Goal: Task Accomplishment & Management: Manage account settings

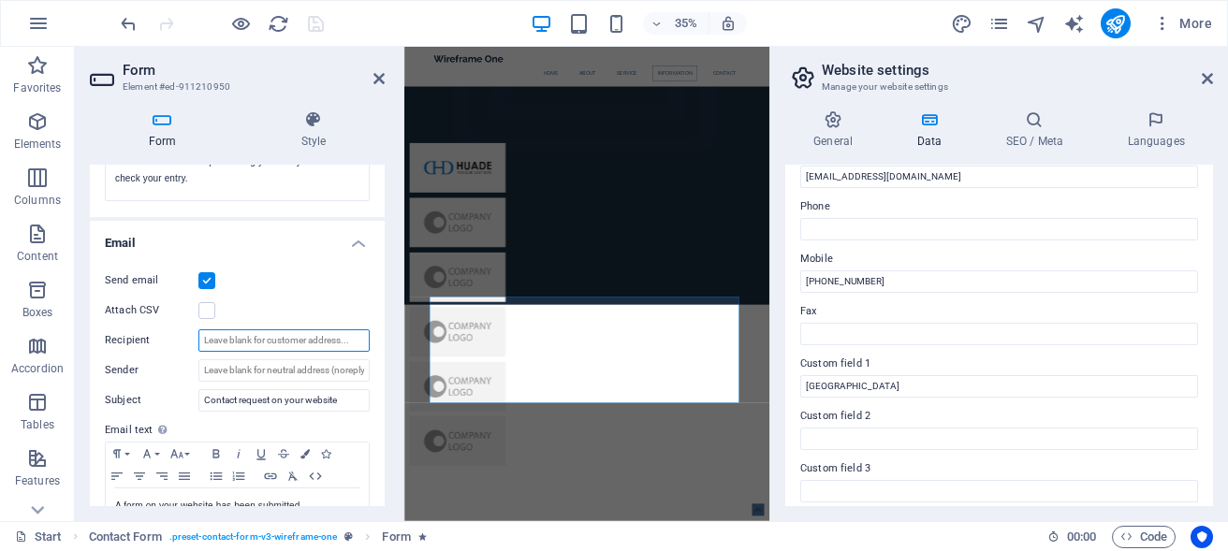
scroll to position [453, 0]
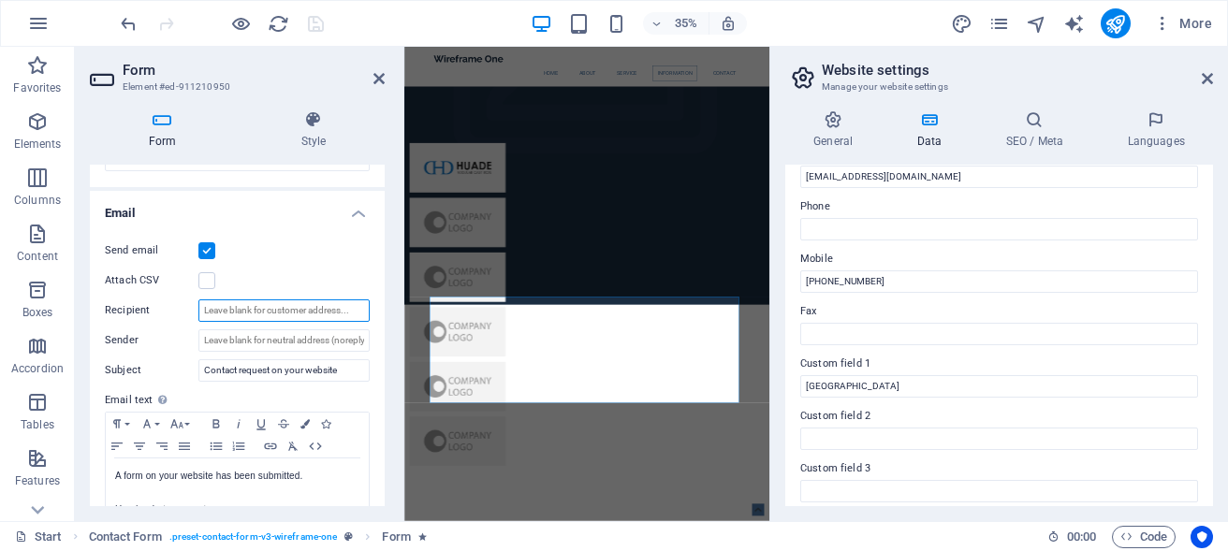
click at [238, 312] on input "Recipient" at bounding box center [283, 311] width 171 height 22
paste input "[EMAIL_ADDRESS][DOMAIN_NAME]"
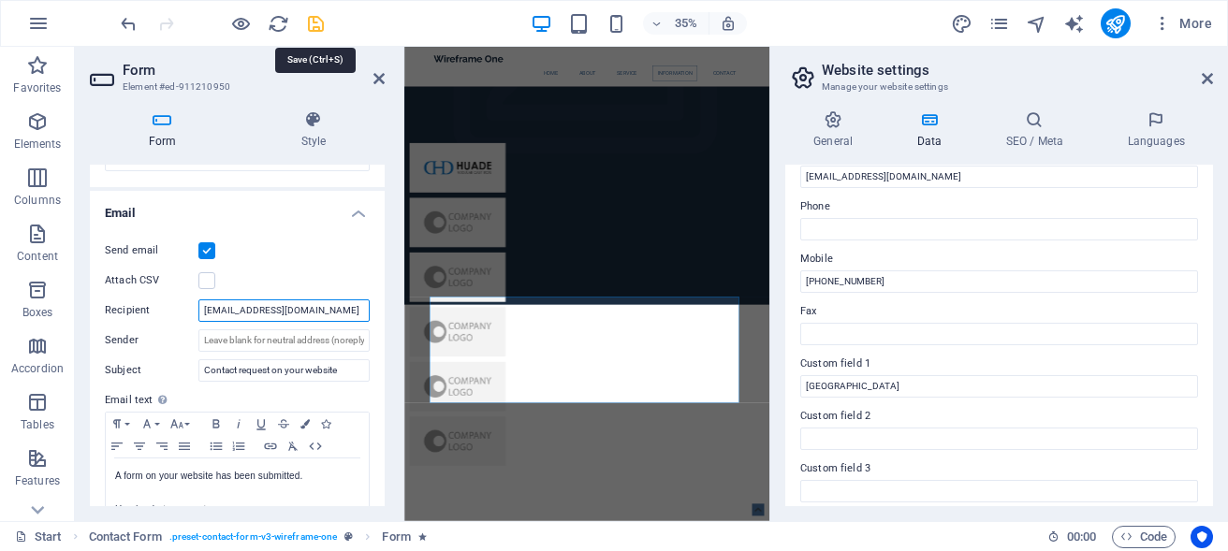
type input "[EMAIL_ADDRESS][DOMAIN_NAME]"
click at [311, 25] on icon "save" at bounding box center [316, 24] width 22 height 22
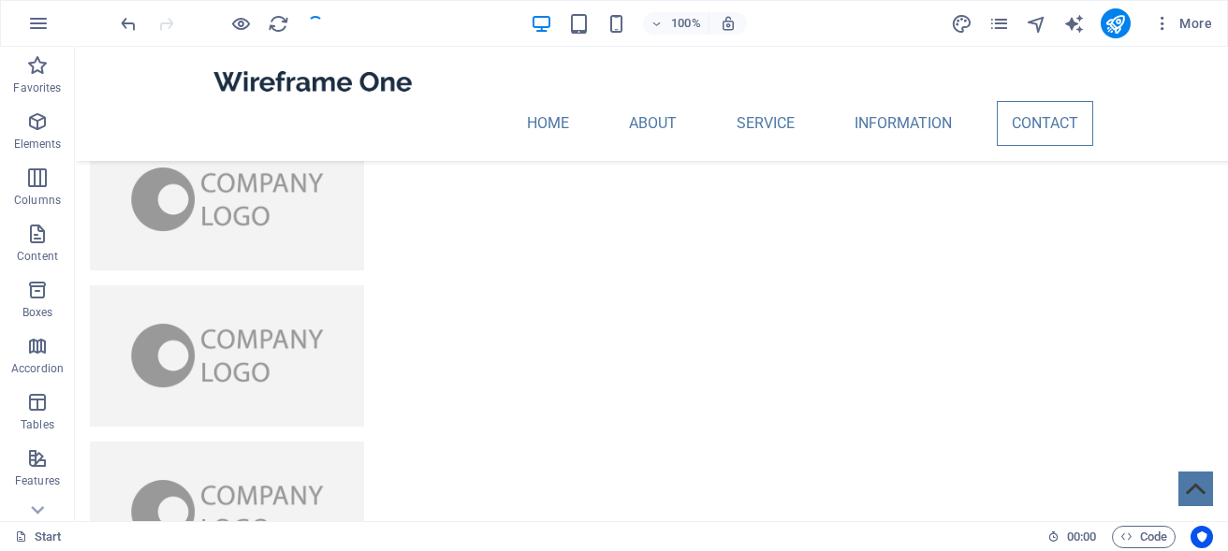
scroll to position [4411, 0]
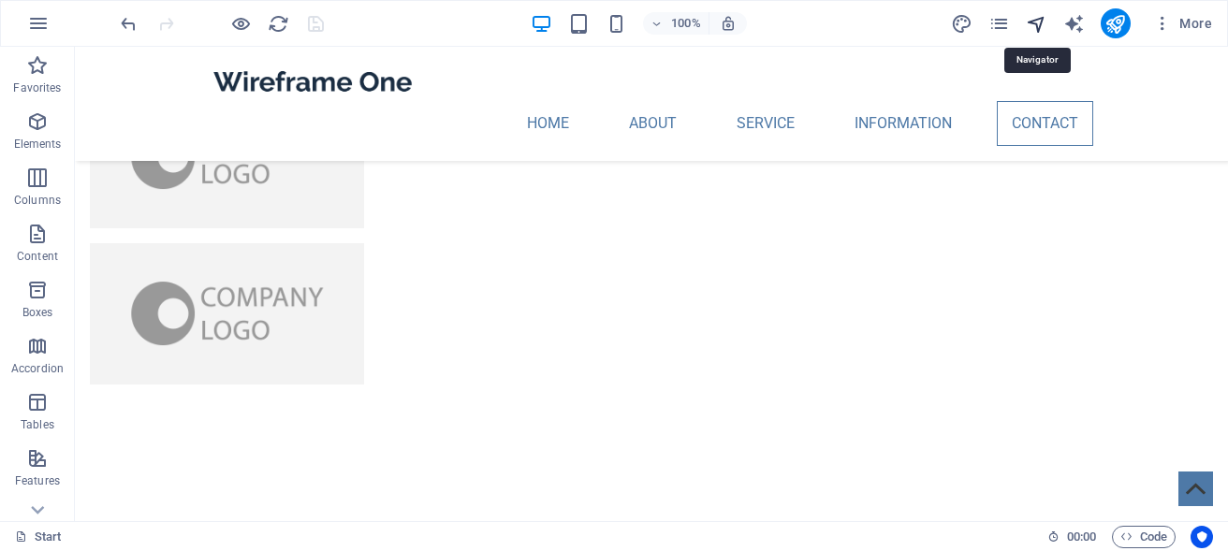
click at [1037, 25] on icon "navigator" at bounding box center [1037, 24] width 22 height 22
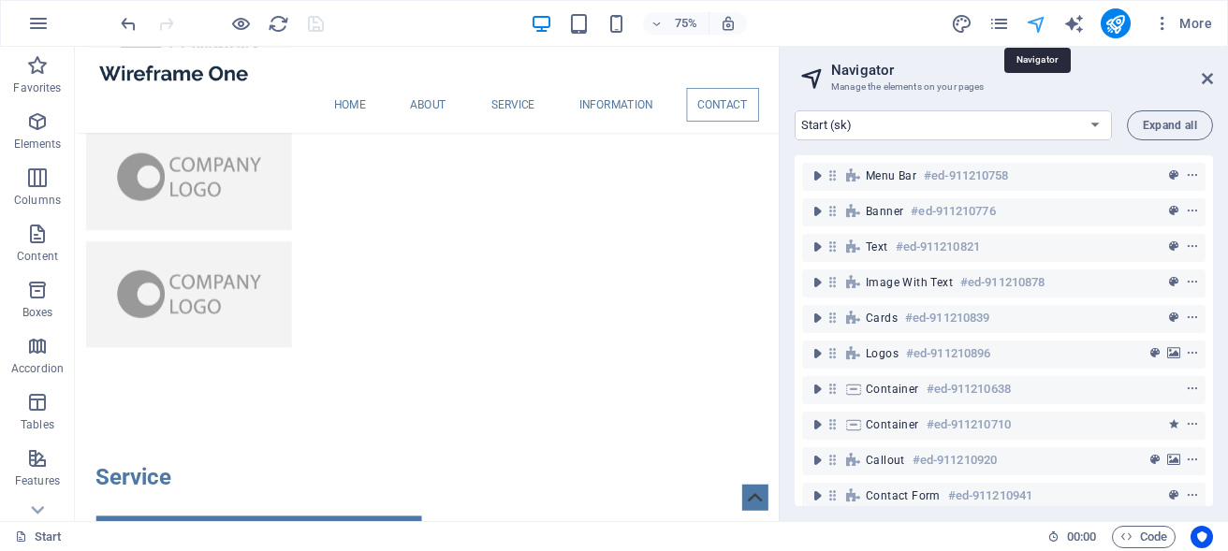
click at [1039, 30] on icon "navigator" at bounding box center [1037, 24] width 22 height 22
click at [1118, 28] on icon "publish" at bounding box center [1116, 24] width 22 height 22
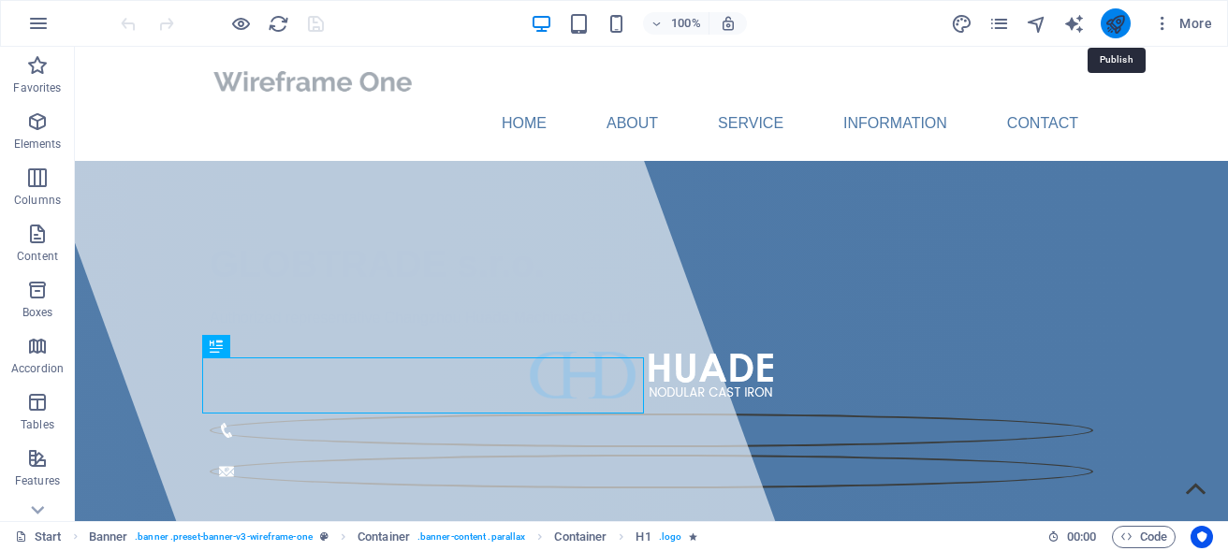
click at [1115, 21] on icon "publish" at bounding box center [1116, 24] width 22 height 22
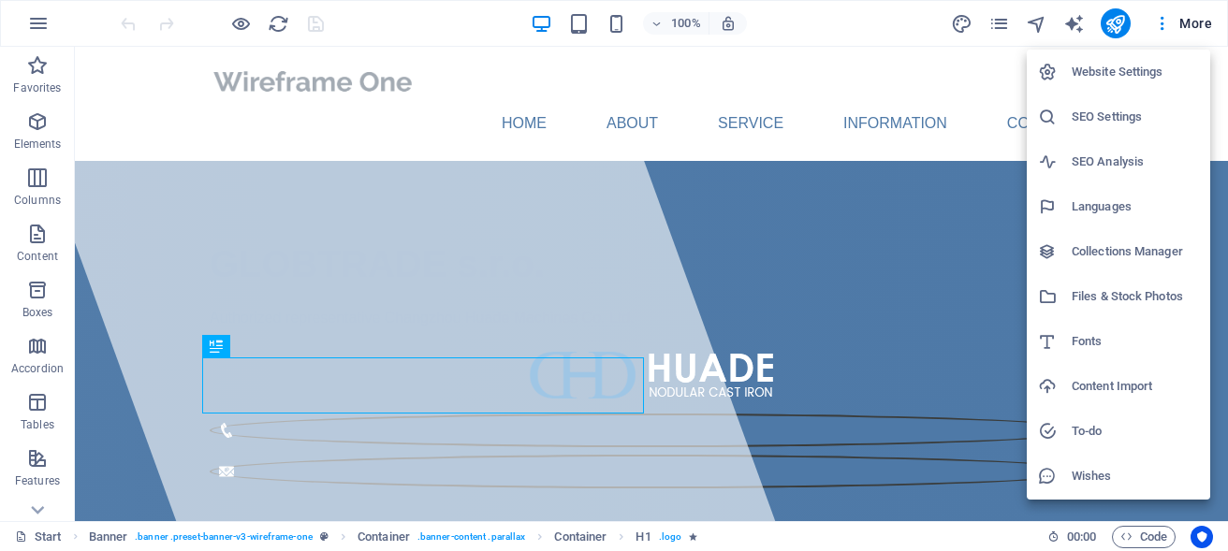
click at [1143, 69] on h6 "Website Settings" at bounding box center [1135, 72] width 127 height 22
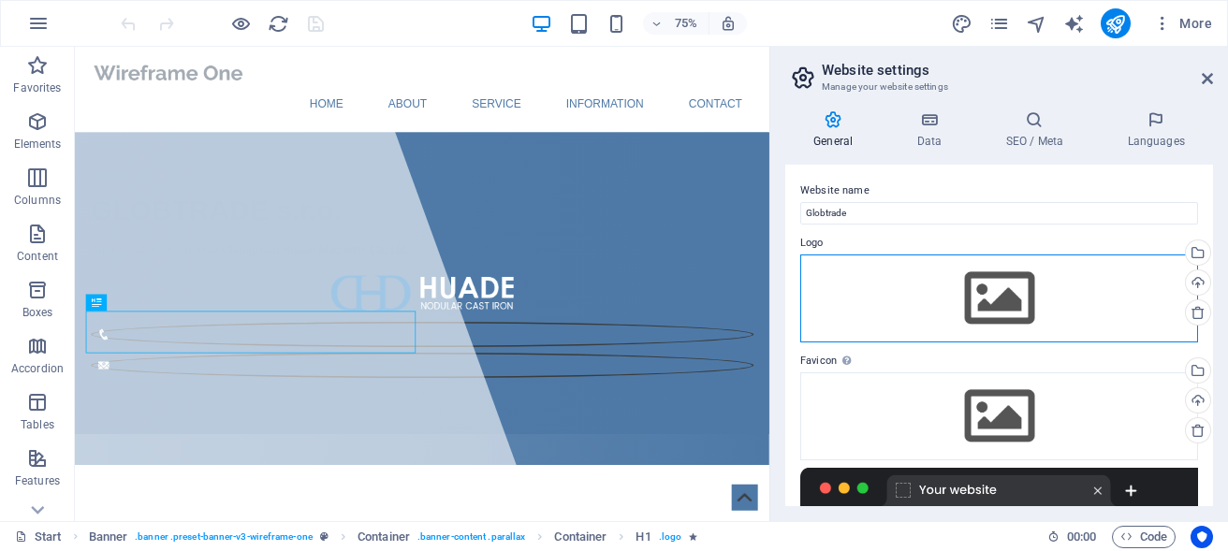
click at [998, 296] on div "Drag files here, click to choose files or select files from Files or our free s…" at bounding box center [1000, 299] width 398 height 88
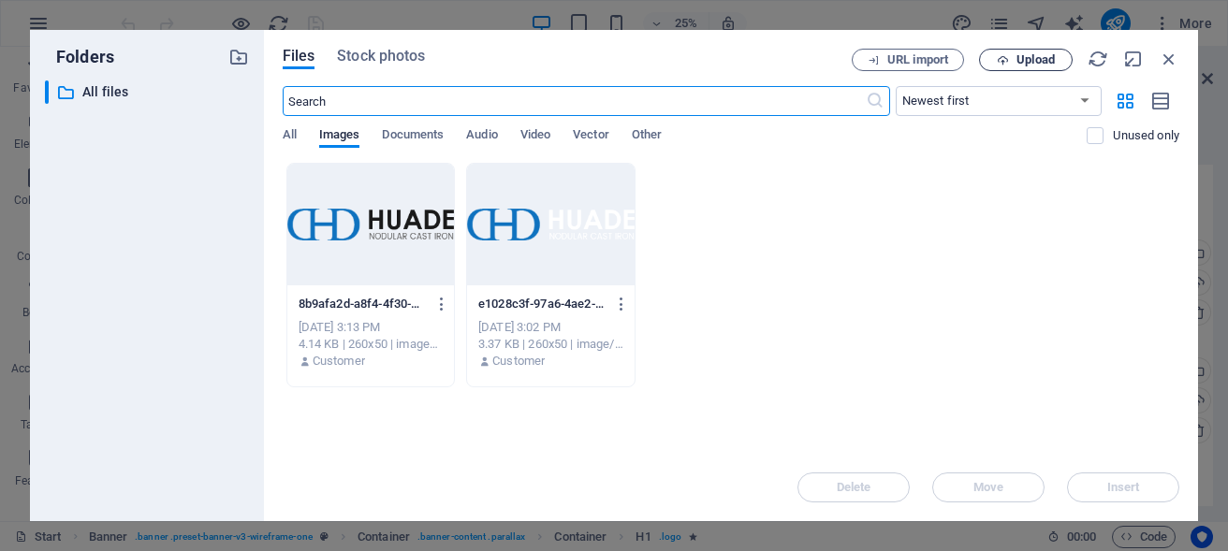
click at [1022, 64] on span "Upload" at bounding box center [1036, 59] width 38 height 11
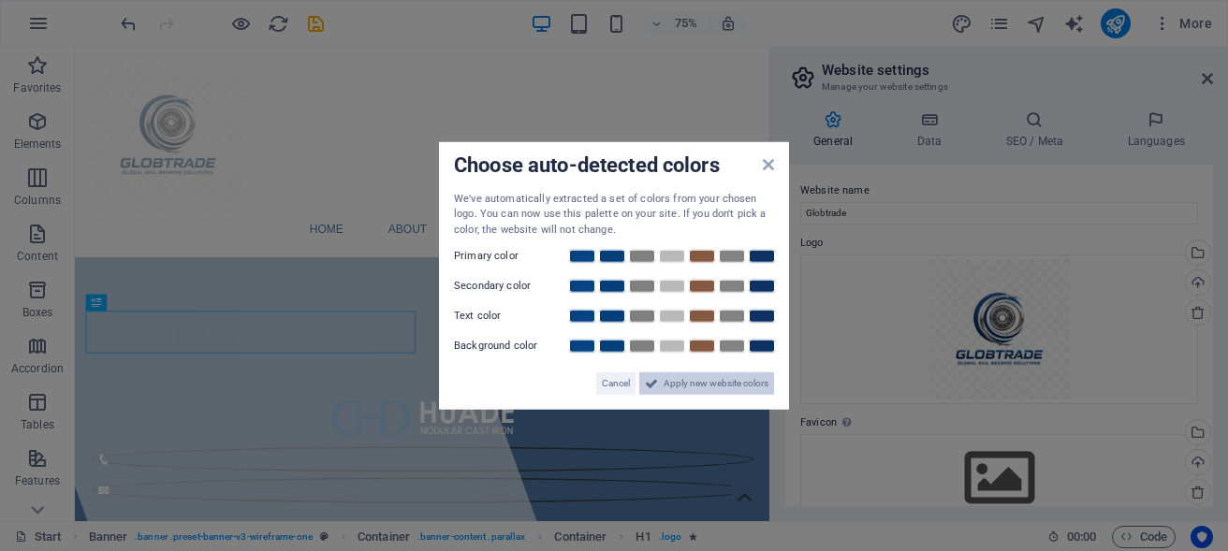
click at [685, 389] on span "Apply new website colors" at bounding box center [716, 384] width 105 height 22
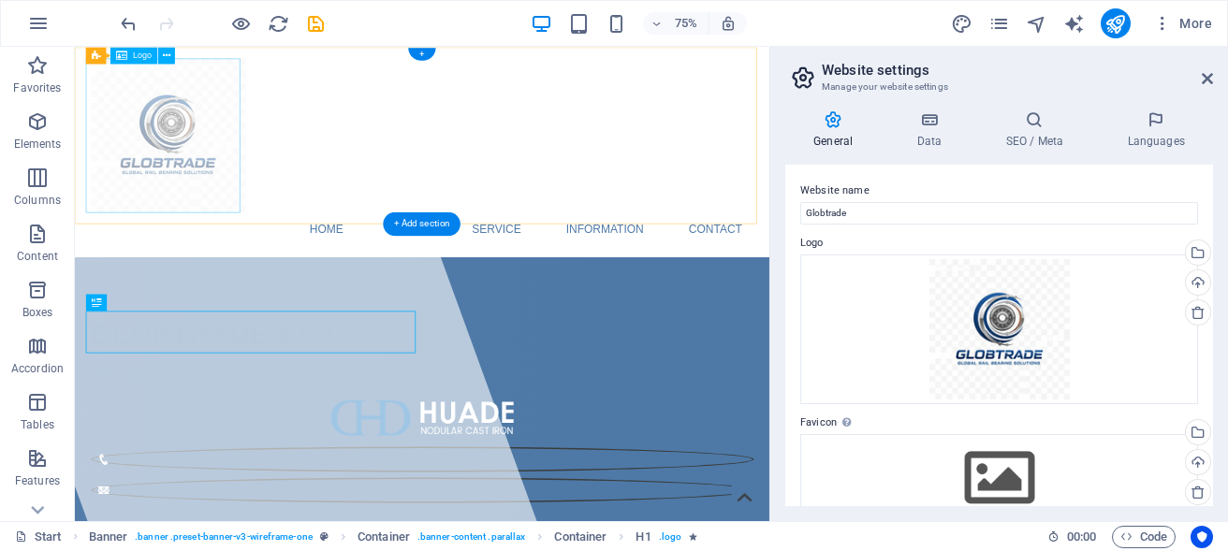
click at [206, 179] on div at bounding box center [538, 165] width 884 height 206
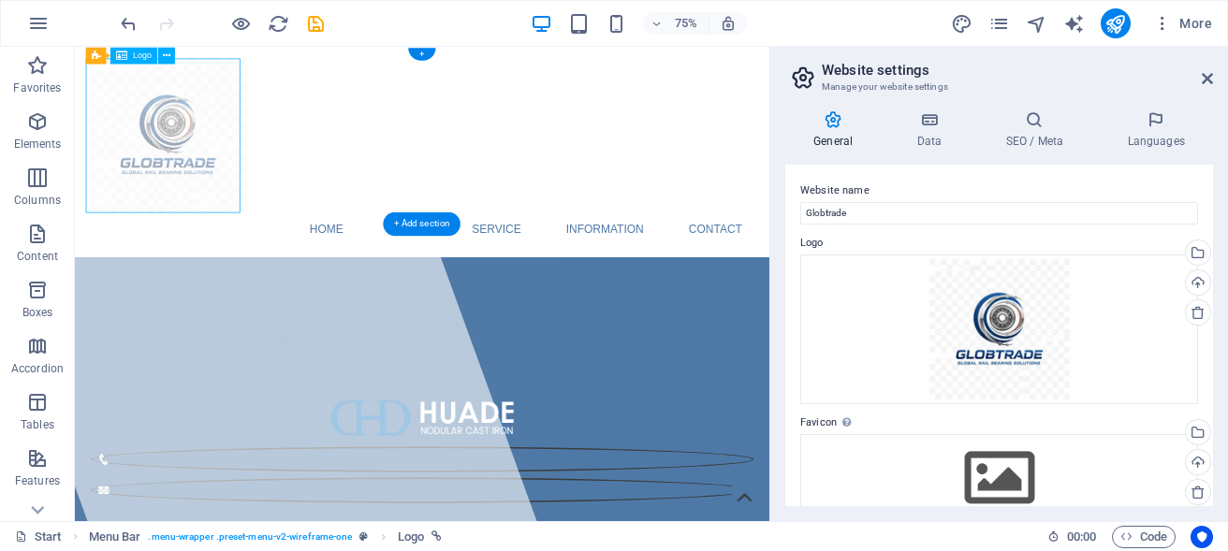
click at [206, 179] on div at bounding box center [538, 165] width 884 height 206
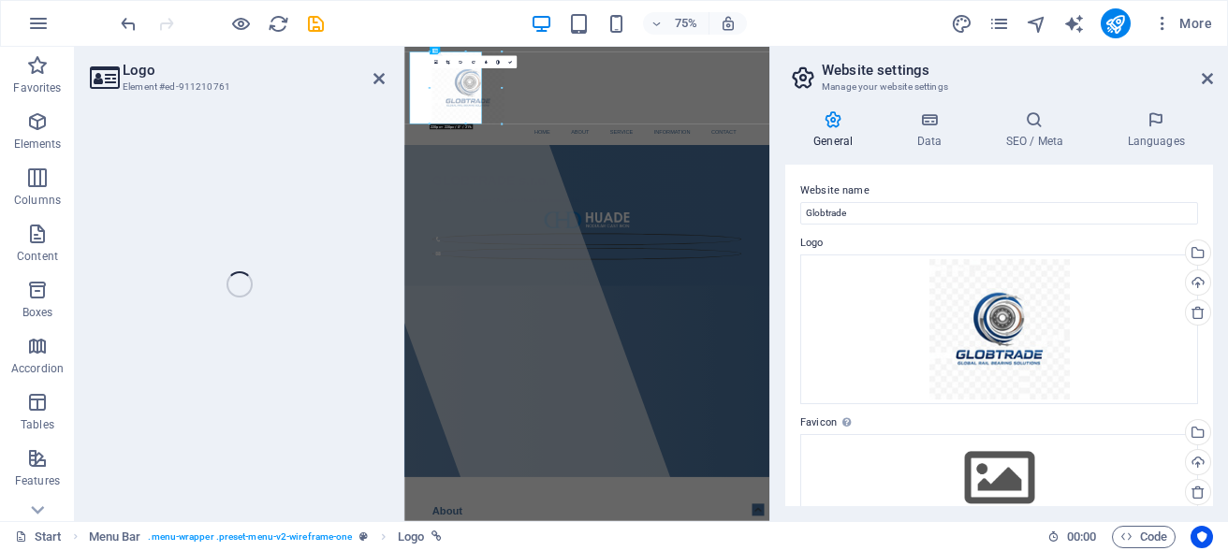
select select "px"
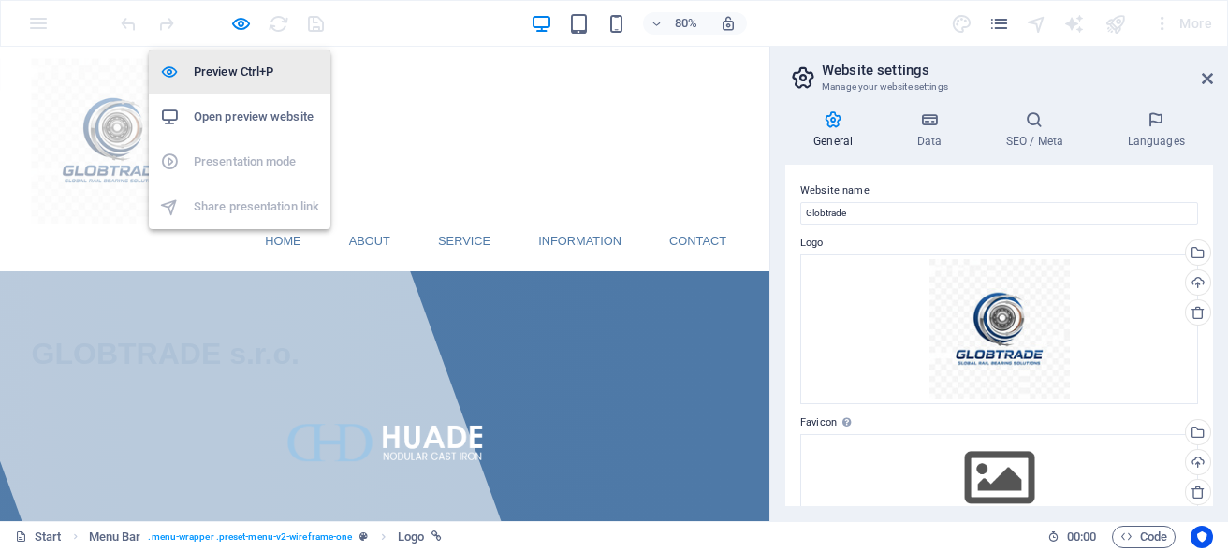
click at [241, 72] on h6 "Preview Ctrl+P" at bounding box center [256, 72] width 125 height 22
select select "px"
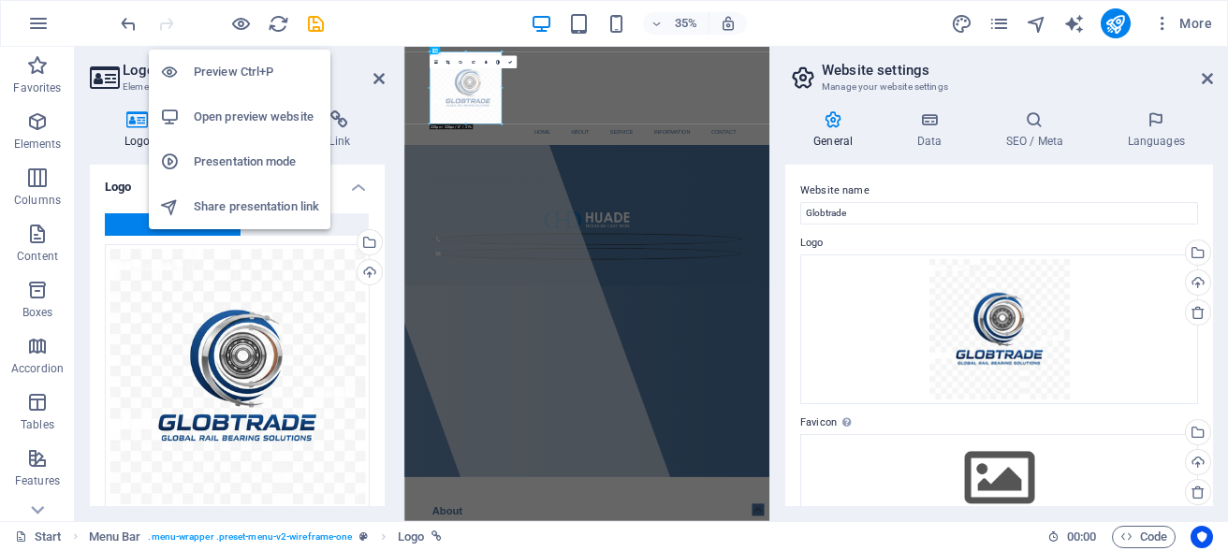
click at [249, 115] on h6 "Open preview website" at bounding box center [256, 117] width 125 height 22
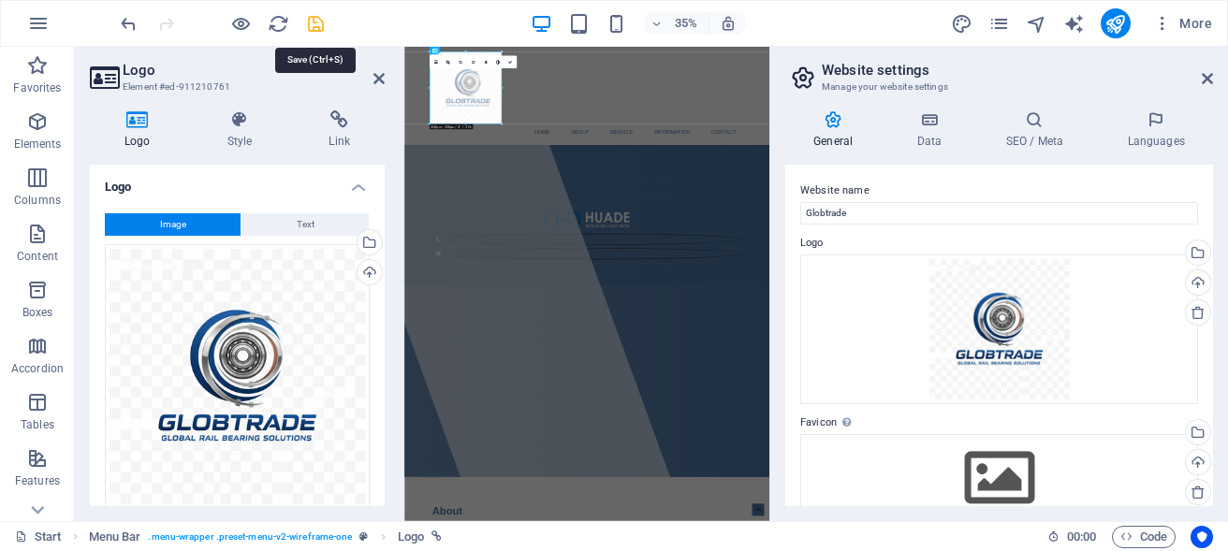
select select "px"
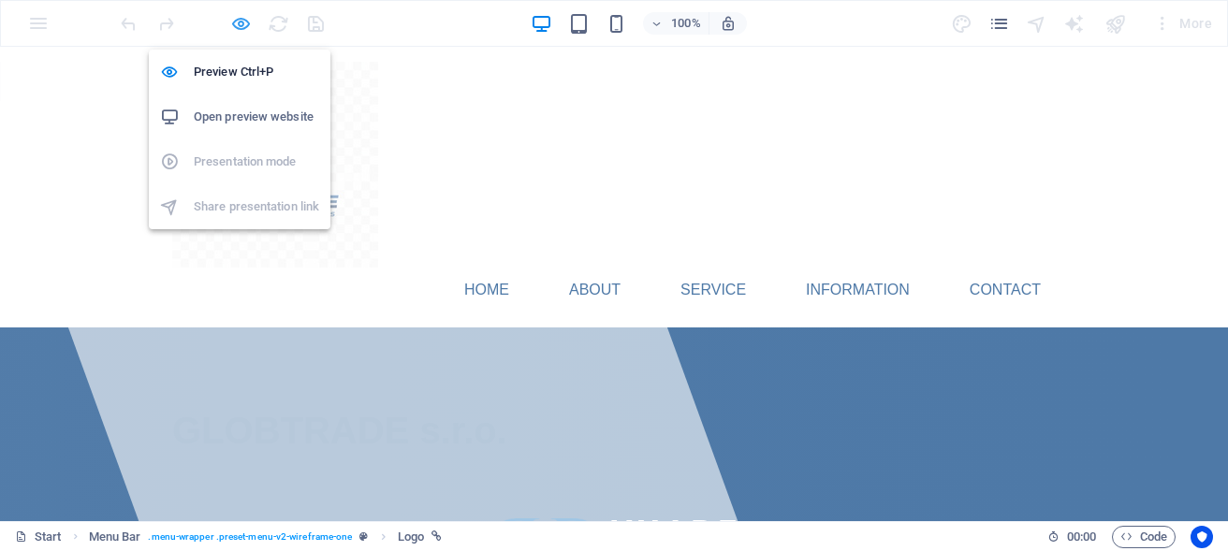
select select "px"
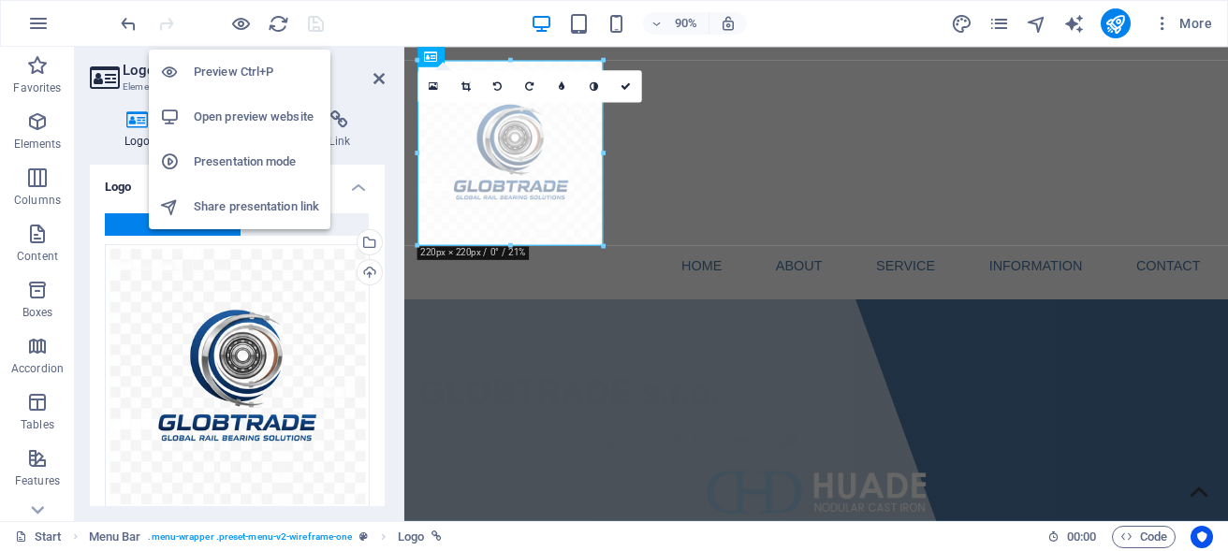
click at [243, 119] on h6 "Open preview website" at bounding box center [256, 117] width 125 height 22
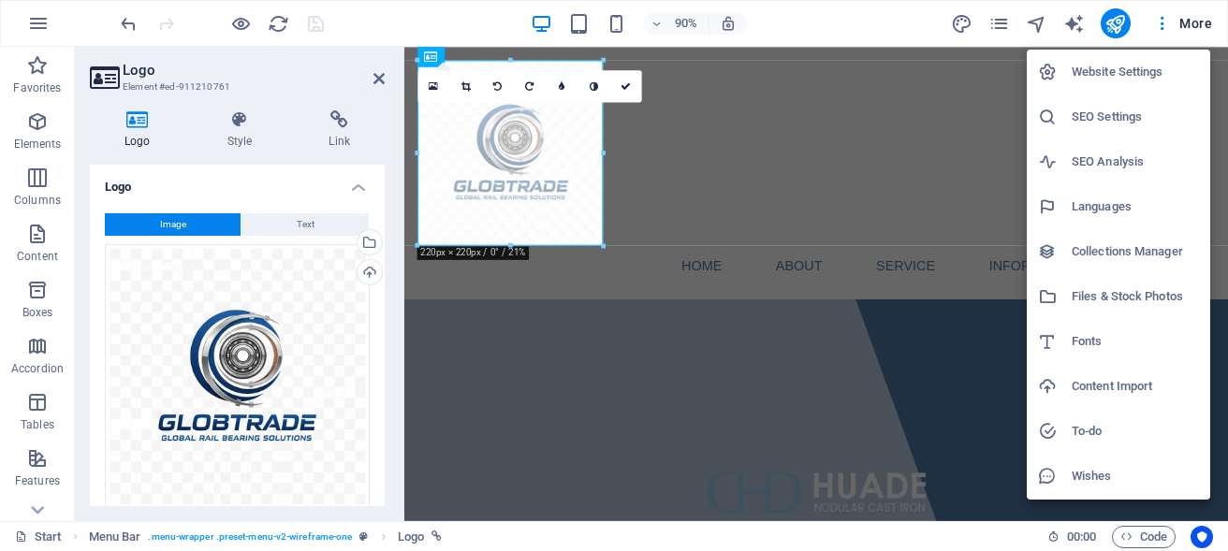
click at [1124, 71] on h6 "Website Settings" at bounding box center [1135, 72] width 127 height 22
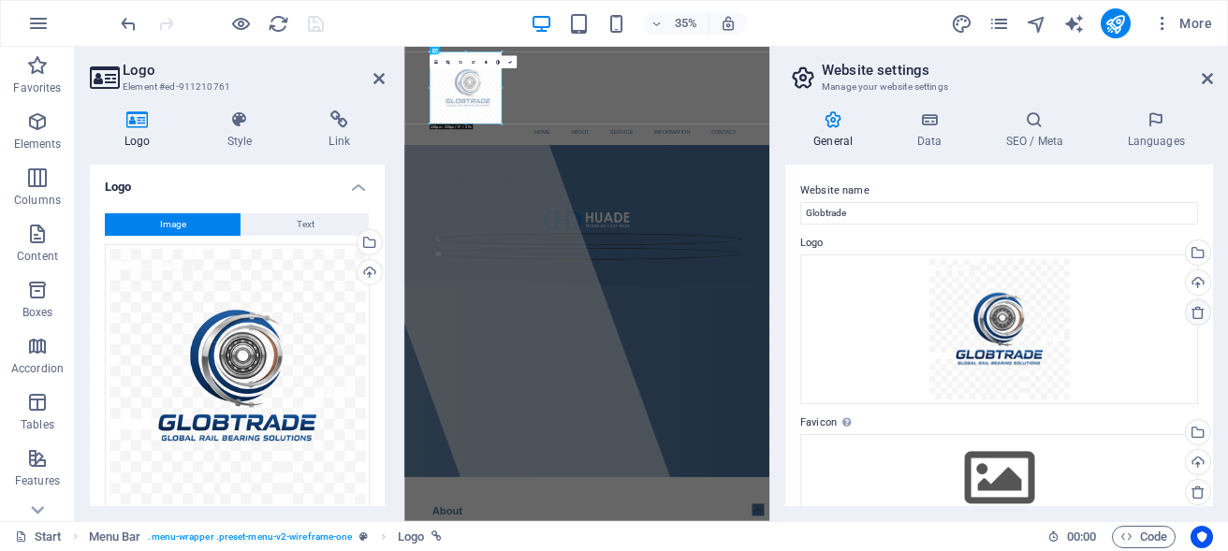
click at [1191, 315] on icon at bounding box center [1198, 312] width 15 height 15
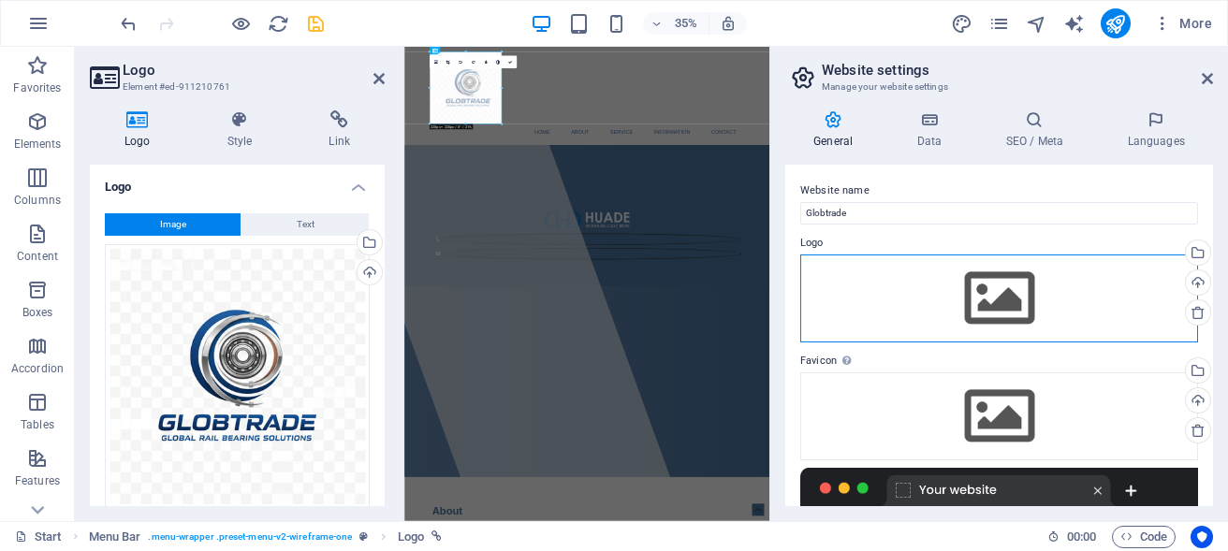
click at [1013, 303] on div "Drag files here, click to choose files or select files from Files or our free s…" at bounding box center [1000, 299] width 398 height 88
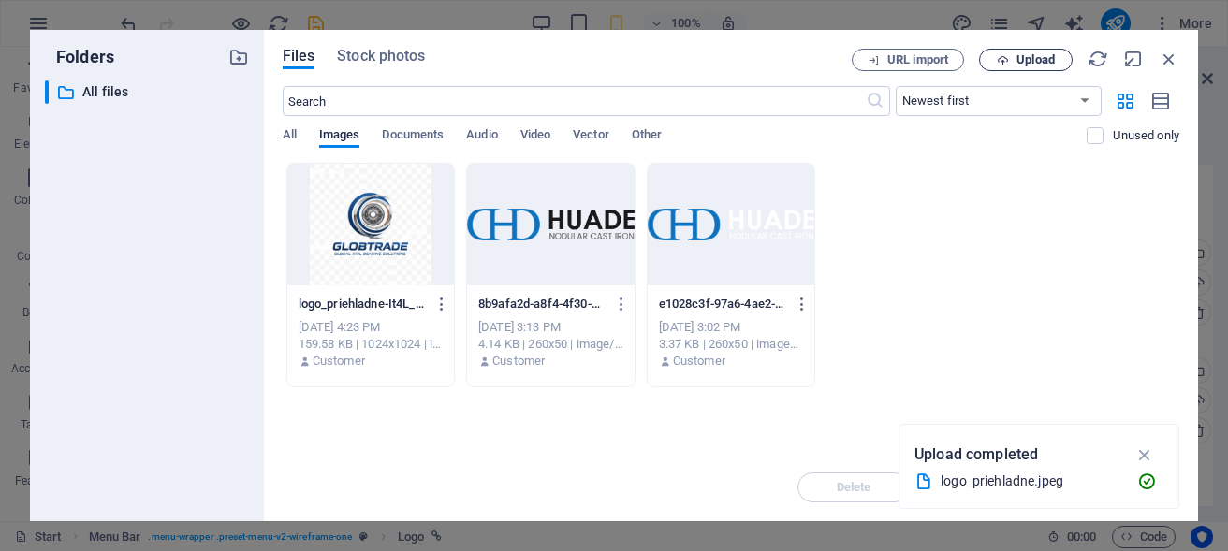
click at [1022, 65] on span "Upload" at bounding box center [1036, 59] width 38 height 11
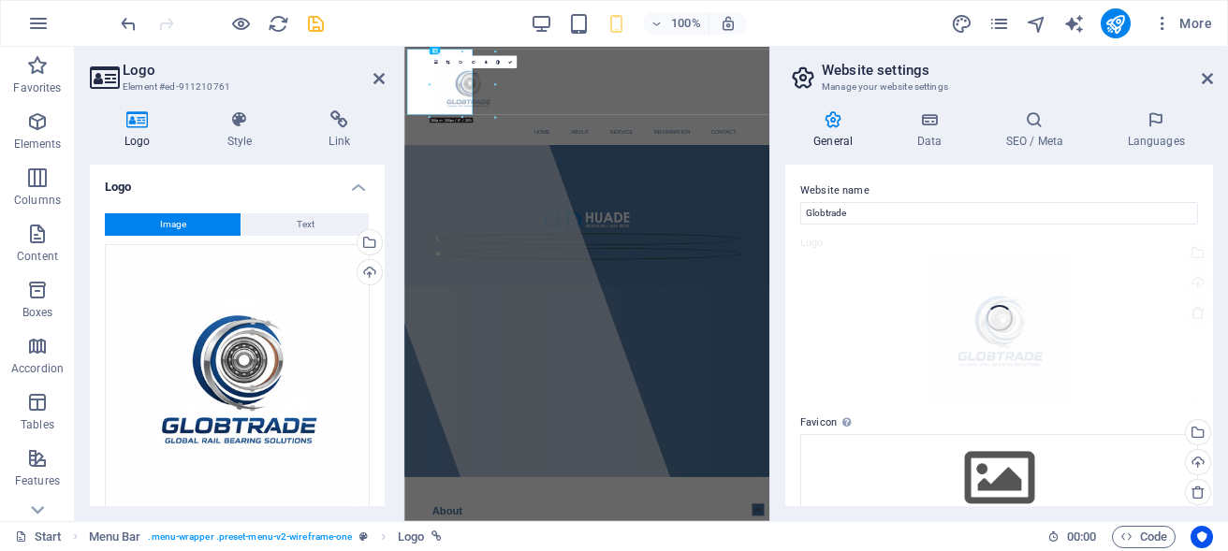
type input "220"
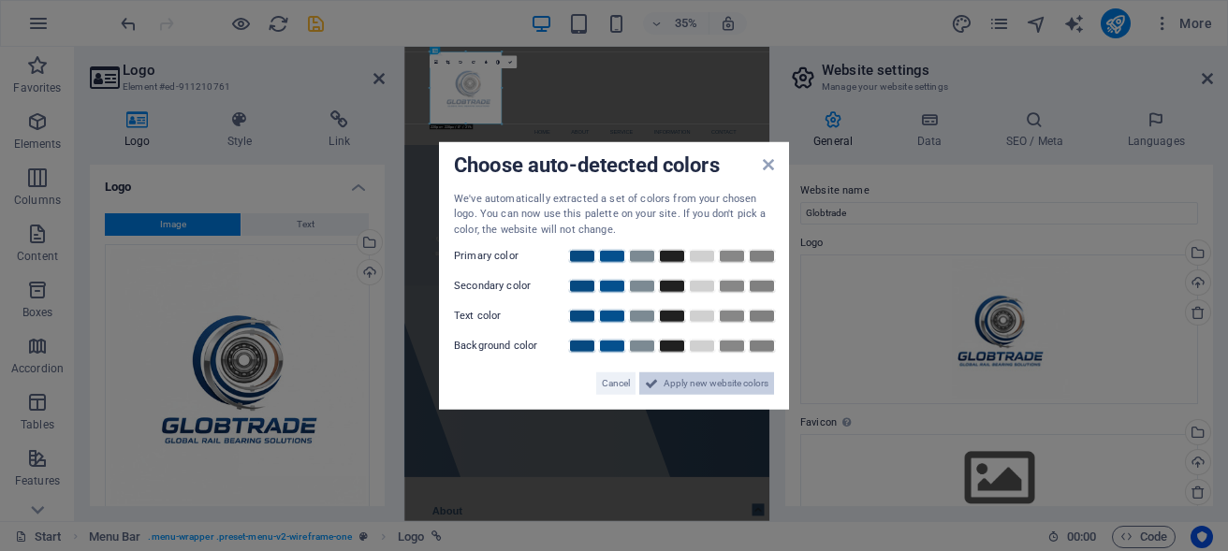
click at [716, 378] on span "Apply new website colors" at bounding box center [716, 384] width 105 height 22
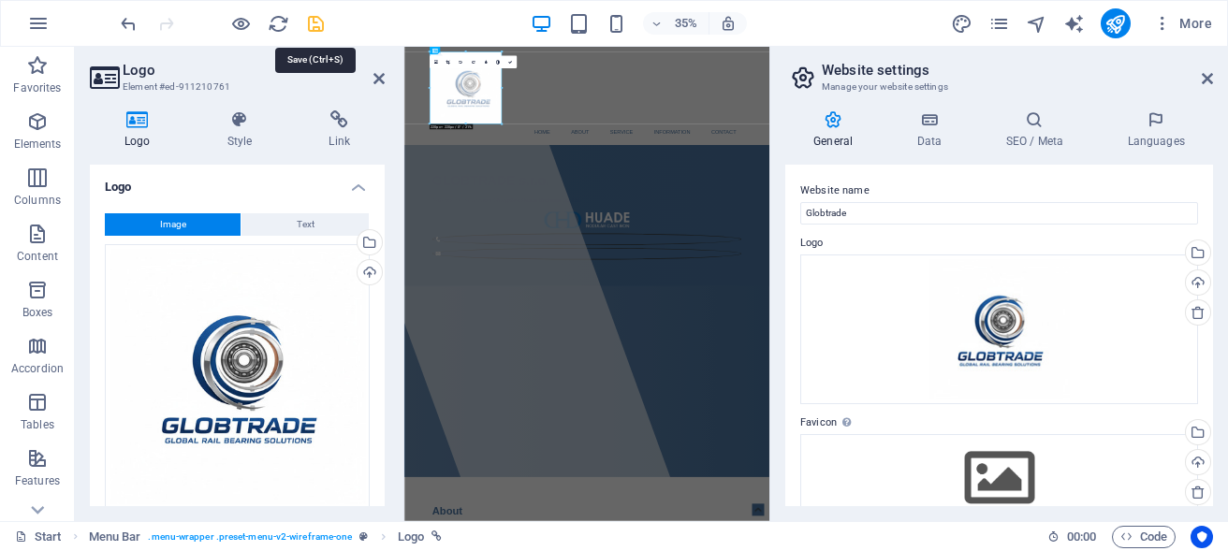
click at [318, 21] on icon "save" at bounding box center [316, 24] width 22 height 22
select select "px"
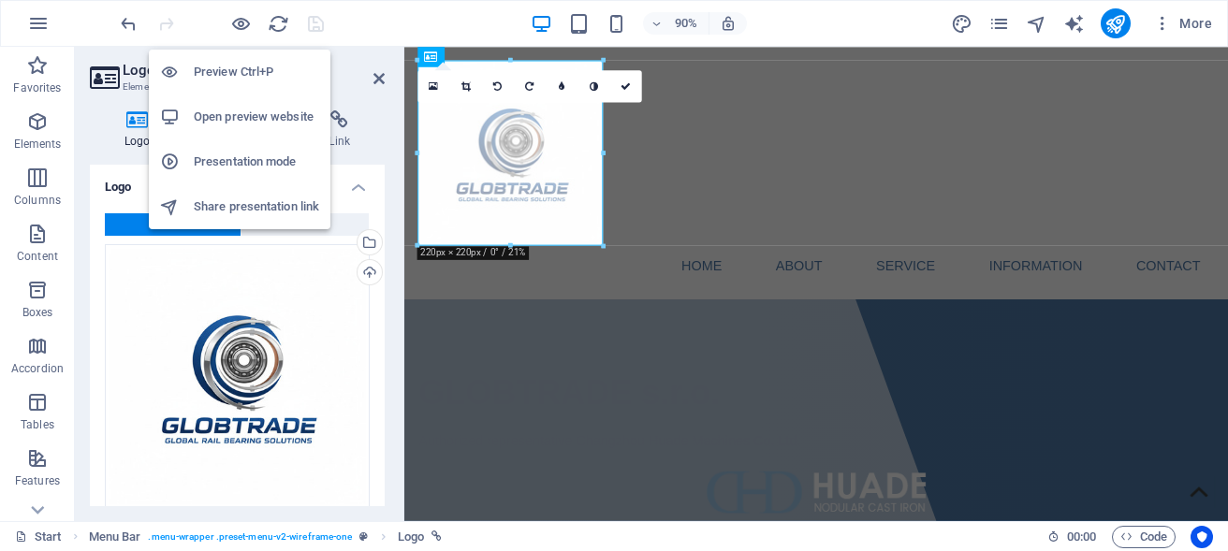
click at [246, 122] on h6 "Open preview website" at bounding box center [256, 117] width 125 height 22
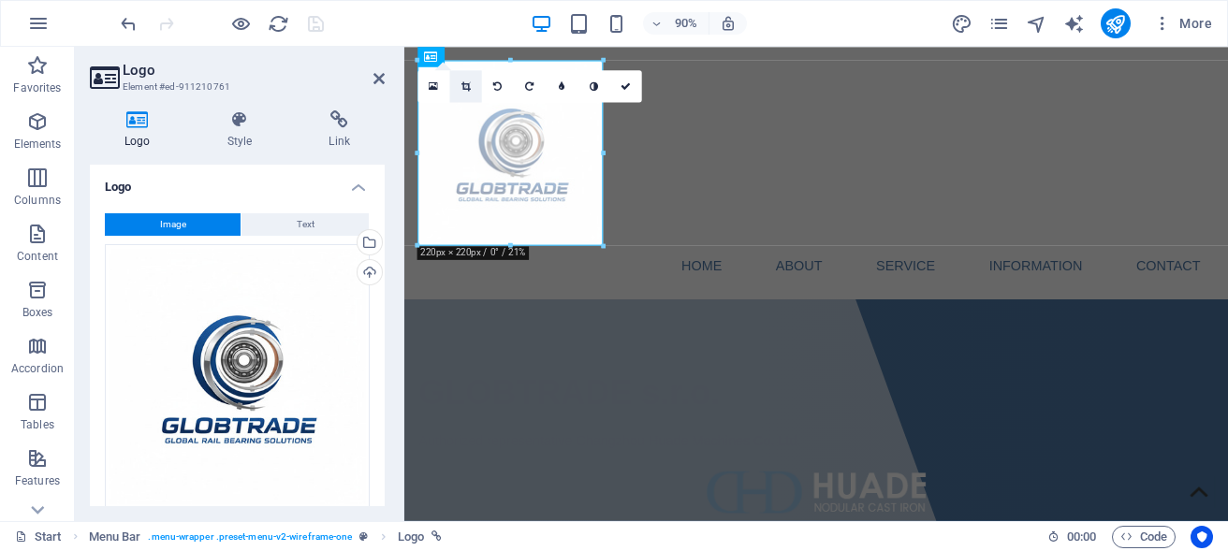
click at [467, 85] on icon at bounding box center [466, 86] width 9 height 10
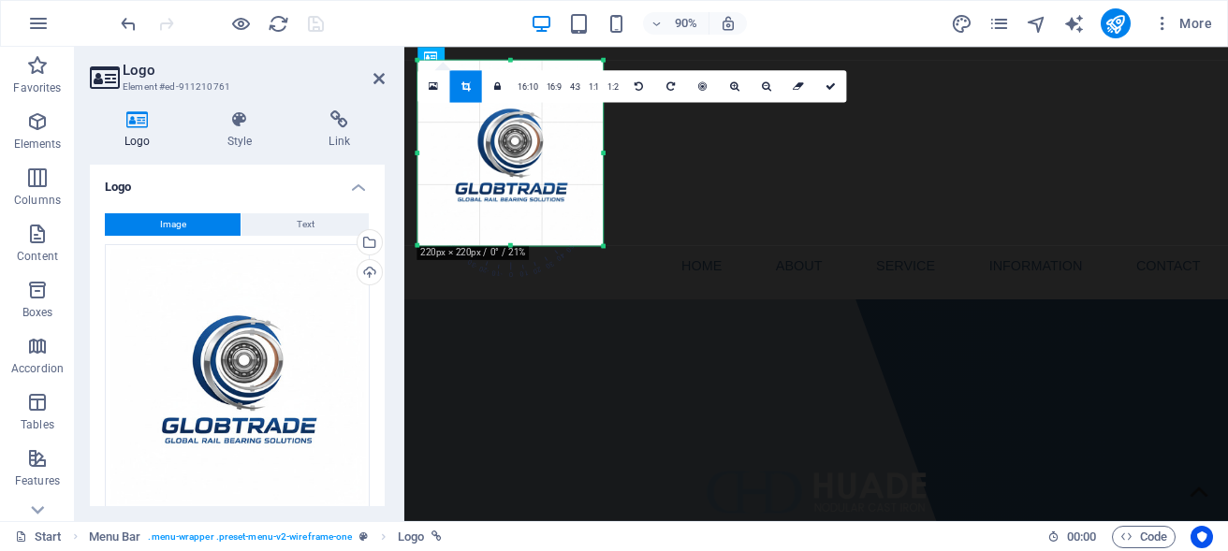
click at [467, 85] on icon at bounding box center [466, 86] width 9 height 10
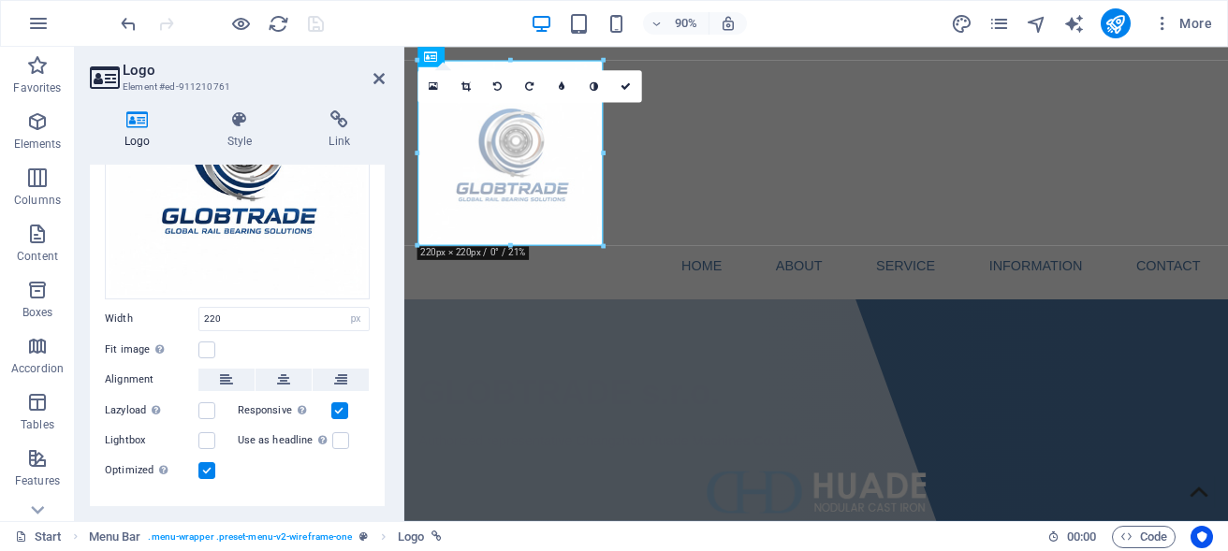
scroll to position [229, 0]
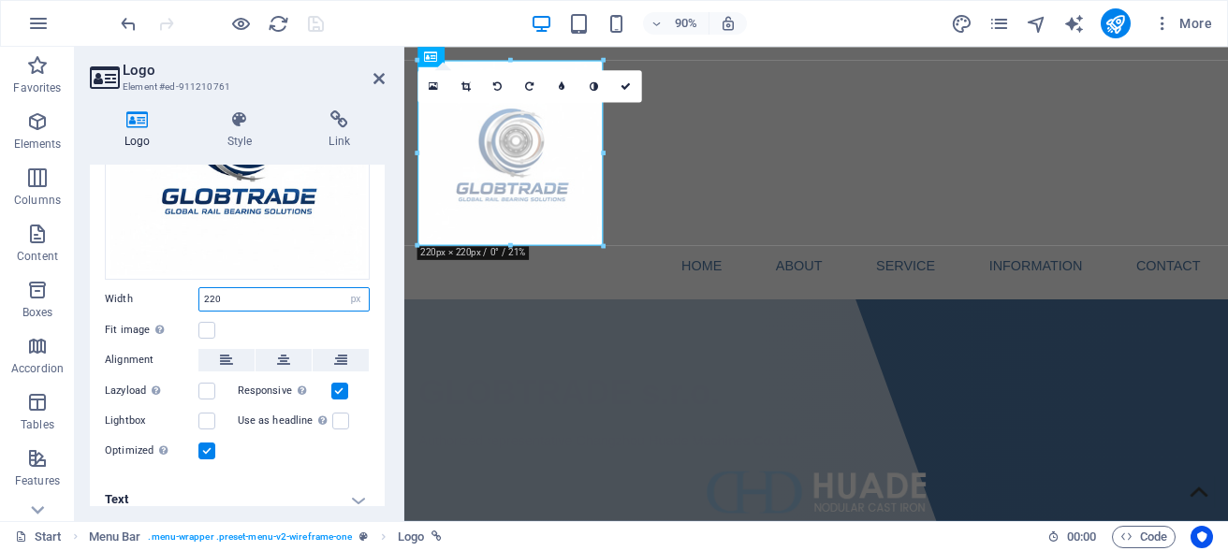
click at [255, 288] on input "220" at bounding box center [283, 299] width 169 height 22
click at [210, 322] on label at bounding box center [206, 330] width 17 height 17
click at [0, 0] on input "Fit image Automatically fit image to a fixed width and height" at bounding box center [0, 0] width 0 height 0
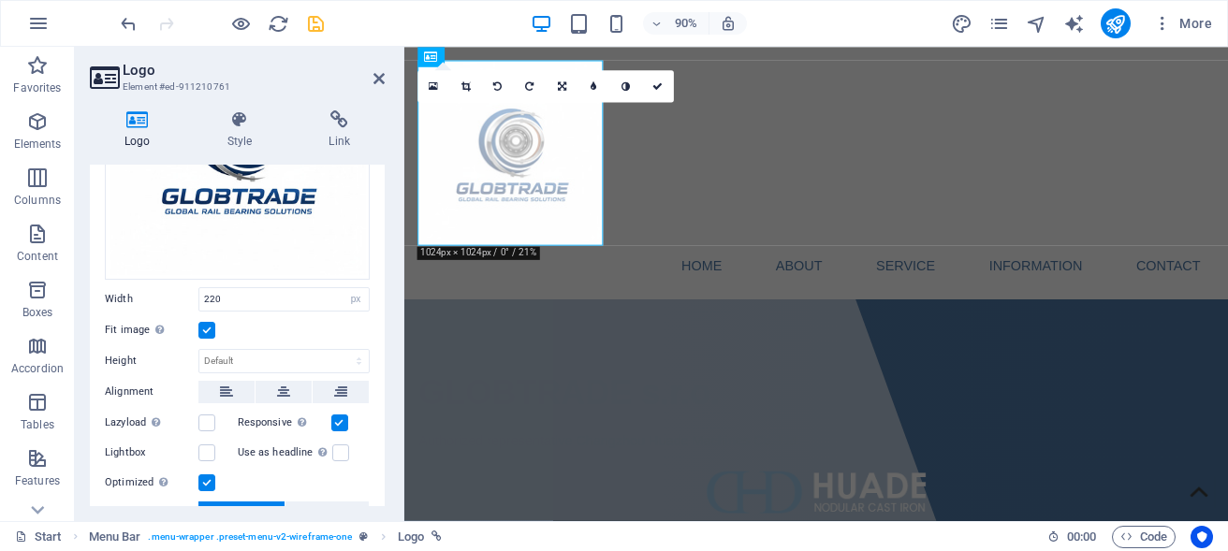
click at [210, 322] on label at bounding box center [206, 330] width 17 height 17
click at [0, 0] on input "Fit image Automatically fit image to a fixed width and height" at bounding box center [0, 0] width 0 height 0
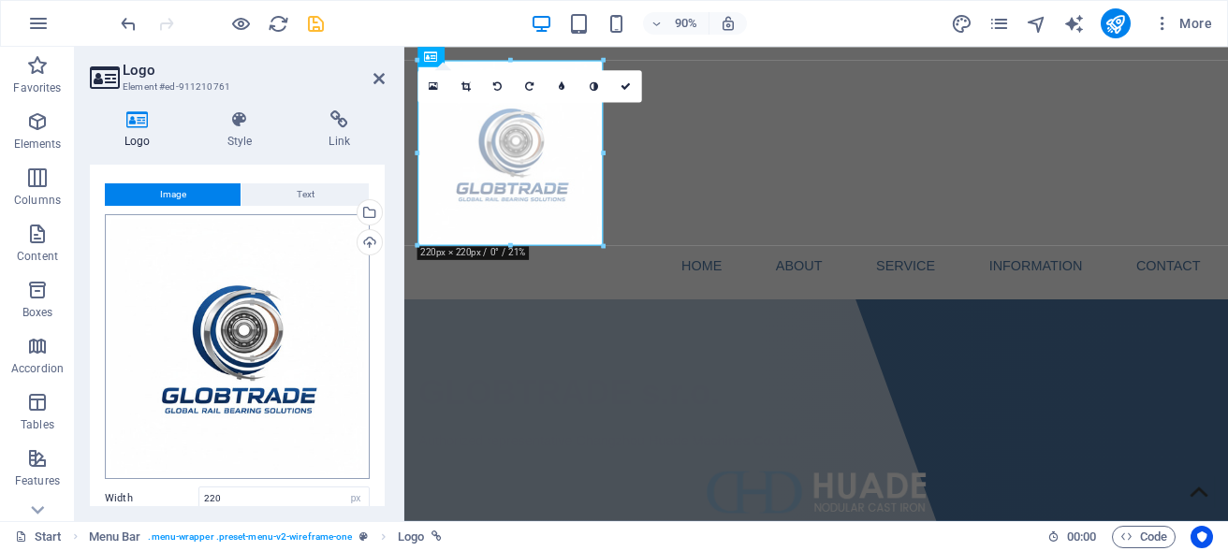
scroll to position [0, 0]
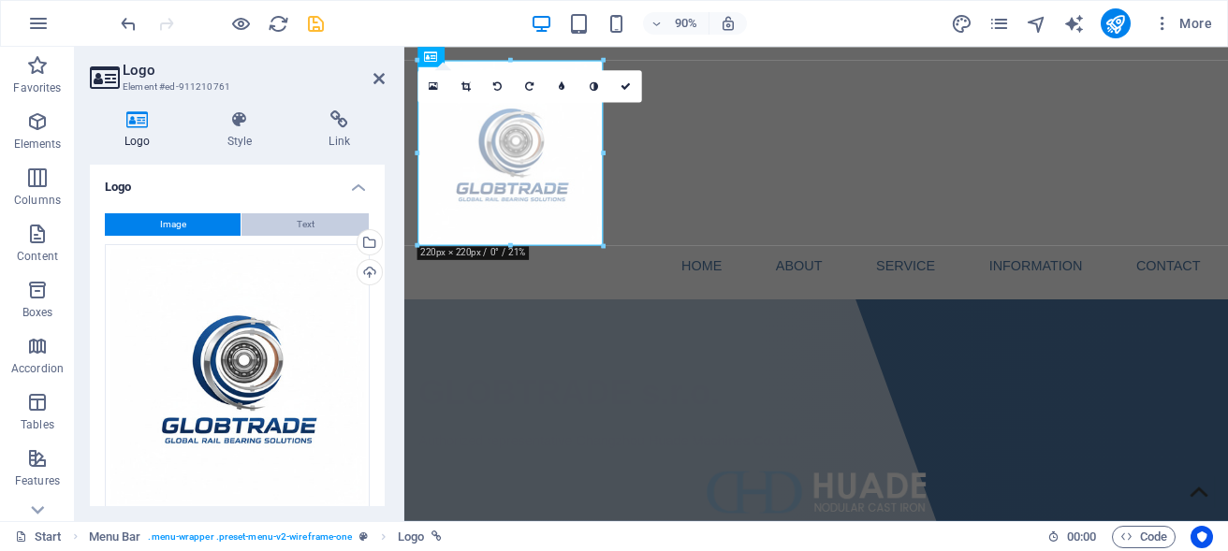
click at [297, 219] on span "Text" at bounding box center [306, 224] width 18 height 22
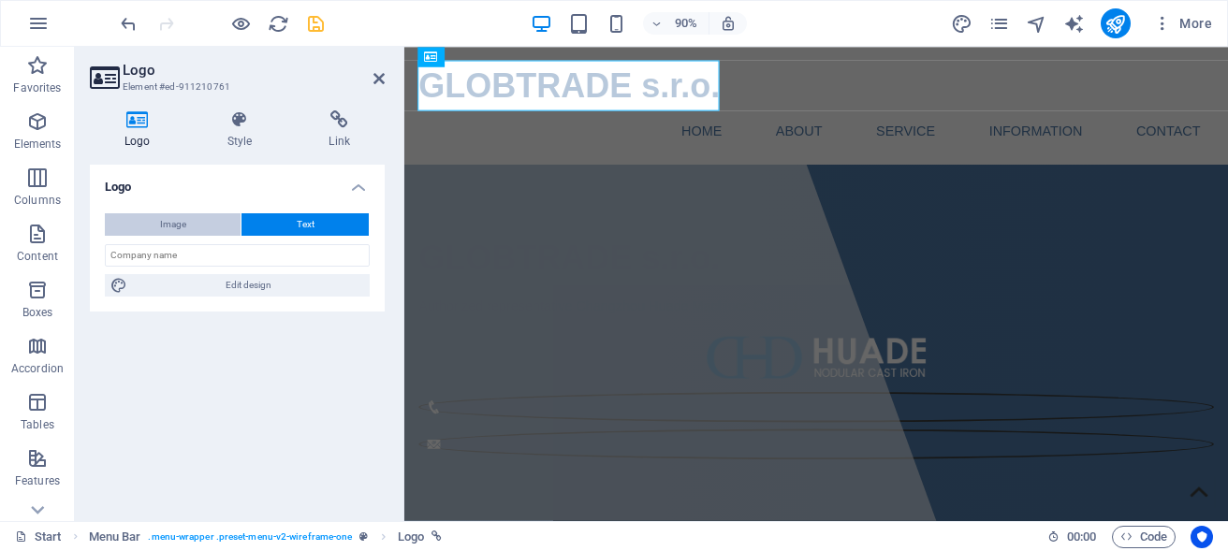
click at [166, 227] on span "Image" at bounding box center [173, 224] width 26 height 22
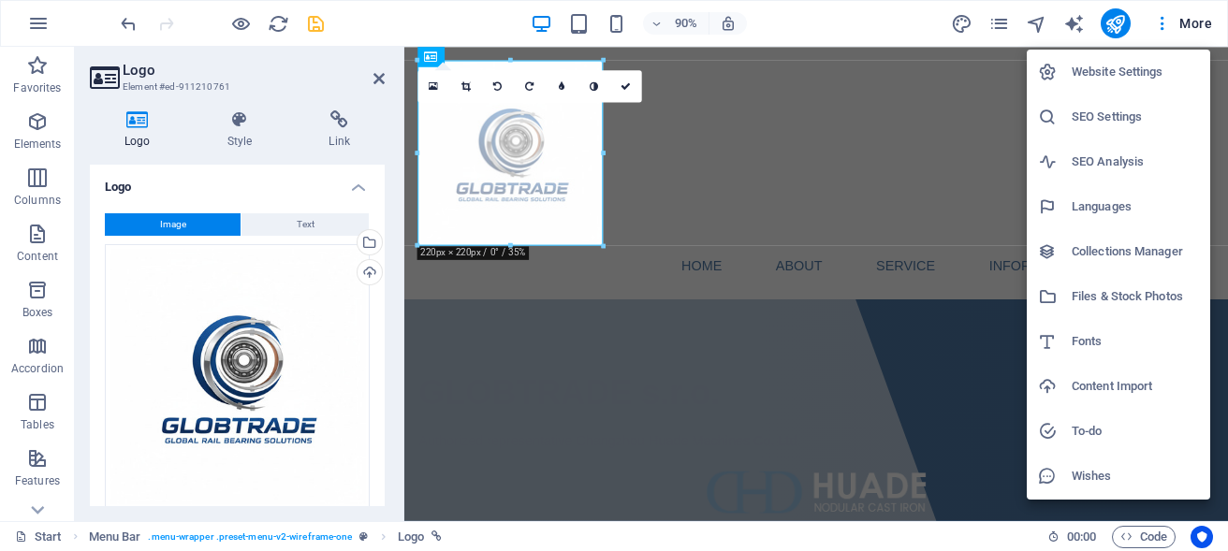
click at [1100, 64] on h6 "Website Settings" at bounding box center [1135, 72] width 127 height 22
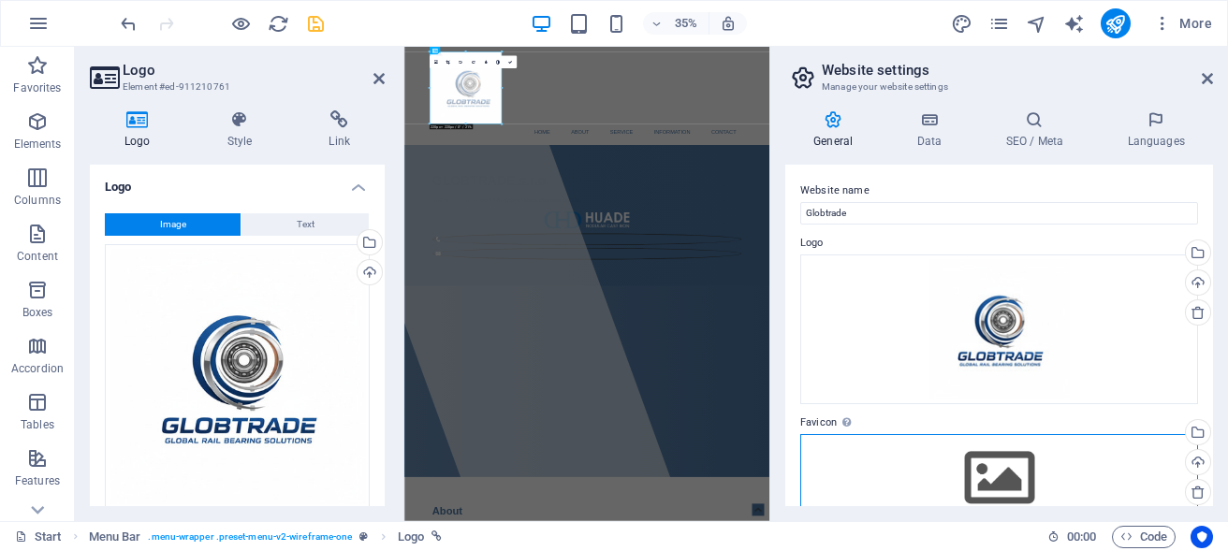
click at [1053, 471] on div "Drag files here, click to choose files or select files from Files or our free s…" at bounding box center [1000, 478] width 398 height 88
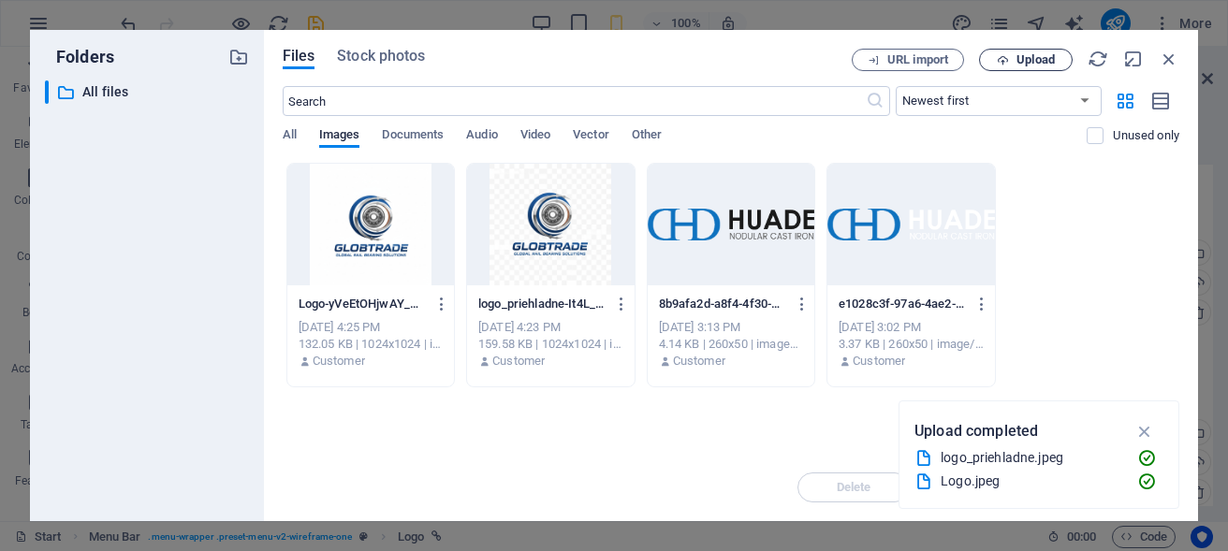
click at [1034, 54] on span "Upload" at bounding box center [1036, 59] width 38 height 11
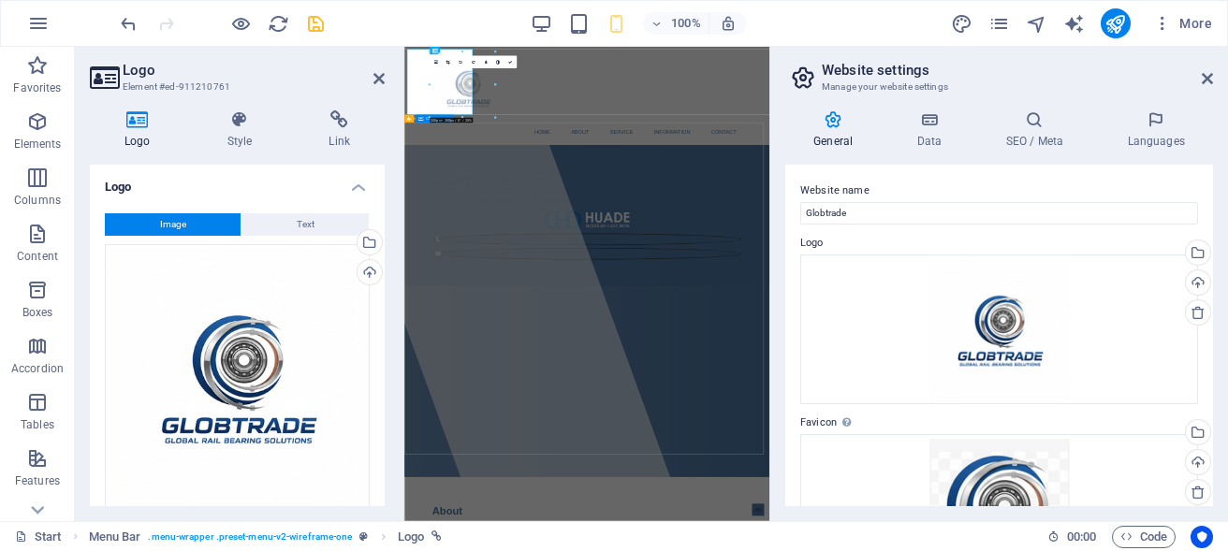
type input "220"
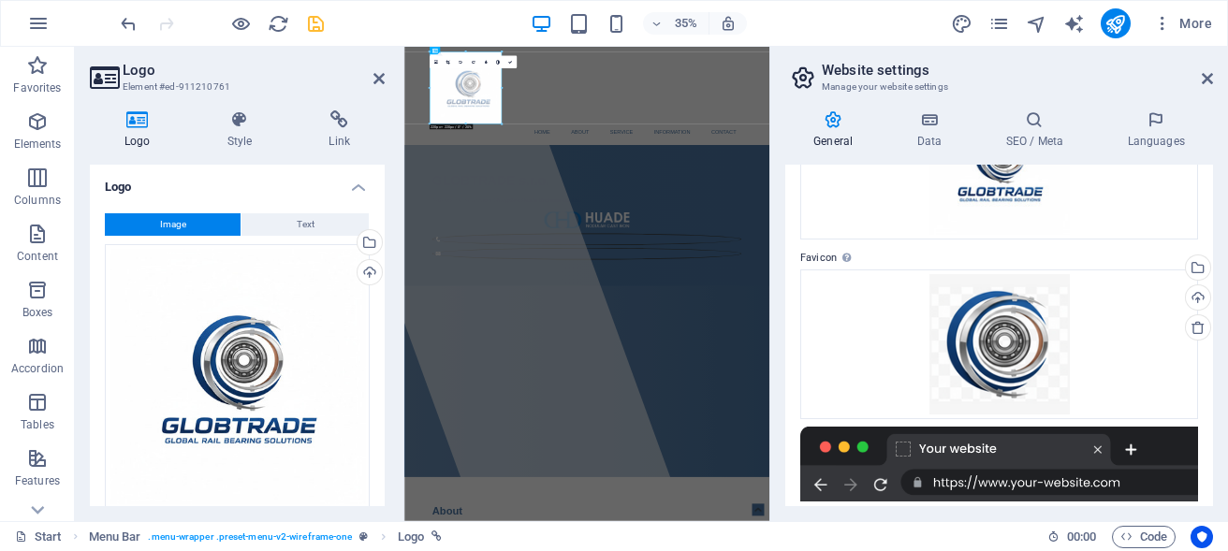
scroll to position [169, 0]
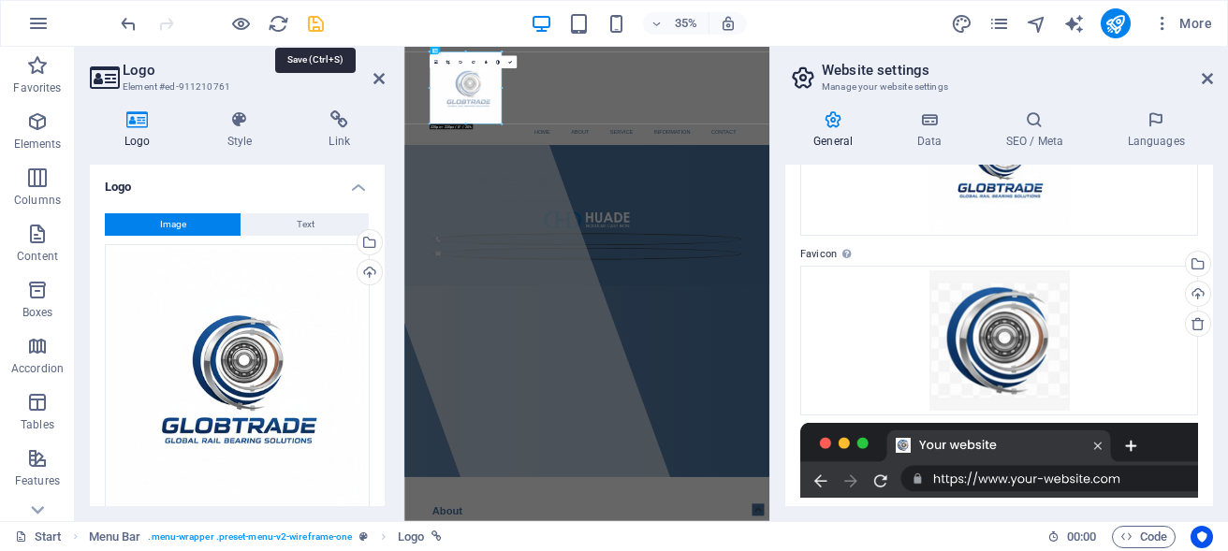
click at [316, 18] on icon "save" at bounding box center [316, 24] width 22 height 22
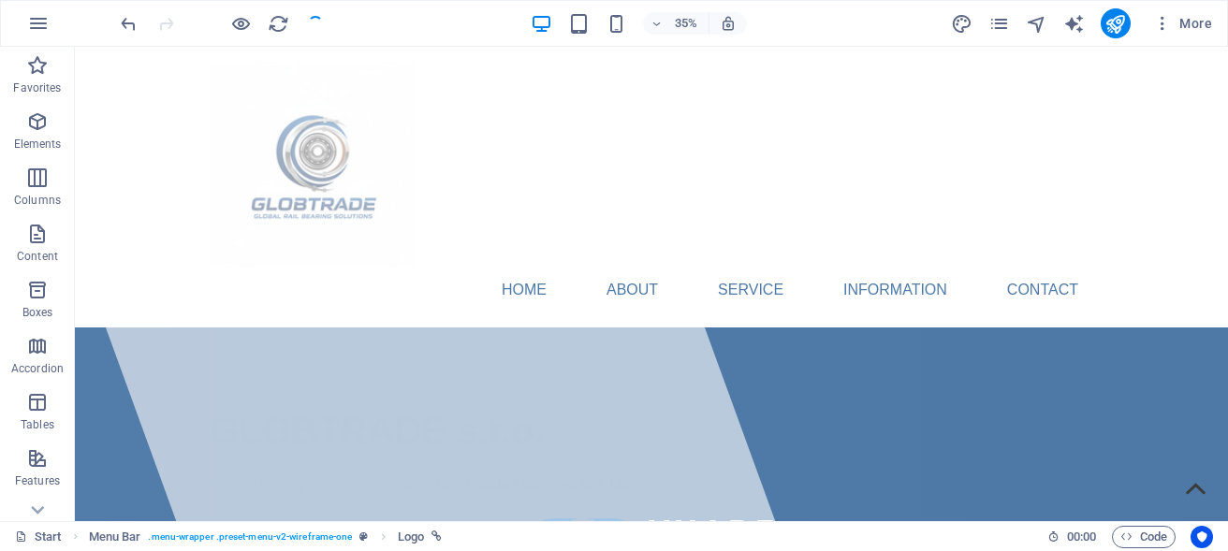
select select "px"
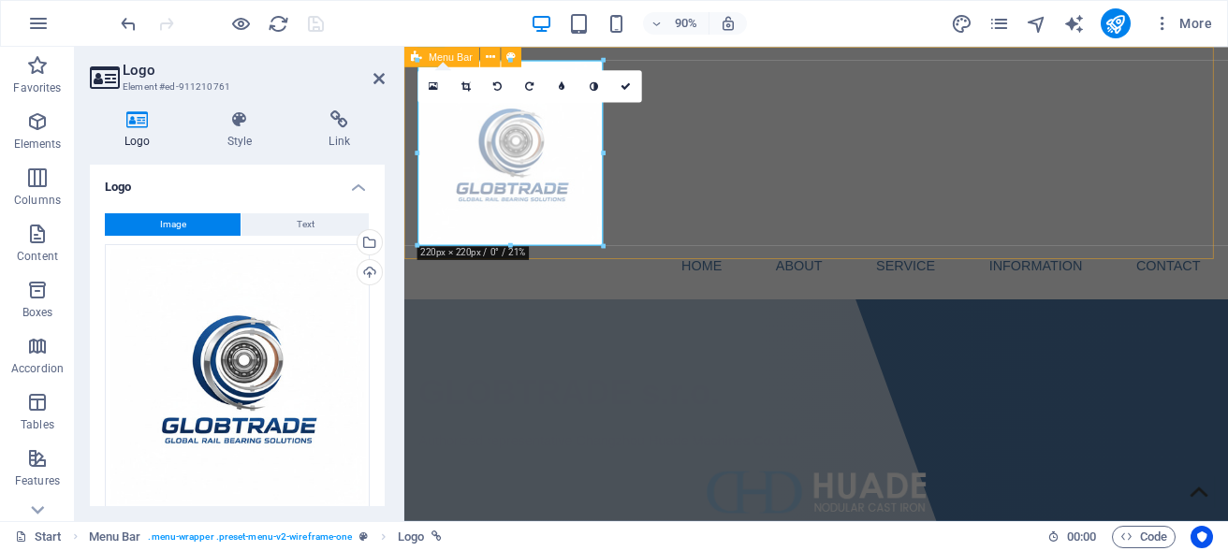
click at [827, 227] on div "Home About Service Information Contact" at bounding box center [862, 187] width 916 height 281
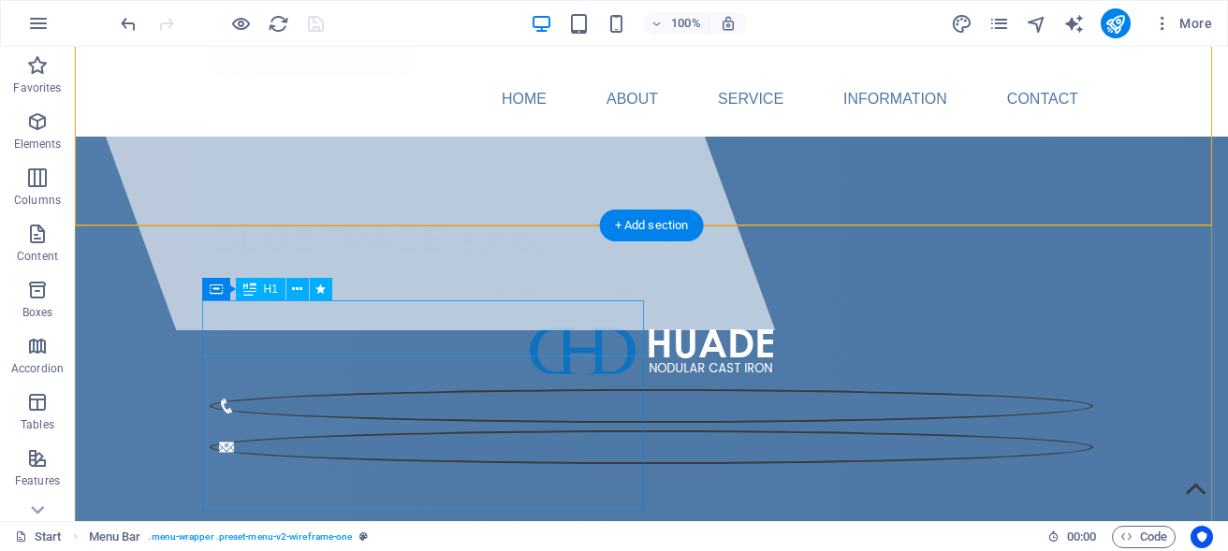
scroll to position [0, 0]
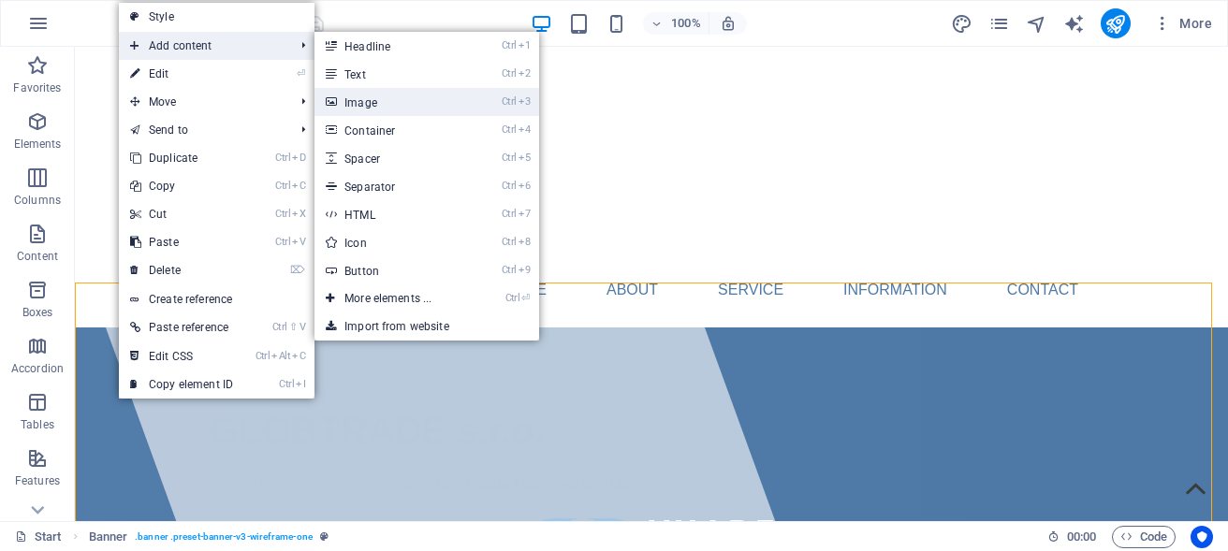
click at [396, 99] on link "Ctrl 3 Image" at bounding box center [392, 102] width 154 height 28
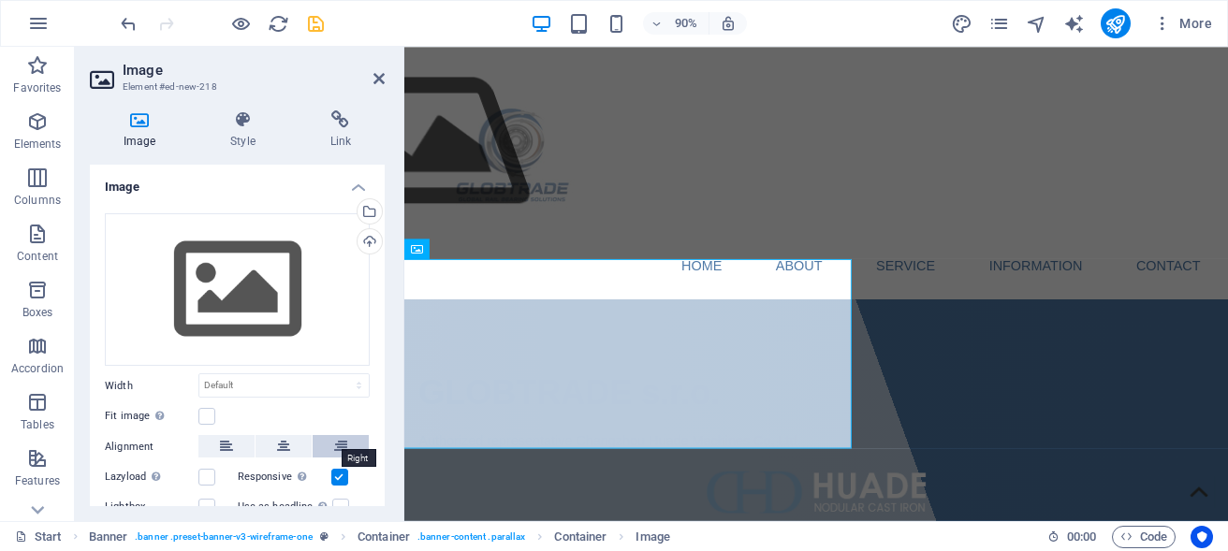
click at [334, 439] on icon at bounding box center [340, 446] width 13 height 22
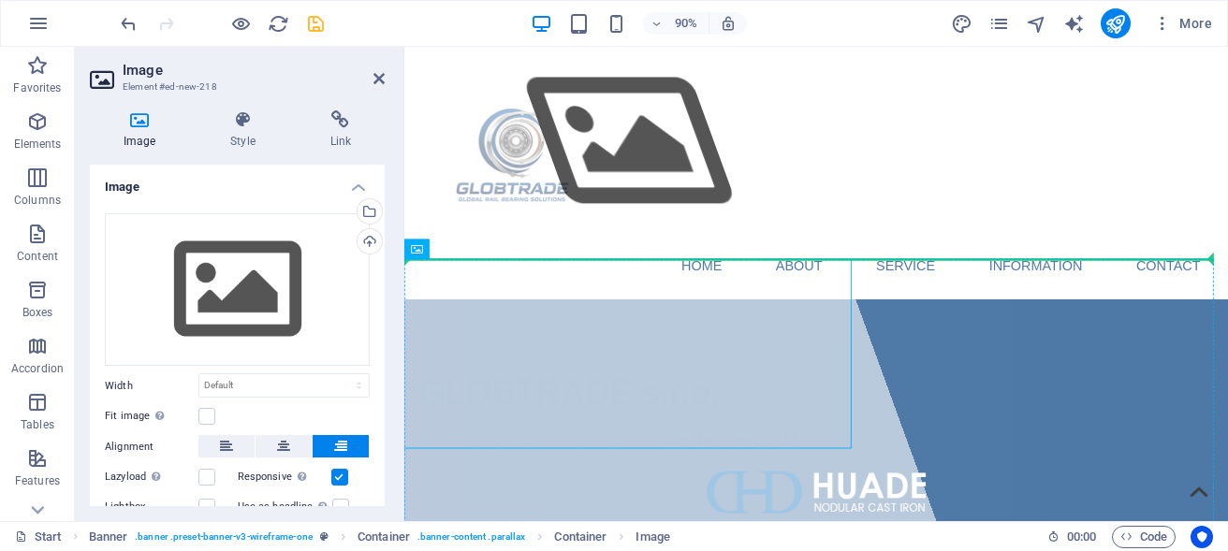
drag, startPoint x: 922, startPoint y: 294, endPoint x: 1031, endPoint y: 404, distance: 154.3
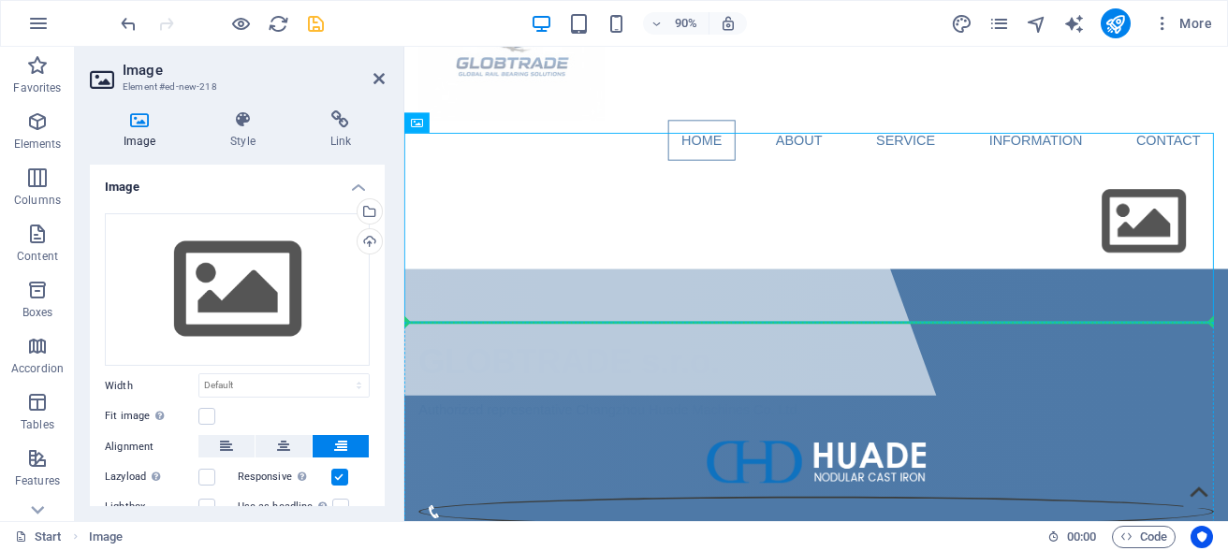
scroll to position [157, 0]
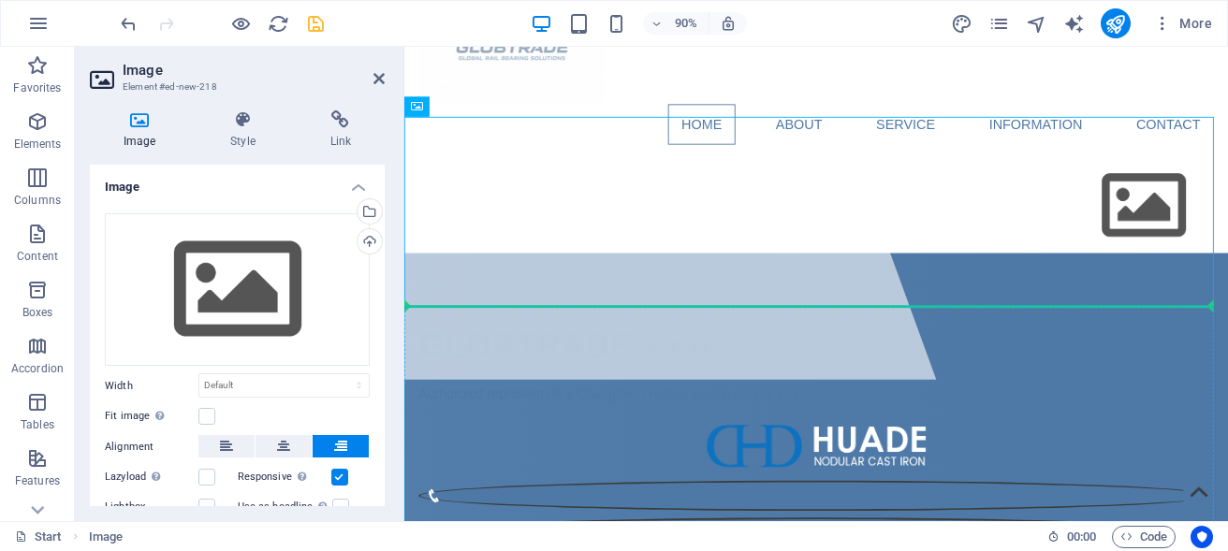
drag, startPoint x: 846, startPoint y: 298, endPoint x: 1047, endPoint y: 433, distance: 241.5
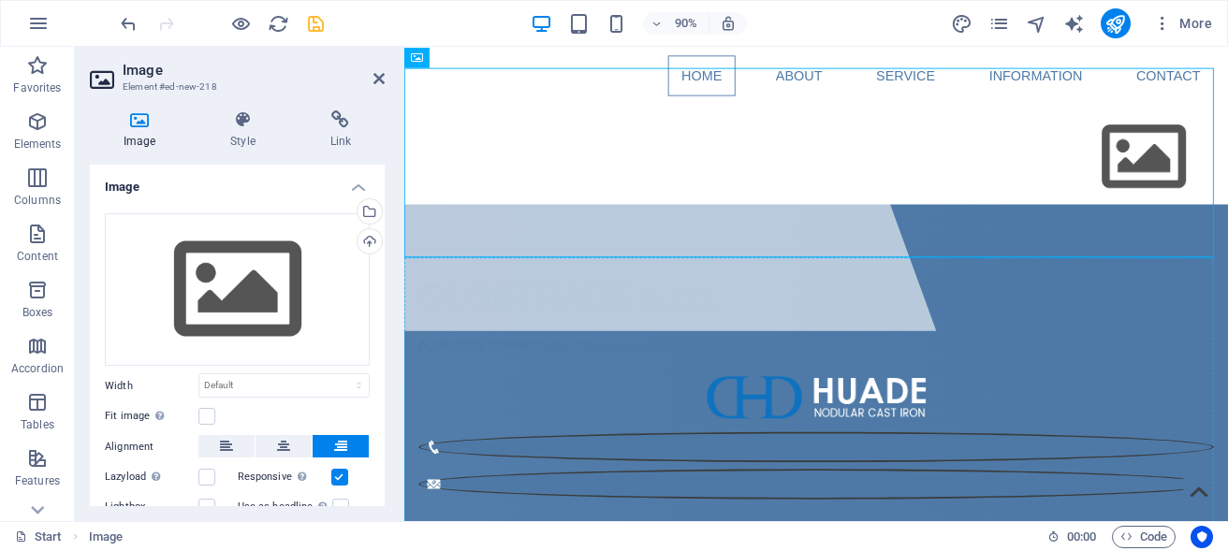
scroll to position [214, 0]
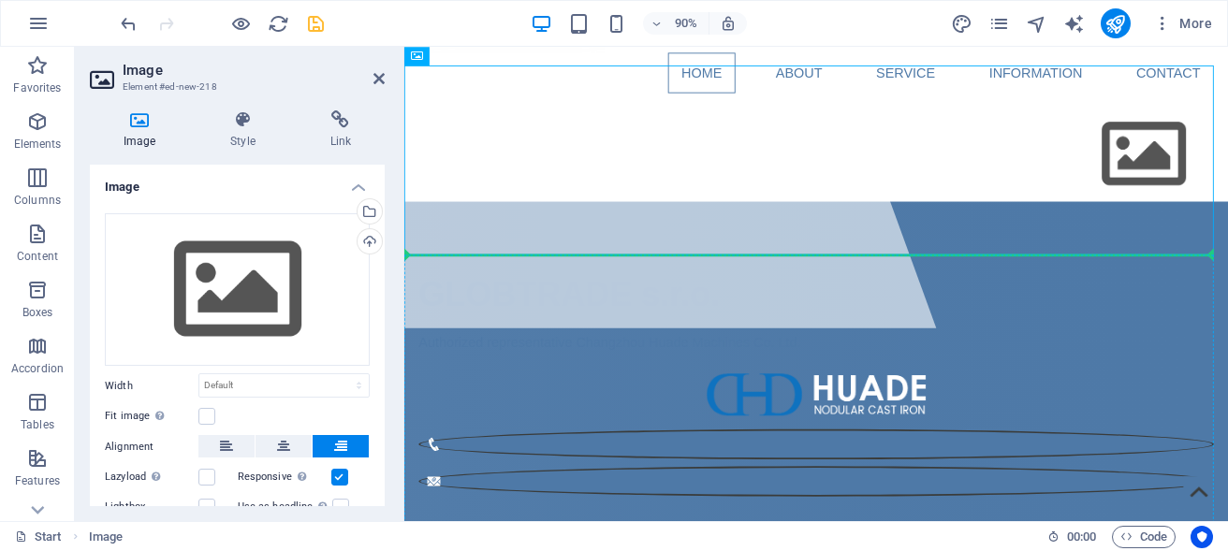
drag, startPoint x: 831, startPoint y: 152, endPoint x: 933, endPoint y: 449, distance: 314.4
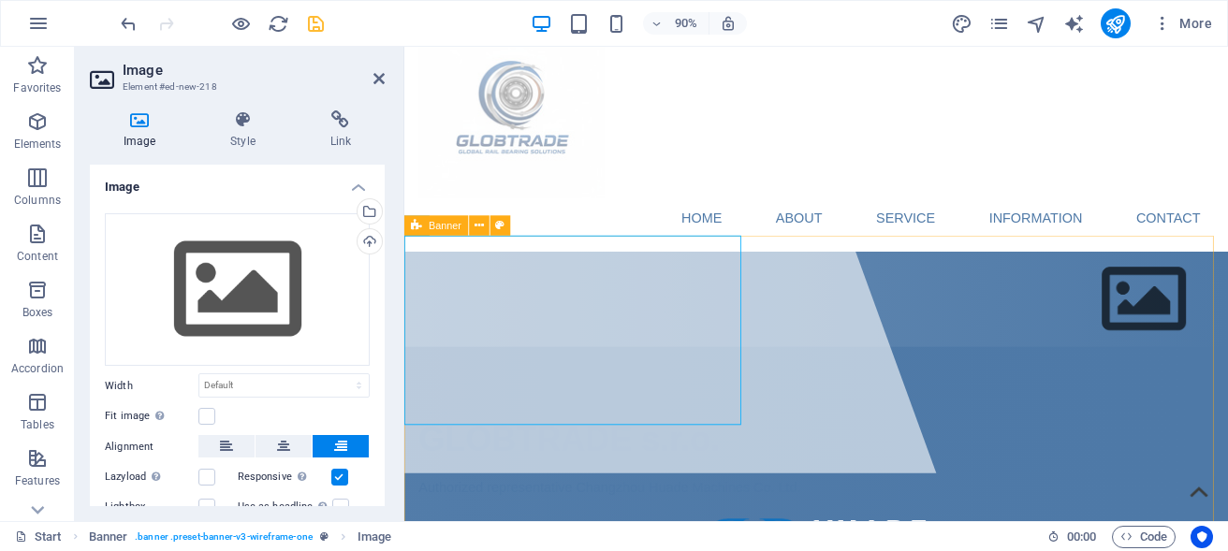
scroll to position [23, 0]
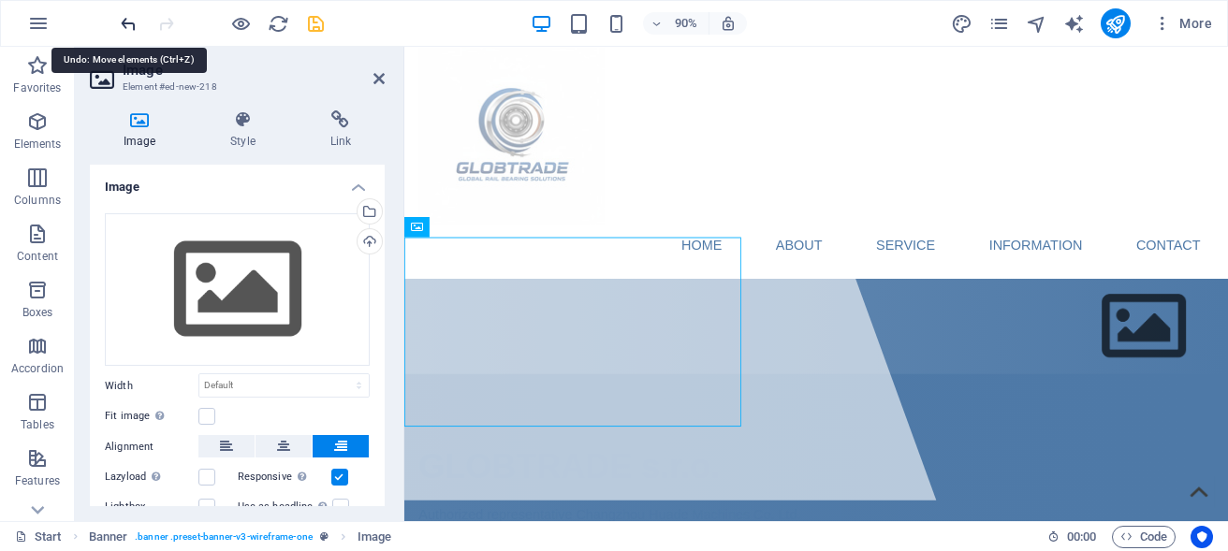
click at [123, 23] on icon "undo" at bounding box center [129, 24] width 22 height 22
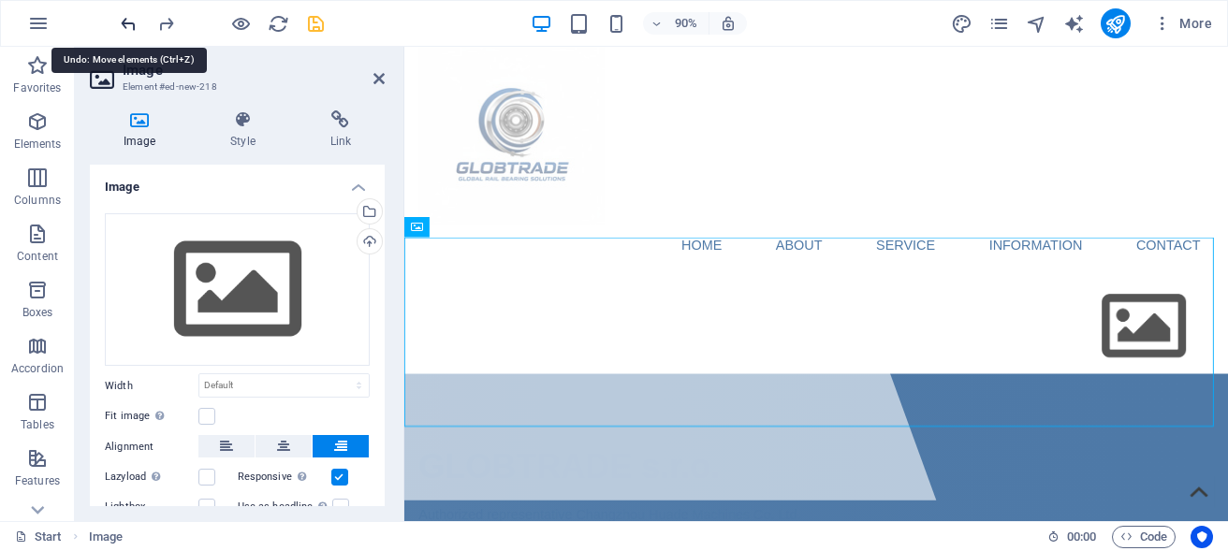
click at [123, 23] on icon "undo" at bounding box center [129, 24] width 22 height 22
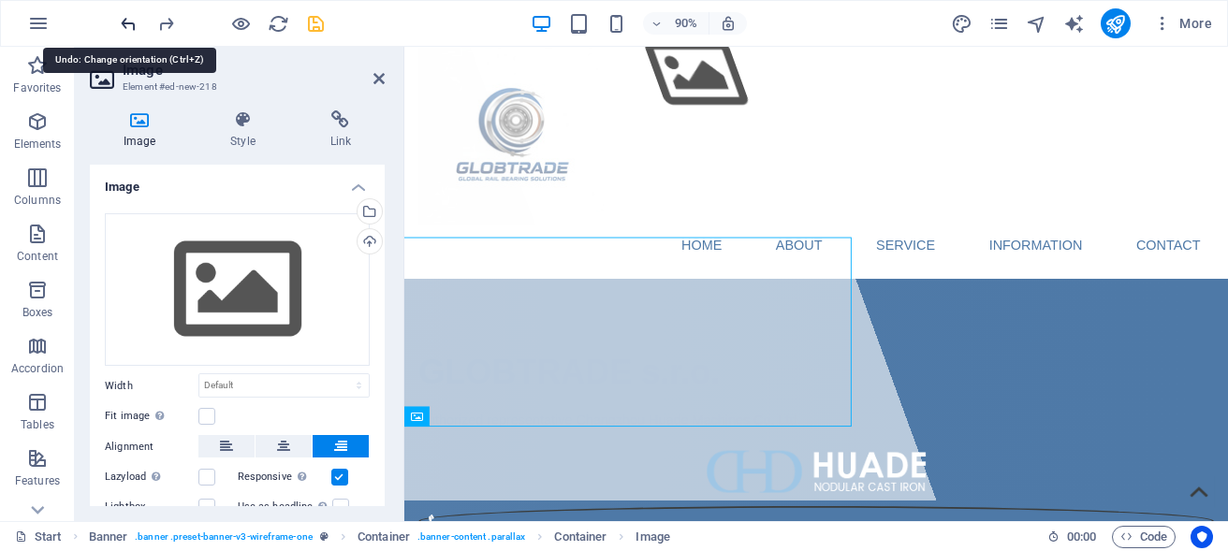
click at [123, 23] on icon "undo" at bounding box center [129, 24] width 22 height 22
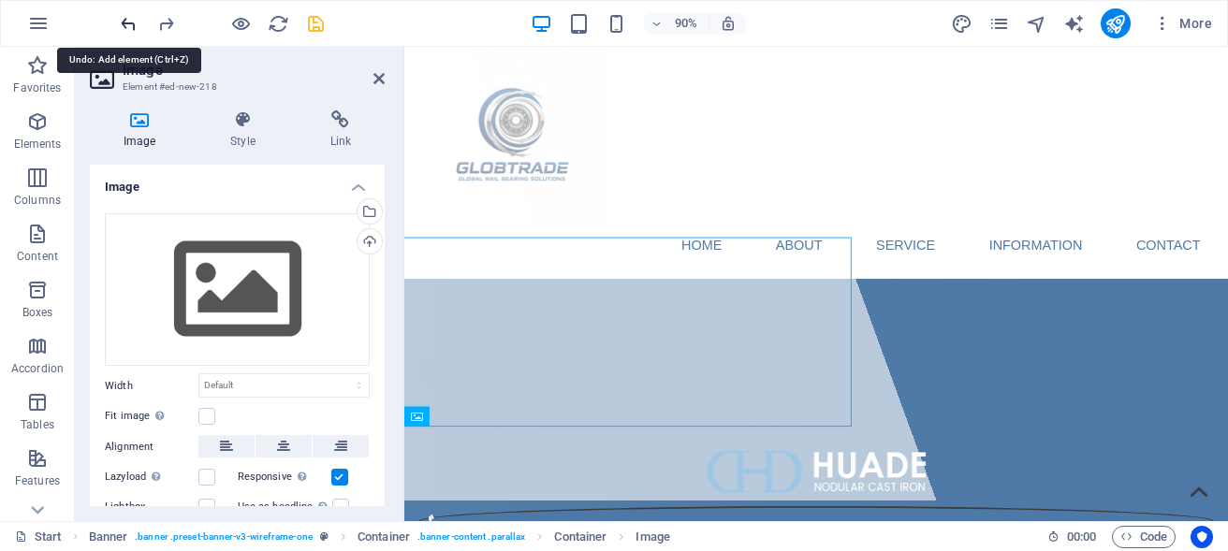
click at [123, 23] on icon "undo" at bounding box center [129, 24] width 22 height 22
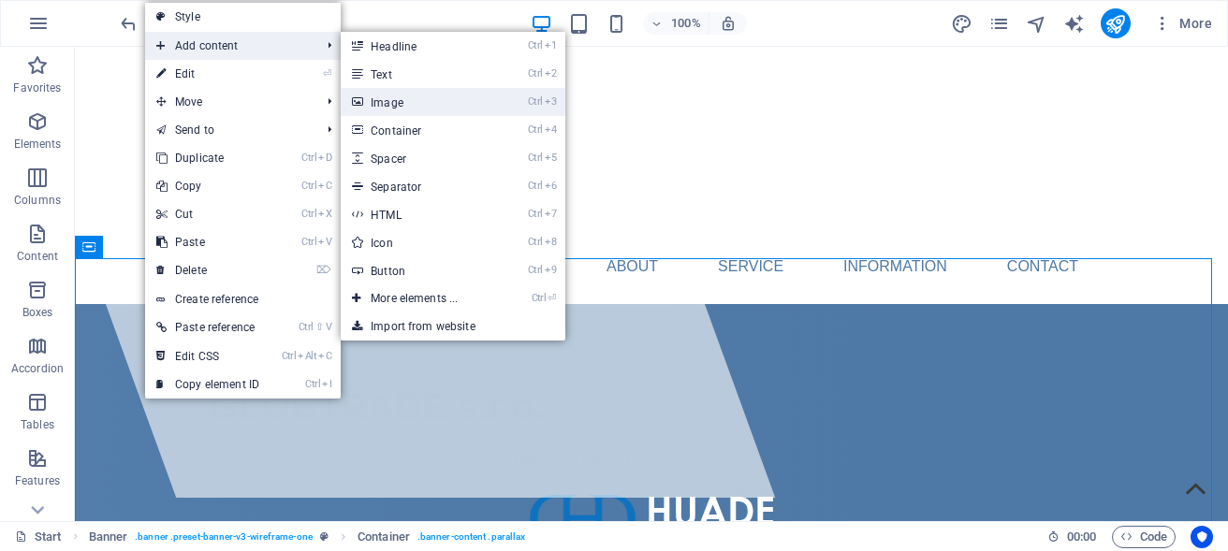
click at [473, 99] on link "Ctrl 3 Image" at bounding box center [418, 102] width 154 height 28
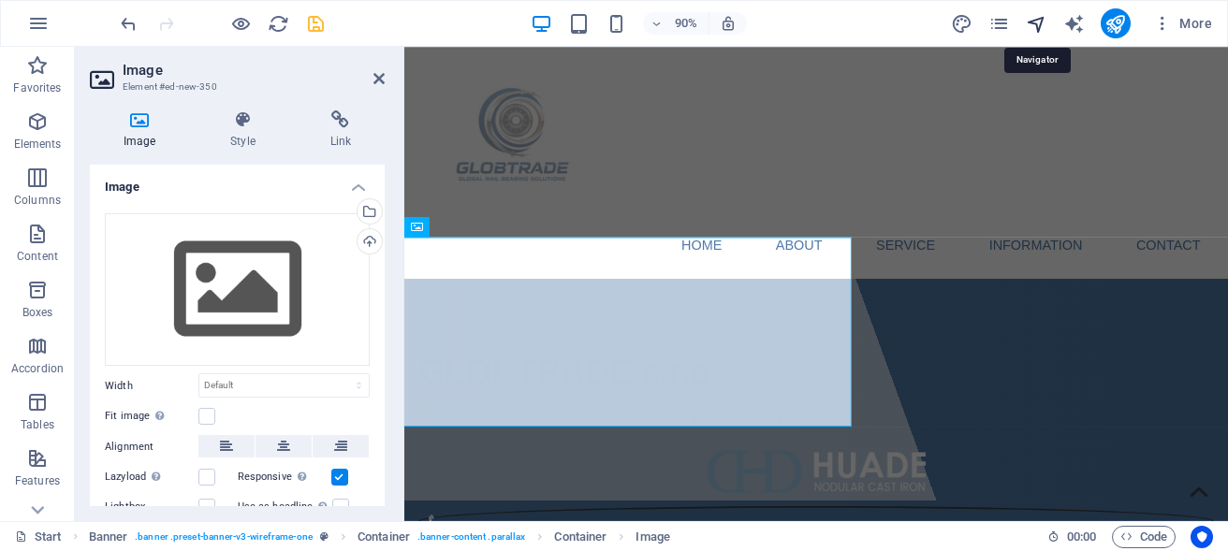
click at [1038, 23] on icon "navigator" at bounding box center [1037, 24] width 22 height 22
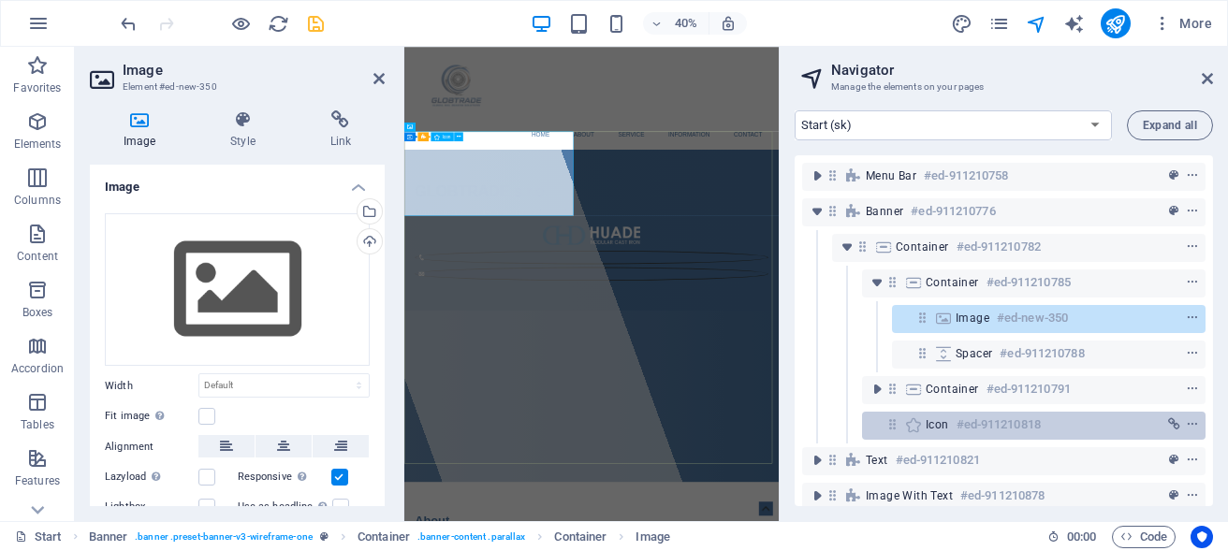
drag, startPoint x: 969, startPoint y: 315, endPoint x: 988, endPoint y: 412, distance: 99.2
click at [988, 412] on div "Menu Bar #ed-911210758 Banner #ed-911210776 Container #ed-911210782 Container #…" at bounding box center [1004, 330] width 419 height 351
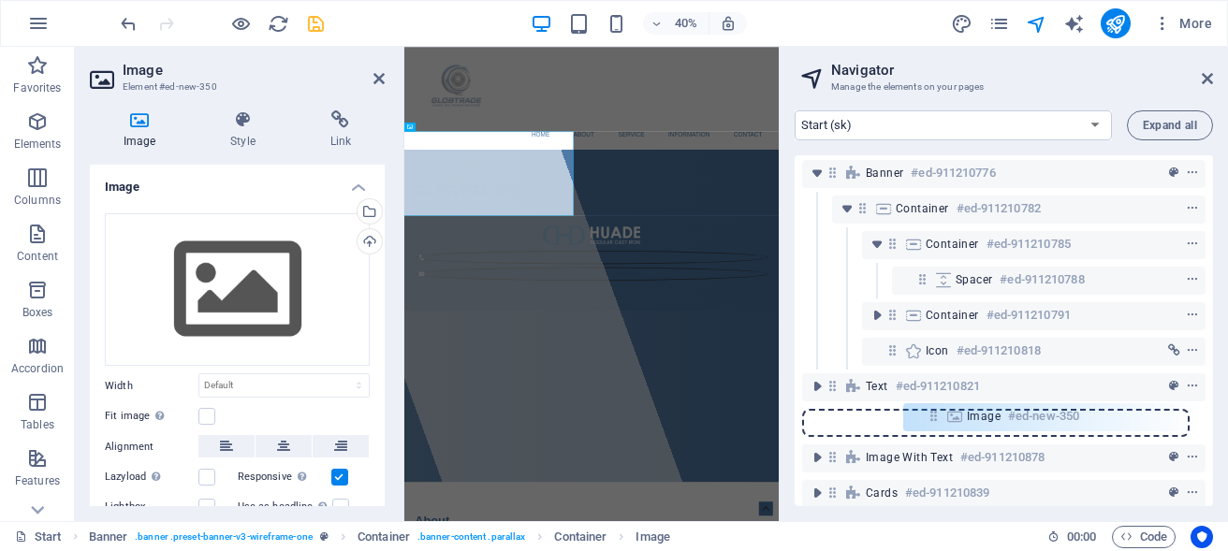
scroll to position [39, 0]
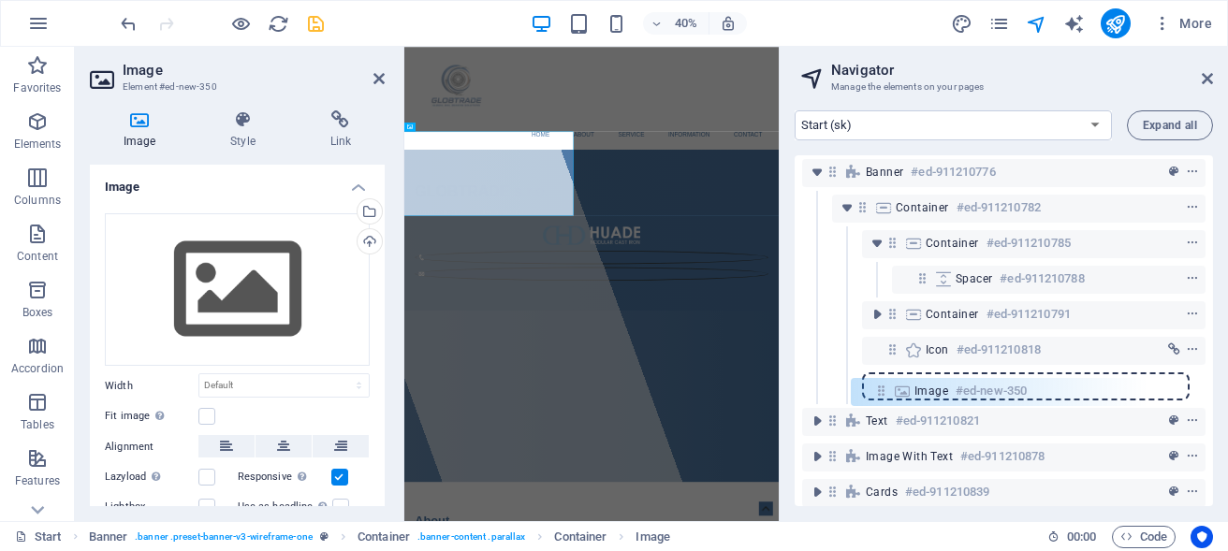
drag, startPoint x: 927, startPoint y: 318, endPoint x: 888, endPoint y: 396, distance: 87.1
click at [888, 396] on div "Menu Bar #ed-911210758 Banner #ed-911210776 Container #ed-911210782 Container #…" at bounding box center [1004, 330] width 419 height 351
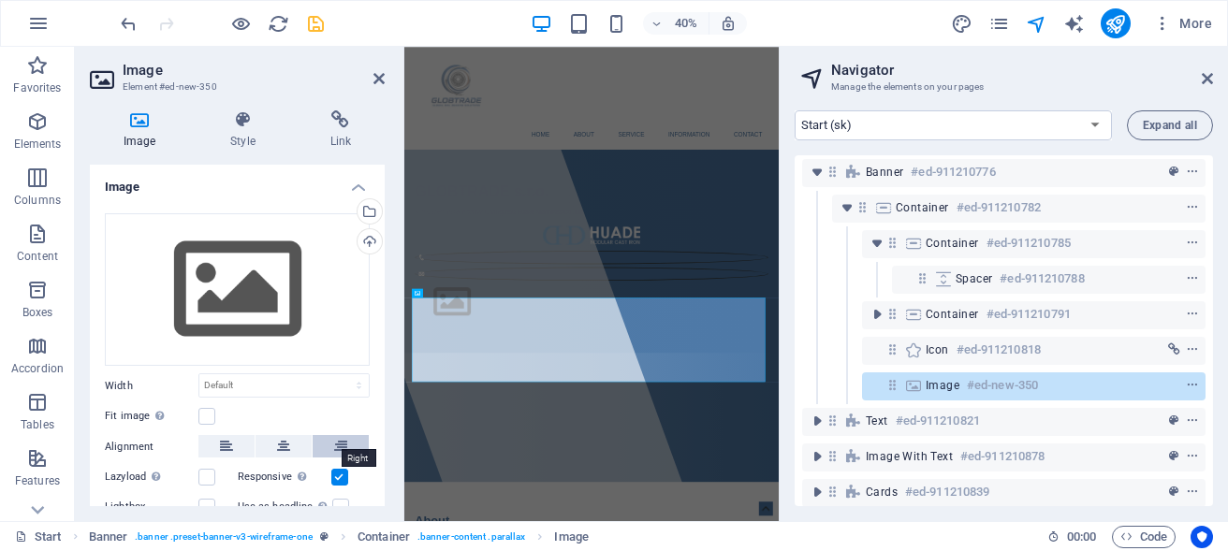
click at [334, 444] on icon at bounding box center [340, 446] width 13 height 22
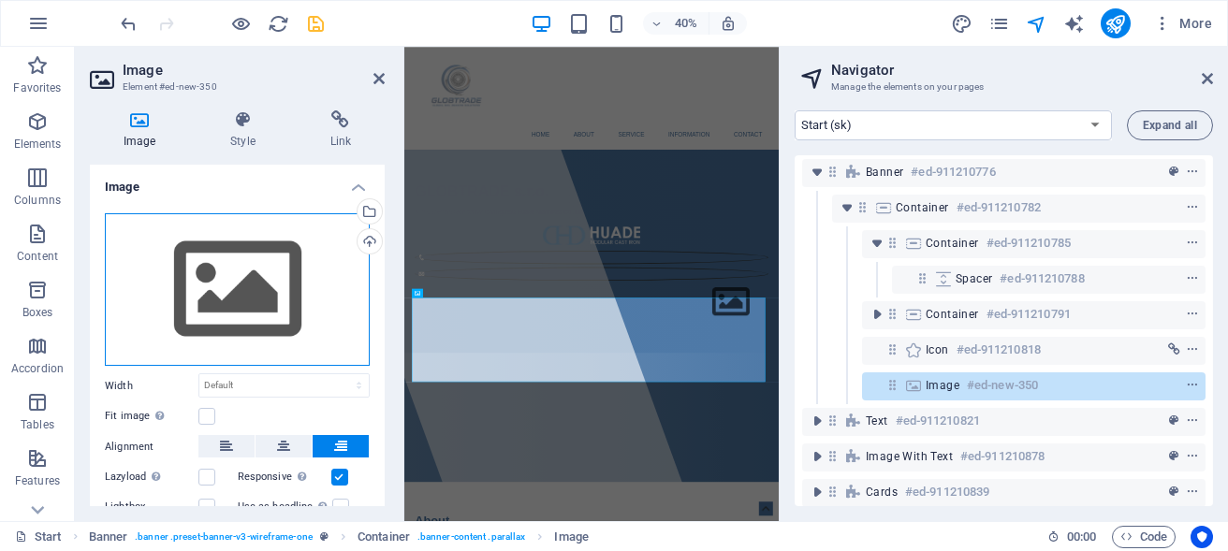
click at [273, 322] on div "Drag files here, click to choose files or select files from Files or our free s…" at bounding box center [237, 290] width 265 height 154
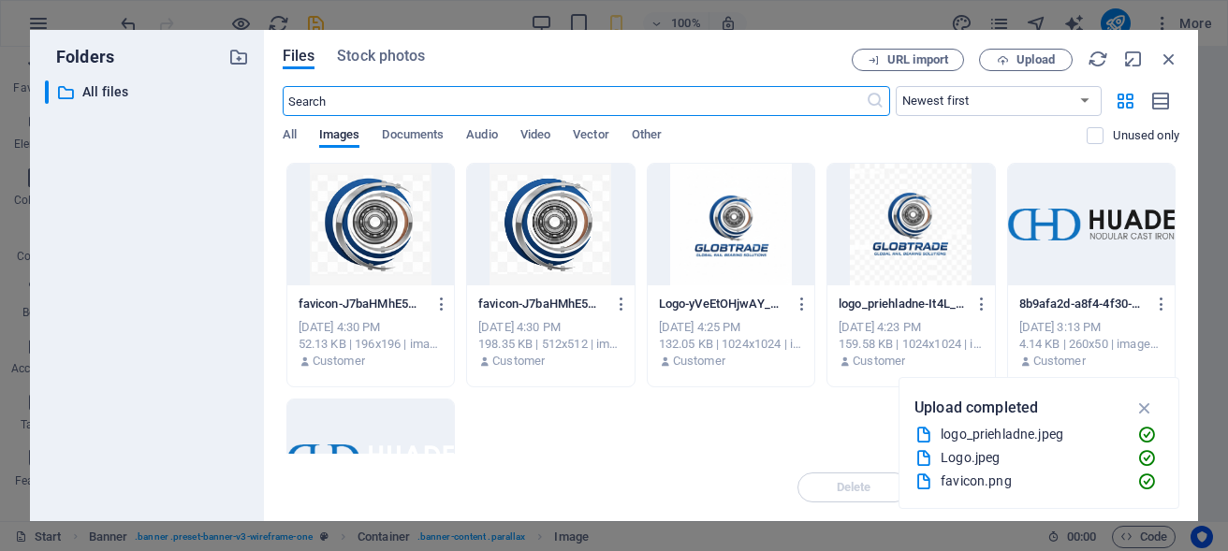
click at [994, 240] on div at bounding box center [911, 225] width 167 height 122
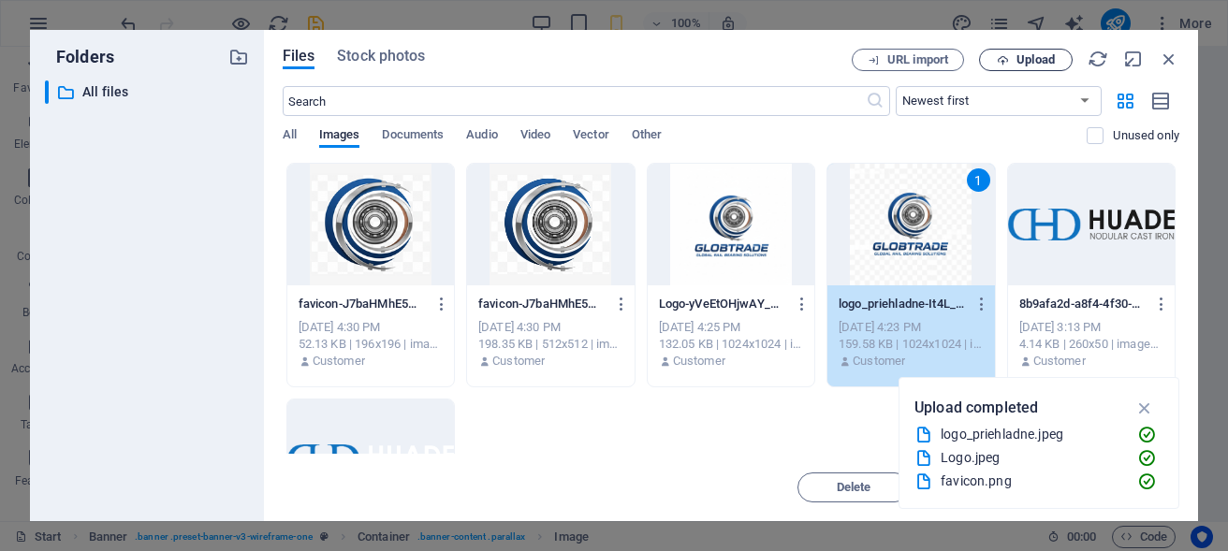
click at [1005, 61] on icon "button" at bounding box center [1003, 60] width 12 height 12
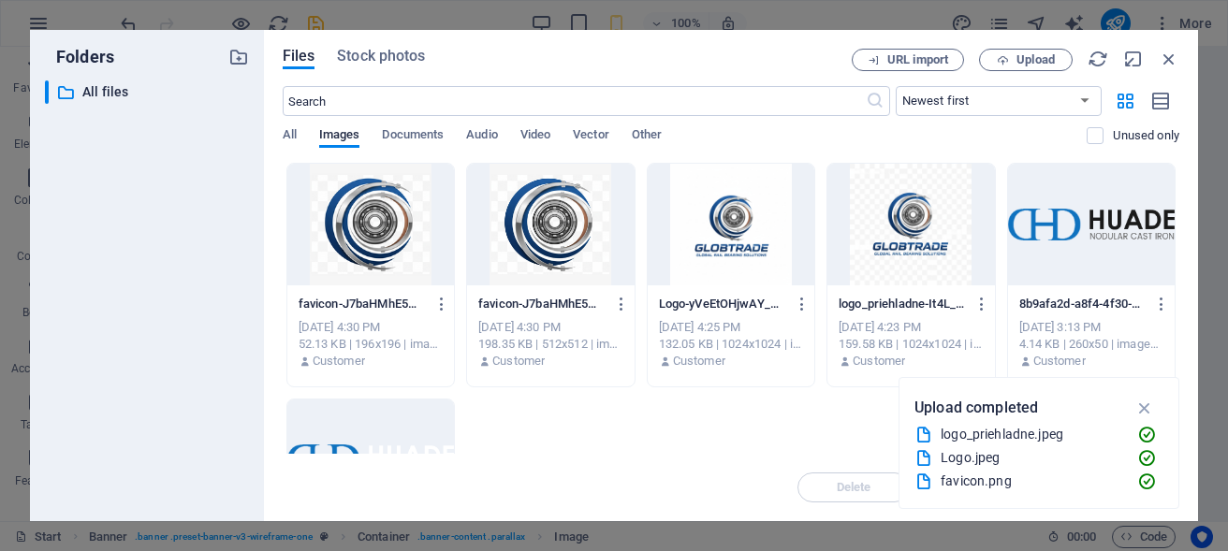
click at [994, 248] on div at bounding box center [911, 225] width 167 height 122
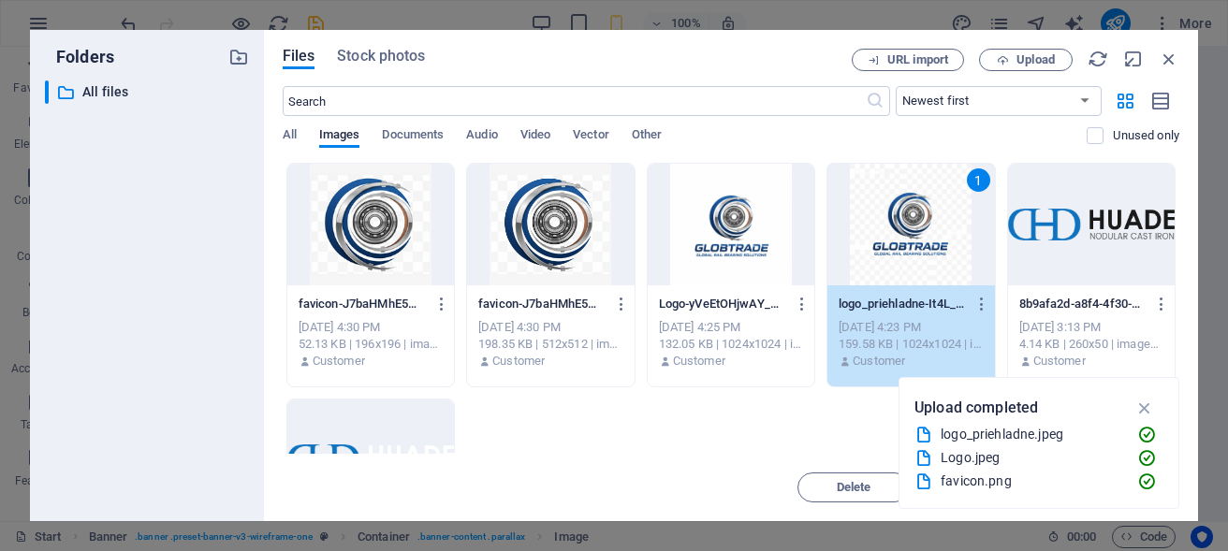
click at [994, 248] on div "1" at bounding box center [911, 225] width 167 height 122
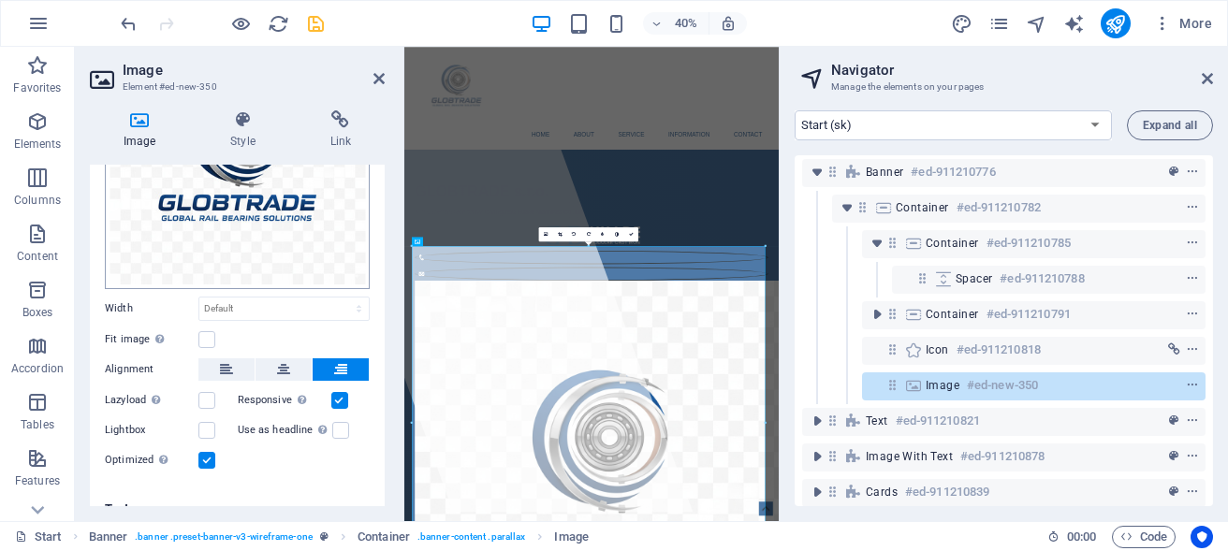
scroll to position [198, 0]
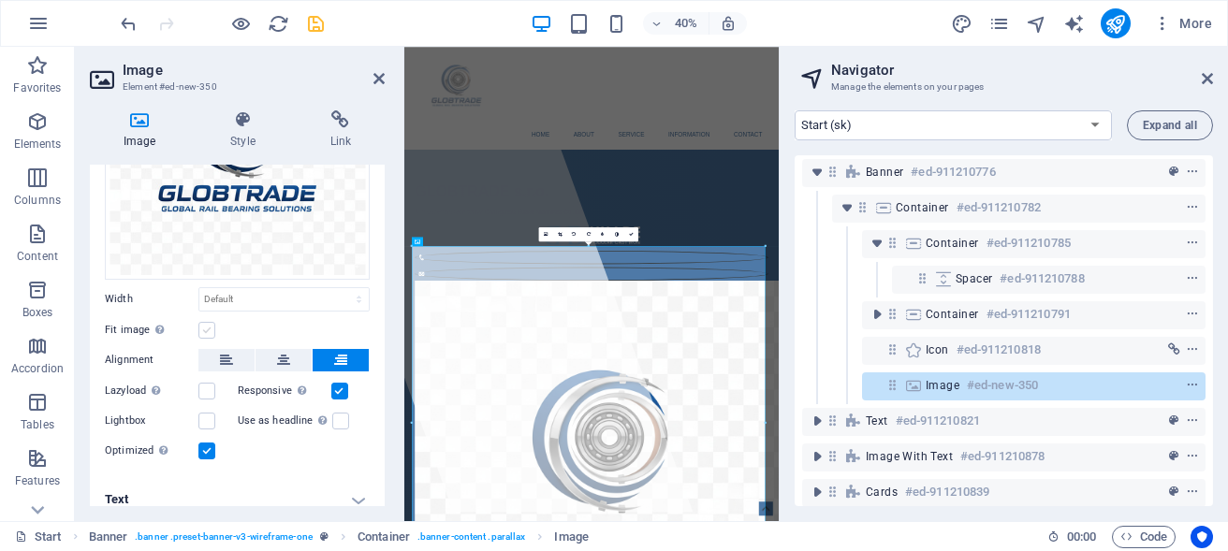
click at [204, 322] on label at bounding box center [206, 330] width 17 height 17
click at [0, 0] on input "Fit image Automatically fit image to a fixed width and height" at bounding box center [0, 0] width 0 height 0
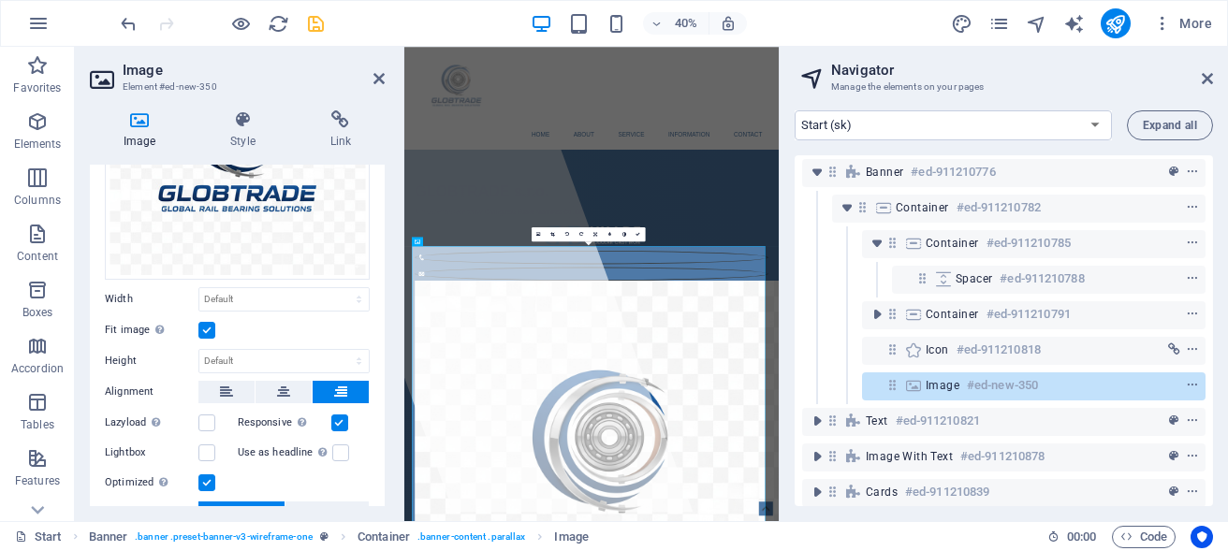
click at [208, 322] on label at bounding box center [206, 330] width 17 height 17
click at [0, 0] on input "Fit image Automatically fit image to a fixed width and height" at bounding box center [0, 0] width 0 height 0
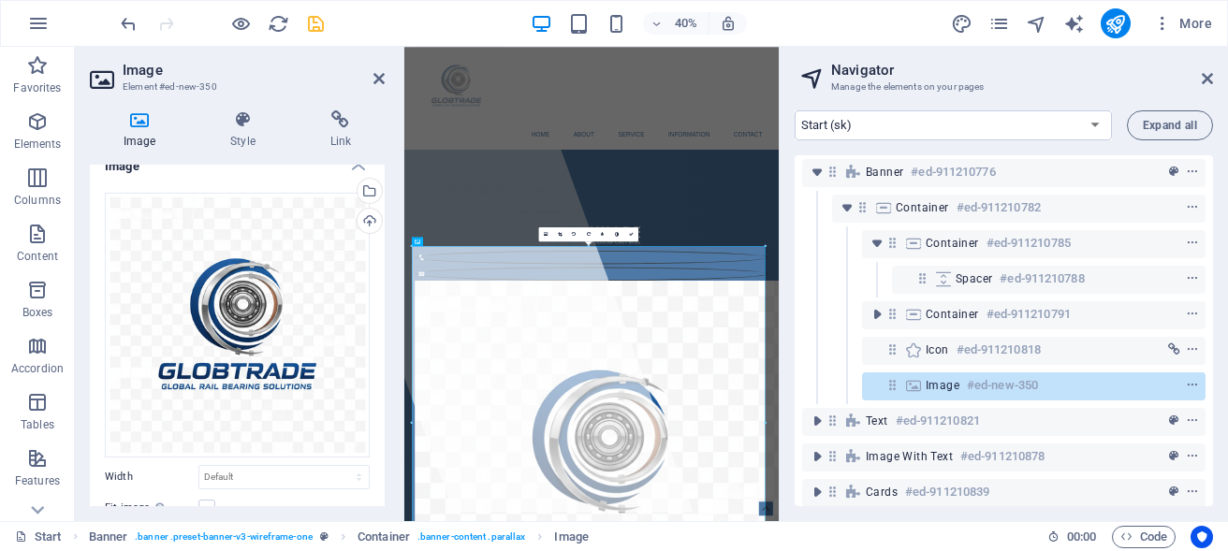
scroll to position [0, 0]
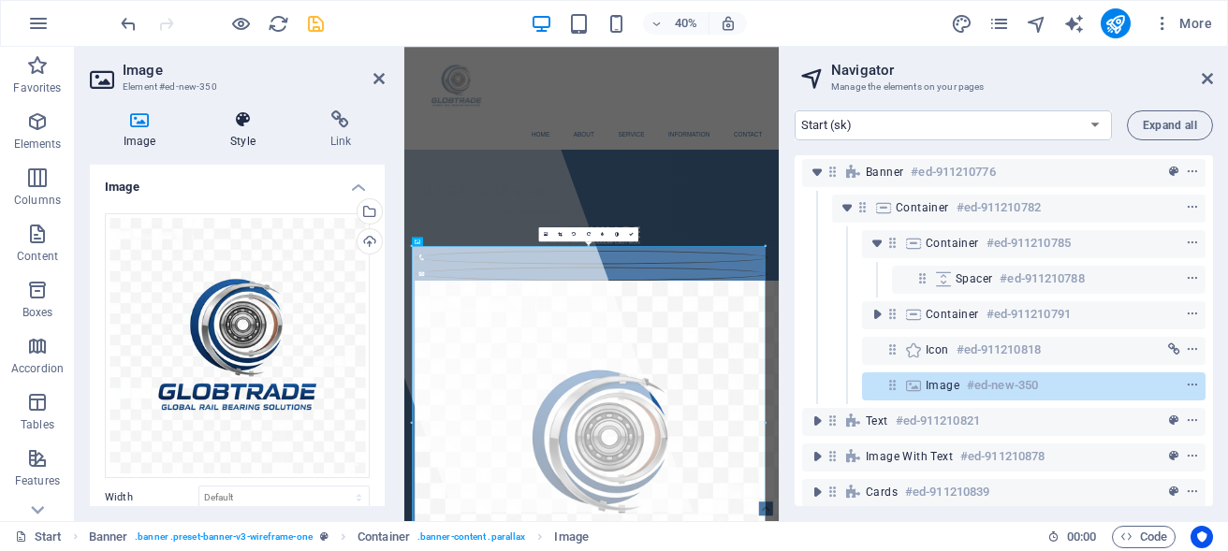
click at [240, 136] on h4 "Style" at bounding box center [246, 129] width 99 height 39
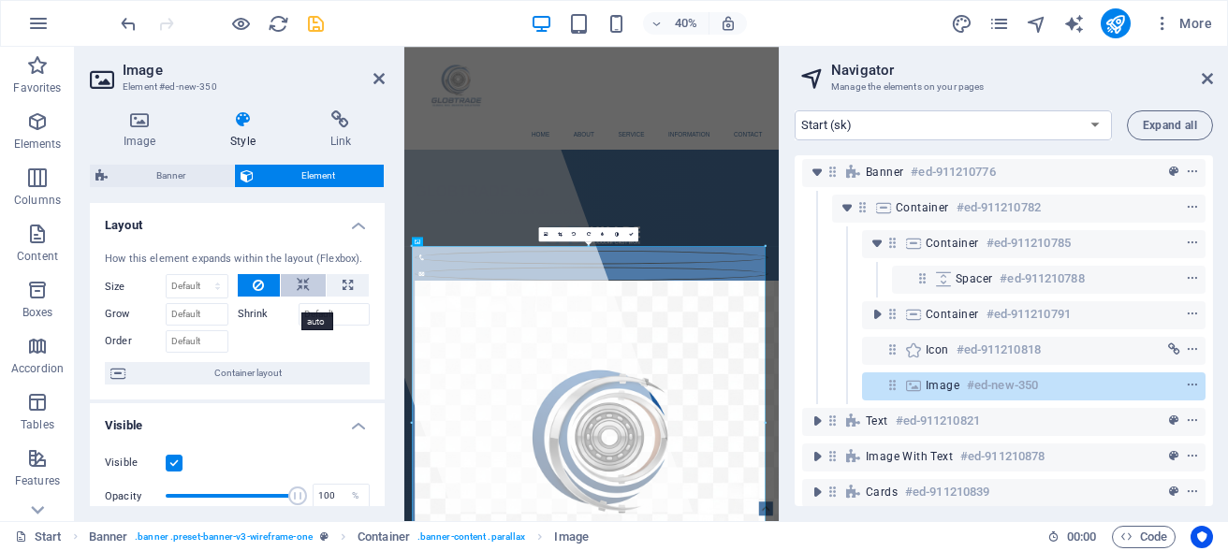
click at [301, 297] on button at bounding box center [303, 285] width 45 height 22
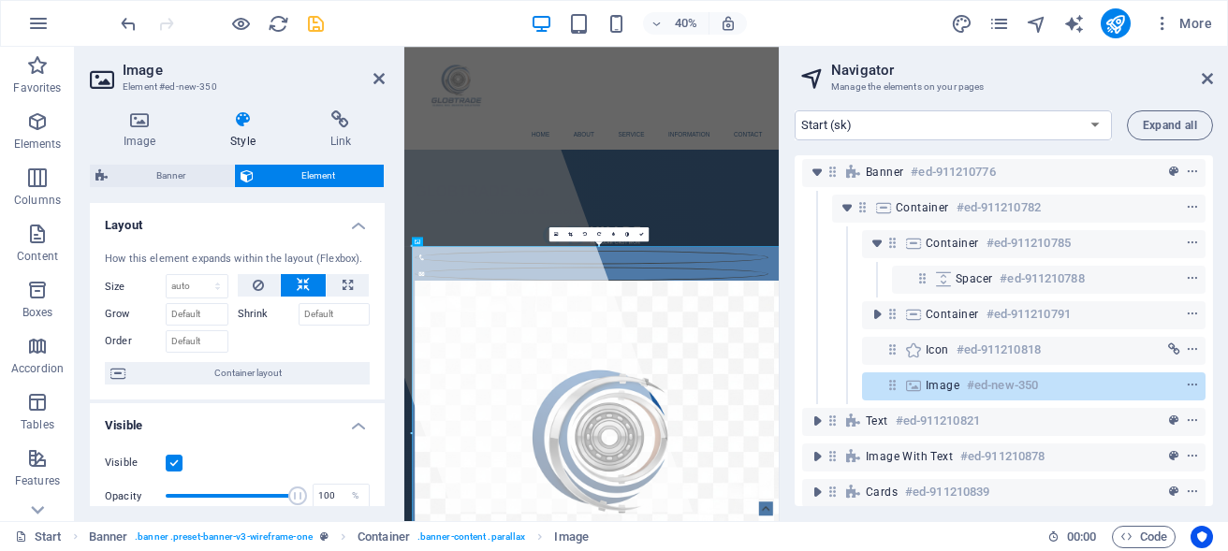
click at [301, 297] on button at bounding box center [303, 285] width 45 height 22
click at [327, 297] on button at bounding box center [348, 285] width 42 height 22
type input "100"
select select "%"
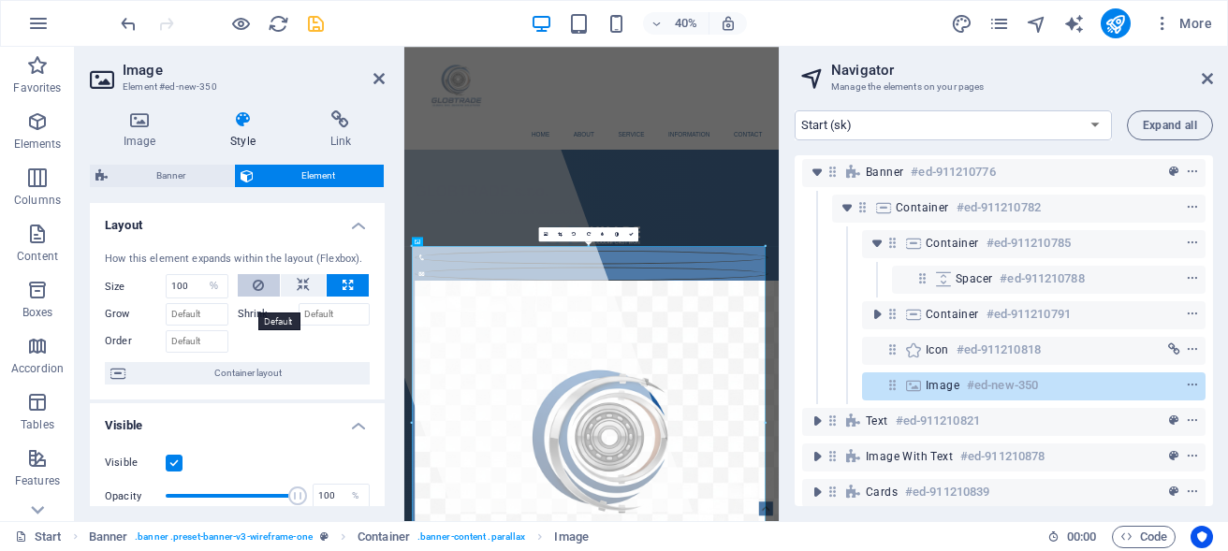
click at [242, 297] on button at bounding box center [259, 285] width 43 height 22
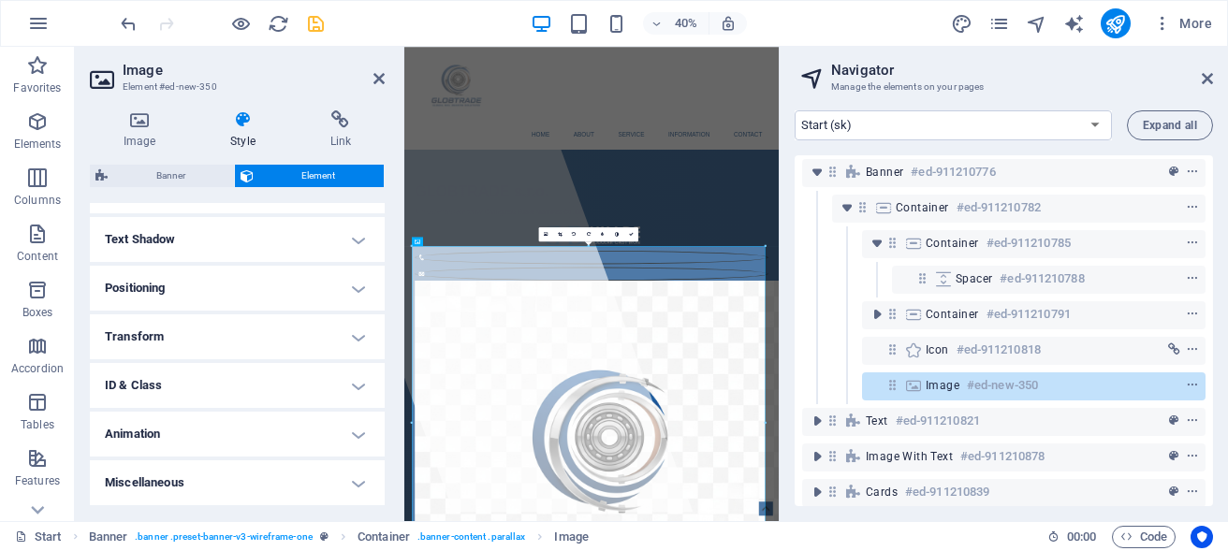
scroll to position [504, 0]
click at [344, 345] on h4 "Transform" at bounding box center [237, 337] width 295 height 45
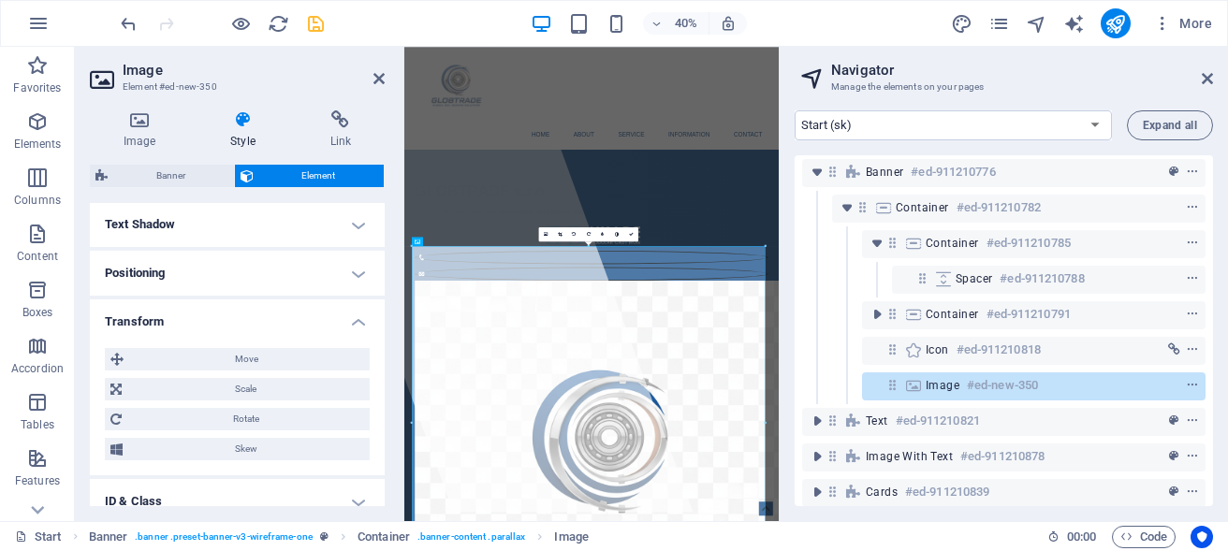
click at [339, 333] on h4 "Transform" at bounding box center [237, 317] width 295 height 34
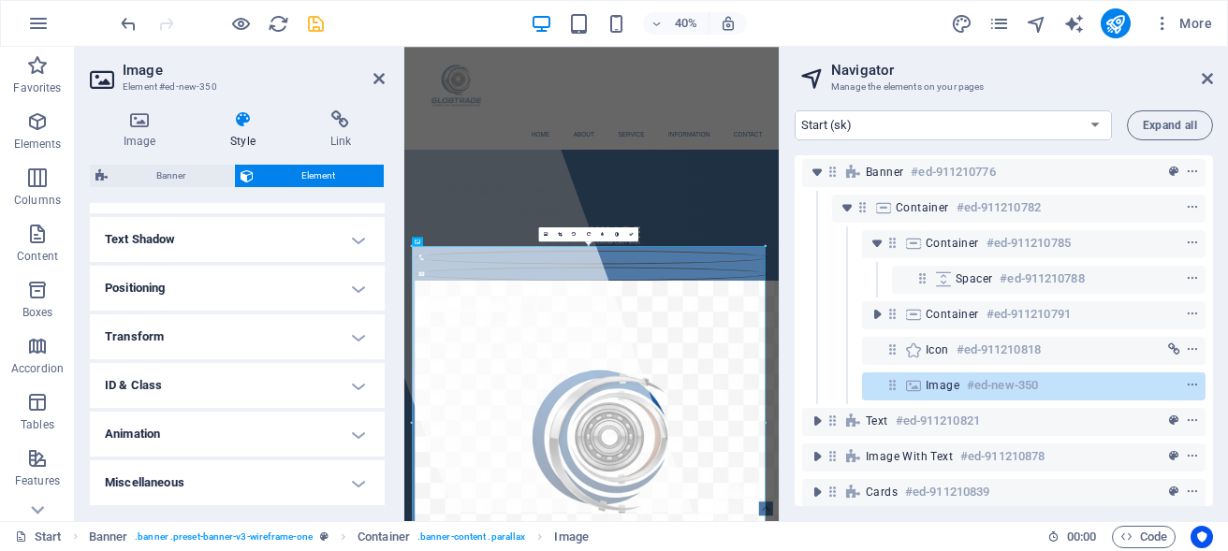
click at [341, 293] on h4 "Positioning" at bounding box center [237, 288] width 295 height 45
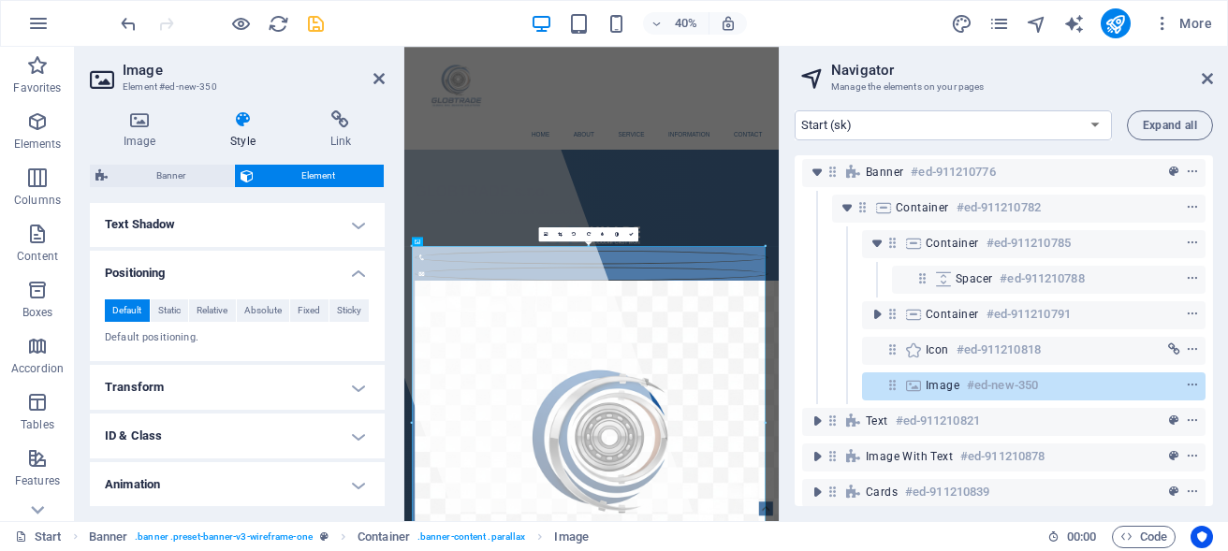
scroll to position [568, 0]
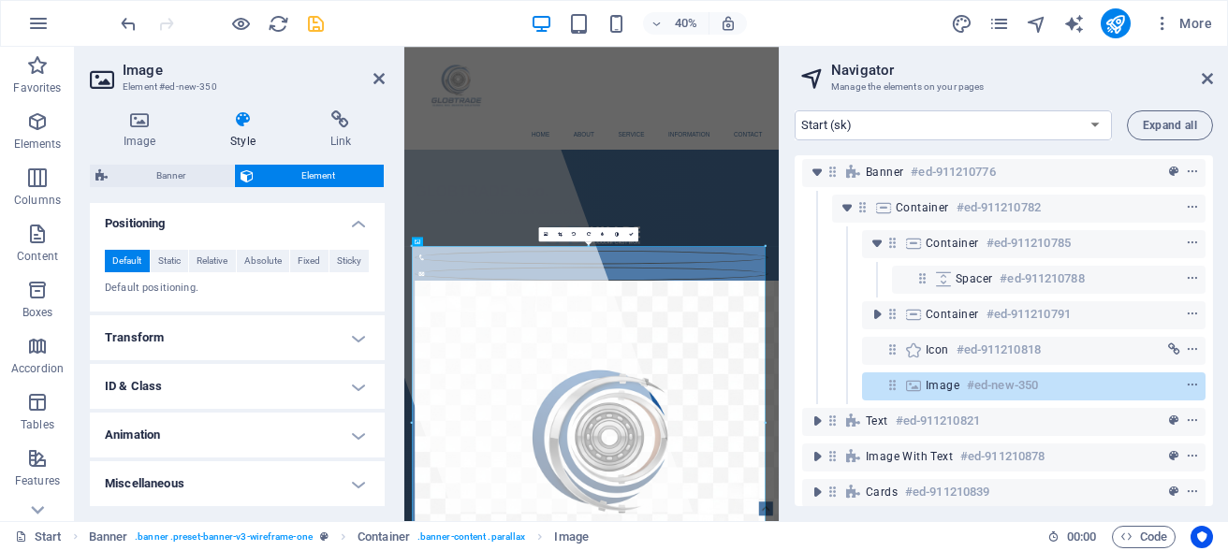
click at [342, 488] on h4 "Miscellaneous" at bounding box center [237, 484] width 295 height 45
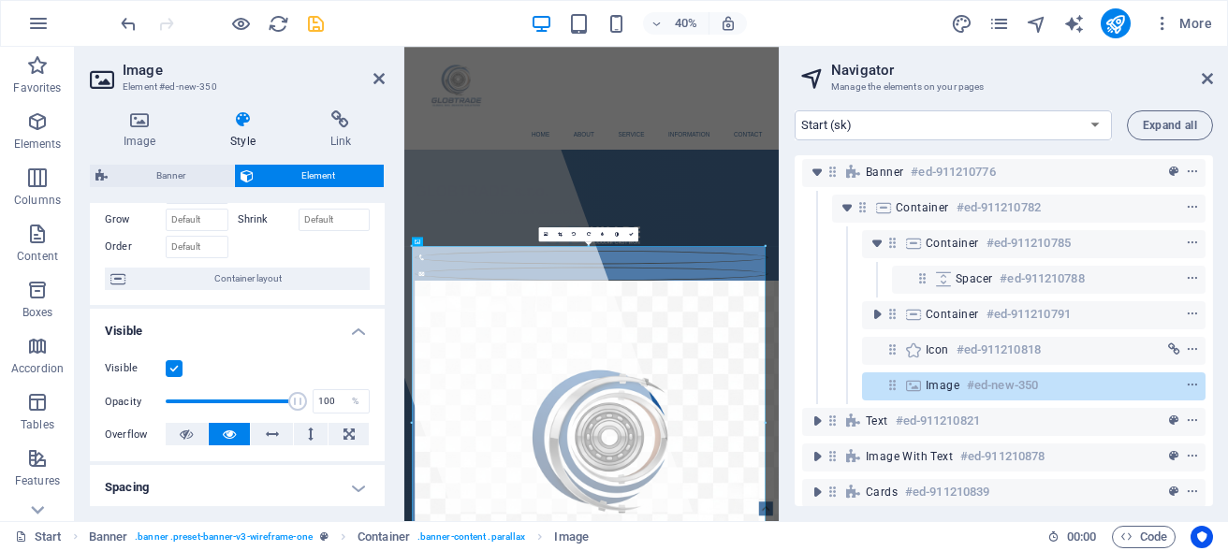
scroll to position [347, 0]
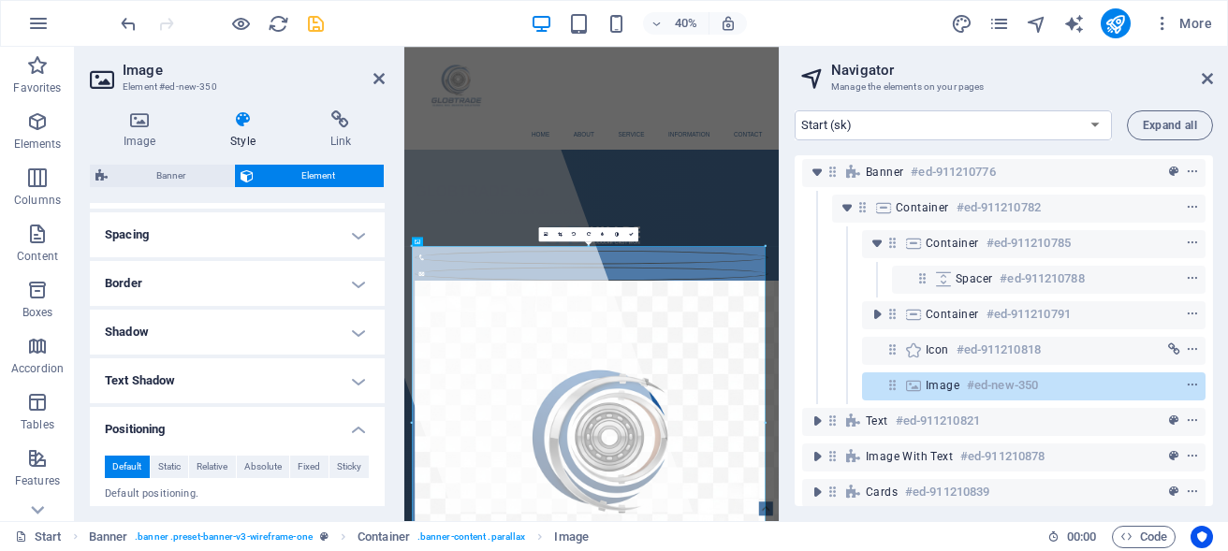
click at [346, 253] on h4 "Spacing" at bounding box center [237, 235] width 295 height 45
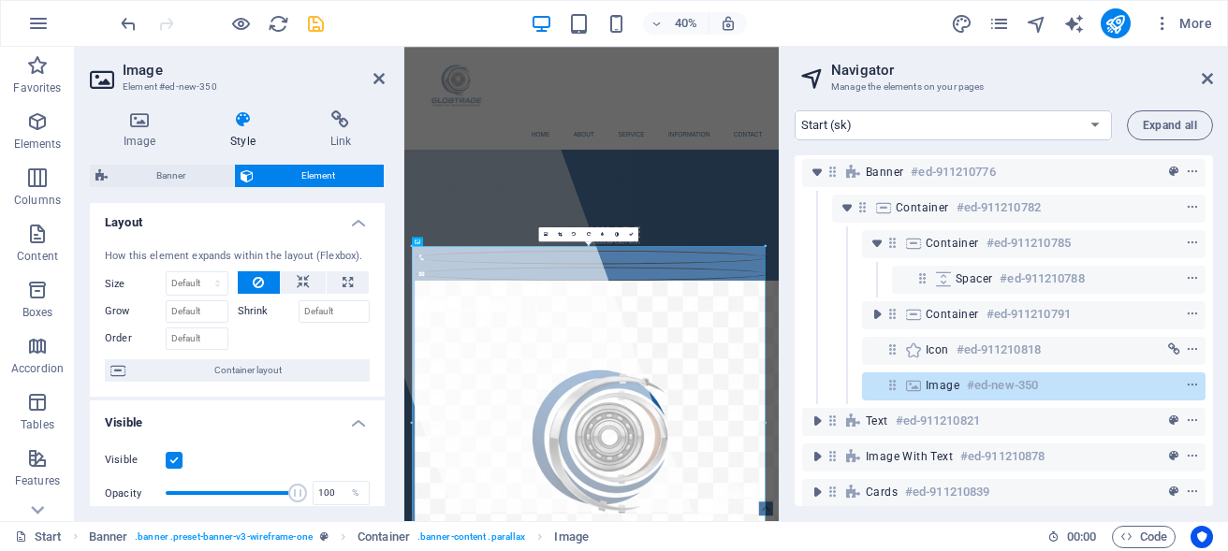
scroll to position [0, 0]
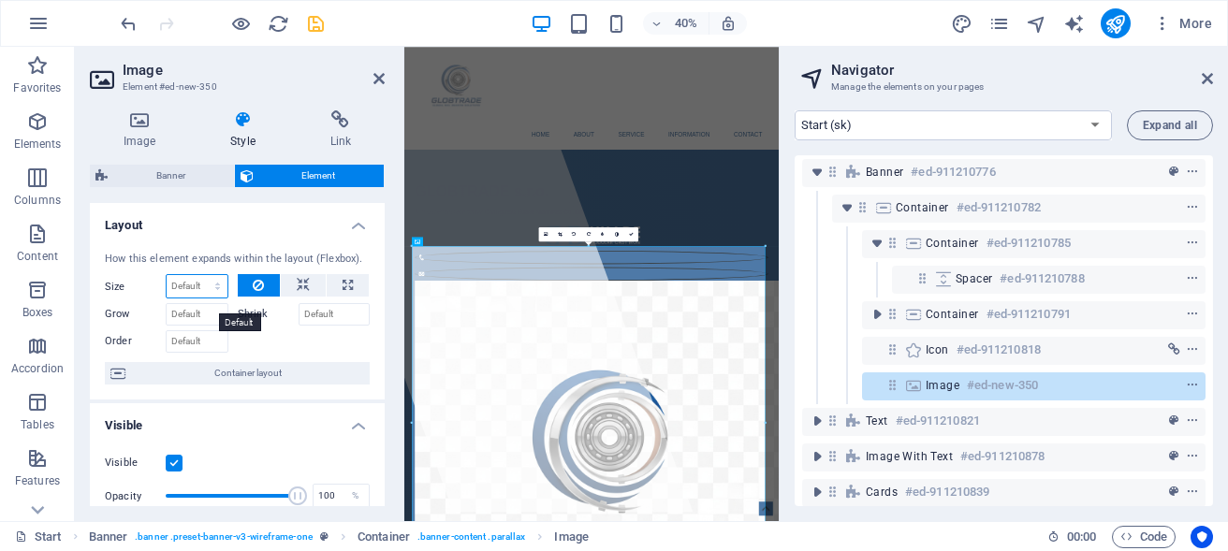
click at [167, 275] on select "Default auto px % 1/1 1/2 1/3 1/4 1/5 1/6 1/7 1/8 1/9 1/10" at bounding box center [197, 286] width 61 height 22
click option "auto" at bounding box center [0, 0] width 0 height 0
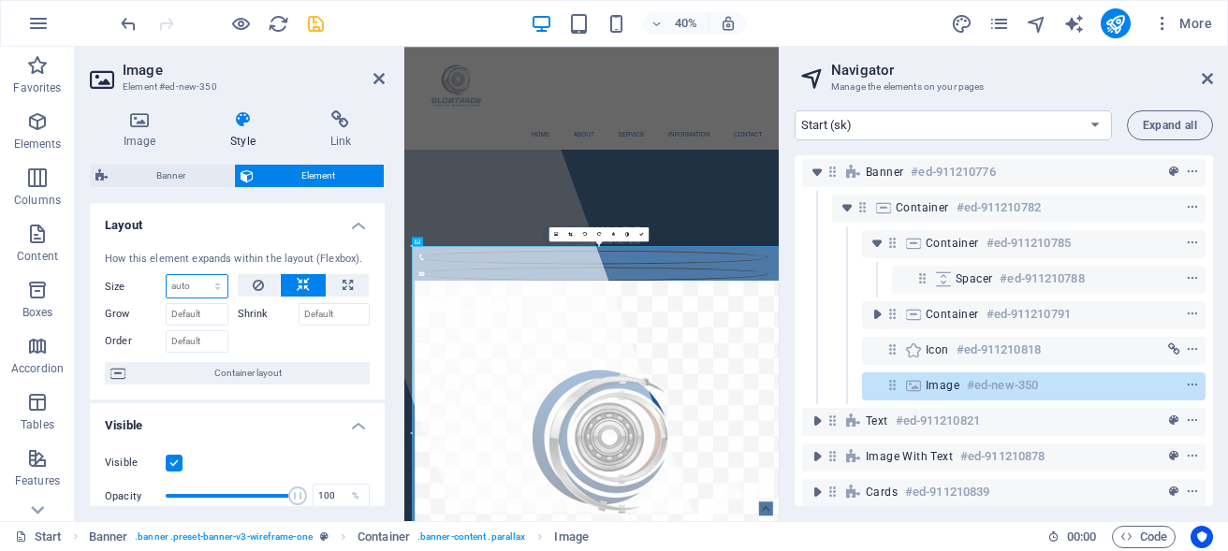
click at [167, 275] on select "Default auto px % 1/1 1/2 1/3 1/4 1/5 1/6 1/7 1/8 1/9 1/10" at bounding box center [197, 286] width 61 height 22
select select "1/4"
click option "1/4" at bounding box center [0, 0] width 0 height 0
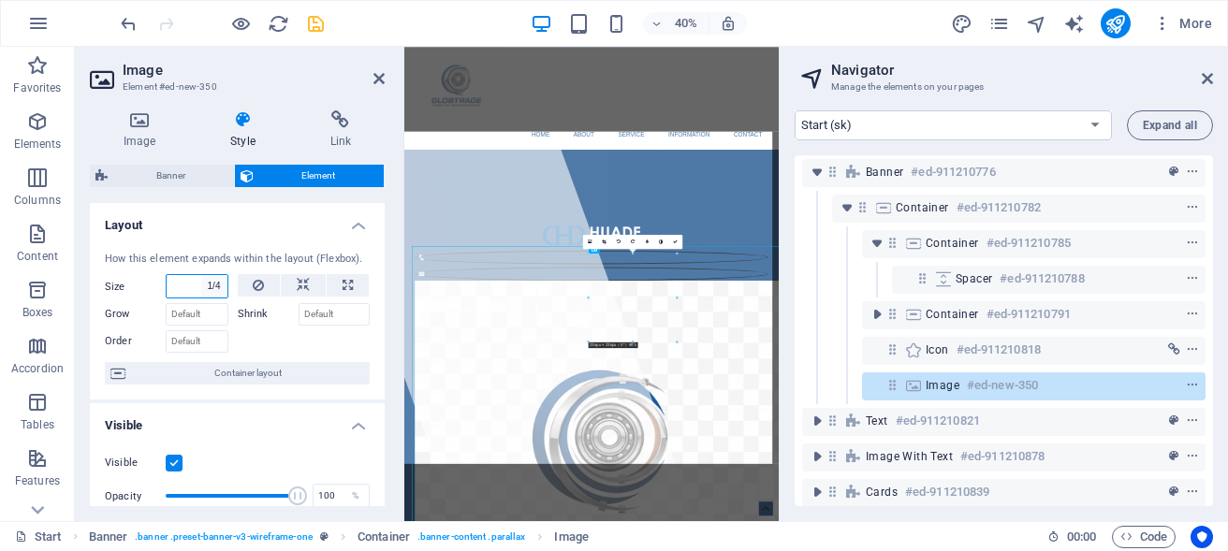
type input "25"
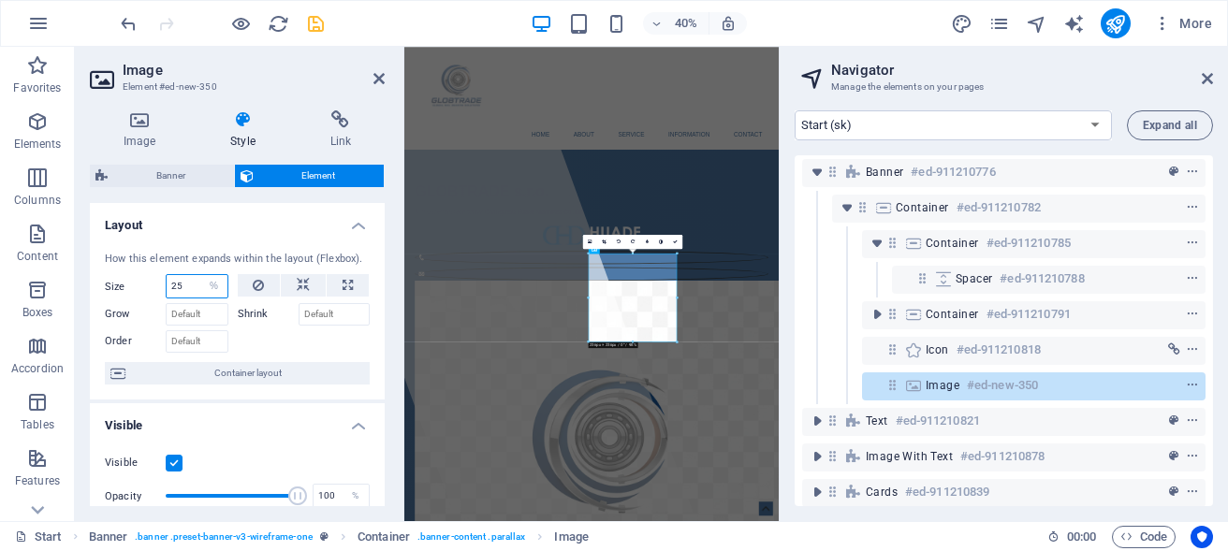
click at [187, 298] on input "25" at bounding box center [197, 286] width 61 height 22
click at [201, 275] on select "Default auto px % 1/1 1/2 1/3 1/4 1/5 1/6 1/7 1/8 1/9 1/10" at bounding box center [214, 286] width 26 height 22
select select "1/7"
click option "1/7" at bounding box center [0, 0] width 0 height 0
type input "14.28"
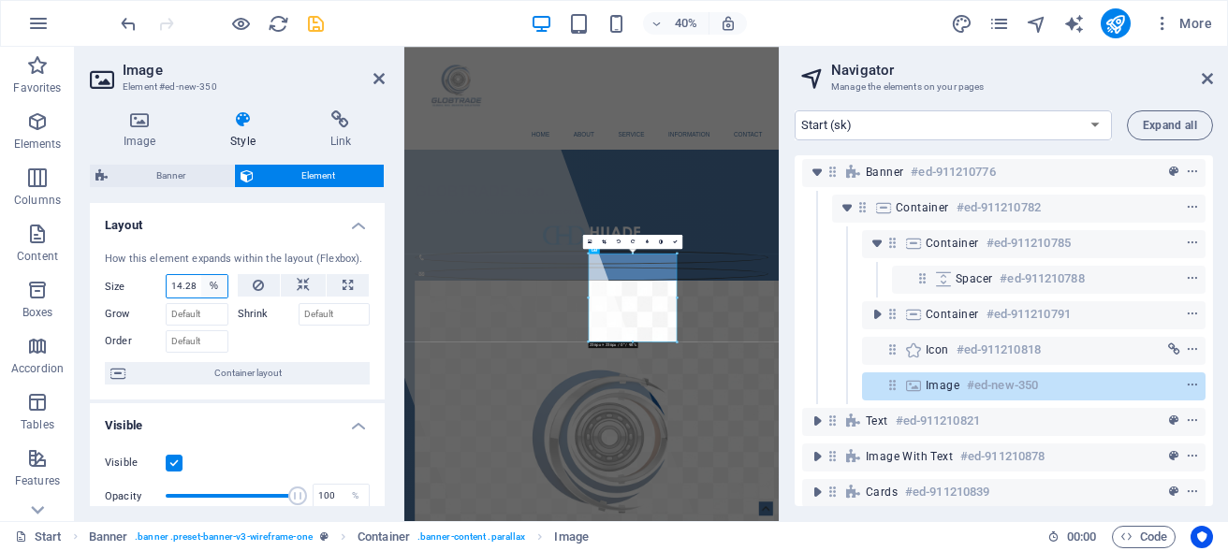
scroll to position [0, 2]
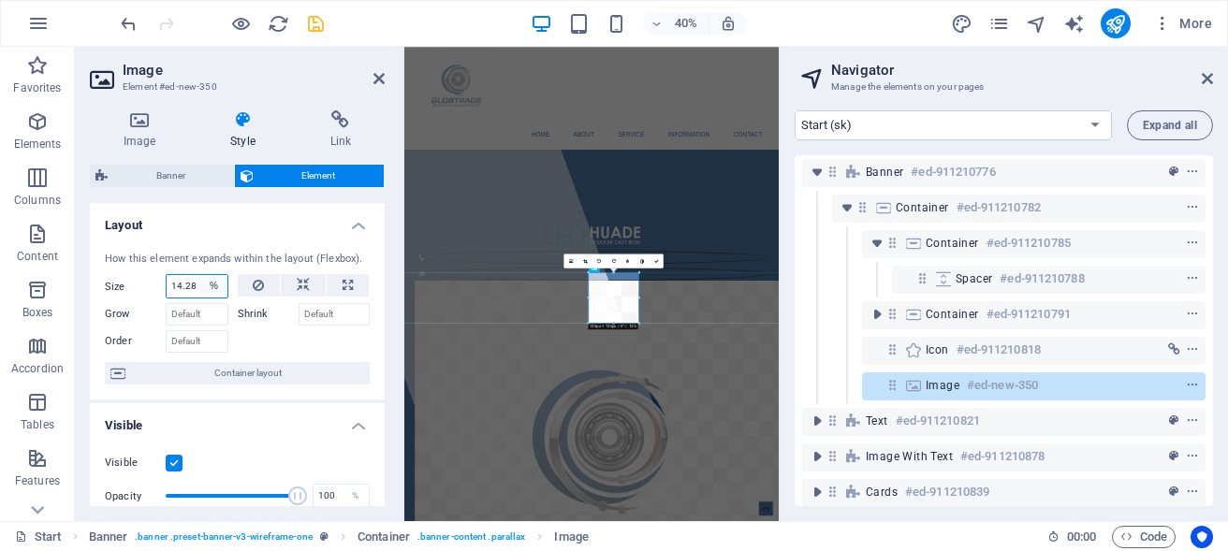
click at [201, 275] on select "Default auto px % 1/1 1/2 1/3 1/4 1/5 1/6 1/7 1/8 1/9 1/10" at bounding box center [214, 286] width 26 height 22
select select "1/2"
click option "1/2" at bounding box center [0, 0] width 0 height 0
type input "50"
select select "%"
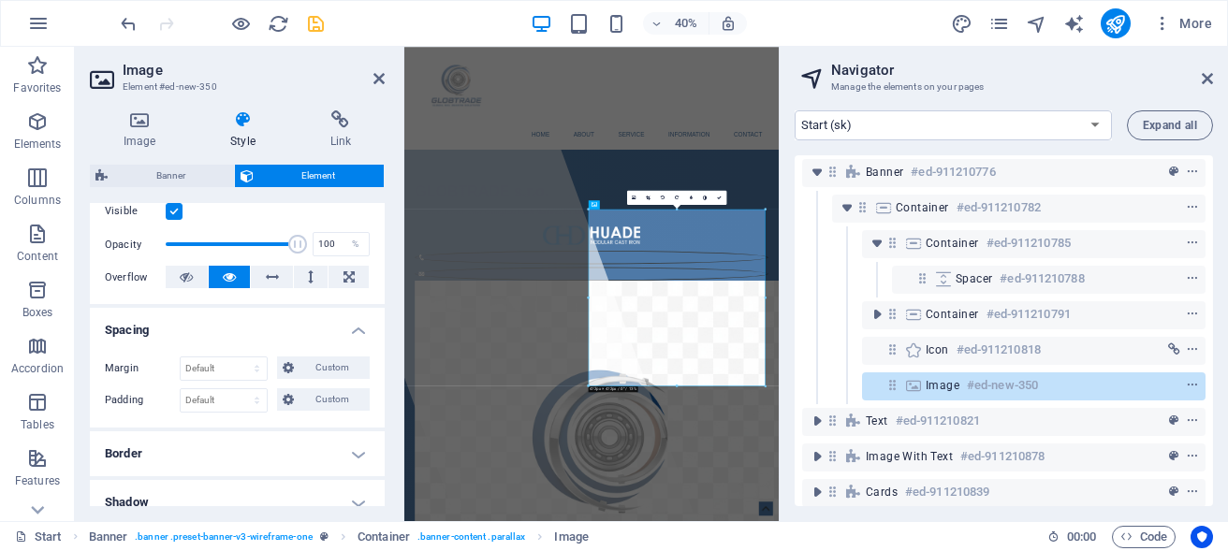
scroll to position [253, 0]
drag, startPoint x: 275, startPoint y: 258, endPoint x: 233, endPoint y: 258, distance: 42.1
click at [233, 253] on span at bounding box center [241, 243] width 19 height 19
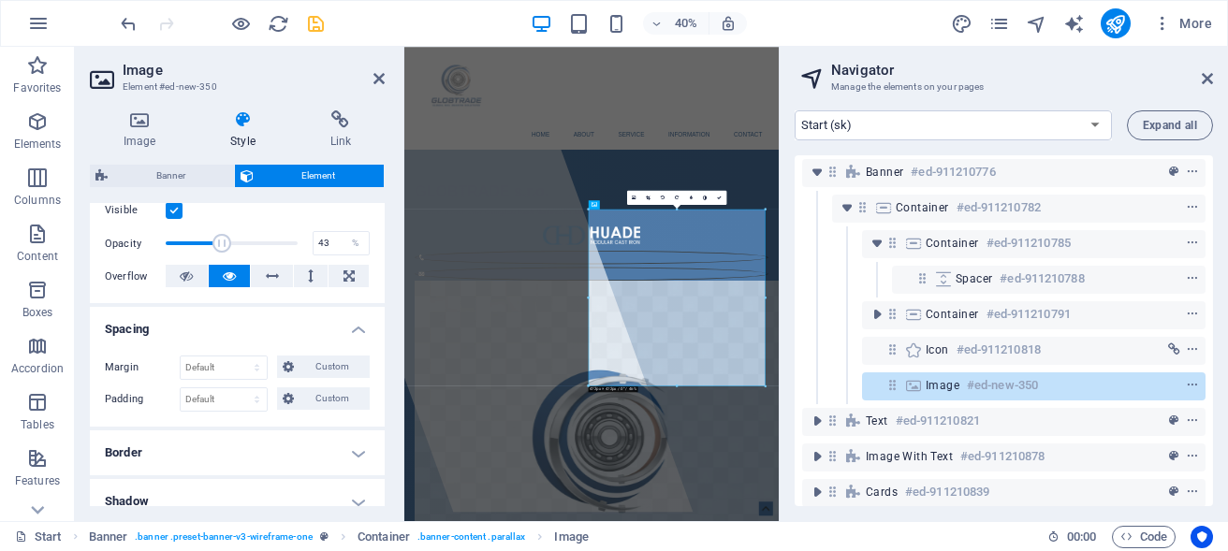
drag, startPoint x: 233, startPoint y: 258, endPoint x: 215, endPoint y: 259, distance: 17.8
click at [215, 253] on span at bounding box center [222, 243] width 19 height 19
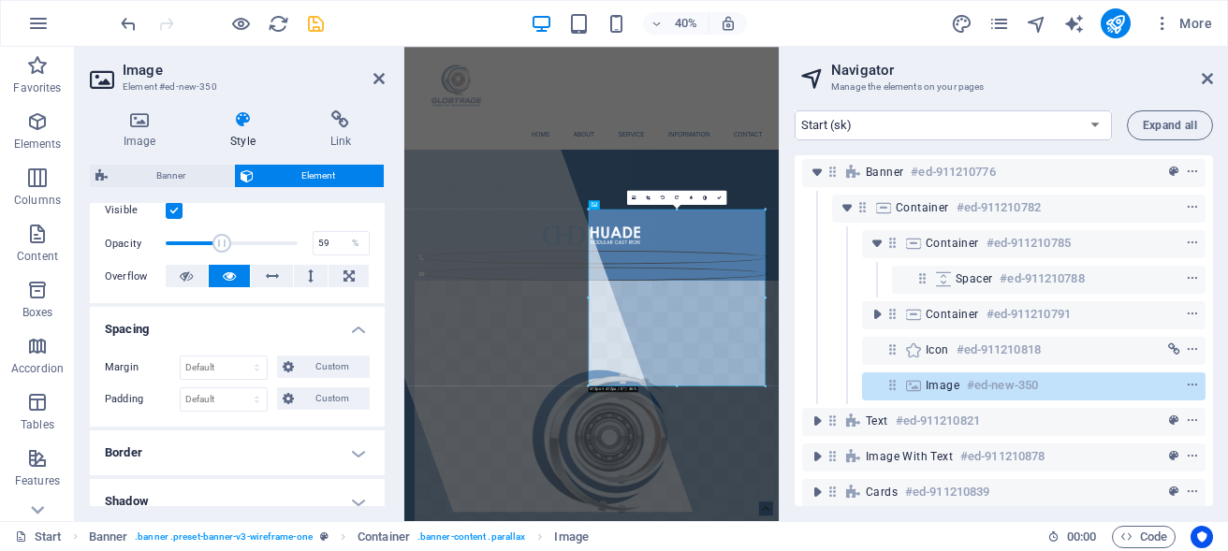
type input "60"
drag, startPoint x: 215, startPoint y: 259, endPoint x: 235, endPoint y: 256, distance: 20.0
click at [235, 253] on span at bounding box center [244, 243] width 19 height 19
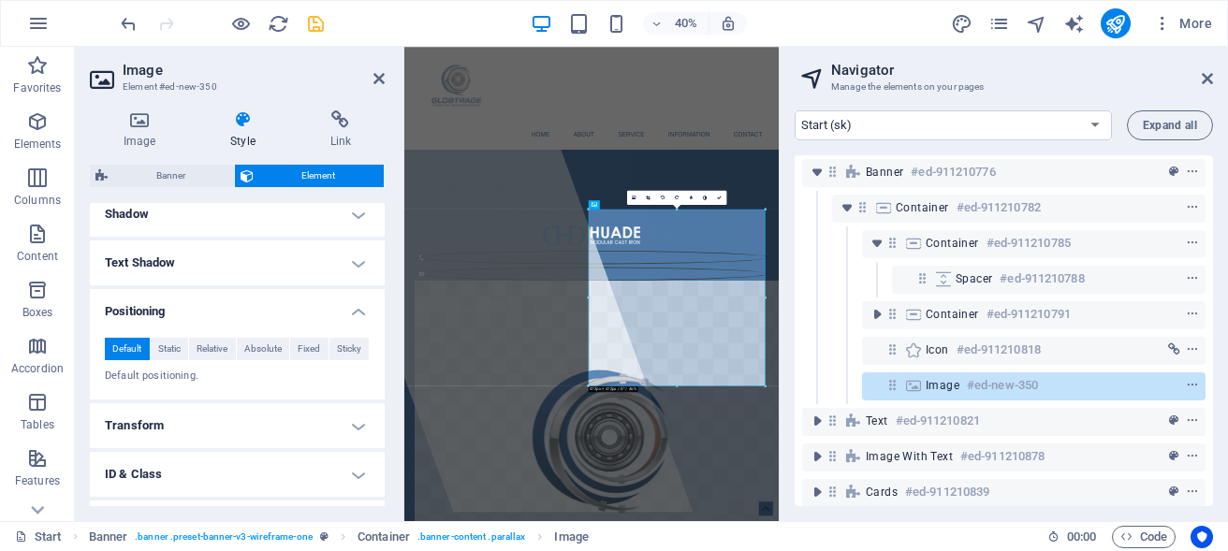
scroll to position [590, 0]
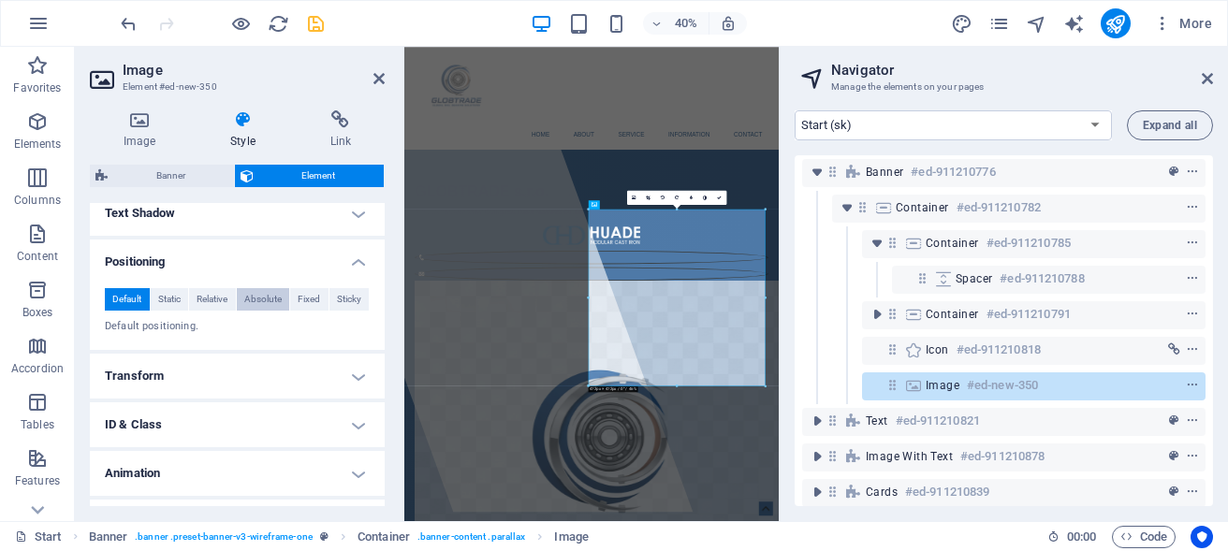
click at [248, 311] on span "Absolute" at bounding box center [262, 299] width 37 height 22
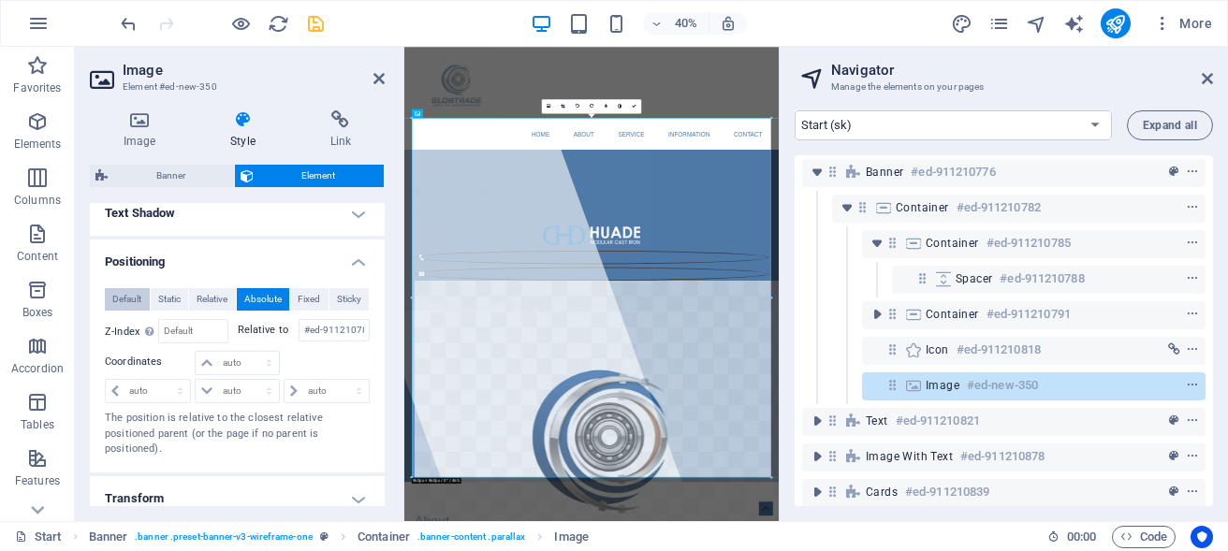
click at [116, 310] on span "Default" at bounding box center [126, 299] width 29 height 22
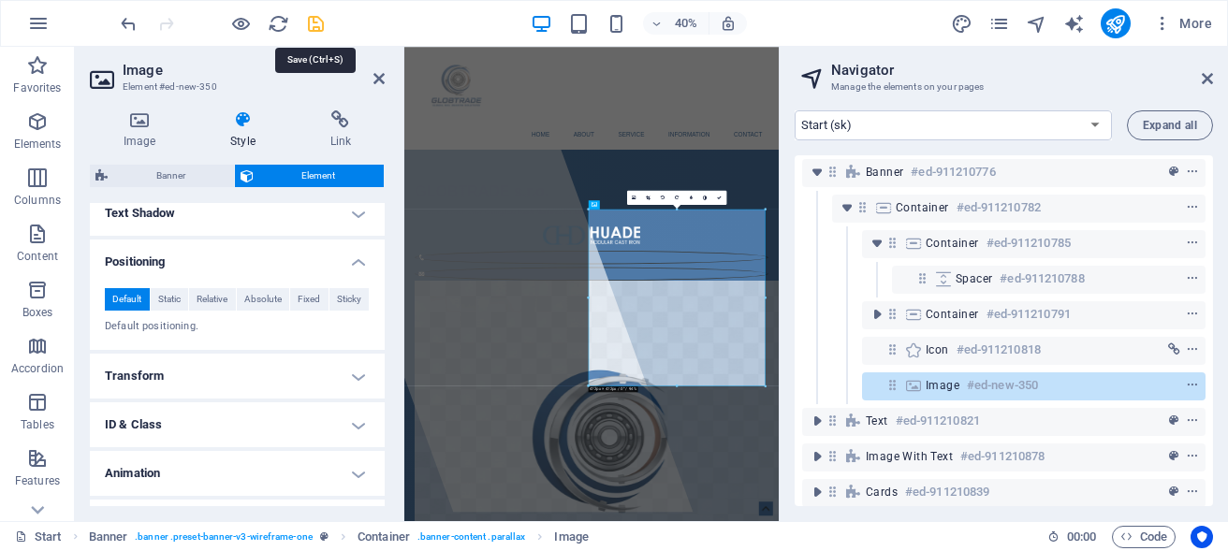
click at [309, 22] on icon "save" at bounding box center [316, 24] width 22 height 22
select select "px"
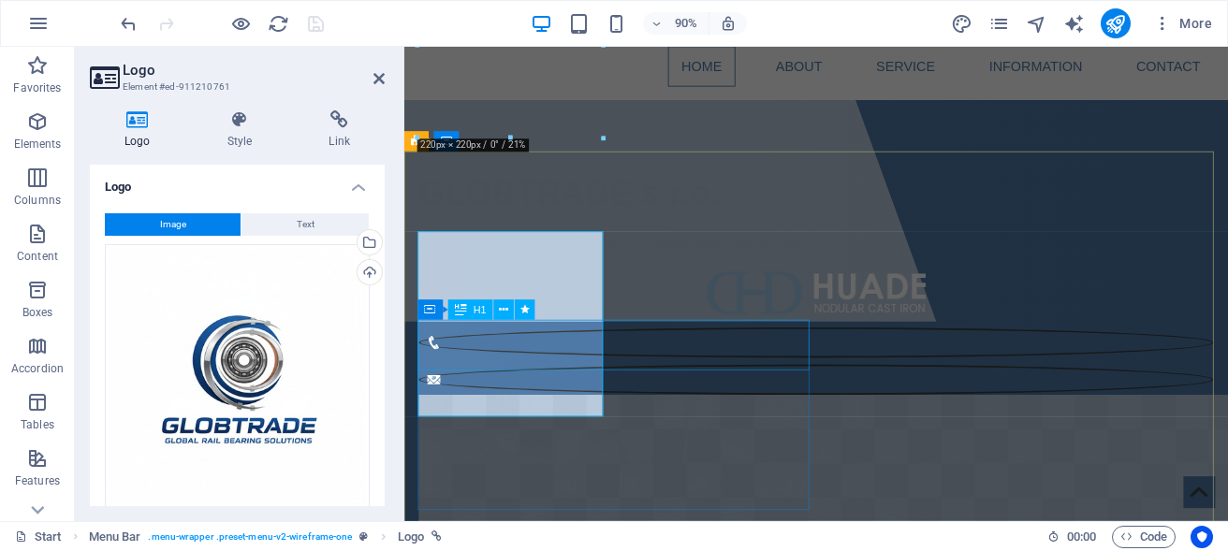
scroll to position [119, 0]
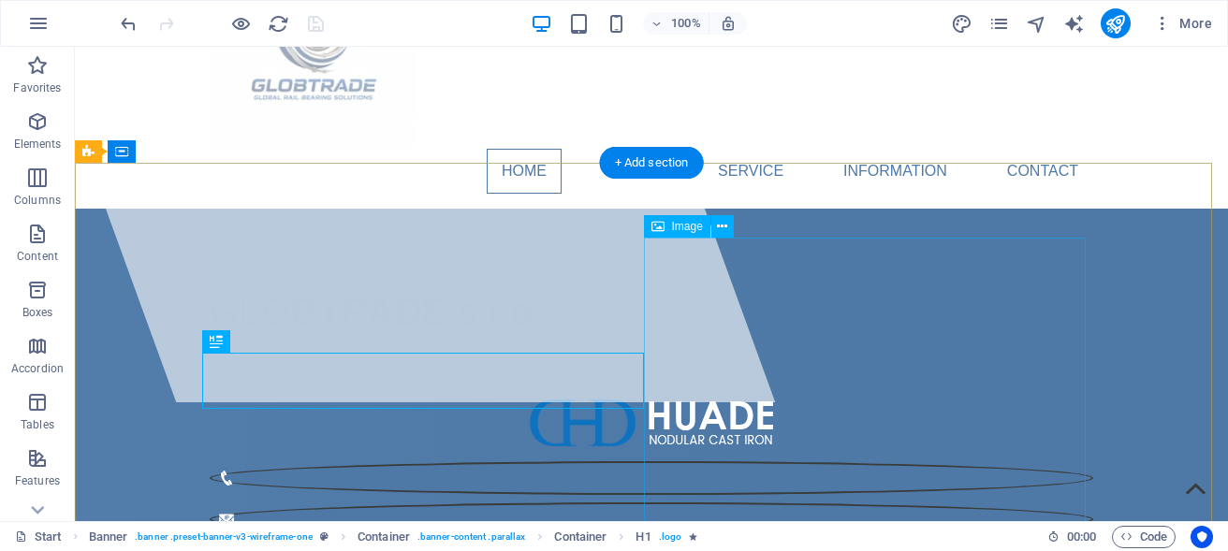
select select "%"
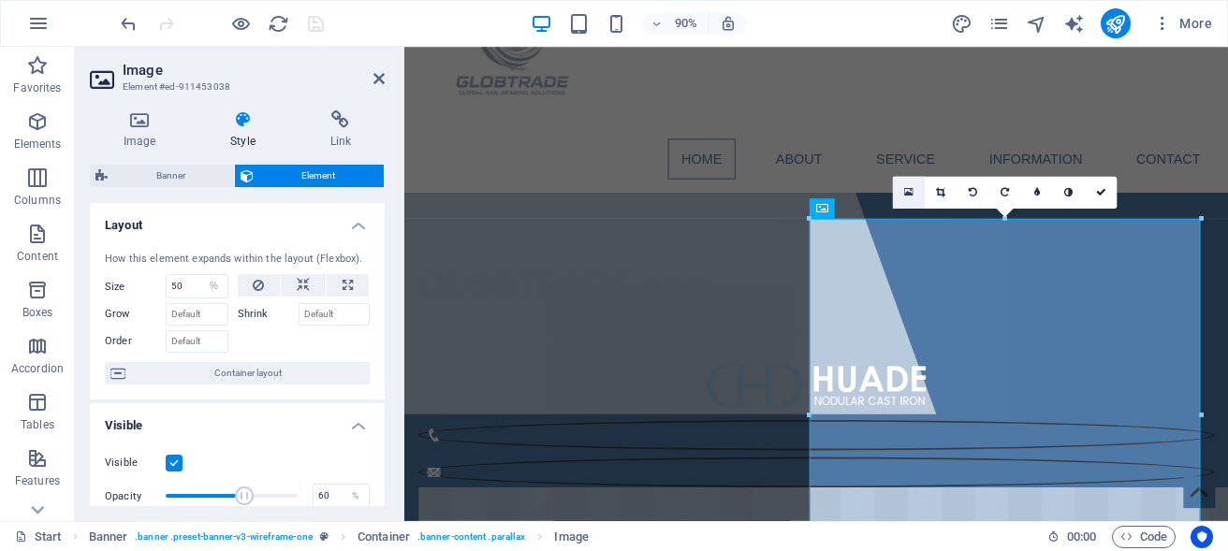
click at [913, 190] on icon at bounding box center [908, 193] width 9 height 12
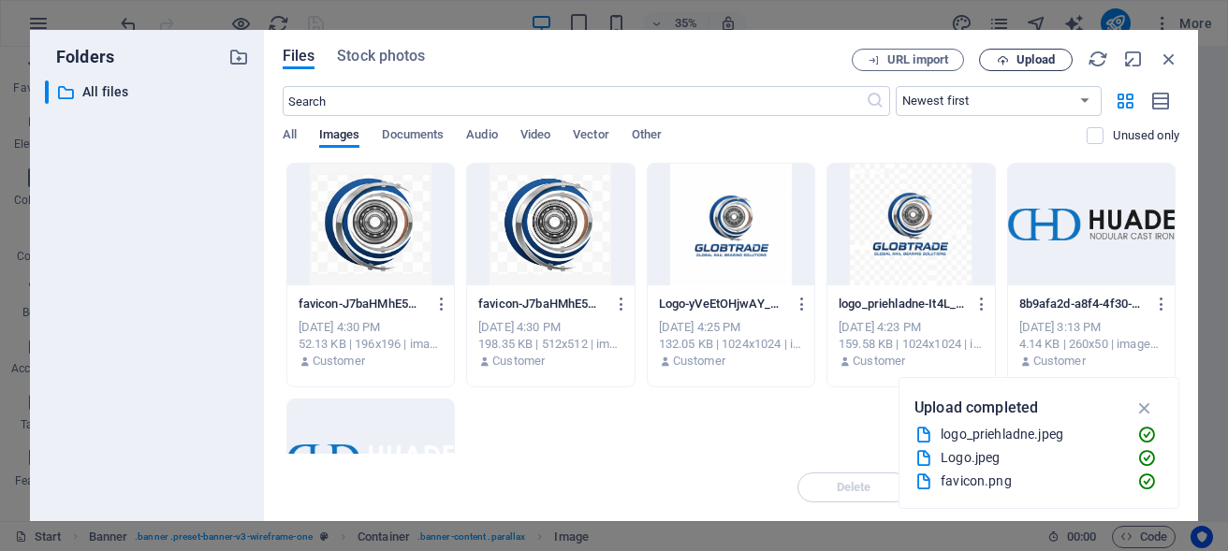
click at [1039, 59] on span "Upload" at bounding box center [1036, 59] width 38 height 11
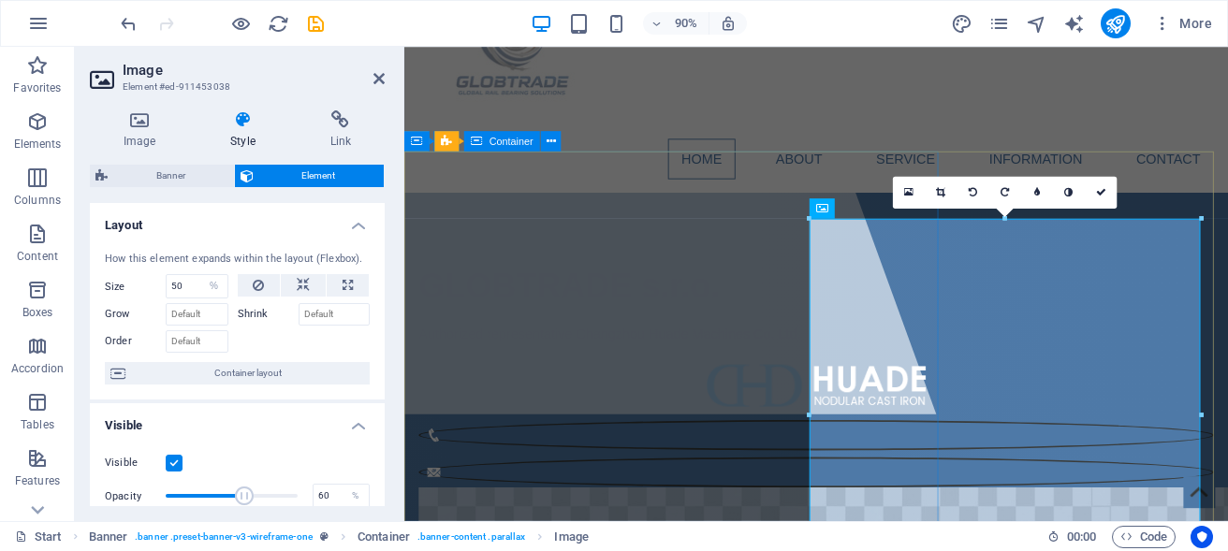
click at [742, 254] on div at bounding box center [600, 191] width 791 height 527
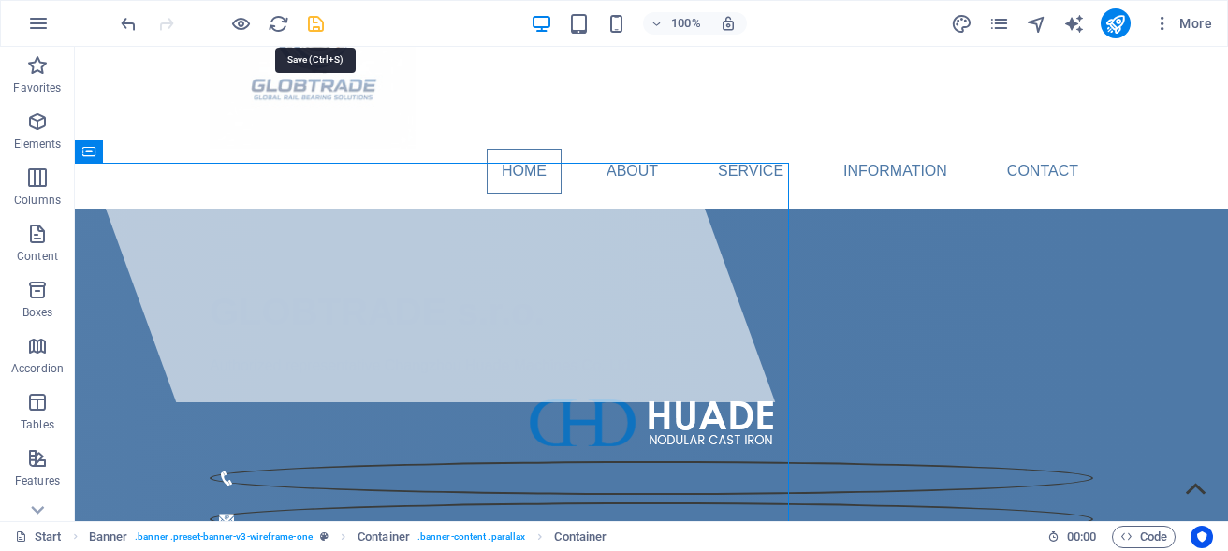
click at [314, 24] on icon "save" at bounding box center [316, 24] width 22 height 22
select select "px"
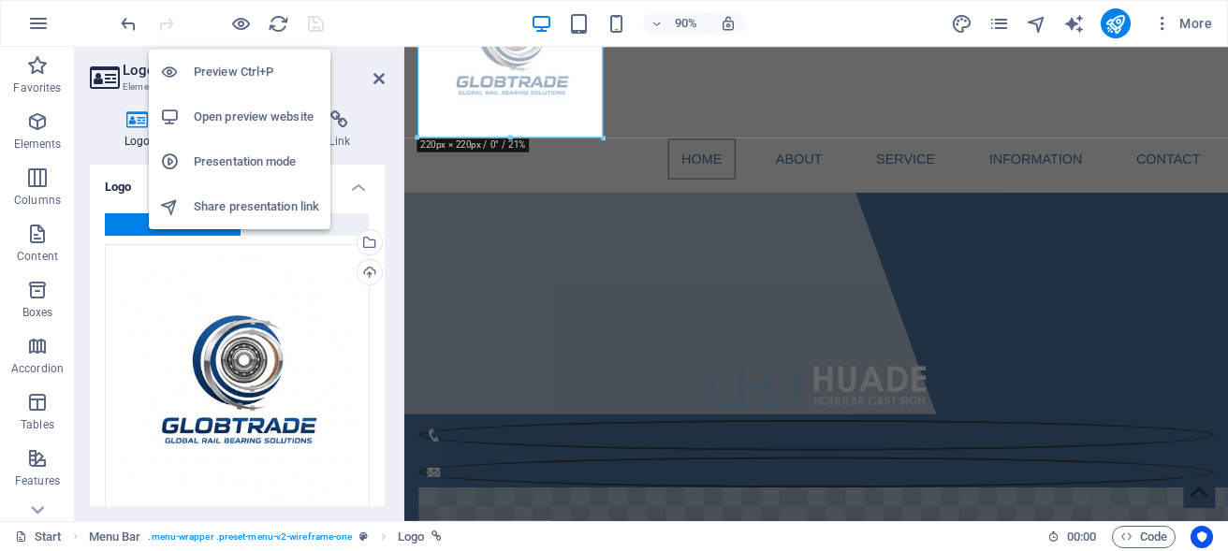
click at [238, 122] on h6 "Open preview website" at bounding box center [256, 117] width 125 height 22
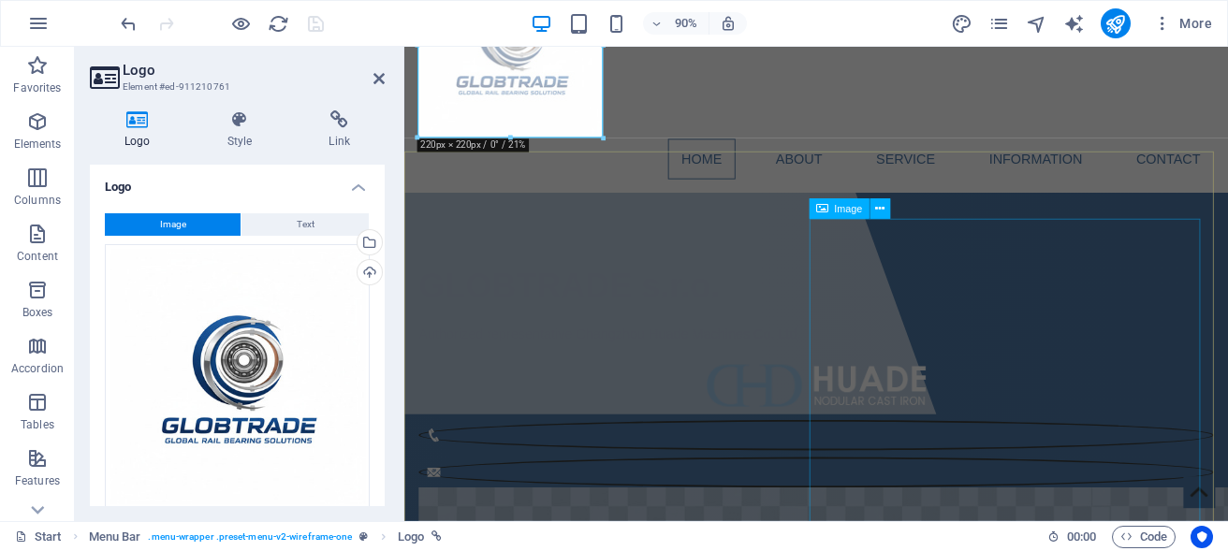
select select "%"
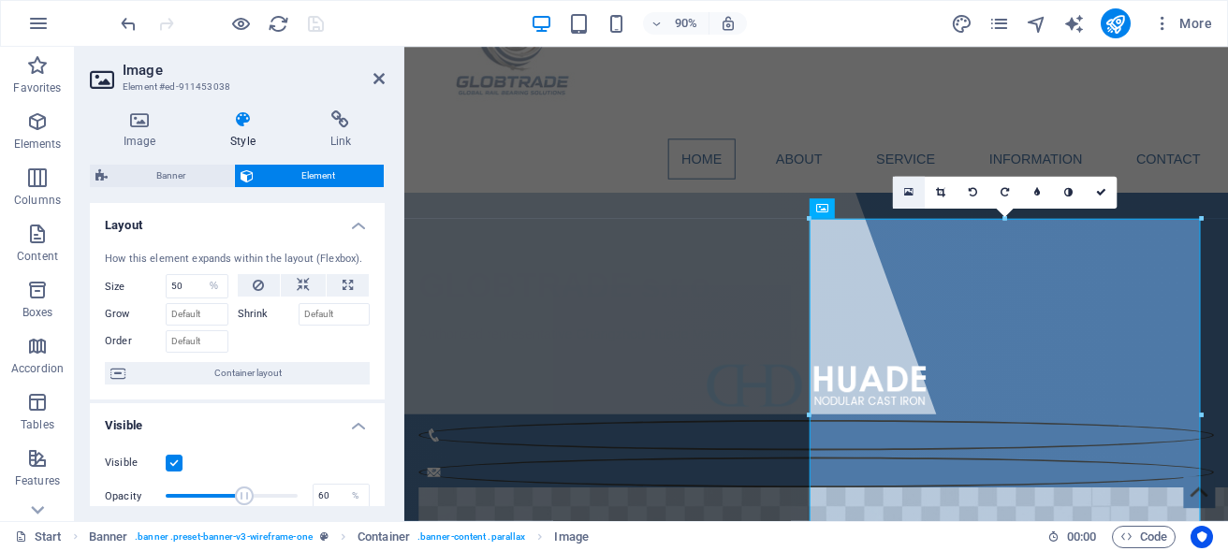
click at [905, 200] on link at bounding box center [909, 193] width 32 height 32
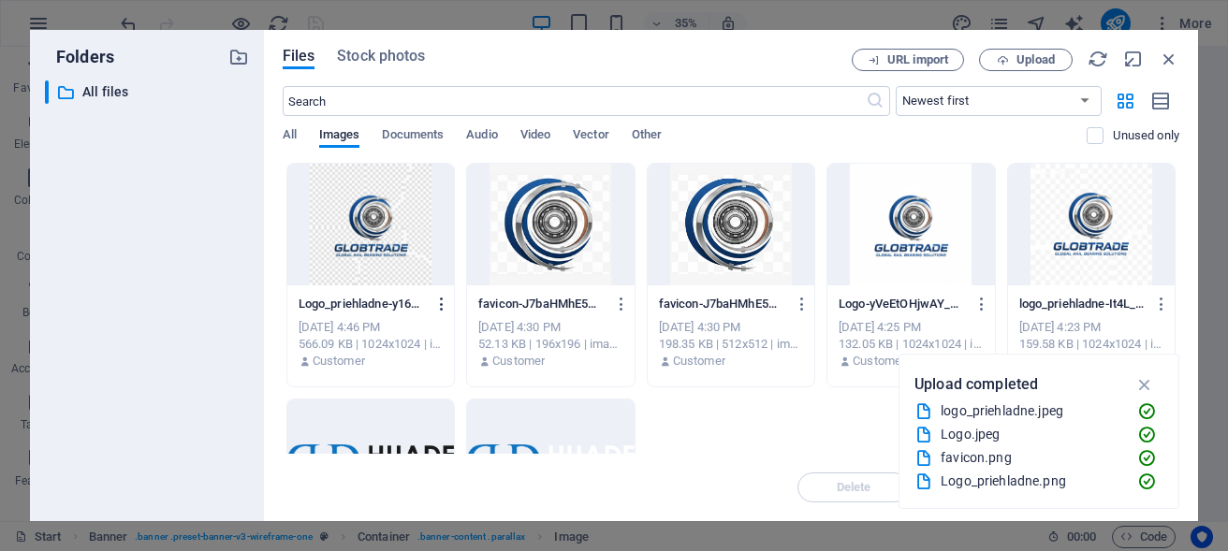
click at [451, 304] on icon "button" at bounding box center [443, 304] width 18 height 17
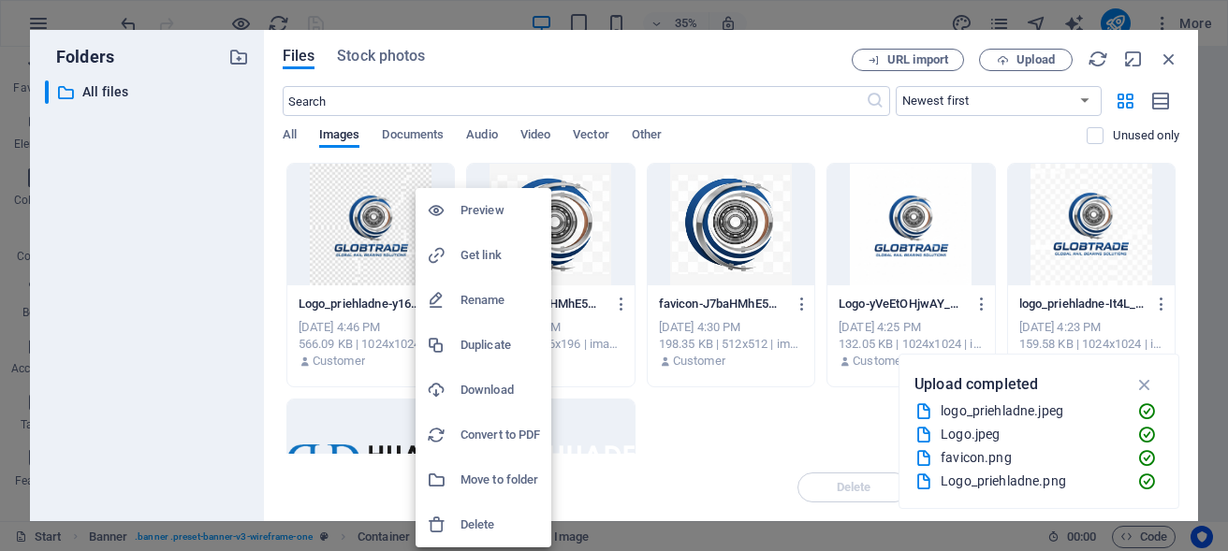
click at [502, 522] on h6 "Delete" at bounding box center [501, 525] width 80 height 22
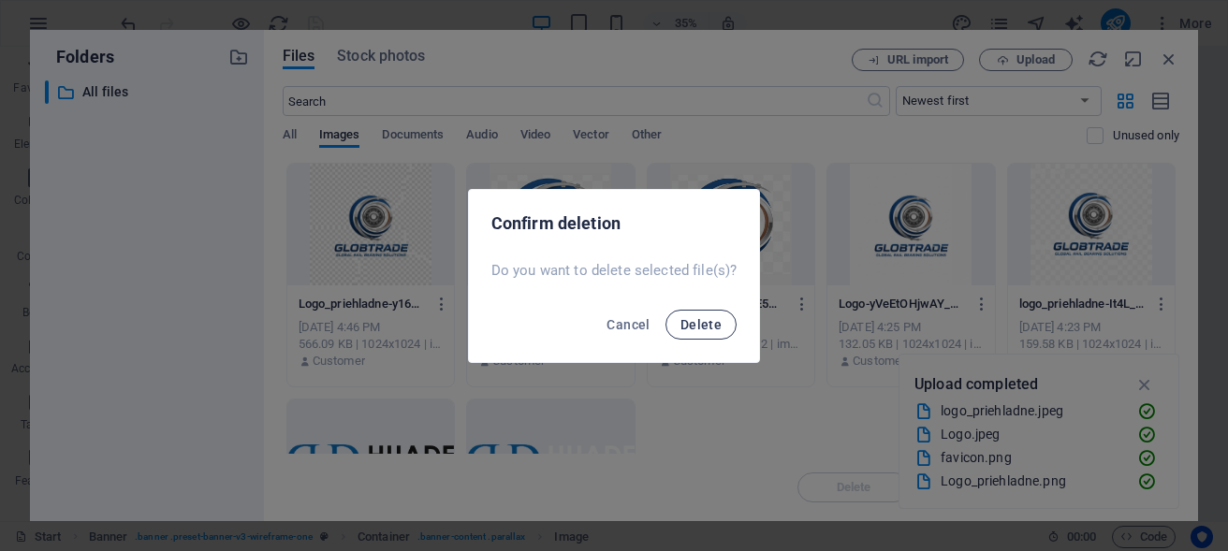
click at [713, 323] on span "Delete" at bounding box center [701, 324] width 41 height 15
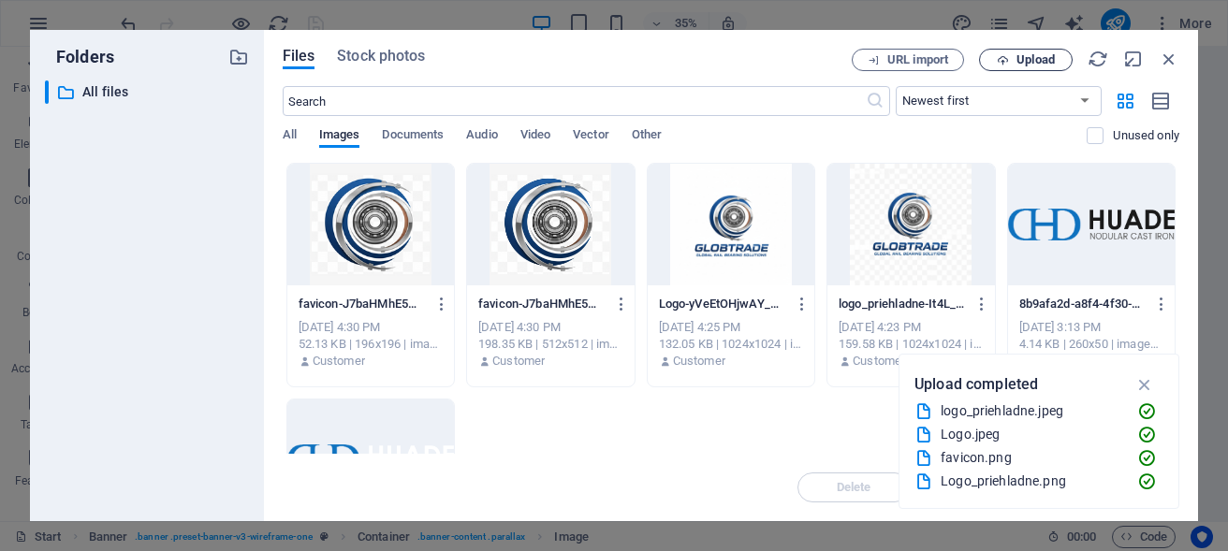
click at [1036, 64] on span "Upload" at bounding box center [1036, 59] width 38 height 11
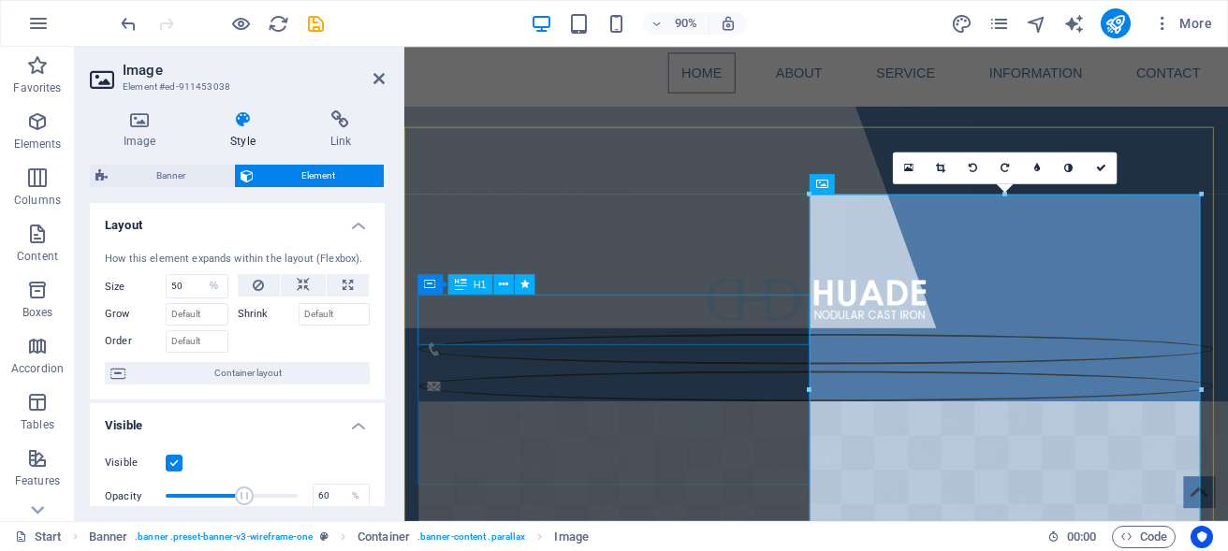
scroll to position [23, 0]
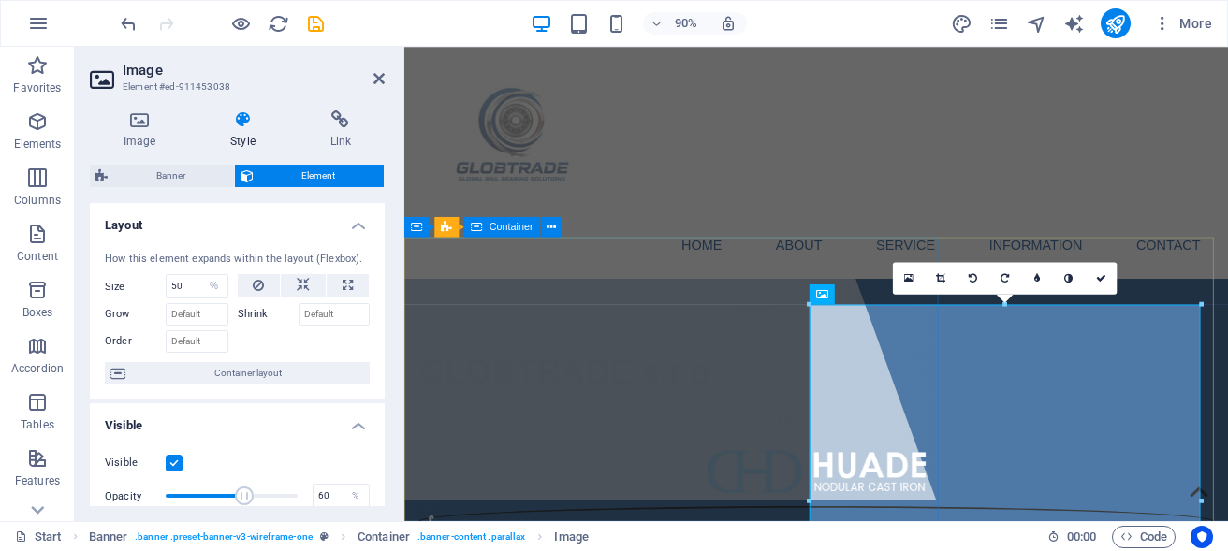
click at [801, 346] on div at bounding box center [600, 286] width 791 height 527
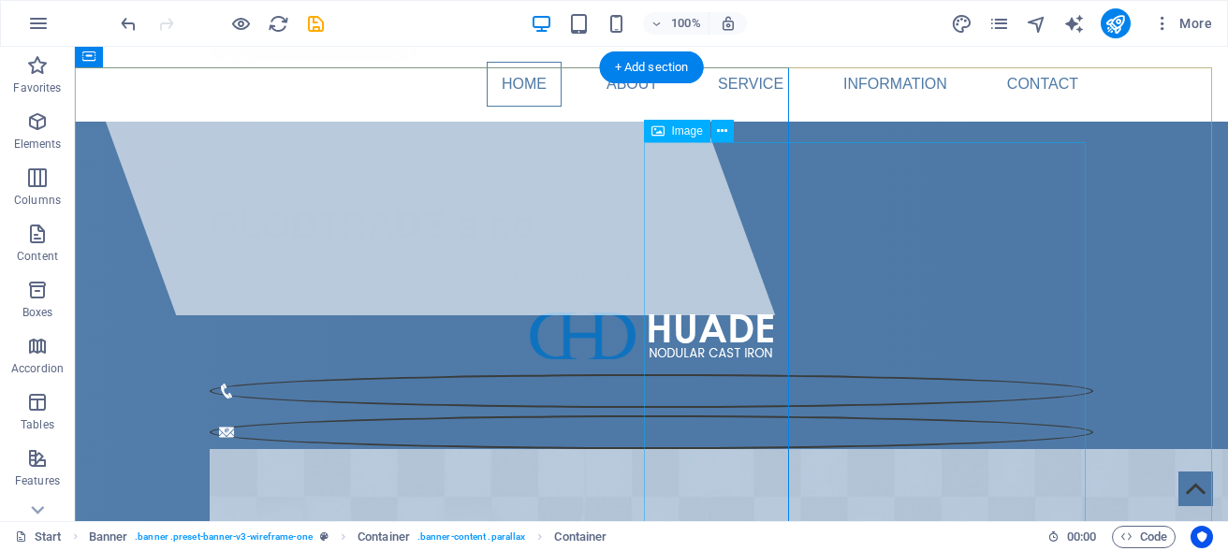
scroll to position [214, 0]
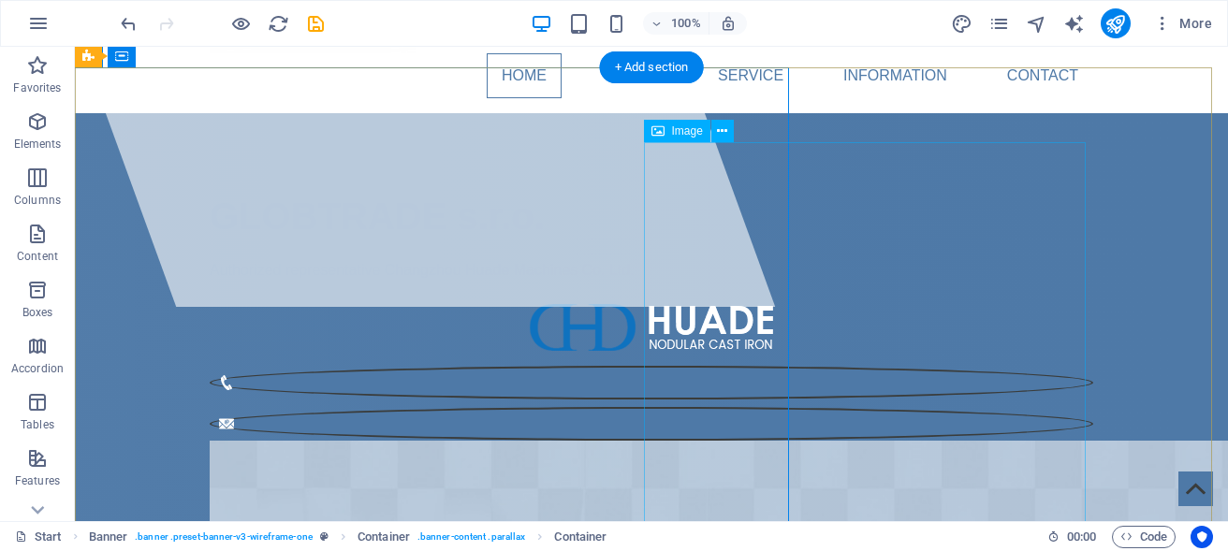
select select "%"
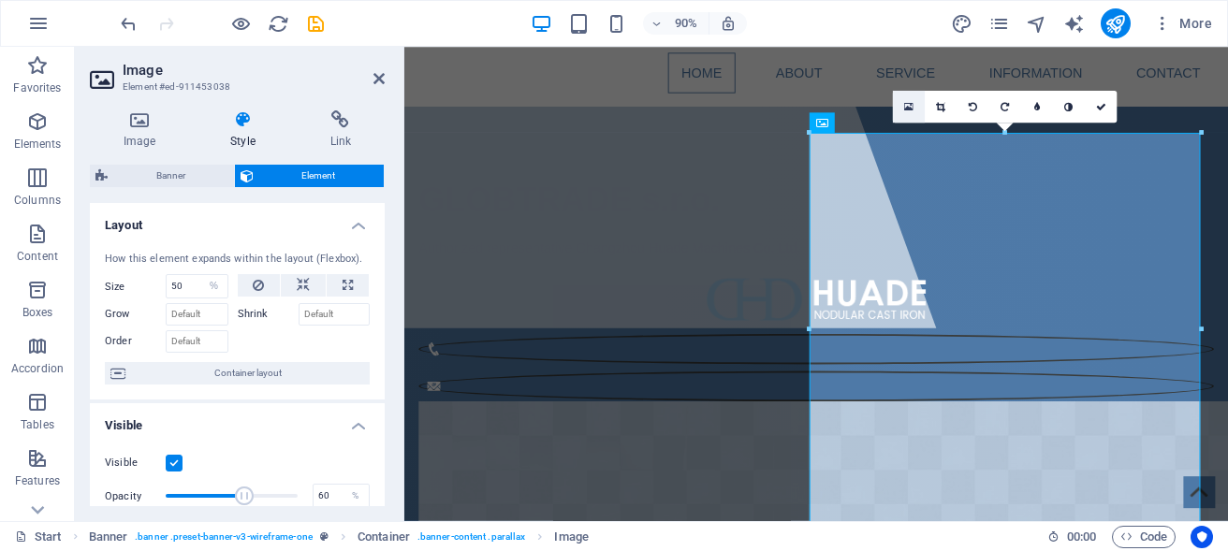
click at [916, 111] on link at bounding box center [909, 107] width 32 height 32
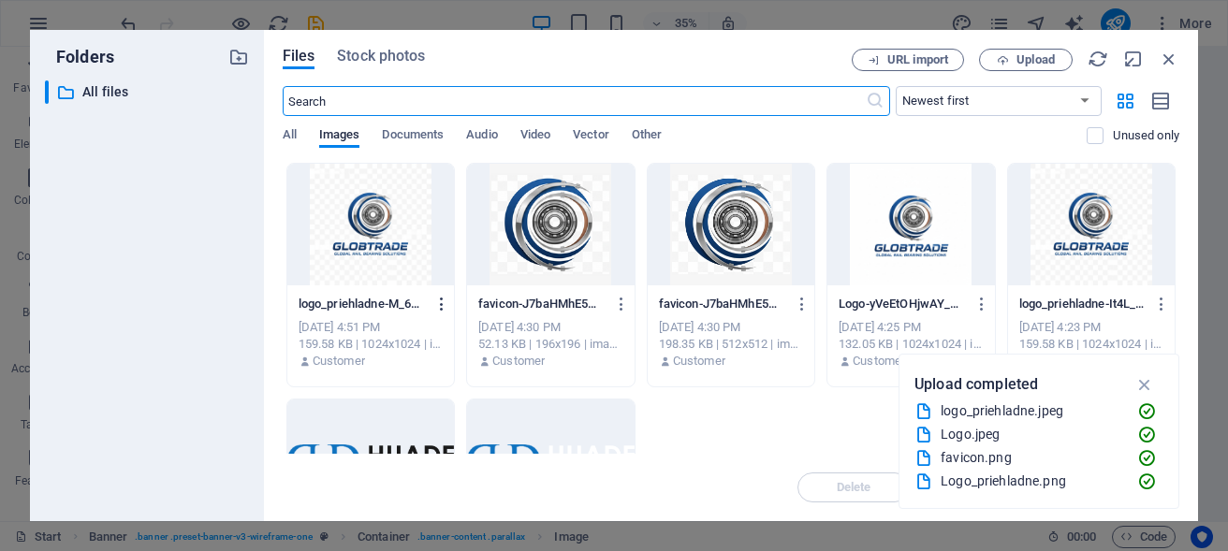
click at [451, 305] on icon "button" at bounding box center [443, 304] width 18 height 17
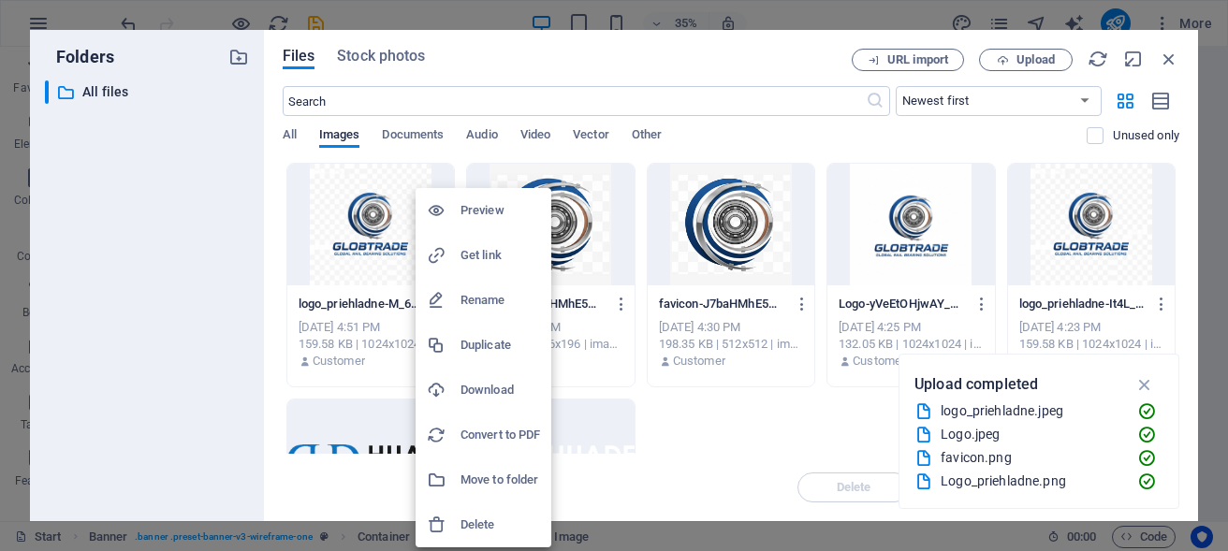
click at [478, 525] on h6 "Delete" at bounding box center [501, 525] width 80 height 22
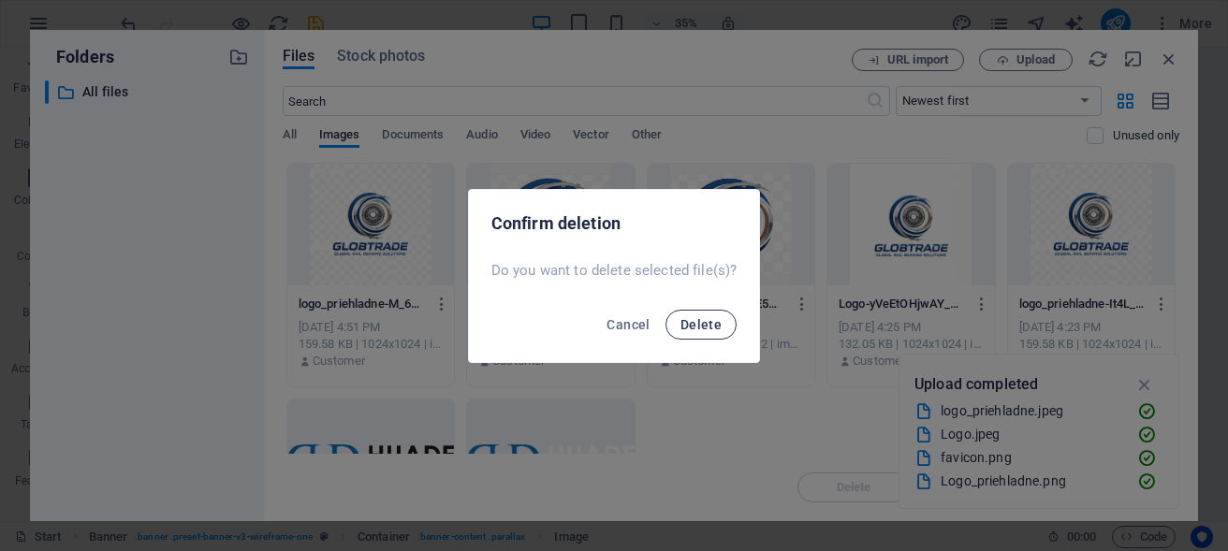
click at [705, 327] on span "Delete" at bounding box center [701, 324] width 41 height 15
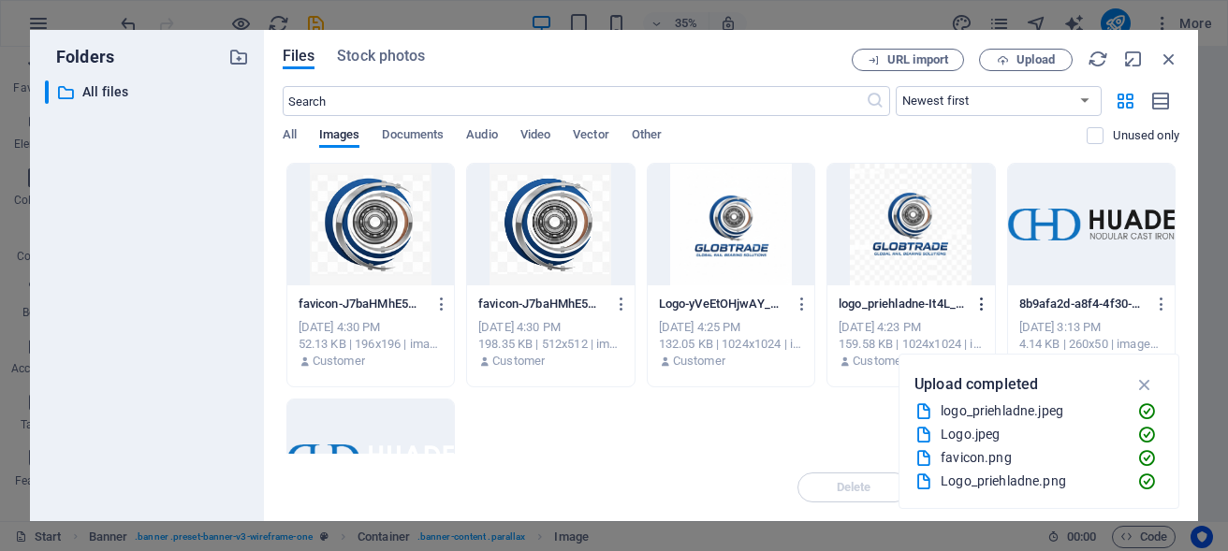
click at [992, 303] on icon "button" at bounding box center [983, 304] width 18 height 17
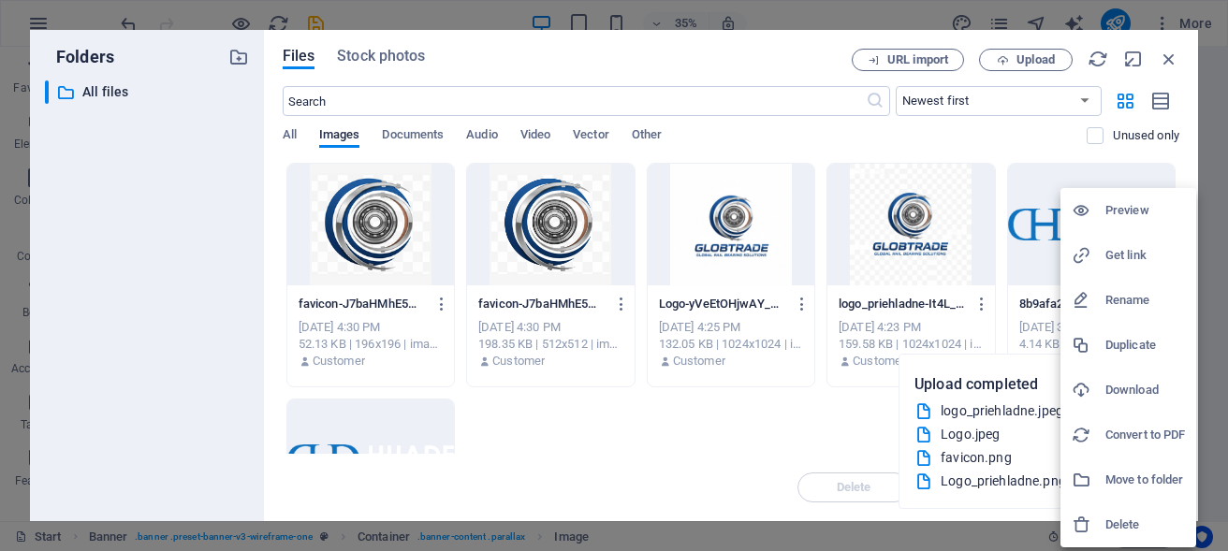
click at [1124, 521] on h6 "Delete" at bounding box center [1146, 525] width 80 height 22
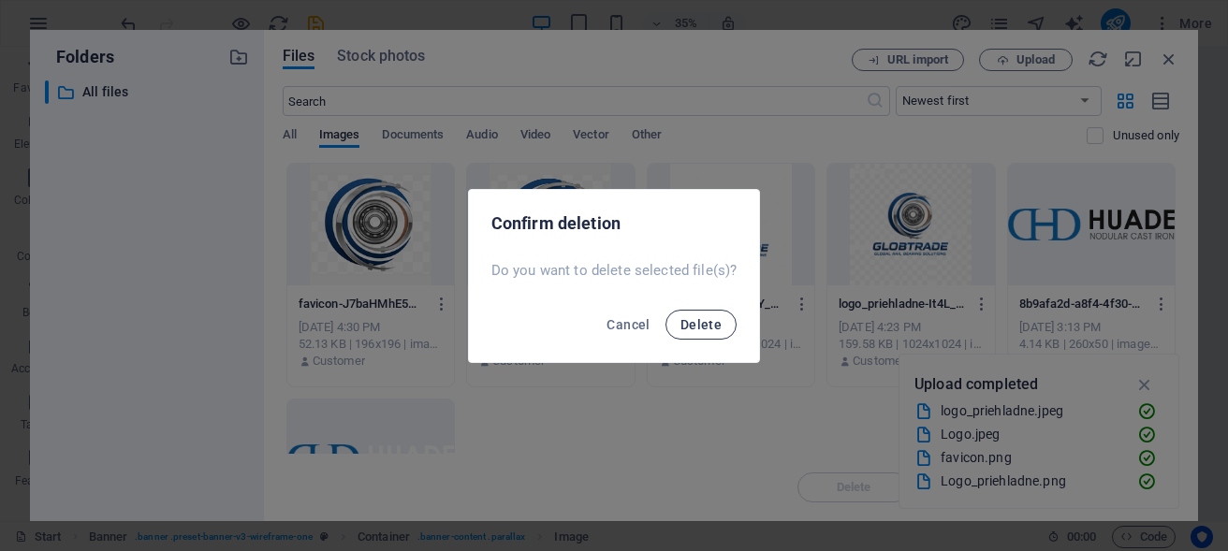
click at [697, 330] on span "Delete" at bounding box center [701, 324] width 41 height 15
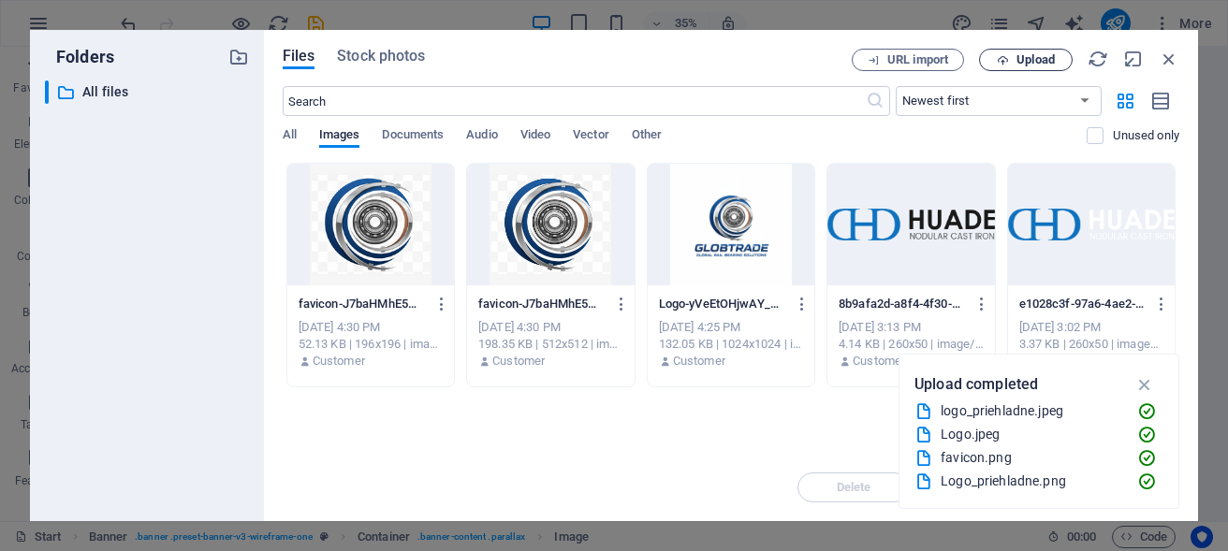
click at [1026, 60] on span "Upload" at bounding box center [1036, 59] width 38 height 11
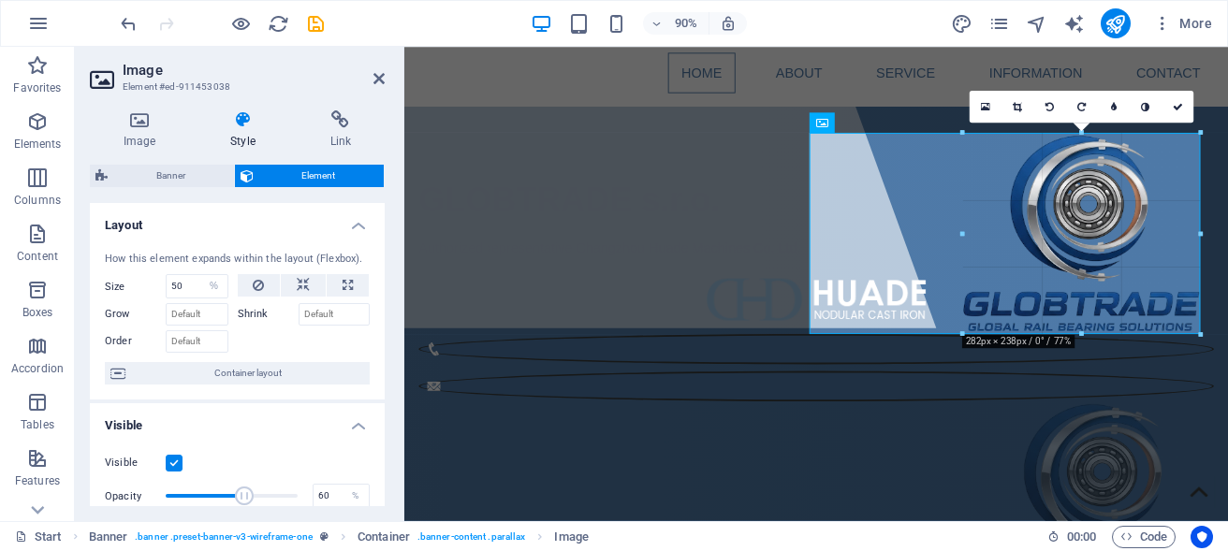
drag, startPoint x: 894, startPoint y: 397, endPoint x: 1023, endPoint y: 327, distance: 147.1
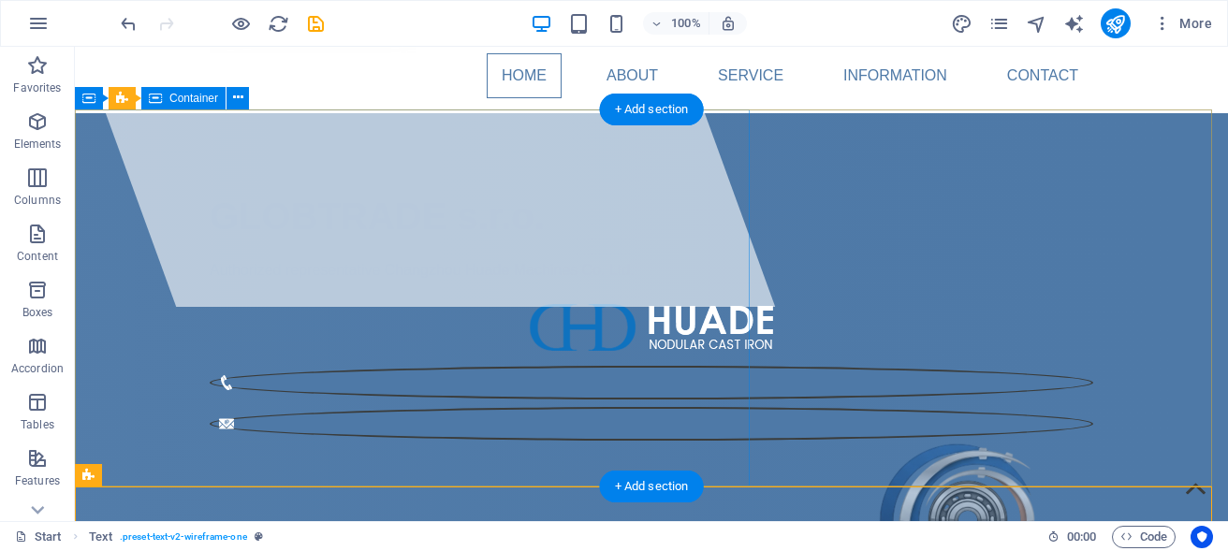
scroll to position [0, 0]
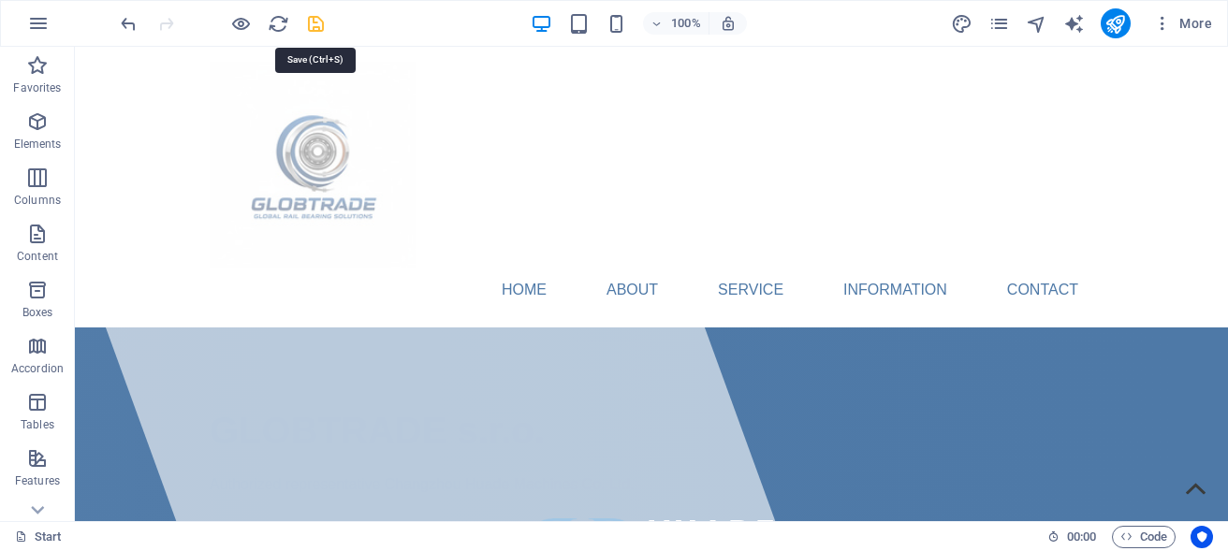
click at [314, 25] on icon "save" at bounding box center [316, 24] width 22 height 22
select select "px"
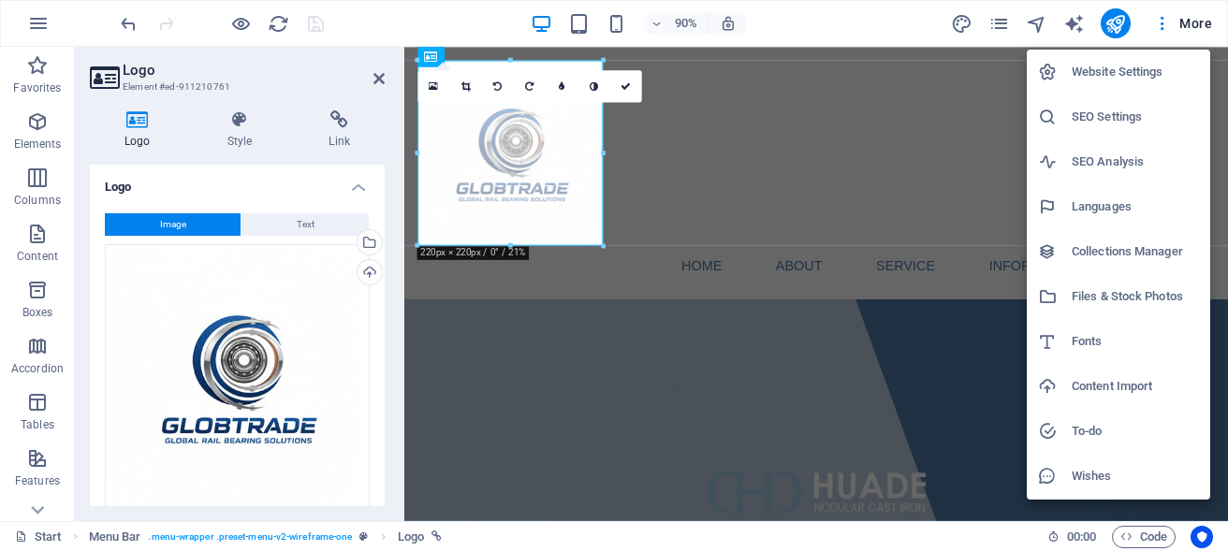
click at [1089, 75] on h6 "Website Settings" at bounding box center [1135, 72] width 127 height 22
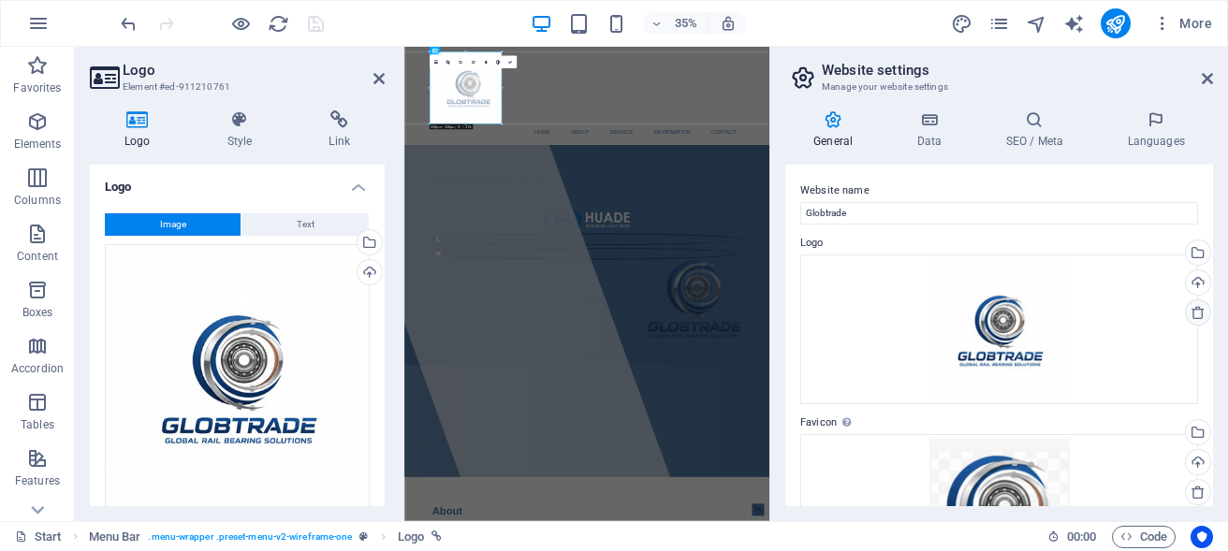
click at [1191, 317] on icon at bounding box center [1198, 312] width 15 height 15
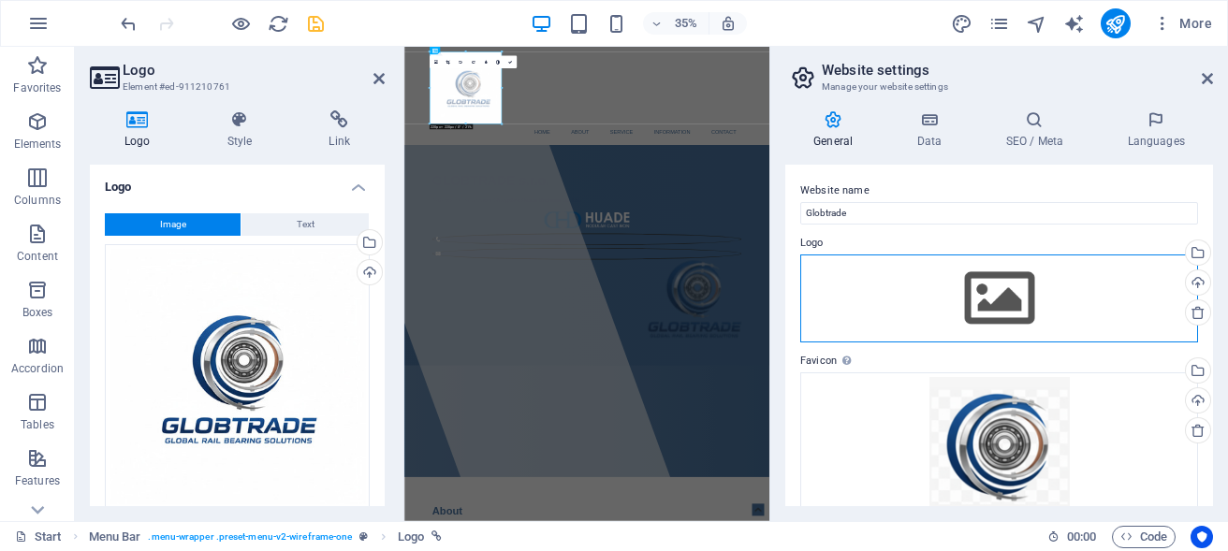
click at [1024, 310] on div "Drag files here, click to choose files or select files from Files or our free s…" at bounding box center [1000, 299] width 398 height 88
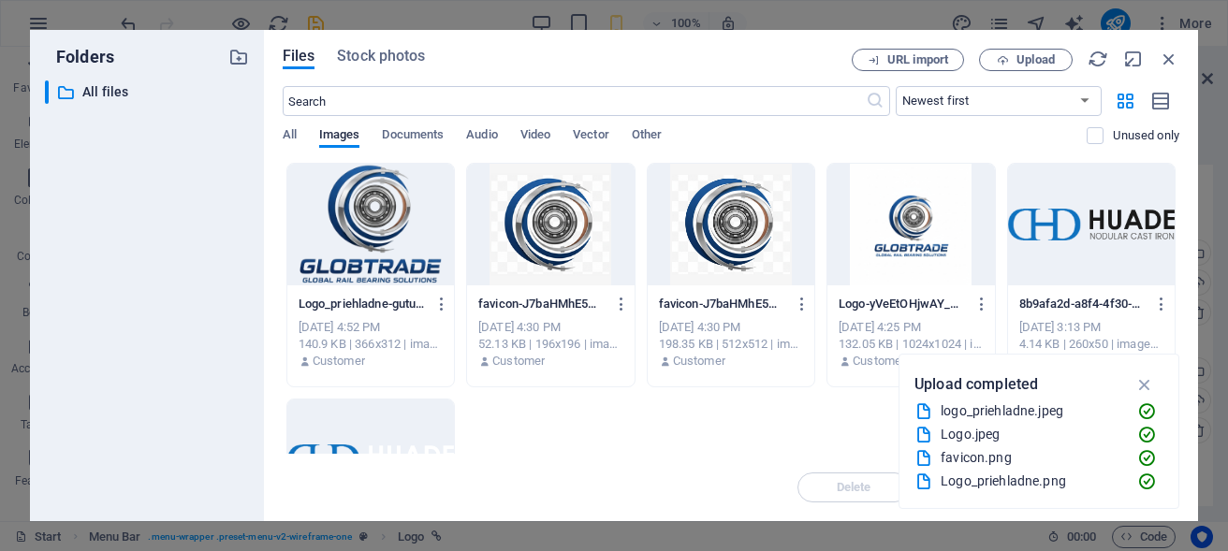
click at [374, 237] on div at bounding box center [370, 225] width 167 height 122
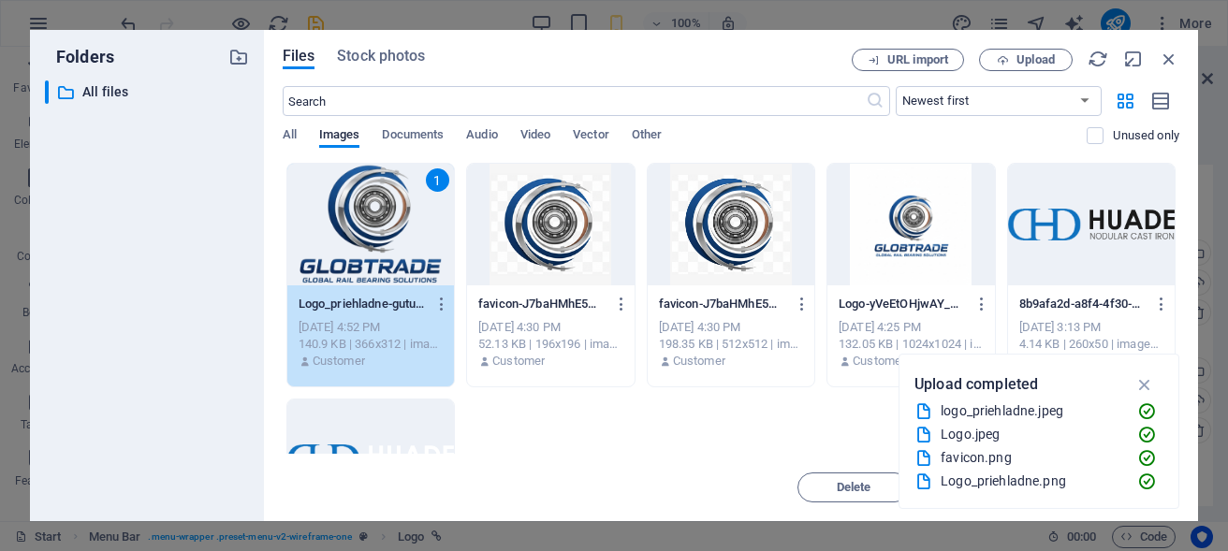
click at [454, 252] on div "1" at bounding box center [370, 225] width 167 height 122
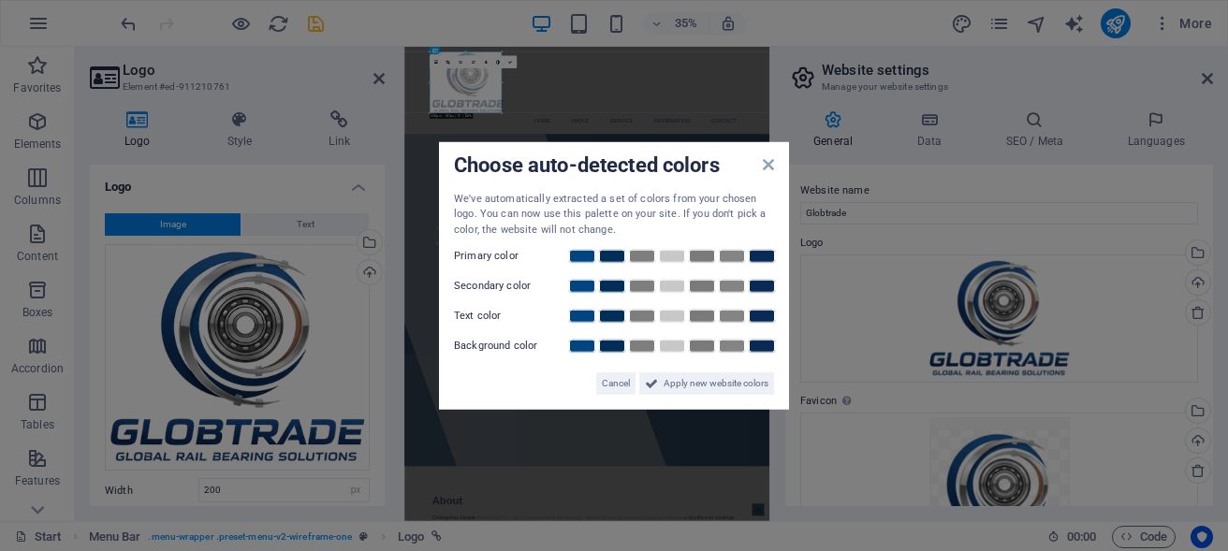
type input "220"
click at [672, 387] on span "Apply new website colors" at bounding box center [716, 384] width 105 height 22
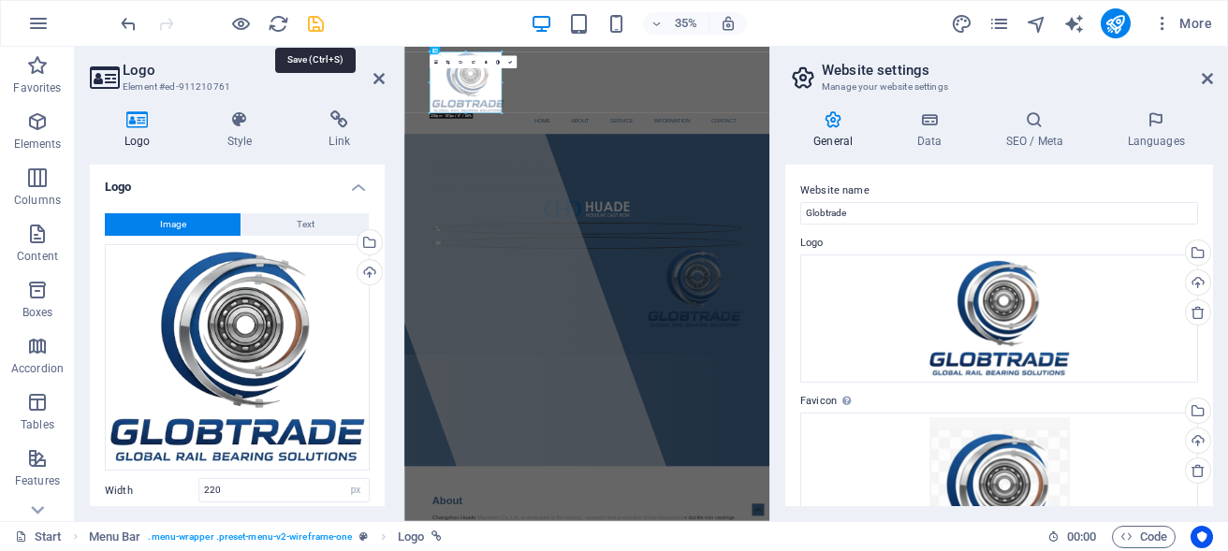
click at [315, 21] on icon "save" at bounding box center [316, 24] width 22 height 22
select select "px"
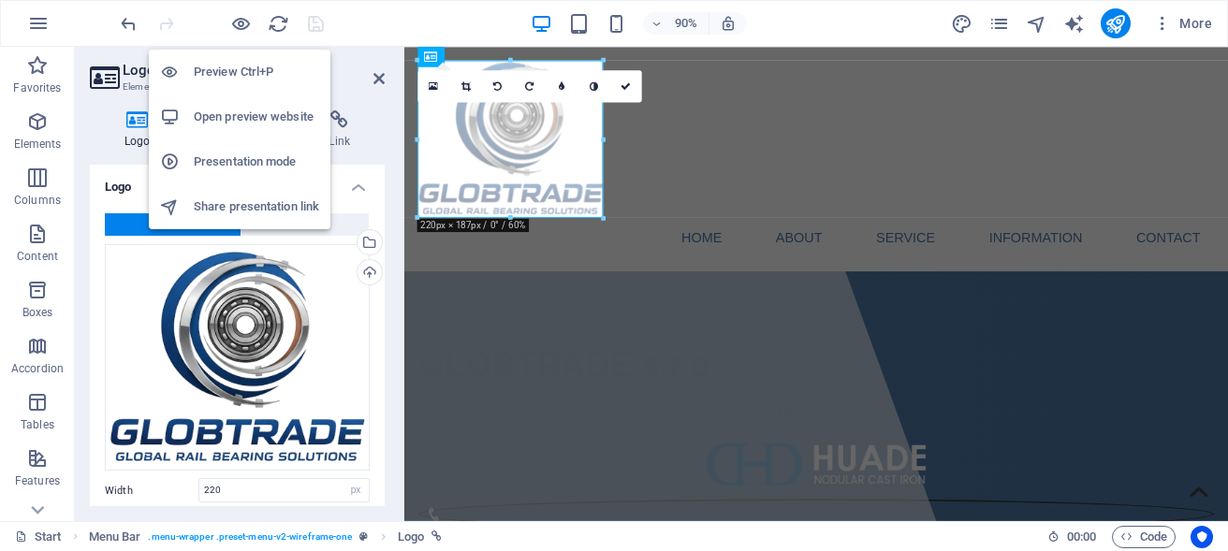
click at [236, 113] on h6 "Open preview website" at bounding box center [256, 117] width 125 height 22
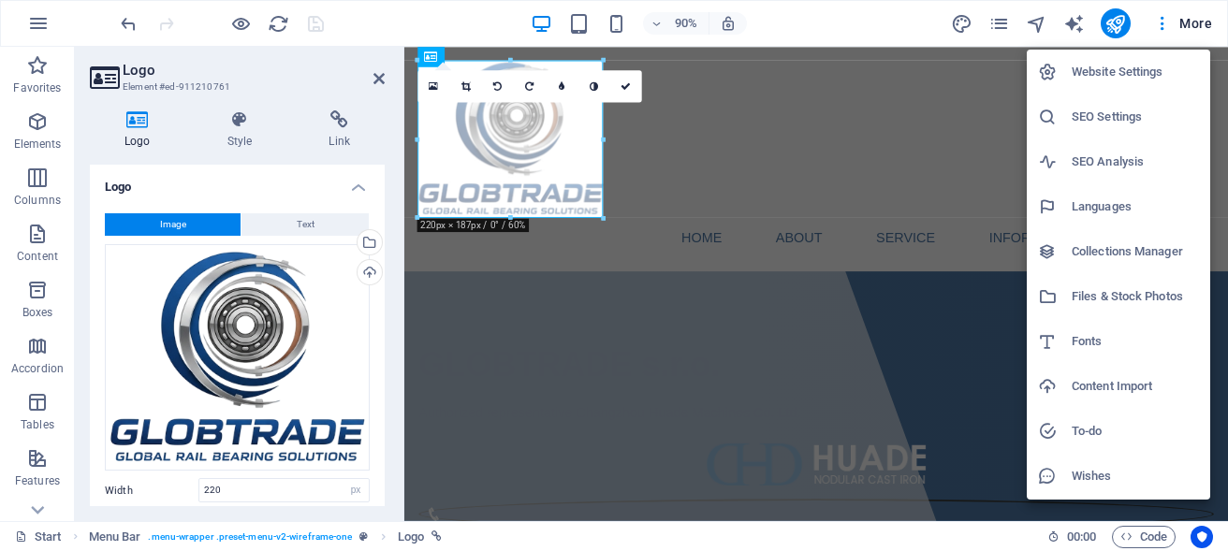
click at [1123, 72] on h6 "Website Settings" at bounding box center [1135, 72] width 127 height 22
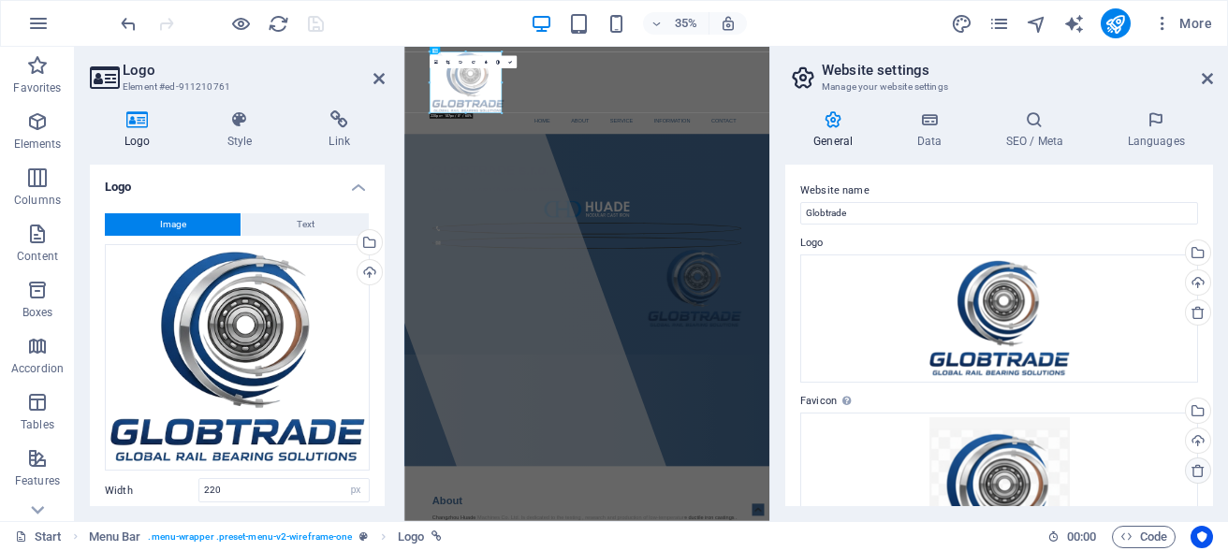
click at [1191, 474] on icon at bounding box center [1198, 470] width 15 height 15
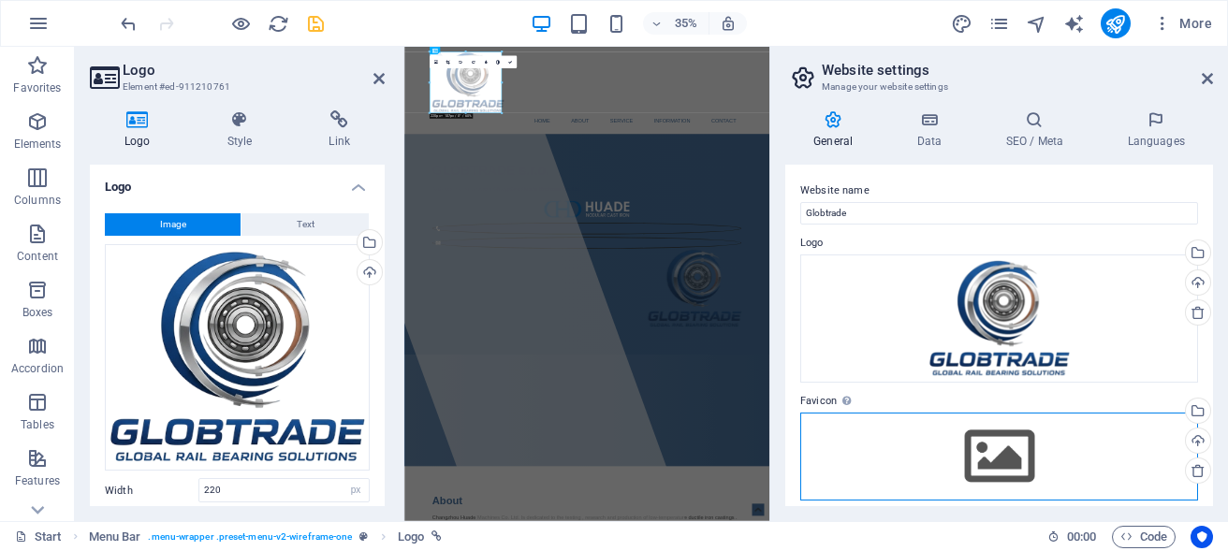
click at [1029, 468] on div "Drag files here, click to choose files or select files from Files or our free s…" at bounding box center [1000, 457] width 398 height 88
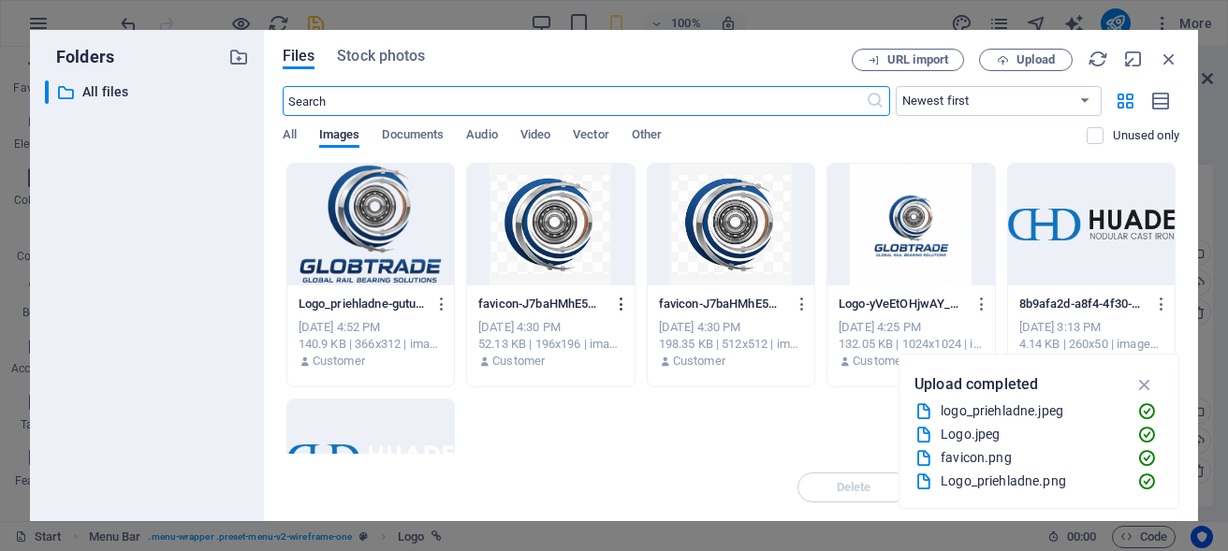
click at [631, 306] on icon "button" at bounding box center [622, 304] width 18 height 17
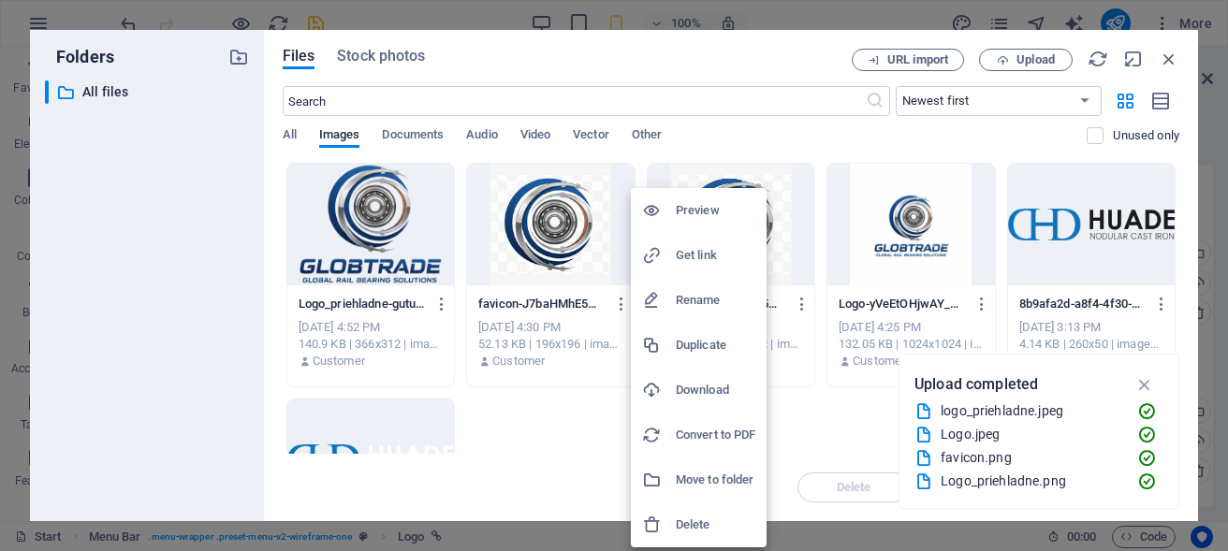
click at [722, 522] on h6 "Delete" at bounding box center [716, 525] width 80 height 22
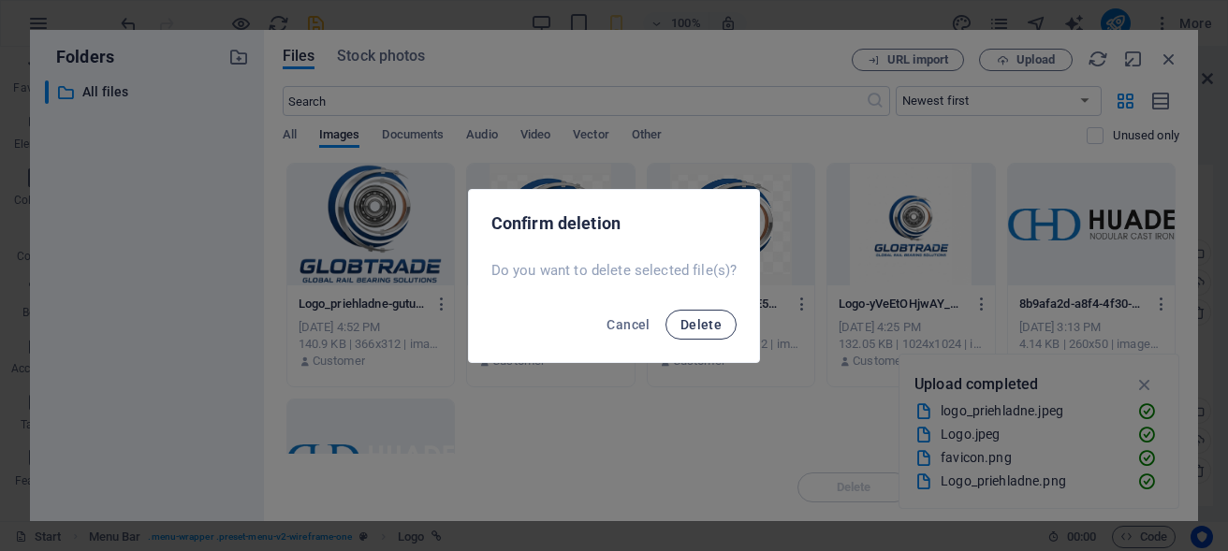
click at [674, 321] on button "Delete" at bounding box center [701, 325] width 71 height 30
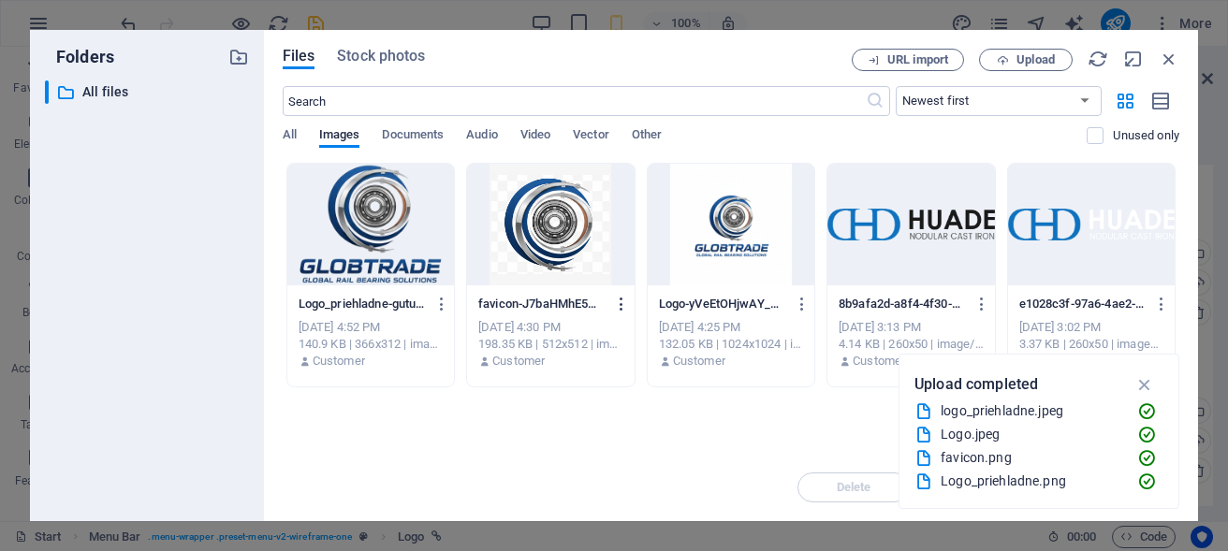
click at [631, 303] on icon "button" at bounding box center [622, 304] width 18 height 17
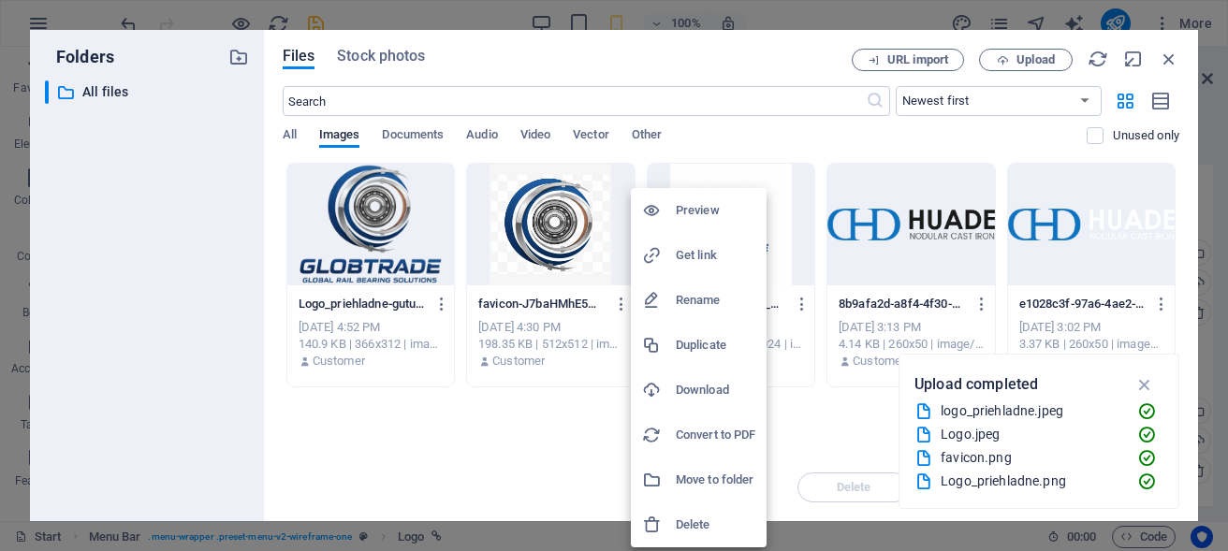
click at [706, 523] on h6 "Delete" at bounding box center [716, 525] width 80 height 22
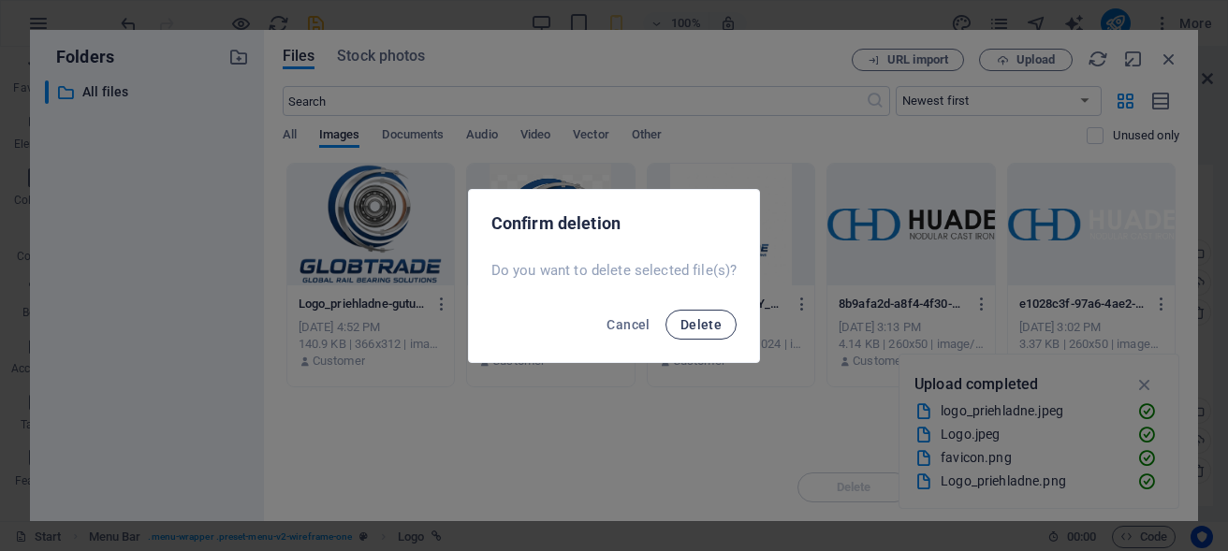
click at [703, 317] on span "Delete" at bounding box center [701, 324] width 41 height 15
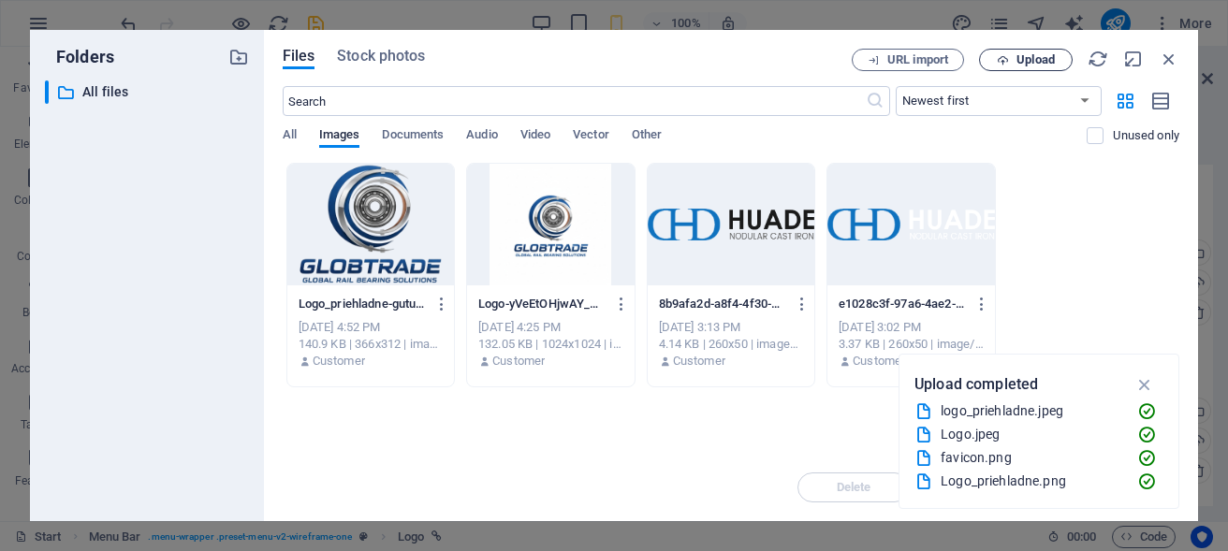
click at [1007, 66] on icon "button" at bounding box center [1003, 60] width 12 height 12
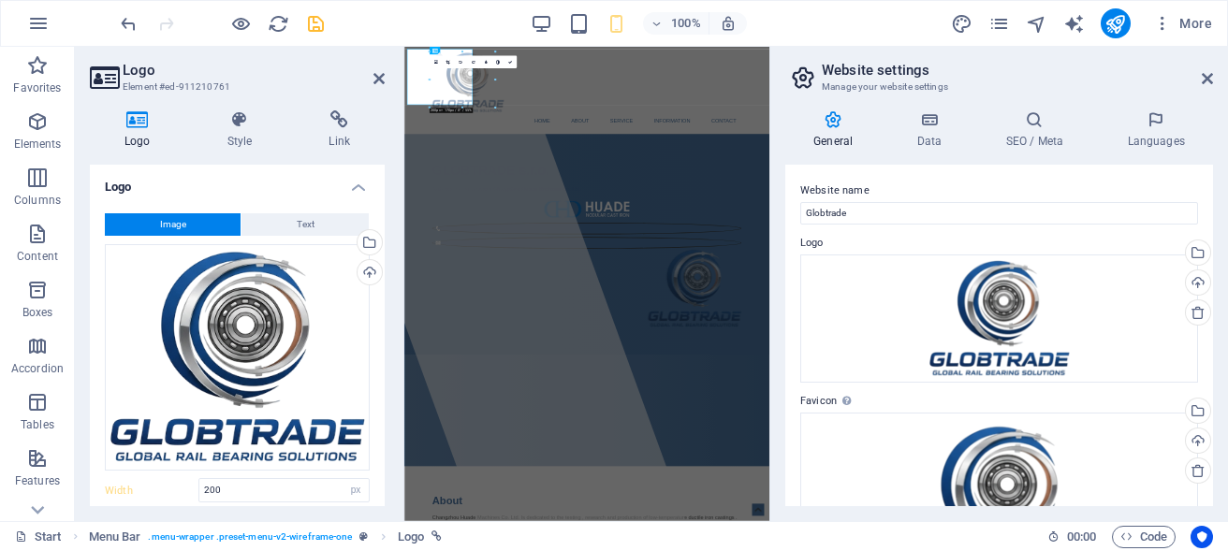
type input "220"
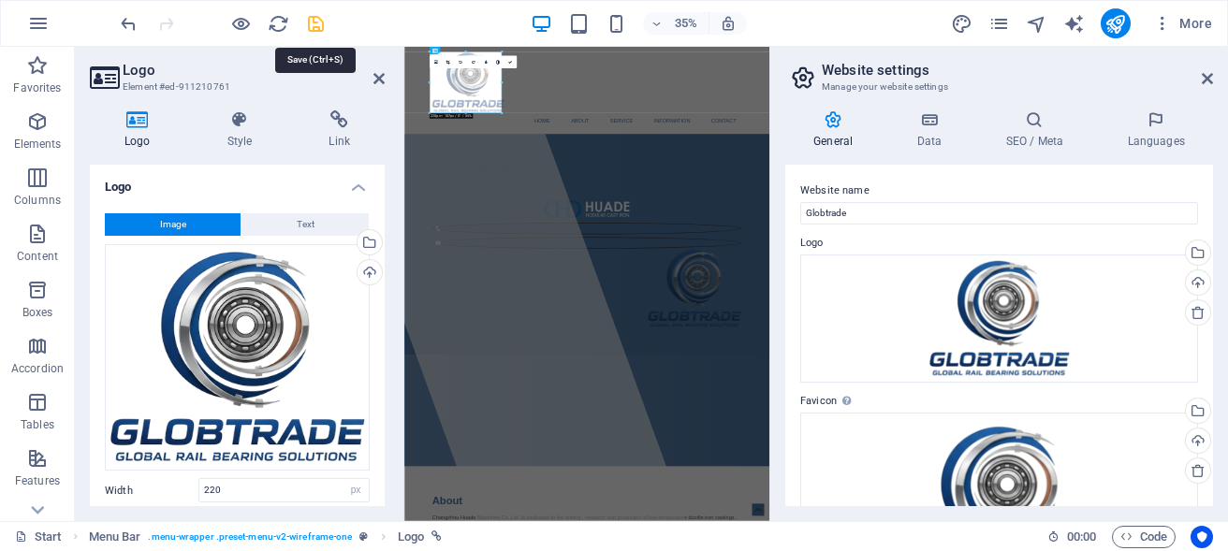
click at [313, 22] on icon "save" at bounding box center [316, 24] width 22 height 22
select select "px"
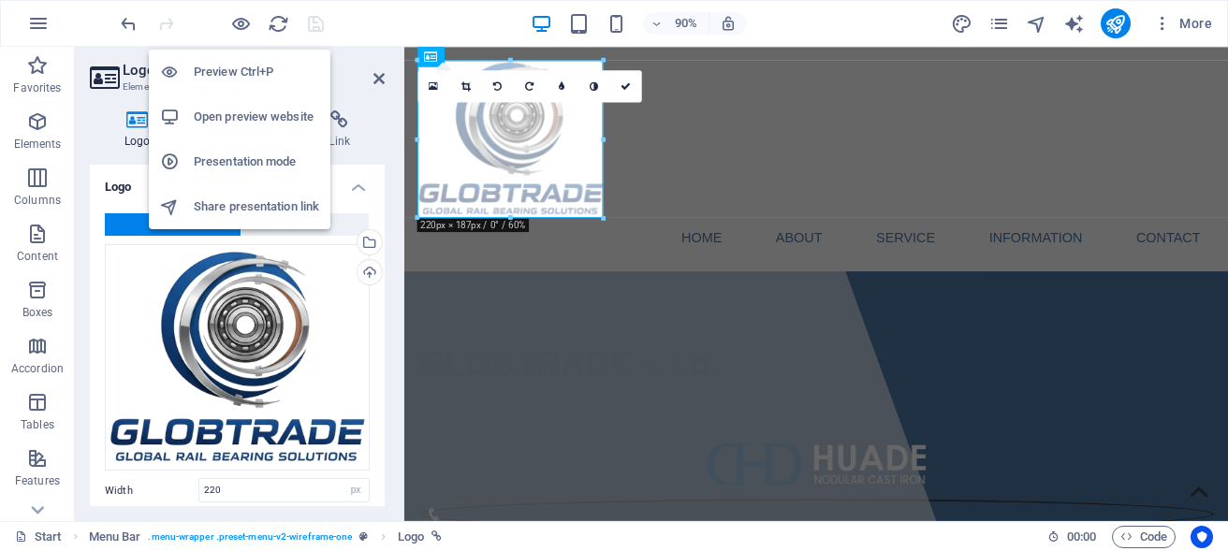
click at [232, 118] on h6 "Open preview website" at bounding box center [256, 117] width 125 height 22
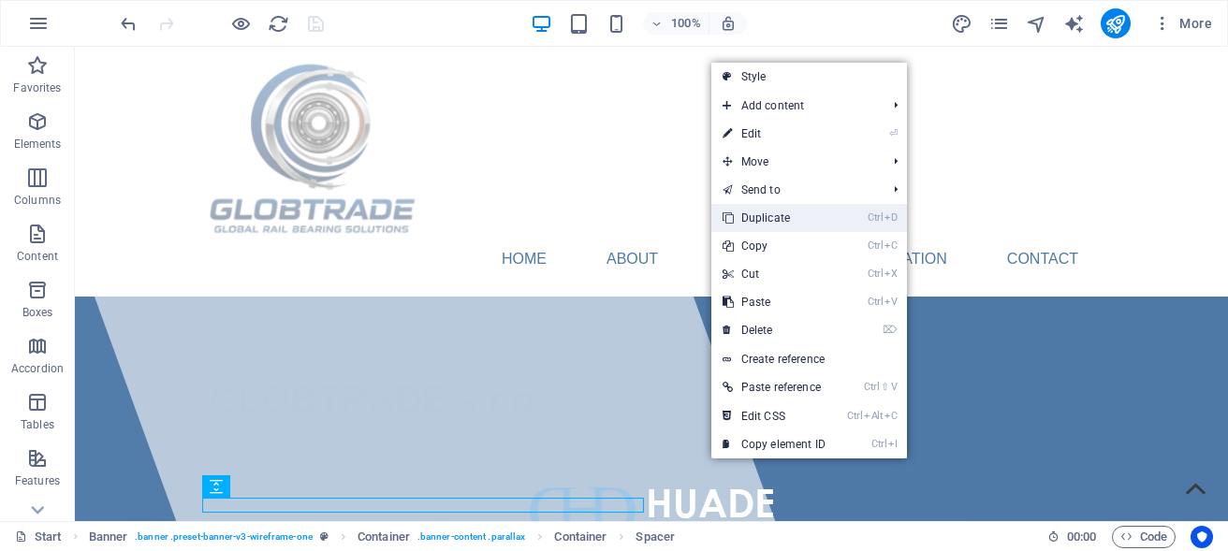
click at [805, 217] on link "Ctrl D Duplicate" at bounding box center [774, 218] width 125 height 28
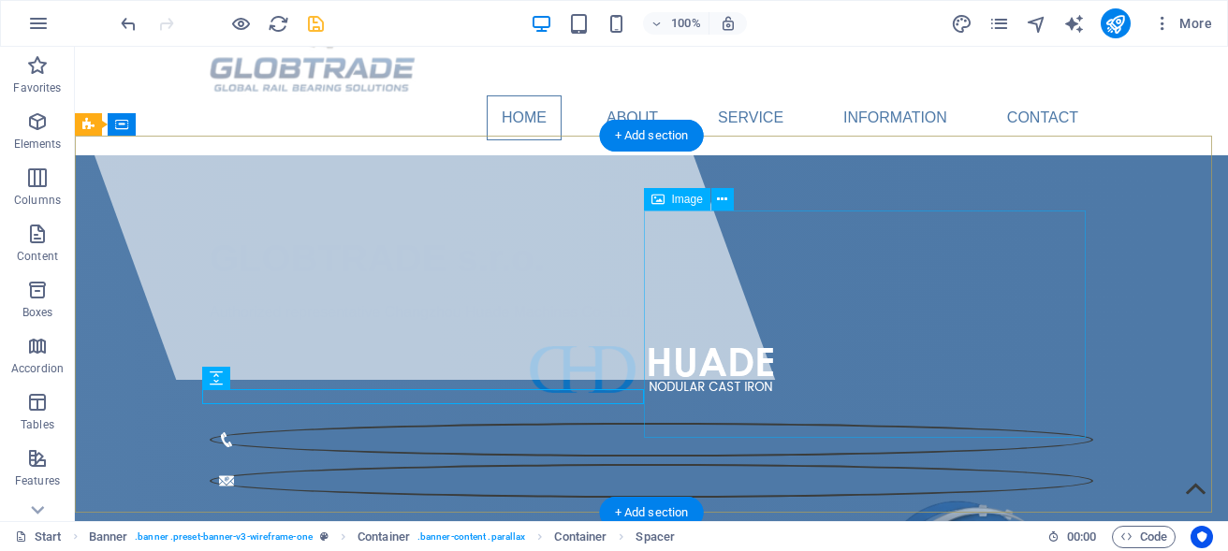
scroll to position [191, 0]
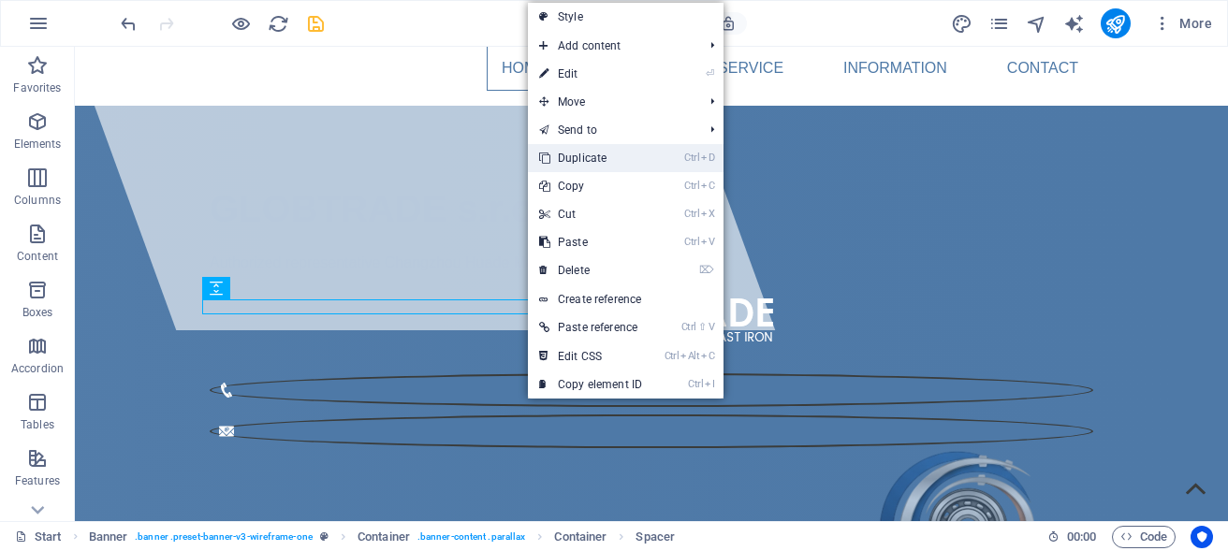
click at [600, 160] on link "Ctrl D Duplicate" at bounding box center [590, 158] width 125 height 28
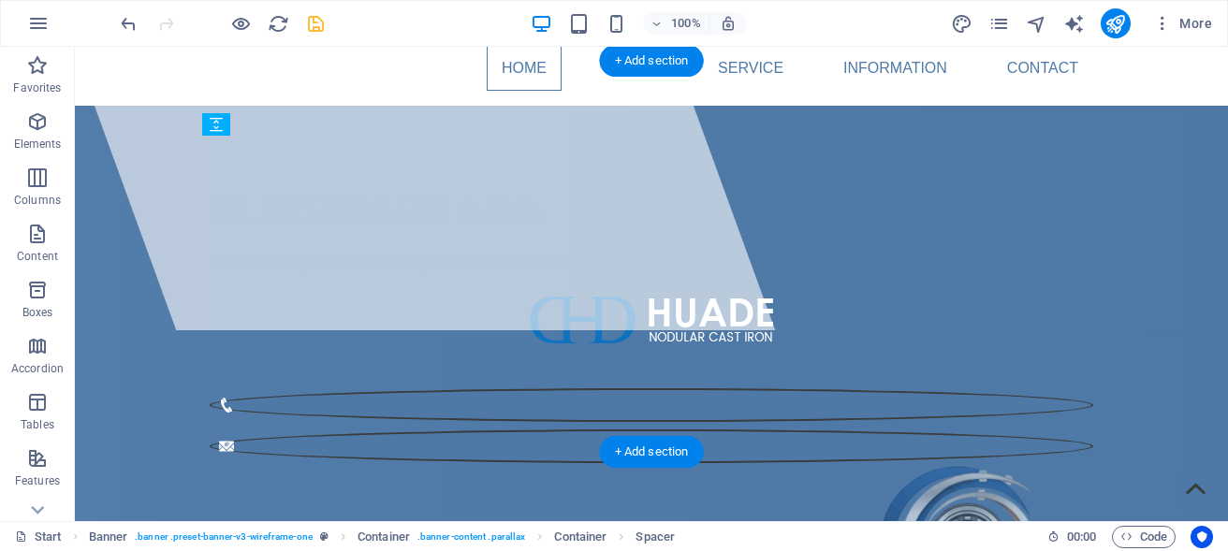
drag, startPoint x: 323, startPoint y: 347, endPoint x: 254, endPoint y: 331, distance: 71.1
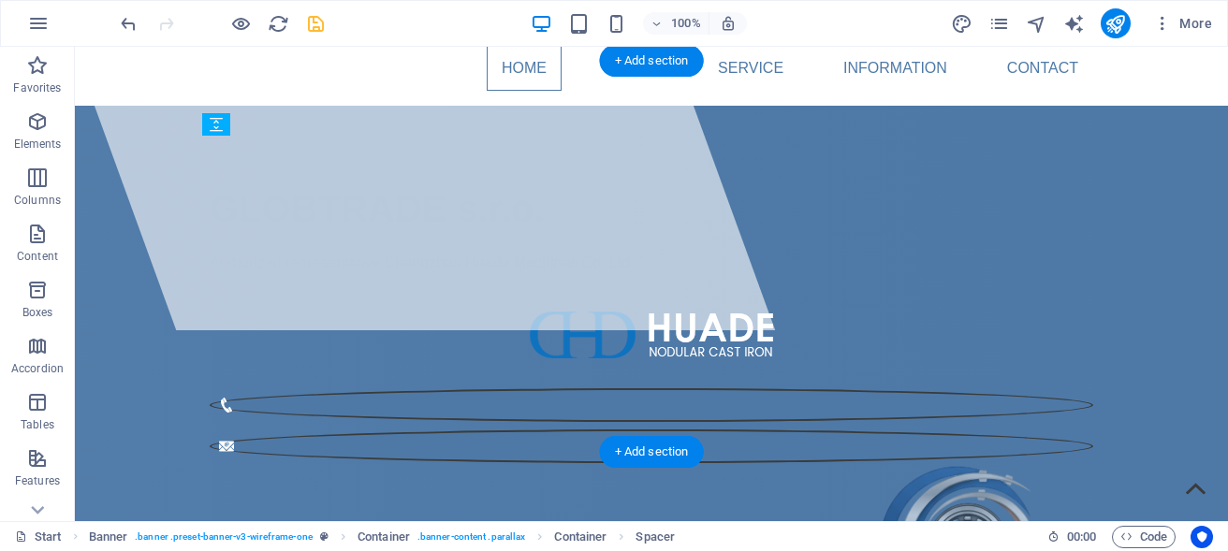
drag, startPoint x: 335, startPoint y: 333, endPoint x: 260, endPoint y: 265, distance: 101.4
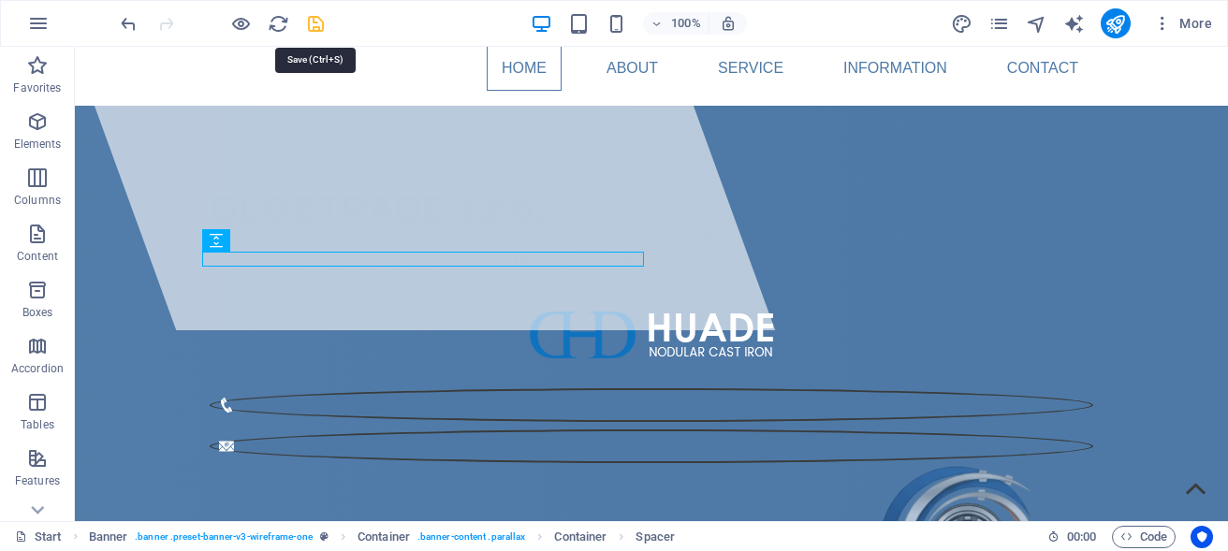
click at [313, 25] on icon "save" at bounding box center [316, 24] width 22 height 22
select select "px"
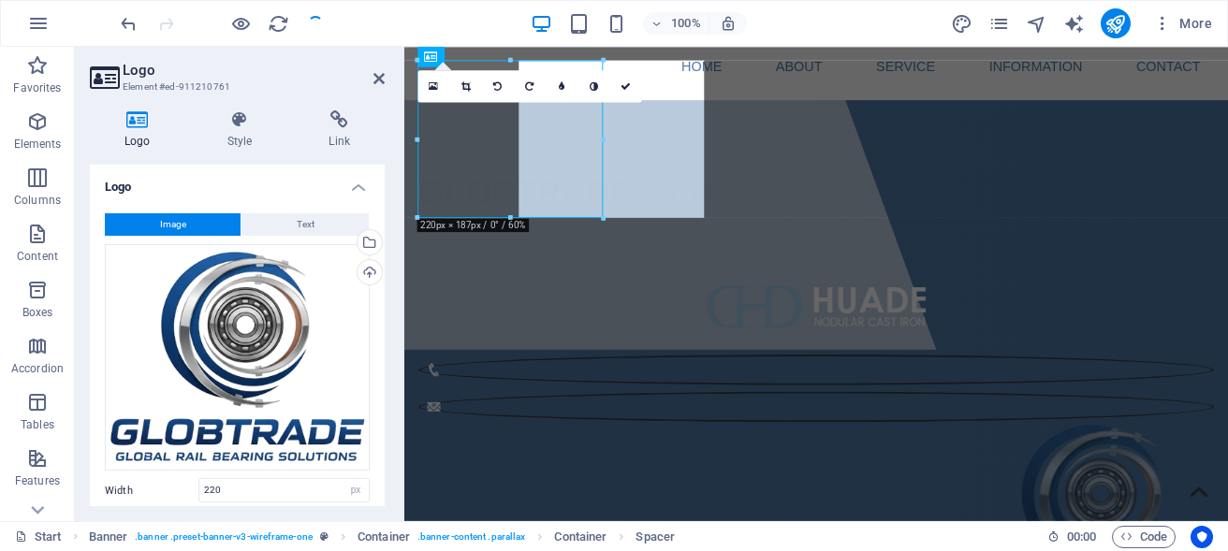
scroll to position [0, 0]
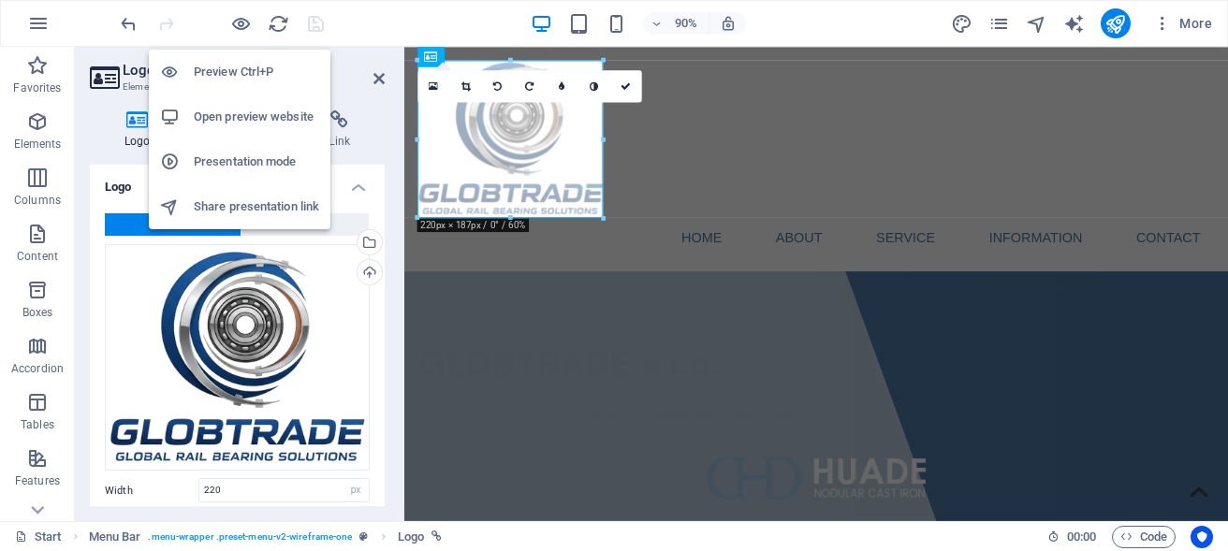
click at [236, 116] on h6 "Open preview website" at bounding box center [256, 117] width 125 height 22
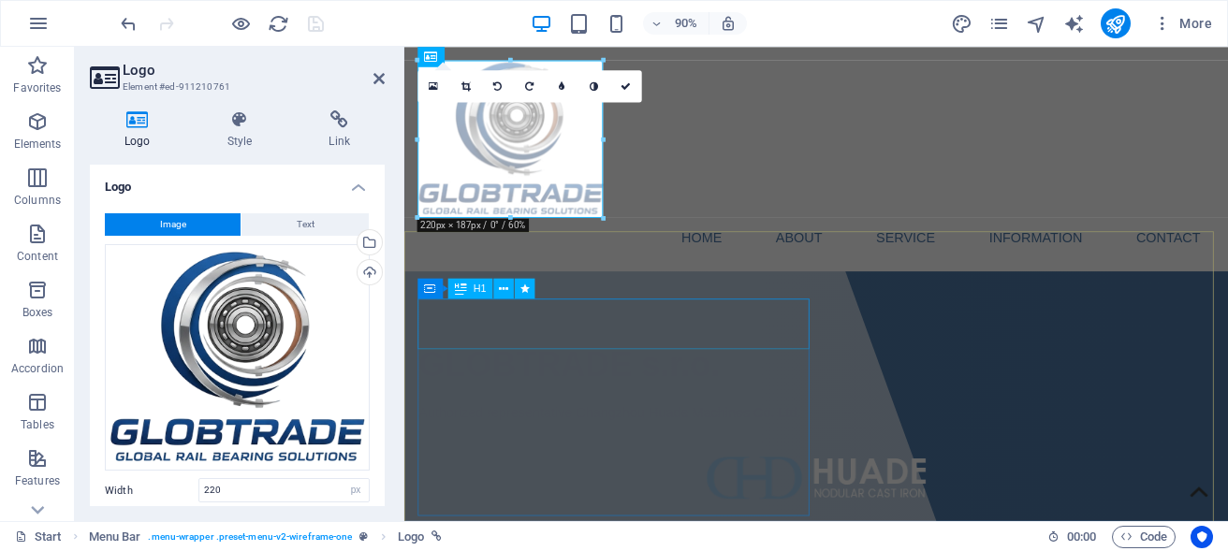
click at [713, 379] on span "GLOBTRADE s.r.o." at bounding box center [587, 399] width 335 height 41
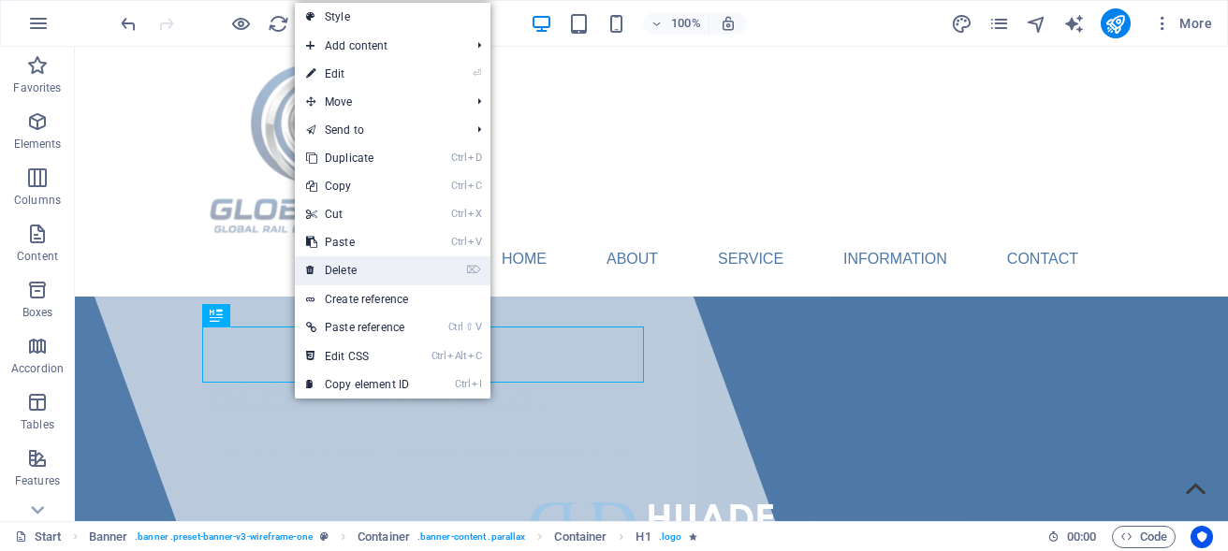
click at [359, 269] on link "⌦ Delete" at bounding box center [357, 271] width 125 height 28
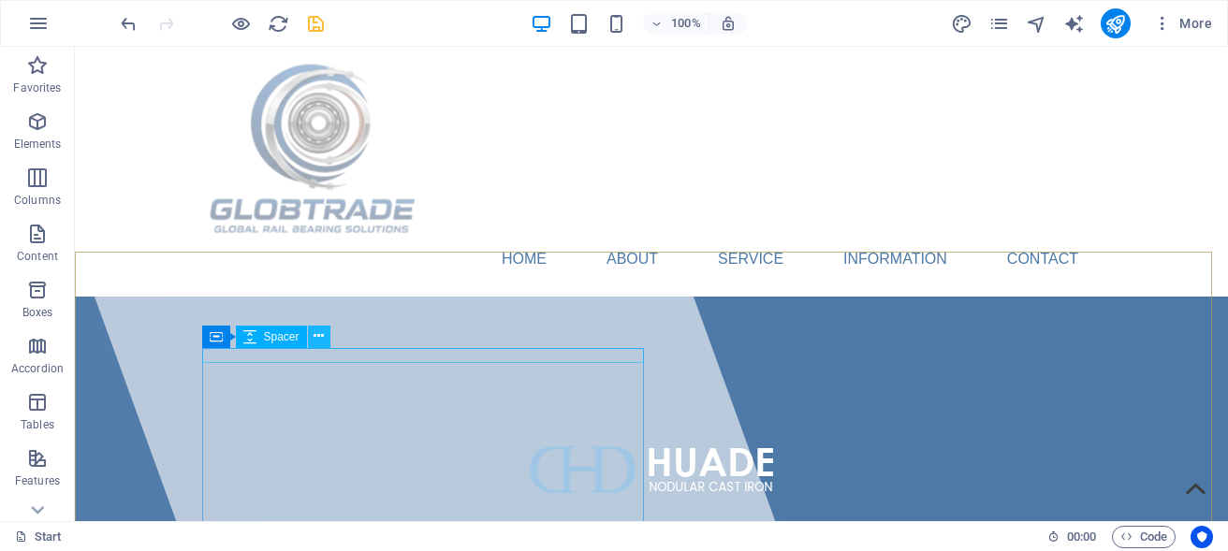
click at [317, 337] on icon at bounding box center [319, 337] width 10 height 20
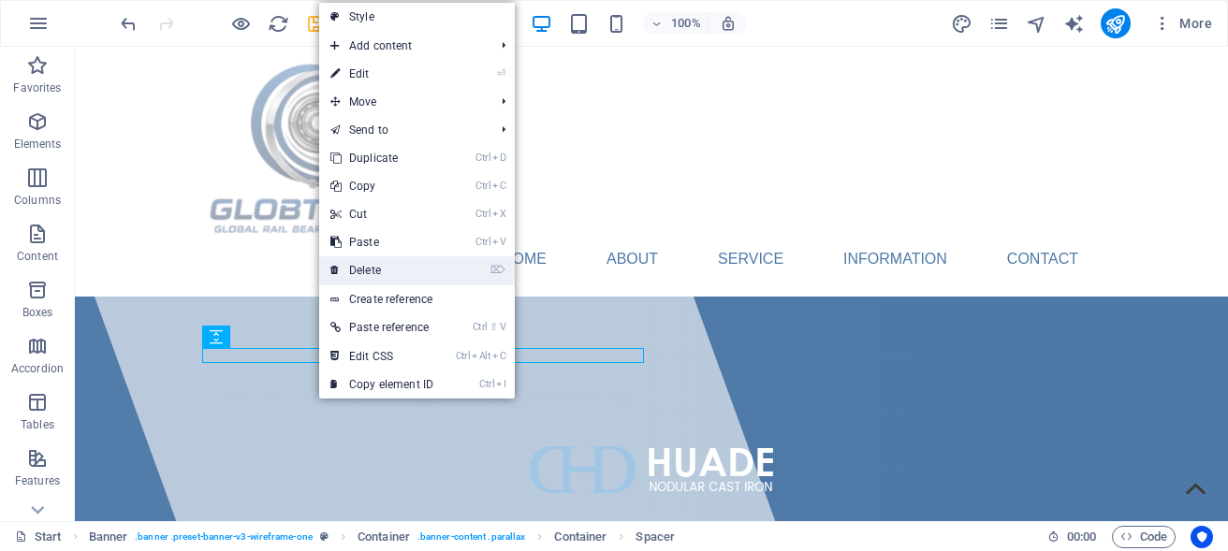
click at [365, 267] on link "⌦ Delete" at bounding box center [381, 271] width 125 height 28
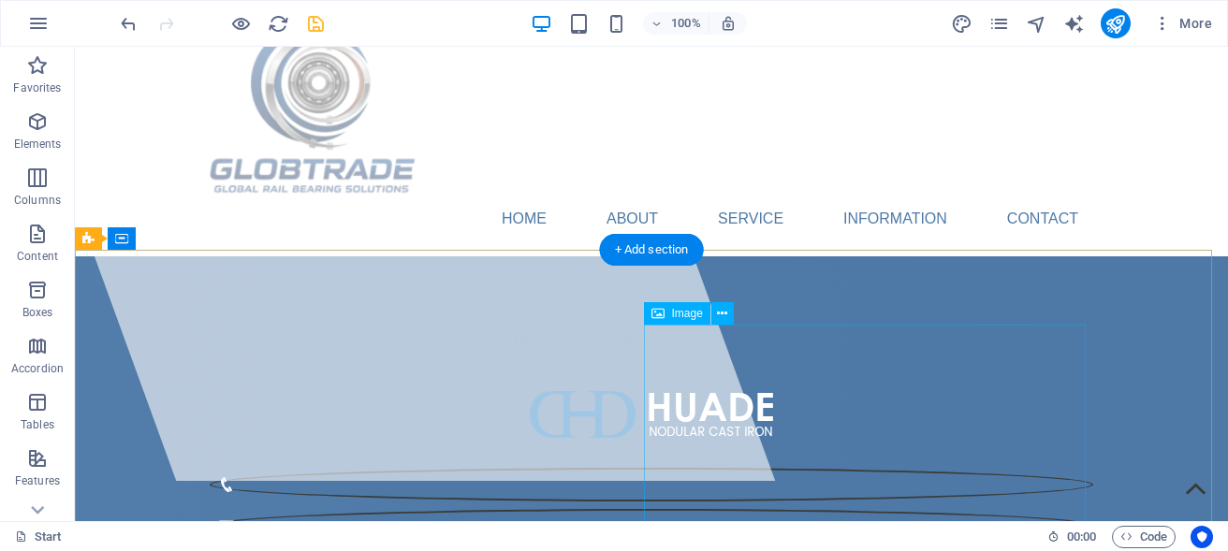
scroll to position [96, 0]
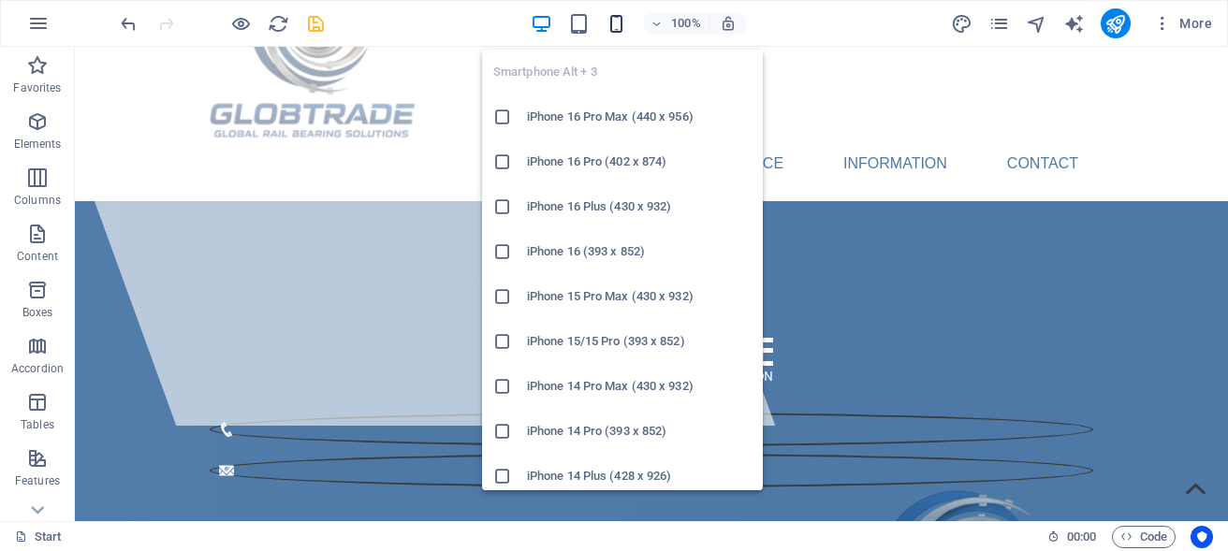
click at [608, 27] on icon "button" at bounding box center [617, 24] width 22 height 22
click at [608, 106] on h6 "iPhone 16 Pro Max (440 x 956)" at bounding box center [639, 117] width 225 height 22
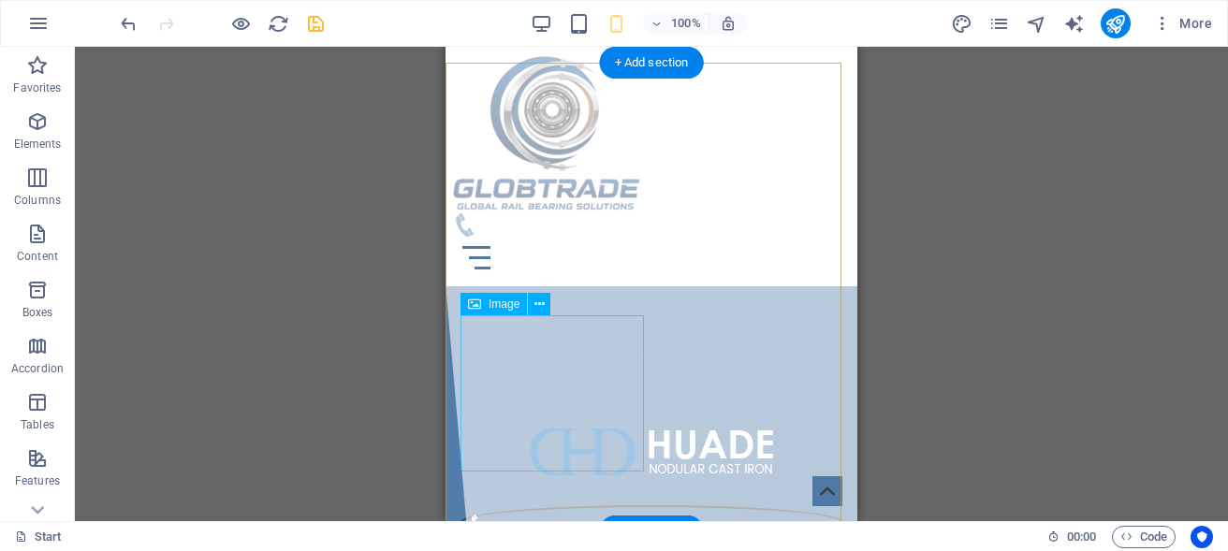
scroll to position [191, 0]
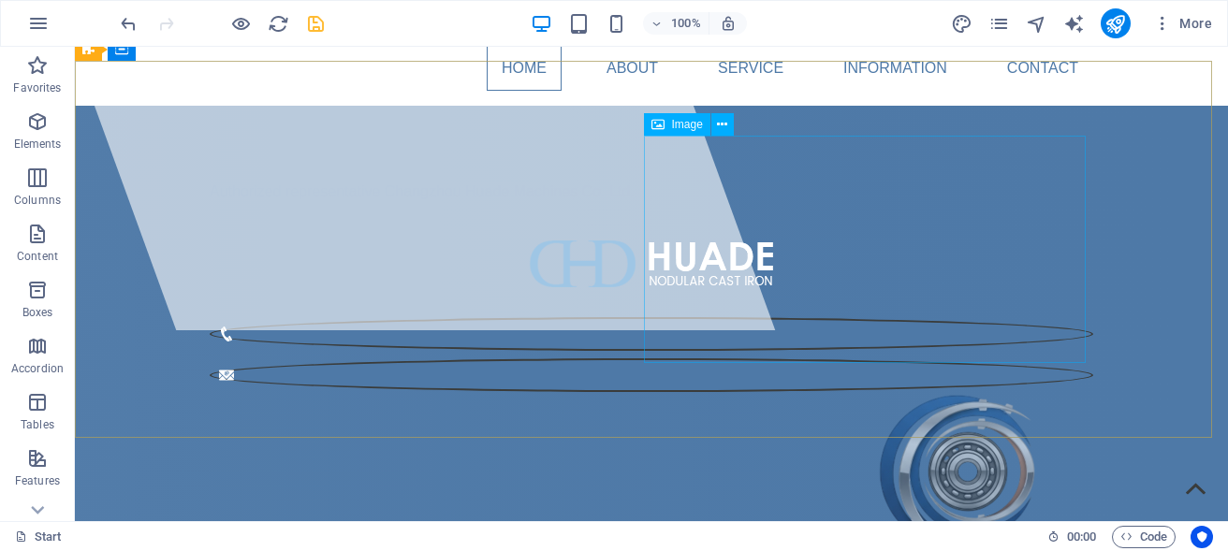
click at [685, 126] on span "Image" at bounding box center [687, 124] width 31 height 11
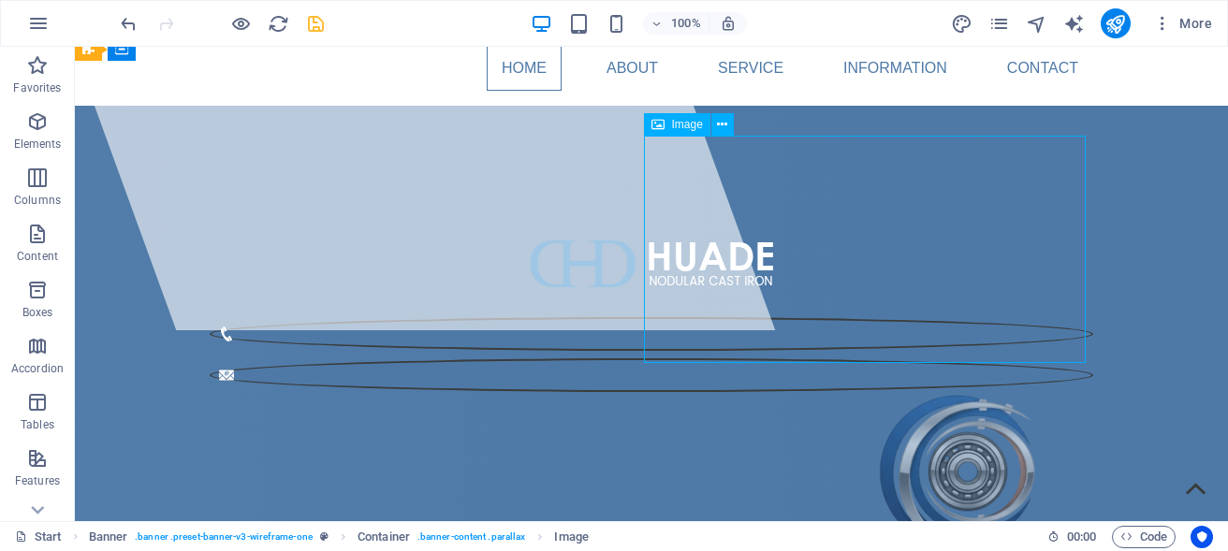
click at [685, 126] on span "Image" at bounding box center [687, 124] width 31 height 11
select select "%"
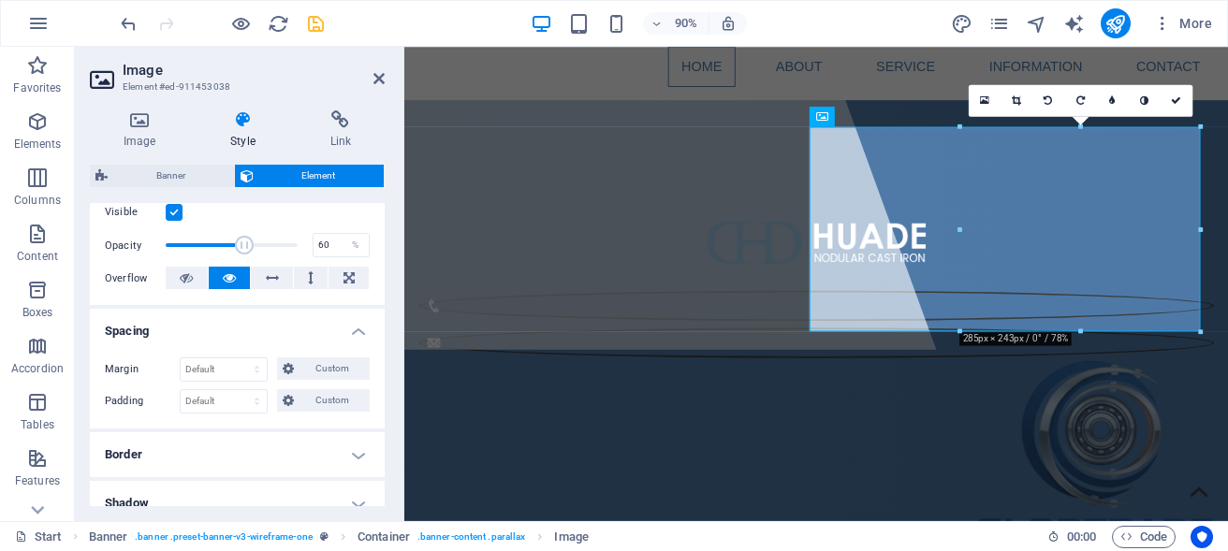
scroll to position [253, 0]
drag, startPoint x: 240, startPoint y: 257, endPoint x: 267, endPoint y: 260, distance: 27.3
click at [271, 253] on span at bounding box center [280, 243] width 19 height 19
drag, startPoint x: 267, startPoint y: 260, endPoint x: 281, endPoint y: 260, distance: 14.0
click at [287, 253] on span at bounding box center [296, 243] width 19 height 19
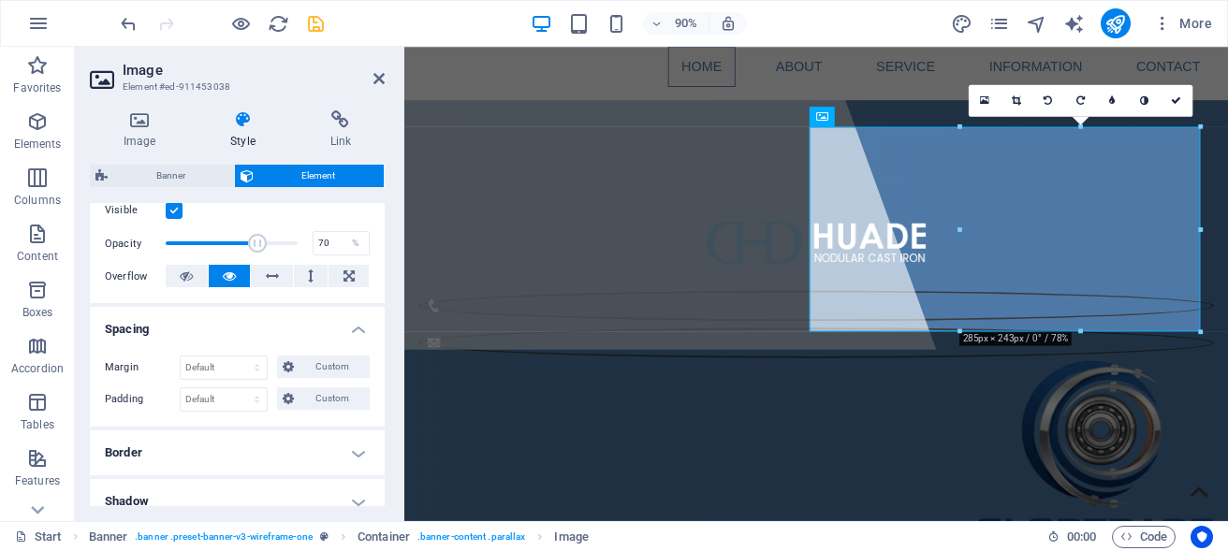
drag, startPoint x: 281, startPoint y: 260, endPoint x: 246, endPoint y: 262, distance: 34.7
click at [248, 253] on span at bounding box center [257, 243] width 19 height 19
click at [257, 253] on span at bounding box center [266, 243] width 19 height 19
type input "87"
drag, startPoint x: 254, startPoint y: 262, endPoint x: 267, endPoint y: 266, distance: 13.6
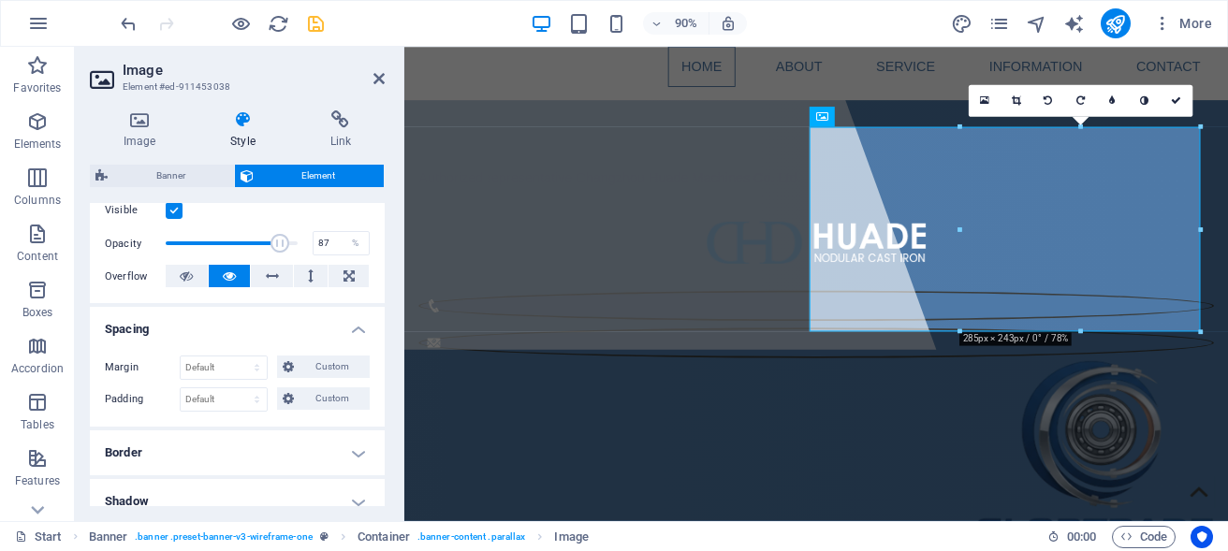
click at [271, 253] on span at bounding box center [280, 243] width 19 height 19
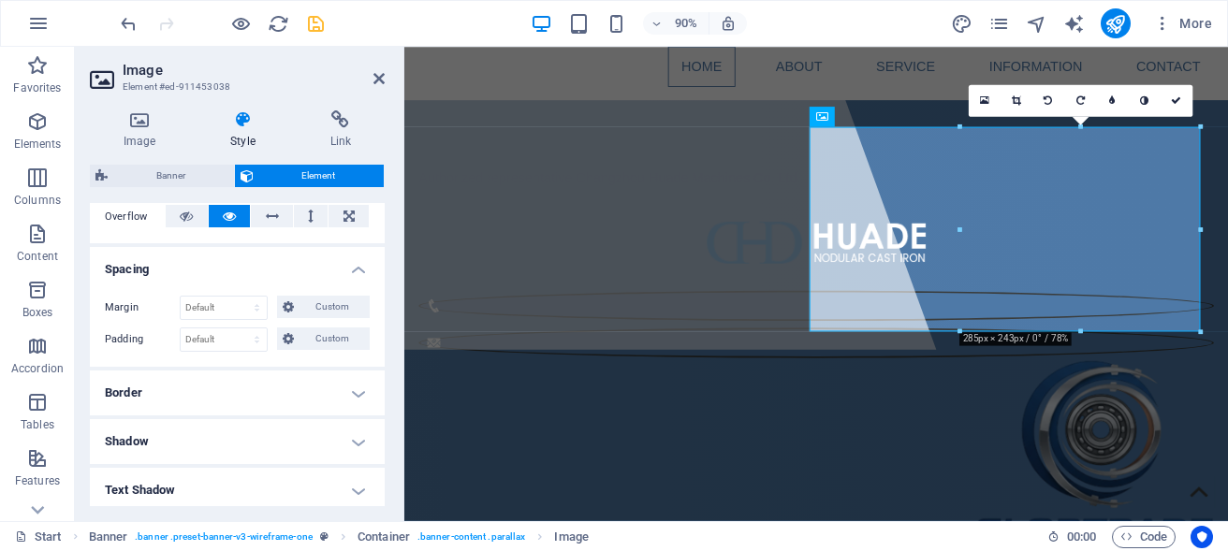
scroll to position [337, 0]
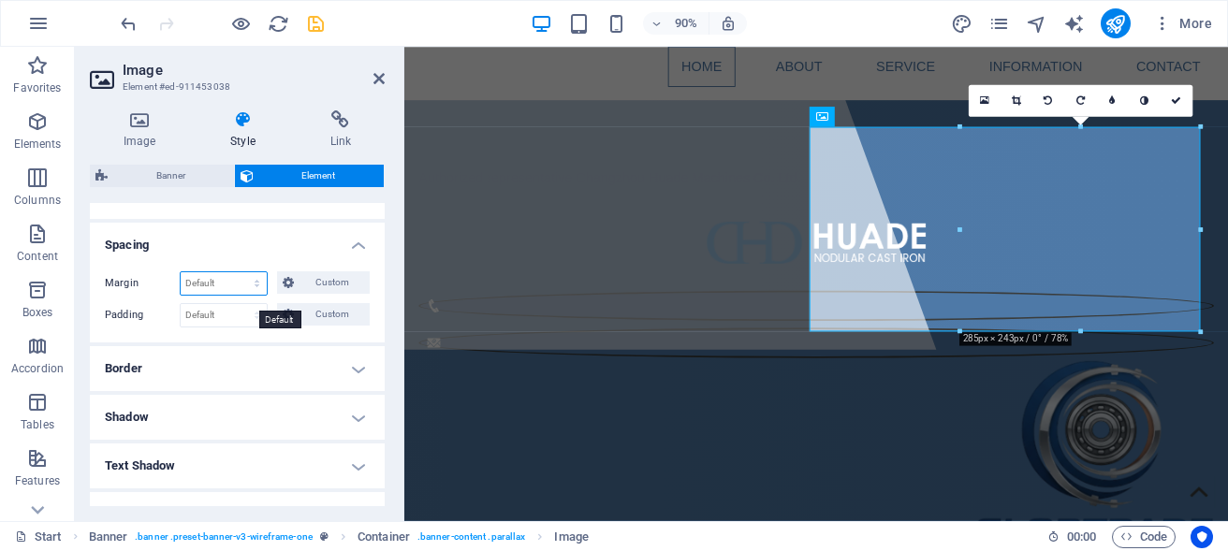
click at [181, 272] on select "Default auto px % rem vw vh Custom" at bounding box center [224, 283] width 86 height 22
click option "auto" at bounding box center [0, 0] width 0 height 0
click at [181, 272] on select "Default auto px % rem vw vh Custom" at bounding box center [224, 283] width 86 height 22
click option "Default" at bounding box center [0, 0] width 0 height 0
click at [181, 272] on select "Default auto px % rem vw vh Custom" at bounding box center [224, 283] width 86 height 22
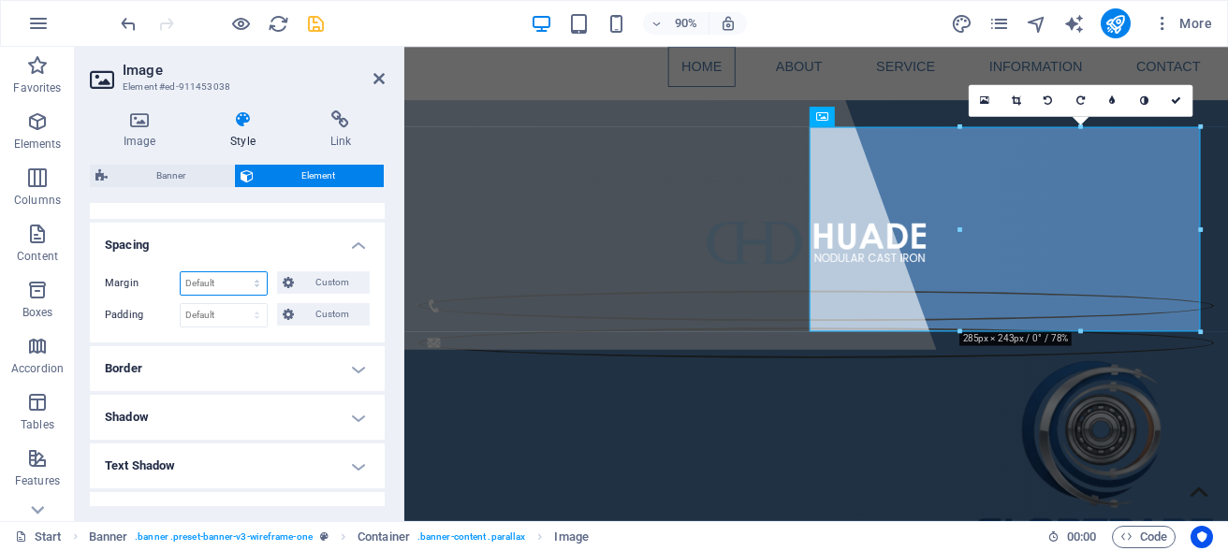
select select "px"
click option "px" at bounding box center [0, 0] width 0 height 0
click at [181, 304] on select "Default px rem % vh vw Custom" at bounding box center [224, 315] width 86 height 22
click at [209, 295] on input "0" at bounding box center [224, 283] width 86 height 22
drag, startPoint x: 229, startPoint y: 327, endPoint x: 171, endPoint y: 301, distance: 63.7
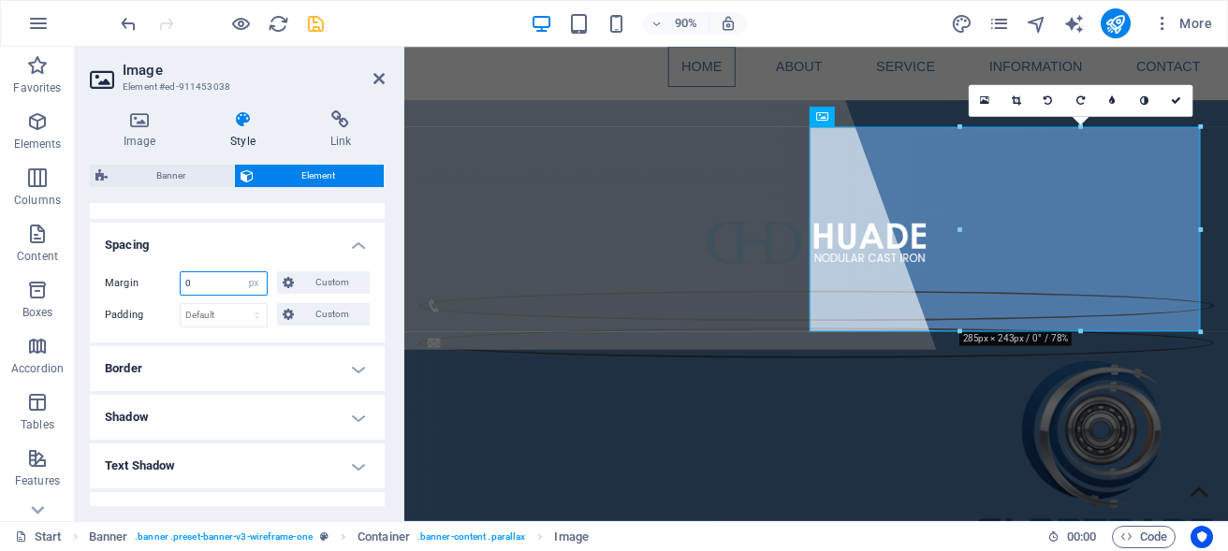
click at [181, 295] on input "0" at bounding box center [224, 283] width 86 height 22
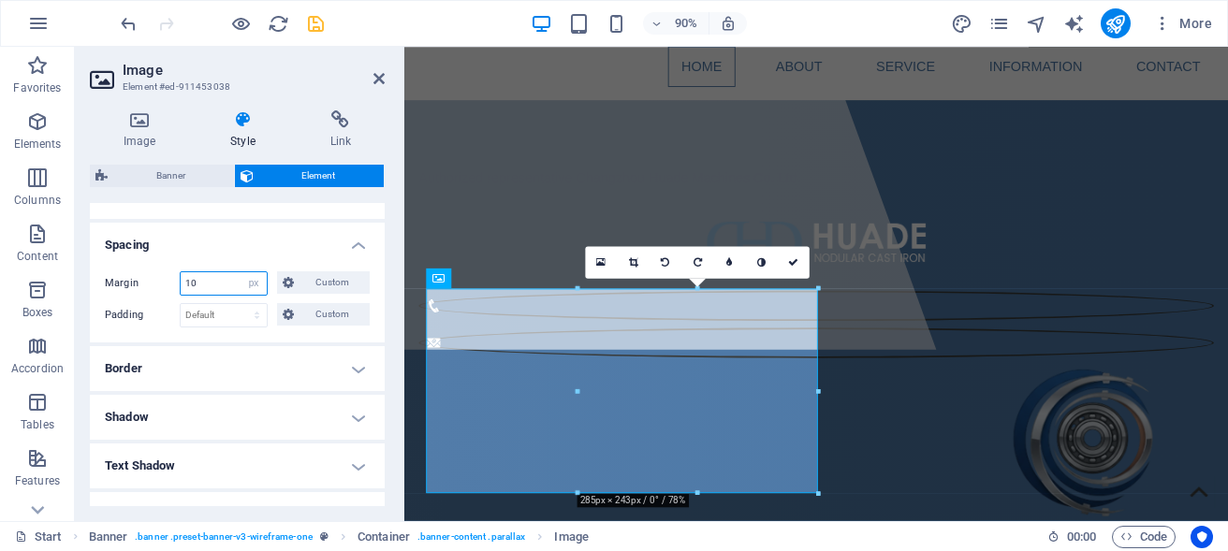
drag, startPoint x: 209, startPoint y: 299, endPoint x: 148, endPoint y: 297, distance: 60.9
click at [181, 295] on input "10" at bounding box center [224, 283] width 86 height 22
type input "2"
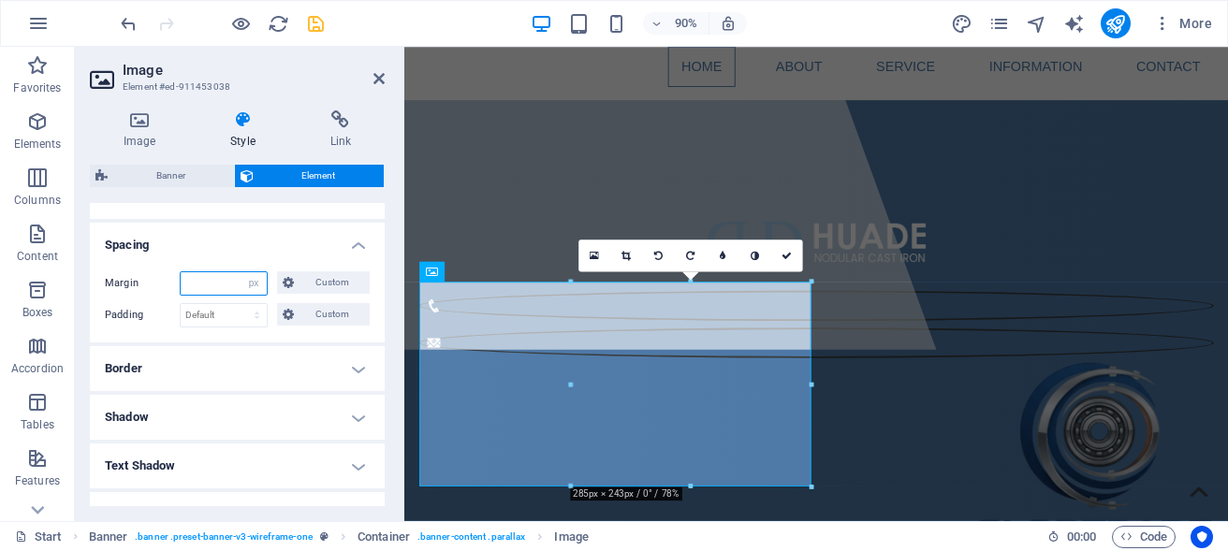
click at [196, 291] on input "number" at bounding box center [224, 283] width 86 height 22
click at [199, 295] on input "number" at bounding box center [224, 283] width 86 height 22
click at [241, 272] on select "Default auto px % rem vw vh Custom" at bounding box center [254, 283] width 26 height 22
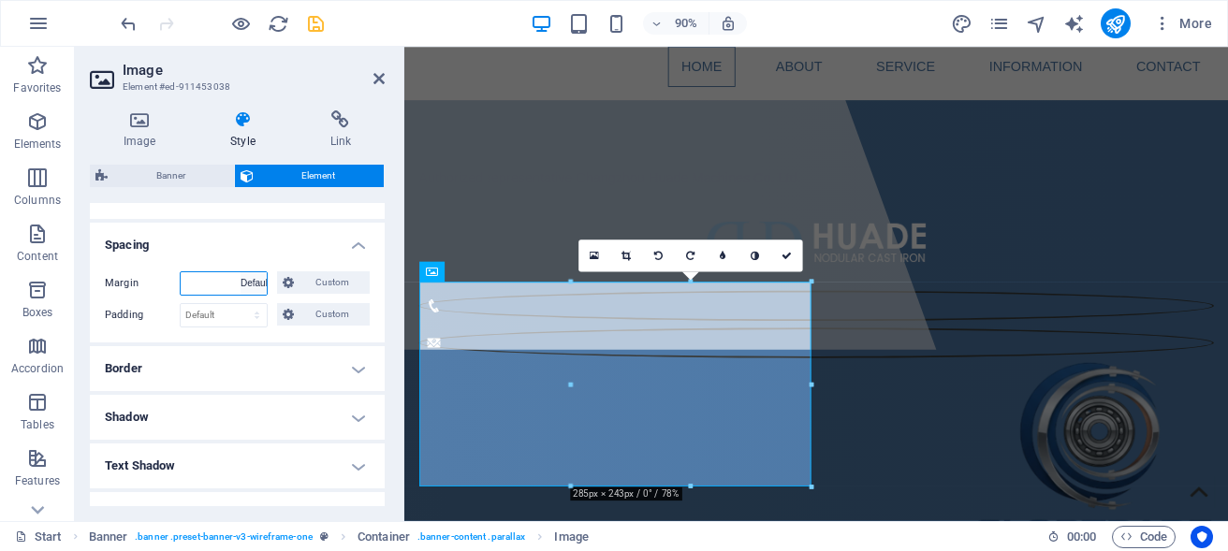
click option "Default" at bounding box center [0, 0] width 0 height 0
select select "DISABLED_OPTION_VALUE"
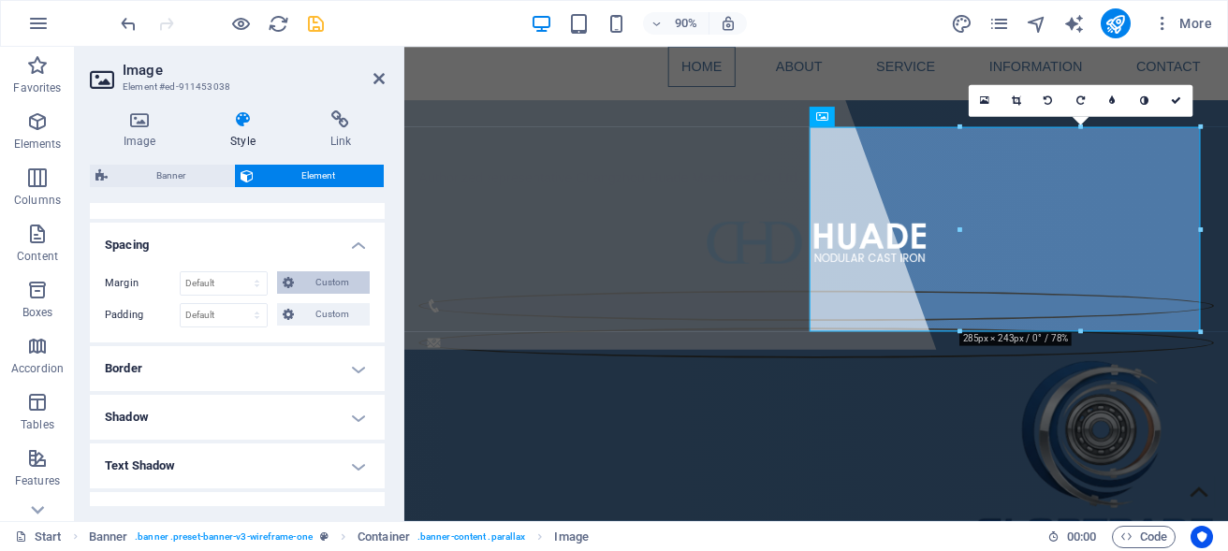
click at [283, 294] on icon at bounding box center [288, 283] width 11 height 22
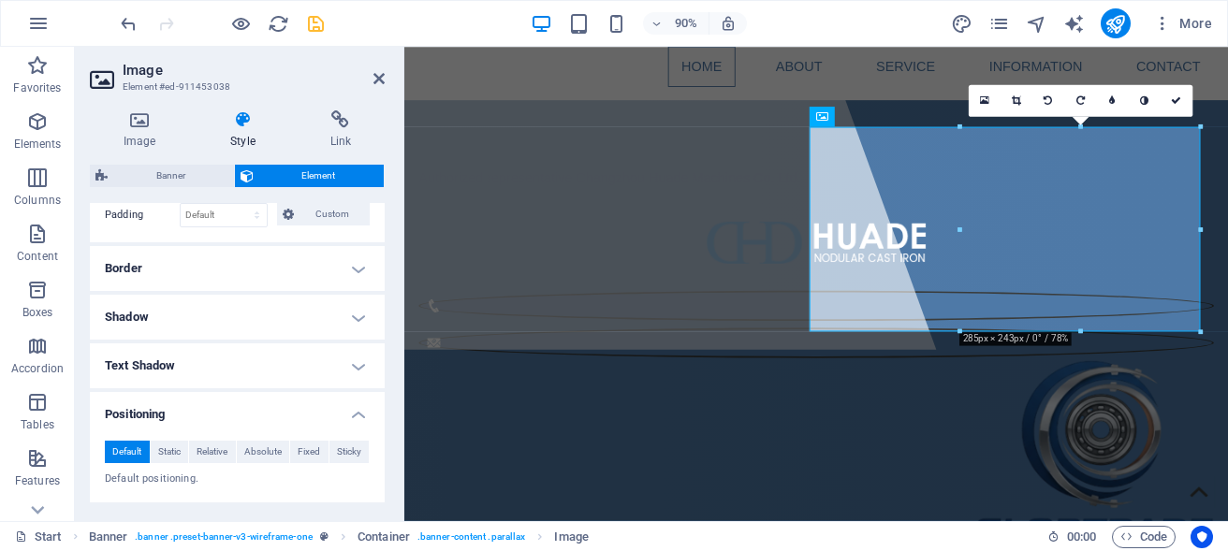
scroll to position [590, 0]
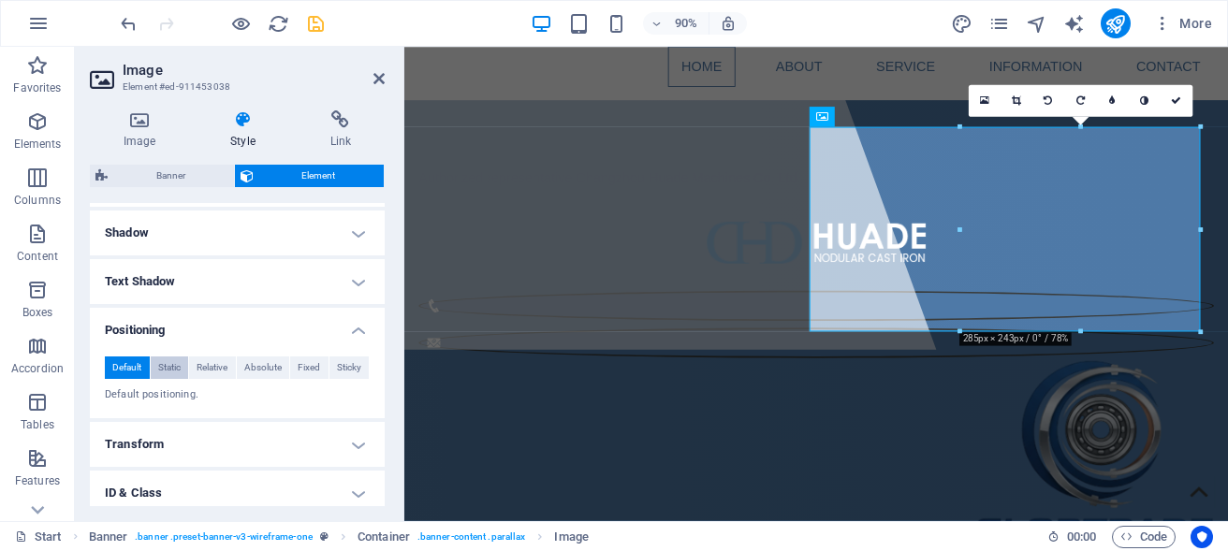
click at [167, 379] on span "Static" at bounding box center [169, 368] width 22 height 22
click at [211, 378] on span "Relative" at bounding box center [212, 368] width 31 height 22
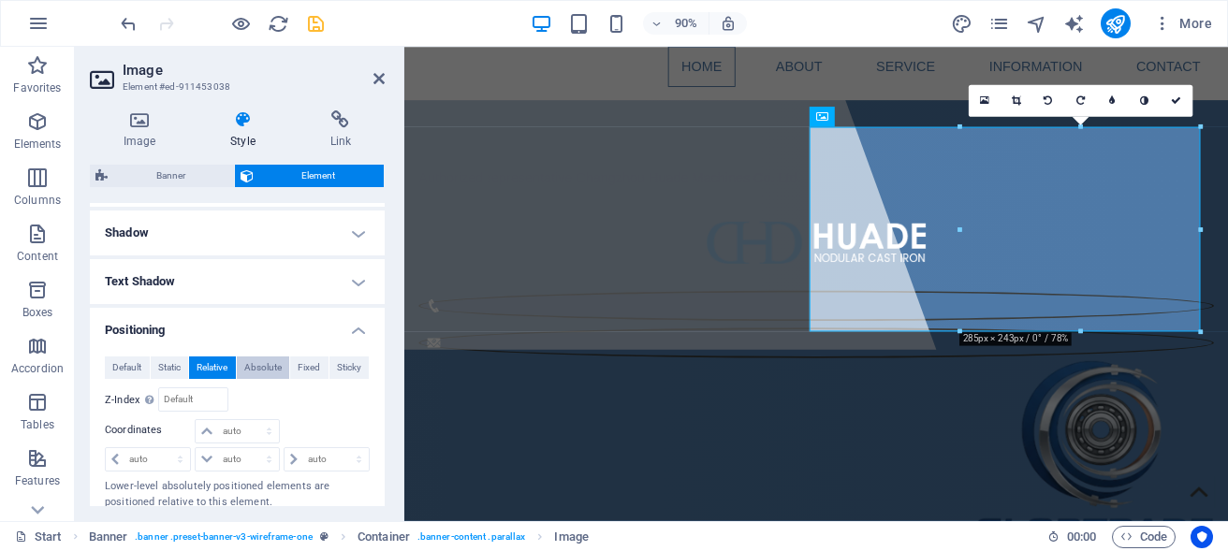
click at [251, 379] on span "Absolute" at bounding box center [262, 368] width 37 height 22
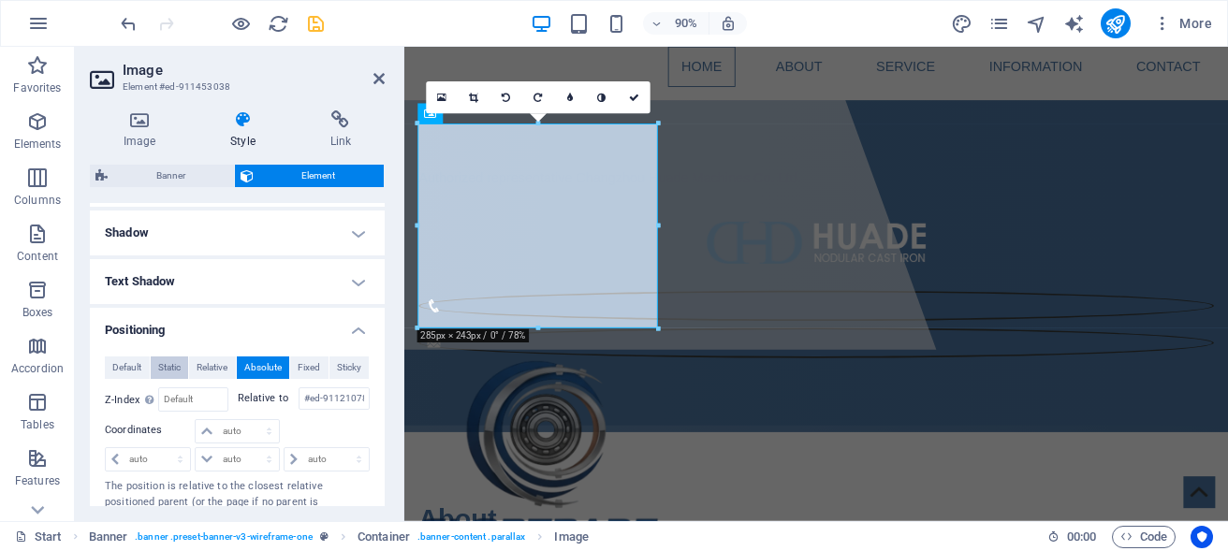
click at [169, 379] on span "Static" at bounding box center [169, 368] width 22 height 22
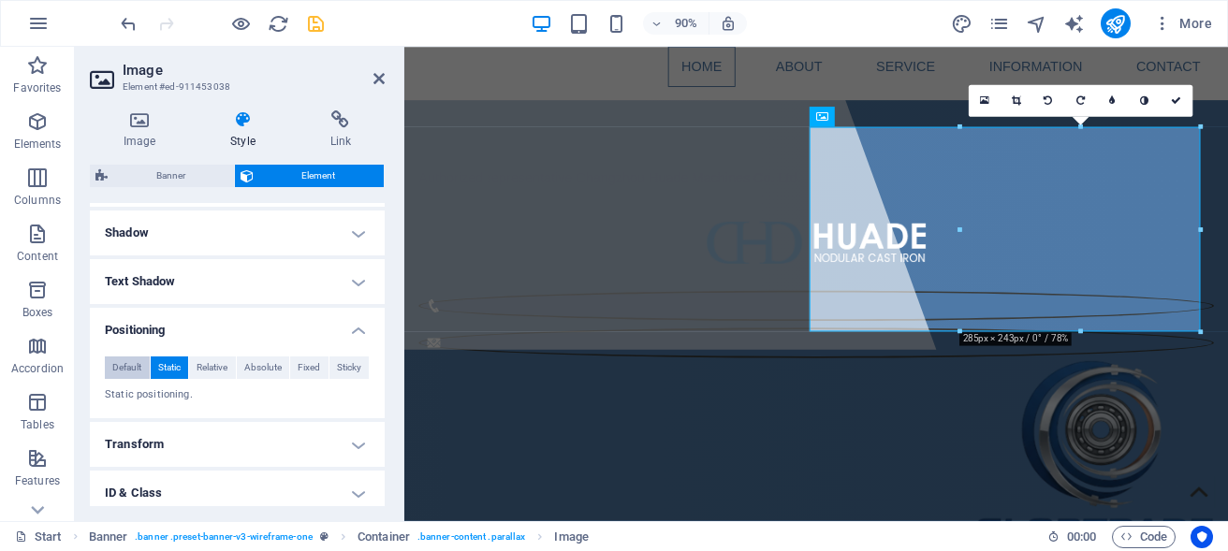
click at [112, 379] on span "Default" at bounding box center [126, 368] width 29 height 22
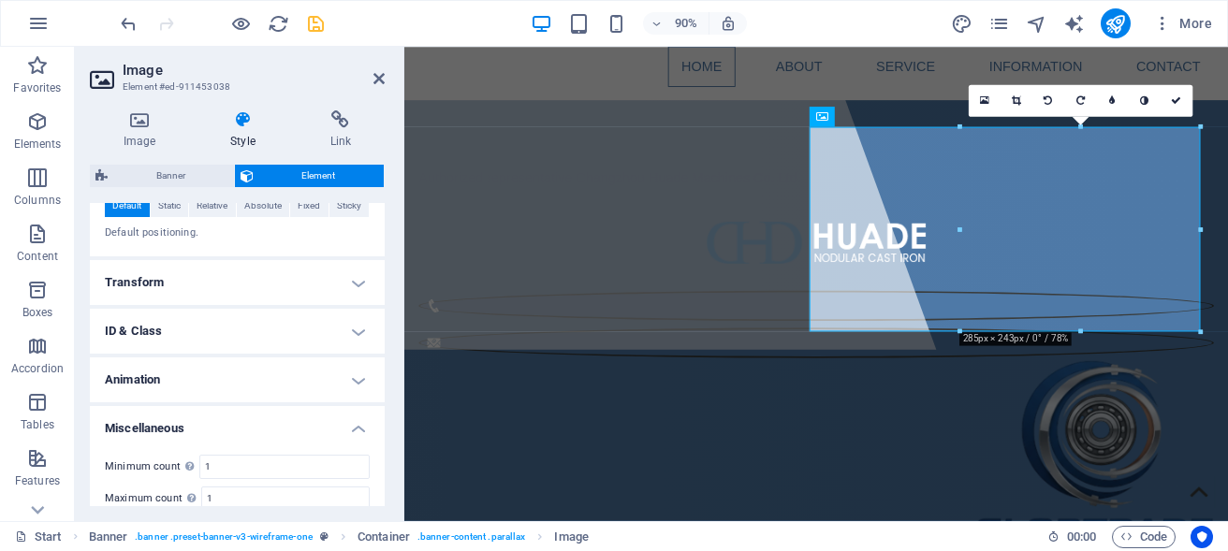
scroll to position [758, 0]
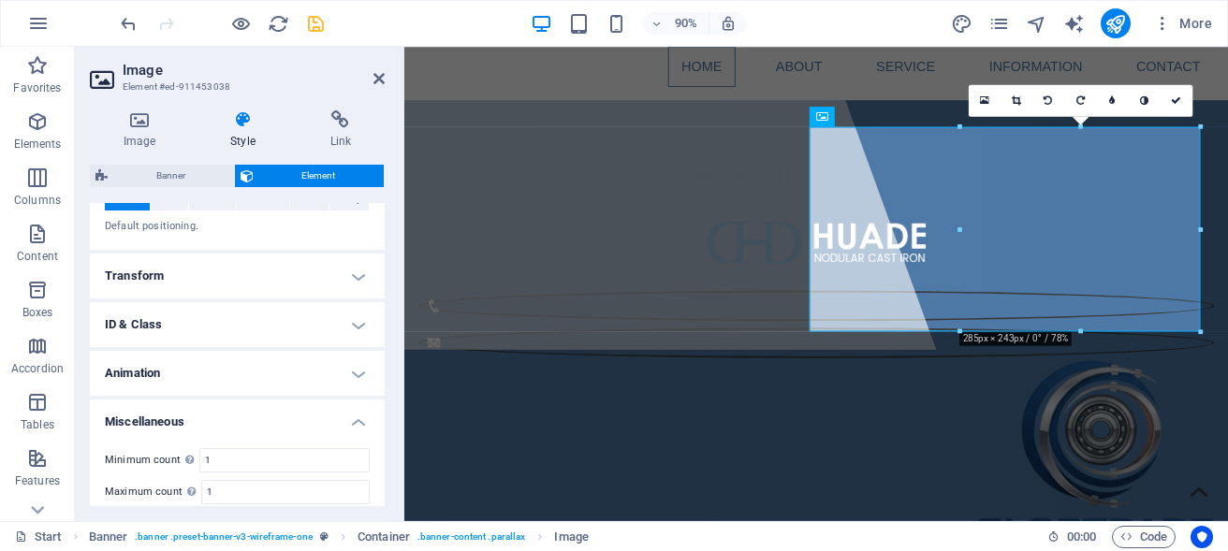
click at [340, 289] on h4 "Transform" at bounding box center [237, 276] width 295 height 45
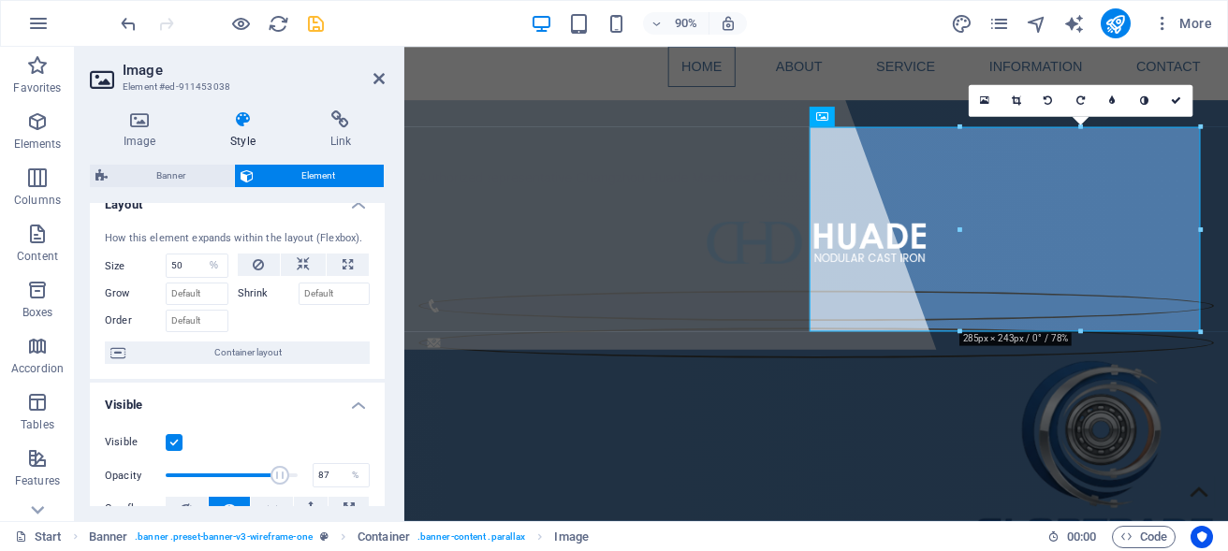
scroll to position [0, 0]
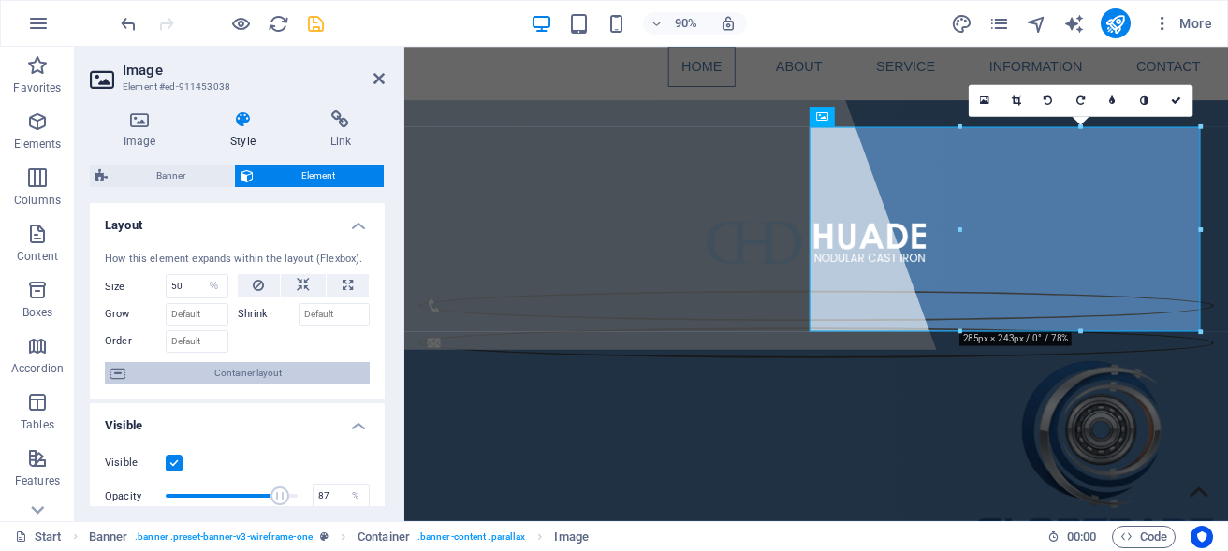
click at [140, 385] on span "Container layout" at bounding box center [247, 373] width 233 height 22
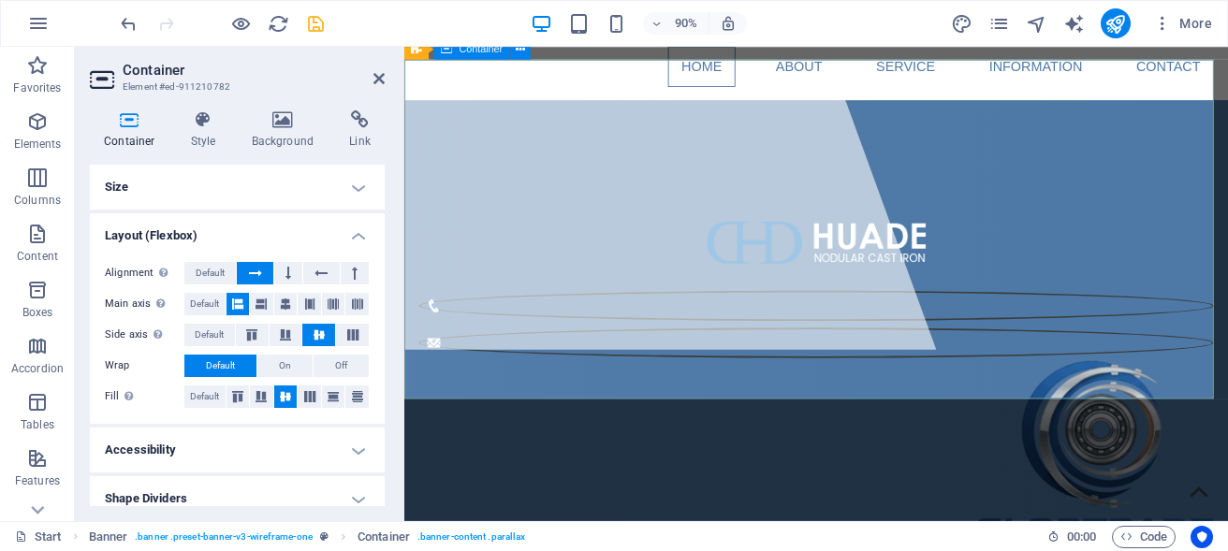
click at [951, 106] on div "Authorized representative Changzhou Huade Machines Co. Ltd." at bounding box center [862, 400] width 916 height 589
click at [519, 50] on span "Container" at bounding box center [512, 49] width 44 height 10
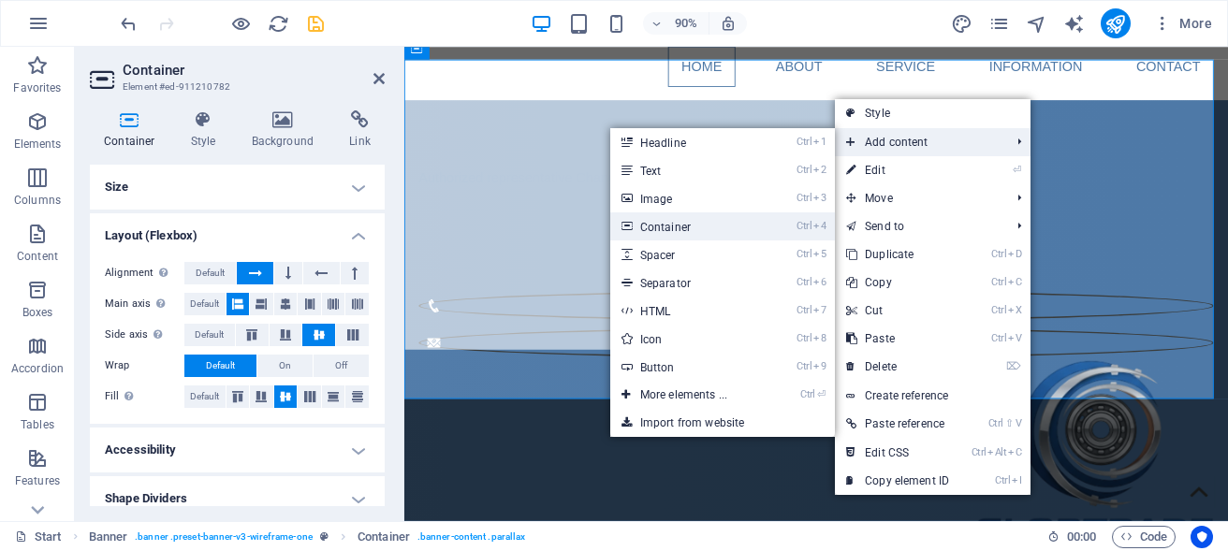
click at [735, 227] on link "Ctrl 4 Container" at bounding box center [687, 227] width 154 height 28
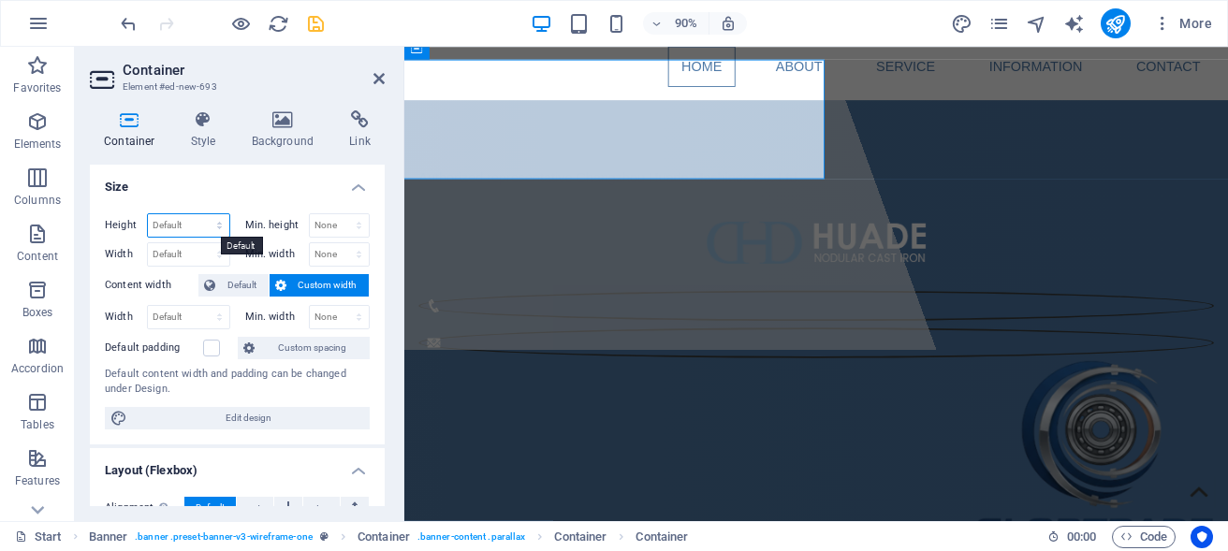
click at [148, 214] on select "Default px rem % vh vw" at bounding box center [188, 225] width 81 height 22
select select "%"
click option "%" at bounding box center [0, 0] width 0 height 0
type input "100"
click at [148, 243] on select "Default px rem % em vh vw" at bounding box center [188, 254] width 81 height 22
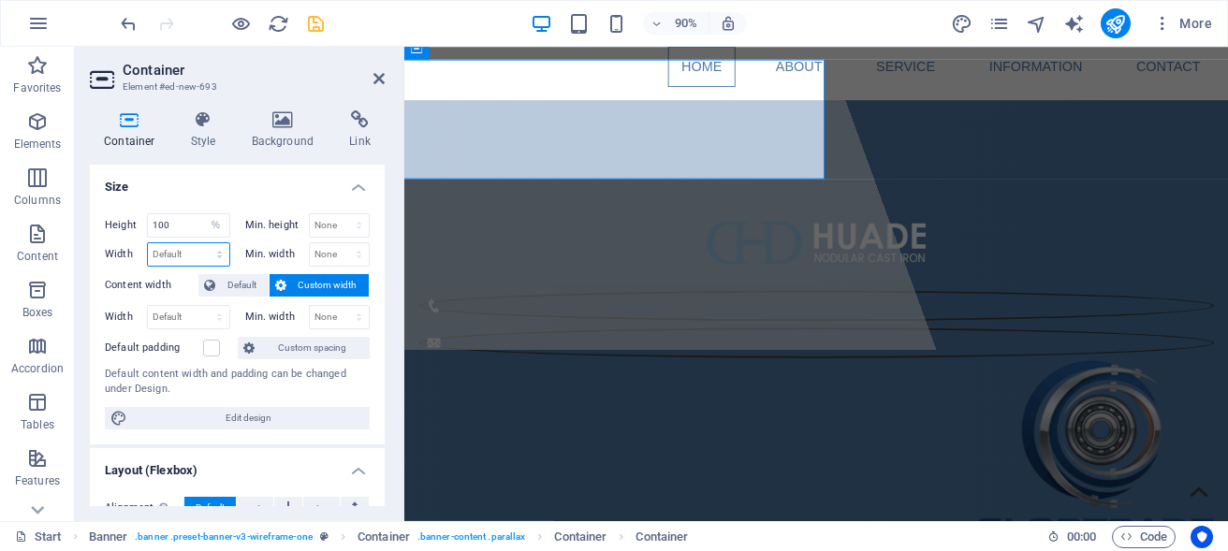
click at [183, 257] on select "Default px rem % em vh vw" at bounding box center [188, 254] width 81 height 22
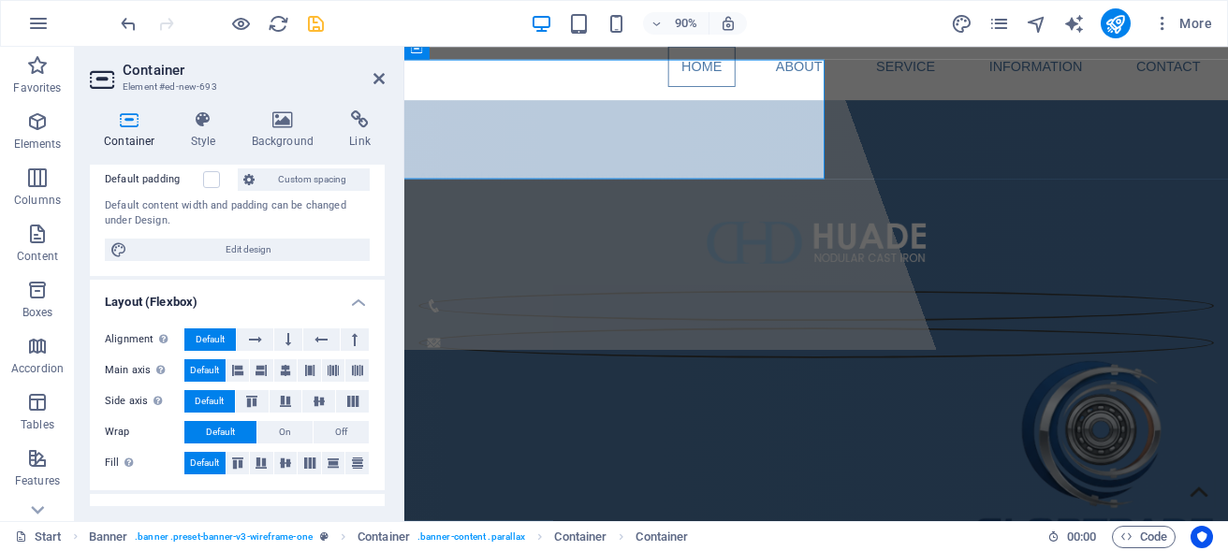
scroll to position [253, 0]
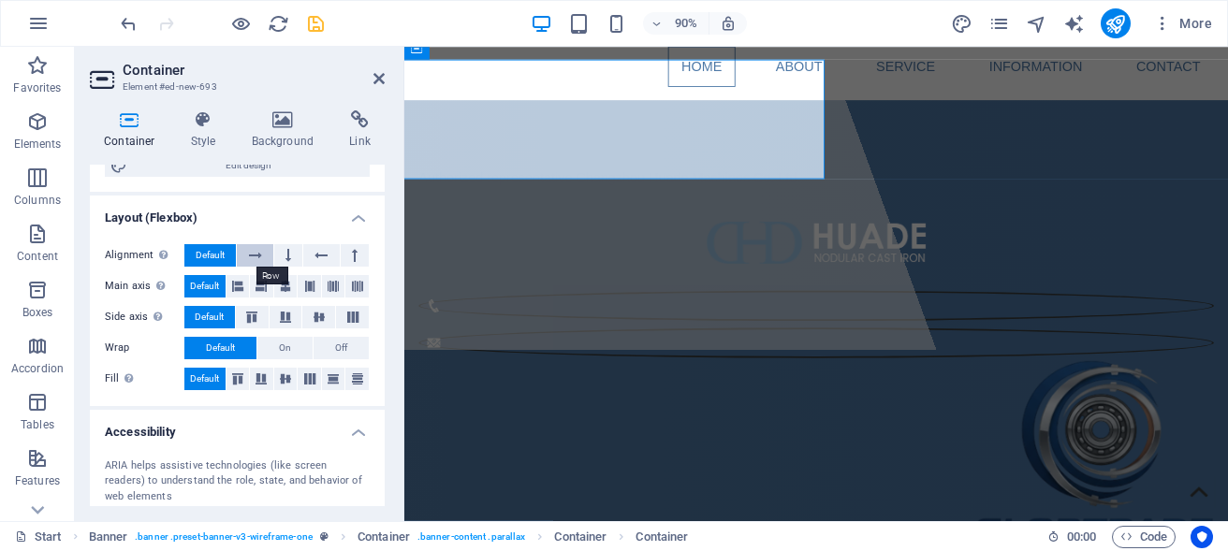
click at [251, 252] on icon at bounding box center [255, 255] width 13 height 22
click at [317, 258] on button at bounding box center [321, 255] width 36 height 22
click at [204, 259] on span "Default" at bounding box center [210, 255] width 29 height 22
click at [256, 386] on icon at bounding box center [261, 379] width 11 height 22
click at [328, 378] on icon at bounding box center [333, 379] width 11 height 22
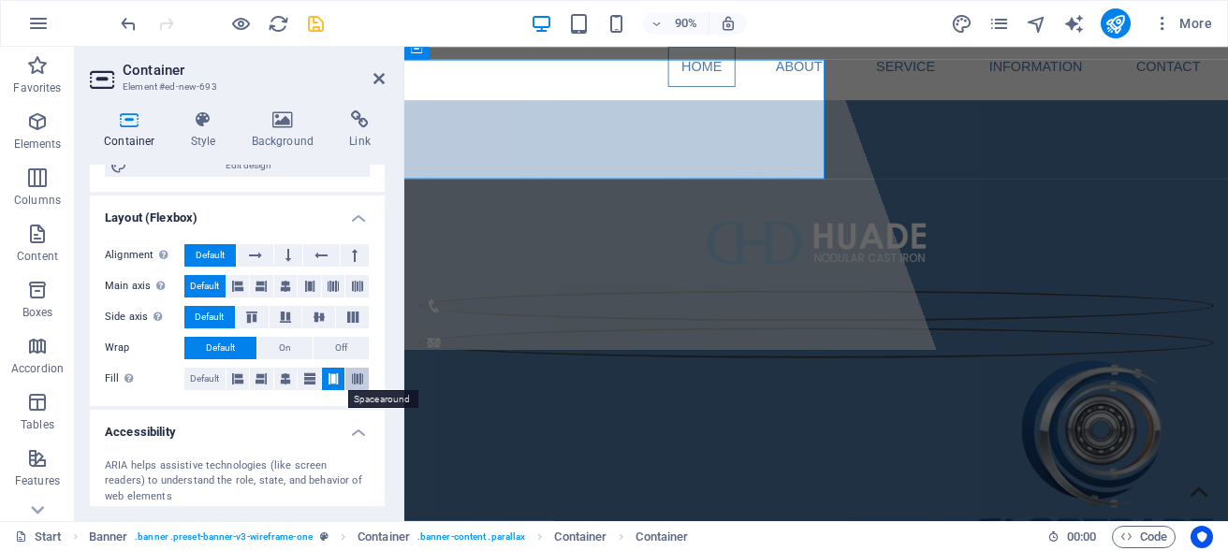
click at [356, 378] on button at bounding box center [356, 379] width 23 height 22
click at [227, 375] on button at bounding box center [238, 379] width 23 height 22
click at [190, 375] on span "Default" at bounding box center [204, 379] width 29 height 22
click at [314, 345] on button "Off" at bounding box center [341, 348] width 55 height 22
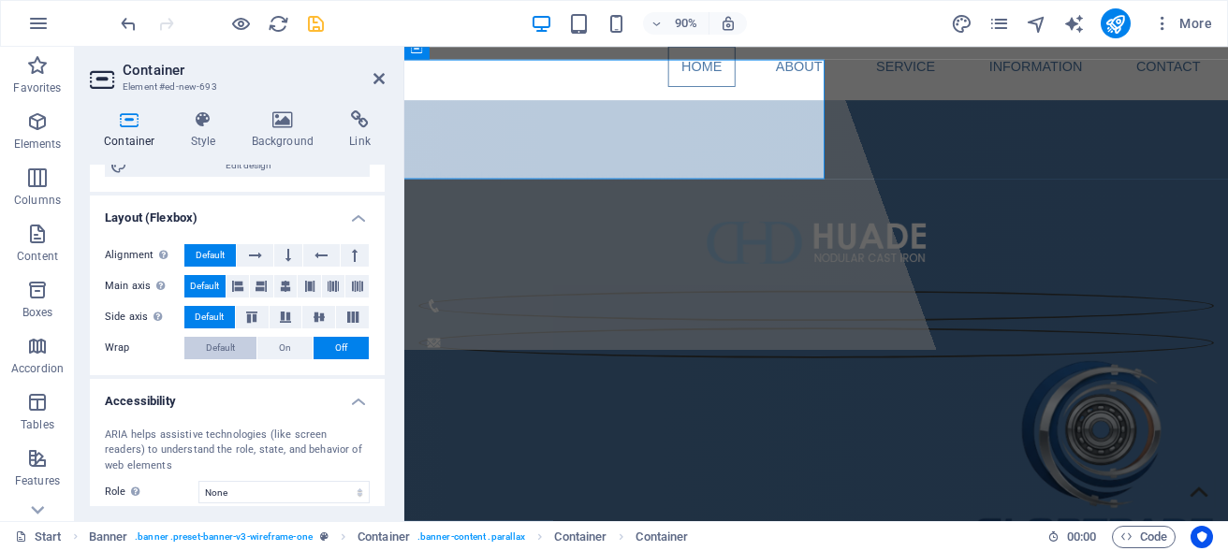
click at [227, 346] on span "Default" at bounding box center [220, 348] width 29 height 22
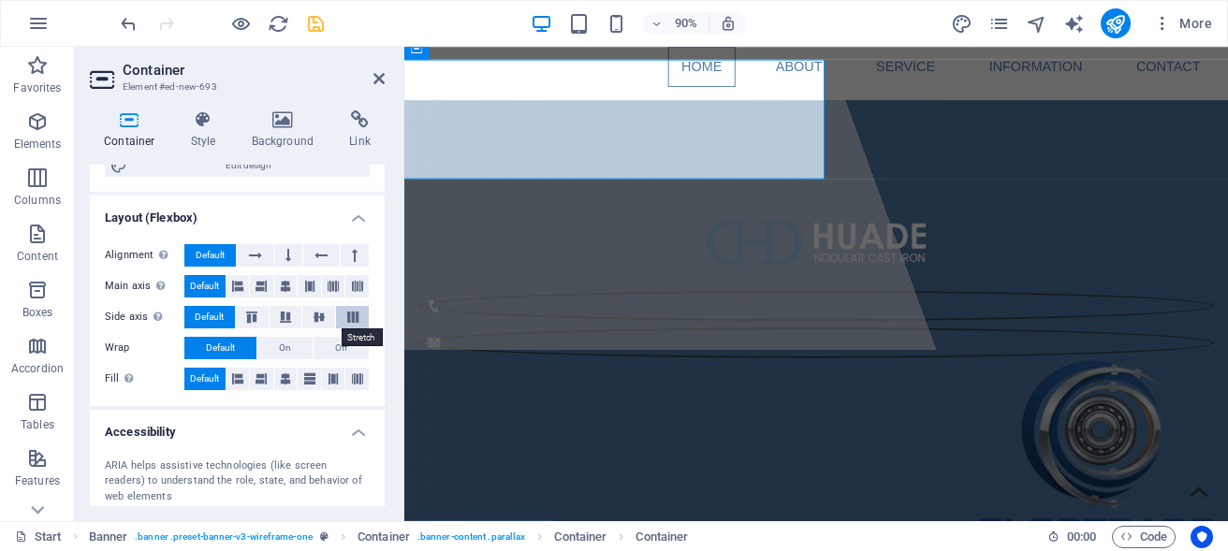
click at [342, 321] on icon at bounding box center [353, 317] width 22 height 11
click at [308, 321] on icon at bounding box center [319, 317] width 22 height 11
click at [276, 319] on icon at bounding box center [285, 317] width 22 height 11
click at [243, 315] on icon at bounding box center [252, 317] width 22 height 11
click at [188, 308] on button "Default" at bounding box center [209, 317] width 51 height 22
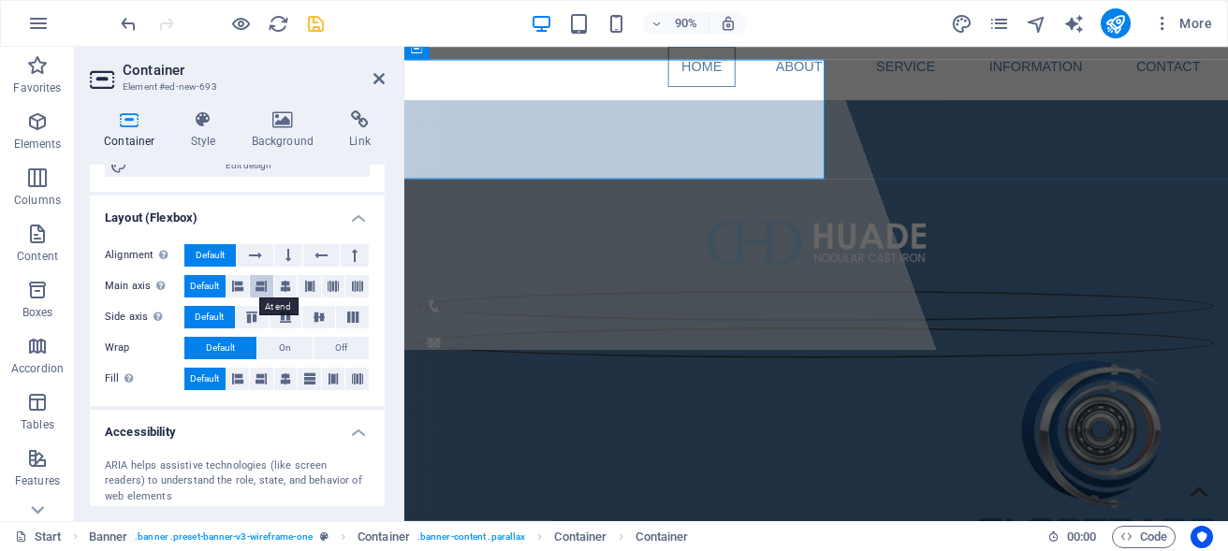
click at [260, 284] on icon at bounding box center [261, 286] width 11 height 22
click at [274, 287] on button at bounding box center [285, 286] width 23 height 22
click at [243, 287] on button at bounding box center [238, 286] width 23 height 22
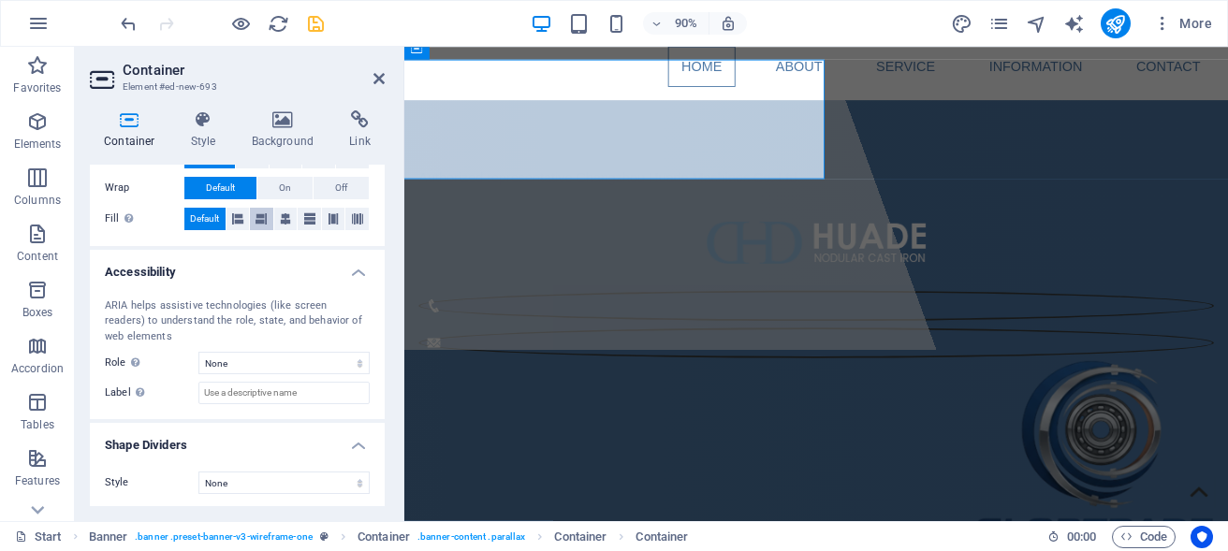
scroll to position [416, 0]
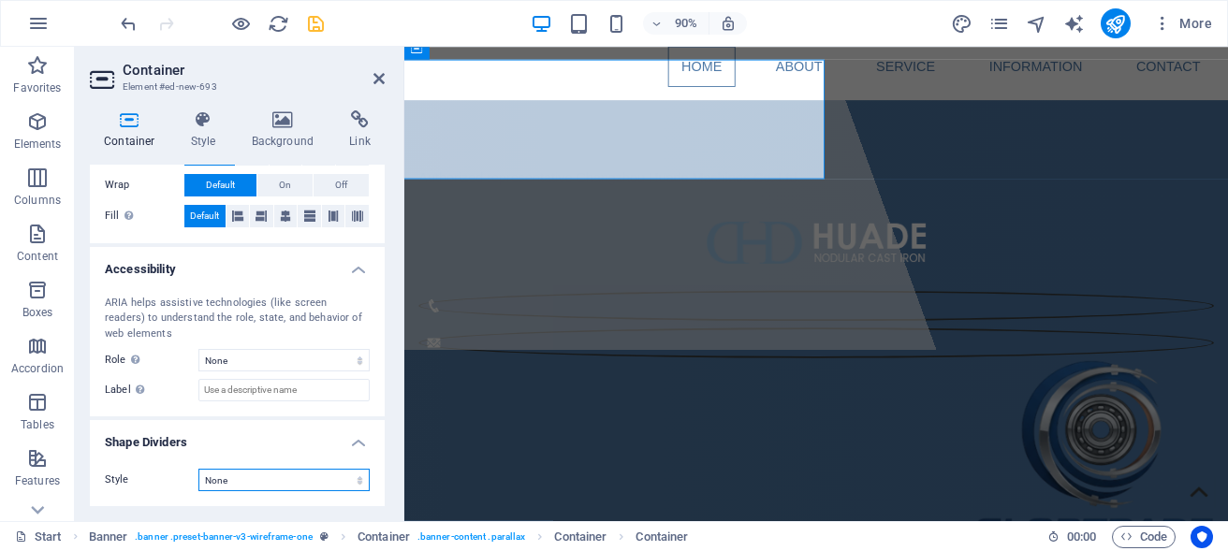
click at [198, 469] on select "None Triangle Square Diagonal Polygon 1 Polygon 2 Zigzag Multiple Zigzags Waves…" at bounding box center [283, 480] width 171 height 22
click at [311, 482] on select "None Triangle Square Diagonal Polygon 1 Polygon 2 Zigzag Multiple Zigzags Waves…" at bounding box center [283, 480] width 171 height 22
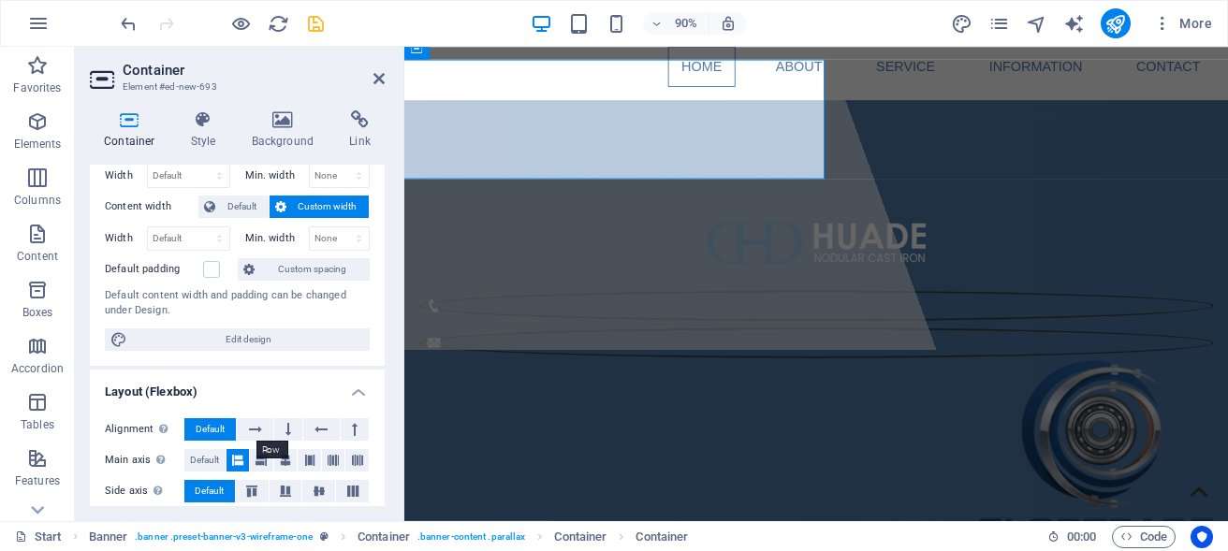
scroll to position [0, 0]
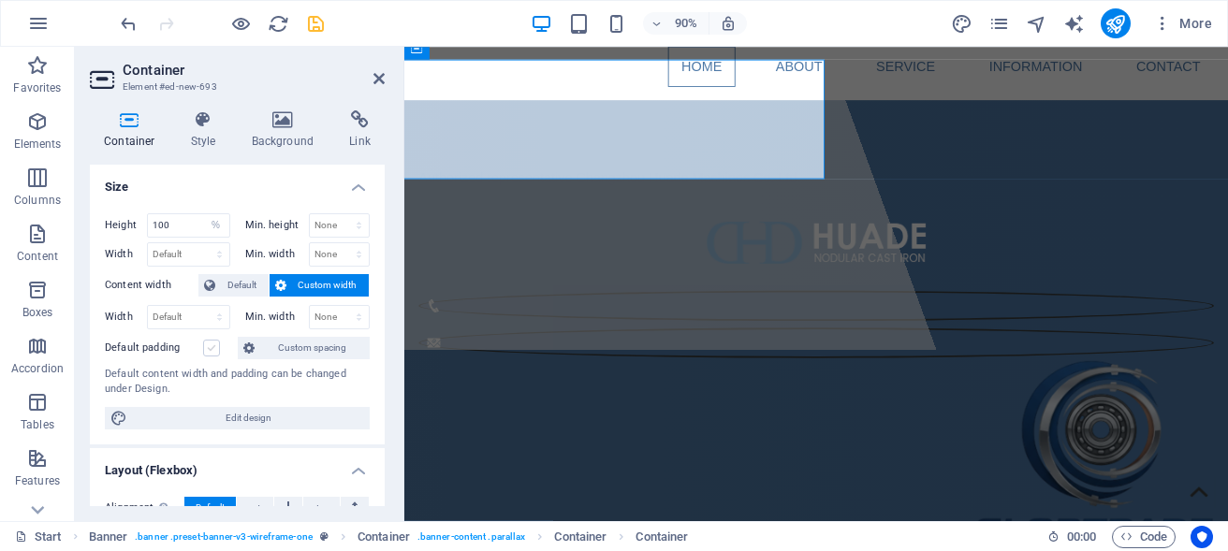
click at [212, 347] on label at bounding box center [211, 348] width 17 height 17
click at [0, 0] on input "Default padding" at bounding box center [0, 0] width 0 height 0
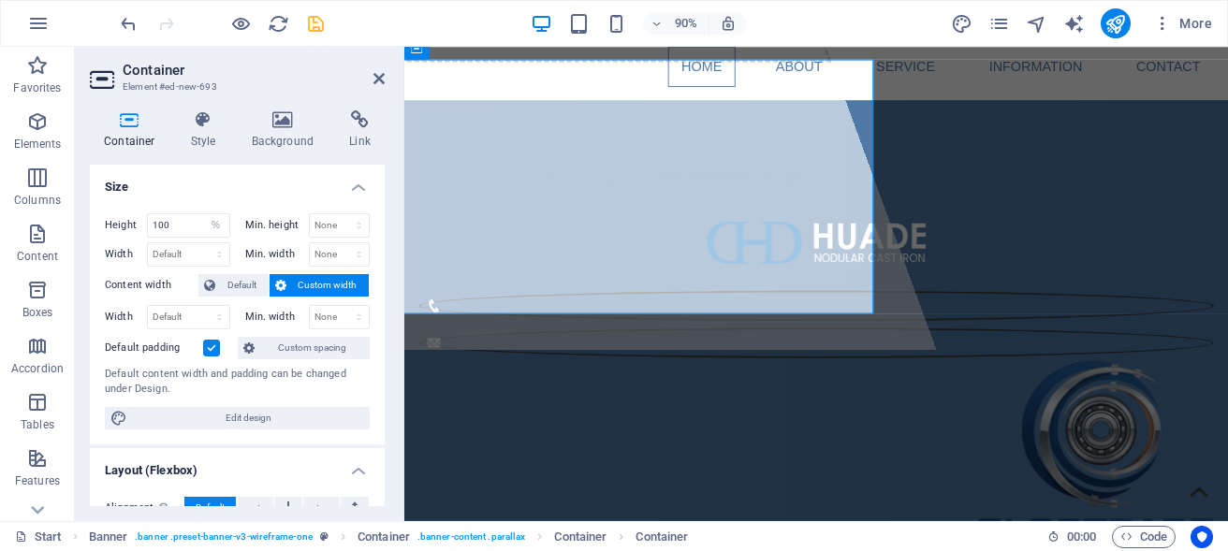
click at [212, 347] on label at bounding box center [211, 348] width 17 height 17
click at [0, 0] on input "Default padding" at bounding box center [0, 0] width 0 height 0
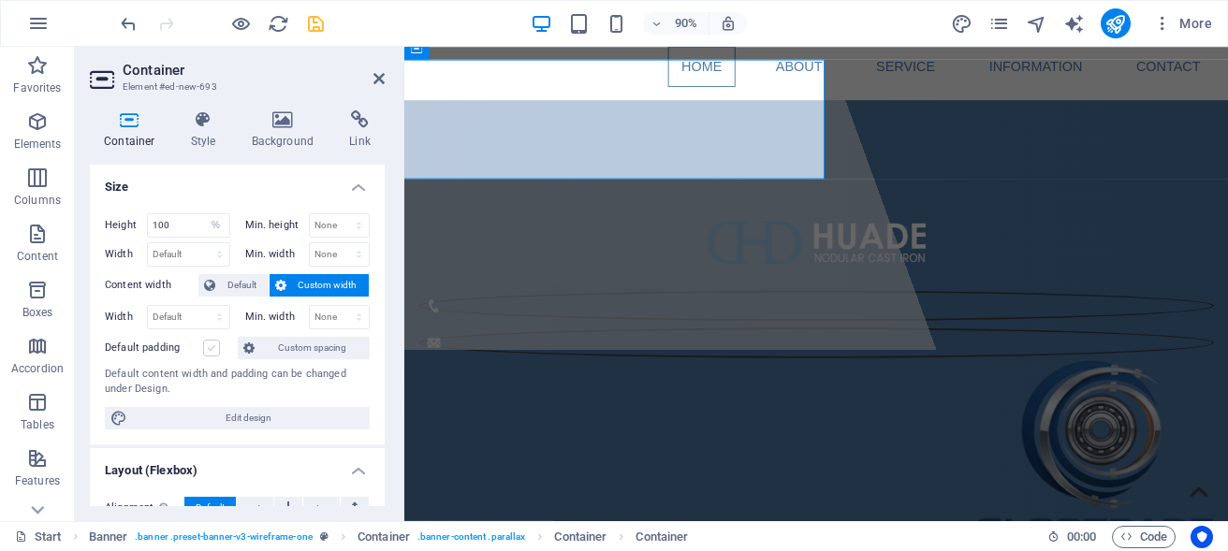
click at [212, 347] on label at bounding box center [211, 348] width 17 height 17
click at [0, 0] on input "Default padding" at bounding box center [0, 0] width 0 height 0
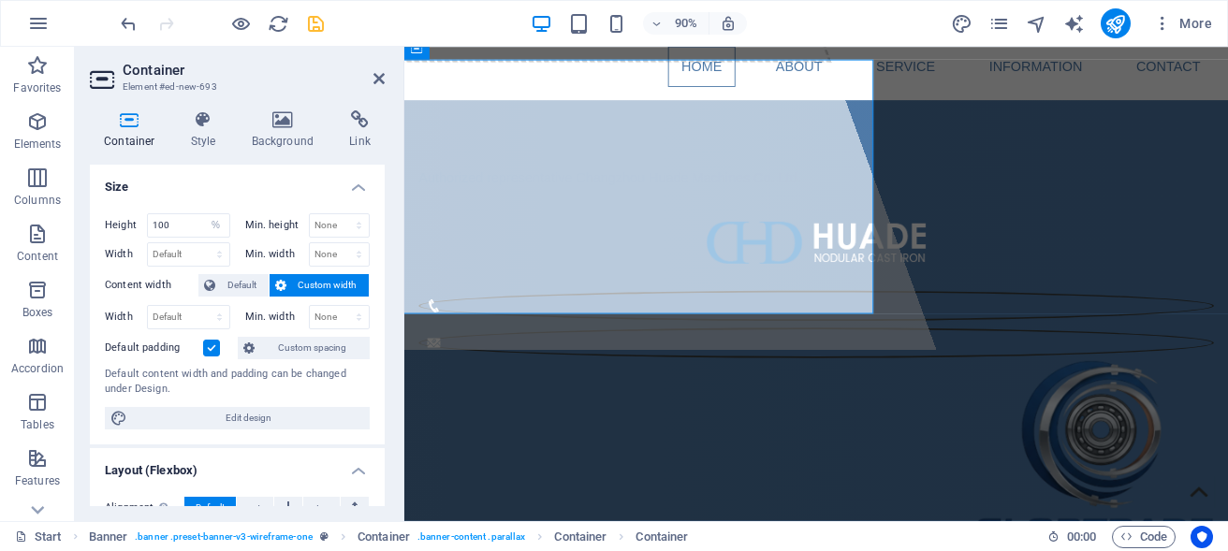
click at [212, 347] on label at bounding box center [211, 348] width 17 height 17
click at [0, 0] on input "Default padding" at bounding box center [0, 0] width 0 height 0
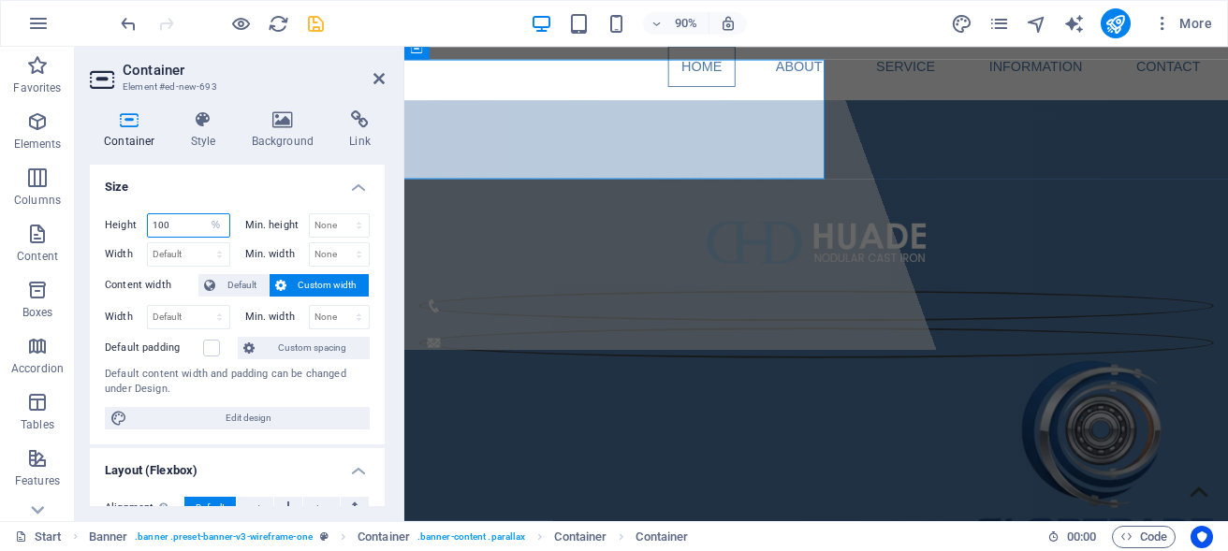
click at [169, 228] on input "100" at bounding box center [188, 225] width 81 height 22
click at [203, 214] on select "Default px rem % vh vw" at bounding box center [216, 225] width 26 height 22
select select "default"
click option "Default" at bounding box center [0, 0] width 0 height 0
select select "DISABLED_OPTION_VALUE"
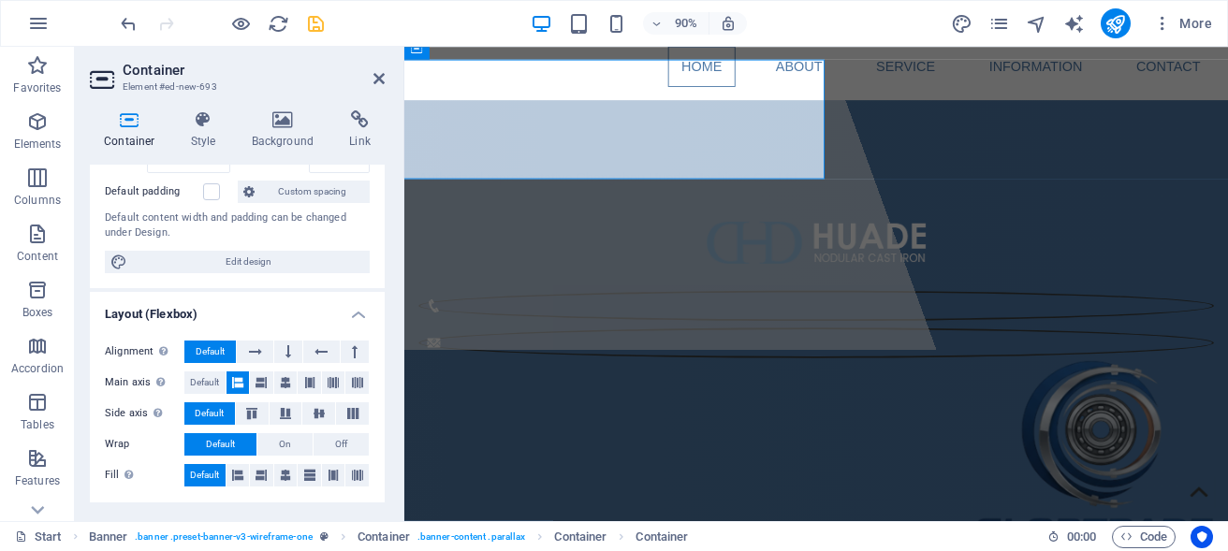
scroll to position [169, 0]
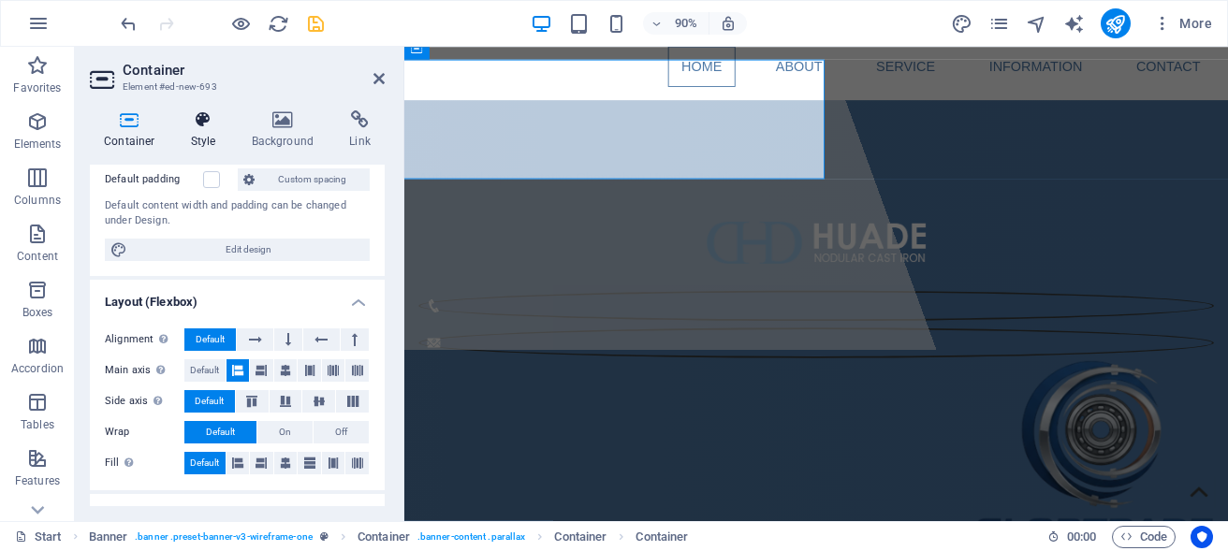
click at [192, 132] on h4 "Style" at bounding box center [207, 129] width 61 height 39
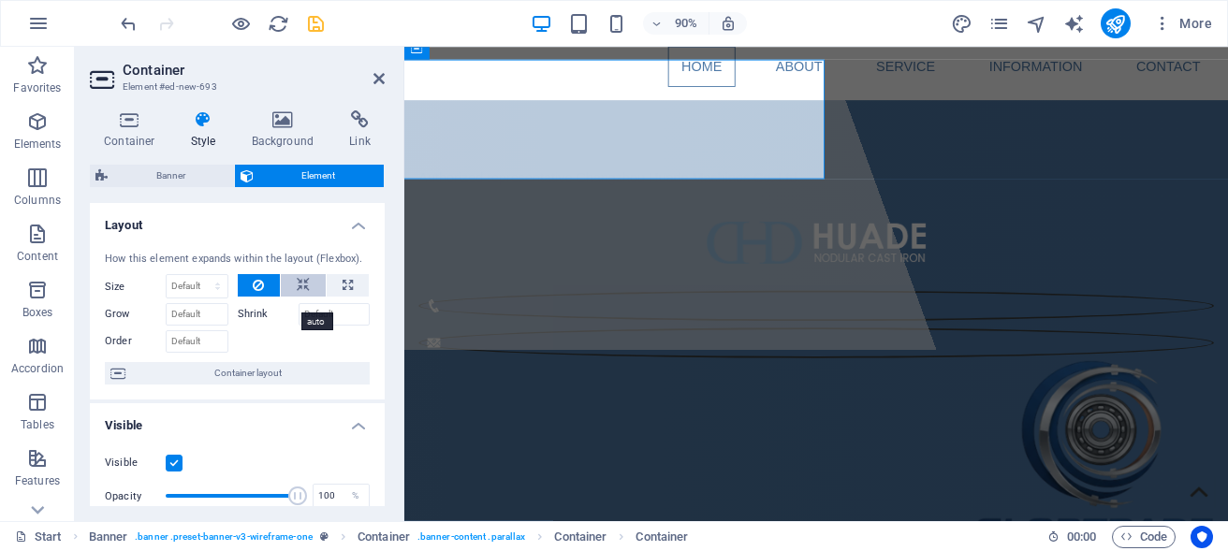
click at [297, 297] on icon at bounding box center [303, 285] width 13 height 22
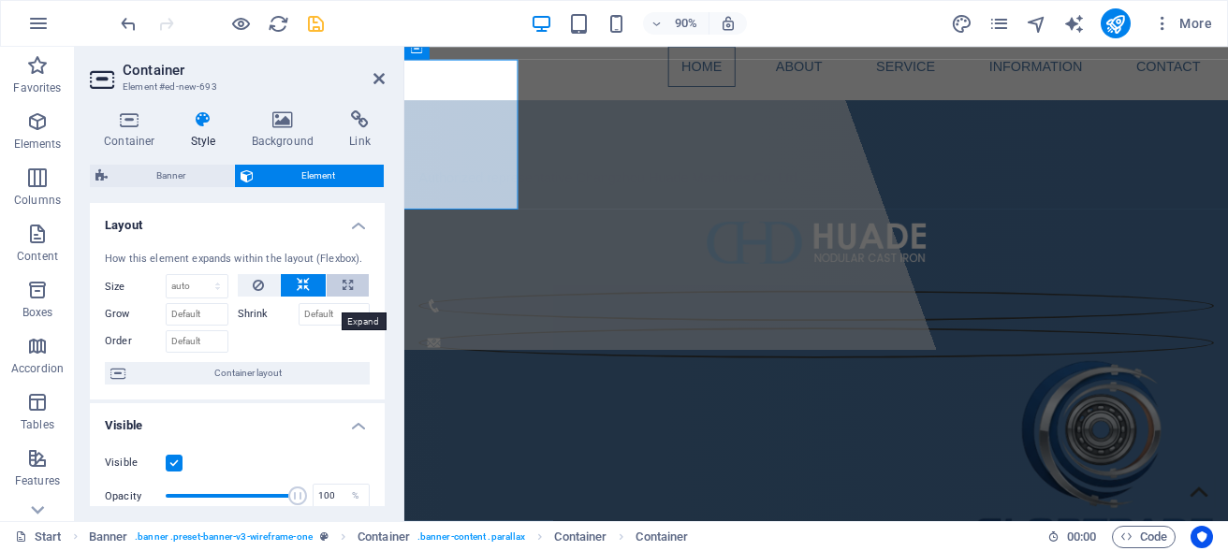
click at [328, 297] on button at bounding box center [348, 285] width 42 height 22
type input "100"
select select "%"
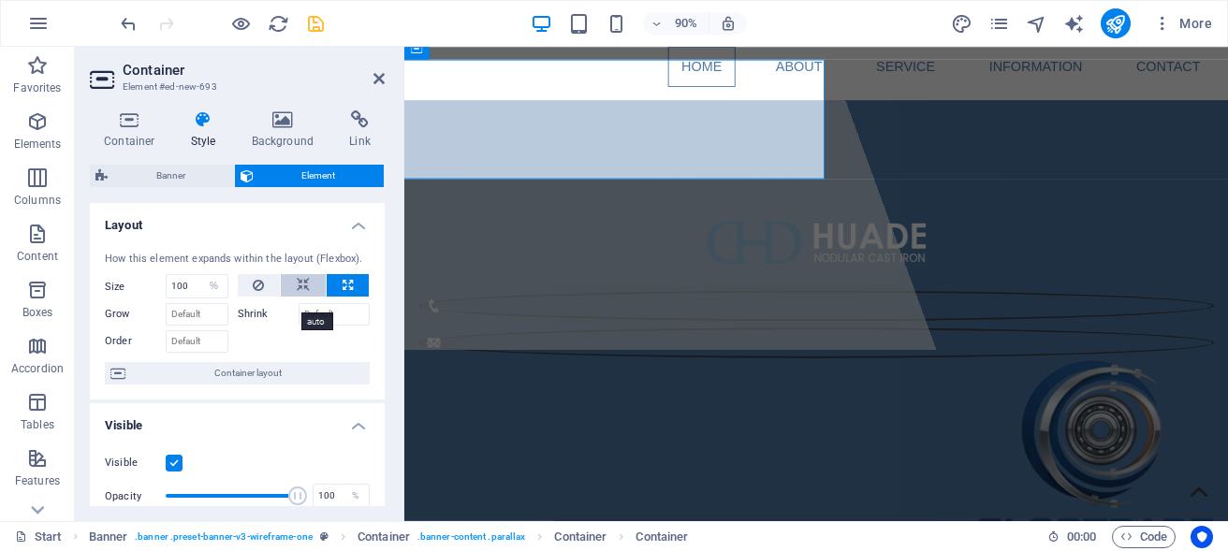
click at [297, 297] on icon at bounding box center [303, 285] width 13 height 22
select select "DISABLED_OPTION_VALUE"
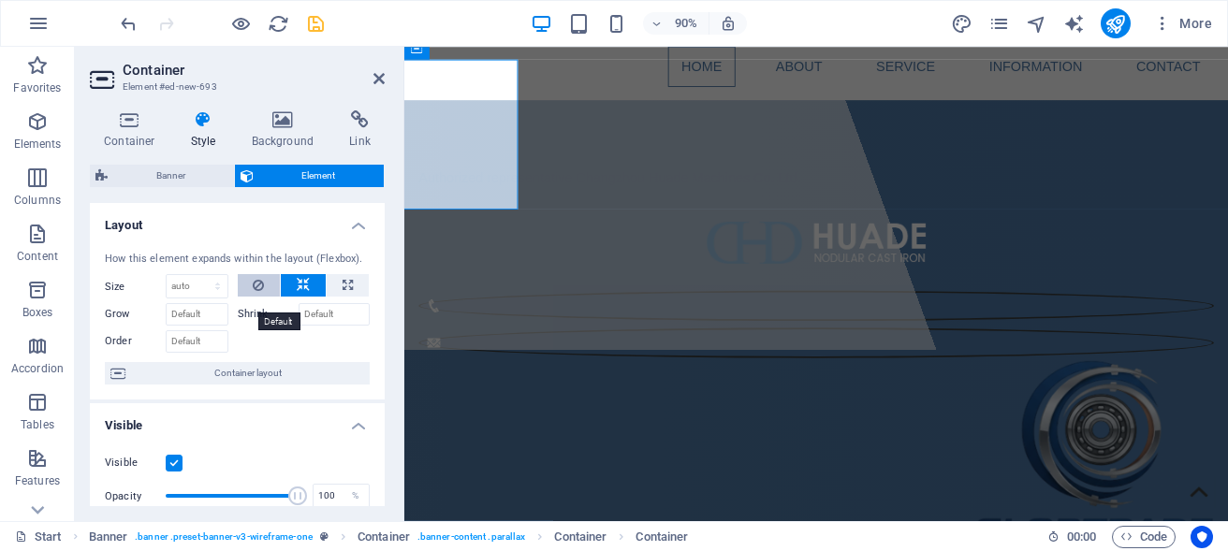
click at [253, 297] on icon at bounding box center [258, 285] width 11 height 22
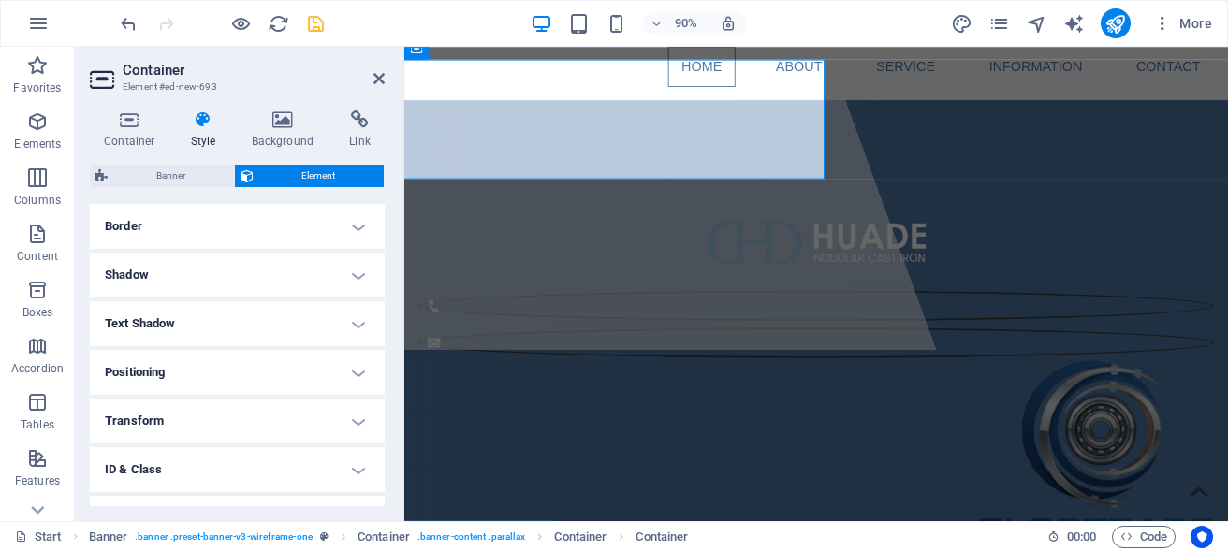
scroll to position [421, 0]
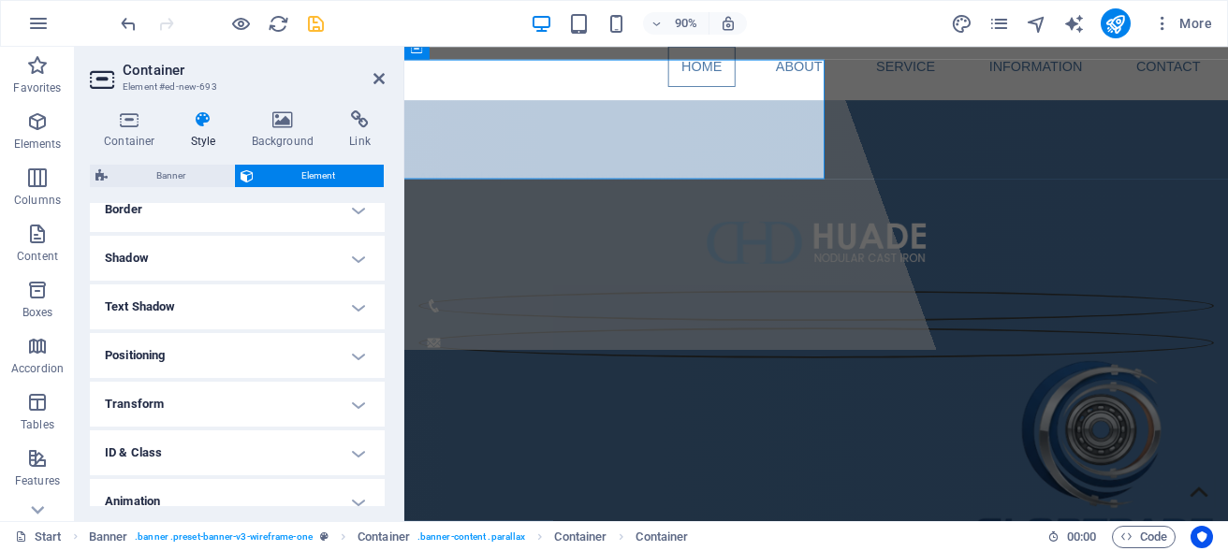
click at [349, 366] on h4 "Positioning" at bounding box center [237, 355] width 295 height 45
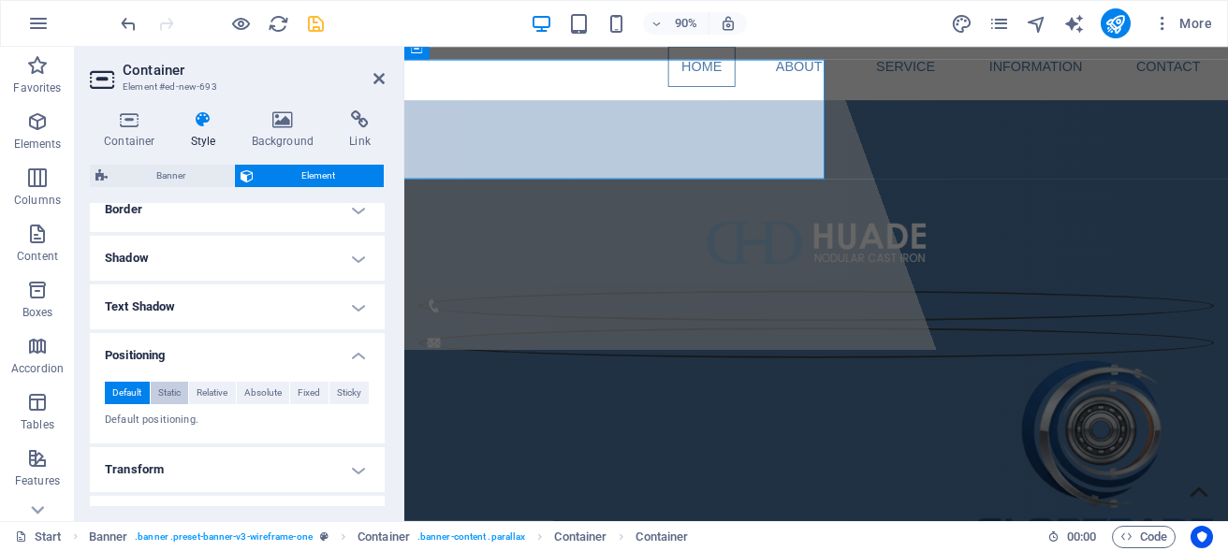
click at [169, 403] on span "Static" at bounding box center [169, 393] width 22 height 22
click at [213, 404] on span "Relative" at bounding box center [212, 393] width 31 height 22
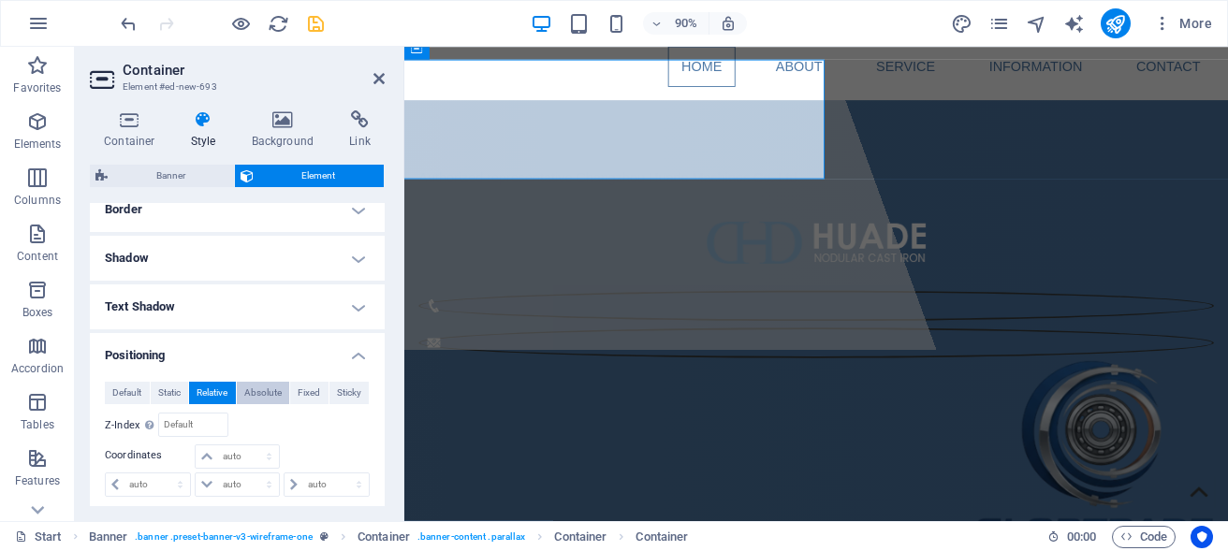
click at [257, 404] on span "Absolute" at bounding box center [262, 393] width 37 height 22
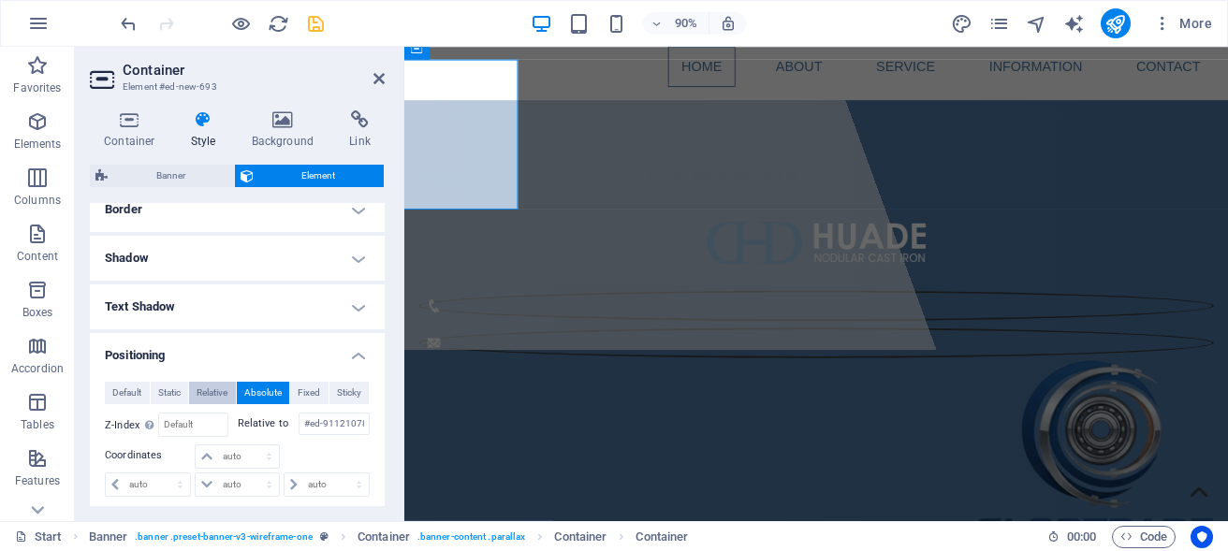
click at [205, 404] on span "Relative" at bounding box center [212, 393] width 31 height 22
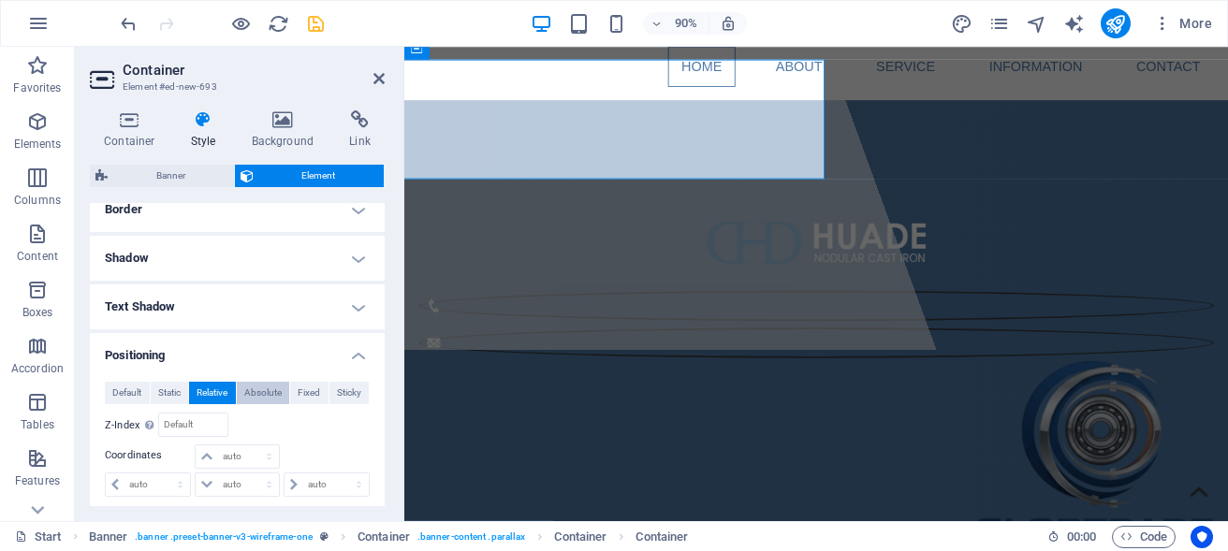
click at [246, 404] on span "Absolute" at bounding box center [262, 393] width 37 height 22
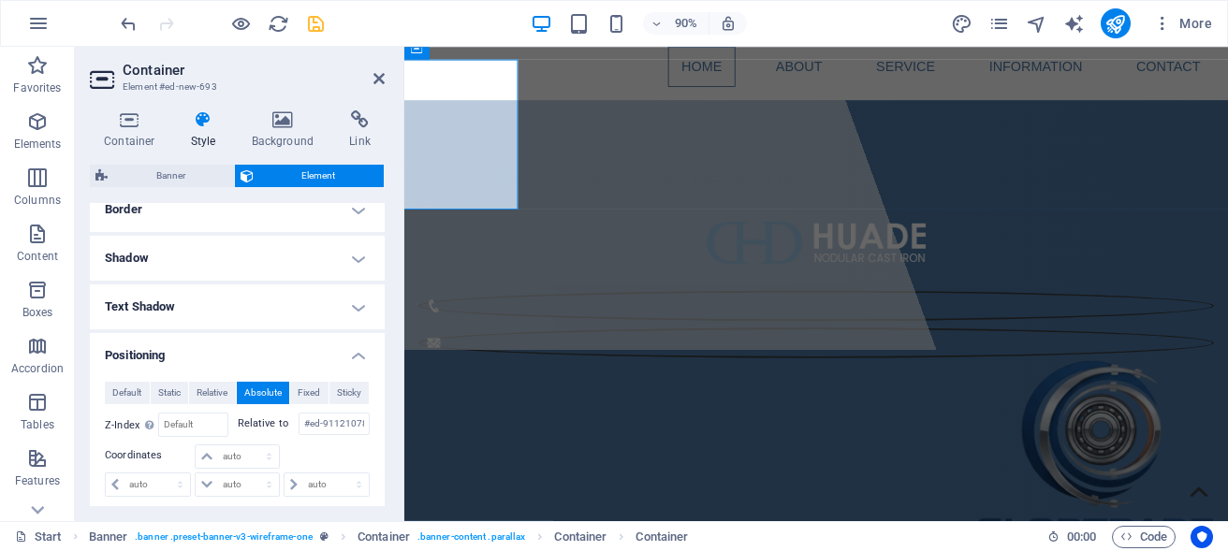
scroll to position [506, 0]
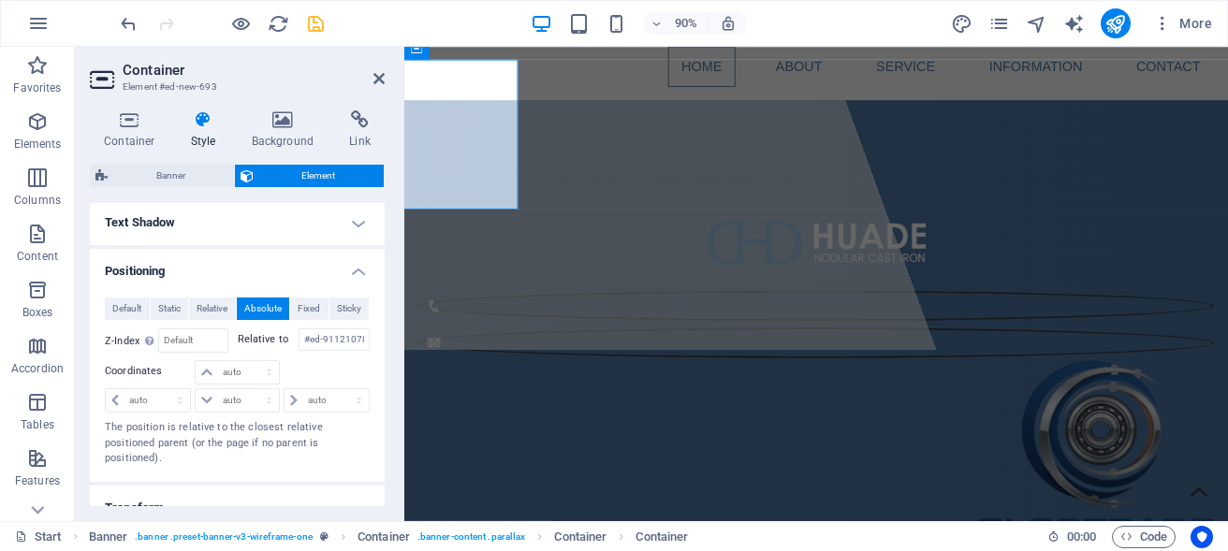
click at [205, 283] on h4 "Positioning" at bounding box center [237, 266] width 295 height 34
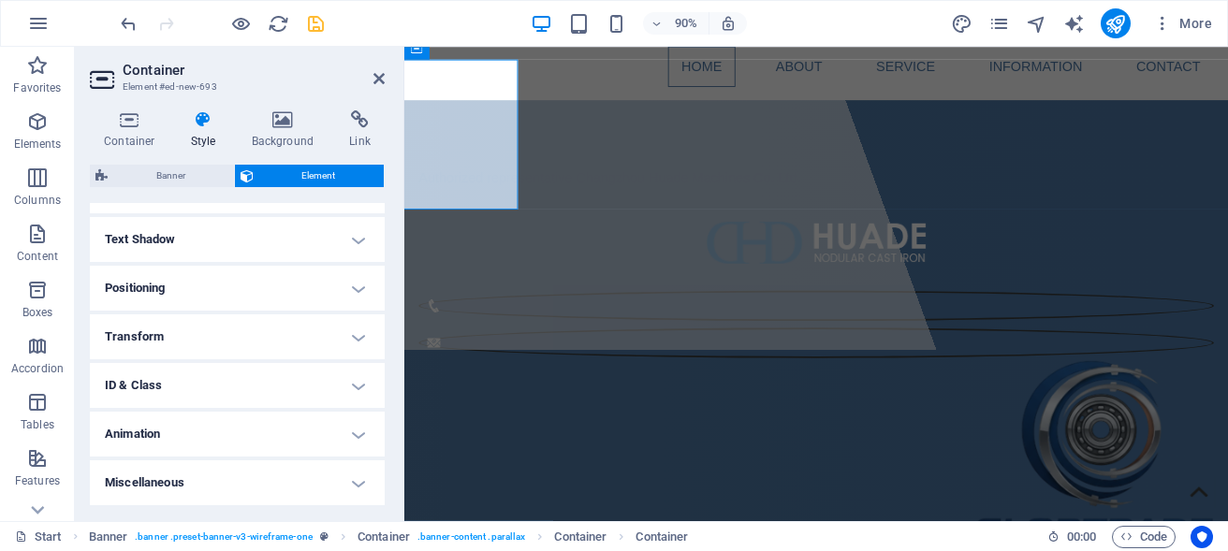
scroll to position [504, 0]
click at [302, 297] on h4 "Positioning" at bounding box center [237, 288] width 295 height 45
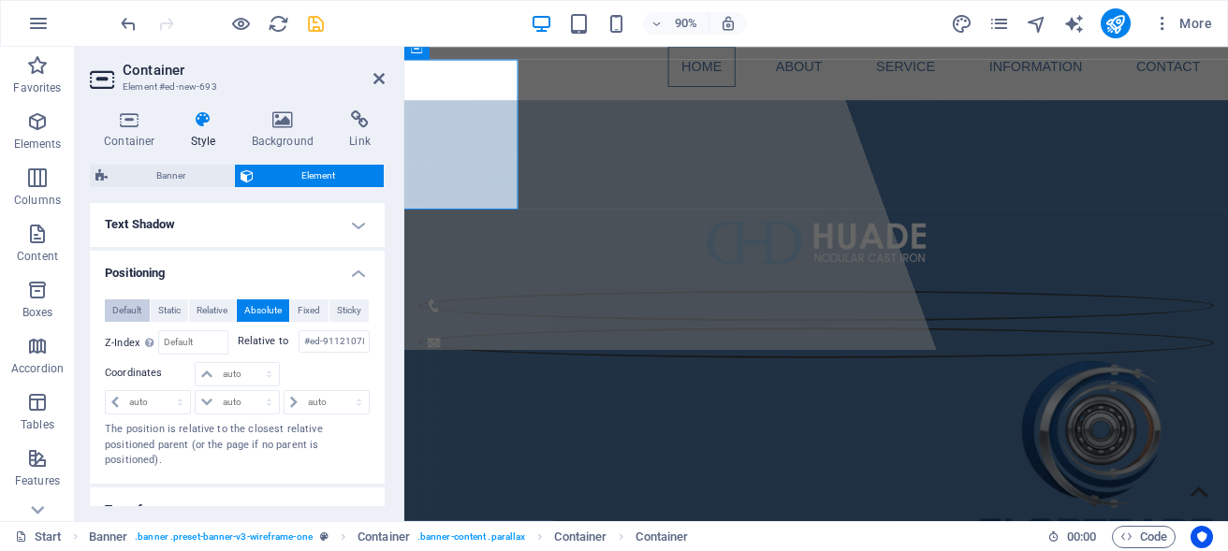
click at [125, 322] on span "Default" at bounding box center [126, 311] width 29 height 22
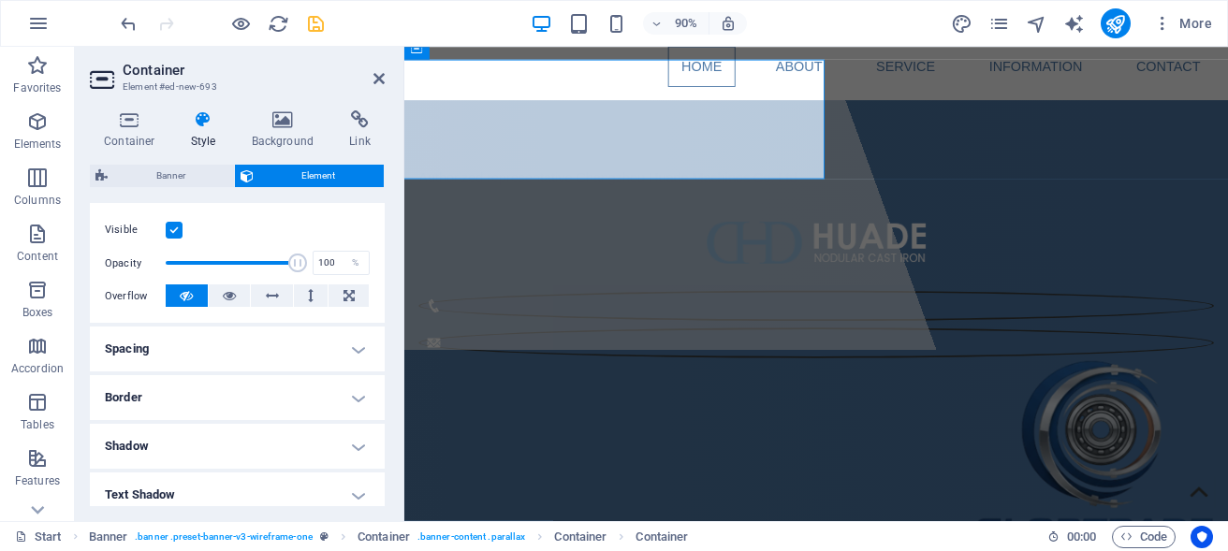
scroll to position [231, 0]
click at [267, 370] on h4 "Spacing" at bounding box center [237, 351] width 295 height 45
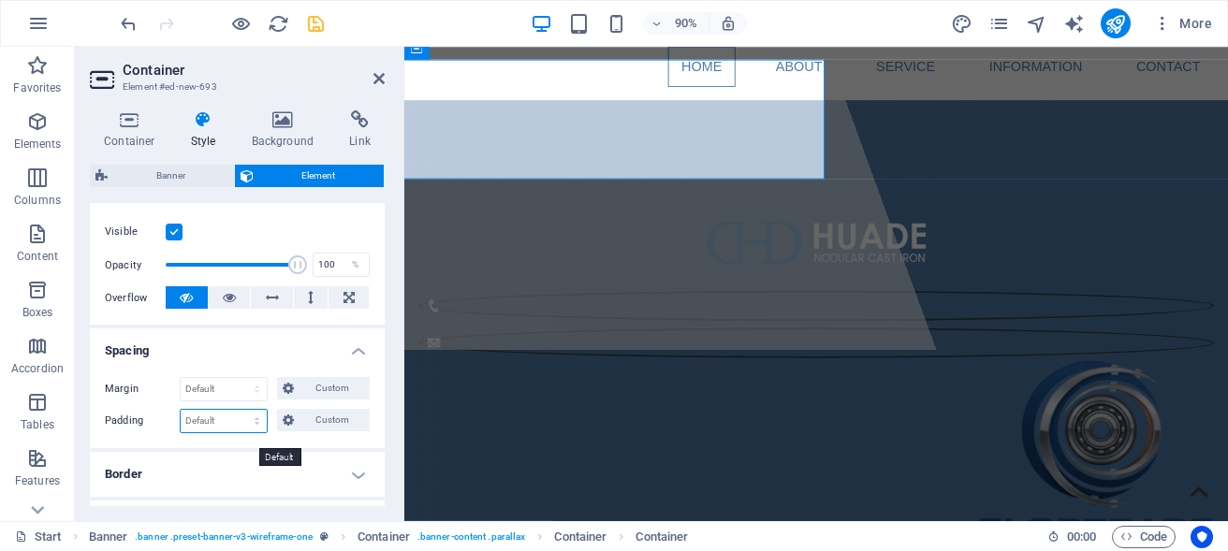
click at [181, 410] on select "Default px rem % vh vw Custom" at bounding box center [224, 421] width 86 height 22
select select "%"
click option "%" at bounding box center [0, 0] width 0 height 0
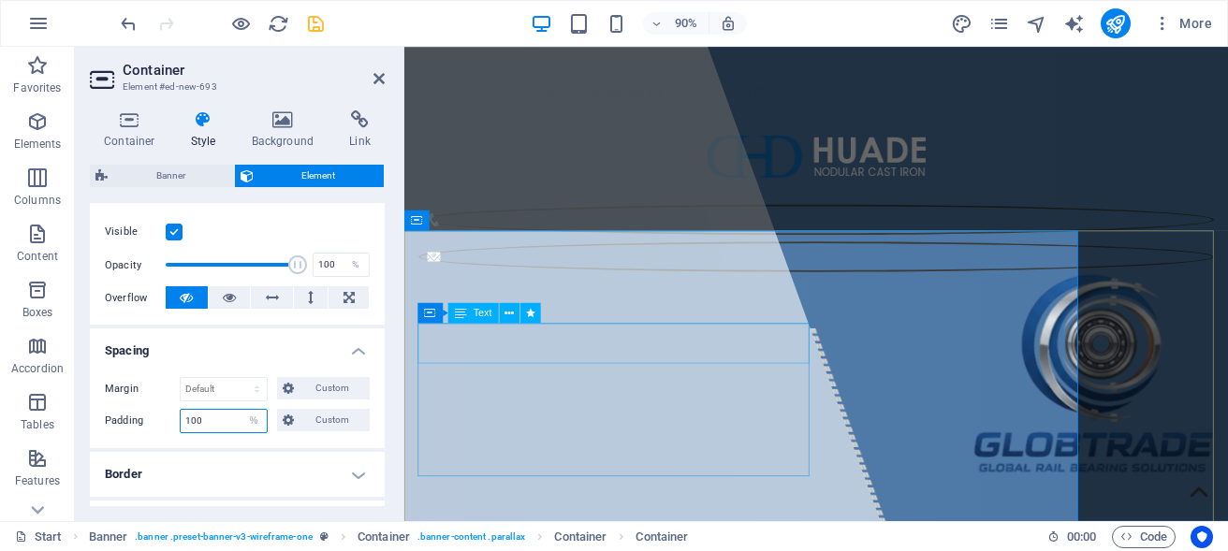
scroll to position [0, 0]
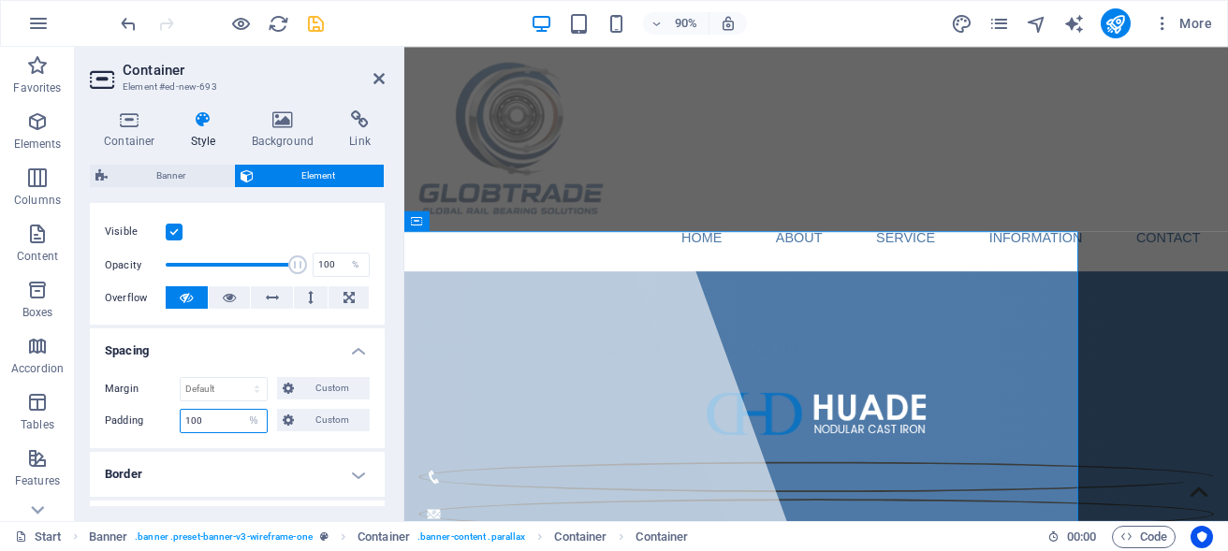
drag, startPoint x: 213, startPoint y: 435, endPoint x: 174, endPoint y: 435, distance: 39.3
click at [181, 433] on input "100" at bounding box center [224, 421] width 86 height 22
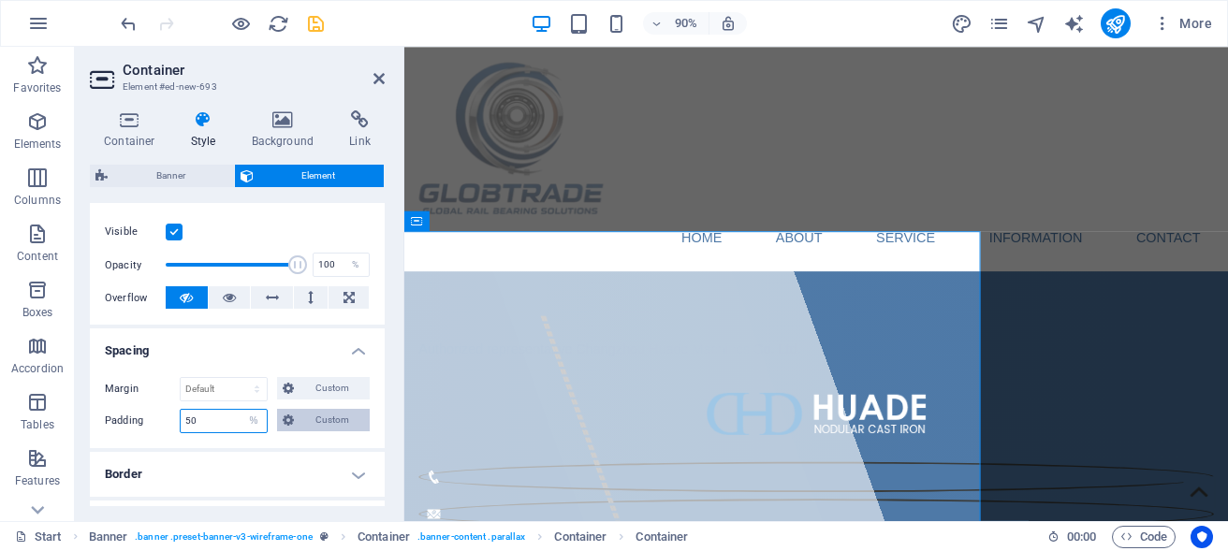
type input "50"
click at [309, 432] on span "Custom" at bounding box center [332, 420] width 65 height 22
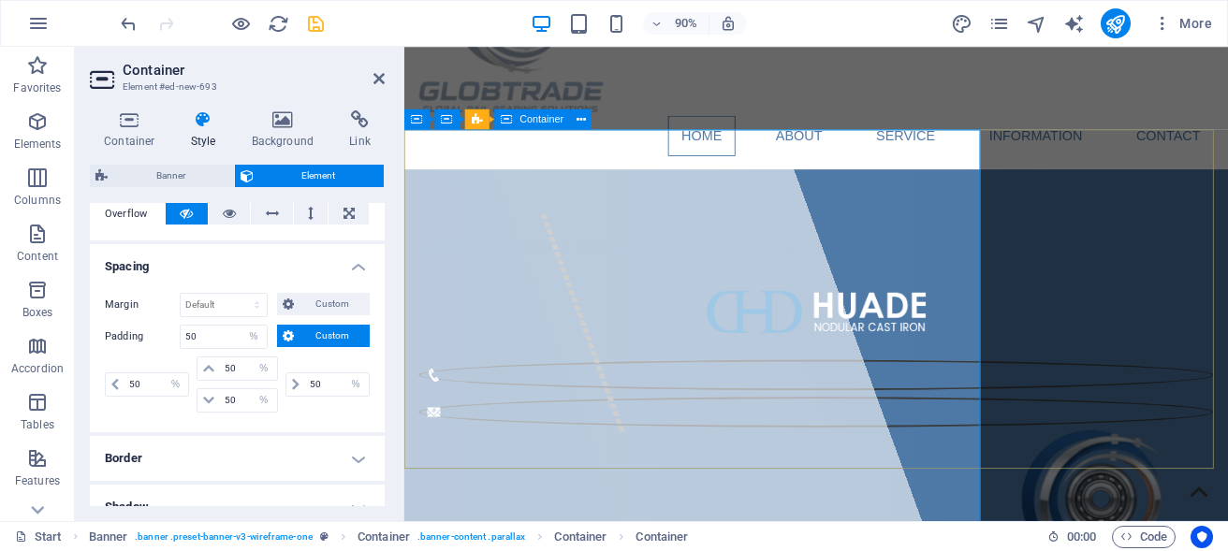
scroll to position [381, 0]
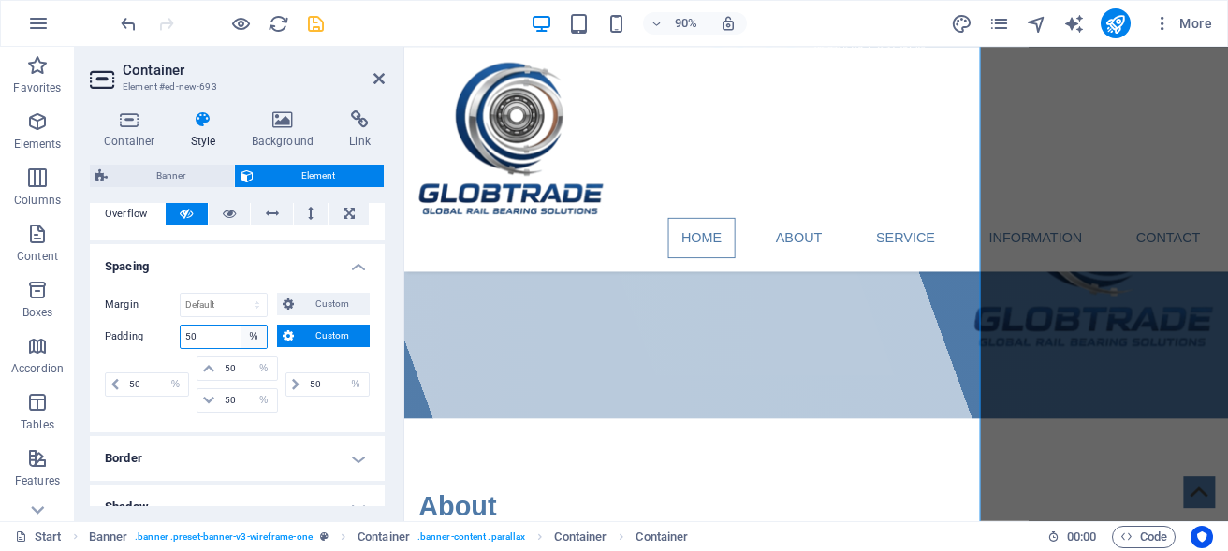
click at [241, 326] on select "Default px rem % vh vw Custom" at bounding box center [254, 337] width 26 height 22
select select "default"
click option "Default" at bounding box center [0, 0] width 0 height 0
select select "DISABLED_OPTION_VALUE"
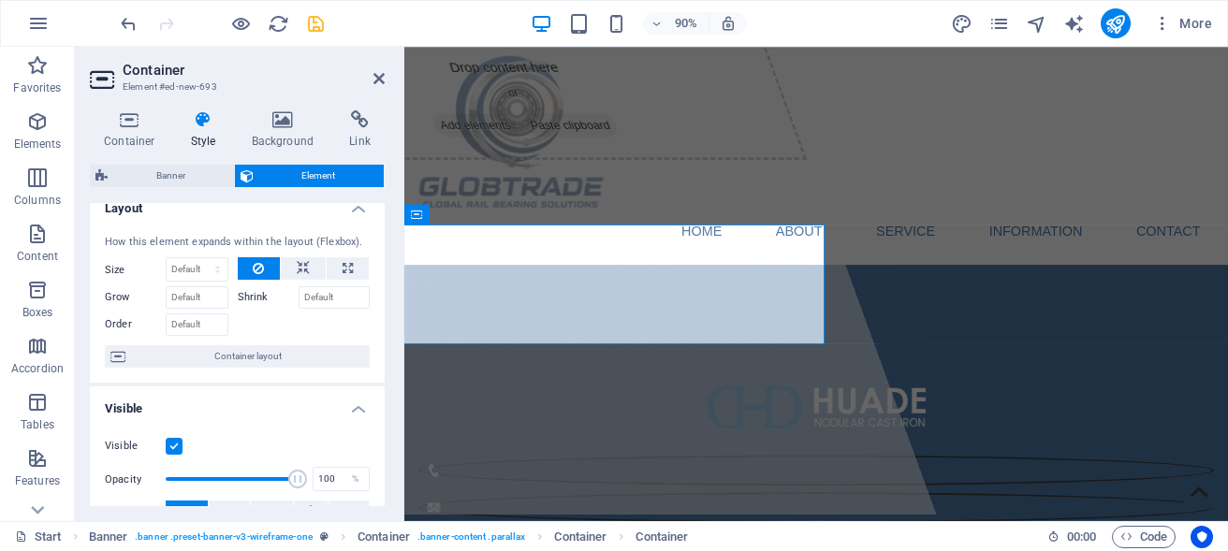
scroll to position [0, 0]
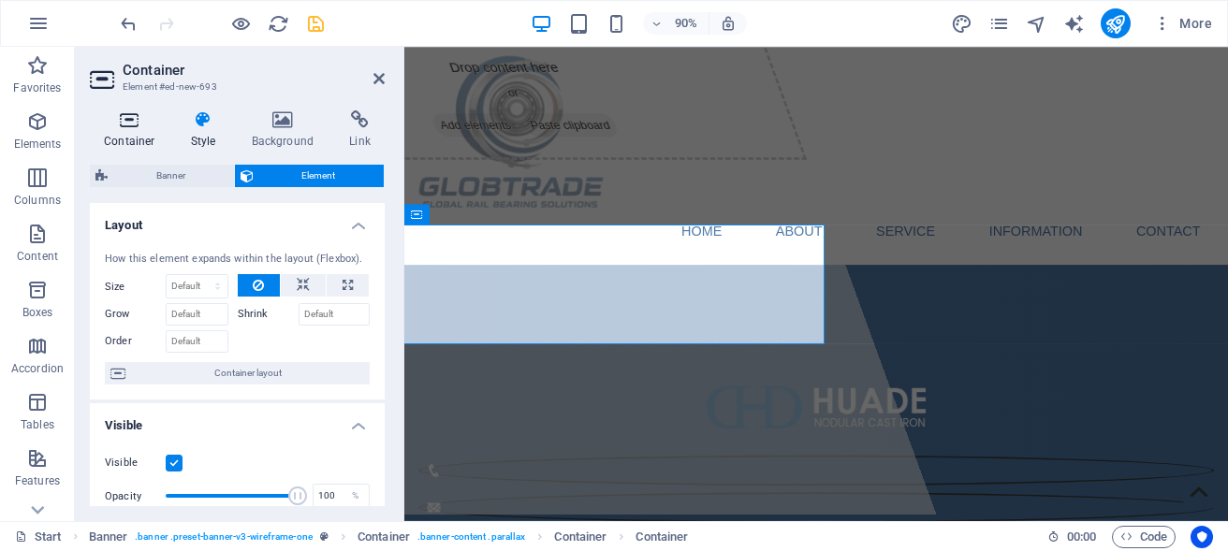
click at [116, 131] on h4 "Container" at bounding box center [133, 129] width 87 height 39
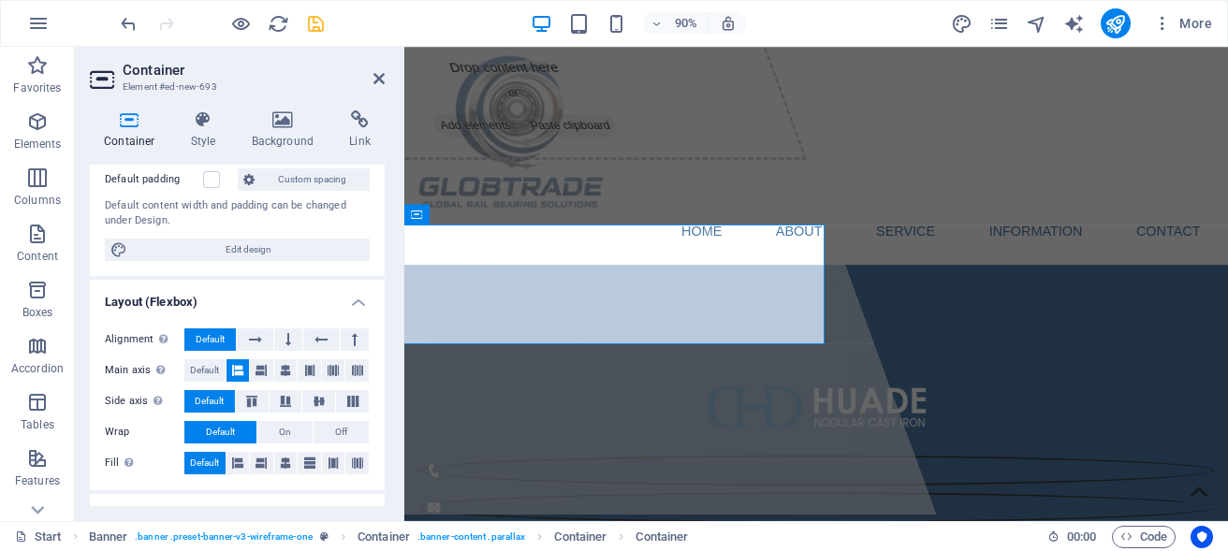
scroll to position [169, 0]
click at [202, 372] on span "Default" at bounding box center [204, 371] width 29 height 22
click at [240, 375] on icon at bounding box center [237, 371] width 11 height 22
click at [265, 374] on button at bounding box center [261, 371] width 23 height 22
click at [232, 367] on icon at bounding box center [237, 371] width 11 height 22
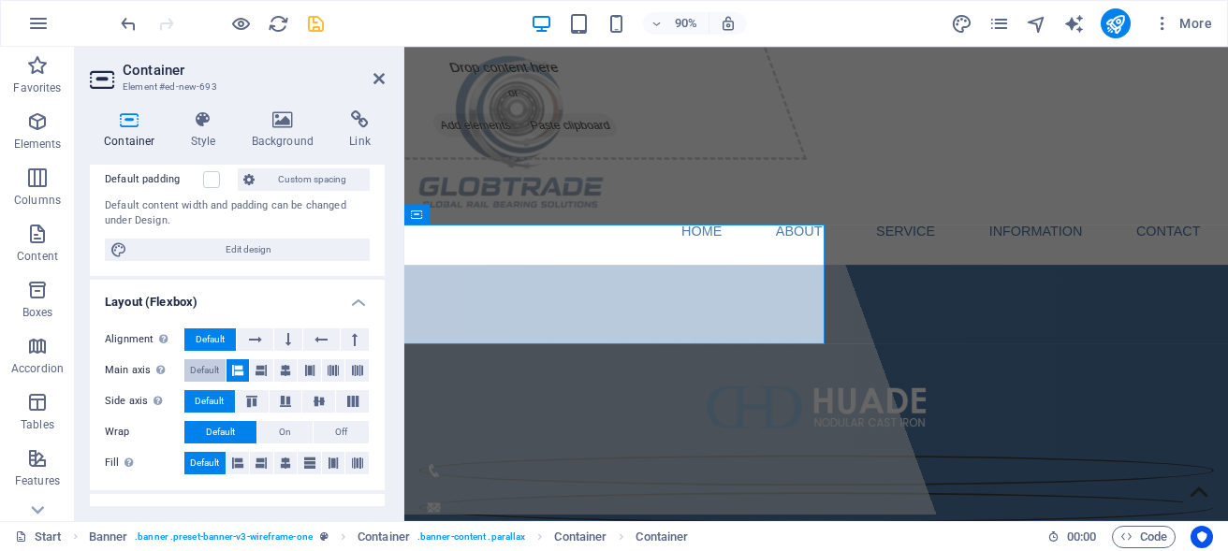
click at [203, 363] on span "Default" at bounding box center [204, 371] width 29 height 22
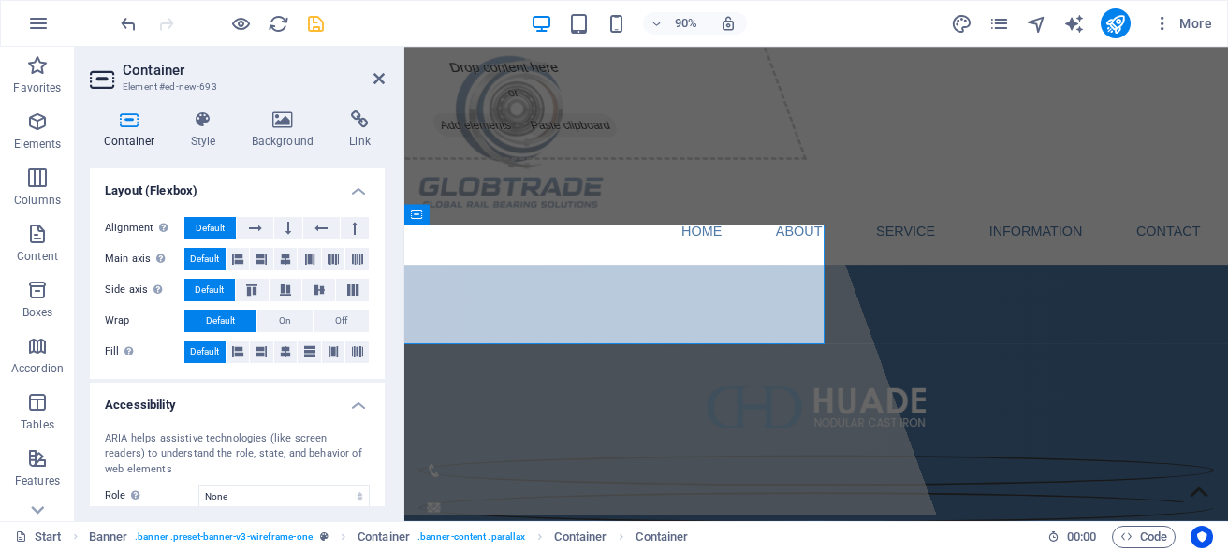
scroll to position [416, 0]
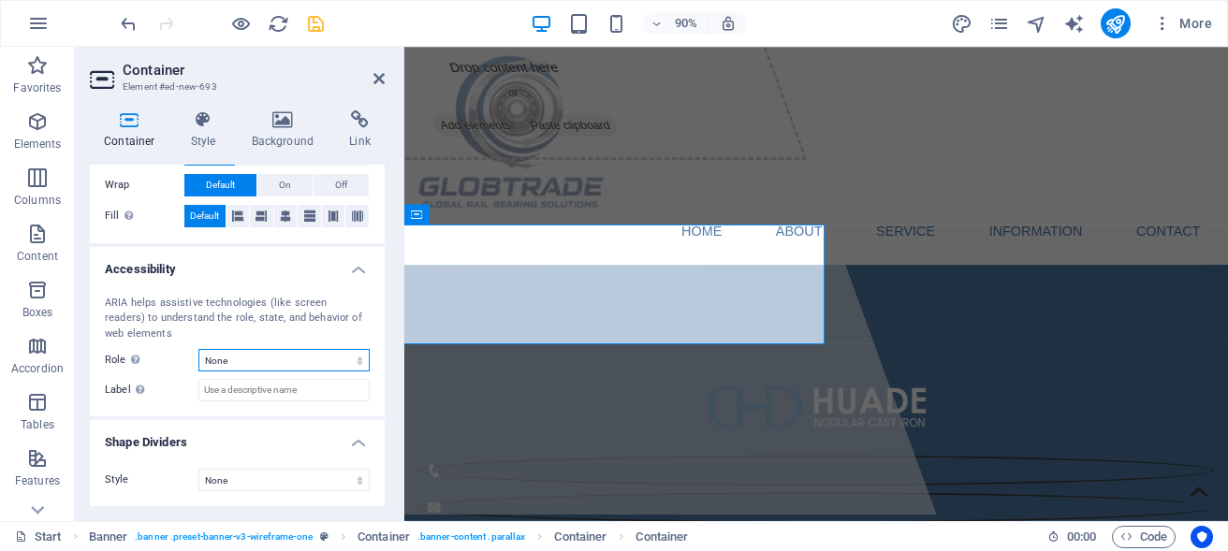
click at [198, 349] on select "None Alert Article Banner Comment Complementary Dialog Footer Header Marquee Pr…" at bounding box center [283, 360] width 171 height 22
click at [307, 358] on select "None Alert Article Banner Comment Complementary Dialog Footer Header Marquee Pr…" at bounding box center [283, 360] width 171 height 22
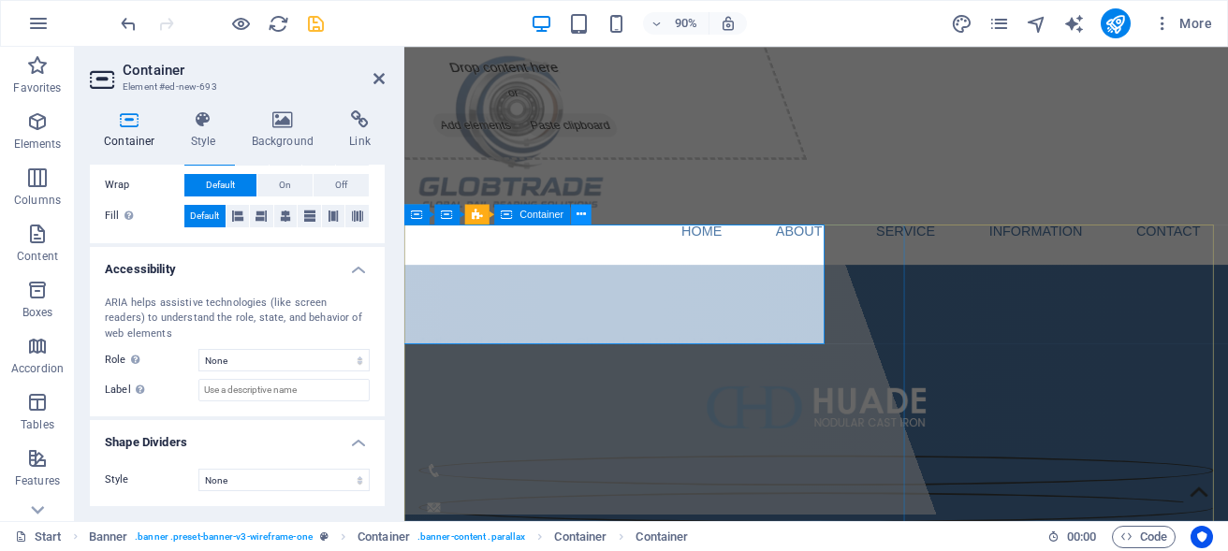
click at [584, 216] on icon at bounding box center [581, 214] width 9 height 18
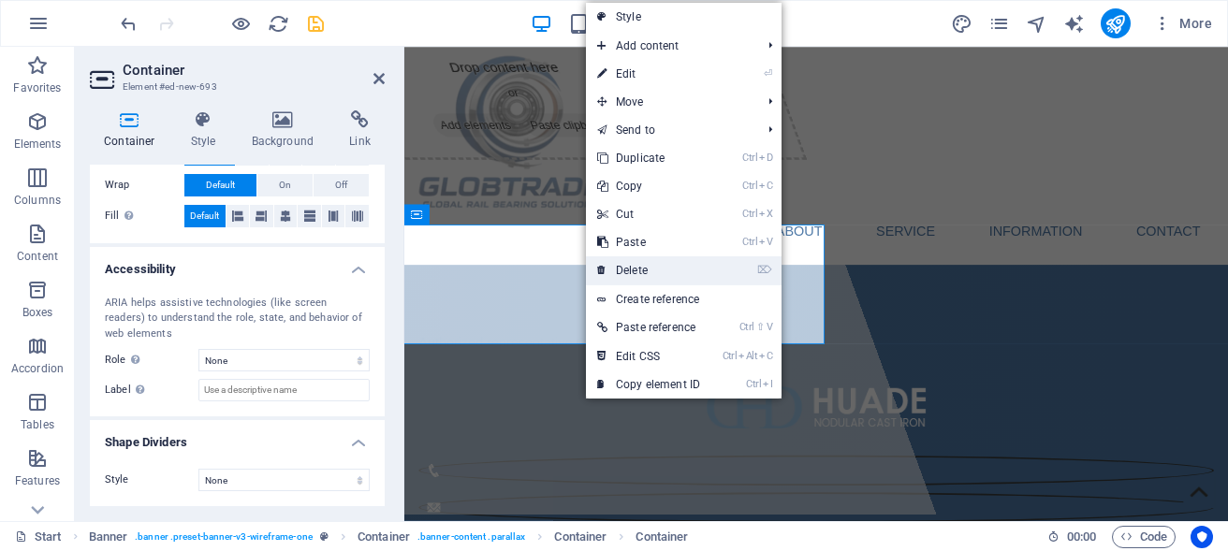
click at [631, 269] on link "⌦ Delete" at bounding box center [648, 271] width 125 height 28
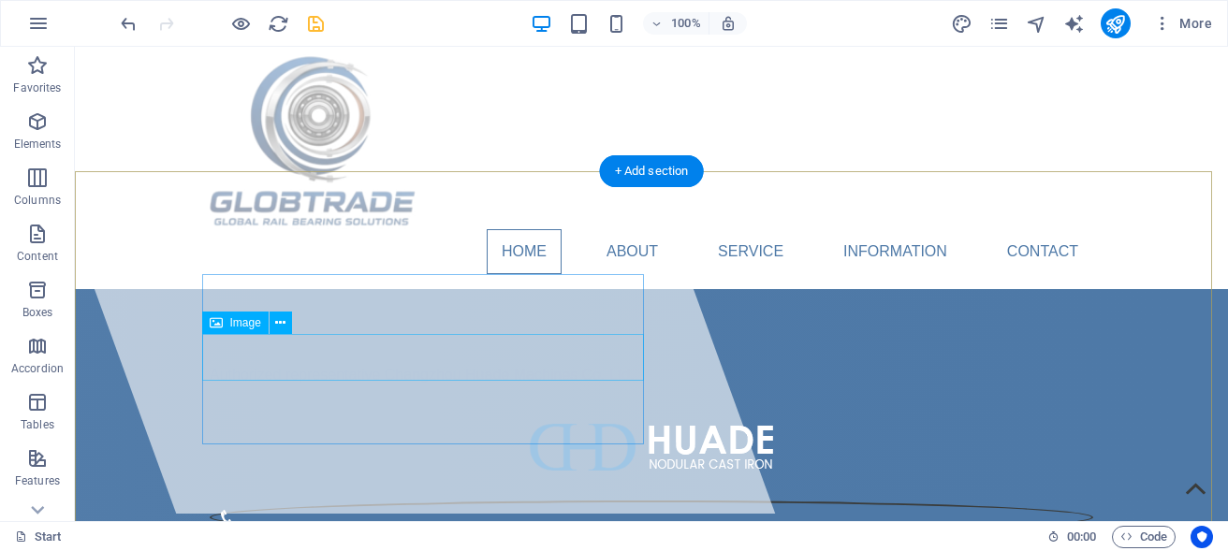
scroll to position [103, 0]
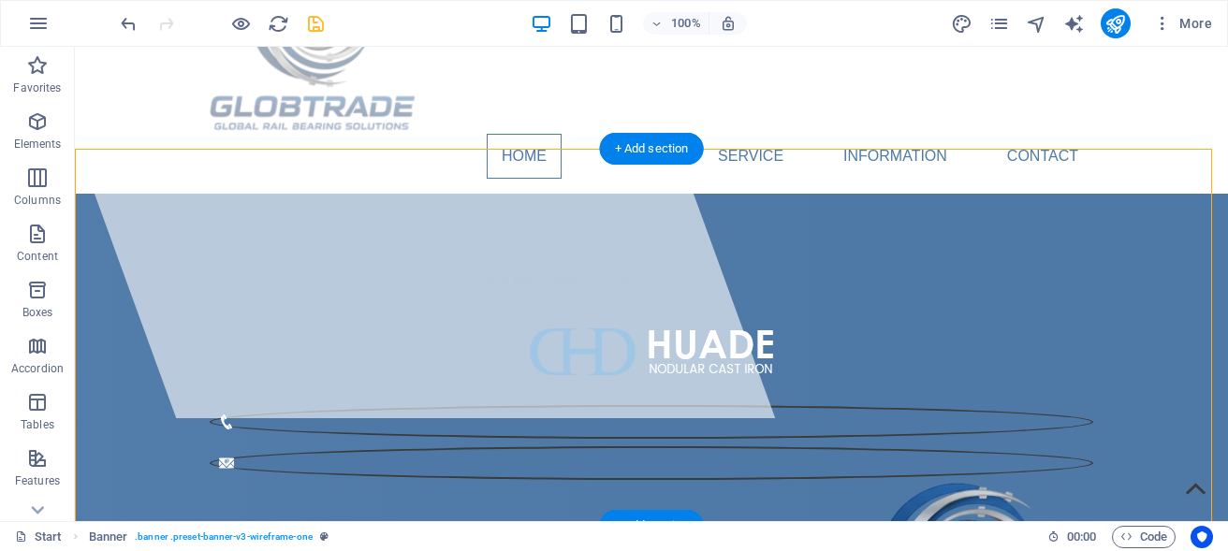
drag, startPoint x: 762, startPoint y: 260, endPoint x: 788, endPoint y: 240, distance: 33.3
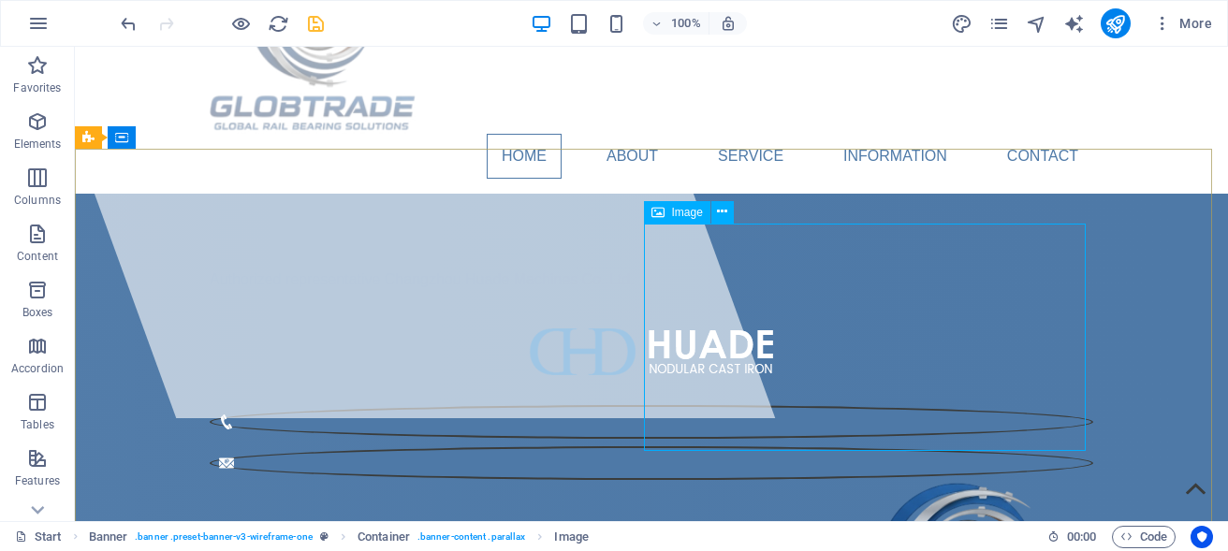
click at [662, 212] on icon at bounding box center [658, 212] width 13 height 22
select select "%"
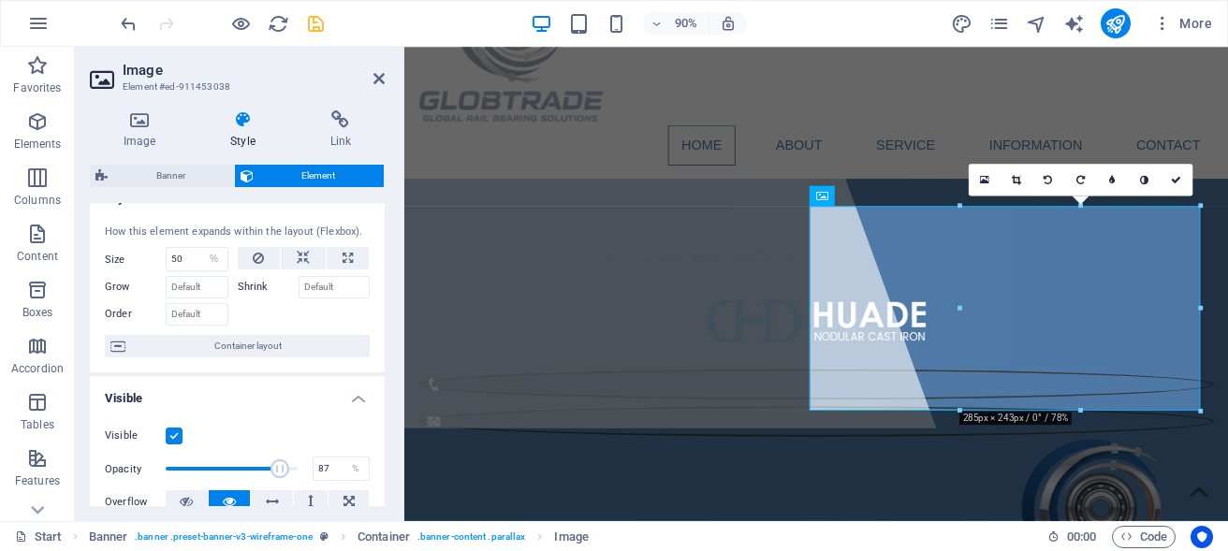
scroll to position [0, 0]
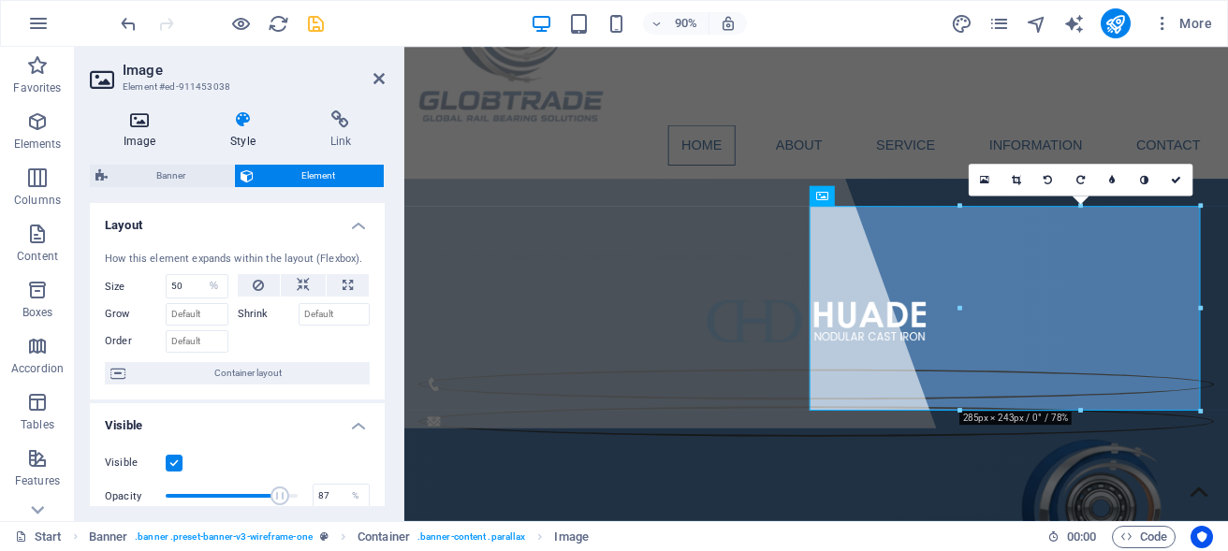
click at [140, 129] on h4 "Image" at bounding box center [143, 129] width 107 height 39
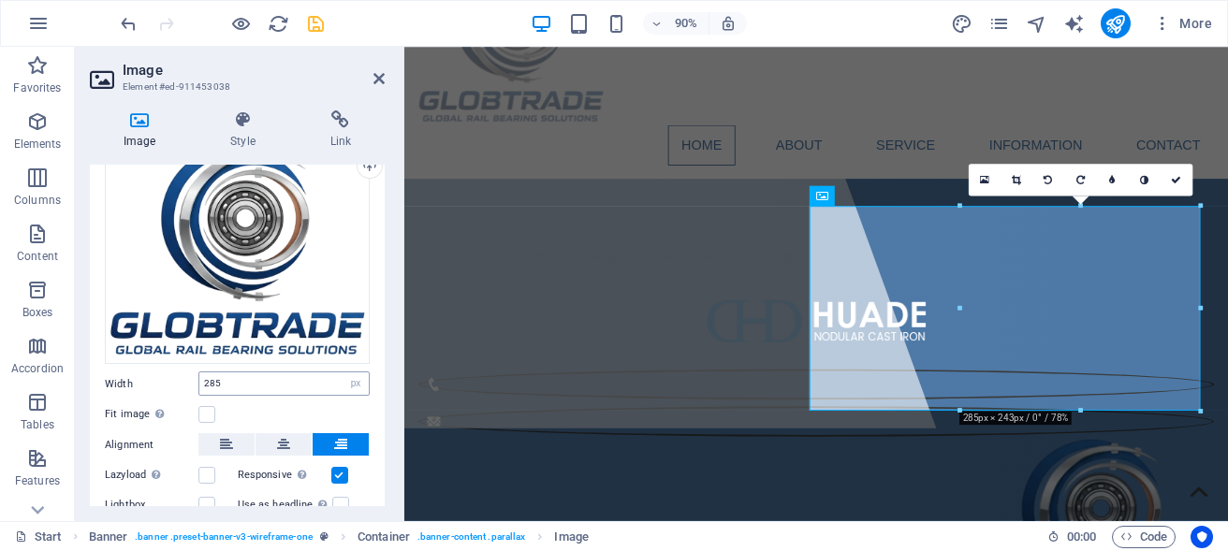
scroll to position [163, 0]
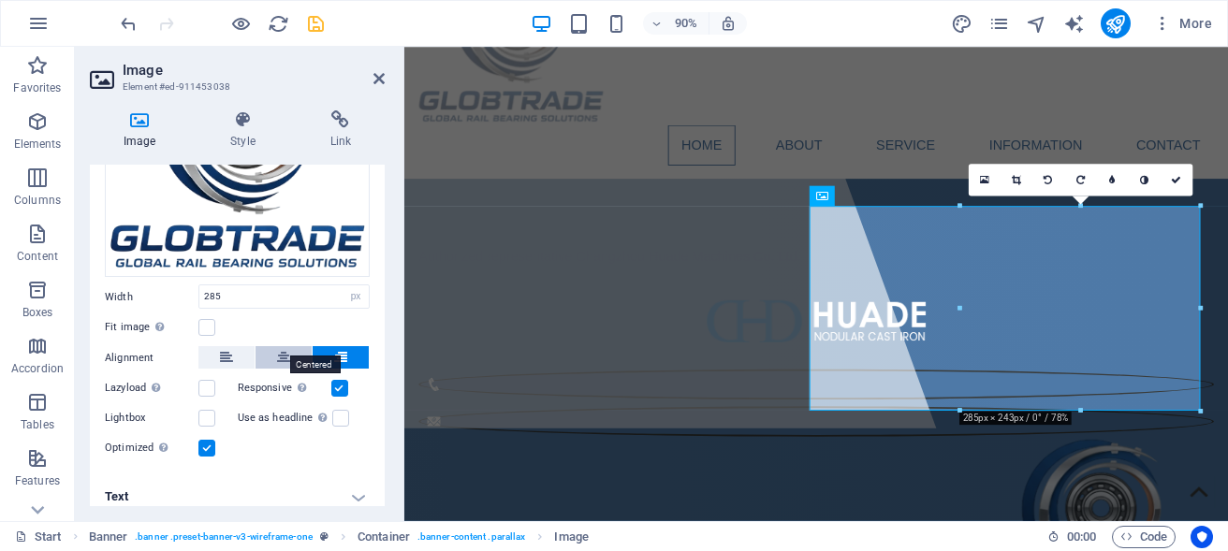
click at [277, 348] on icon at bounding box center [283, 357] width 13 height 22
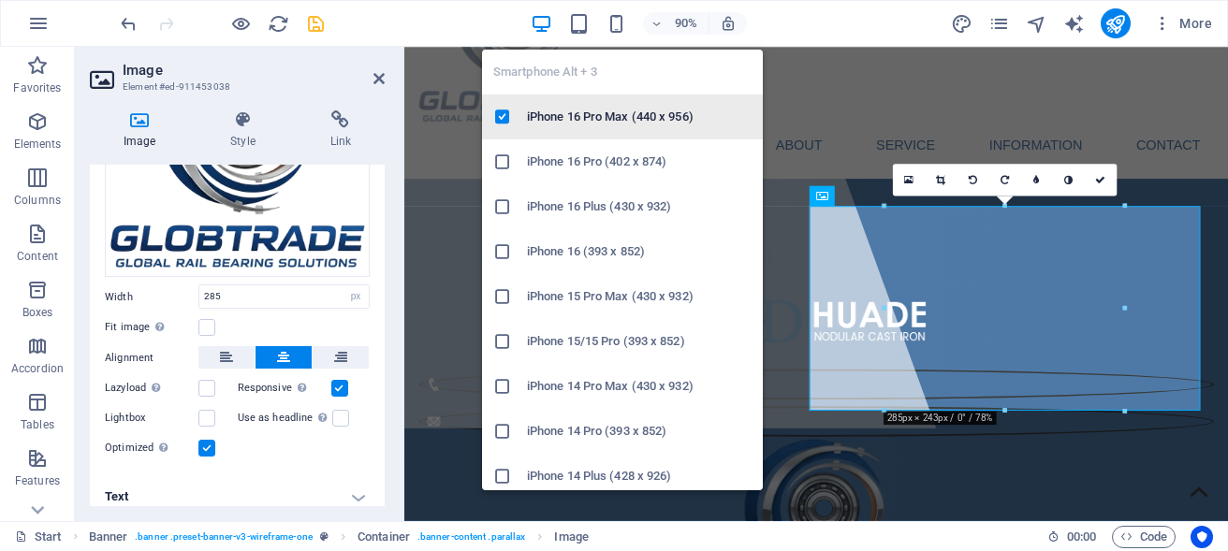
click at [616, 118] on h6 "iPhone 16 Pro Max (440 x 956)" at bounding box center [639, 117] width 225 height 22
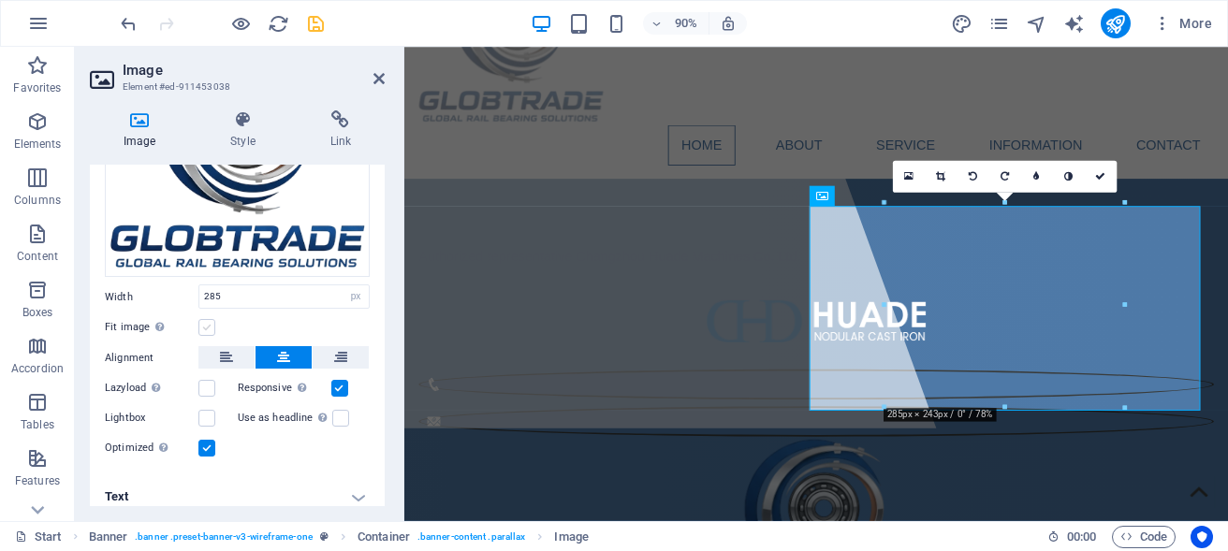
click at [208, 319] on label at bounding box center [206, 327] width 17 height 17
click at [0, 0] on input "Fit image Automatically fit image to a fixed width and height" at bounding box center [0, 0] width 0 height 0
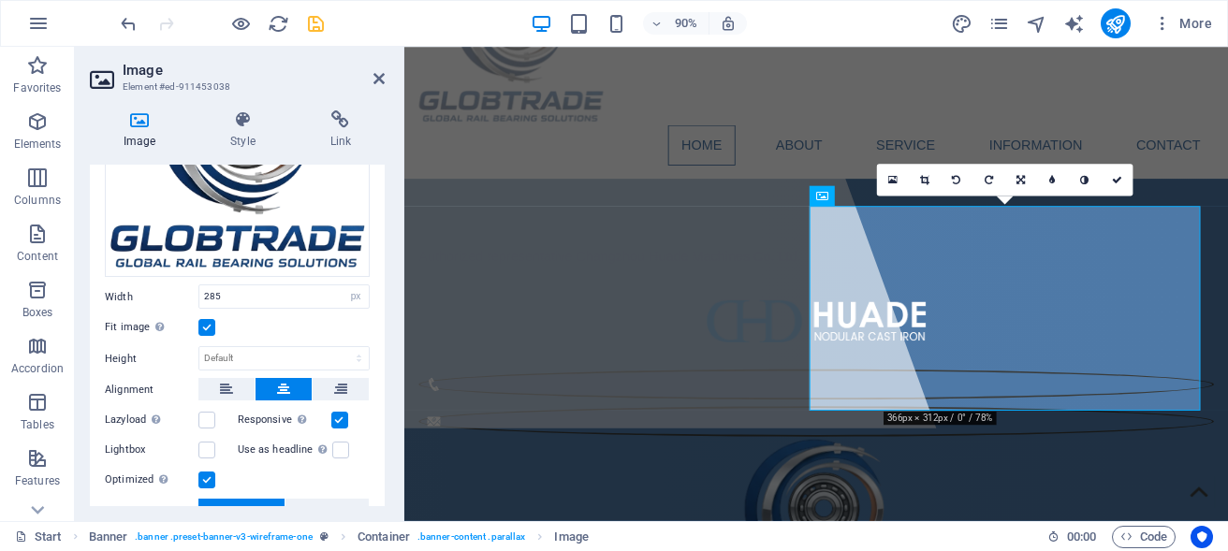
click at [208, 319] on label at bounding box center [206, 327] width 17 height 17
click at [0, 0] on input "Fit image Automatically fit image to a fixed width and height" at bounding box center [0, 0] width 0 height 0
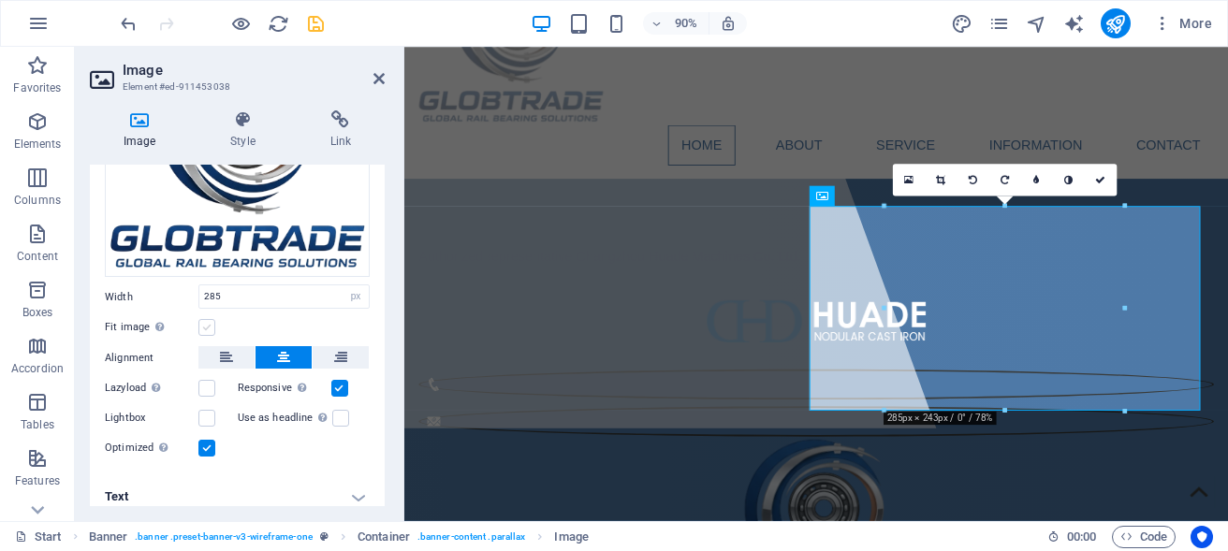
click at [208, 319] on label at bounding box center [206, 327] width 17 height 17
click at [0, 0] on input "Fit image Automatically fit image to a fixed width and height" at bounding box center [0, 0] width 0 height 0
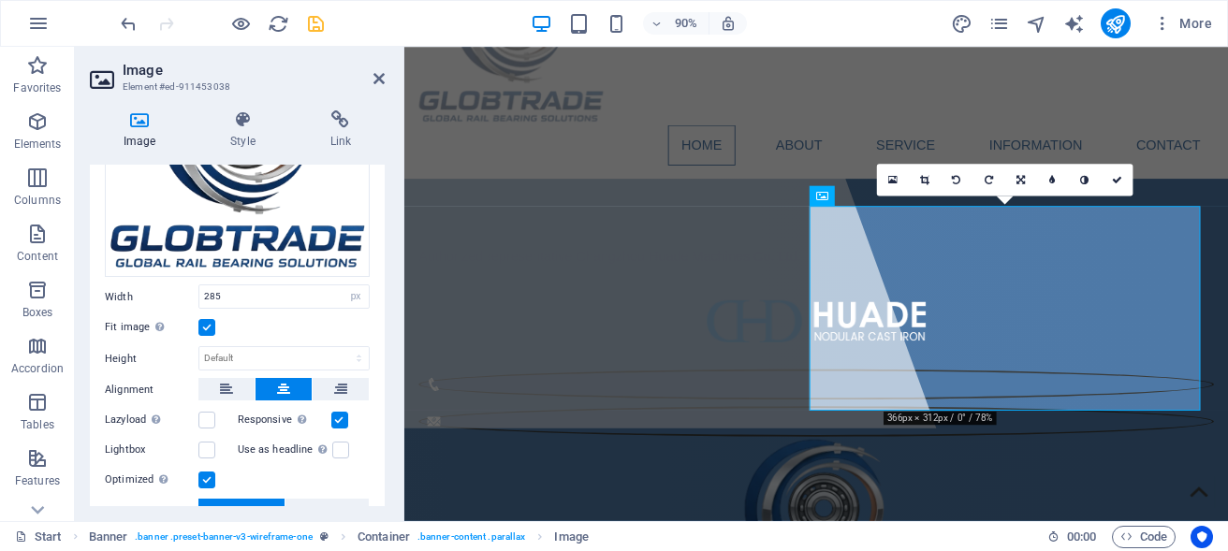
click at [208, 319] on label at bounding box center [206, 327] width 17 height 17
click at [0, 0] on input "Fit image Automatically fit image to a fixed width and height" at bounding box center [0, 0] width 0 height 0
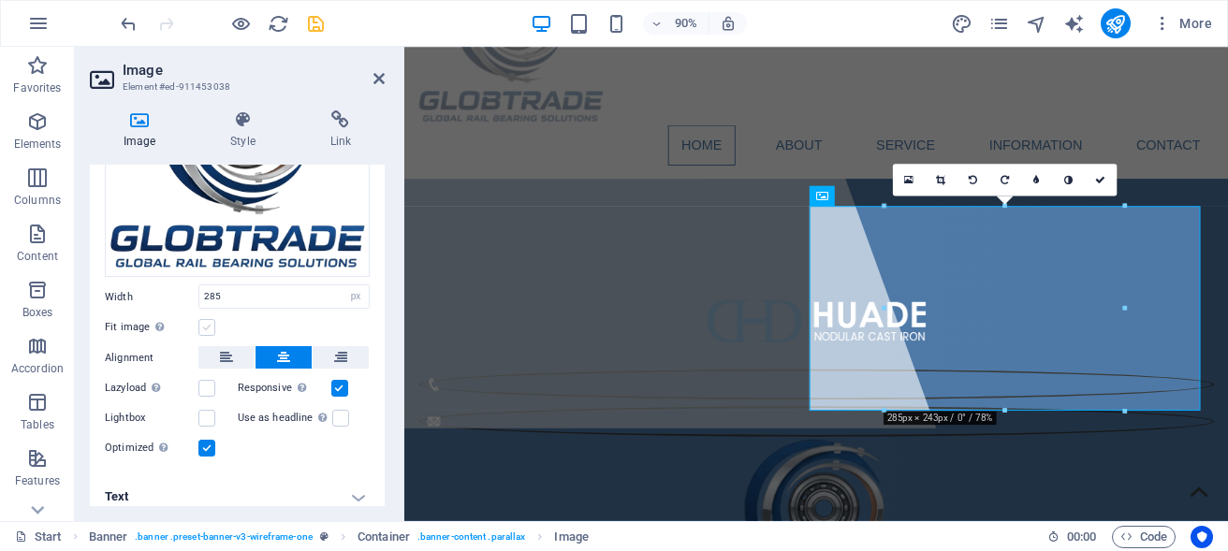
click at [208, 319] on label at bounding box center [206, 327] width 17 height 17
click at [0, 0] on input "Fit image Automatically fit image to a fixed width and height" at bounding box center [0, 0] width 0 height 0
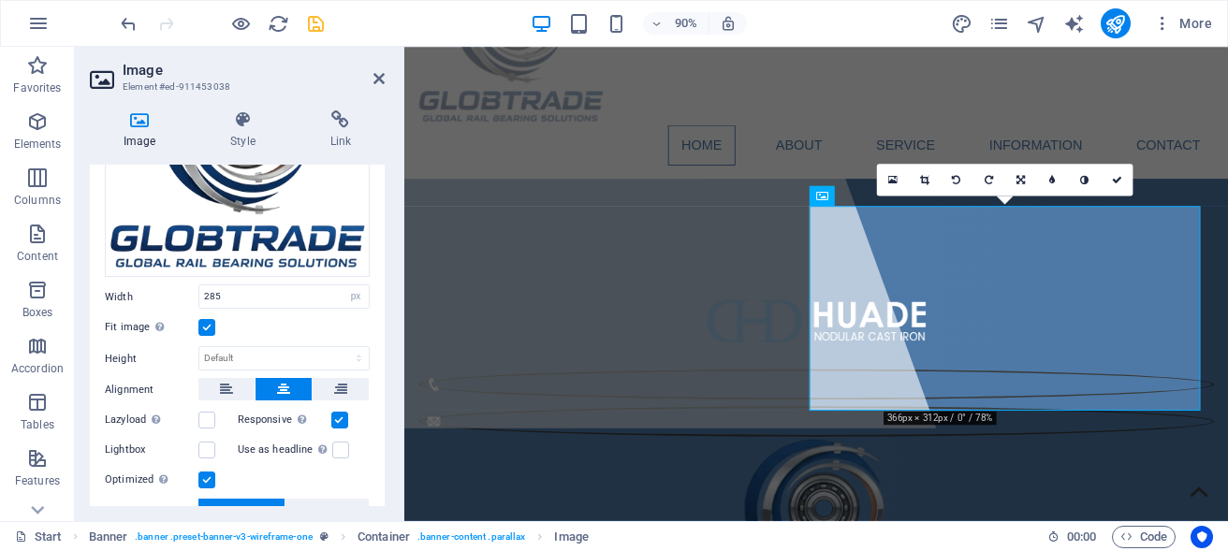
click at [208, 319] on label at bounding box center [206, 327] width 17 height 17
click at [0, 0] on input "Fit image Automatically fit image to a fixed width and height" at bounding box center [0, 0] width 0 height 0
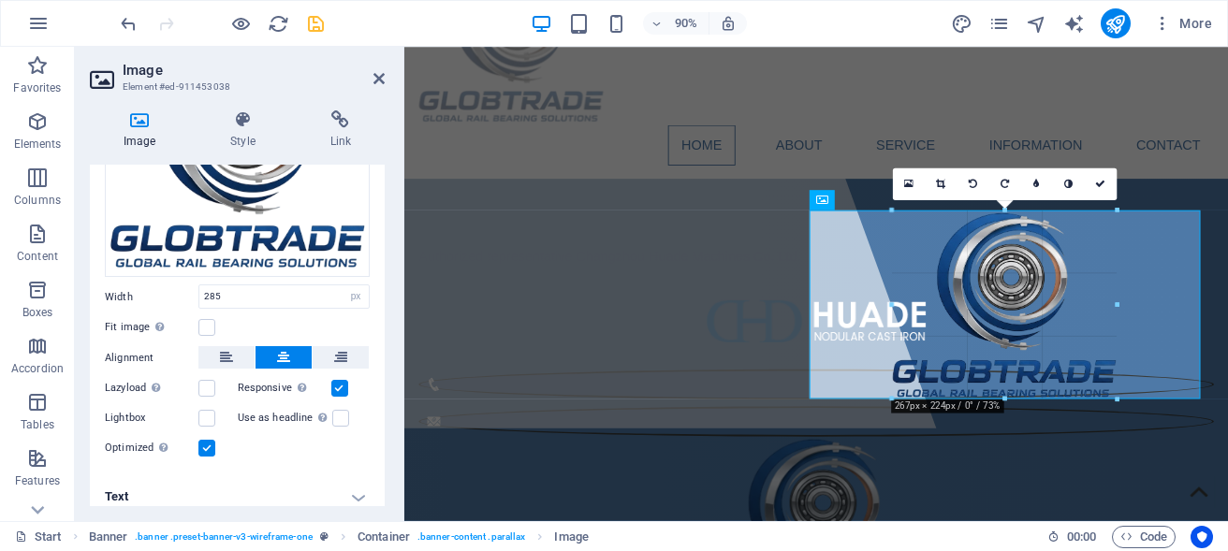
drag, startPoint x: 888, startPoint y: 207, endPoint x: 926, endPoint y: 225, distance: 42.3
type input "271"
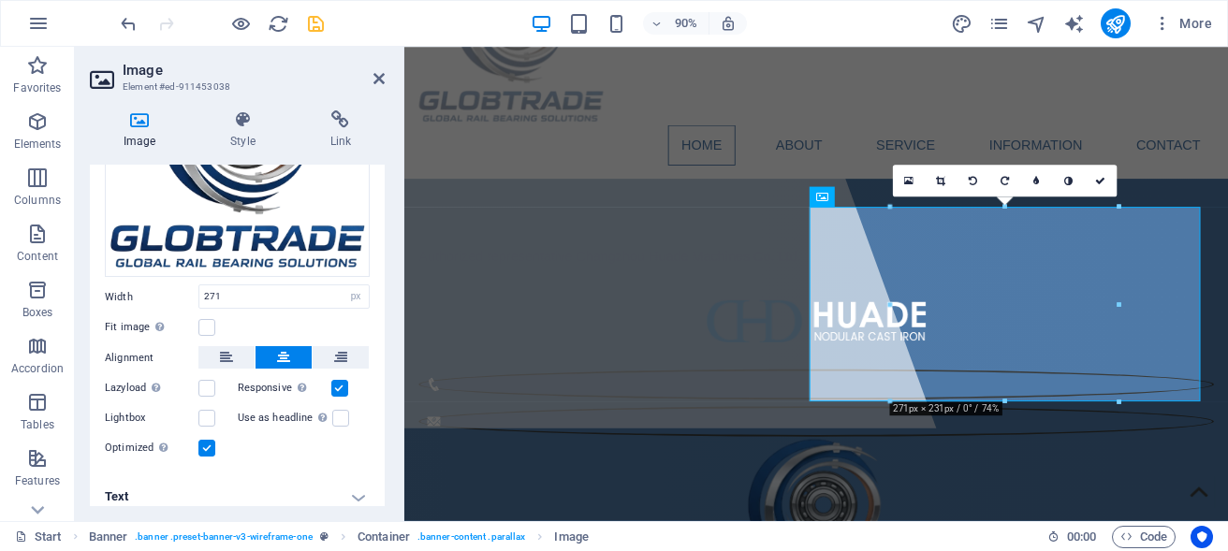
scroll to position [0, 0]
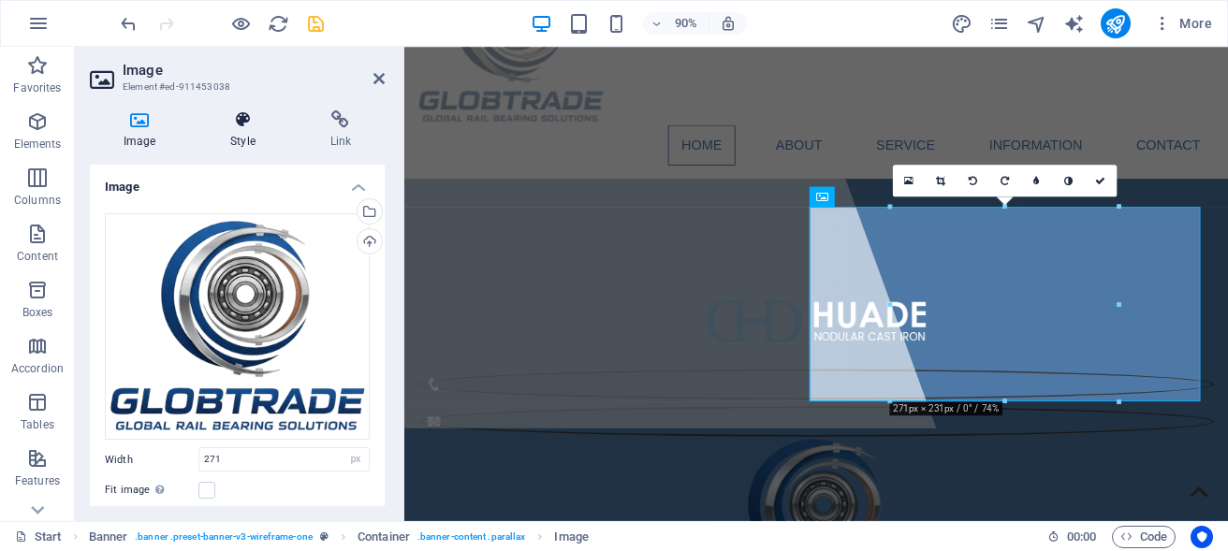
click at [232, 134] on h4 "Style" at bounding box center [246, 129] width 99 height 39
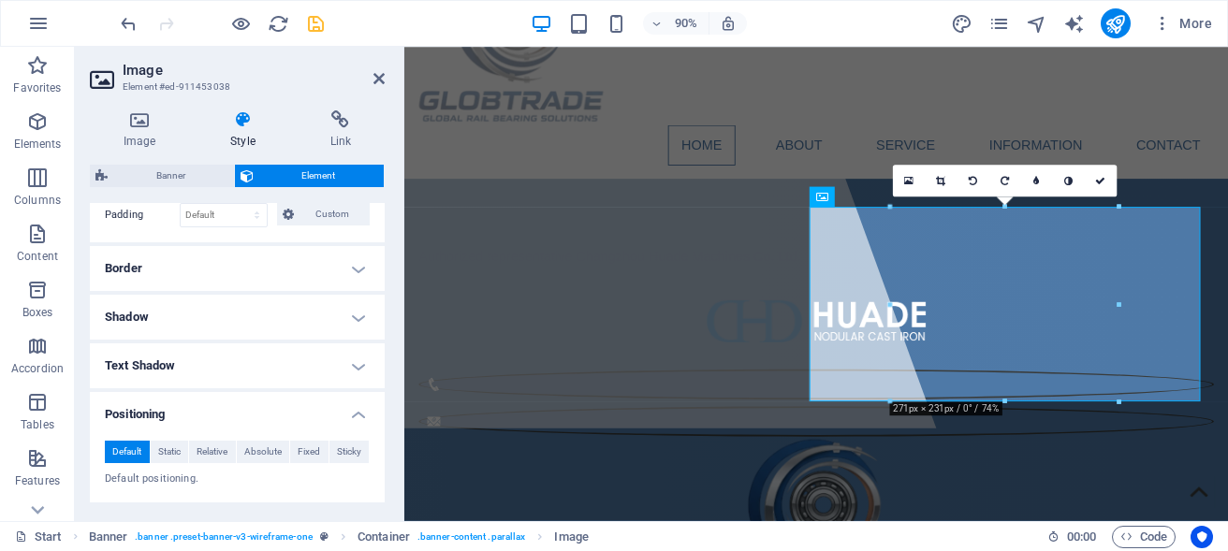
scroll to position [337, 0]
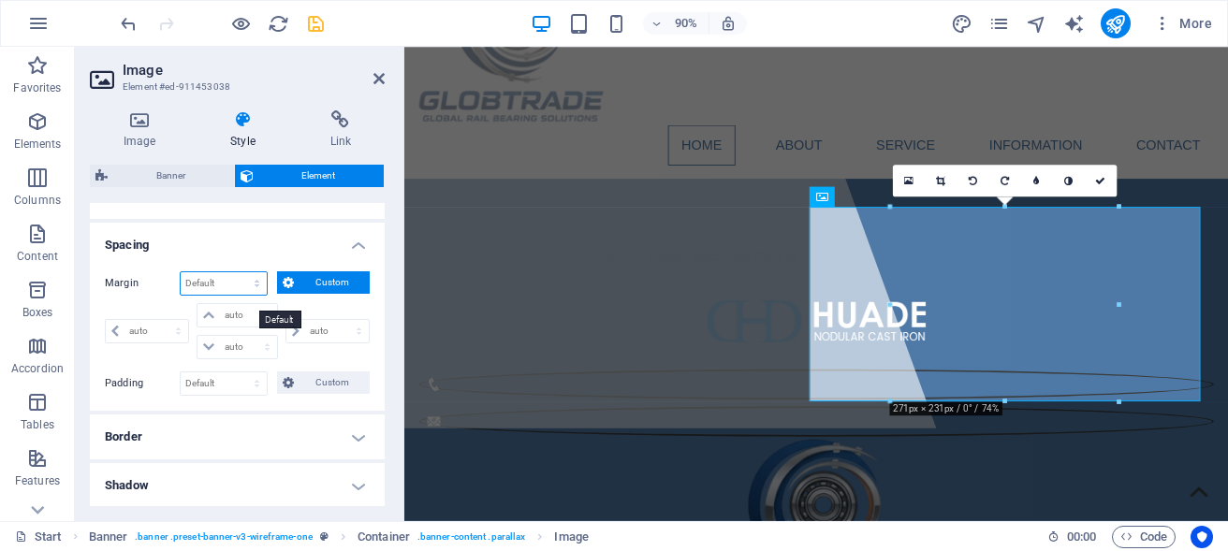
click at [181, 272] on select "Default auto px % rem vw vh Custom" at bounding box center [224, 283] width 86 height 22
select select "px"
click option "px" at bounding box center [0, 0] width 0 height 0
type input "0"
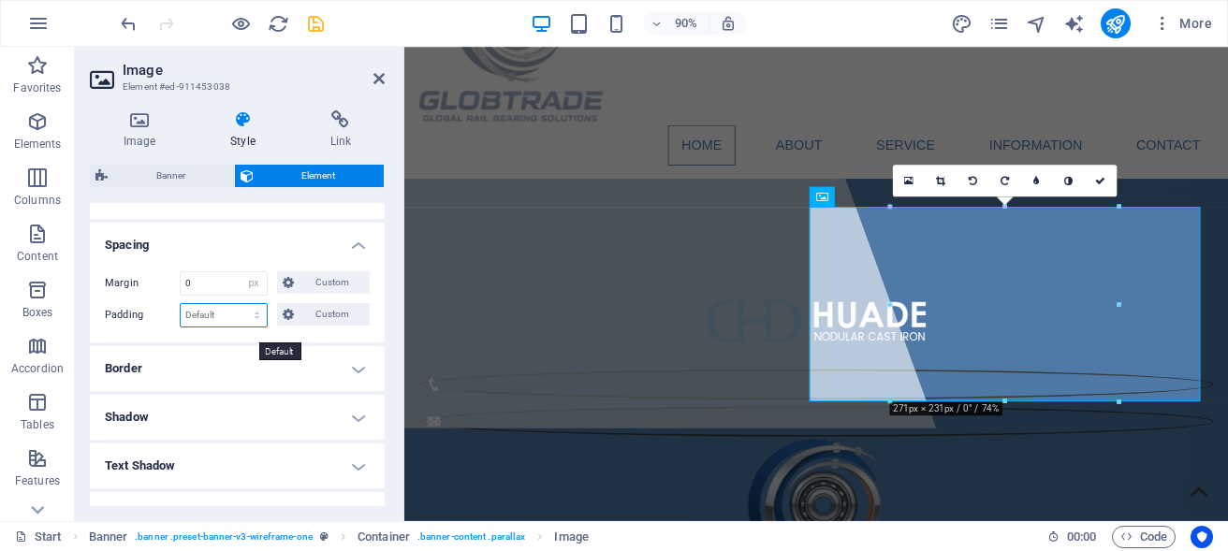
click at [181, 304] on select "Default px rem % vh vw Custom" at bounding box center [224, 315] width 86 height 22
select select "px"
click option "px" at bounding box center [0, 0] width 0 height 0
type input "0"
click at [267, 343] on div "Margin 0 Default auto px % rem vw vh Custom Custom 0 auto px % rem vw vh 0 auto…" at bounding box center [237, 300] width 295 height 86
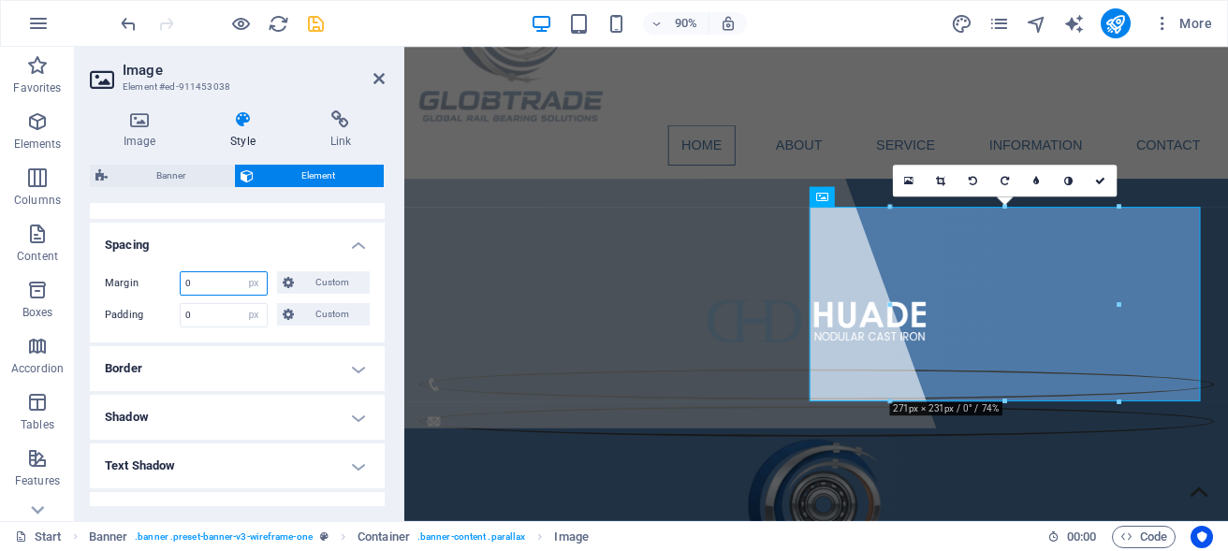
click at [218, 295] on input "0" at bounding box center [224, 283] width 86 height 22
click at [241, 272] on select "Default auto px % rem vw vh Custom" at bounding box center [254, 283] width 26 height 22
select select "default"
click option "Default" at bounding box center [0, 0] width 0 height 0
select select "DISABLED_OPTION_VALUE"
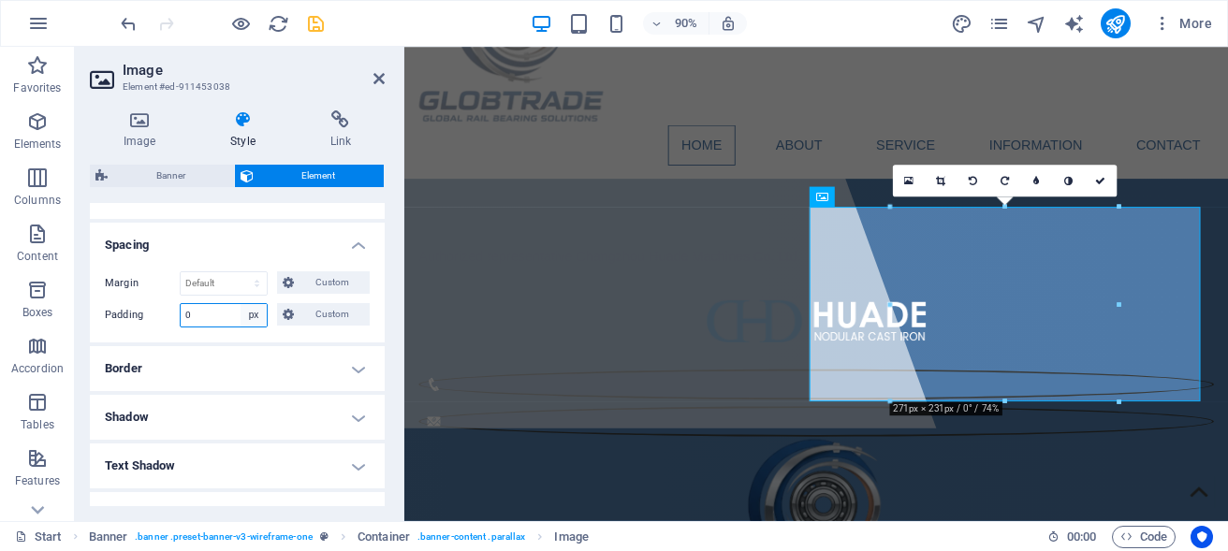
click at [241, 304] on select "Default px rem % vh vw Custom" at bounding box center [254, 315] width 26 height 22
select select "default"
click option "Default" at bounding box center [0, 0] width 0 height 0
select select "DISABLED_OPTION_VALUE"
click at [880, 202] on icon at bounding box center [879, 197] width 9 height 18
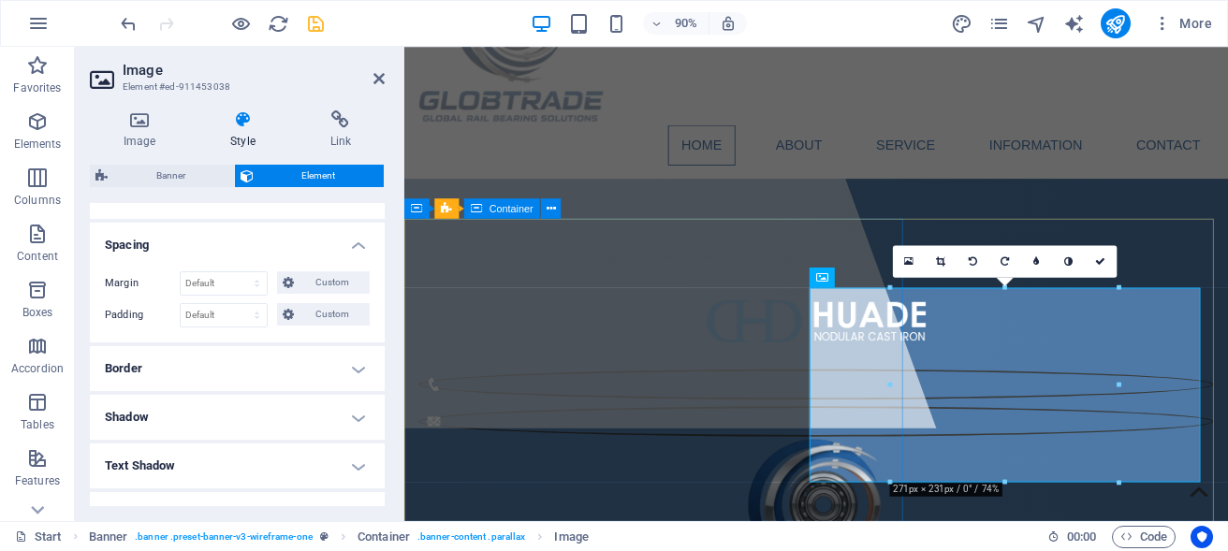
scroll to position [0, 0]
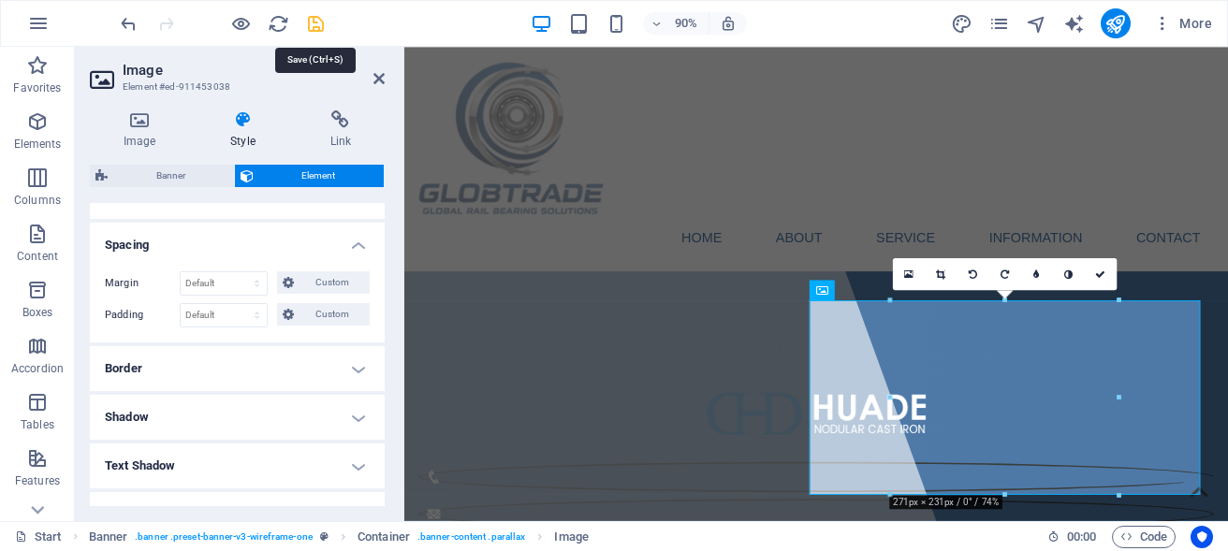
click at [315, 23] on icon "save" at bounding box center [316, 24] width 22 height 22
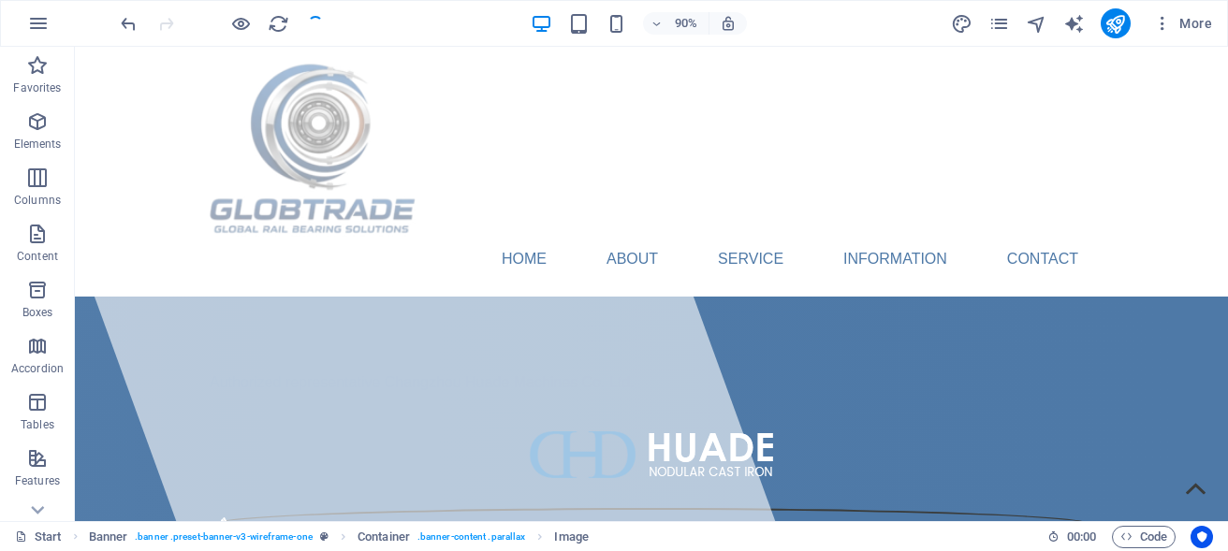
select select "px"
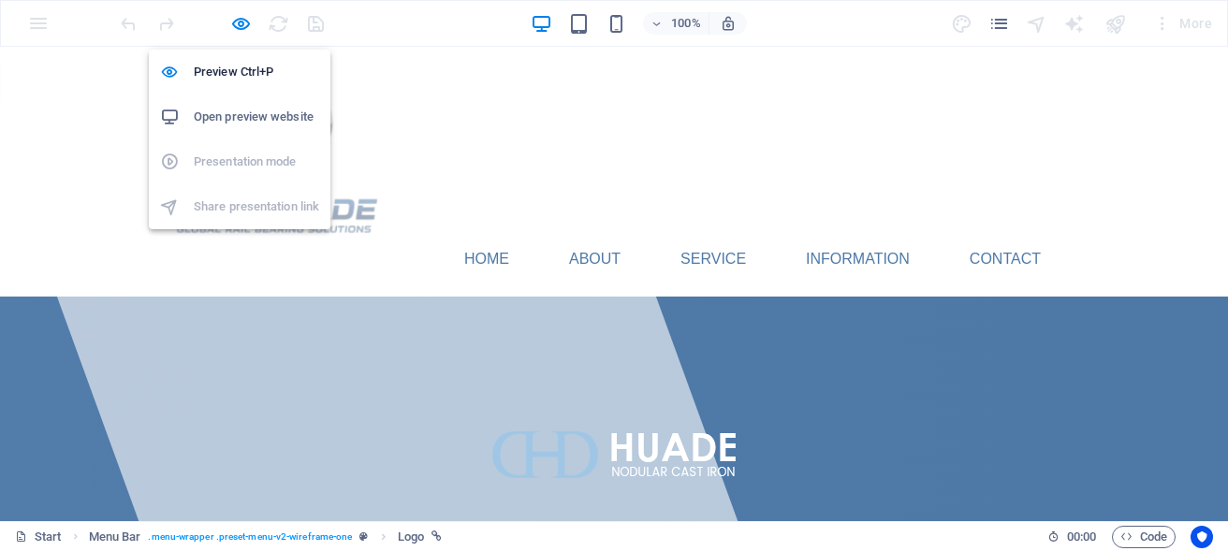
click at [240, 114] on h6 "Open preview website" at bounding box center [256, 117] width 125 height 22
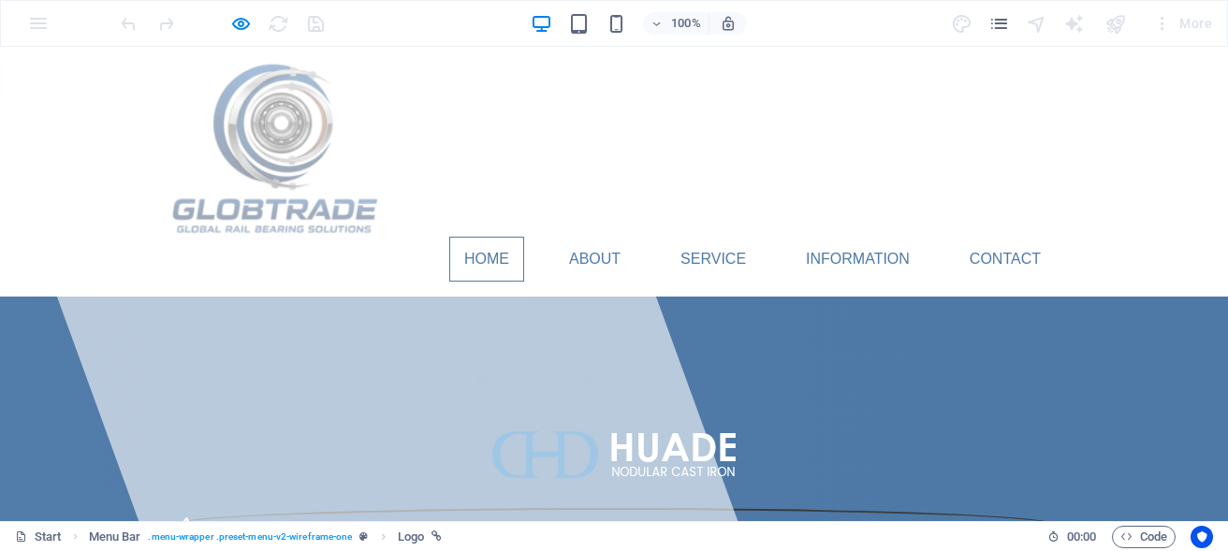
scroll to position [191, 0]
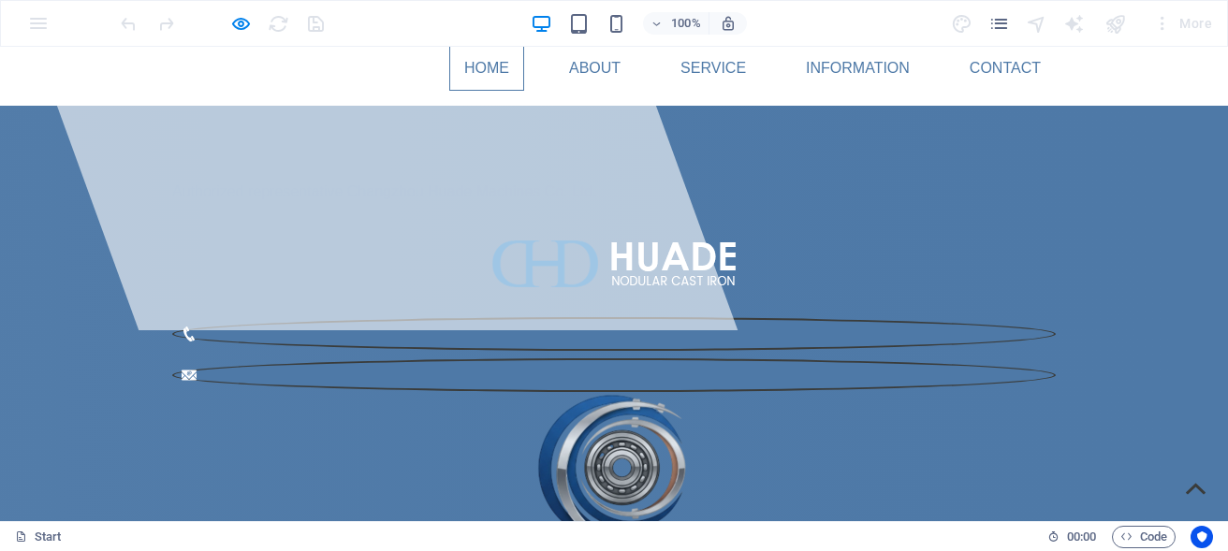
click at [742, 392] on img at bounding box center [615, 500] width 254 height 216
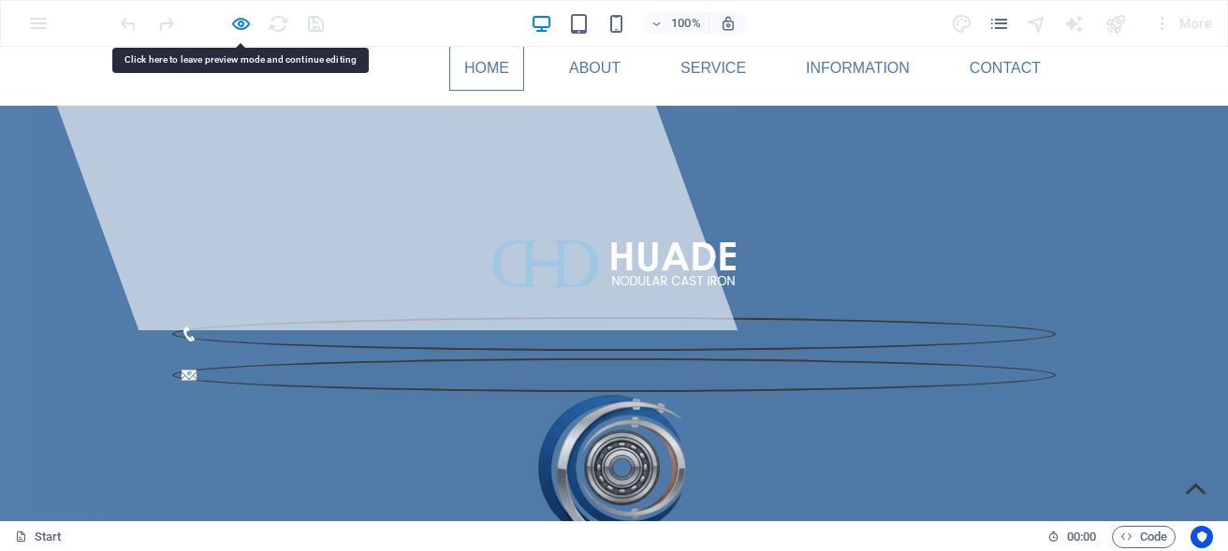
click at [742, 392] on img at bounding box center [615, 500] width 254 height 216
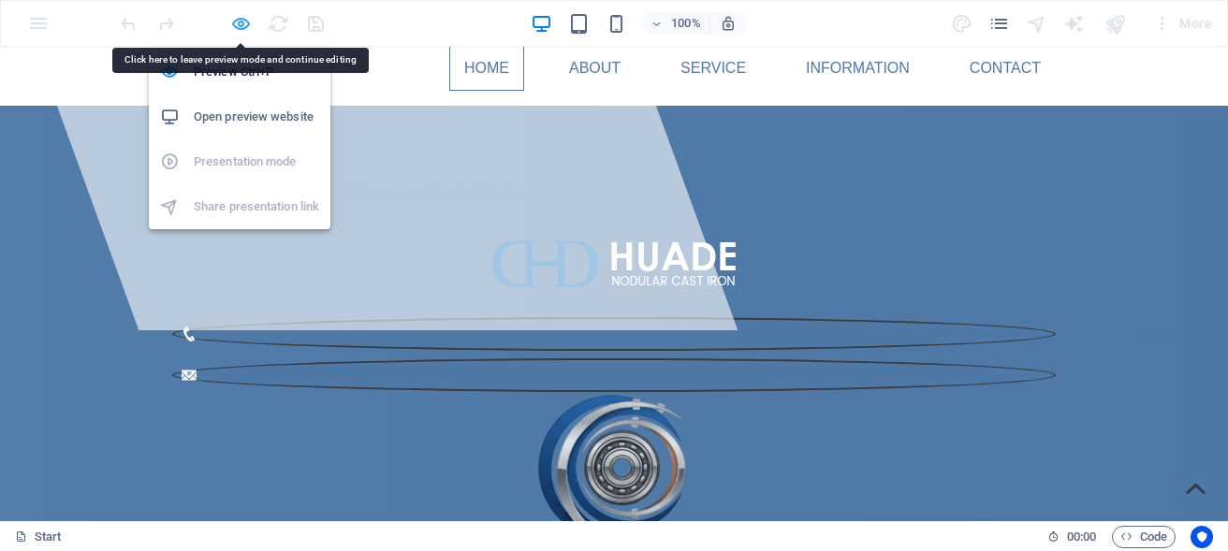
select select "px"
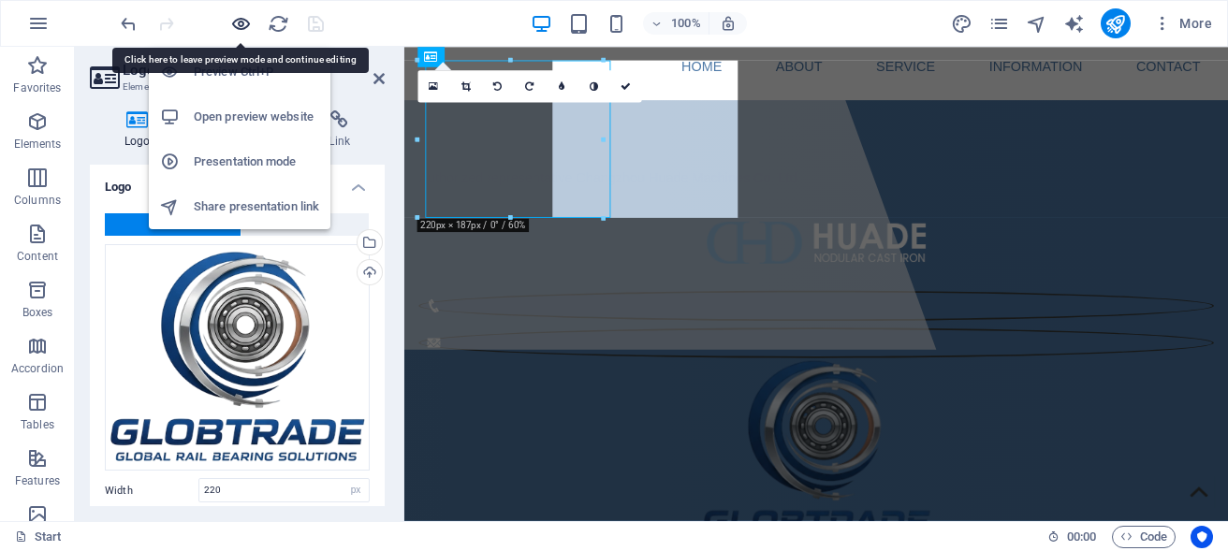
scroll to position [0, 0]
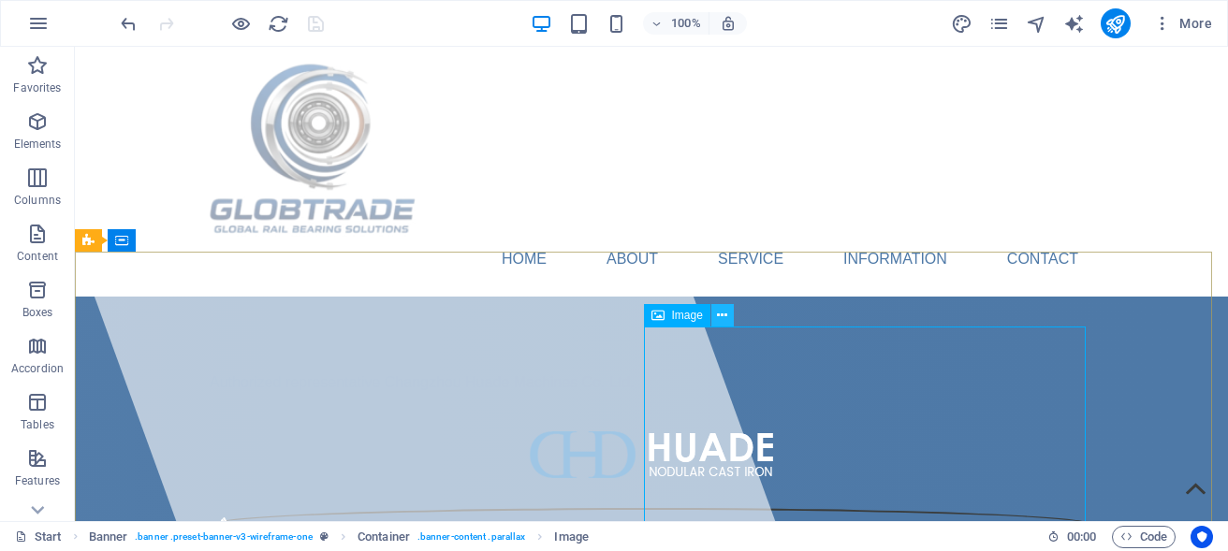
click at [722, 320] on icon at bounding box center [722, 316] width 10 height 20
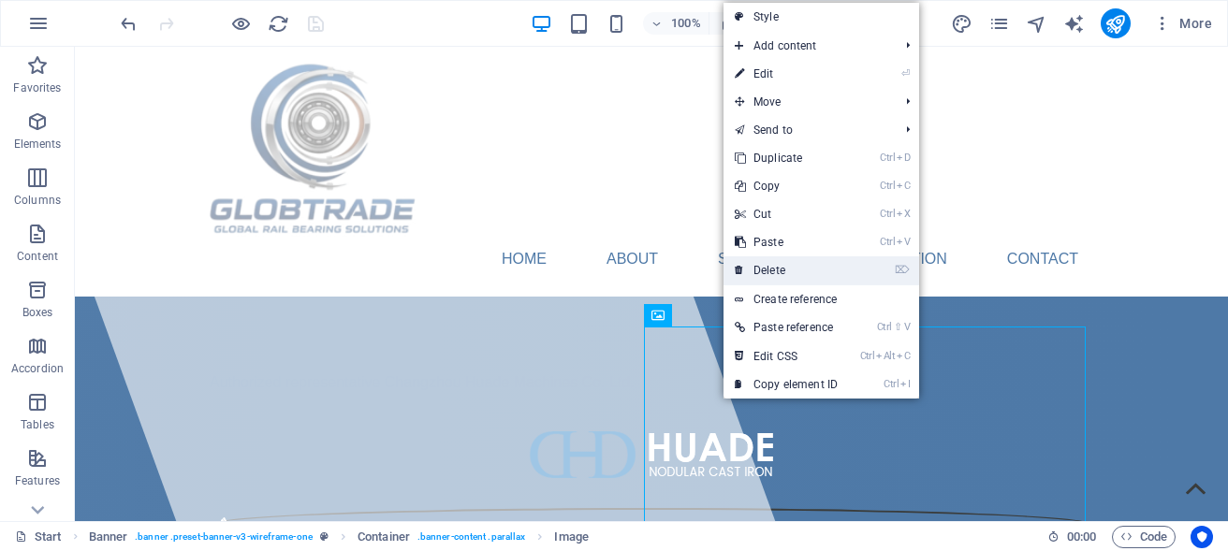
click at [776, 276] on link "⌦ Delete" at bounding box center [786, 271] width 125 height 28
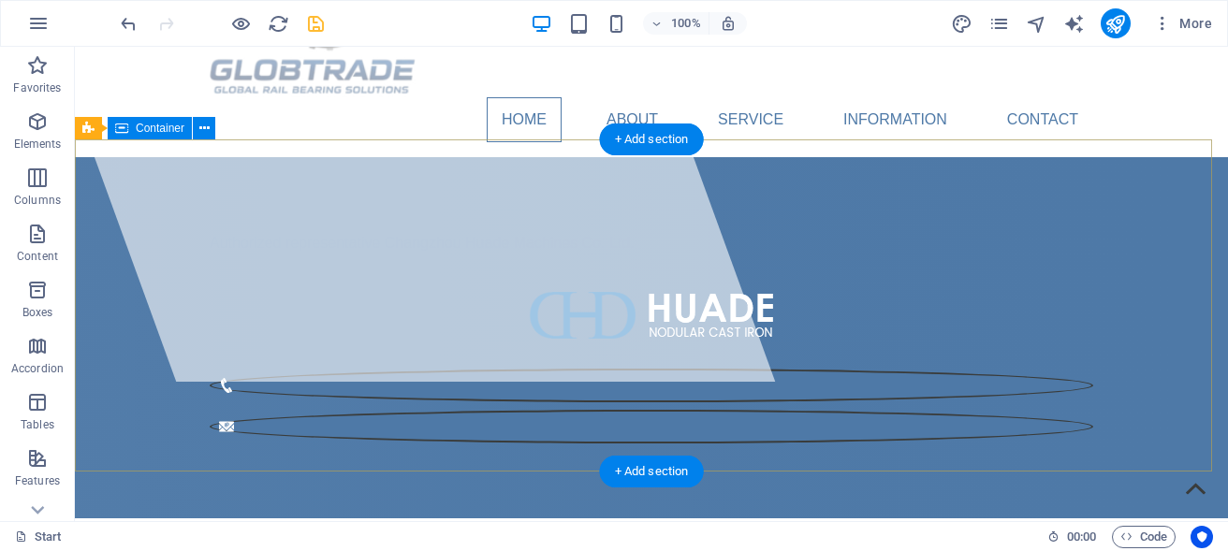
scroll to position [191, 0]
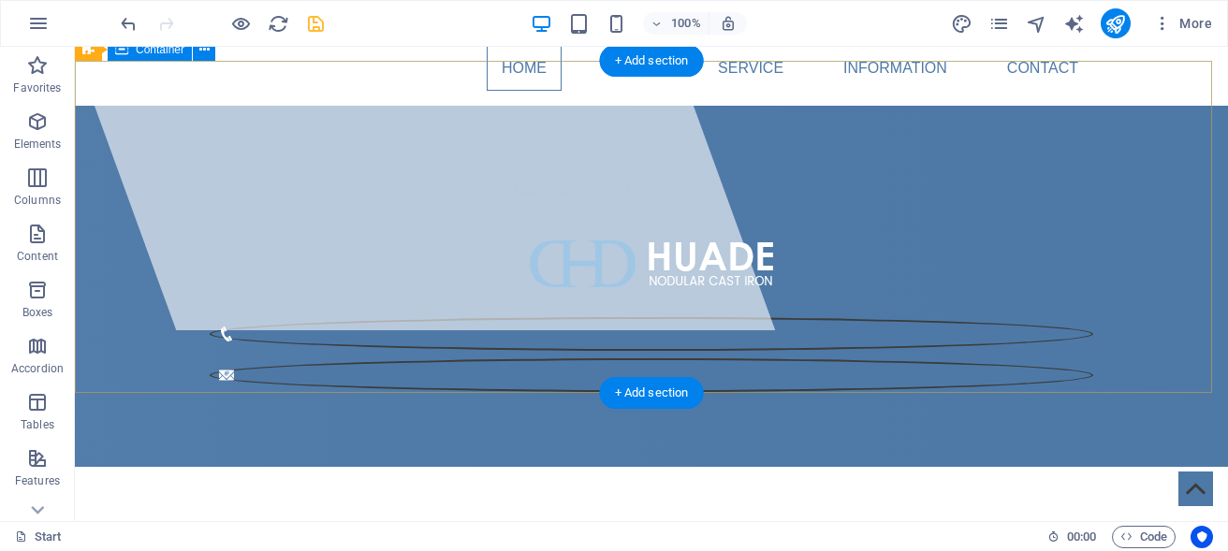
click at [805, 207] on div "Authorized representative Changzhou Huade Machines Co. Ltd." at bounding box center [652, 286] width 1154 height 361
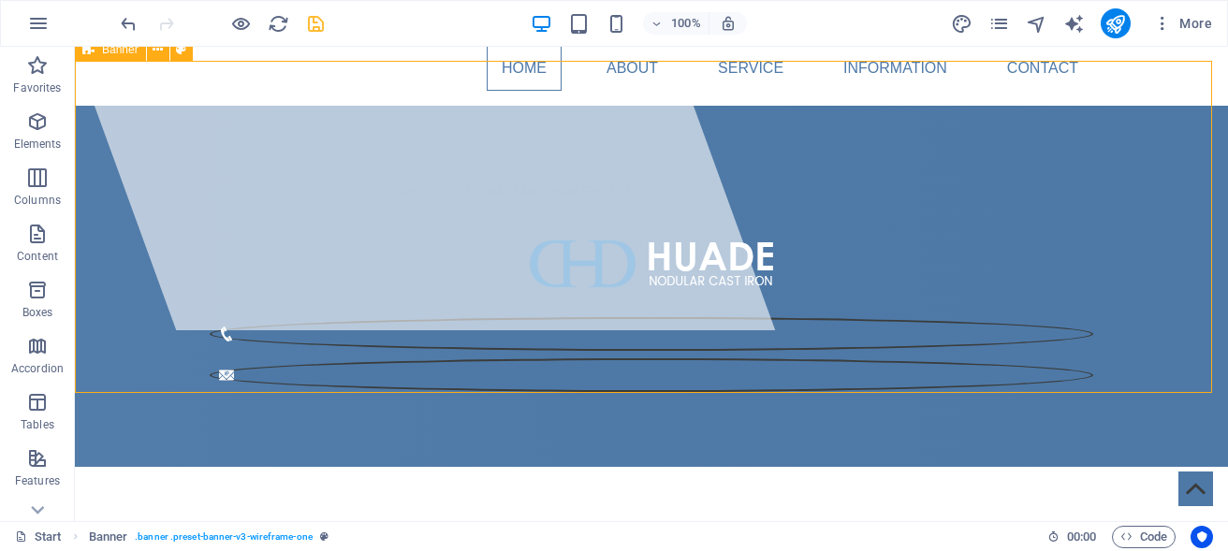
select select "vh"
select select "banner"
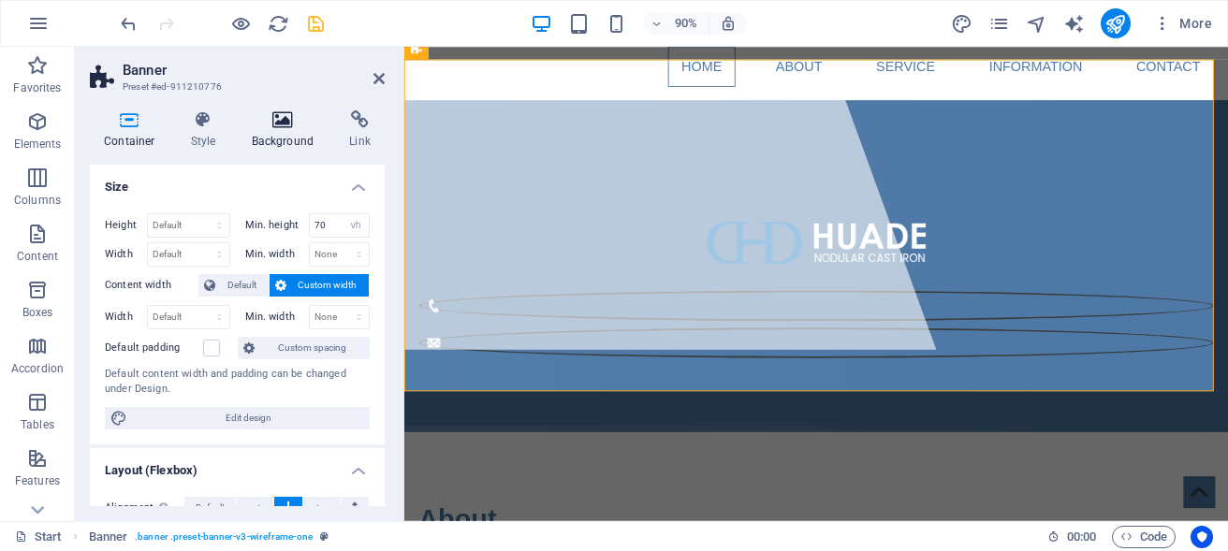
click at [283, 130] on h4 "Background" at bounding box center [287, 129] width 98 height 39
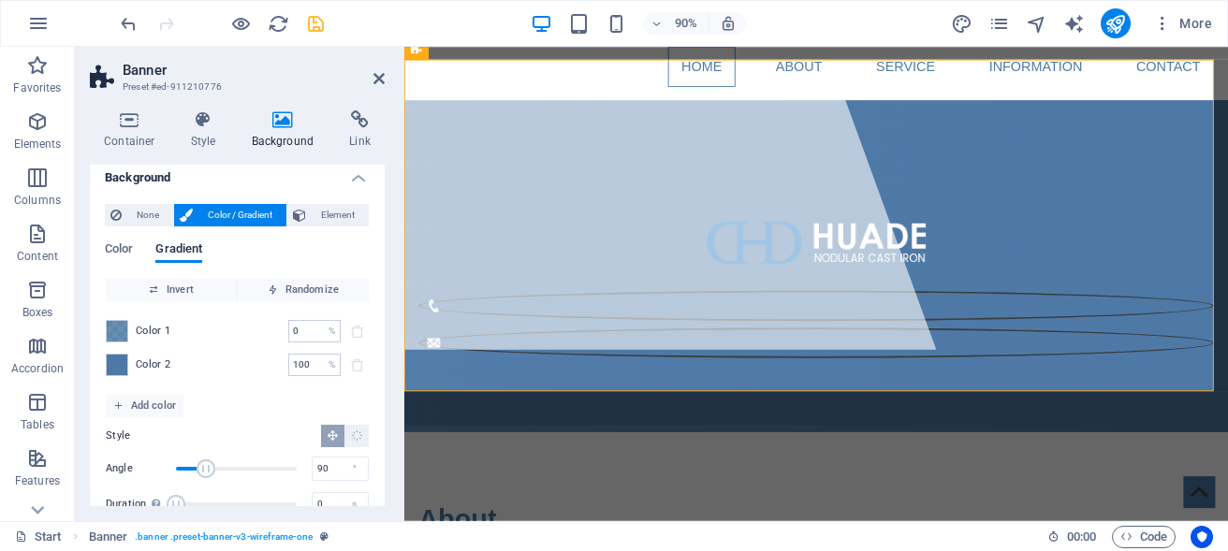
scroll to position [0, 0]
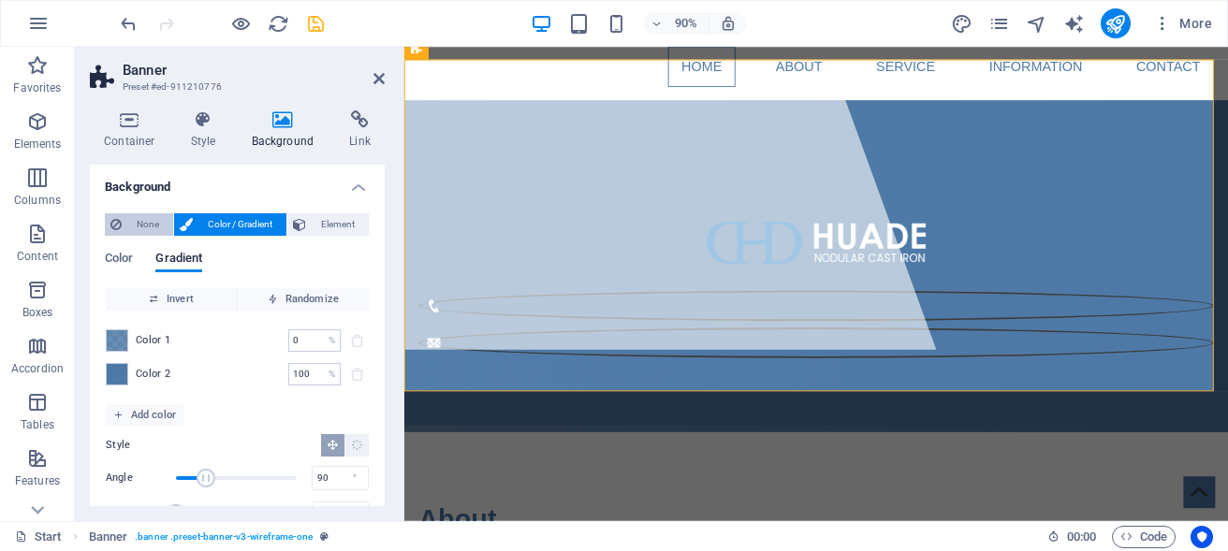
click at [152, 220] on span "None" at bounding box center [147, 224] width 40 height 22
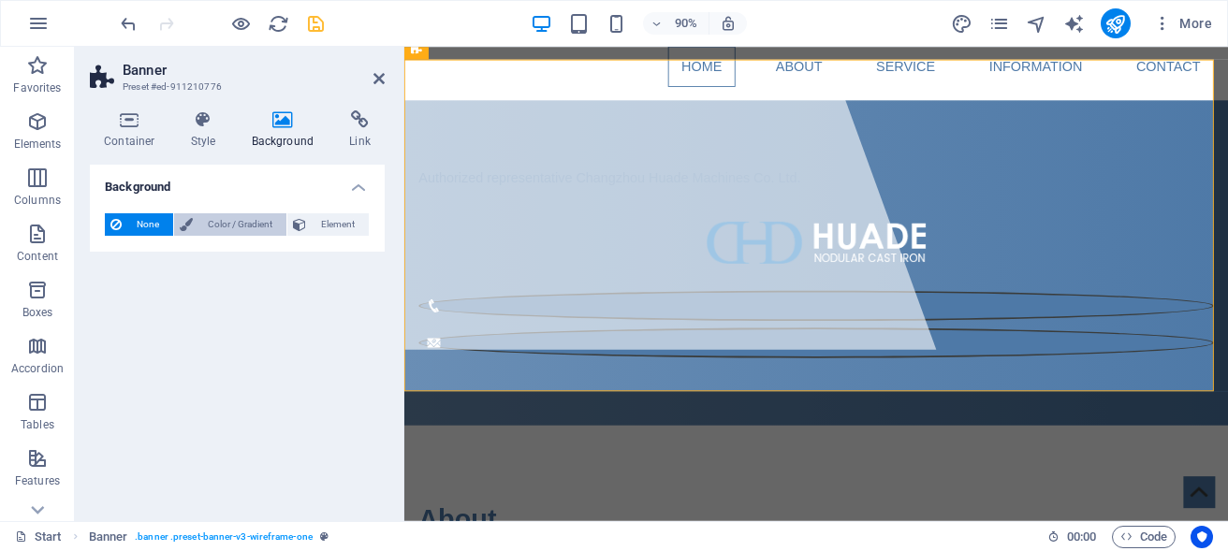
click at [230, 228] on span "Color / Gradient" at bounding box center [239, 224] width 82 height 22
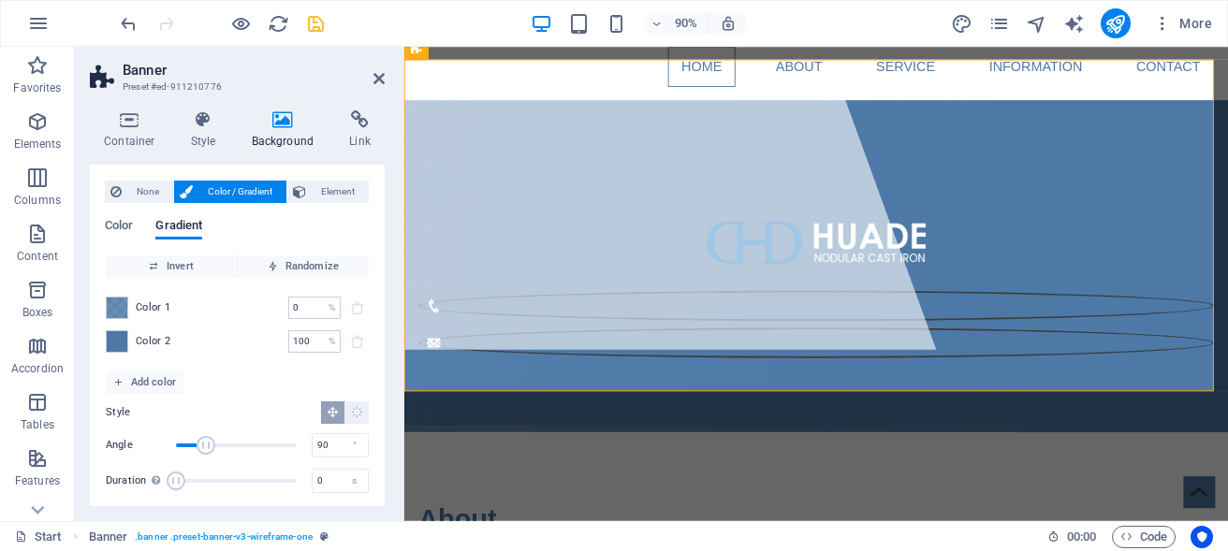
scroll to position [45, 0]
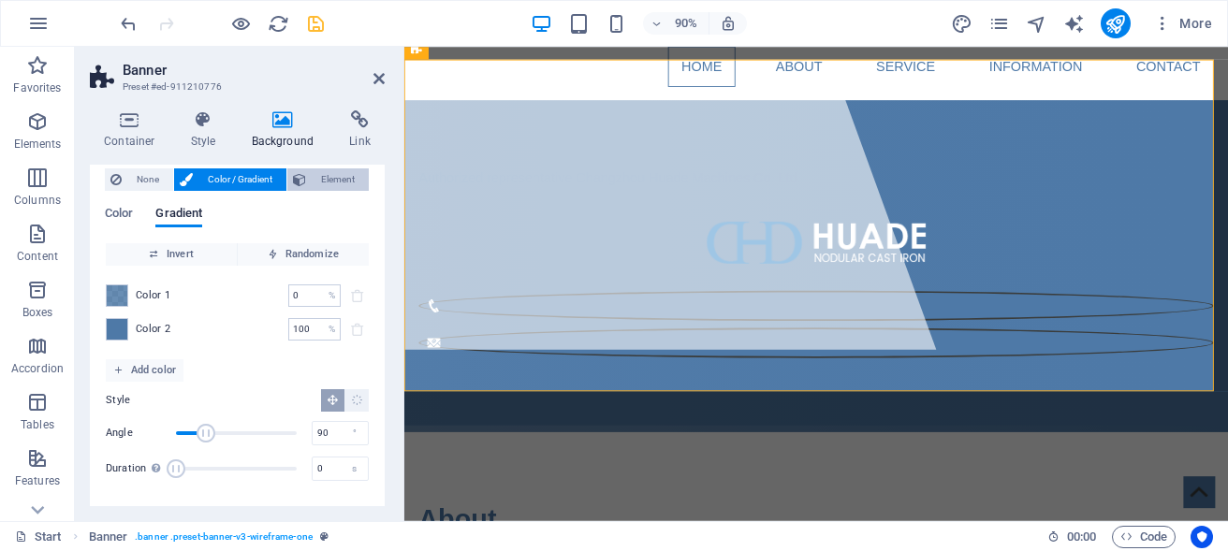
click at [312, 182] on span "Element" at bounding box center [337, 180] width 51 height 22
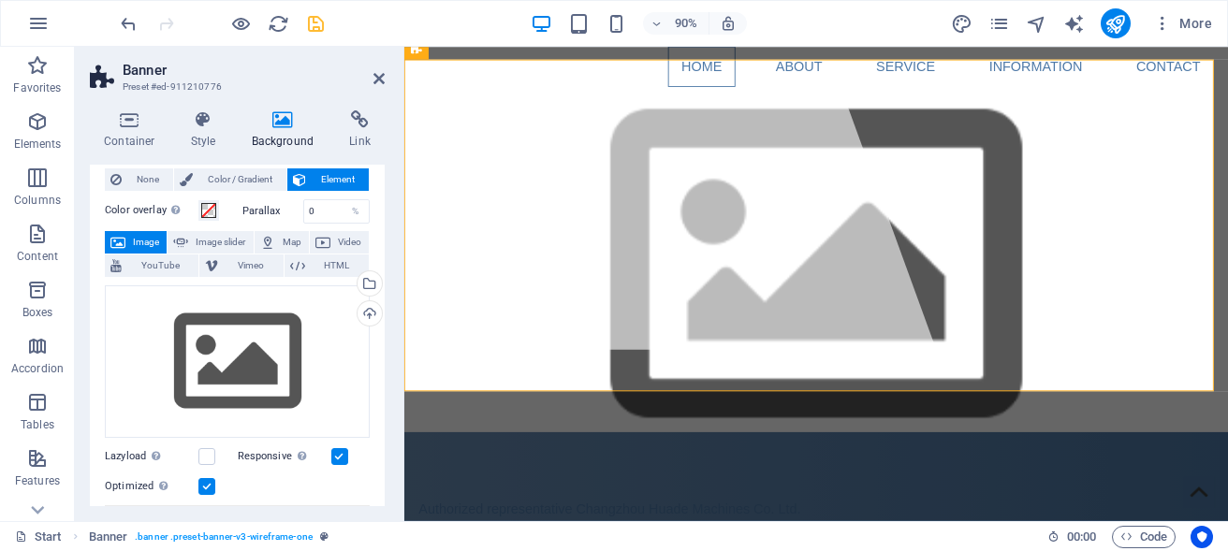
scroll to position [0, 0]
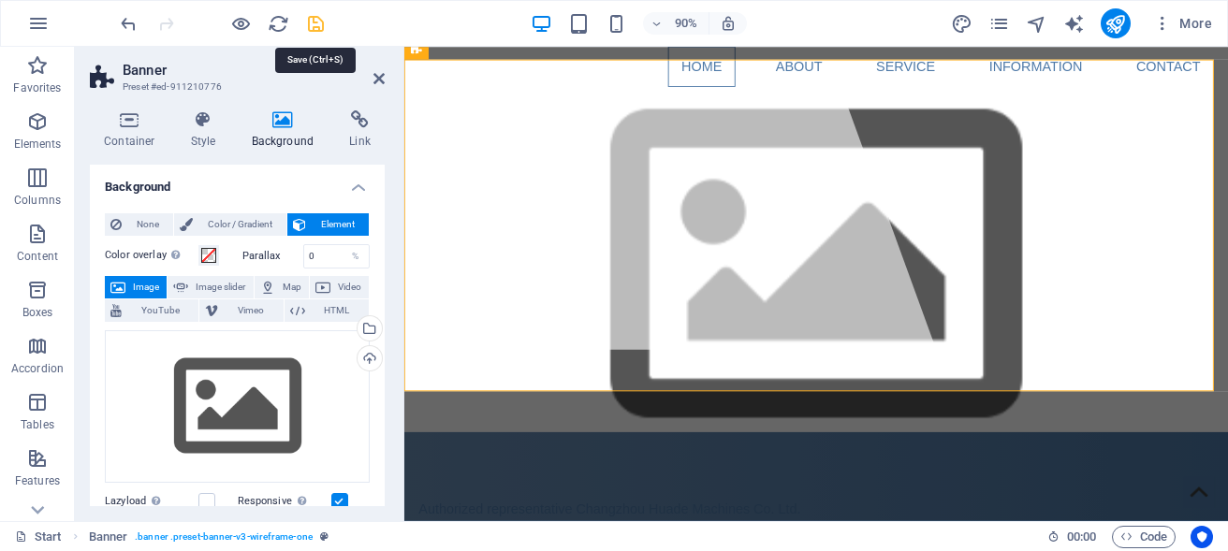
click at [319, 22] on icon "save" at bounding box center [316, 24] width 22 height 22
select select "px"
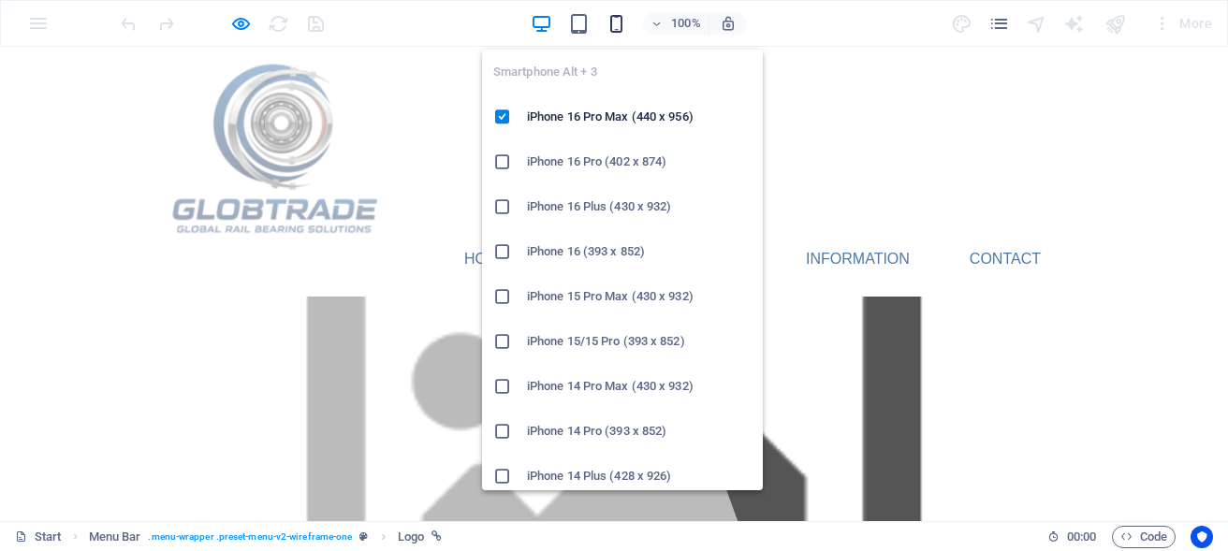
click at [622, 24] on icon "button" at bounding box center [617, 24] width 22 height 22
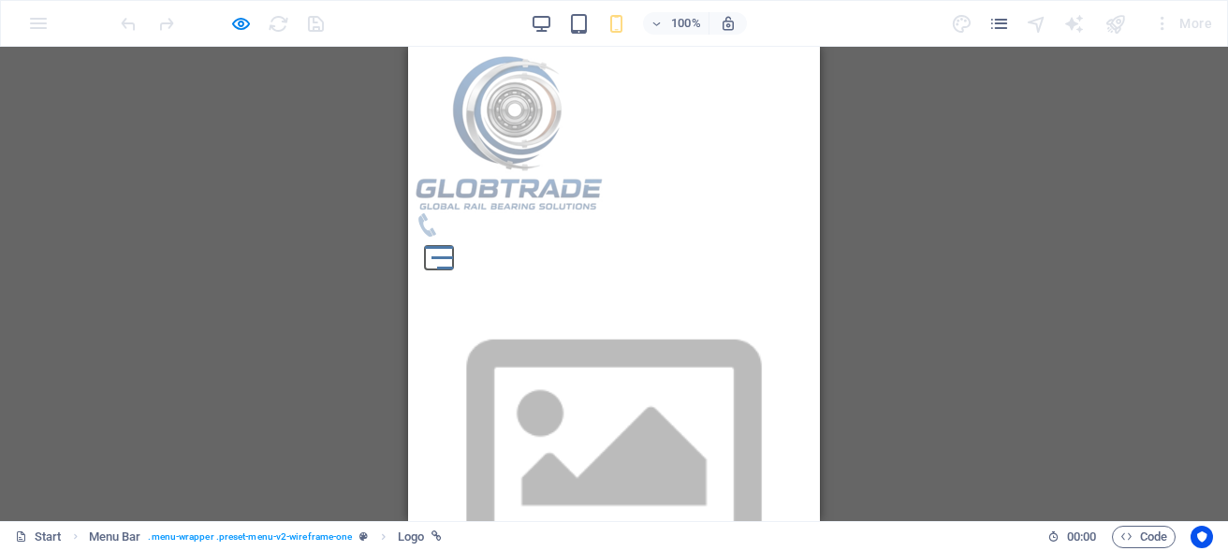
click at [454, 257] on button at bounding box center [444, 258] width 22 height 3
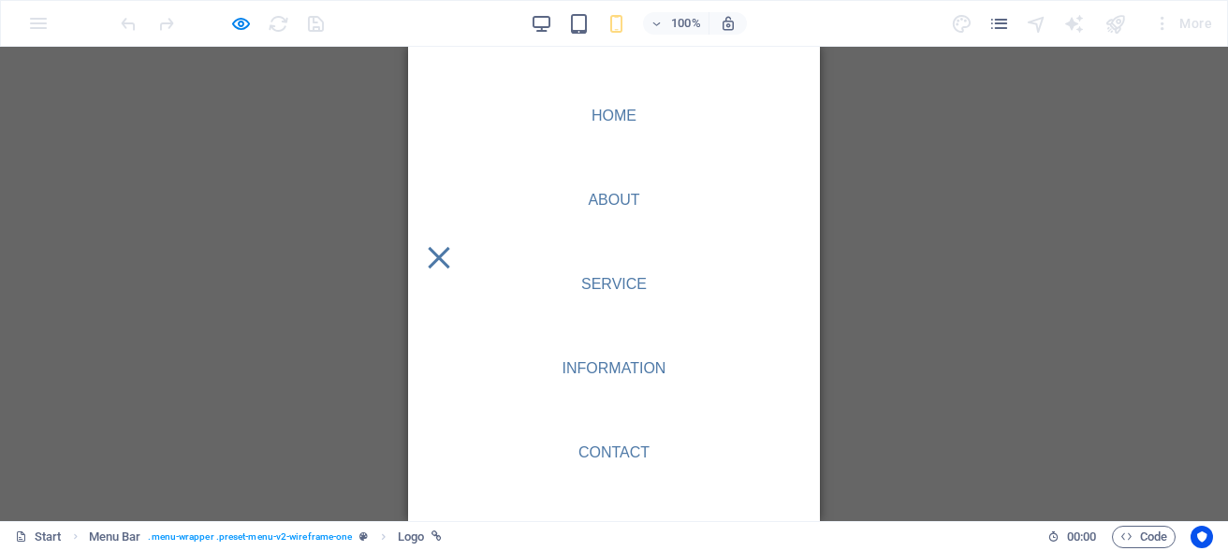
click at [453, 246] on div at bounding box center [439, 257] width 28 height 23
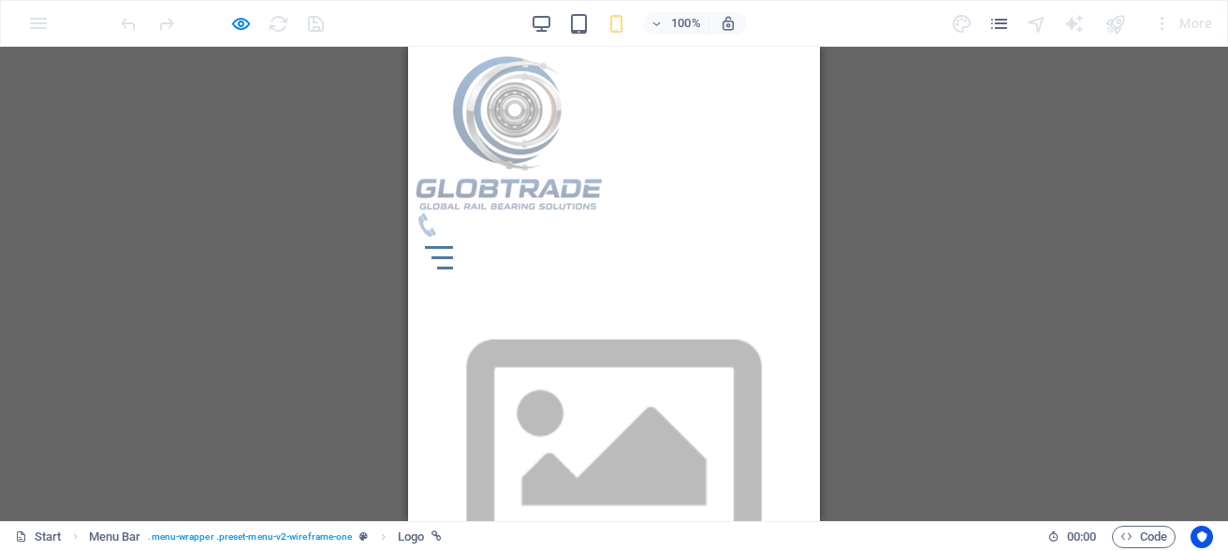
click at [453, 246] on div at bounding box center [439, 257] width 28 height 23
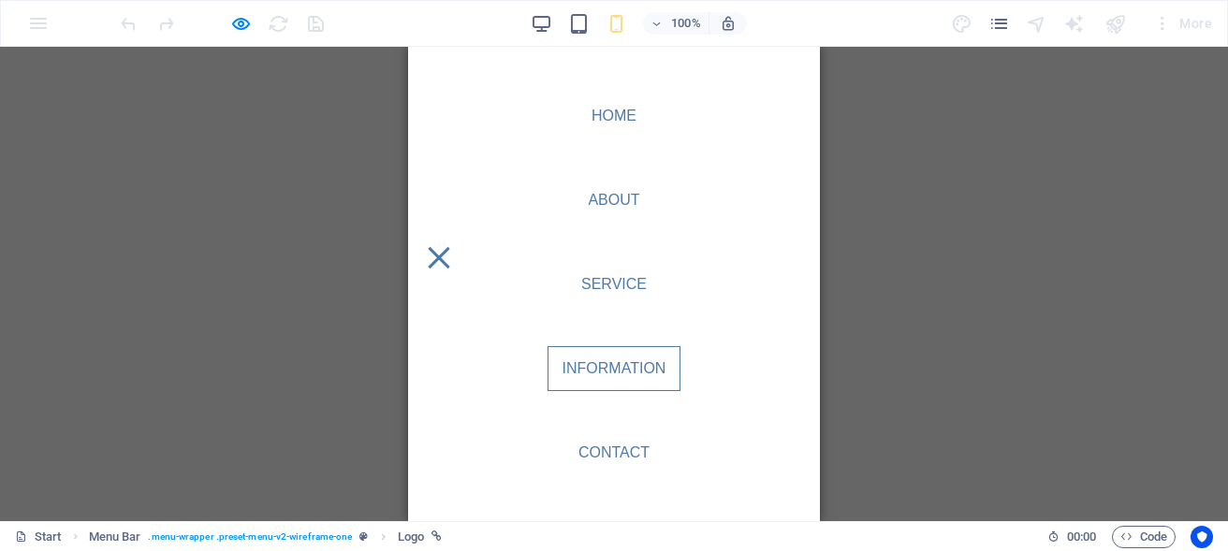
click at [587, 360] on link "Information" at bounding box center [615, 368] width 134 height 45
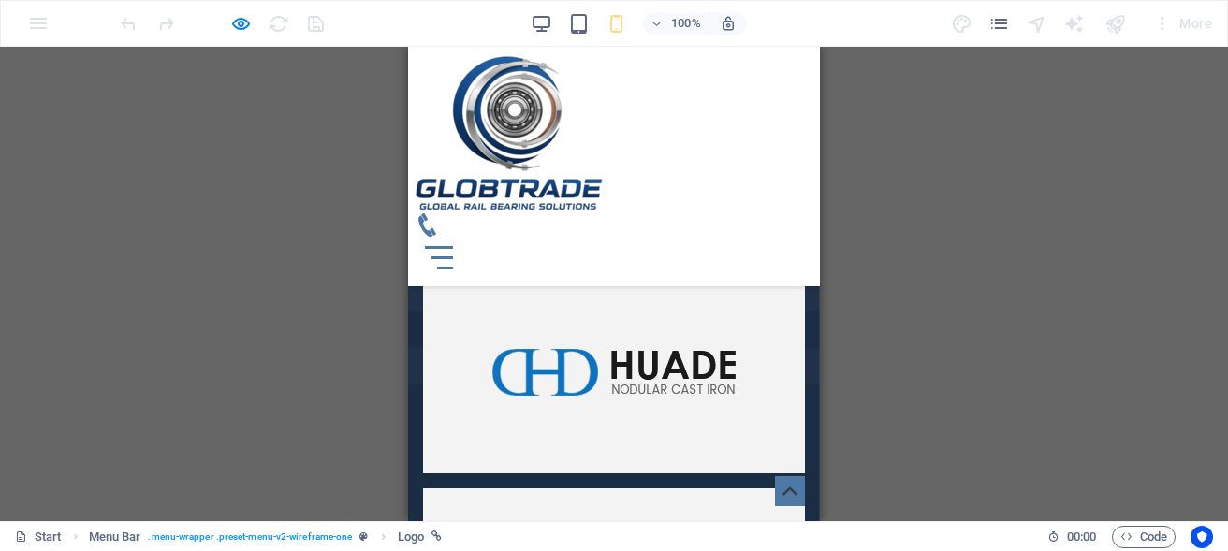
scroll to position [5659, 0]
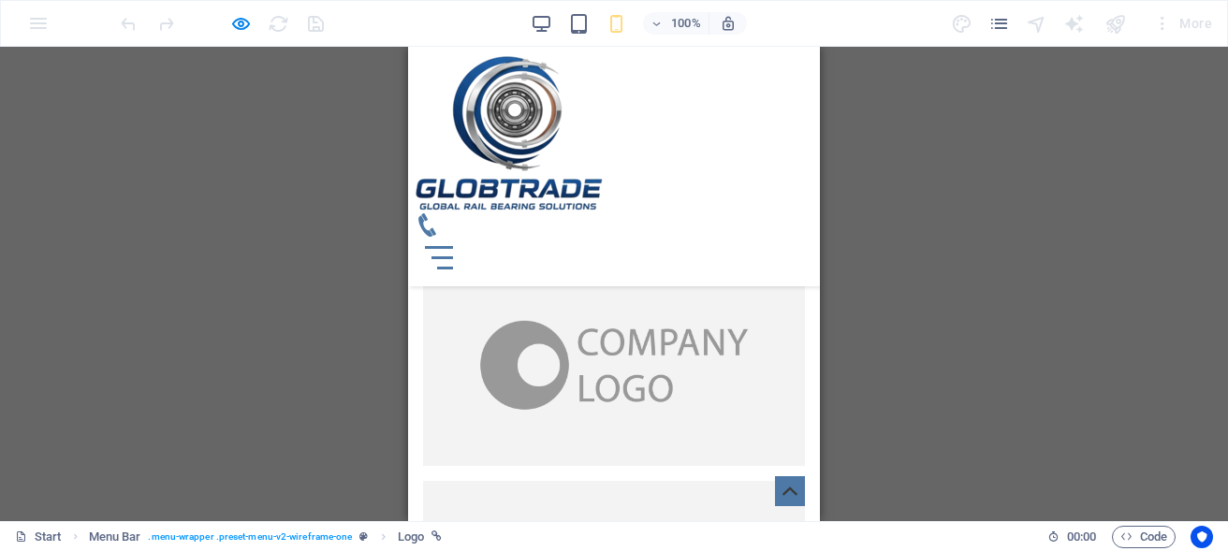
click at [536, 135] on img at bounding box center [509, 133] width 187 height 159
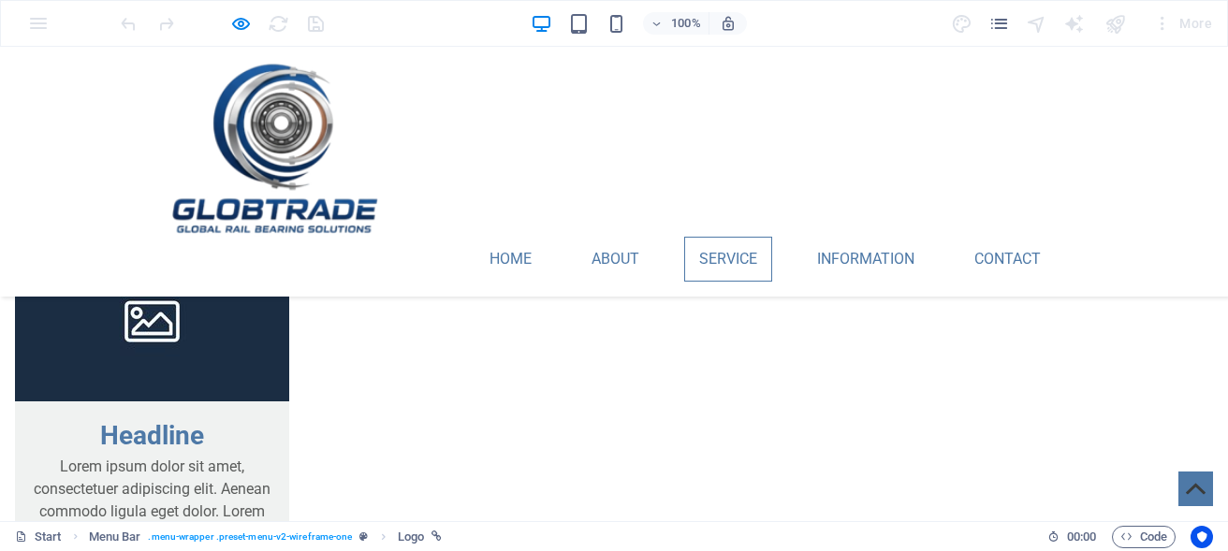
scroll to position [2483, 0]
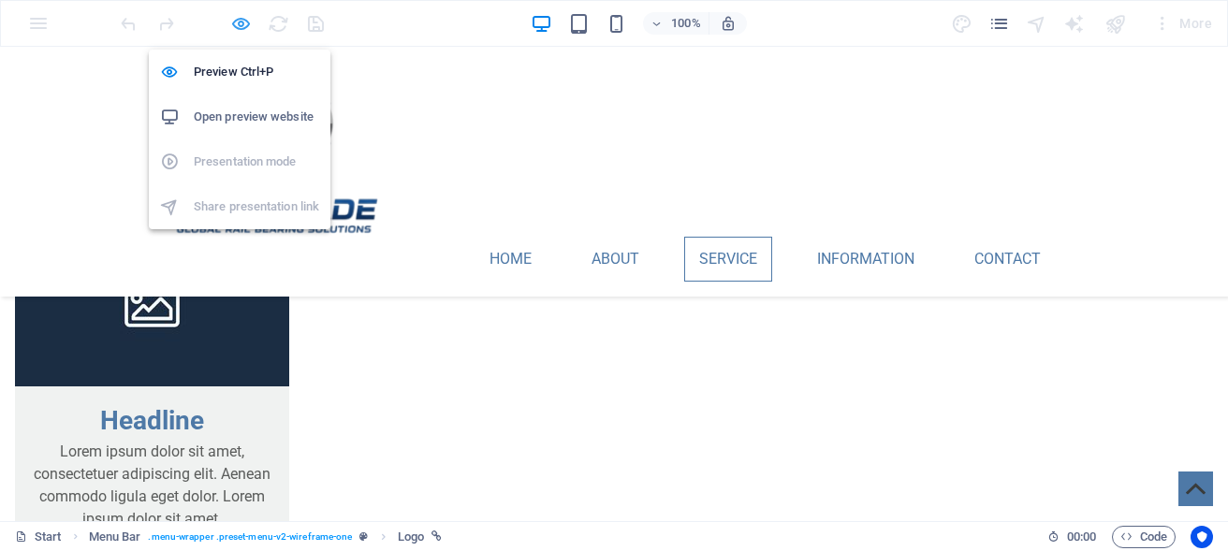
select select "px"
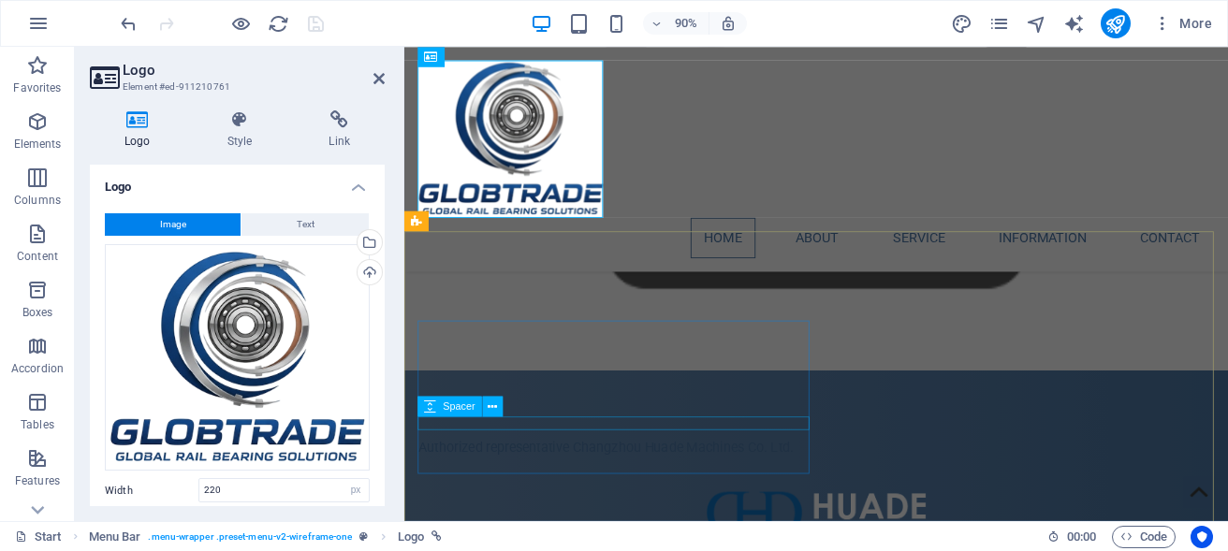
scroll to position [0, 0]
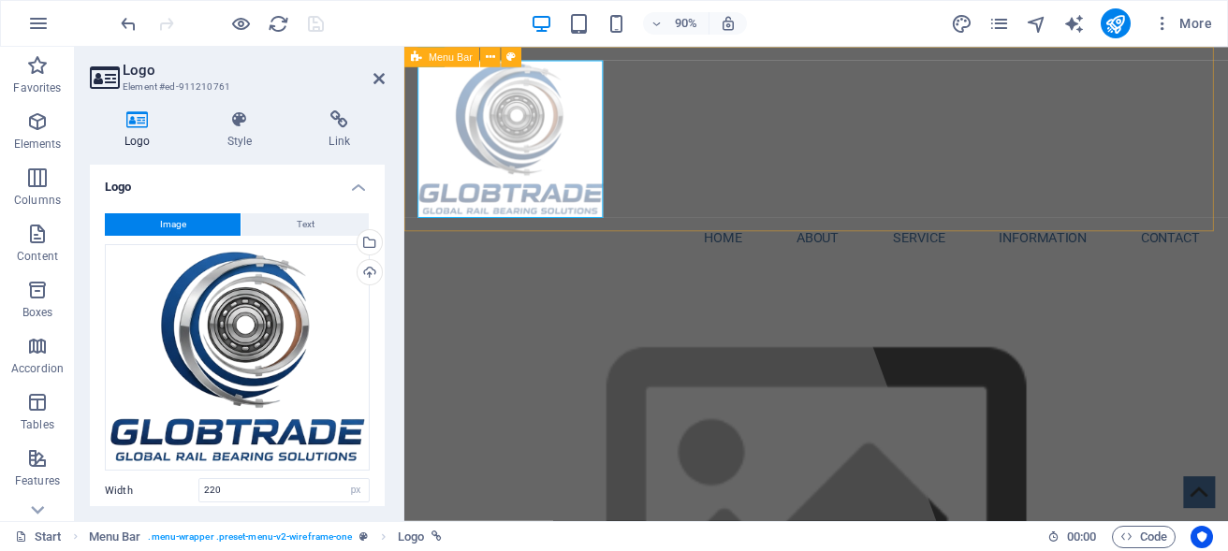
click at [810, 214] on div "Home About Service Information Contact" at bounding box center [862, 172] width 916 height 250
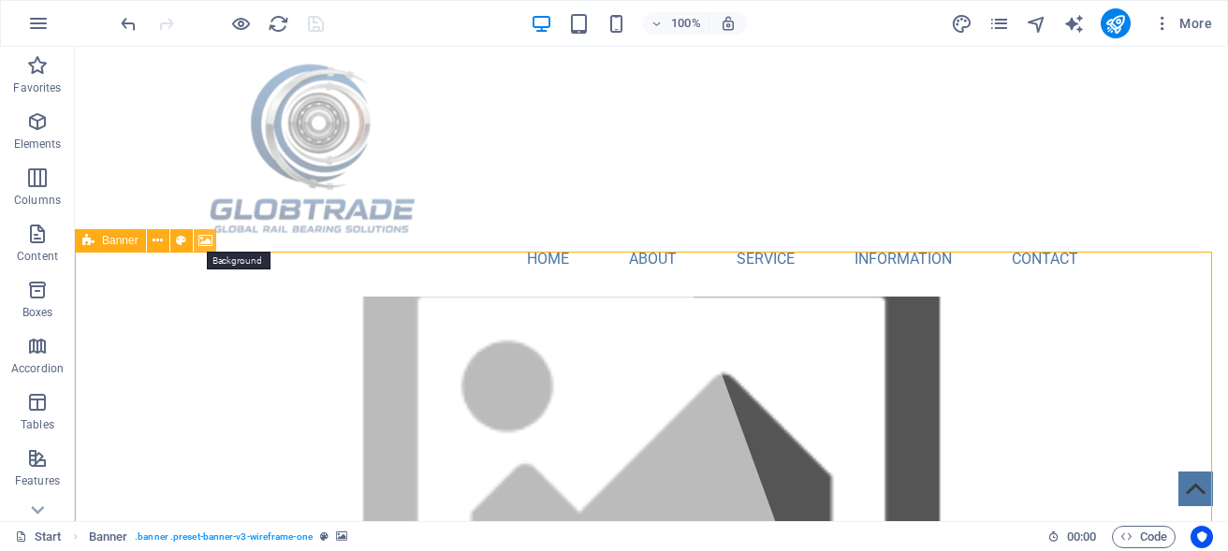
click at [204, 242] on icon at bounding box center [205, 241] width 14 height 20
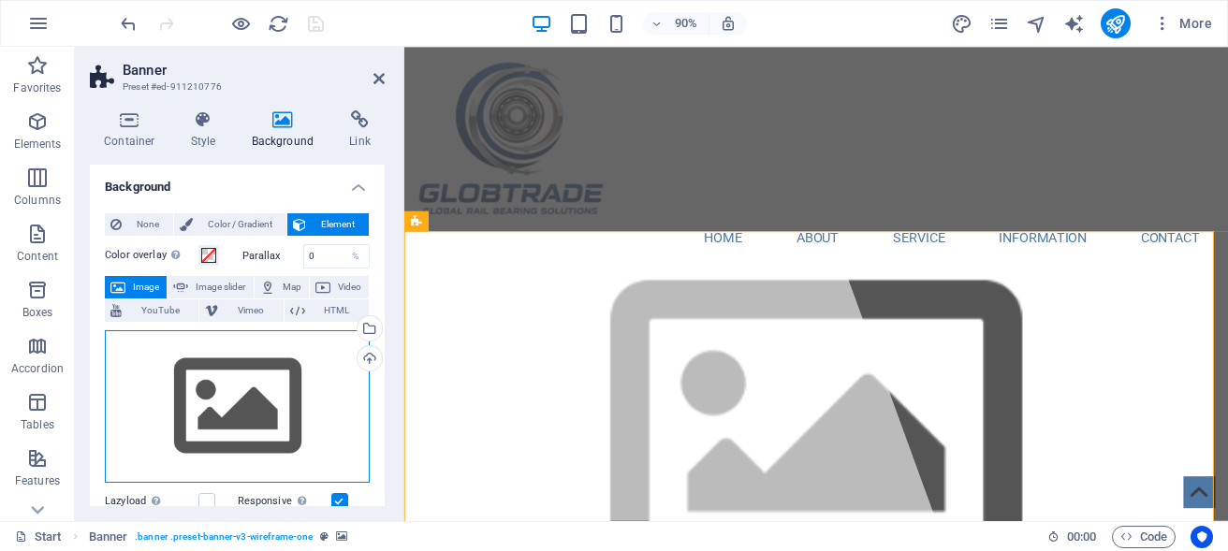
click at [236, 404] on div "Drag files here, click to choose files or select files from Files or our free s…" at bounding box center [237, 408] width 265 height 154
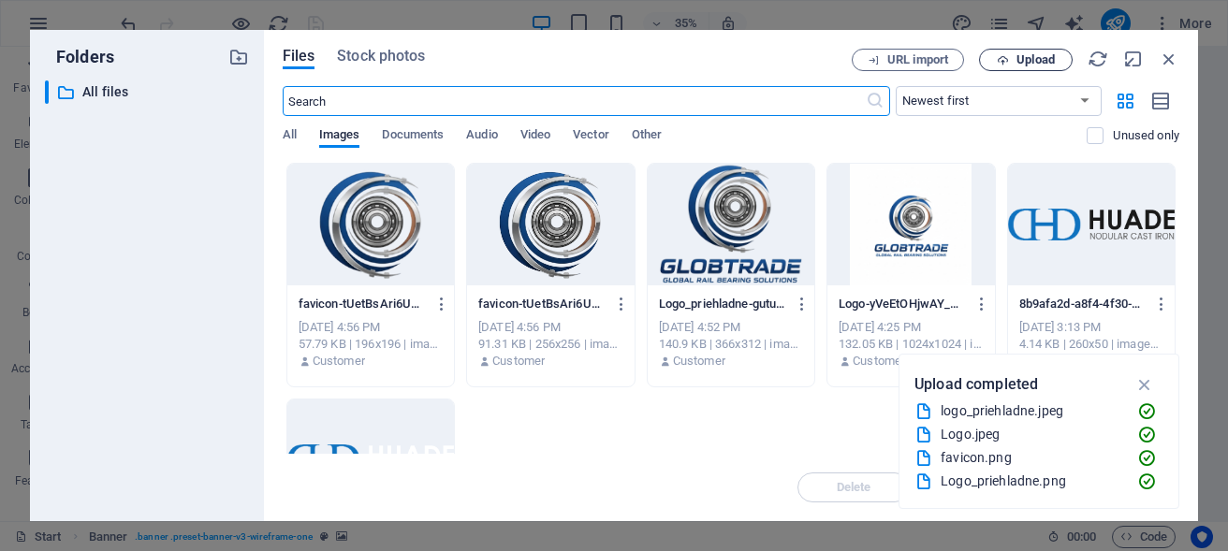
click at [1025, 51] on button "Upload" at bounding box center [1026, 60] width 94 height 22
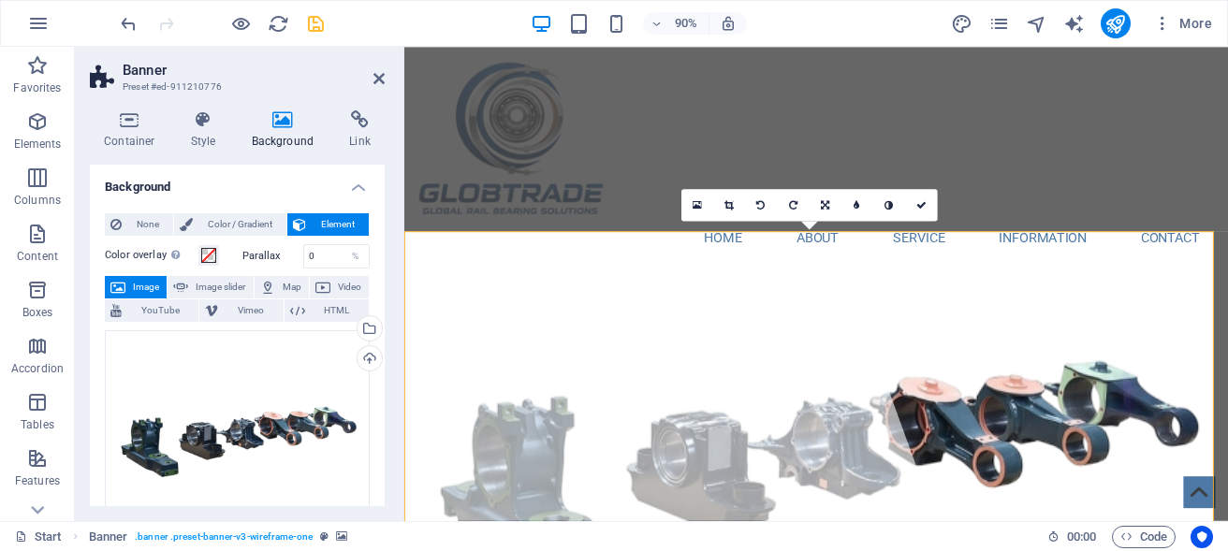
click at [247, 257] on label "Parallax" at bounding box center [273, 256] width 61 height 10
drag, startPoint x: 315, startPoint y: 259, endPoint x: 261, endPoint y: 259, distance: 53.4
click at [304, 259] on input "0" at bounding box center [337, 256] width 66 height 22
click at [210, 253] on span at bounding box center [208, 255] width 15 height 15
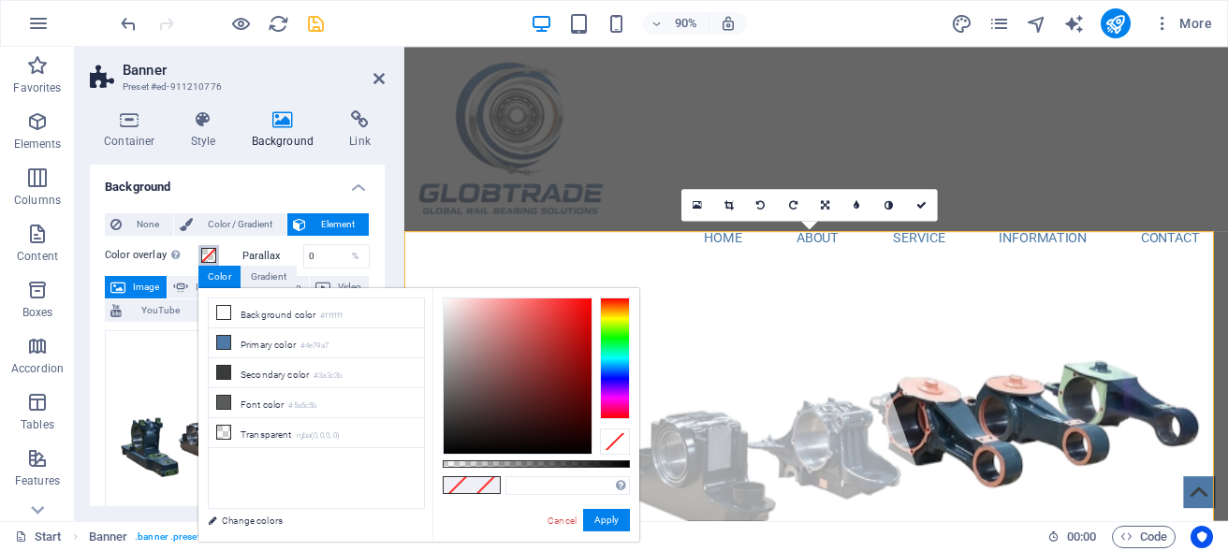
click at [210, 253] on span at bounding box center [208, 255] width 15 height 15
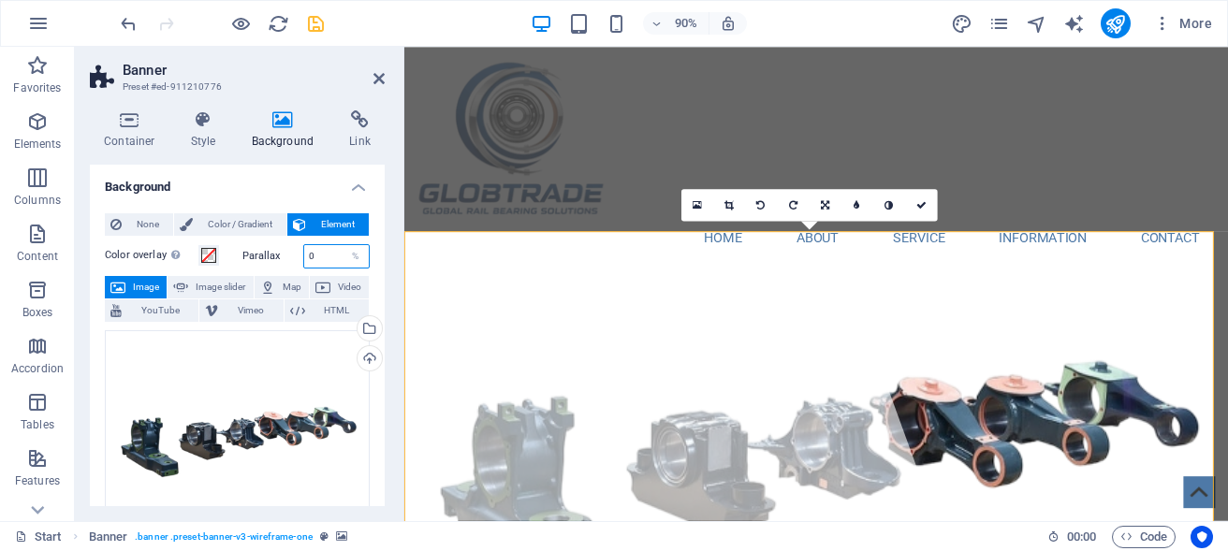
click at [322, 256] on input "0" at bounding box center [337, 256] width 66 height 22
click at [343, 259] on div "%" at bounding box center [356, 256] width 26 height 22
click at [322, 251] on input "0" at bounding box center [337, 256] width 66 height 22
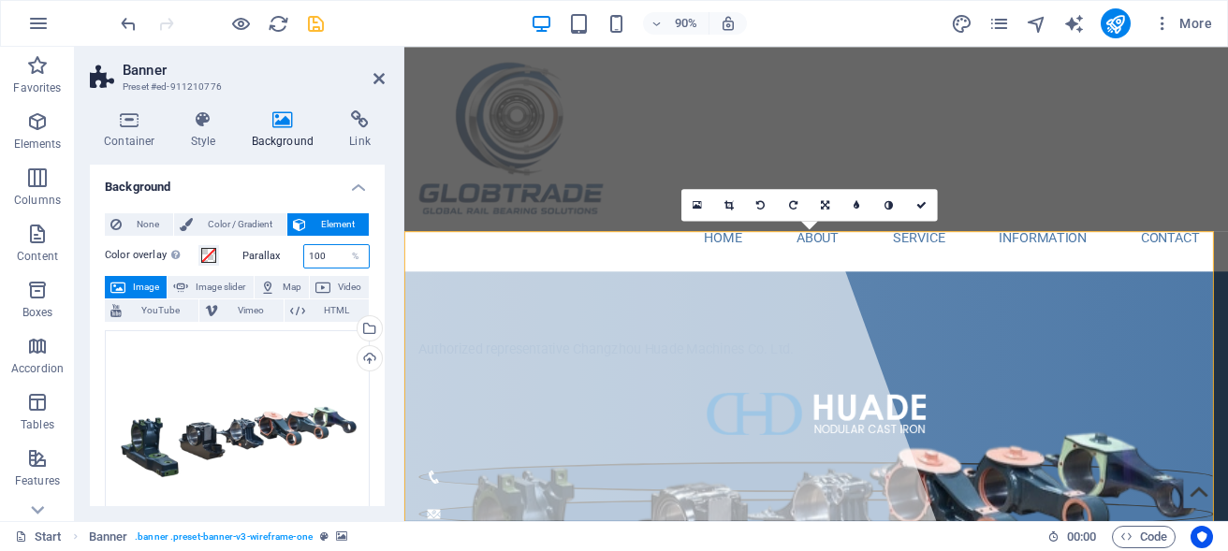
drag, startPoint x: 325, startPoint y: 253, endPoint x: 289, endPoint y: 253, distance: 35.6
click at [304, 253] on input "100" at bounding box center [337, 256] width 66 height 22
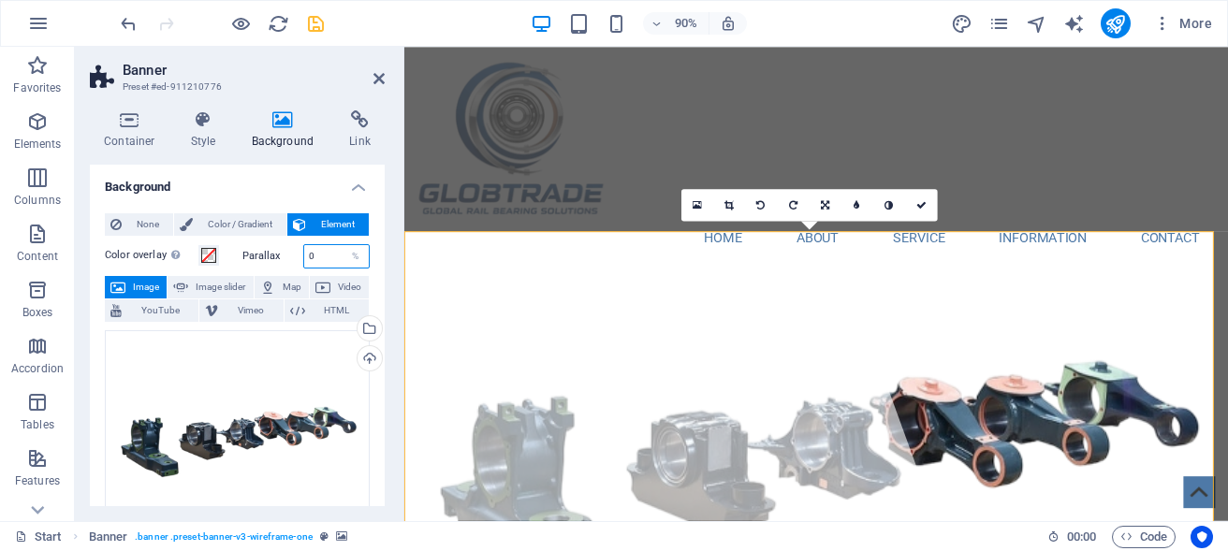
drag, startPoint x: 326, startPoint y: 256, endPoint x: 292, endPoint y: 254, distance: 33.8
click at [304, 254] on input "0" at bounding box center [337, 256] width 66 height 22
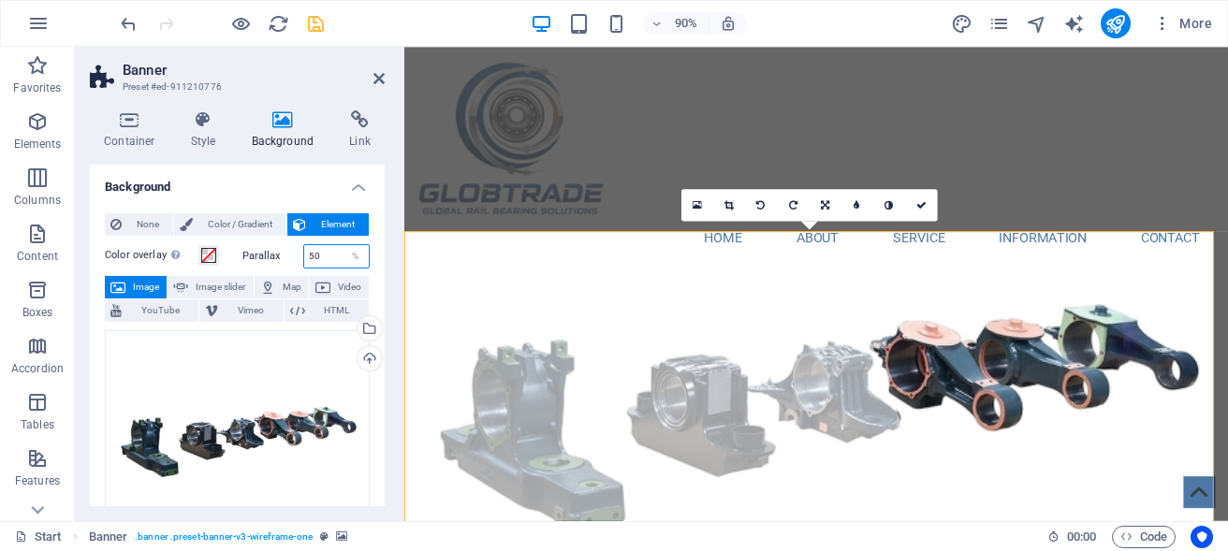
drag, startPoint x: 317, startPoint y: 256, endPoint x: 287, endPoint y: 254, distance: 31.0
click at [304, 254] on input "50" at bounding box center [337, 256] width 66 height 22
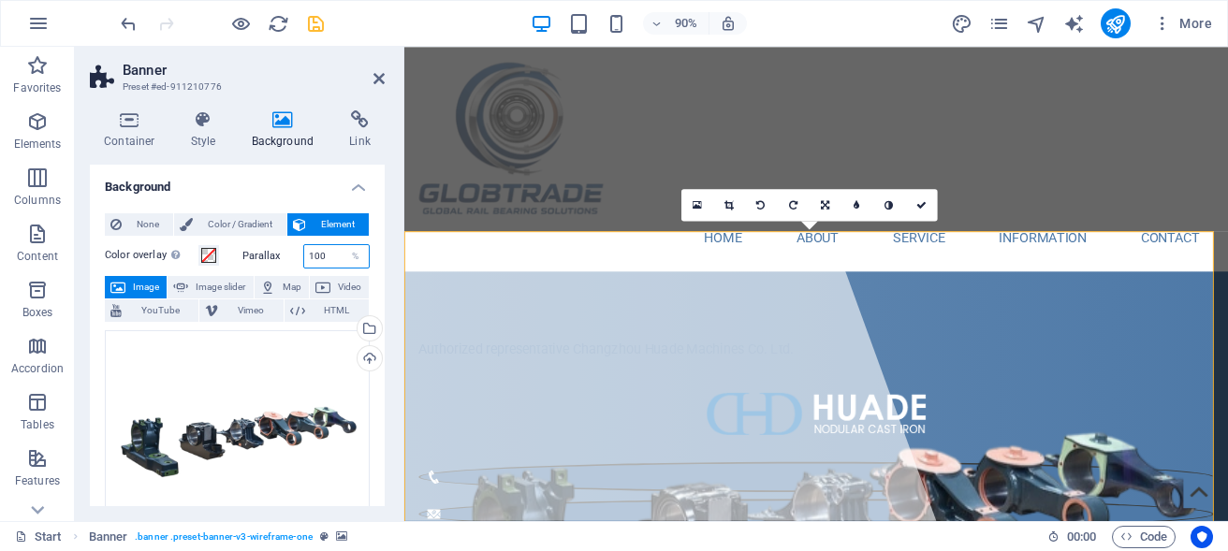
drag, startPoint x: 326, startPoint y: 252, endPoint x: 280, endPoint y: 254, distance: 45.9
click at [304, 254] on input "100" at bounding box center [337, 256] width 66 height 22
type input "0"
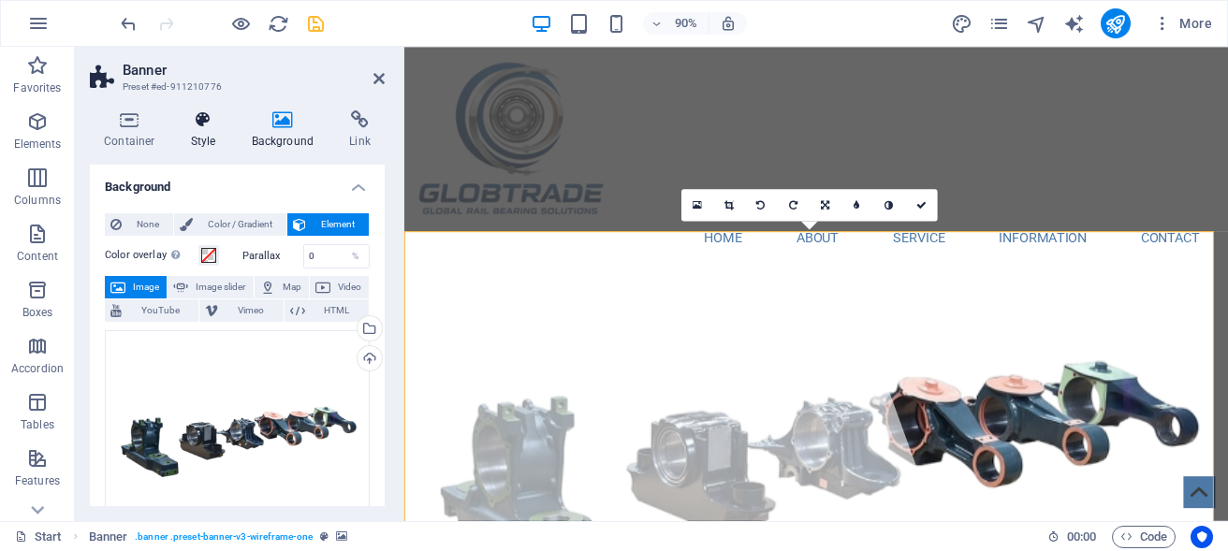
click at [192, 142] on h4 "Style" at bounding box center [207, 129] width 61 height 39
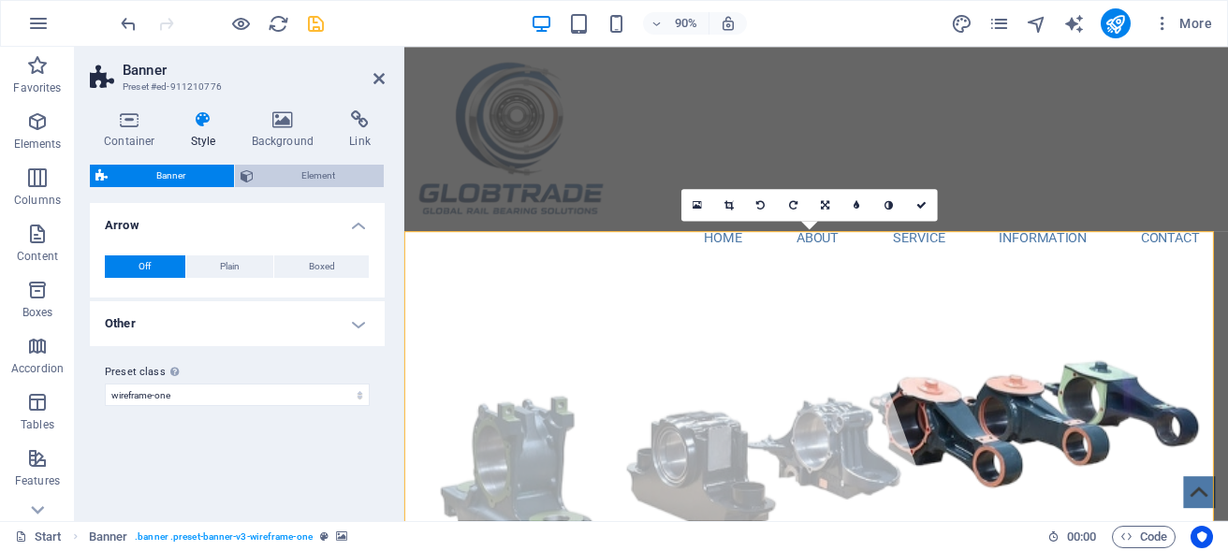
click at [278, 169] on span "Element" at bounding box center [319, 176] width 120 height 22
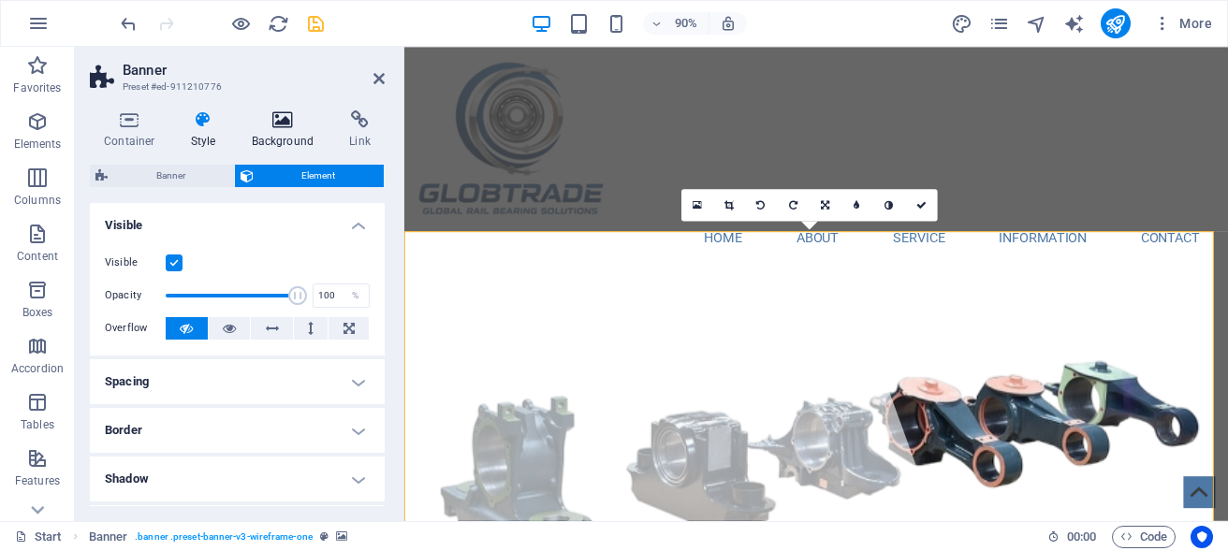
click at [271, 145] on h4 "Background" at bounding box center [287, 129] width 98 height 39
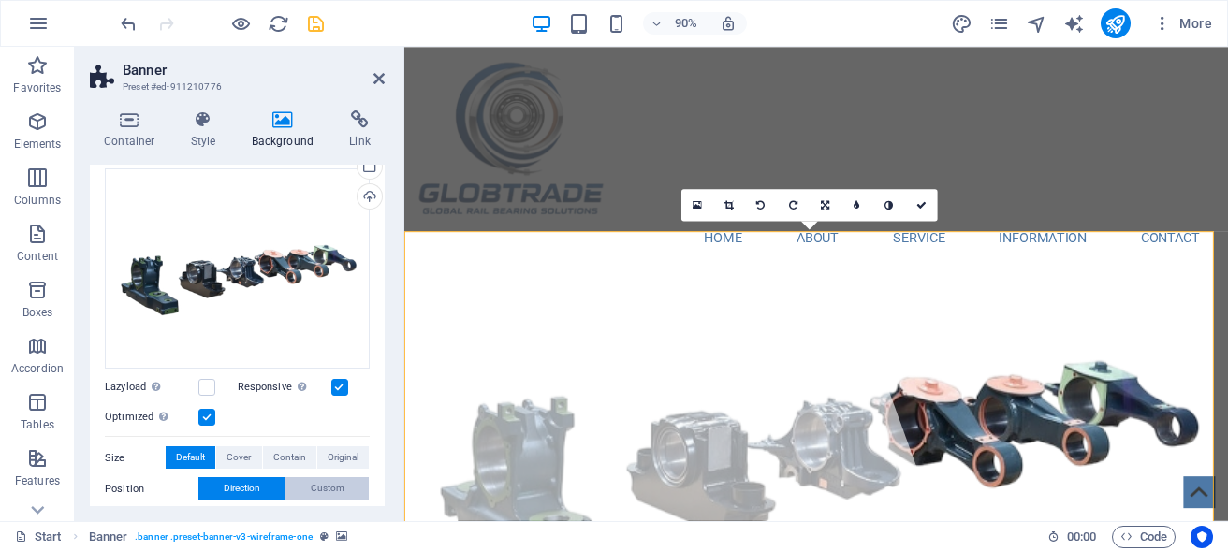
scroll to position [253, 0]
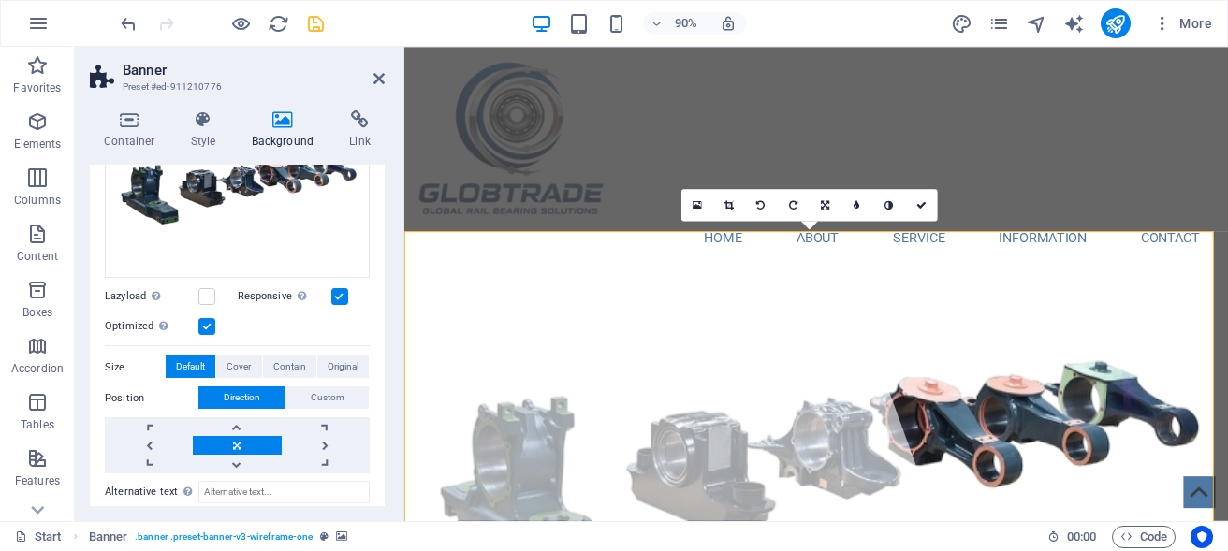
click at [204, 318] on label at bounding box center [206, 326] width 17 height 17
click at [0, 0] on input "Optimized Images are compressed to improve page speed." at bounding box center [0, 0] width 0 height 0
click at [204, 318] on label at bounding box center [206, 326] width 17 height 17
click at [0, 0] on input "Optimized Images are compressed to improve page speed." at bounding box center [0, 0] width 0 height 0
click at [826, 206] on icon at bounding box center [825, 205] width 8 height 10
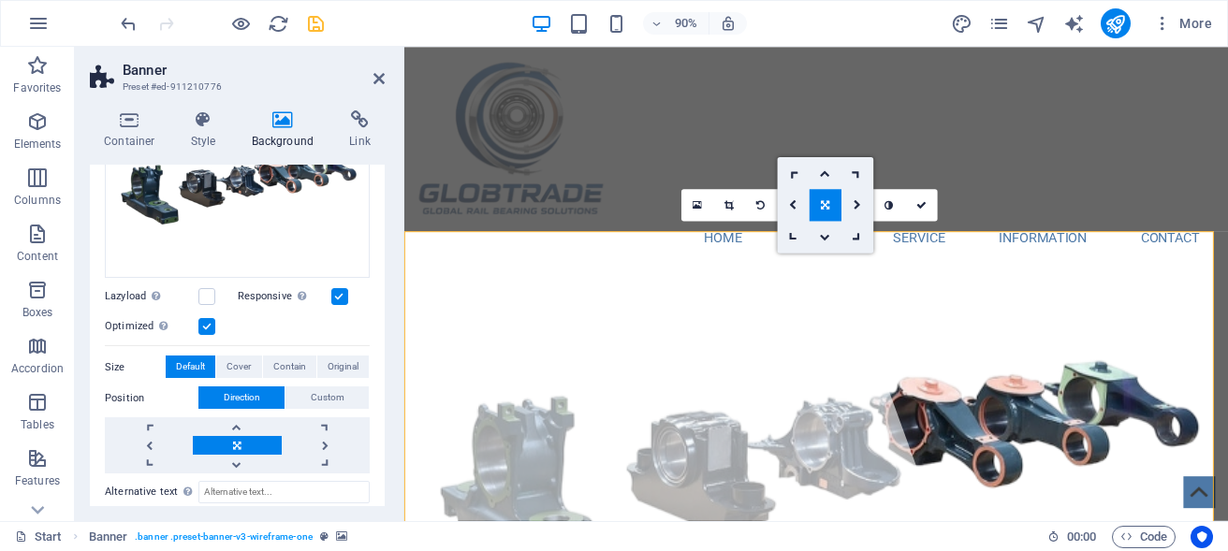
click at [826, 206] on icon at bounding box center [825, 205] width 8 height 10
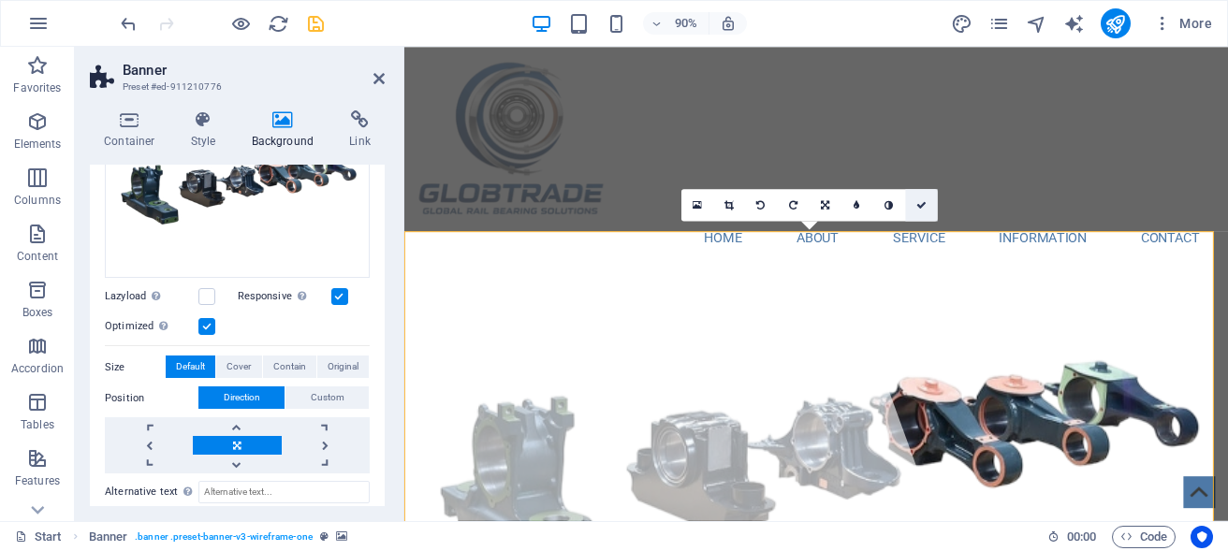
click at [920, 212] on link at bounding box center [921, 205] width 32 height 32
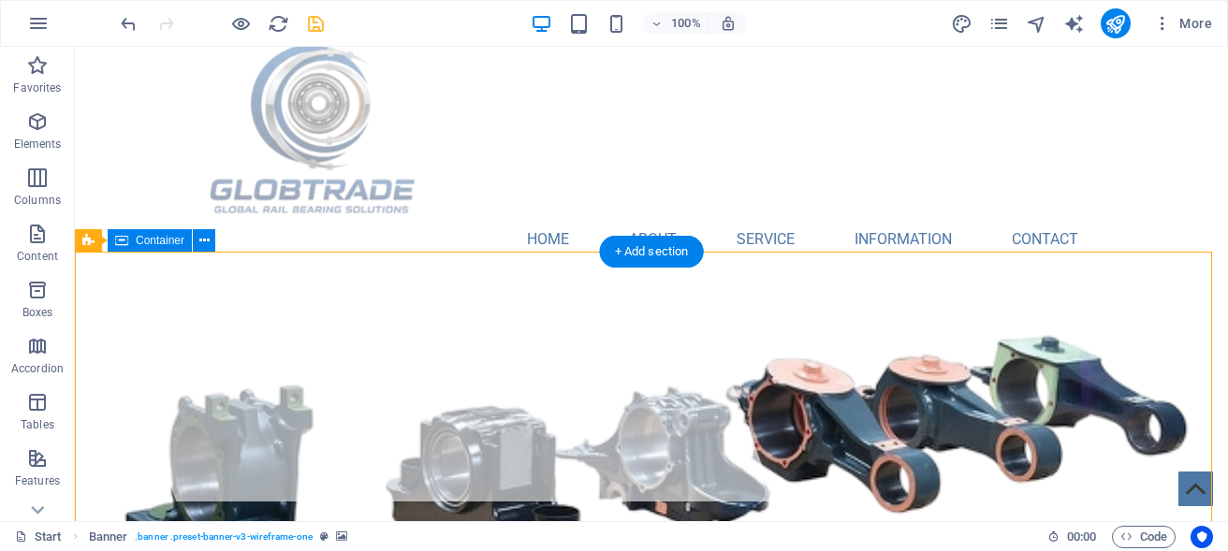
scroll to position [0, 0]
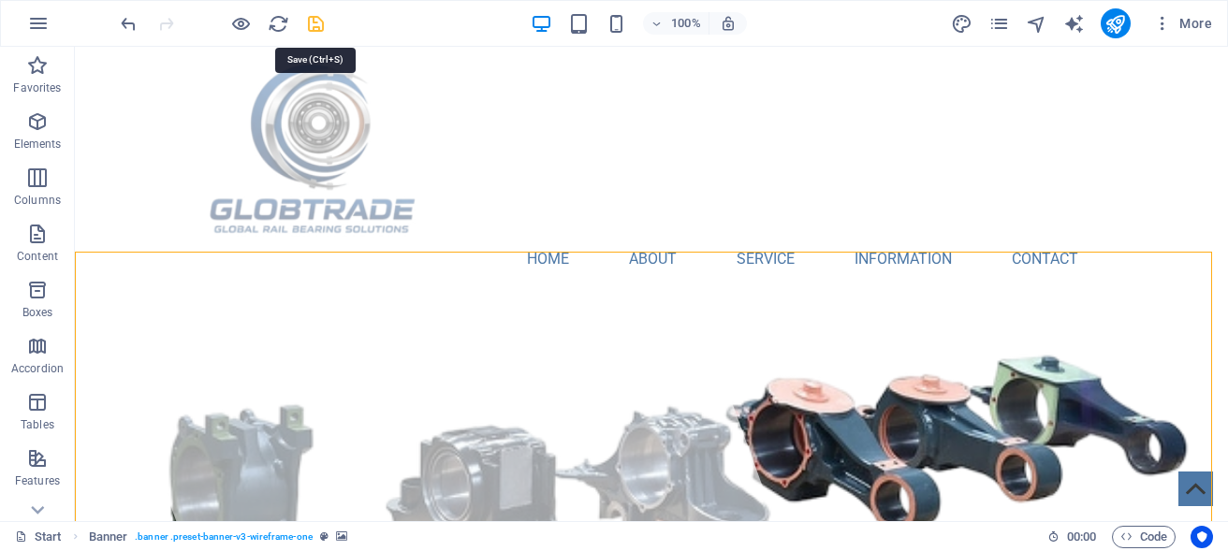
click at [321, 28] on icon "save" at bounding box center [316, 24] width 22 height 22
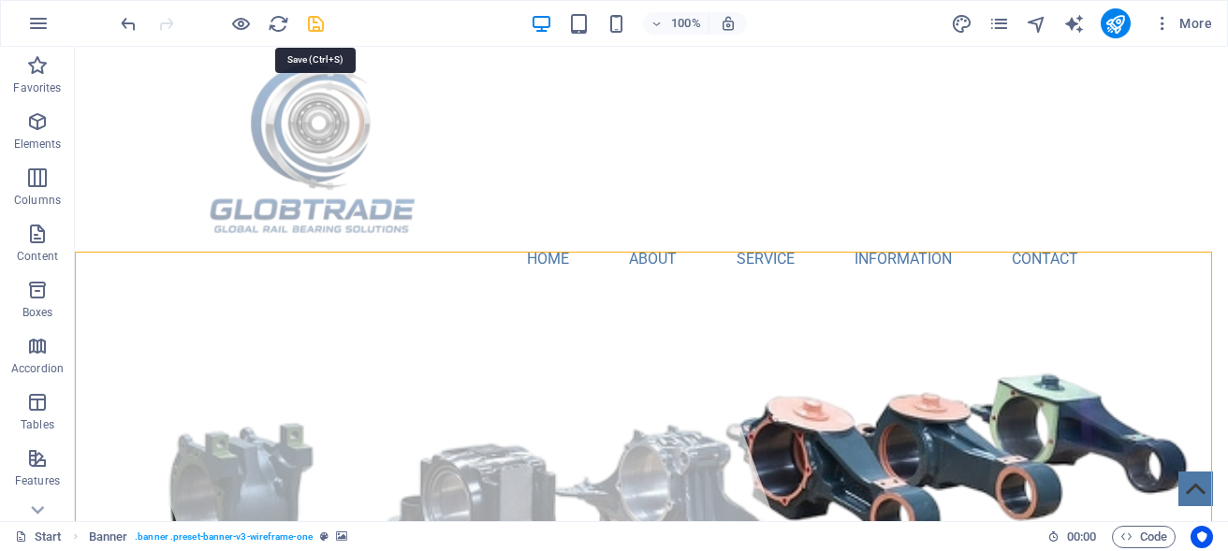
select select "px"
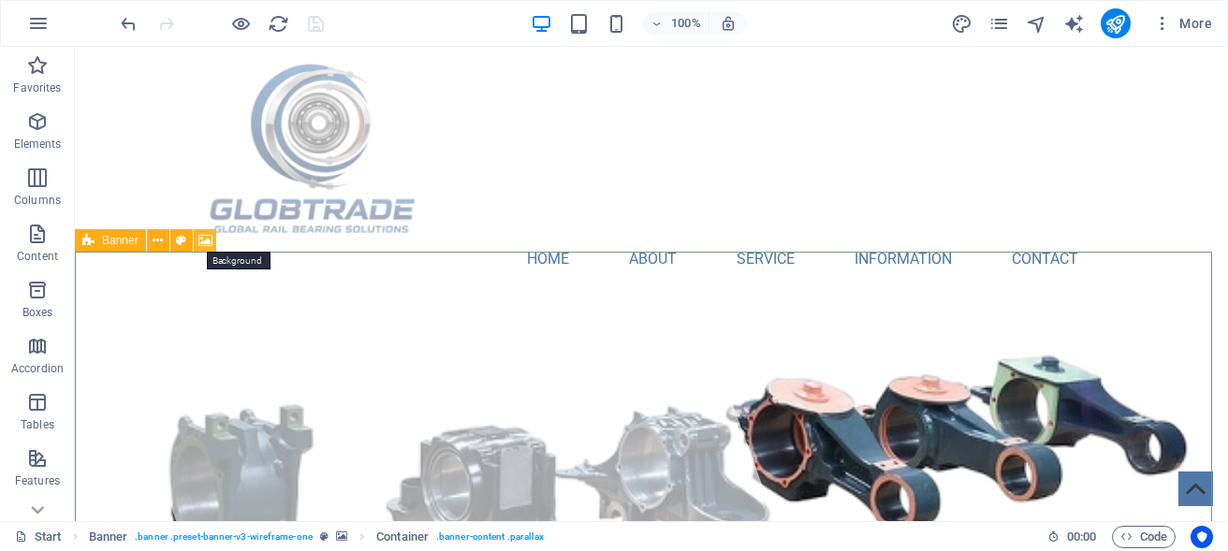
click at [203, 241] on icon at bounding box center [205, 241] width 14 height 20
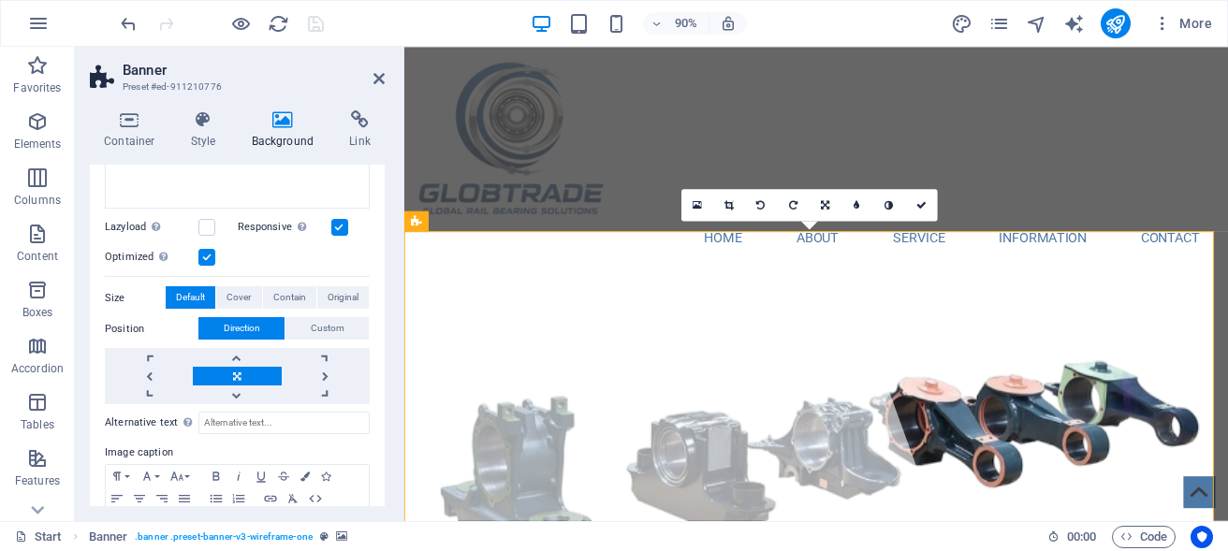
scroll to position [337, 0]
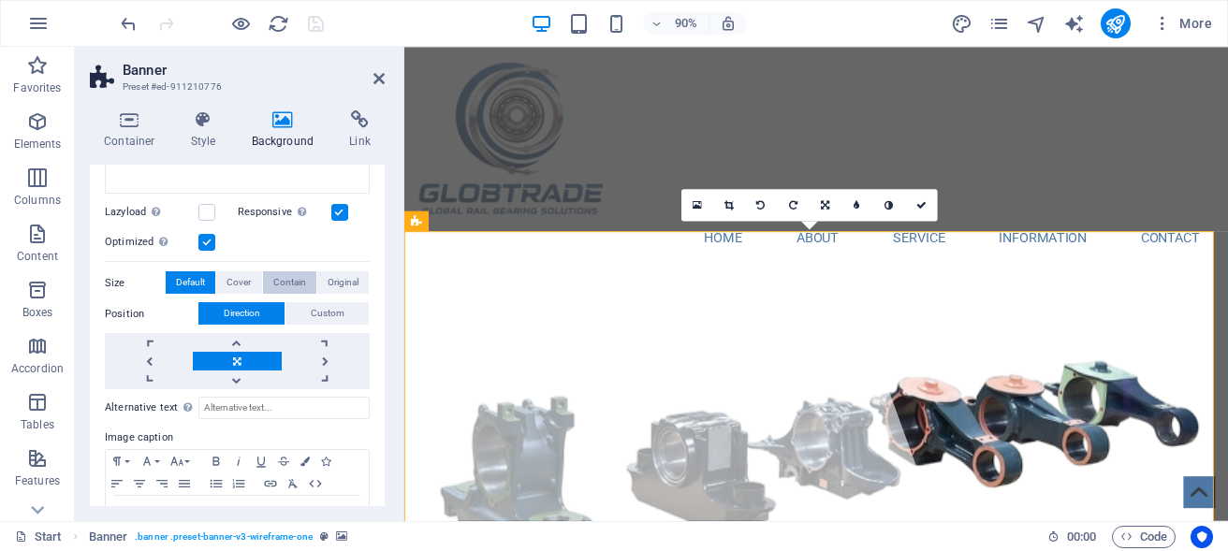
click at [275, 274] on span "Contain" at bounding box center [289, 283] width 33 height 22
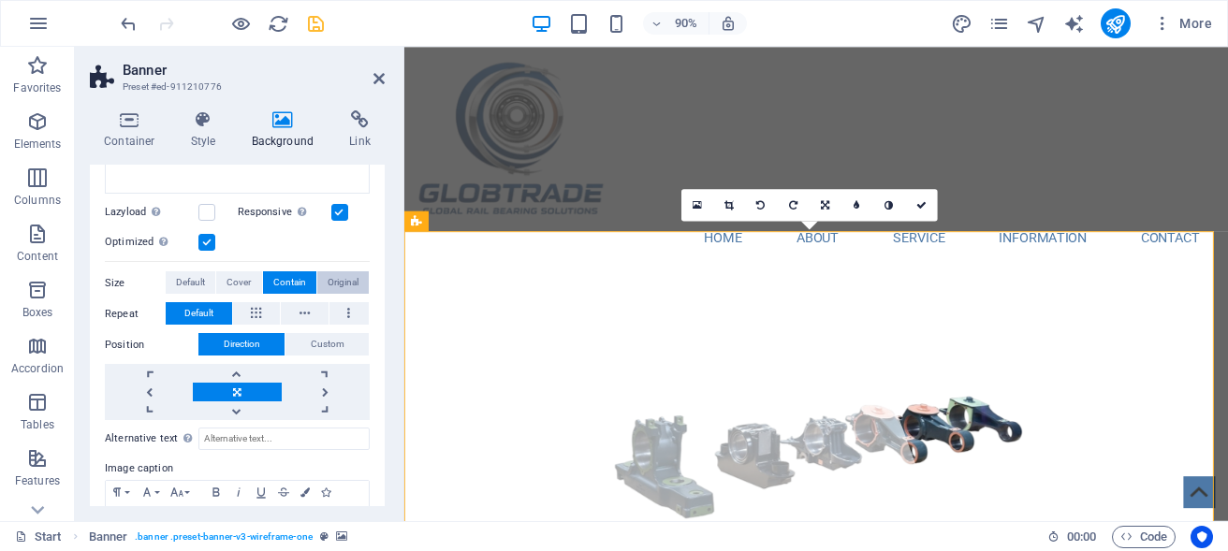
click at [328, 276] on span "Original" at bounding box center [343, 283] width 31 height 22
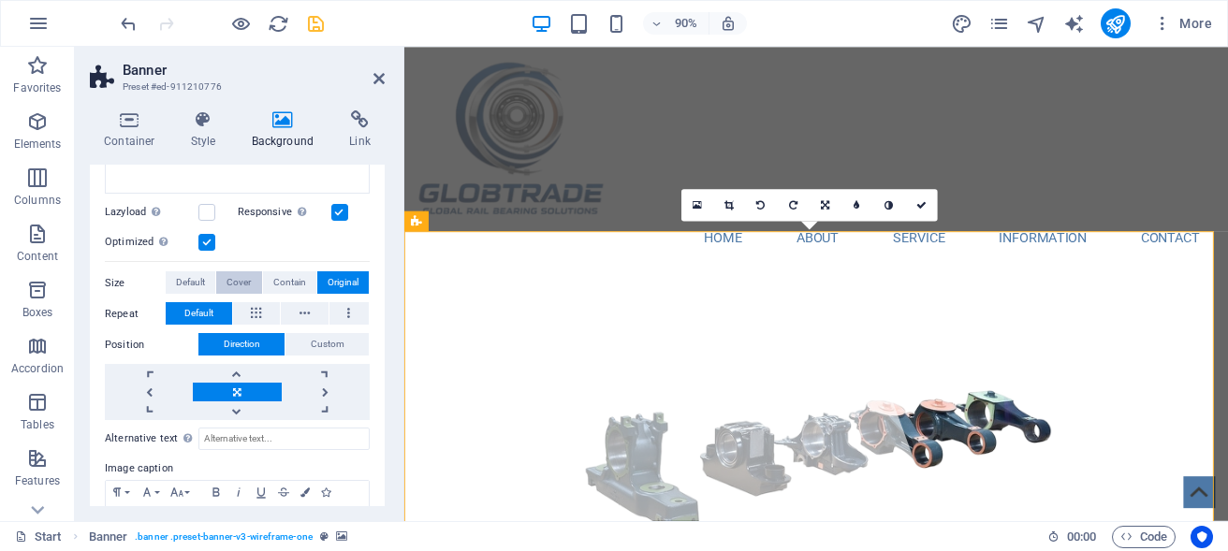
click at [220, 275] on button "Cover" at bounding box center [238, 283] width 45 height 22
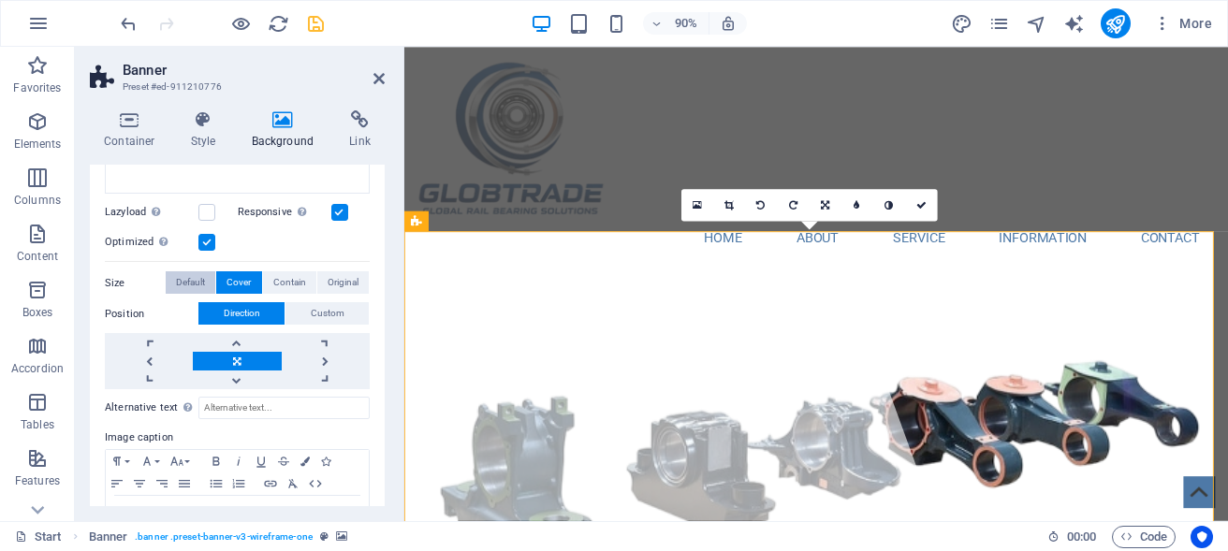
click at [181, 273] on span "Default" at bounding box center [190, 283] width 29 height 22
click at [307, 352] on link at bounding box center [326, 361] width 88 height 19
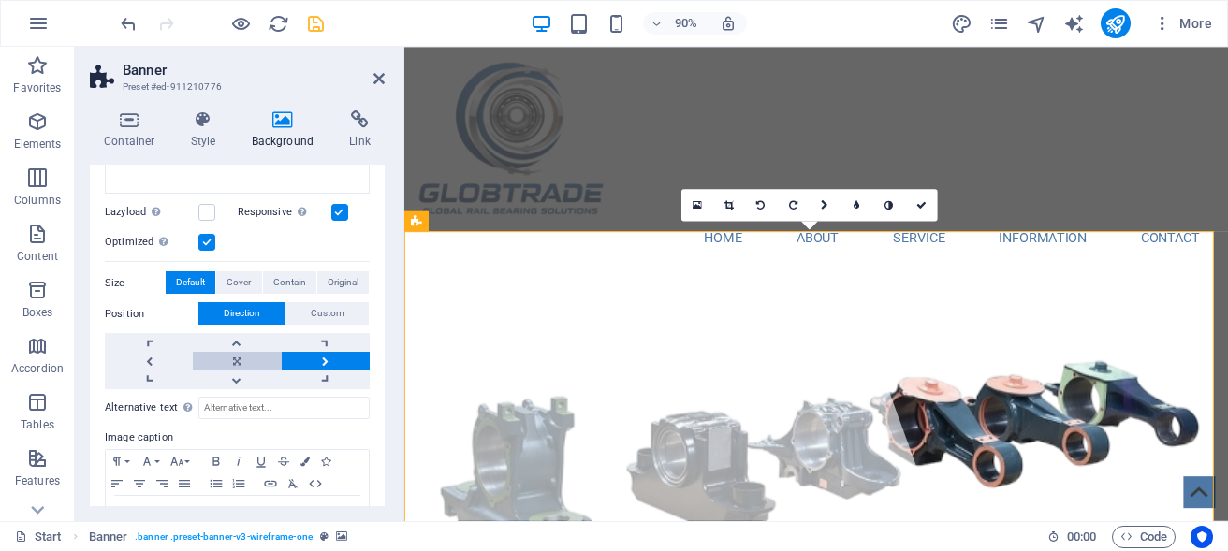
click at [222, 352] on link at bounding box center [237, 361] width 88 height 19
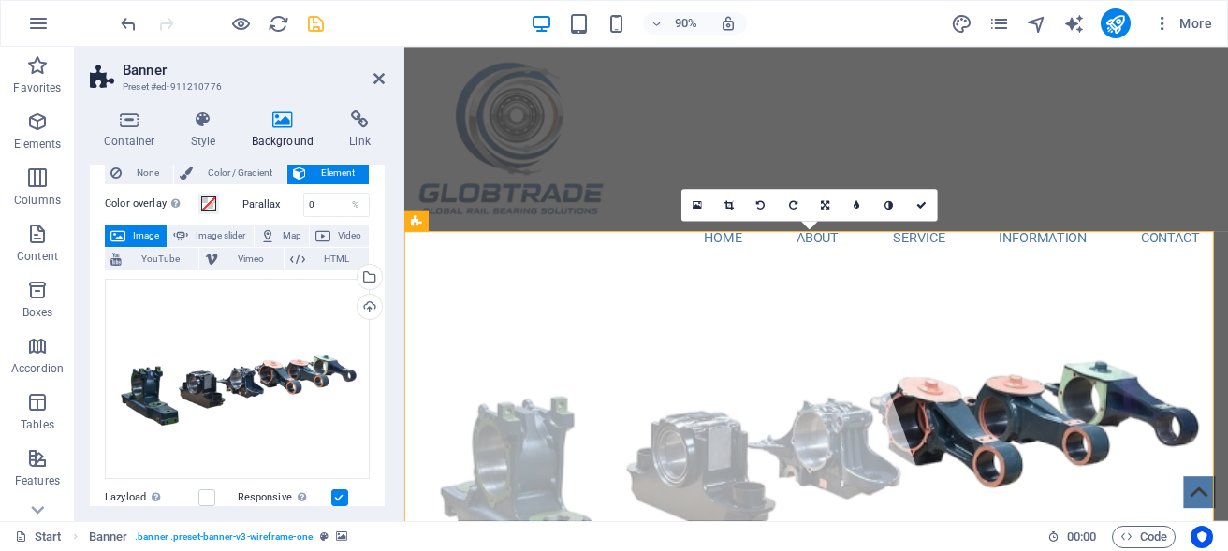
scroll to position [0, 0]
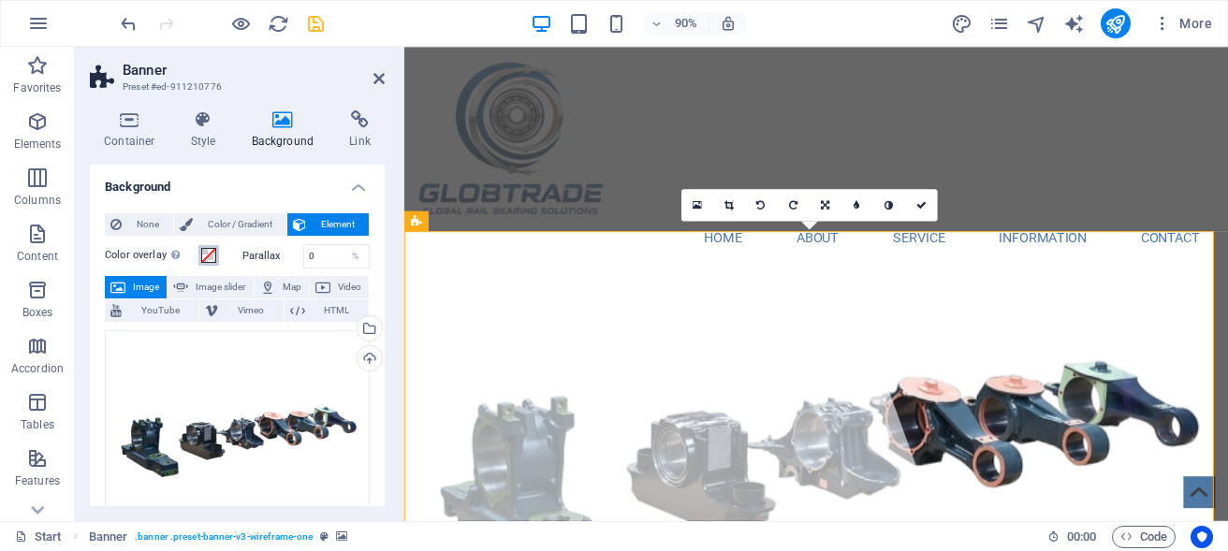
click at [209, 256] on span at bounding box center [208, 255] width 15 height 15
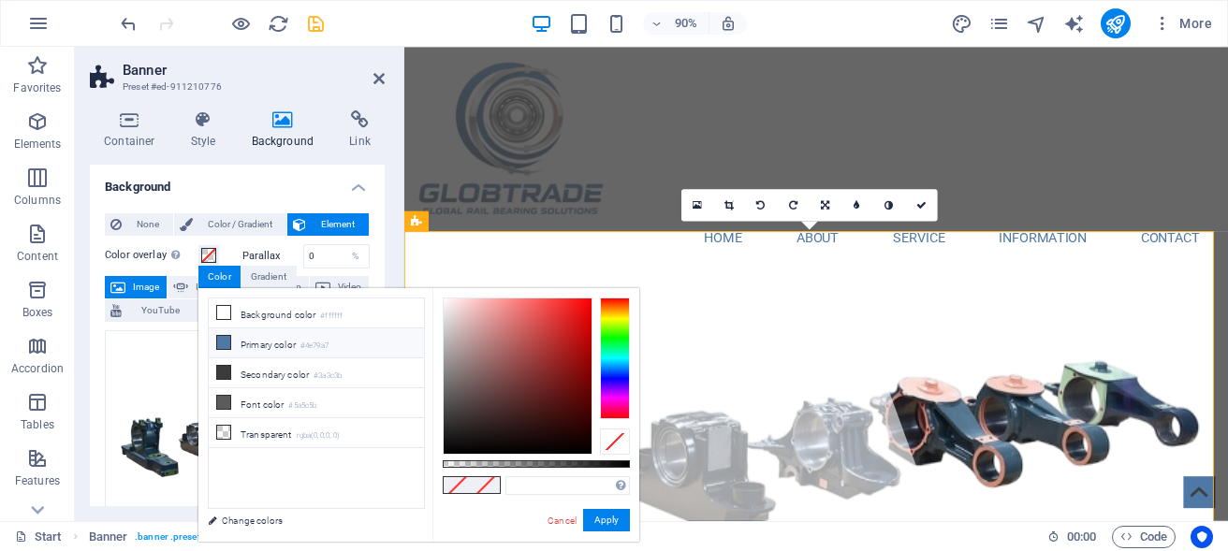
click at [218, 340] on icon at bounding box center [223, 342] width 13 height 13
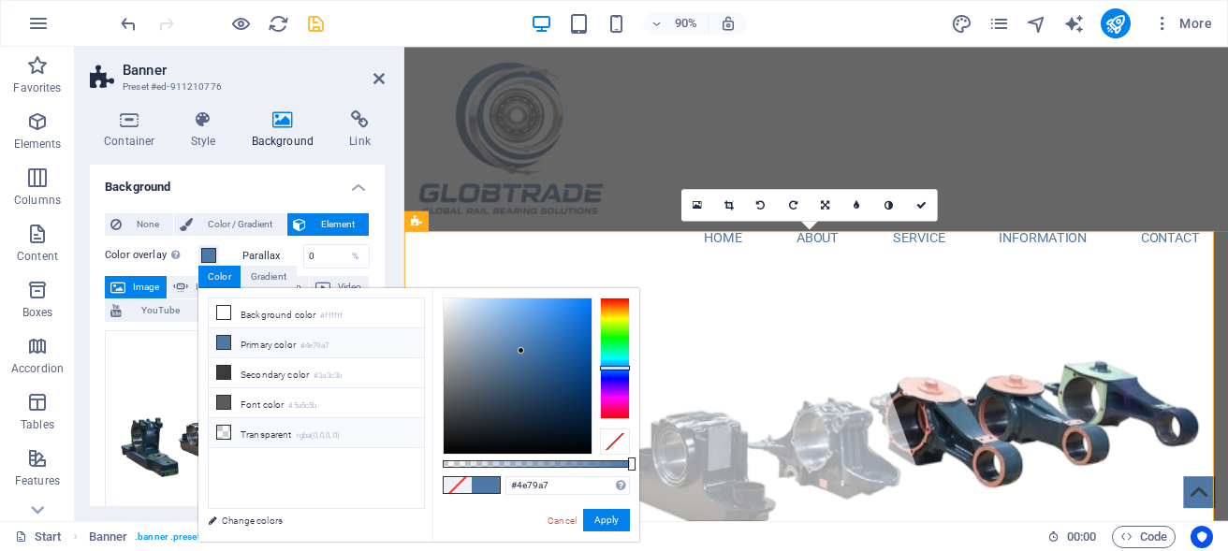
click at [222, 430] on icon at bounding box center [223, 432] width 13 height 13
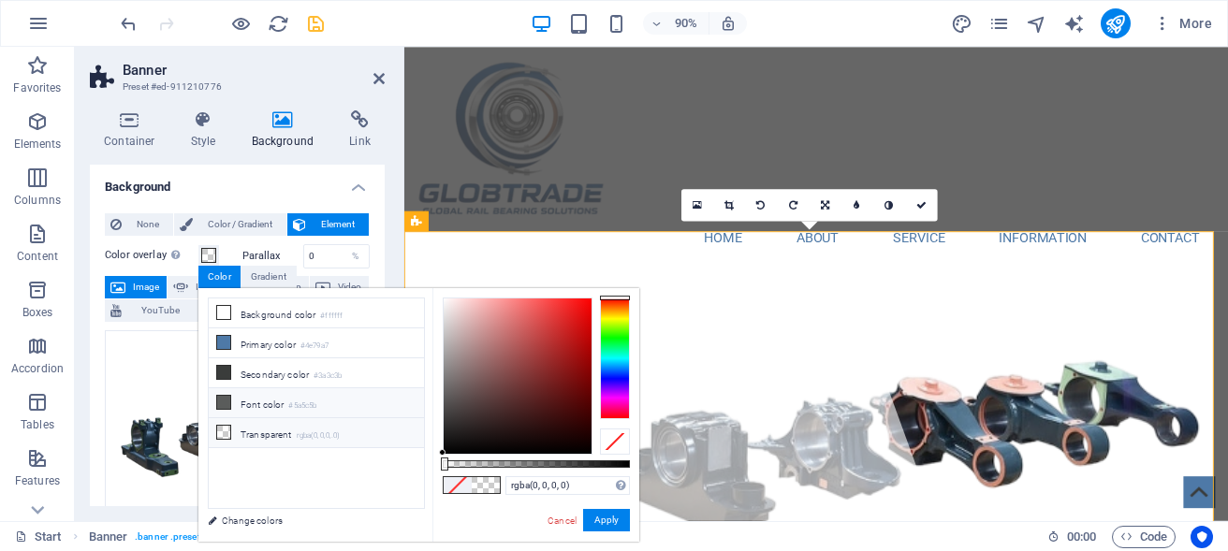
click at [217, 402] on icon at bounding box center [223, 402] width 13 height 13
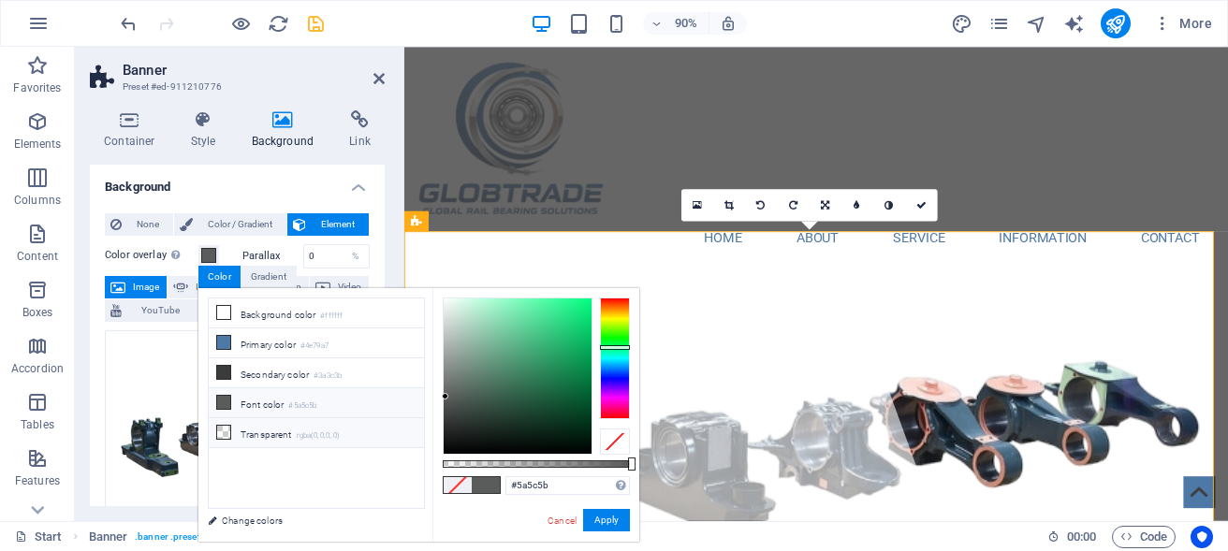
click at [227, 427] on icon at bounding box center [223, 432] width 13 height 13
type input "rgba(0, 0, 0, 0)"
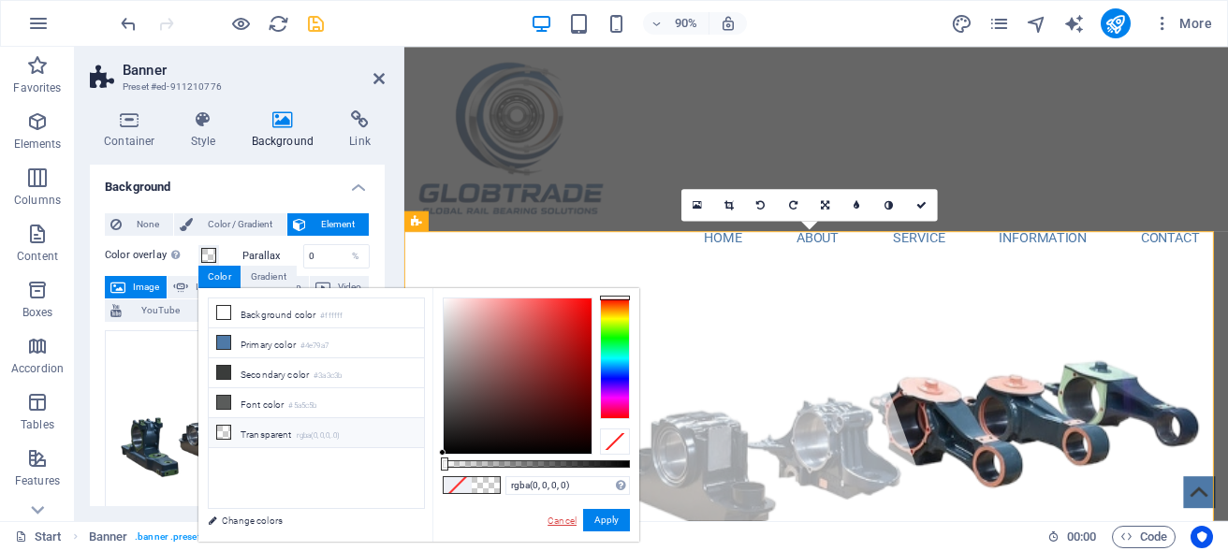
click at [571, 515] on link "Cancel" at bounding box center [562, 521] width 33 height 14
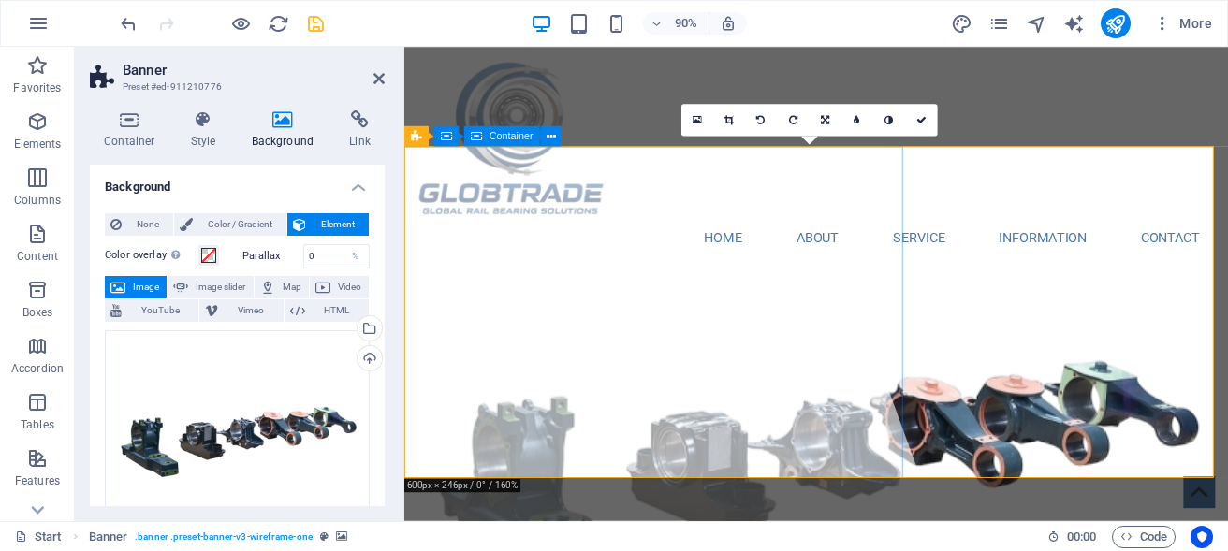
scroll to position [96, 0]
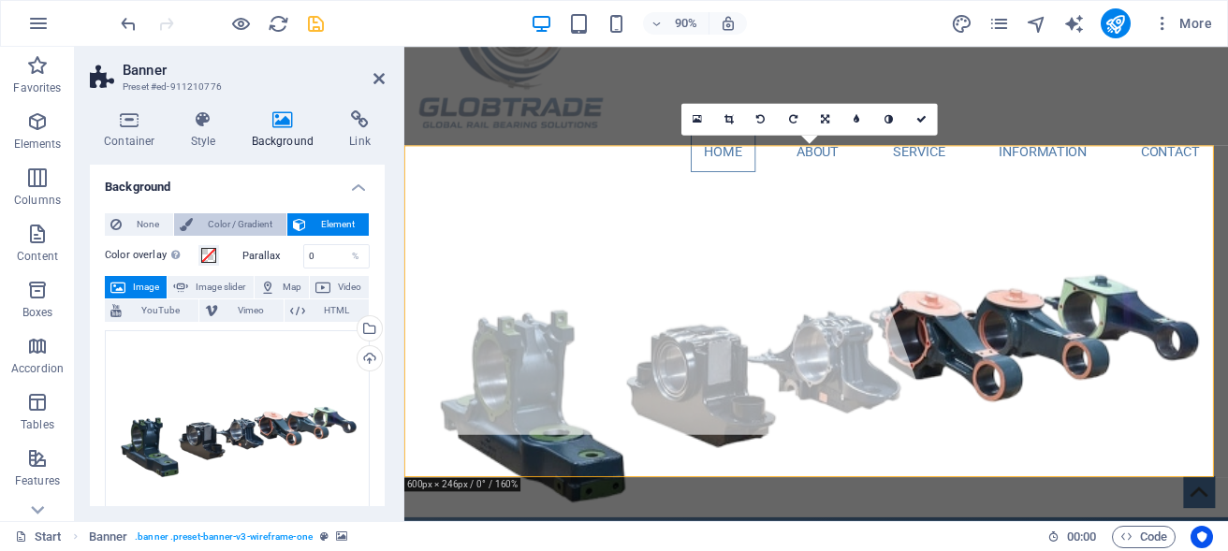
click at [241, 219] on span "Color / Gradient" at bounding box center [239, 224] width 82 height 22
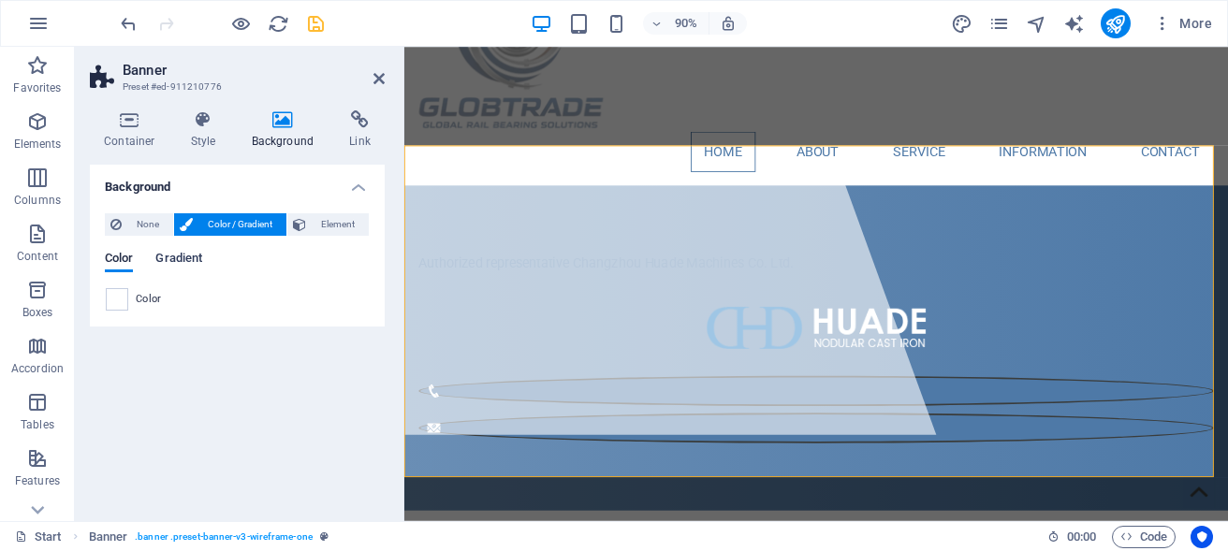
click at [177, 257] on span "Gradient" at bounding box center [178, 260] width 47 height 26
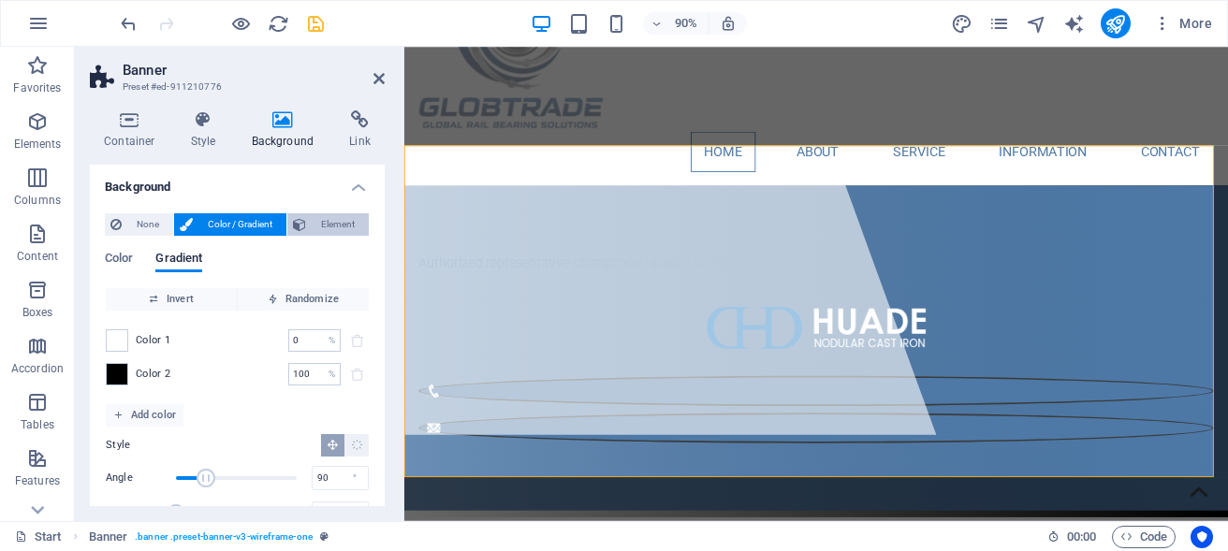
click at [331, 220] on span "Element" at bounding box center [337, 224] width 51 height 22
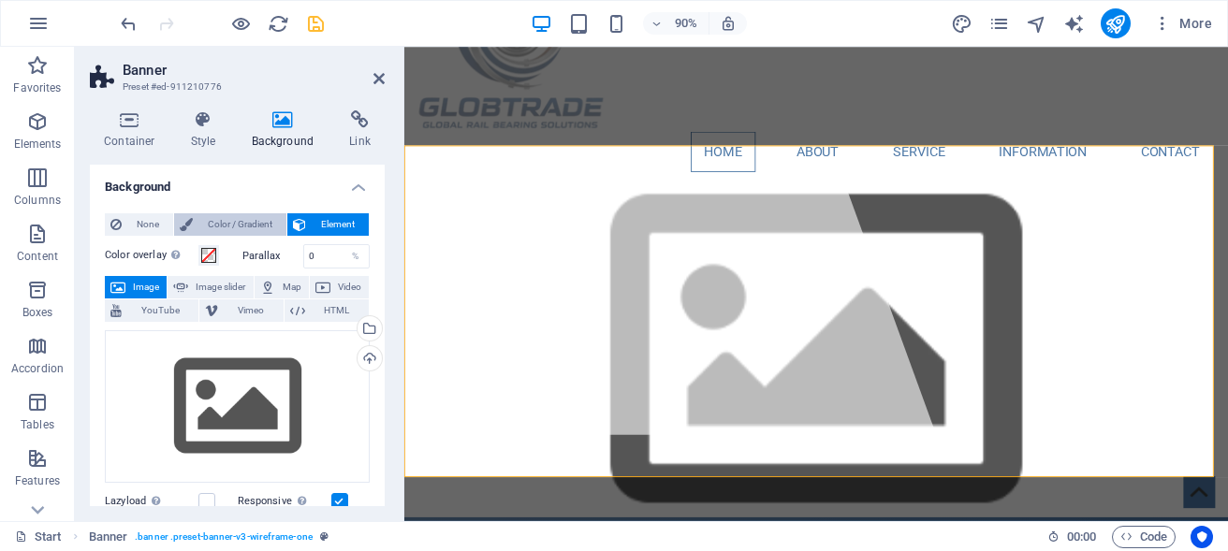
click at [214, 222] on span "Color / Gradient" at bounding box center [239, 224] width 82 height 22
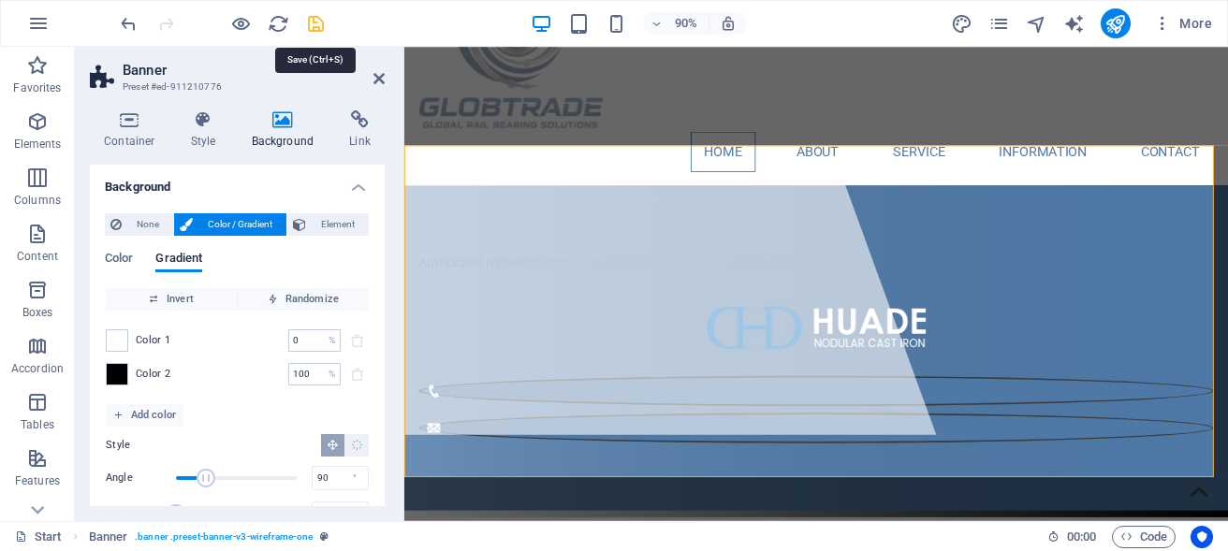
click at [313, 23] on icon "save" at bounding box center [316, 24] width 22 height 22
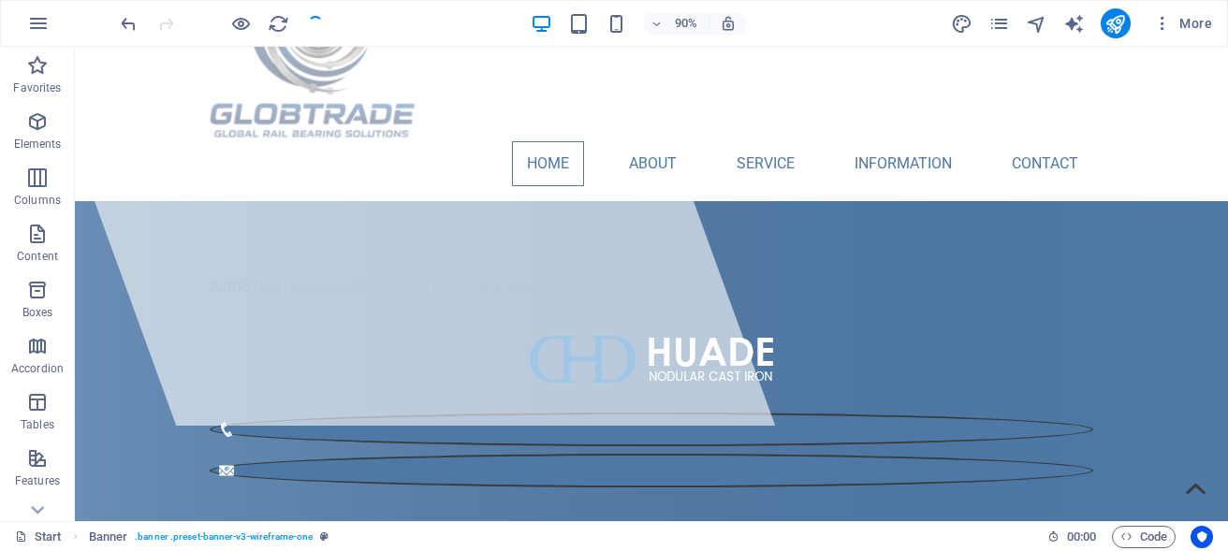
select select "px"
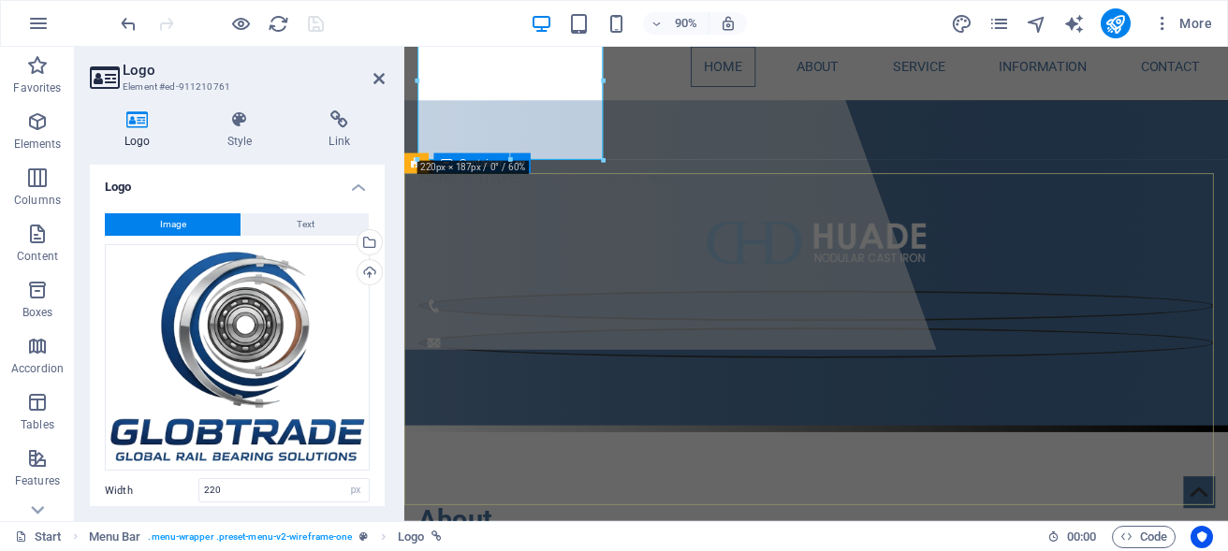
scroll to position [0, 0]
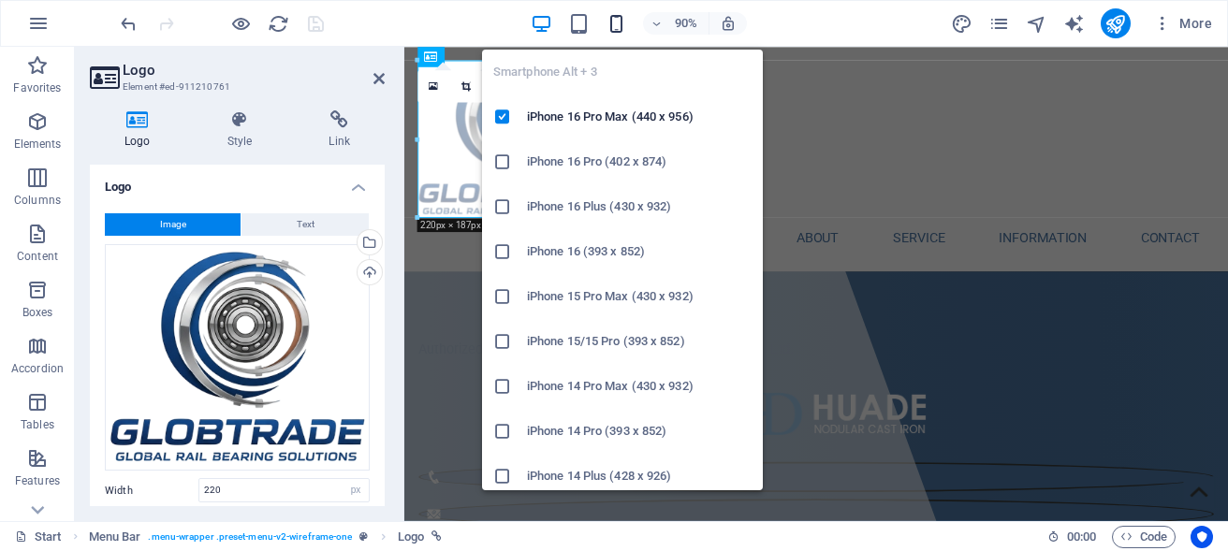
click at [615, 27] on icon "button" at bounding box center [617, 24] width 22 height 22
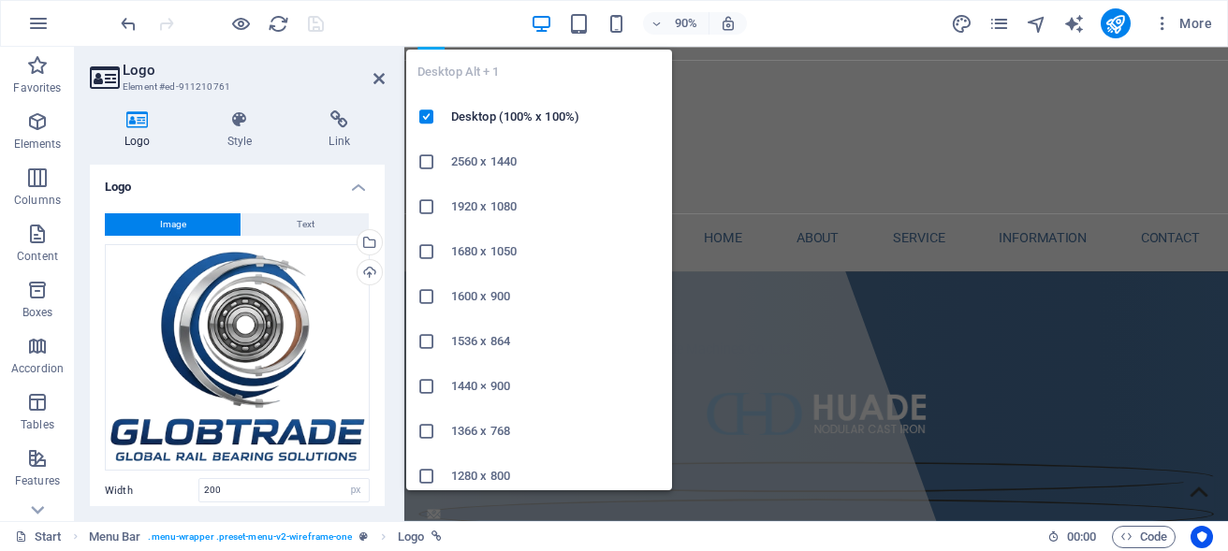
type input "220"
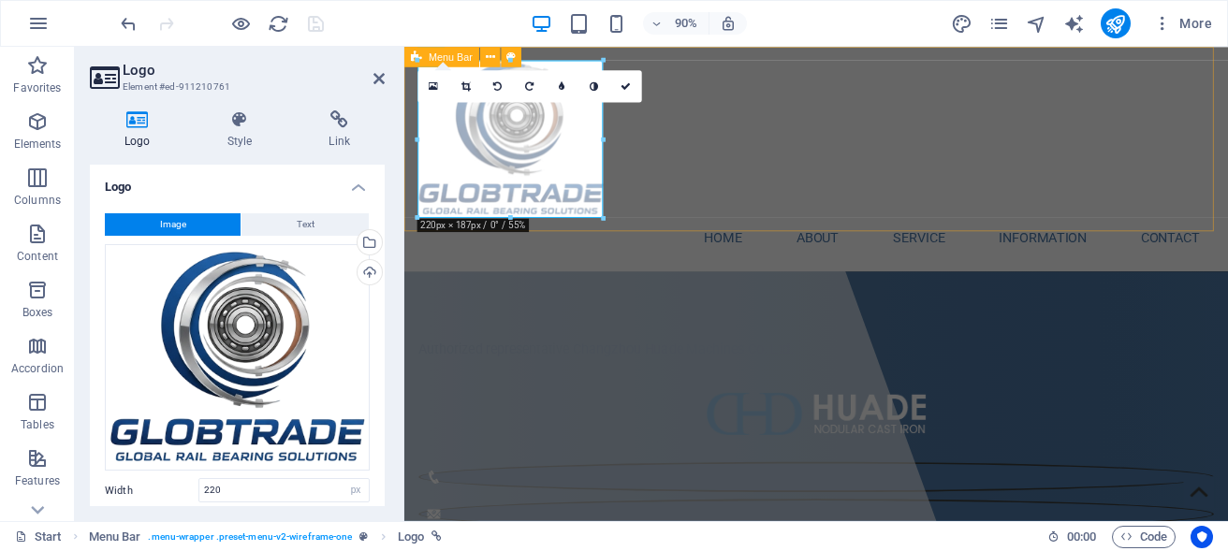
click at [888, 216] on div "Home About Service Information Contact" at bounding box center [862, 172] width 916 height 250
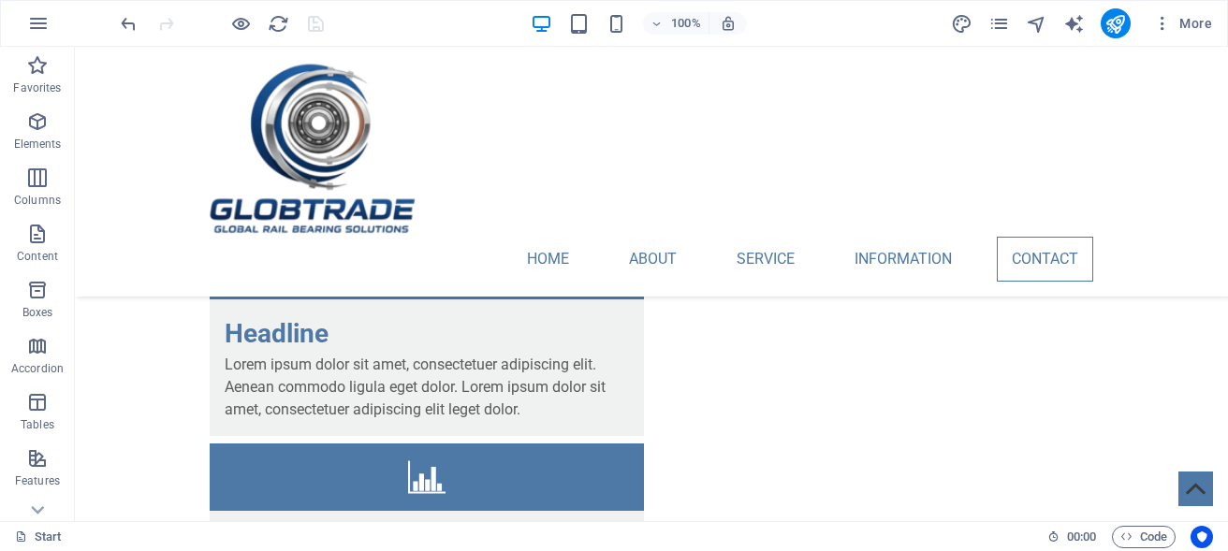
scroll to position [4647, 0]
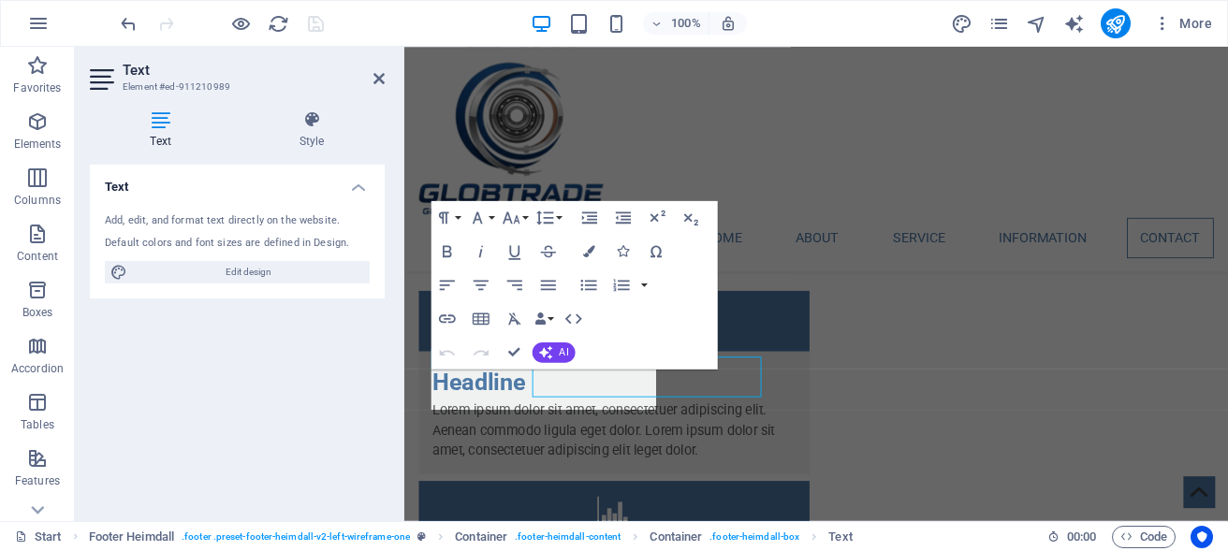
scroll to position [4661, 0]
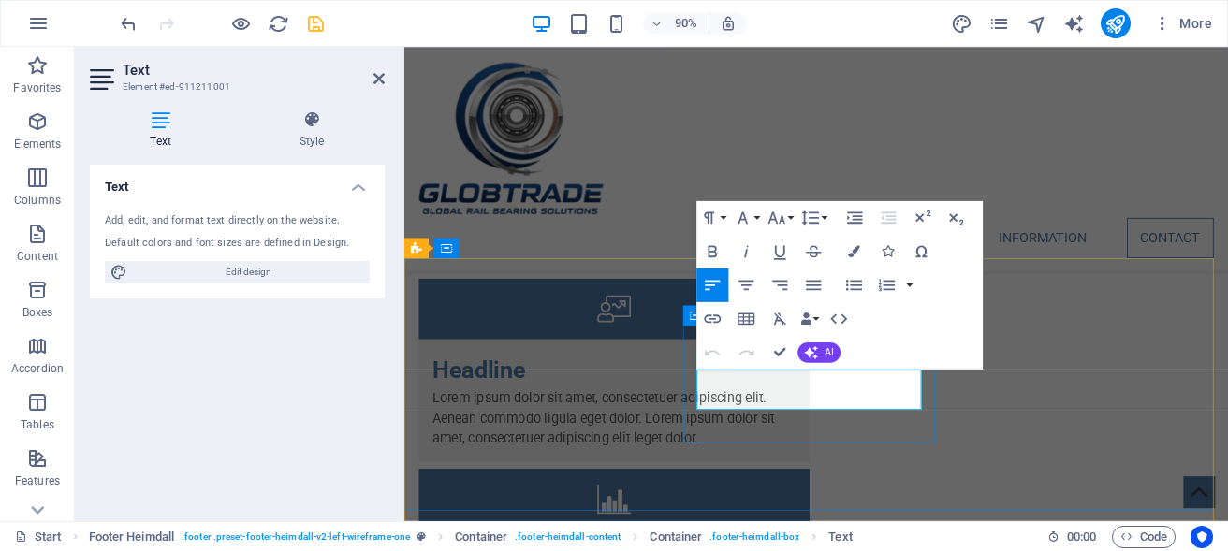
drag, startPoint x: 777, startPoint y: 440, endPoint x: 728, endPoint y: 416, distance: 54.4
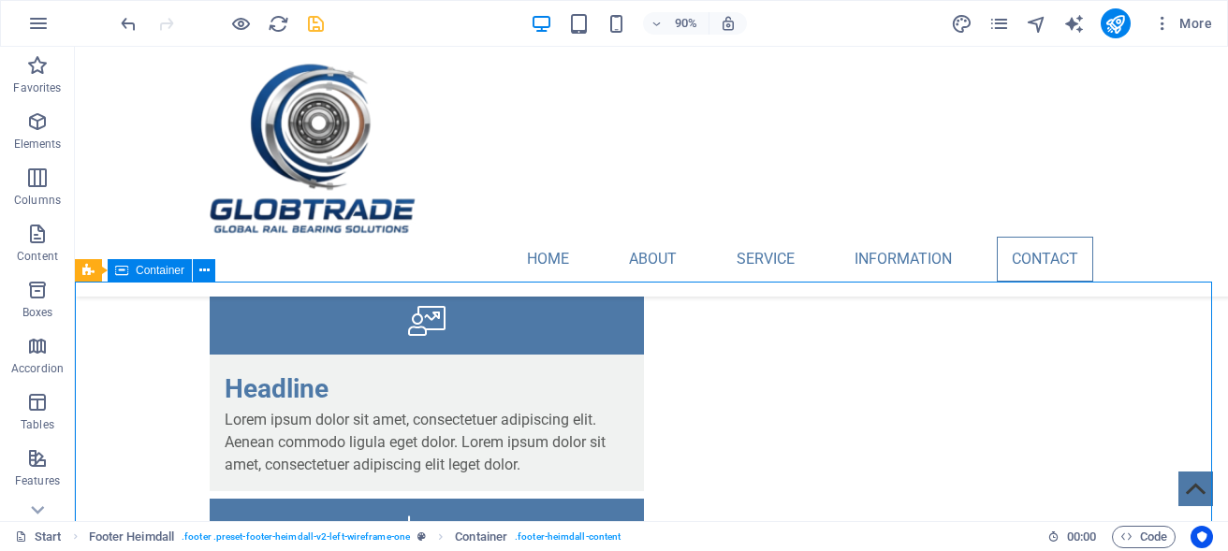
scroll to position [4647, 0]
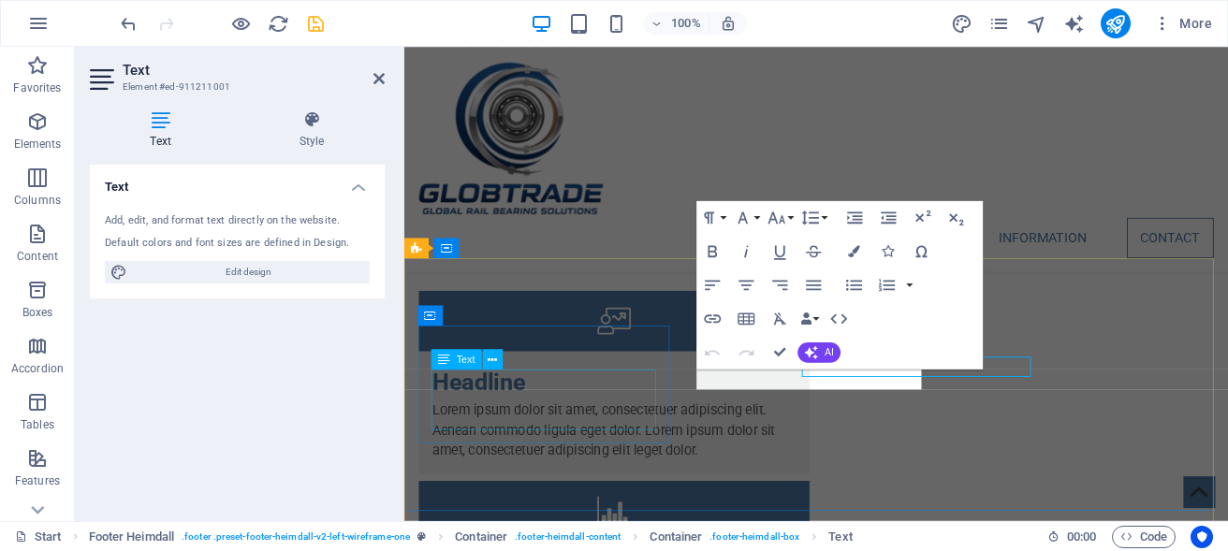
scroll to position [4661, 0]
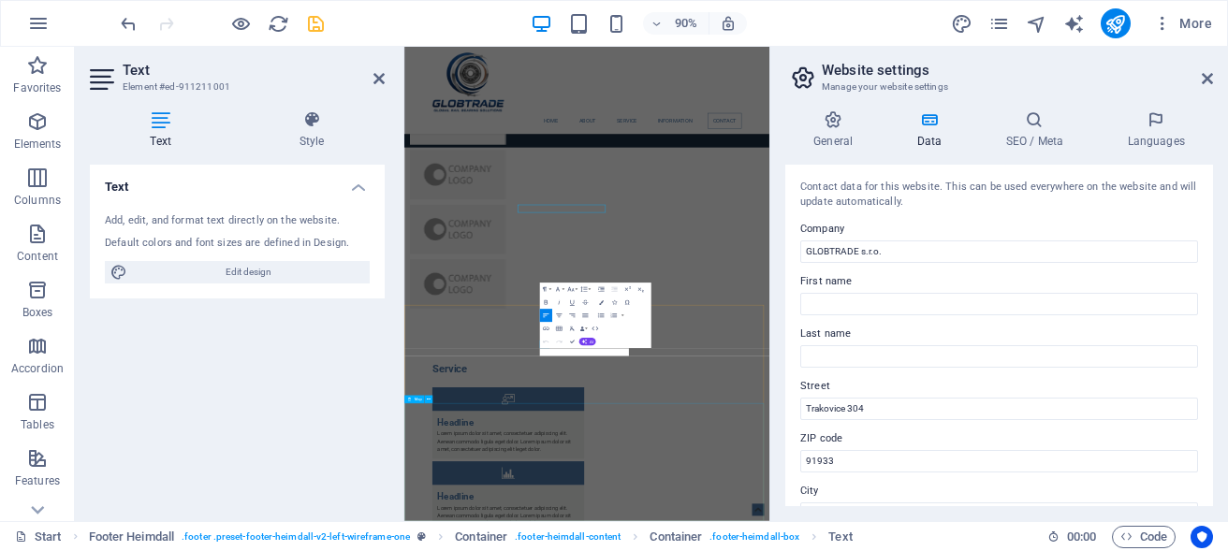
scroll to position [4568, 0]
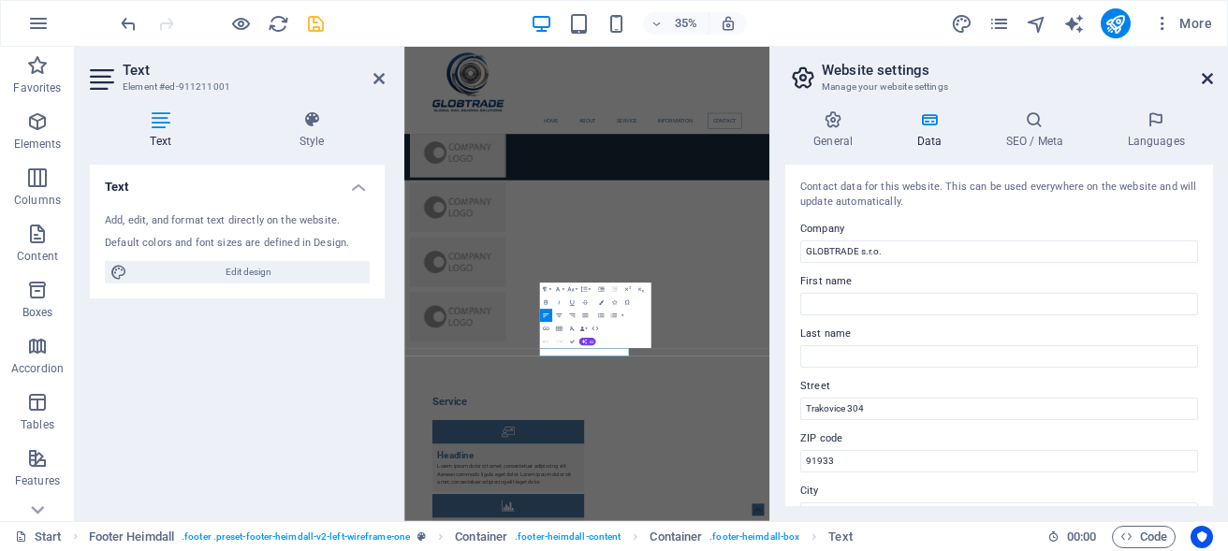
click at [1206, 76] on icon at bounding box center [1207, 78] width 11 height 15
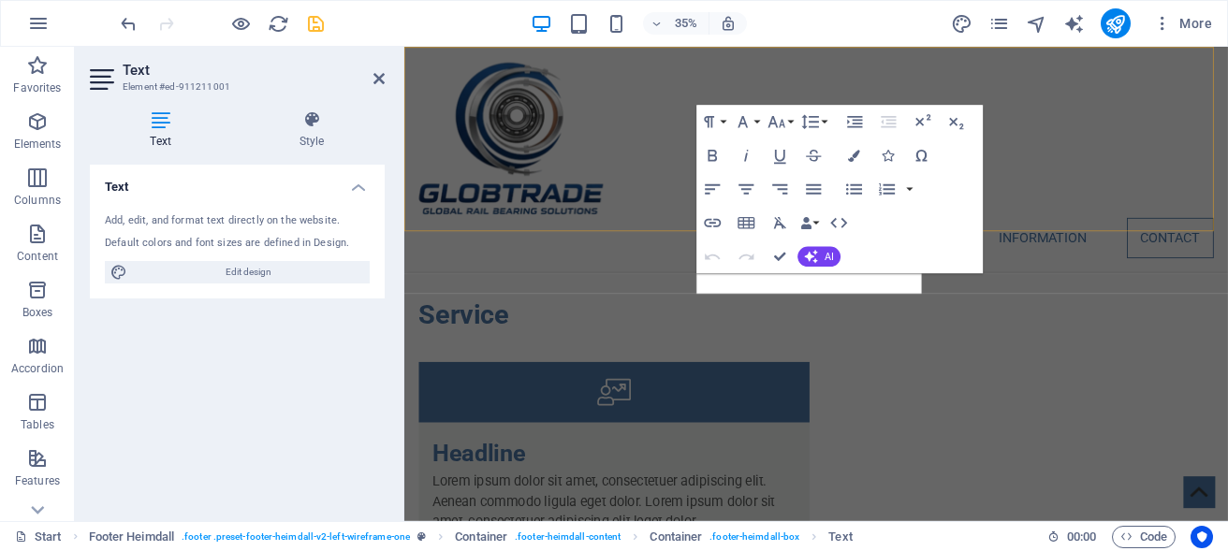
scroll to position [4768, 0]
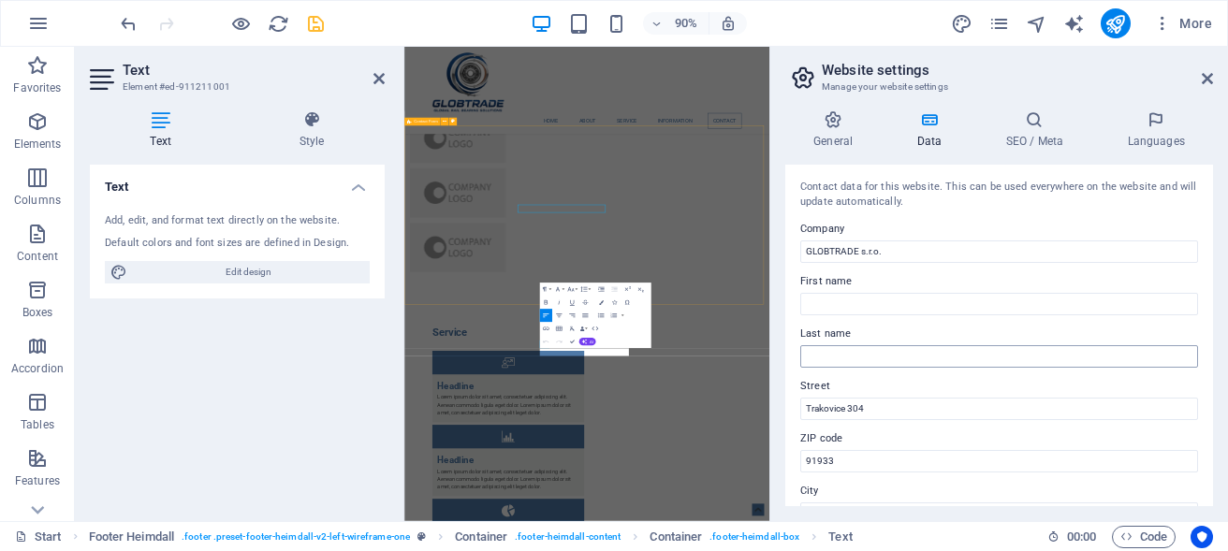
scroll to position [4568, 0]
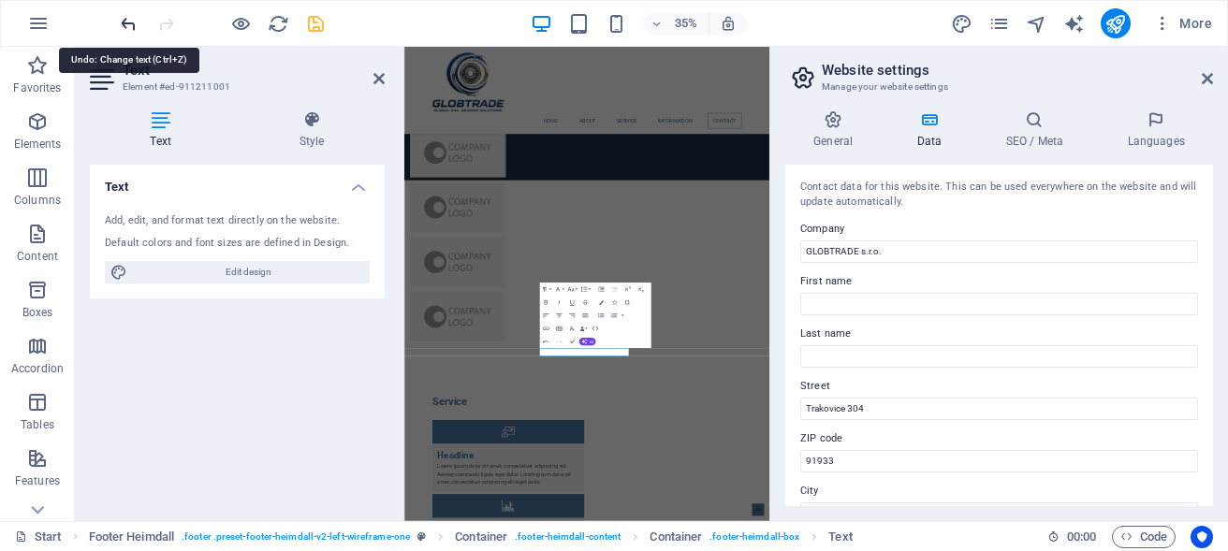
click at [125, 25] on icon "undo" at bounding box center [129, 24] width 22 height 22
click at [1211, 77] on icon at bounding box center [1207, 78] width 11 height 15
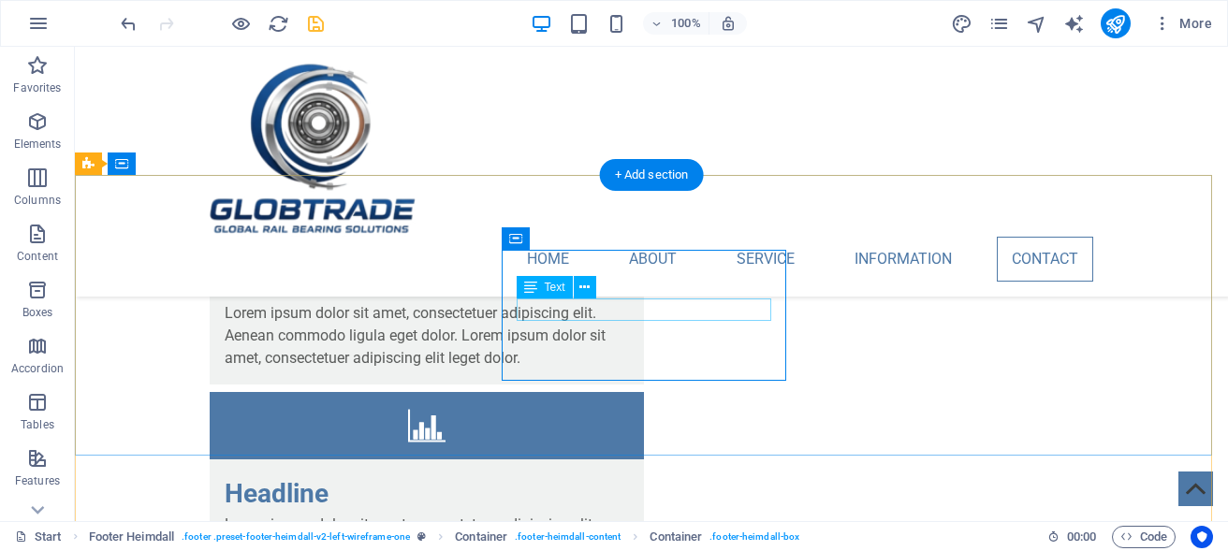
scroll to position [4753, 0]
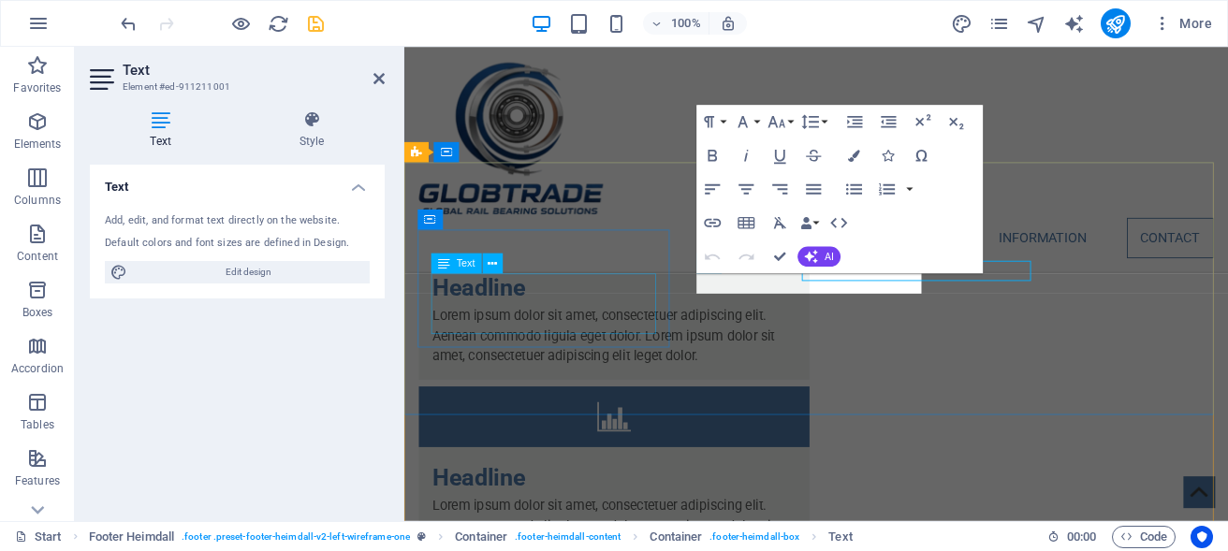
scroll to position [4768, 0]
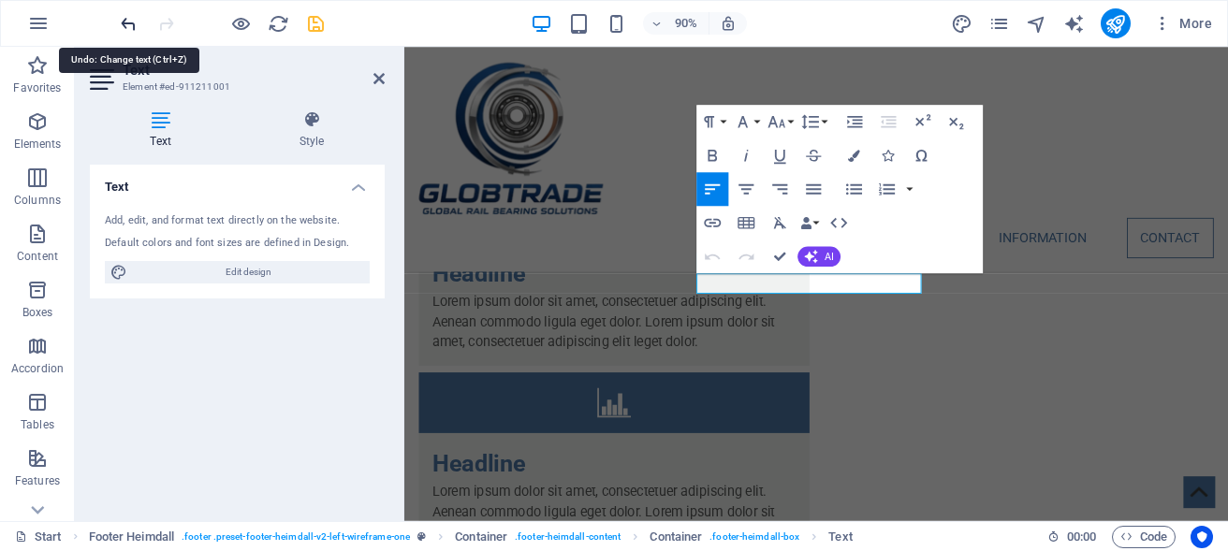
click at [126, 24] on icon "undo" at bounding box center [129, 24] width 22 height 22
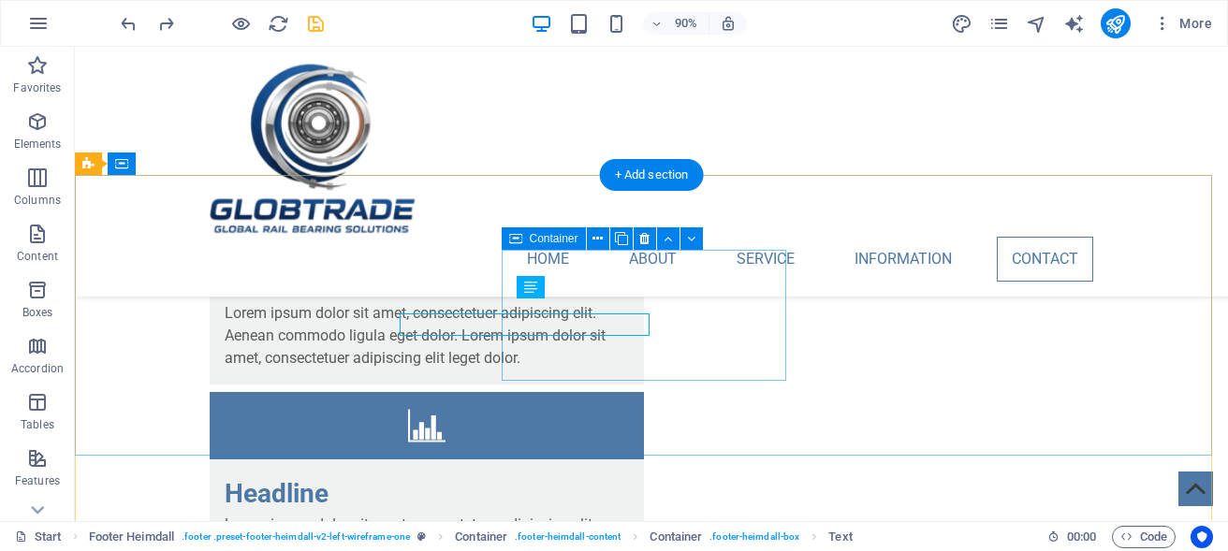
scroll to position [4753, 0]
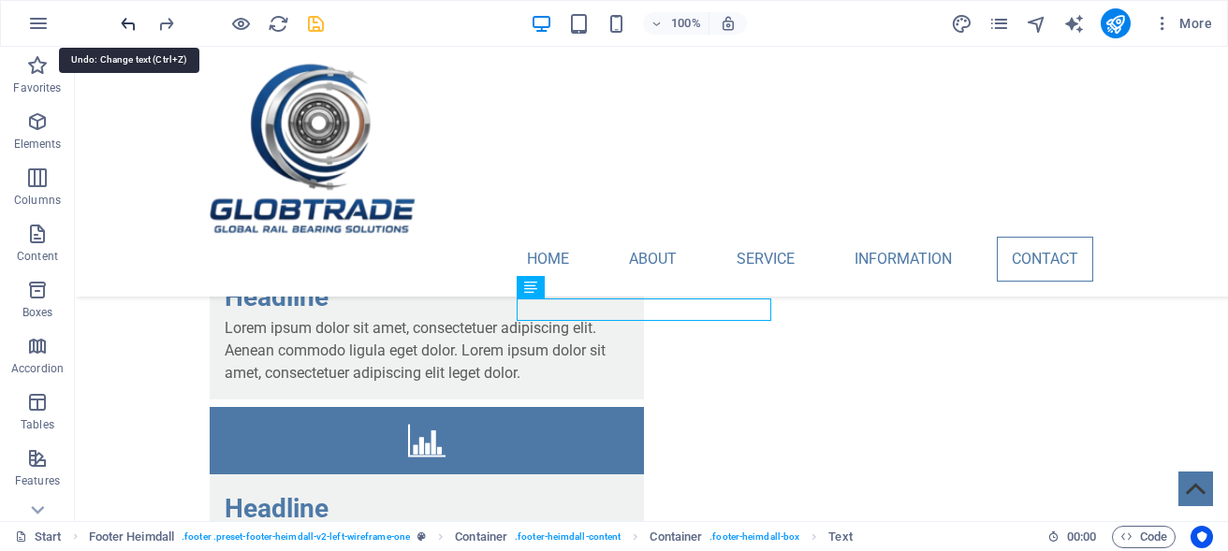
click at [133, 27] on icon "undo" at bounding box center [129, 24] width 22 height 22
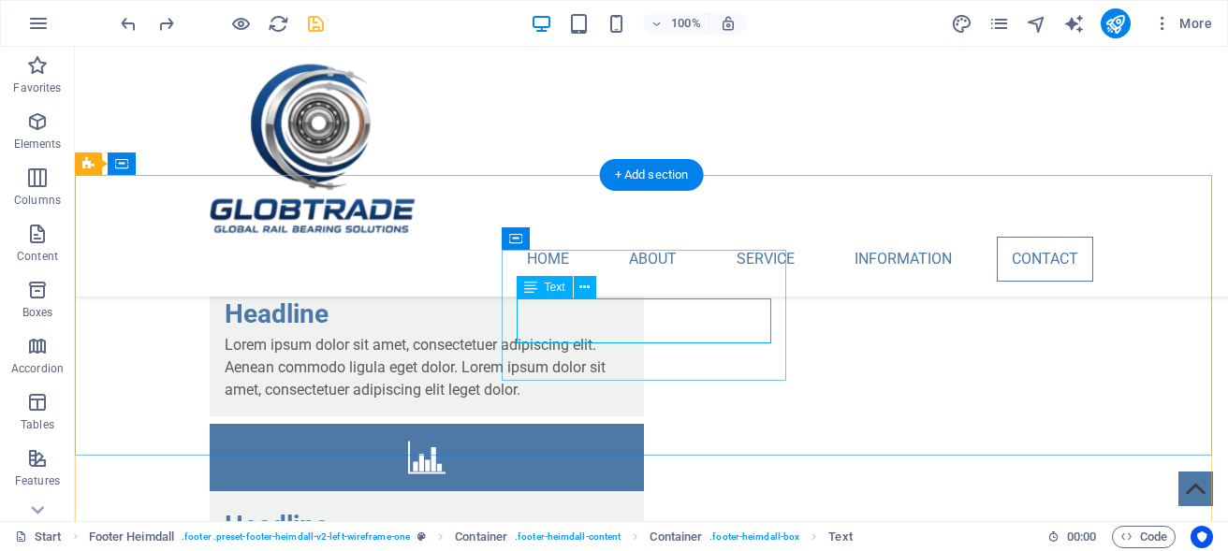
scroll to position [4768, 0]
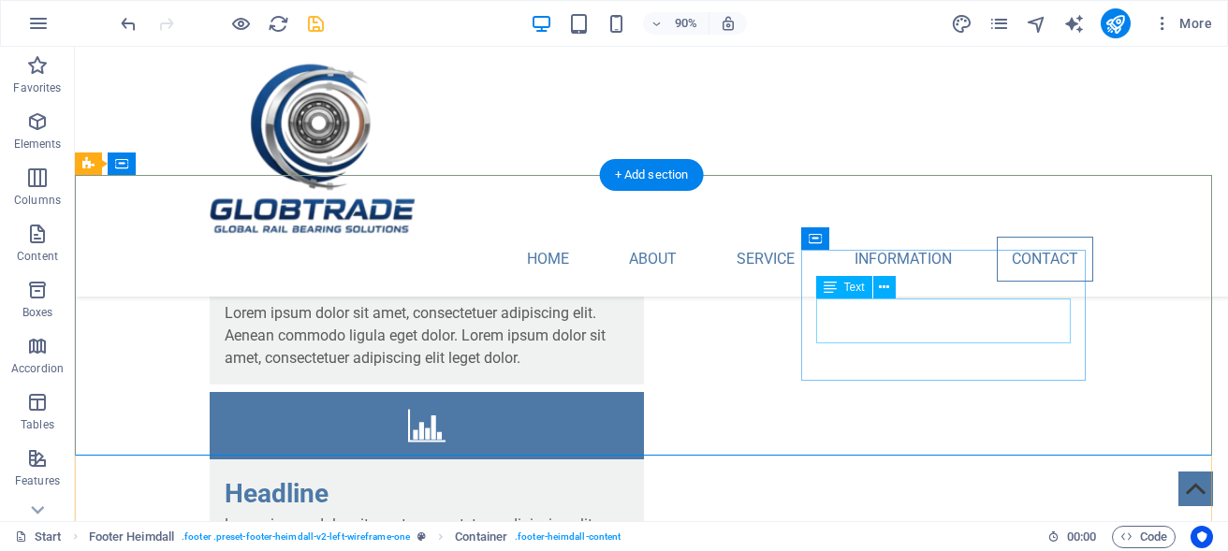
scroll to position [4753, 0]
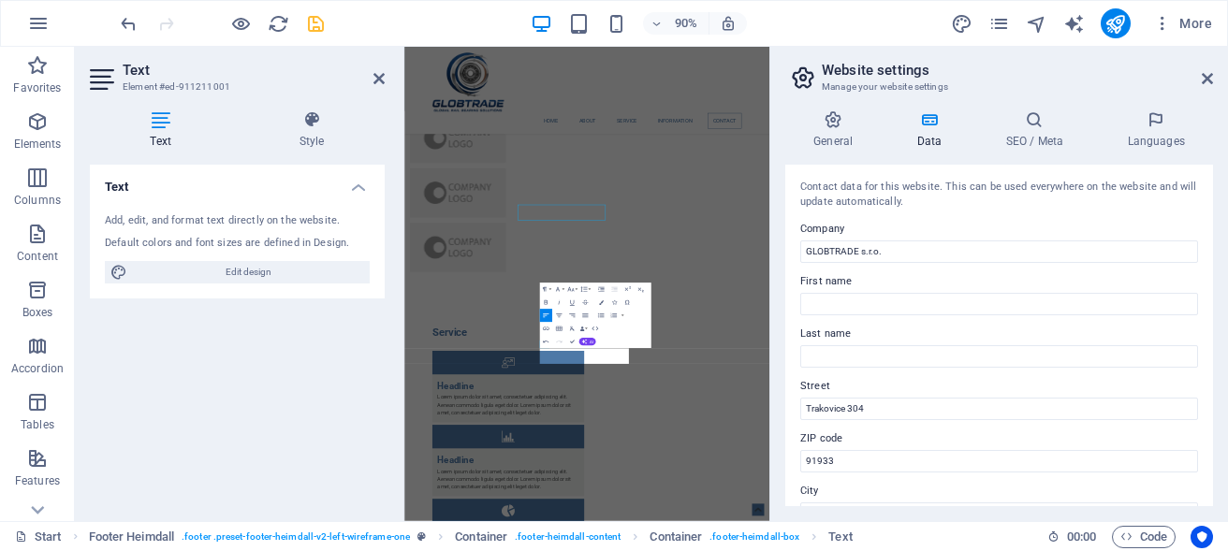
scroll to position [4568, 0]
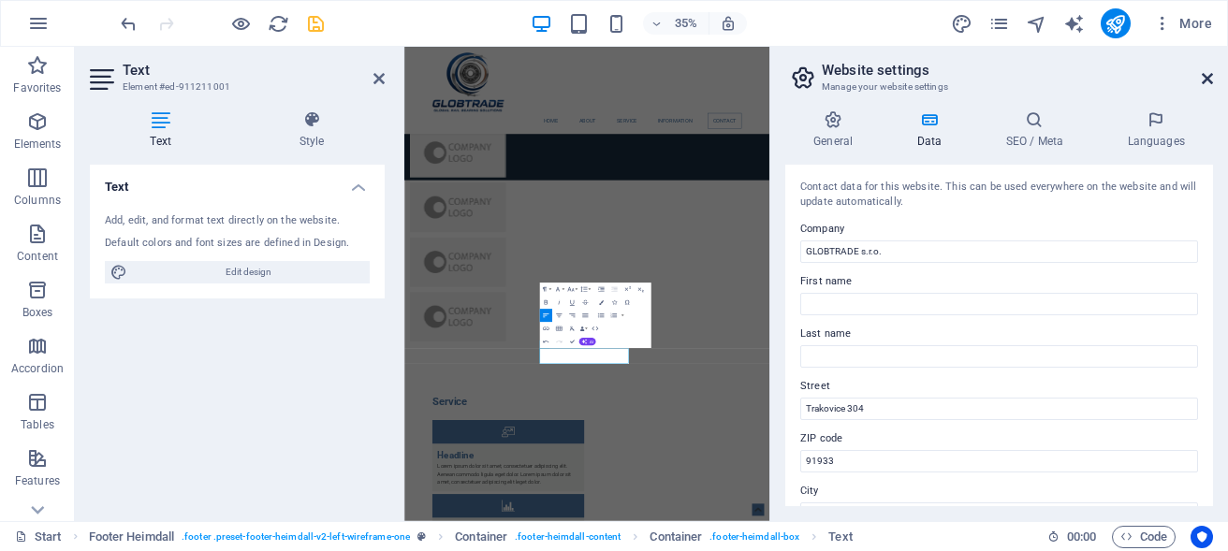
click at [1211, 83] on icon at bounding box center [1207, 78] width 11 height 15
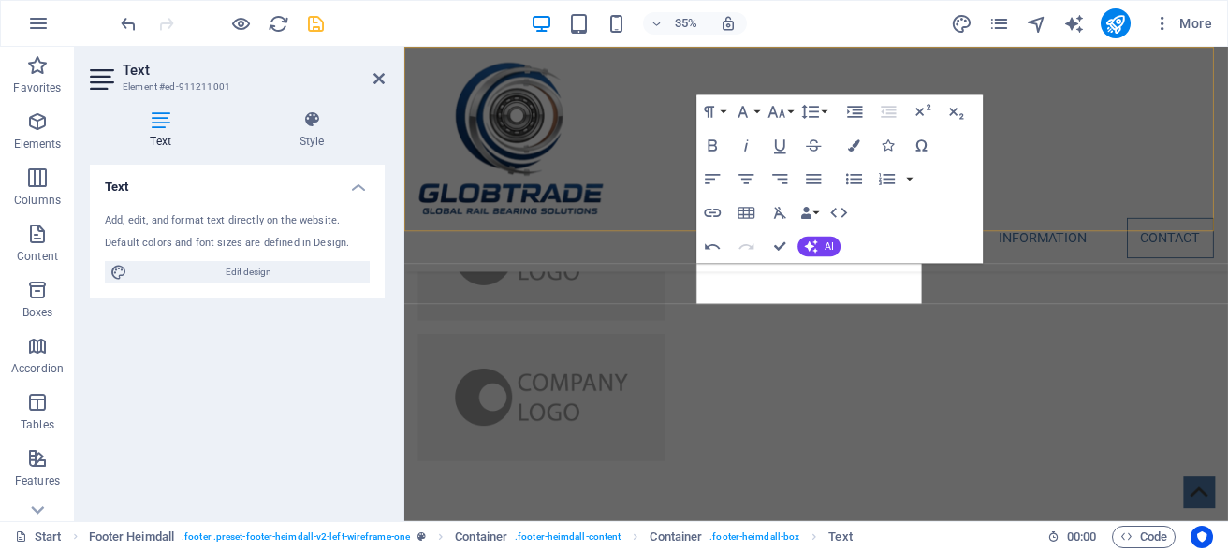
scroll to position [4779, 0]
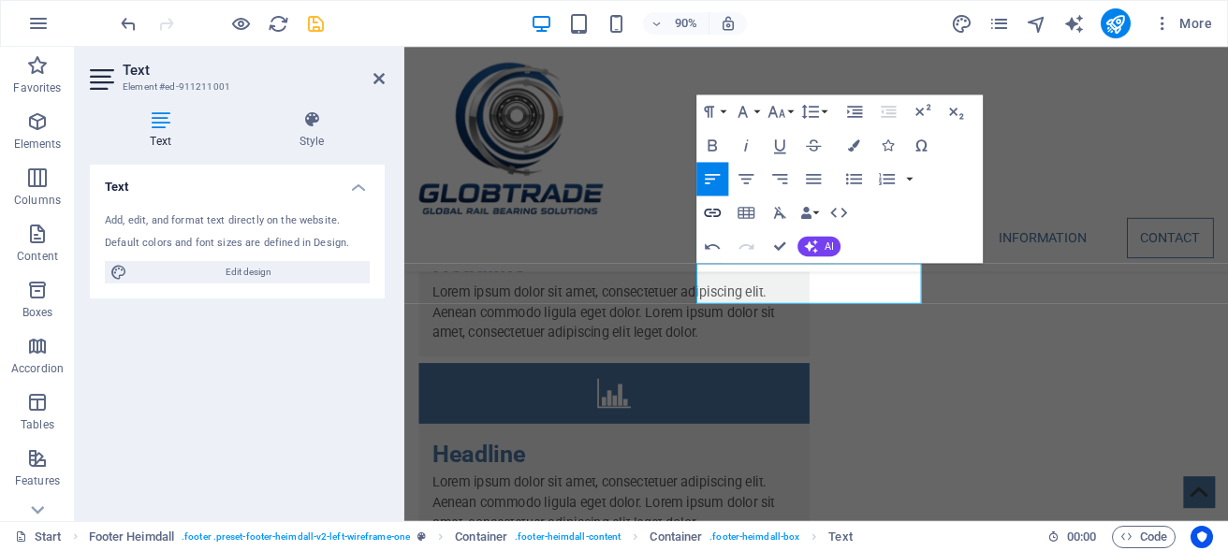
click at [707, 215] on icon "button" at bounding box center [712, 213] width 17 height 8
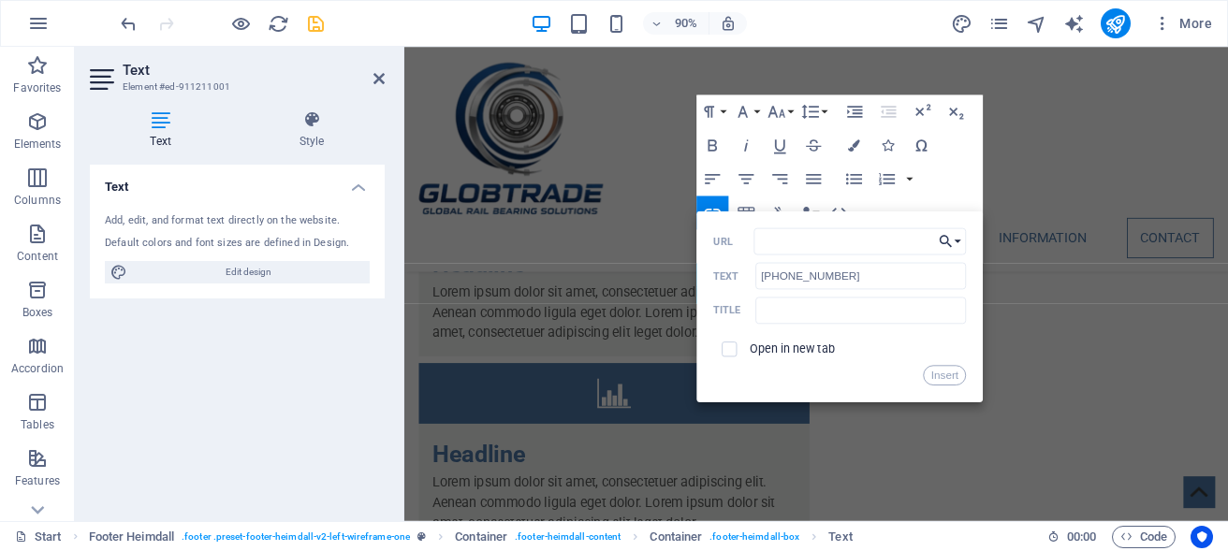
click at [958, 239] on button "Choose Link" at bounding box center [950, 241] width 32 height 27
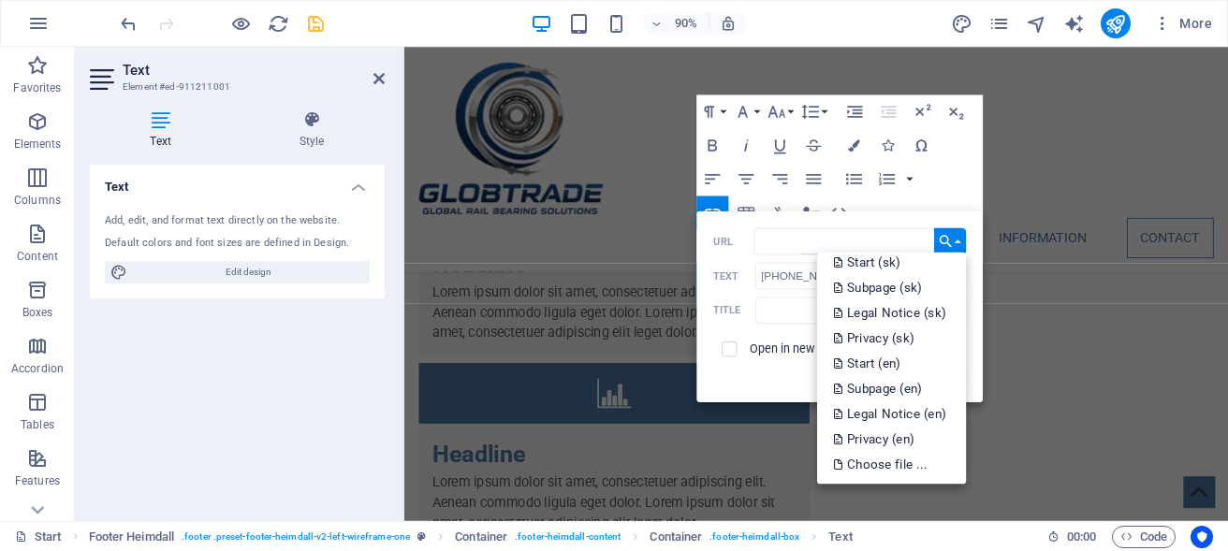
scroll to position [0, 0]
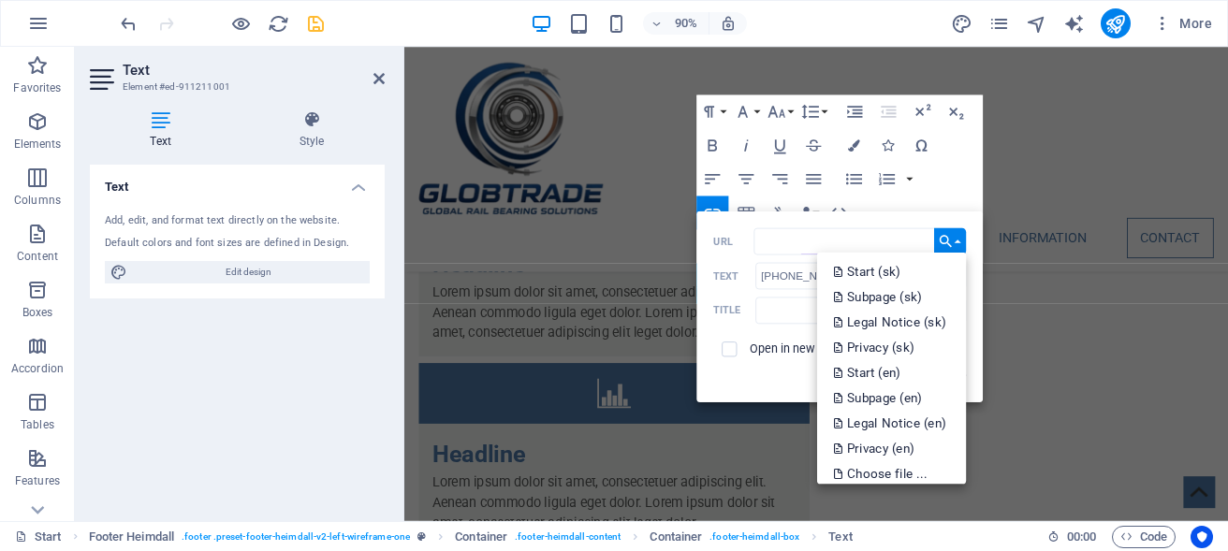
click at [955, 186] on div "Paragraph Format Normal Heading 1 Heading 2 Heading 3 Heading 4 Heading 5 Headi…" at bounding box center [840, 179] width 287 height 169
click at [784, 317] on input "text" at bounding box center [861, 310] width 211 height 27
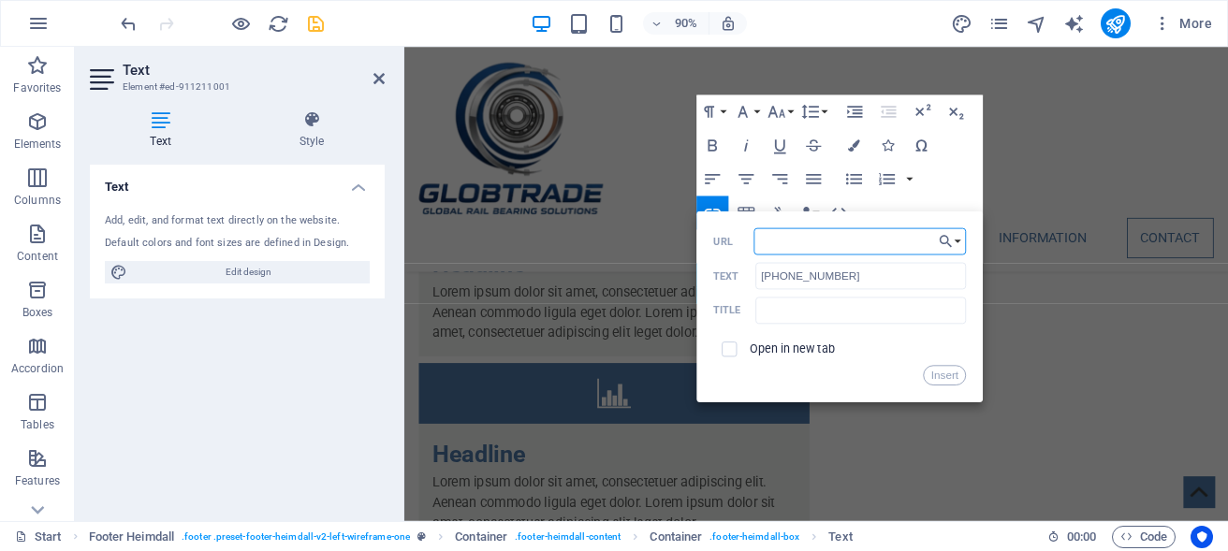
paste input "[PHONE_NUMBER]"
click at [876, 279] on input "[PHONE_NUMBER]" at bounding box center [861, 276] width 211 height 27
click at [876, 241] on input "[PHONE_NUMBER]" at bounding box center [861, 241] width 212 height 27
click at [760, 241] on input "[PHONE_NUMBER]" at bounding box center [861, 241] width 212 height 27
type input "tel:+421 902 810 161"
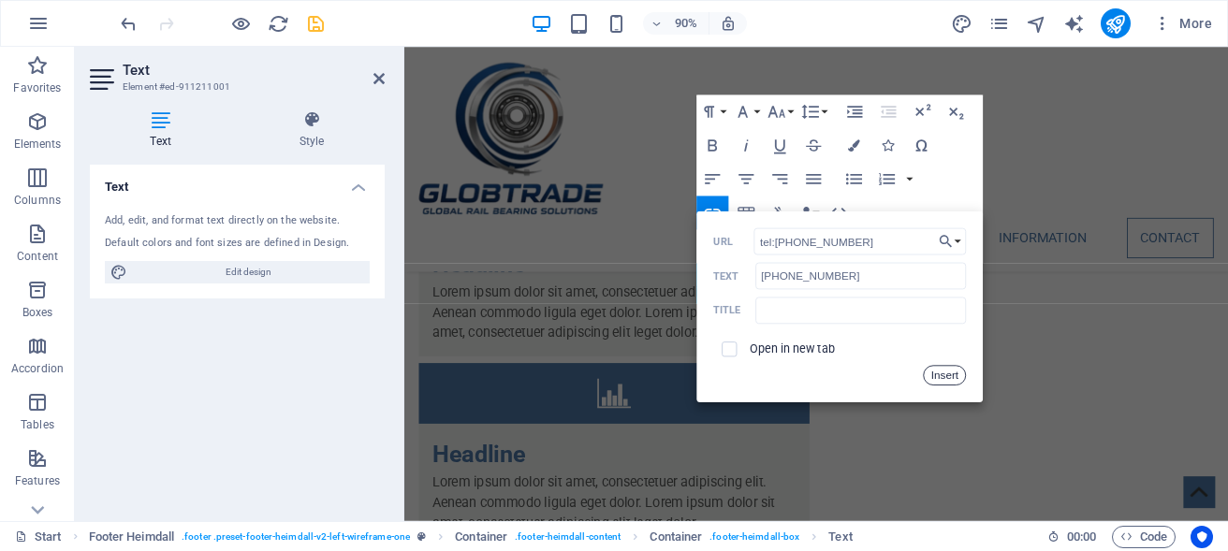
click at [929, 378] on button "Insert" at bounding box center [945, 375] width 42 height 21
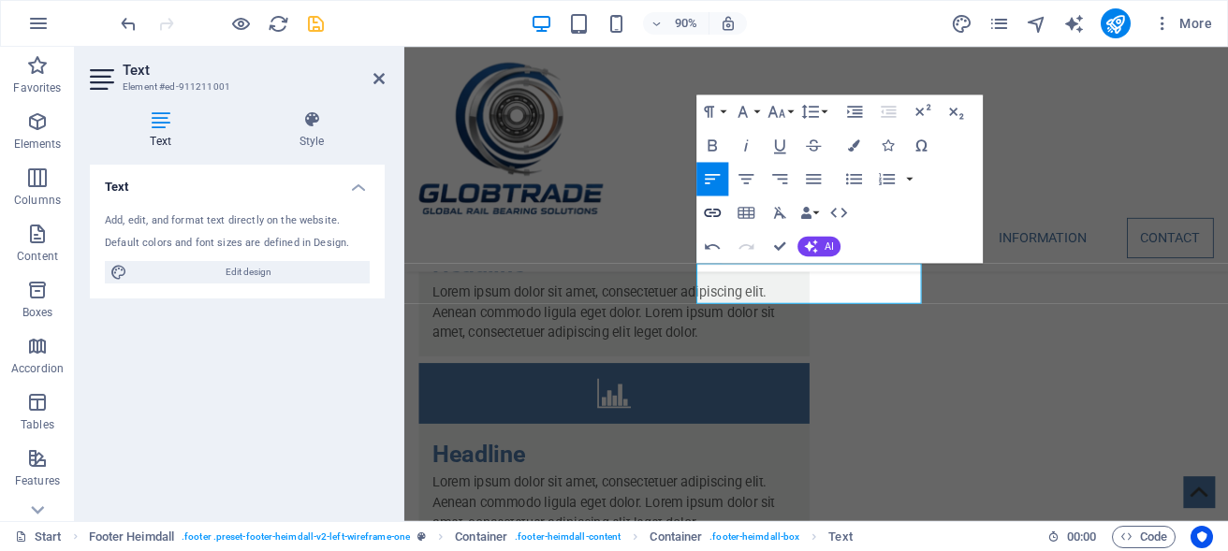
click at [713, 212] on icon "button" at bounding box center [713, 213] width 21 height 21
type input "[PHONE_NUMBER]"
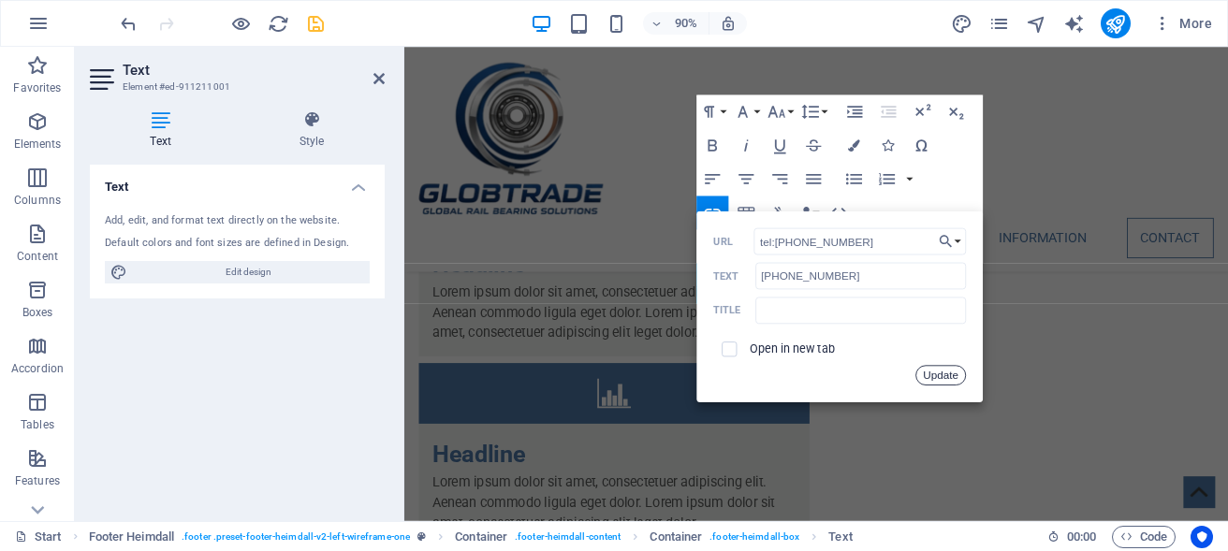
click at [944, 373] on button "Update" at bounding box center [941, 375] width 51 height 21
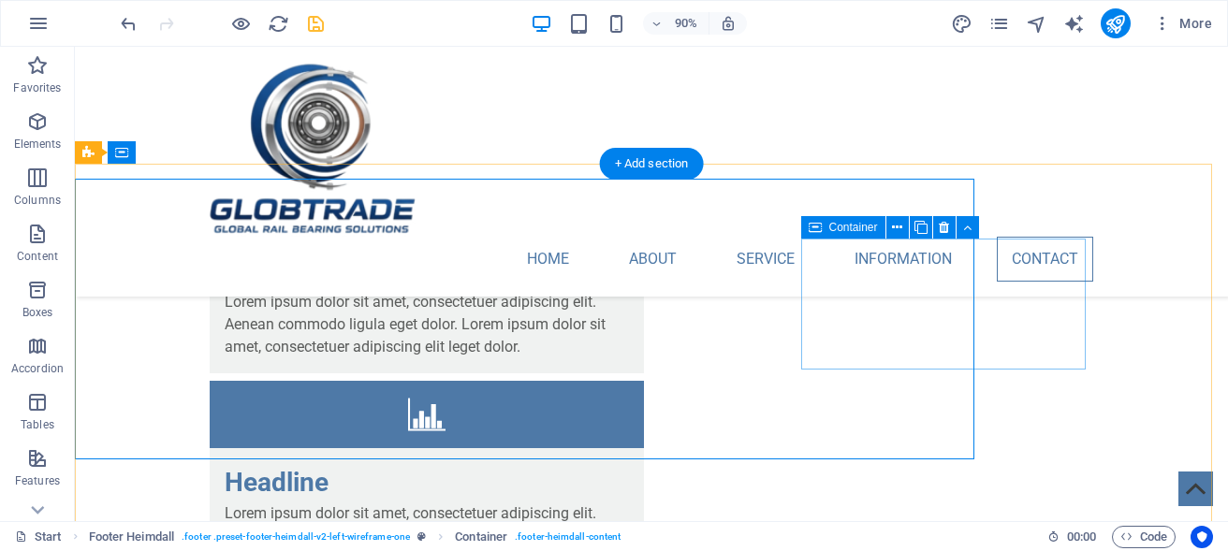
scroll to position [4765, 0]
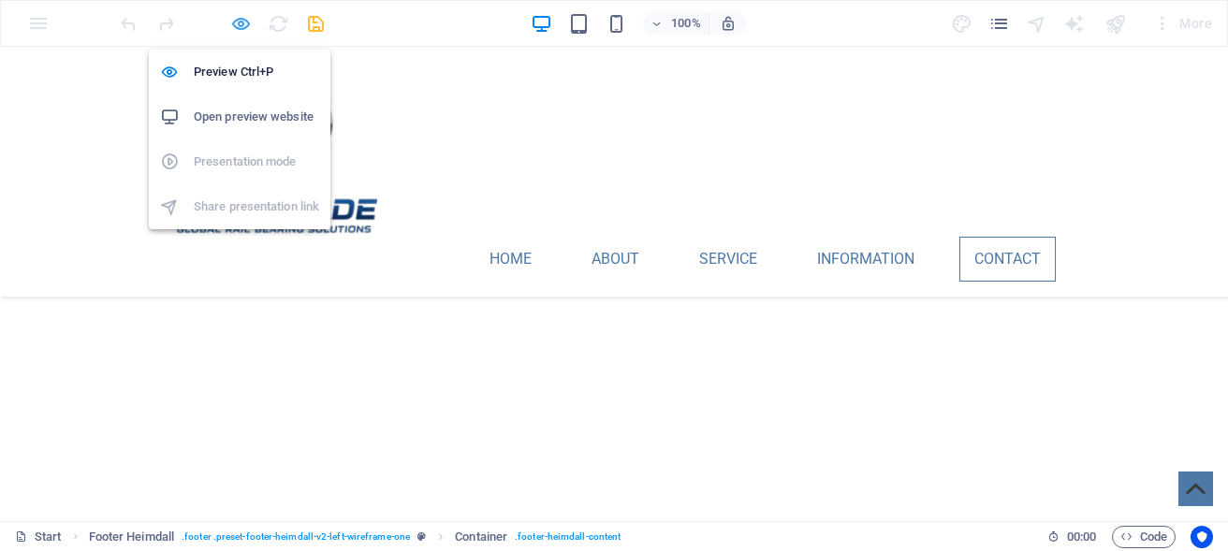
scroll to position [4255, 0]
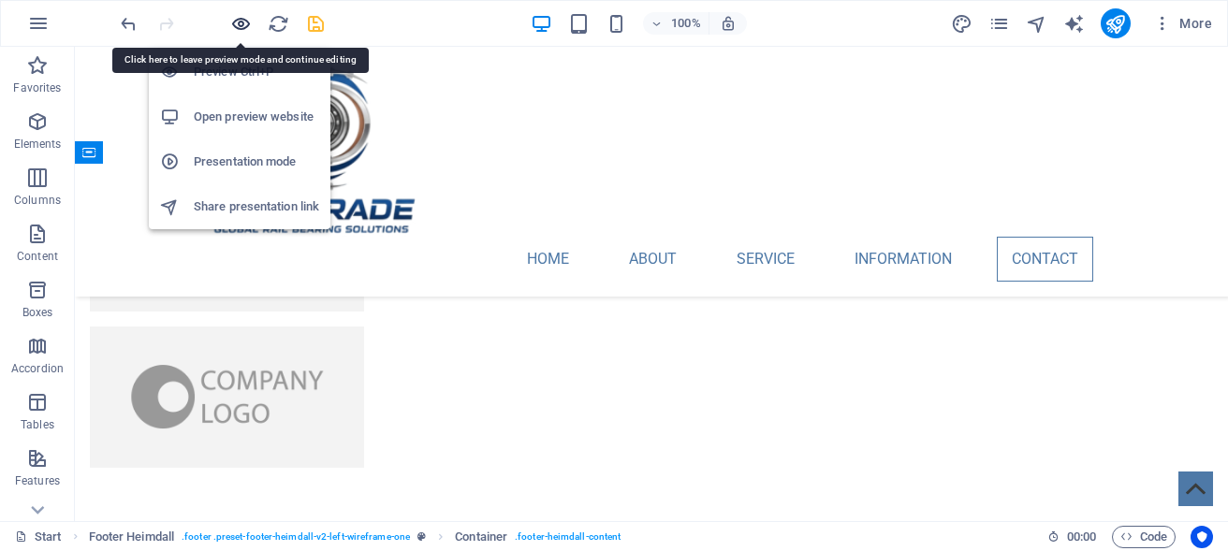
scroll to position [4765, 0]
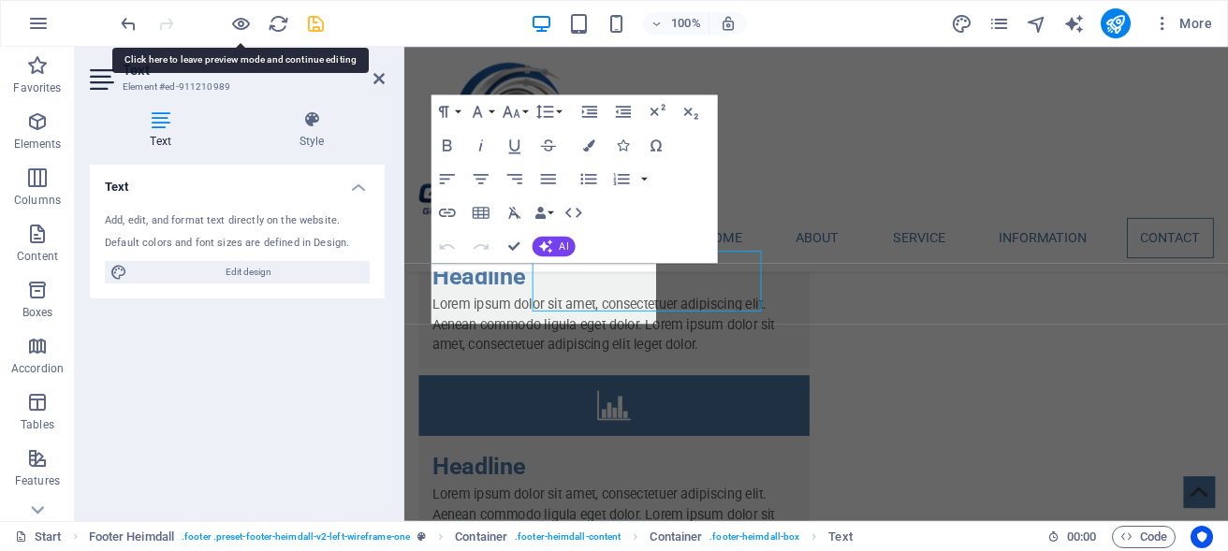
scroll to position [4779, 0]
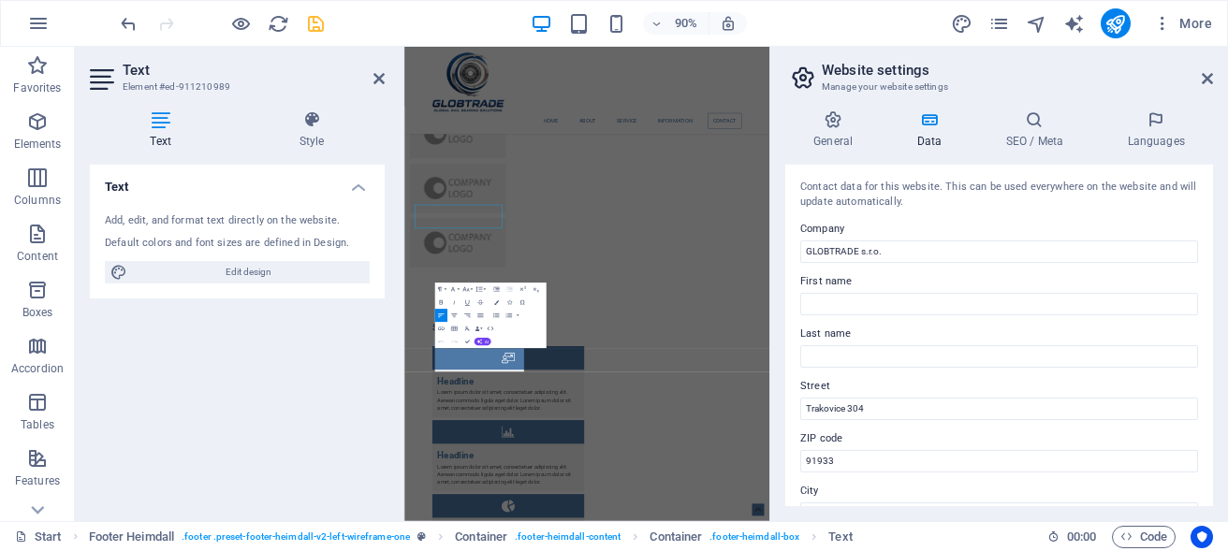
scroll to position [4568, 0]
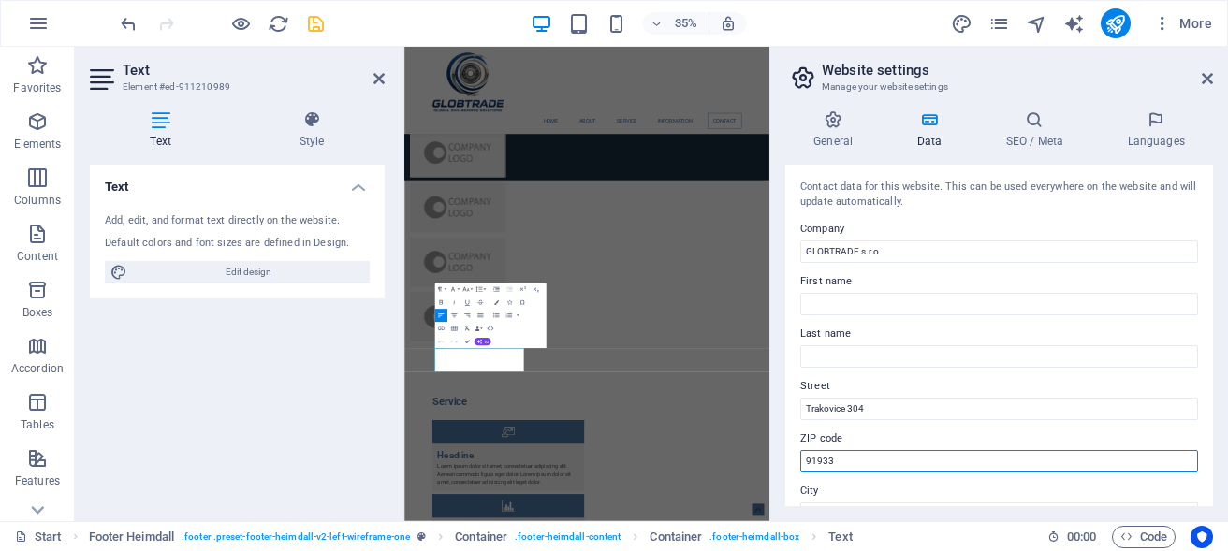
click at [822, 461] on input "91933" at bounding box center [1000, 461] width 398 height 22
type input "919 33"
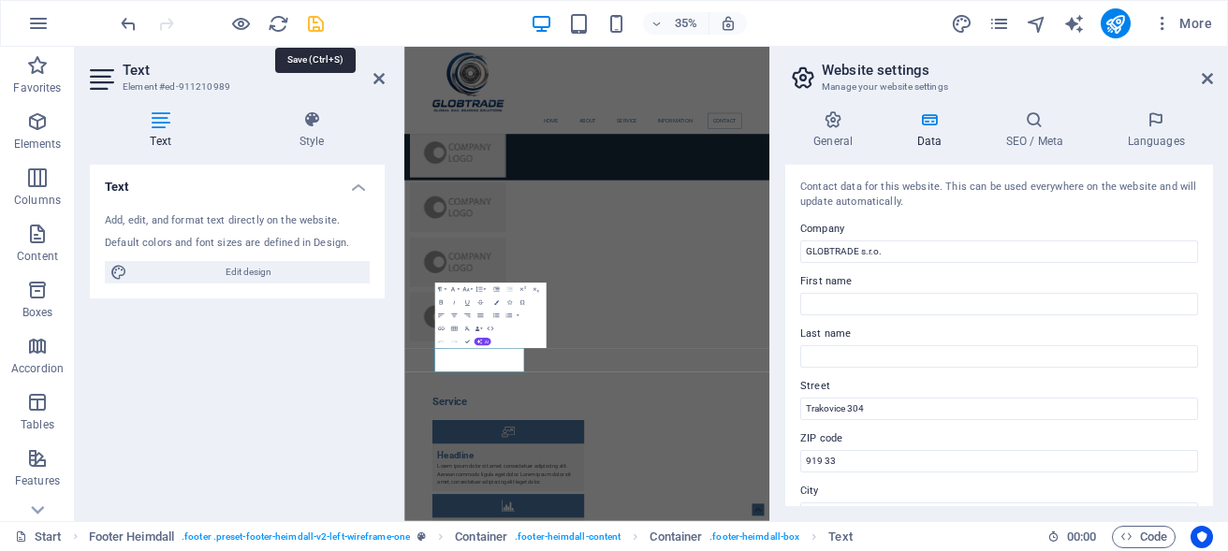
click at [313, 22] on icon "save" at bounding box center [316, 24] width 22 height 22
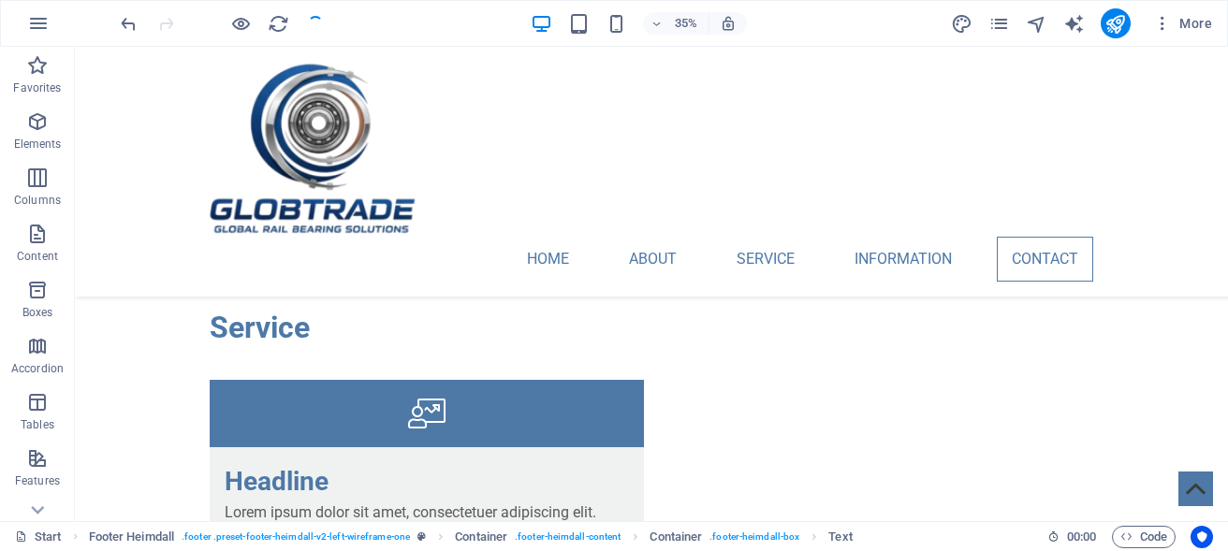
scroll to position [4723, 0]
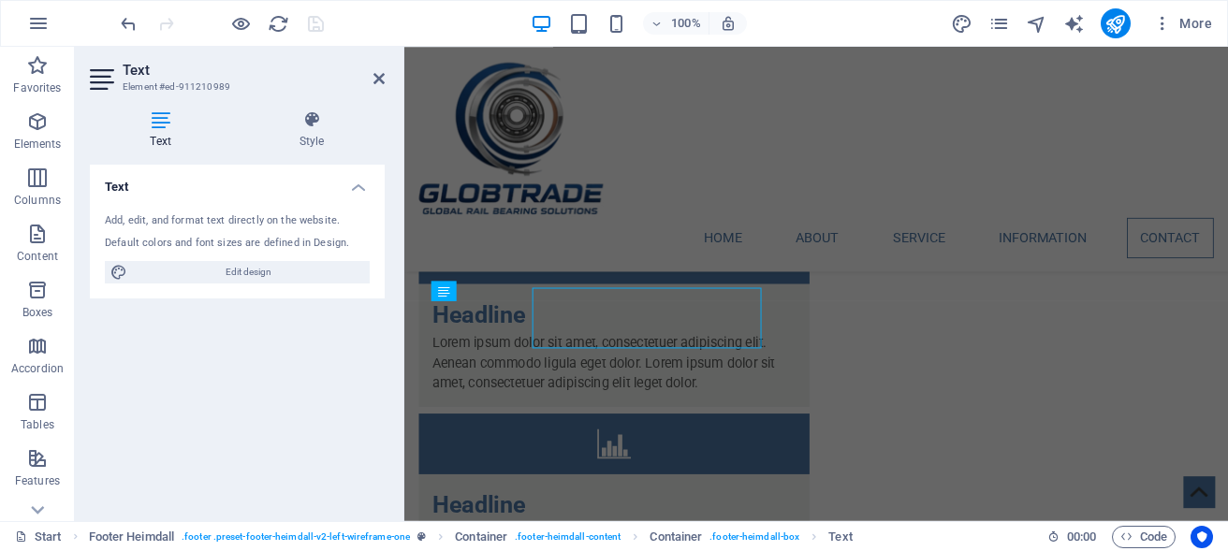
scroll to position [4737, 0]
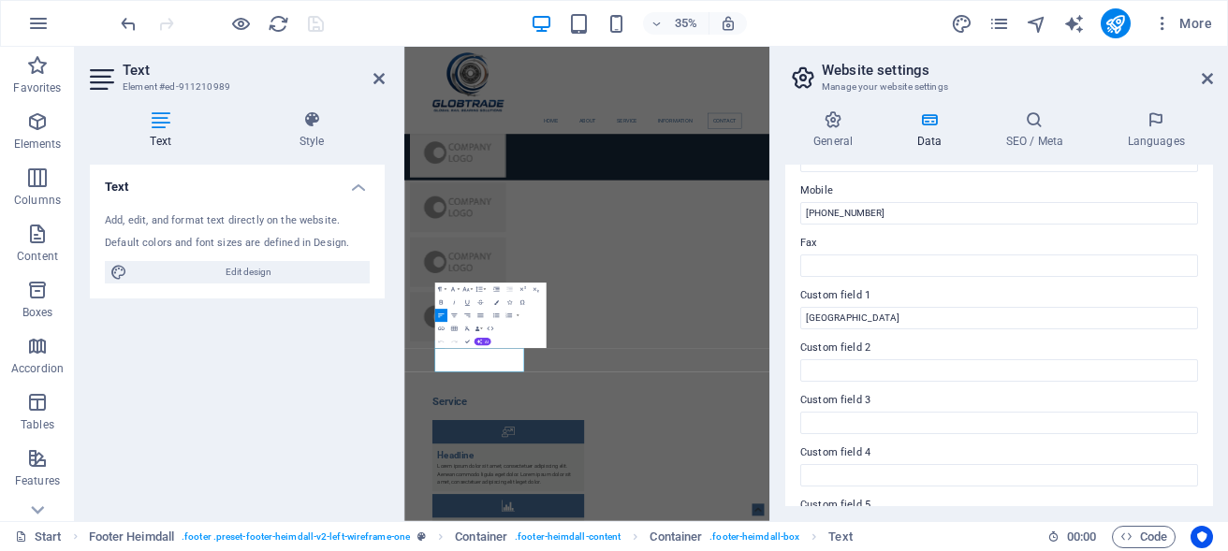
scroll to position [506, 0]
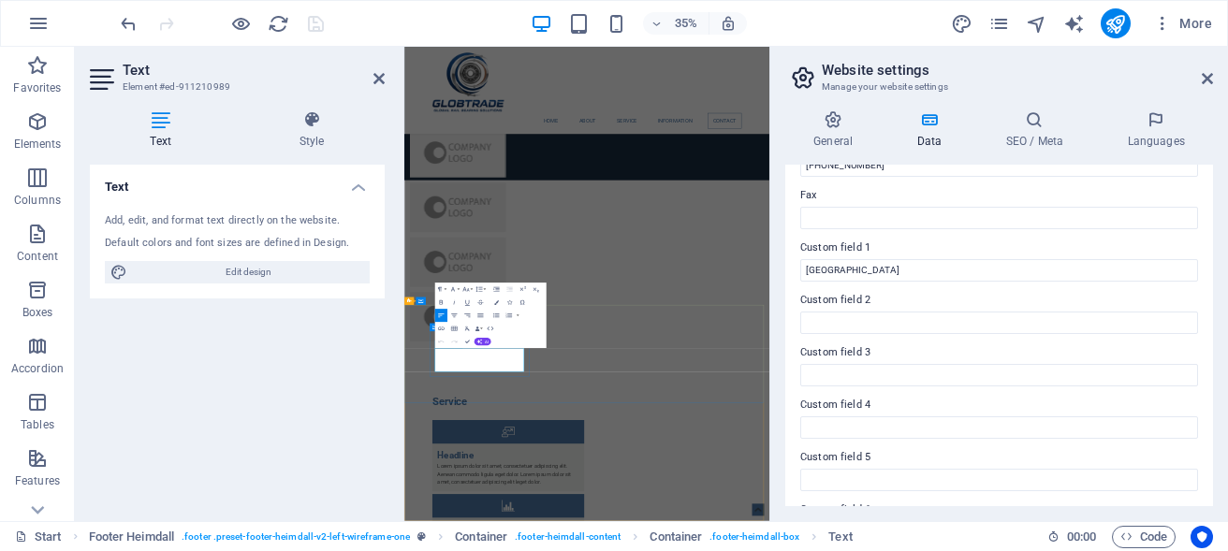
click at [1205, 79] on icon at bounding box center [1207, 78] width 11 height 15
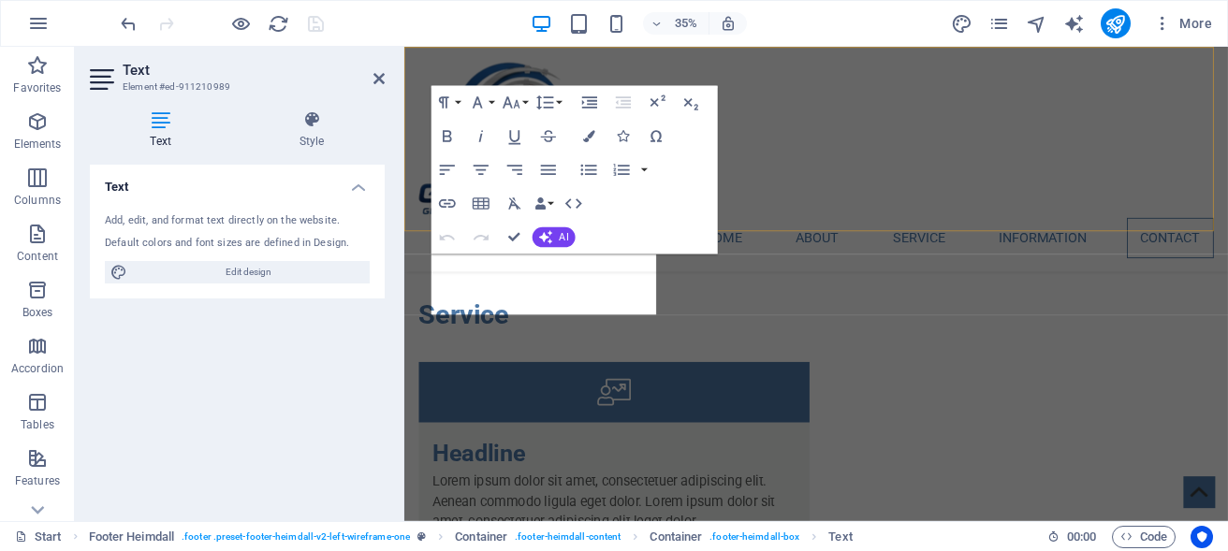
scroll to position [4790, 0]
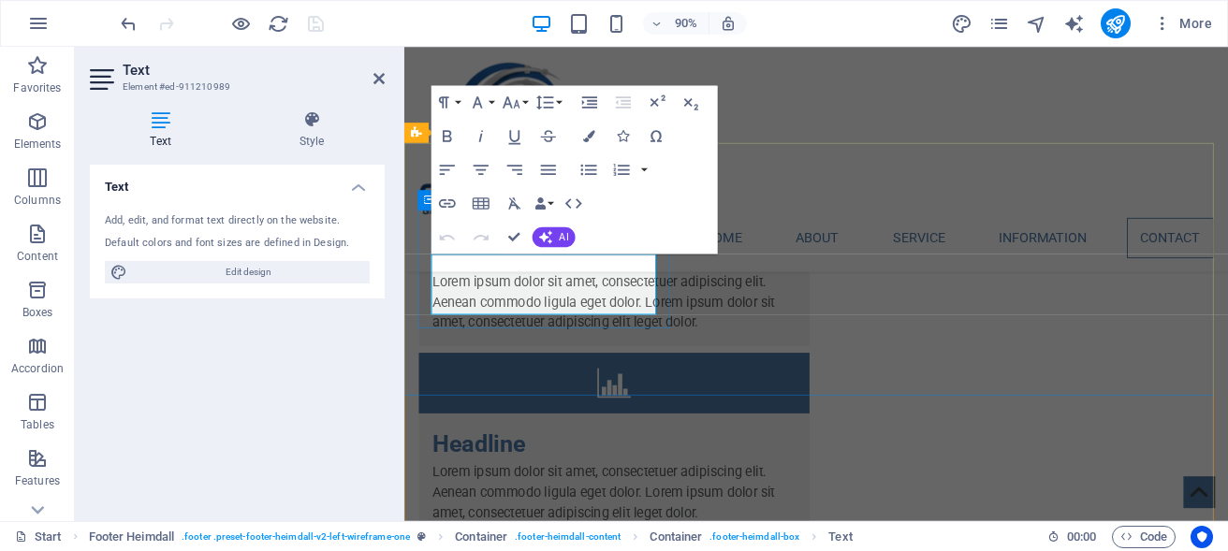
drag, startPoint x: 487, startPoint y: 331, endPoint x: 417, endPoint y: 331, distance: 70.2
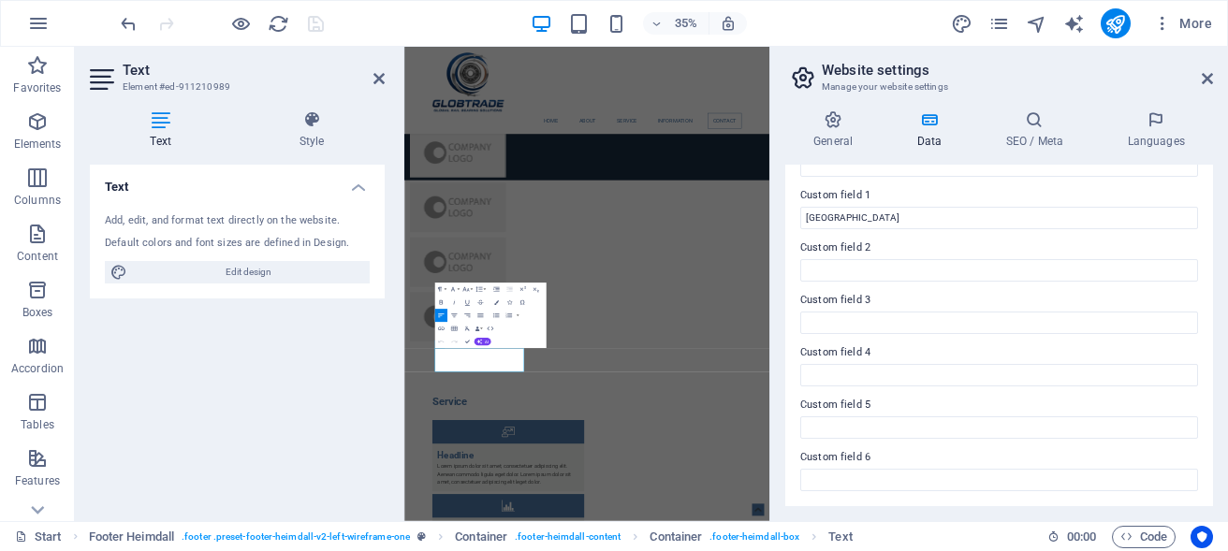
scroll to position [474, 0]
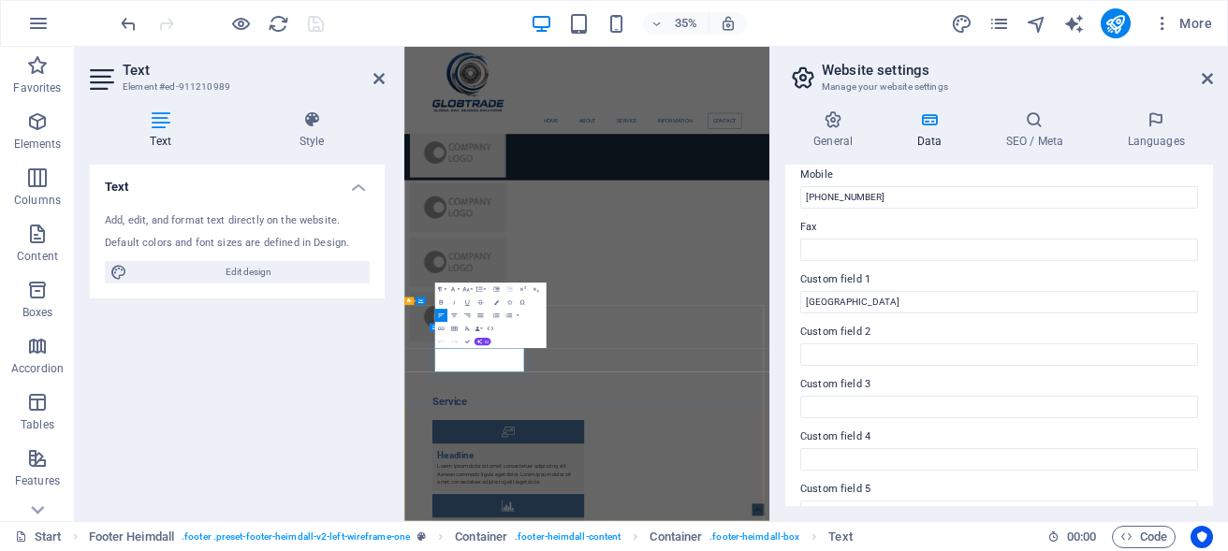
drag, startPoint x: 583, startPoint y: 967, endPoint x: 423, endPoint y: 973, distance: 160.2
click at [1207, 84] on icon at bounding box center [1207, 78] width 11 height 15
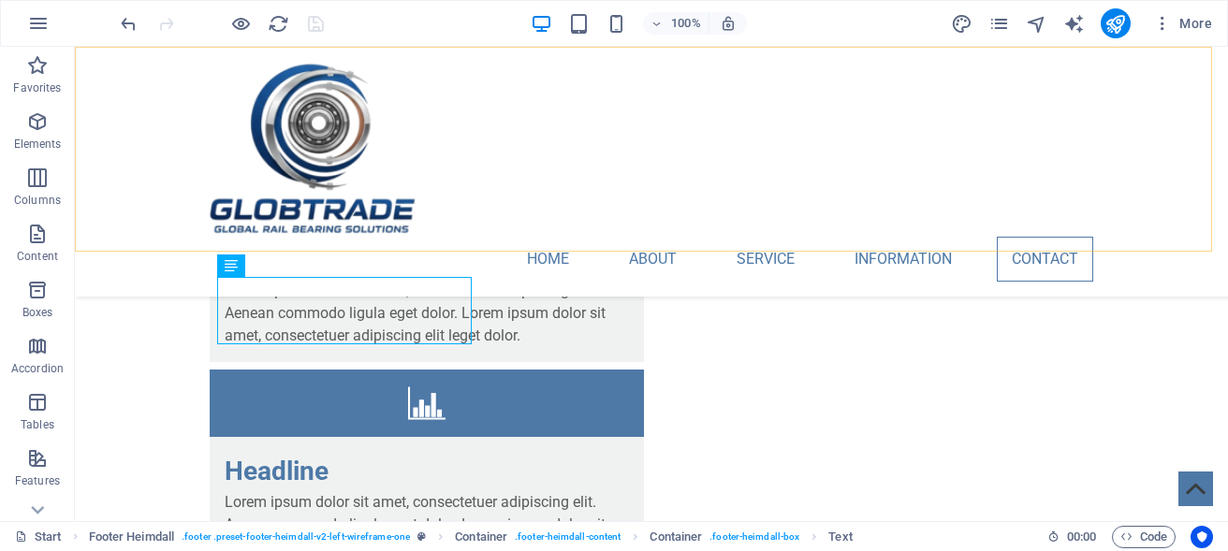
scroll to position [4775, 0]
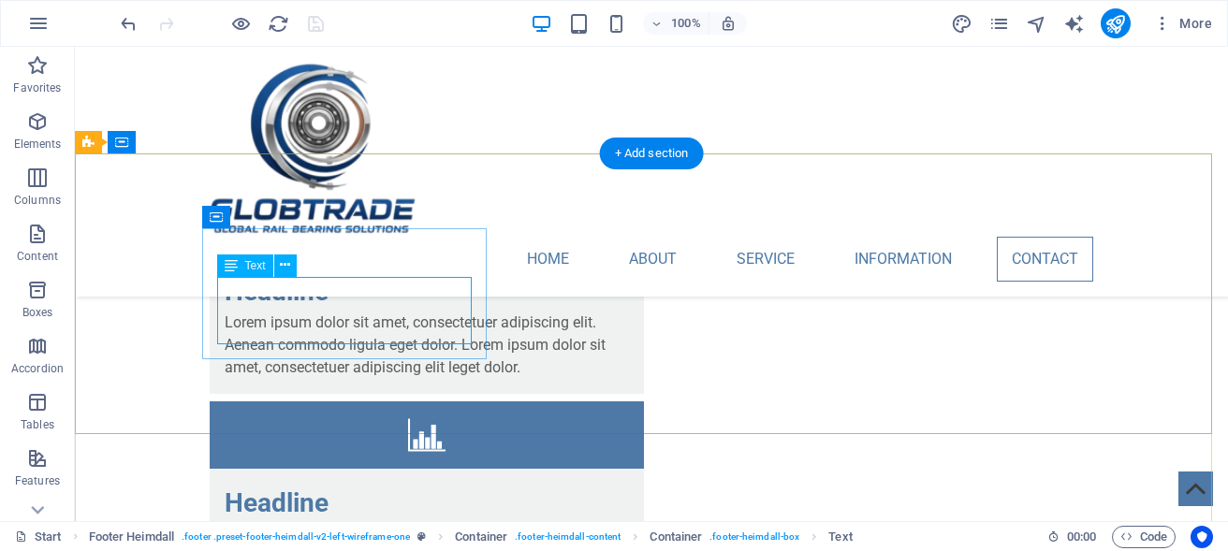
scroll to position [4790, 0]
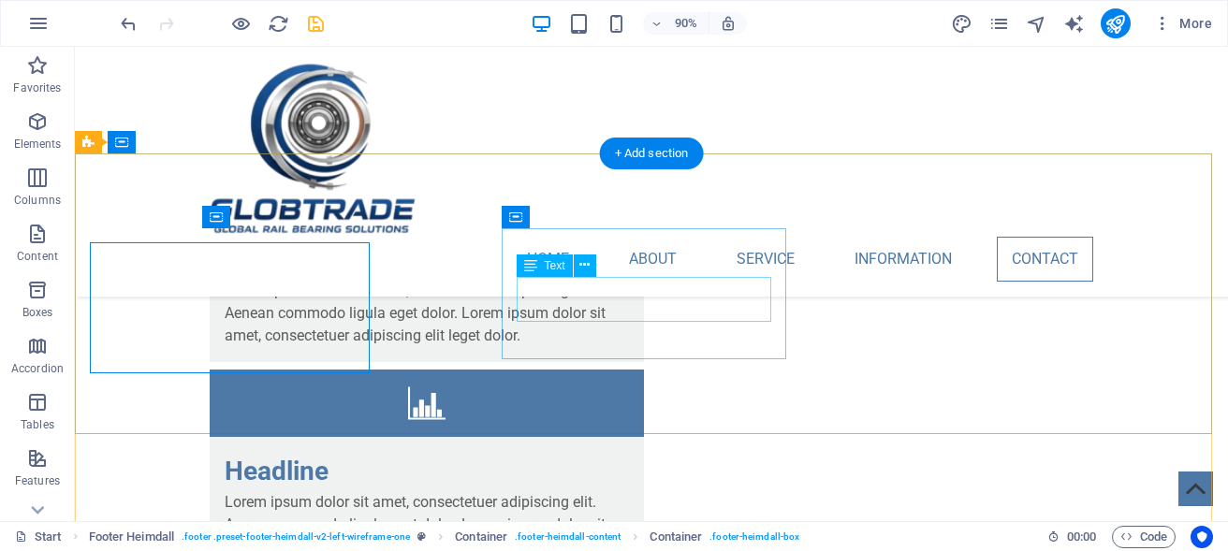
scroll to position [4775, 0]
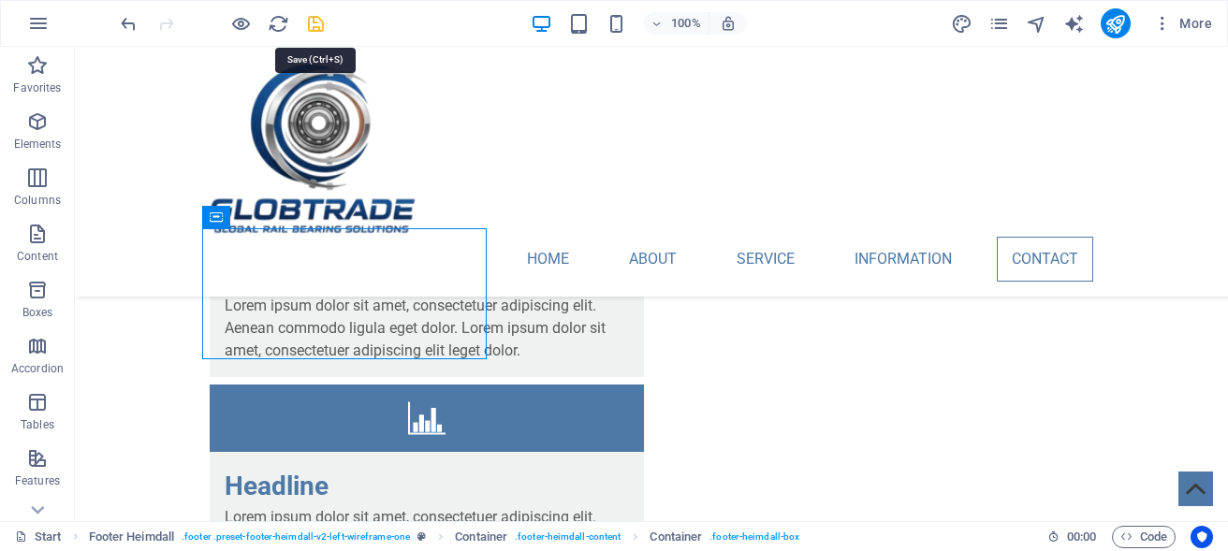
click at [312, 22] on icon "save" at bounding box center [316, 24] width 22 height 22
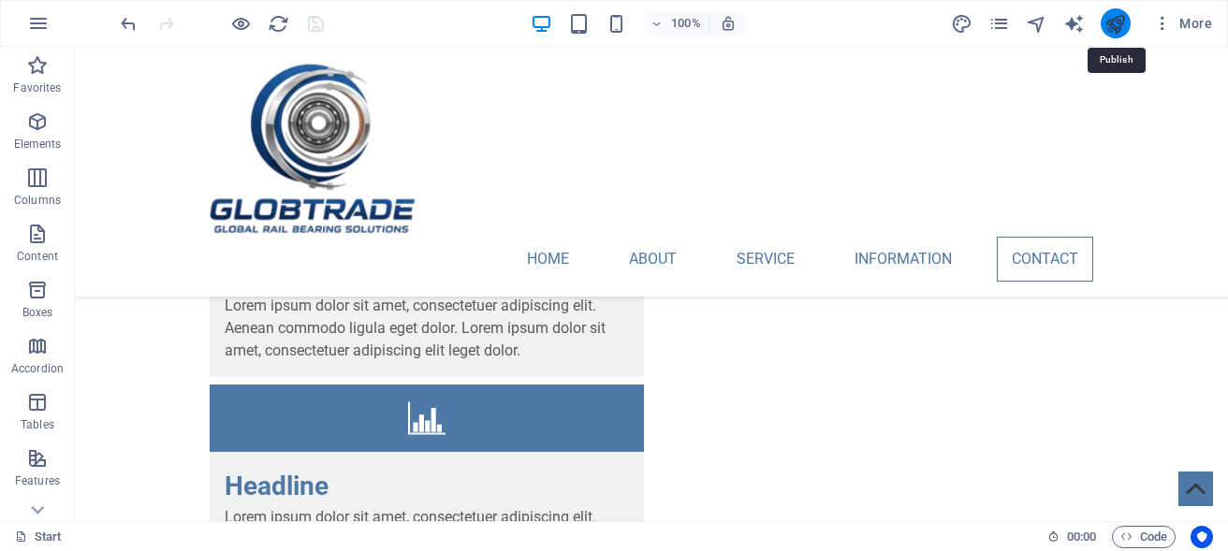
click at [1108, 22] on icon "publish" at bounding box center [1116, 24] width 22 height 22
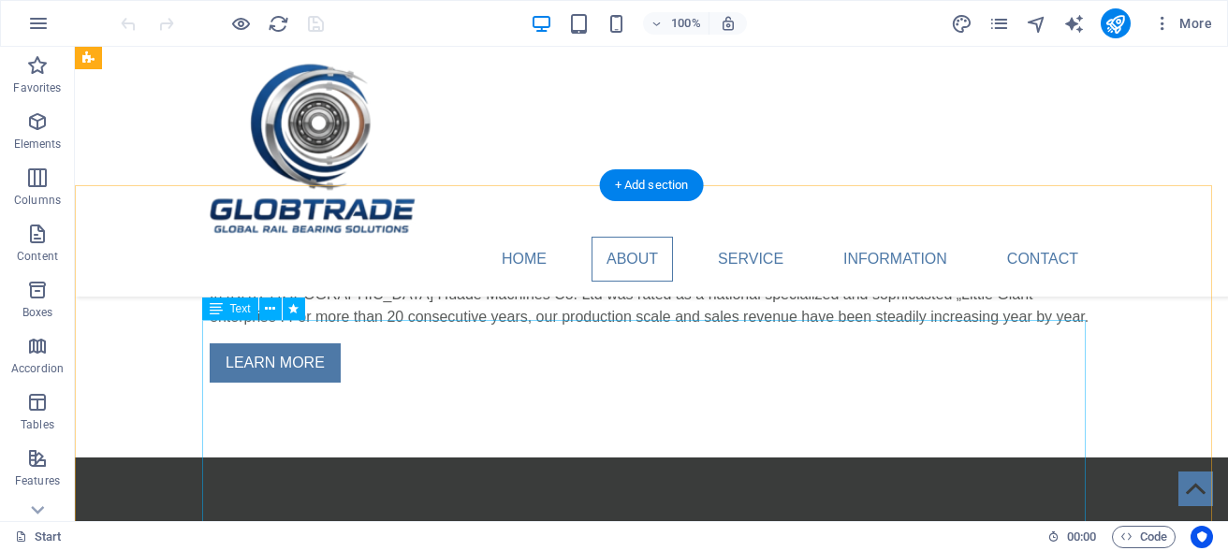
scroll to position [301, 0]
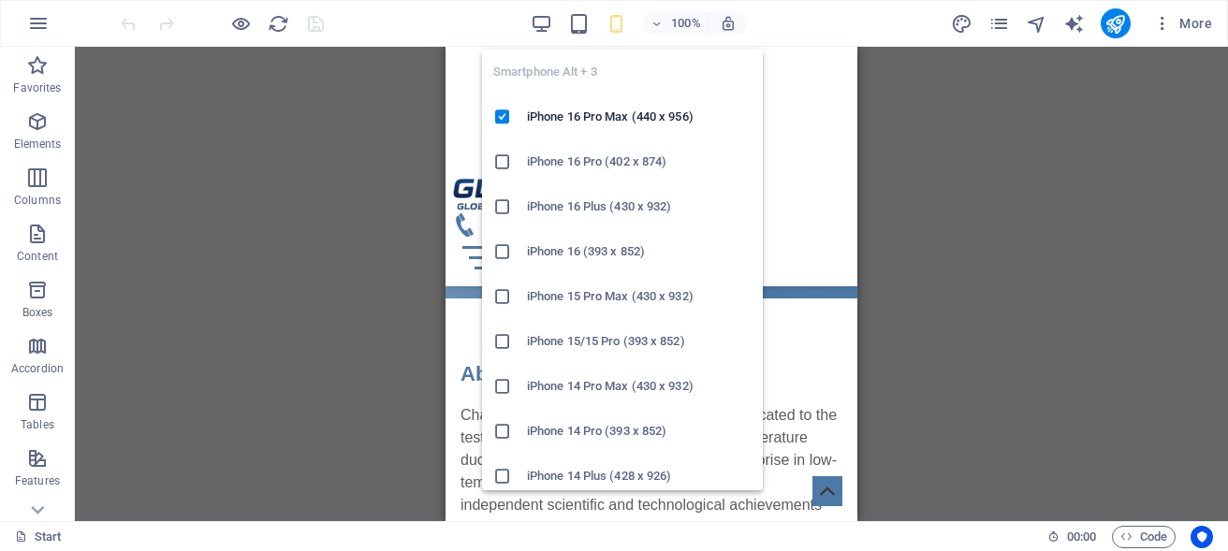
scroll to position [271, 0]
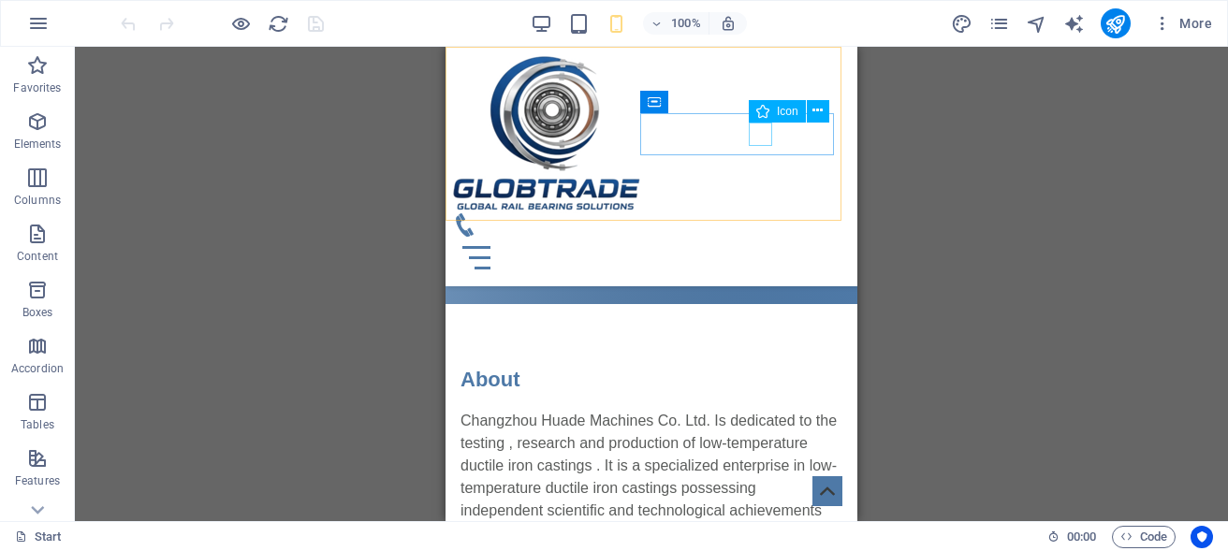
click at [764, 213] on figure at bounding box center [644, 224] width 382 height 23
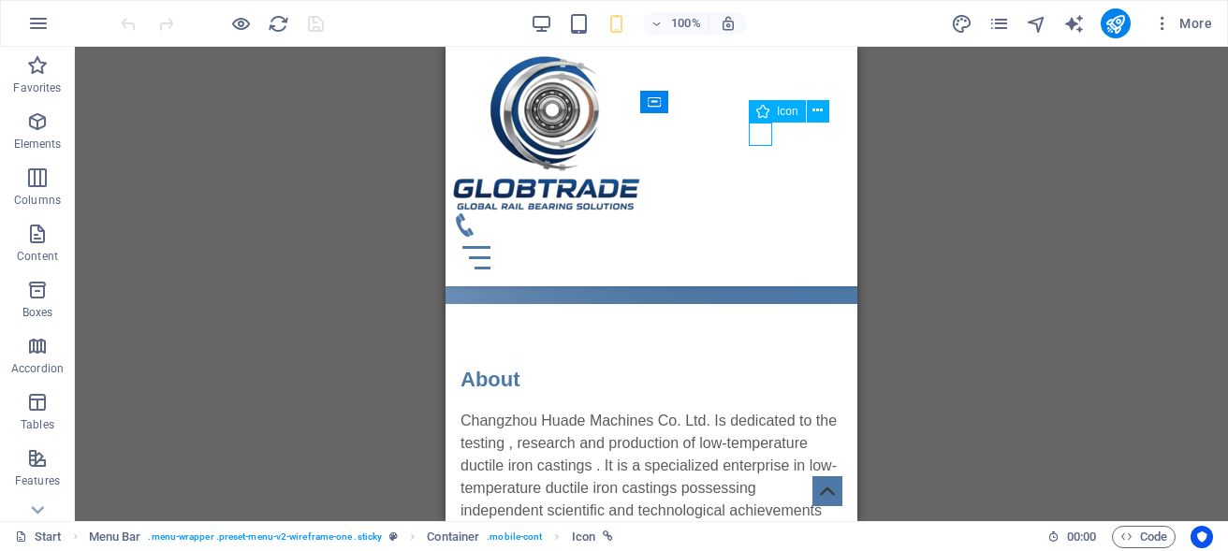
click at [764, 213] on figure at bounding box center [644, 224] width 382 height 23
select select "xMidYMid"
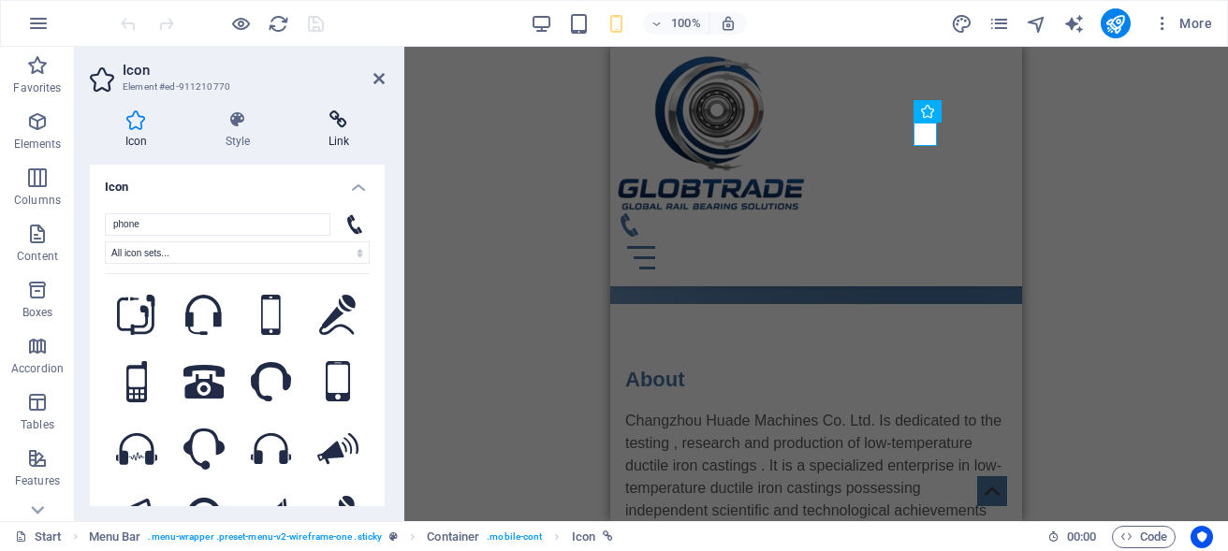
click at [338, 126] on icon at bounding box center [339, 119] width 92 height 19
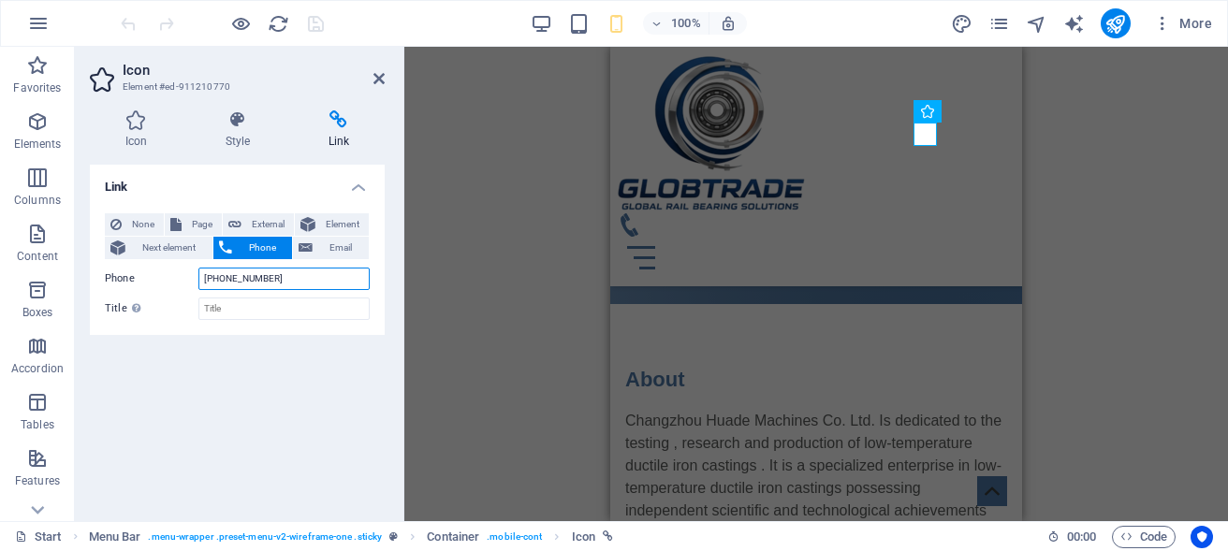
drag, startPoint x: 301, startPoint y: 276, endPoint x: 125, endPoint y: 276, distance: 175.1
click at [198, 276] on input "+1 2345 6789" at bounding box center [283, 279] width 171 height 22
paste input "421 902 810 161"
type input "[PHONE_NUMBER]"
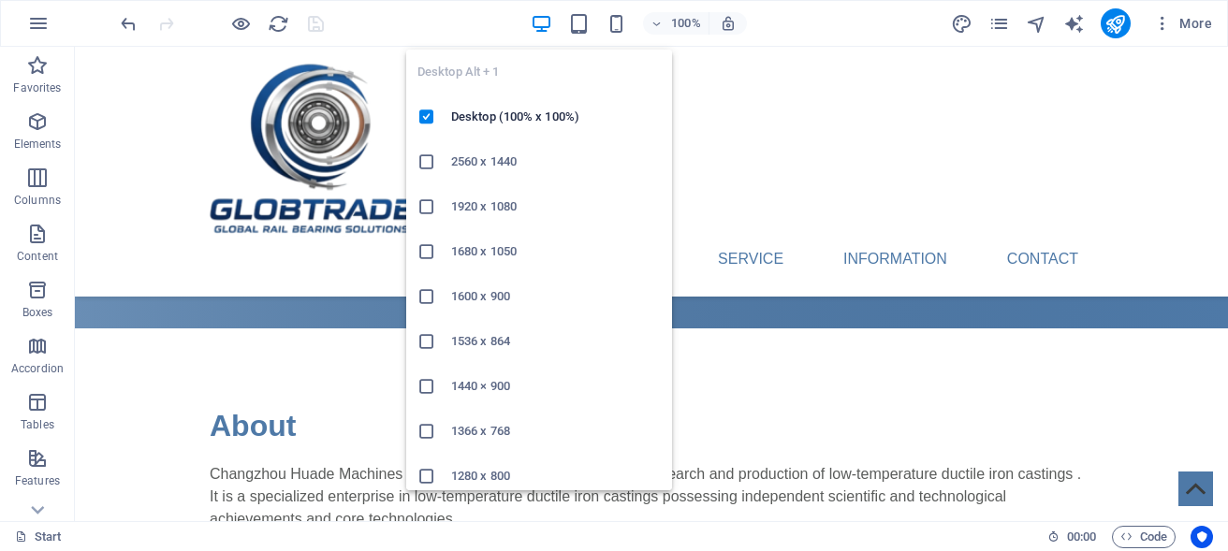
scroll to position [301, 0]
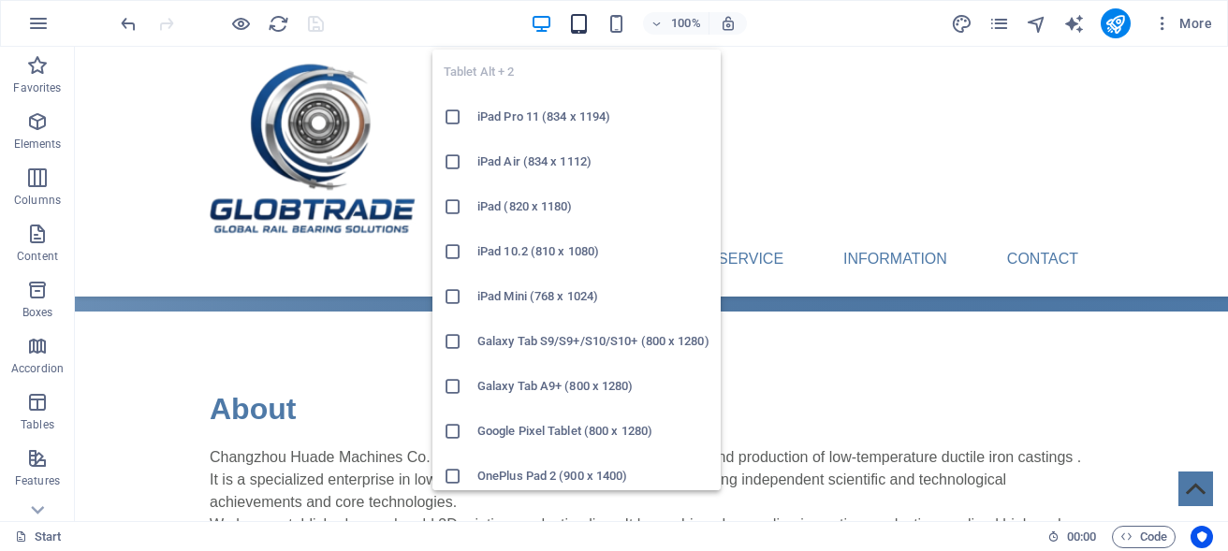
click at [553, 123] on h6 "iPad Pro 11 (834 x 1194)" at bounding box center [594, 117] width 232 height 22
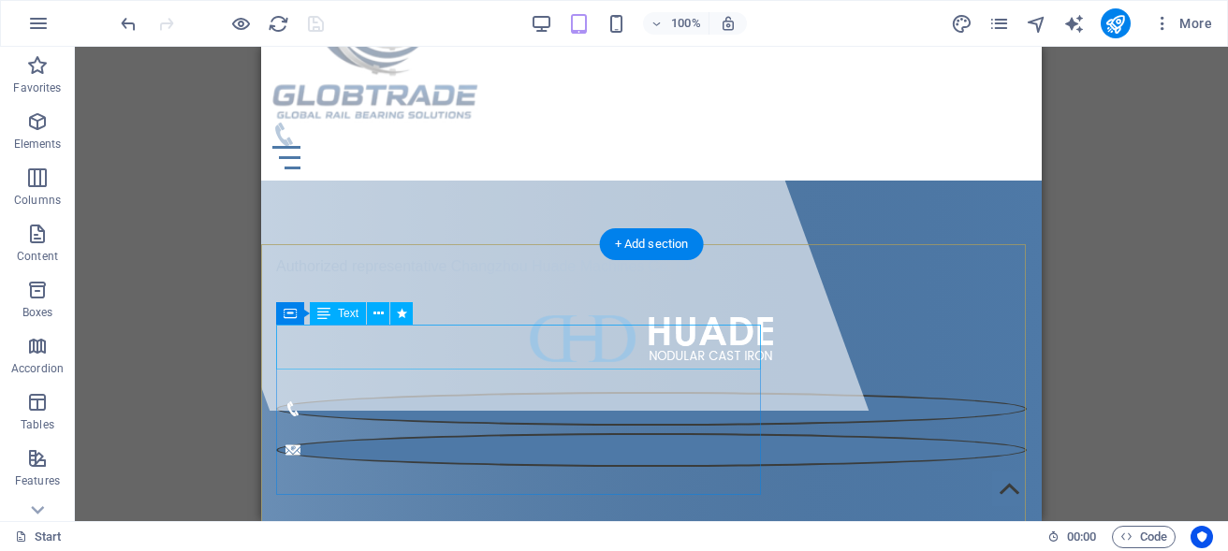
scroll to position [0, 0]
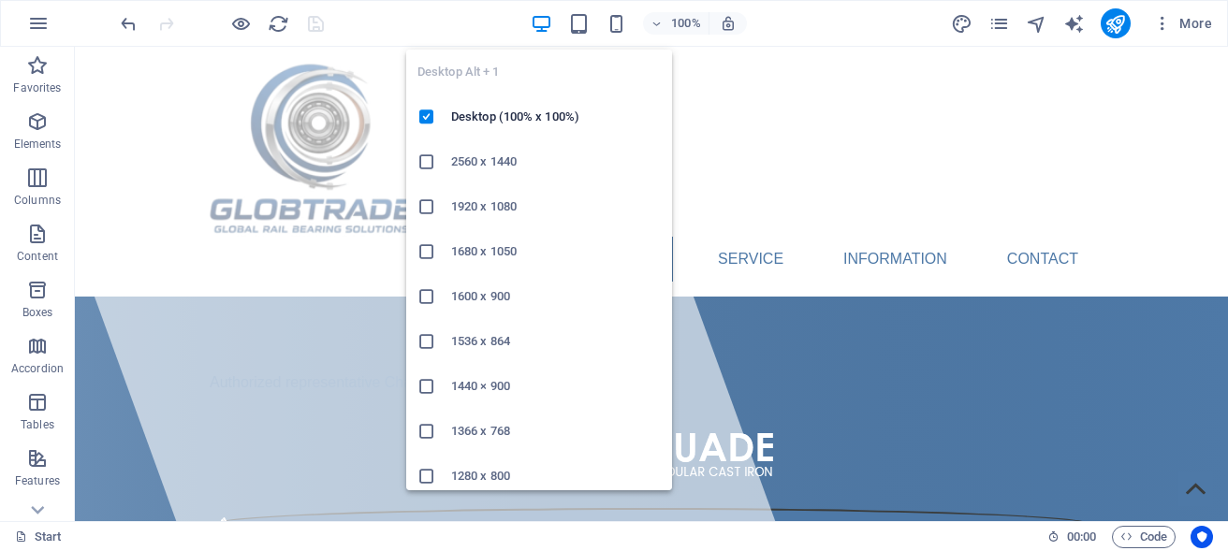
click at [482, 157] on h6 "2560 x 1440" at bounding box center [556, 162] width 210 height 22
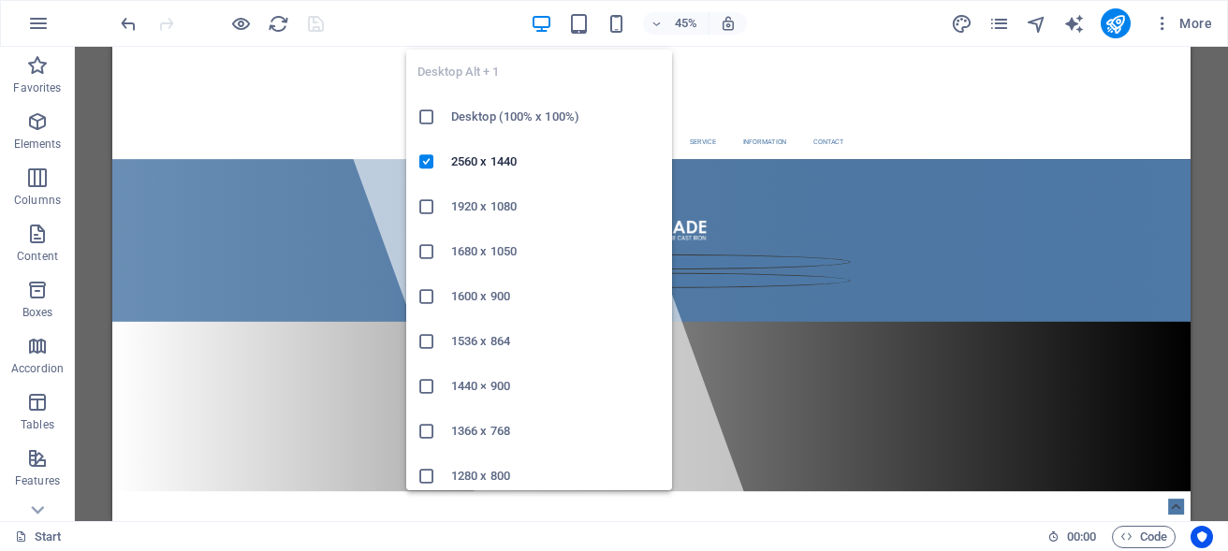
click at [510, 114] on h6 "Desktop (100% x 100%)" at bounding box center [556, 117] width 210 height 22
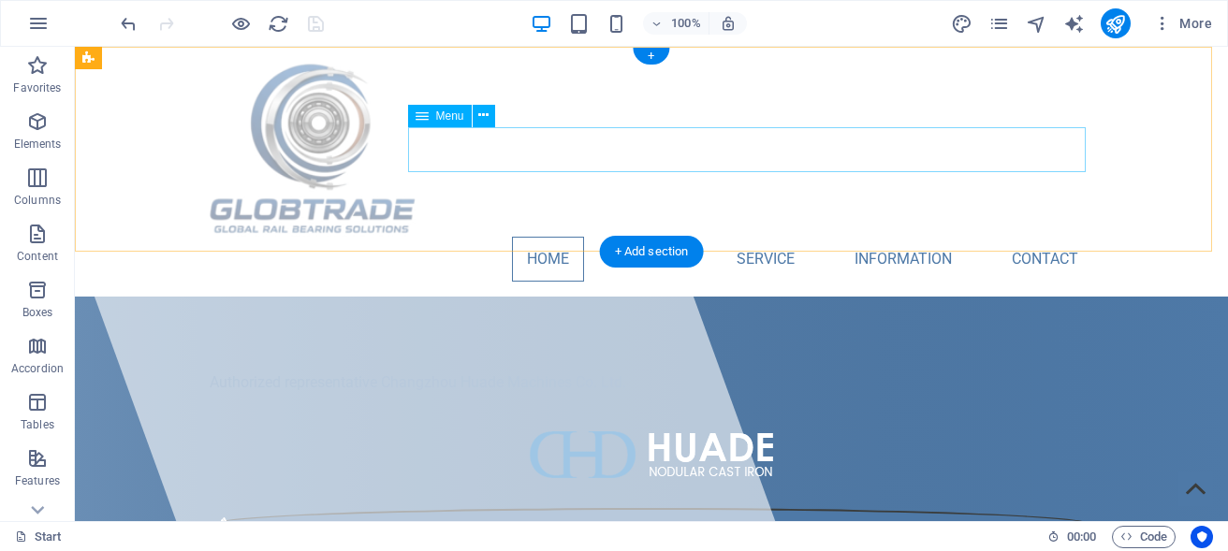
click at [537, 237] on nav "Home About Service Information Contact" at bounding box center [652, 259] width 884 height 45
click at [646, 237] on nav "Home About Service Information Contact" at bounding box center [652, 259] width 884 height 45
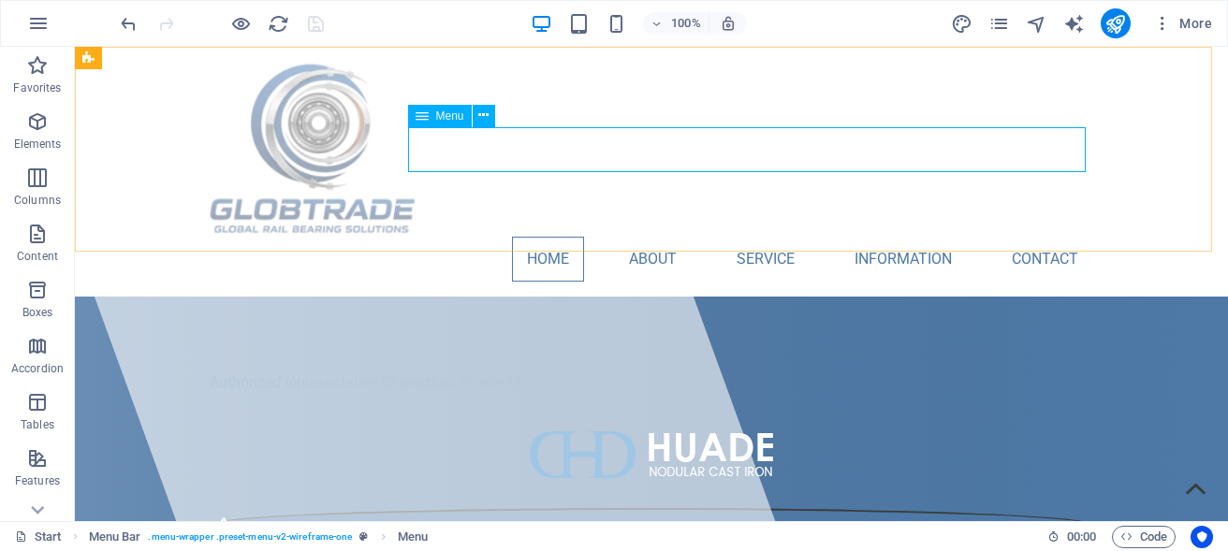
click at [455, 117] on span "Menu" at bounding box center [450, 115] width 28 height 11
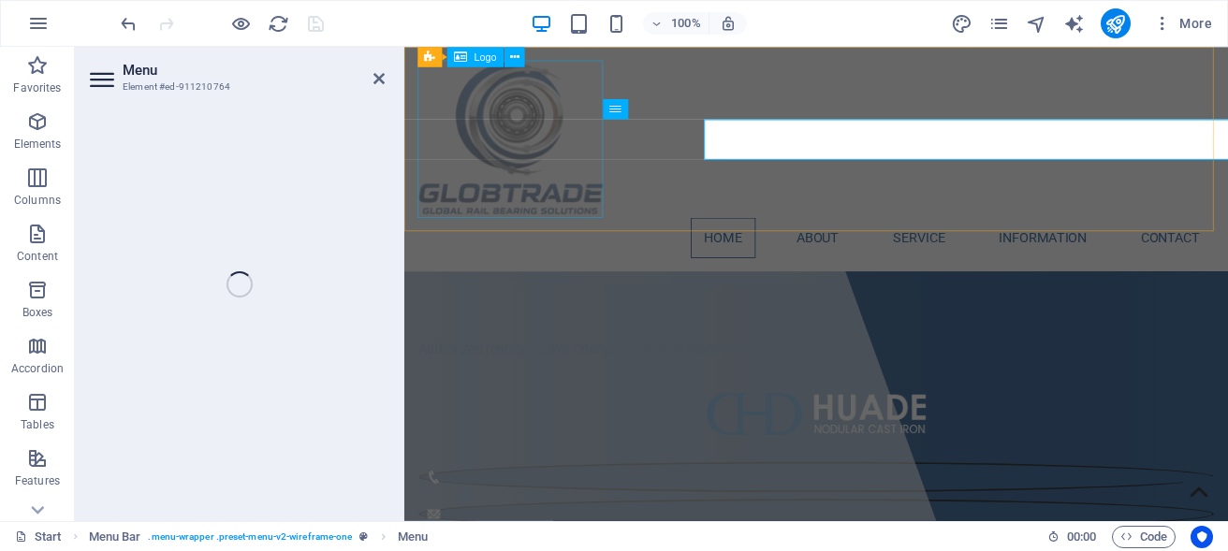
select select
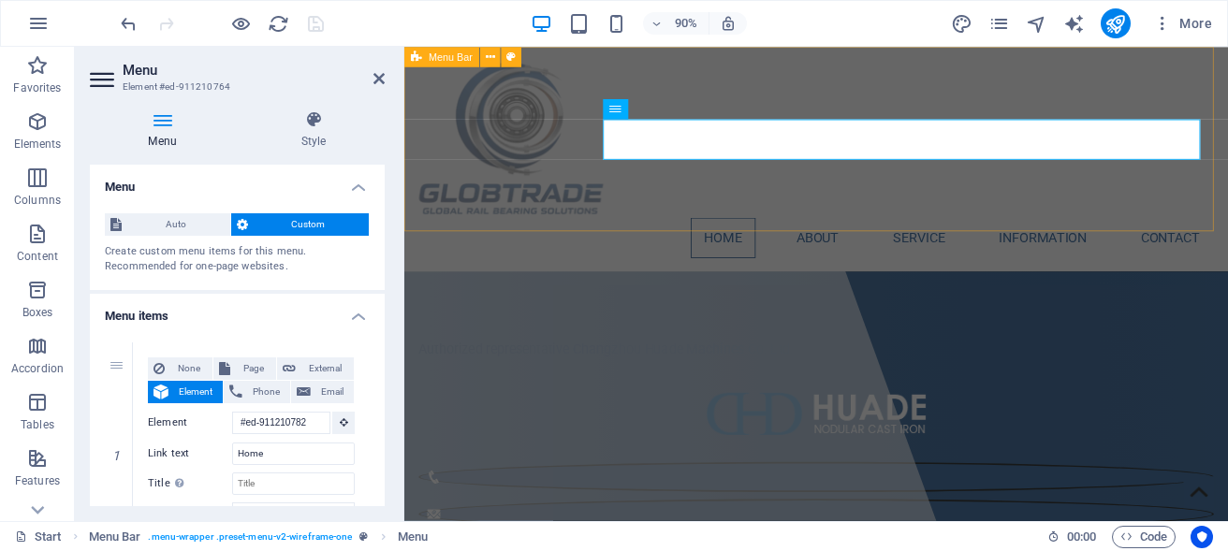
click at [857, 213] on div "Home About Service Information Contact" at bounding box center [862, 172] width 916 height 250
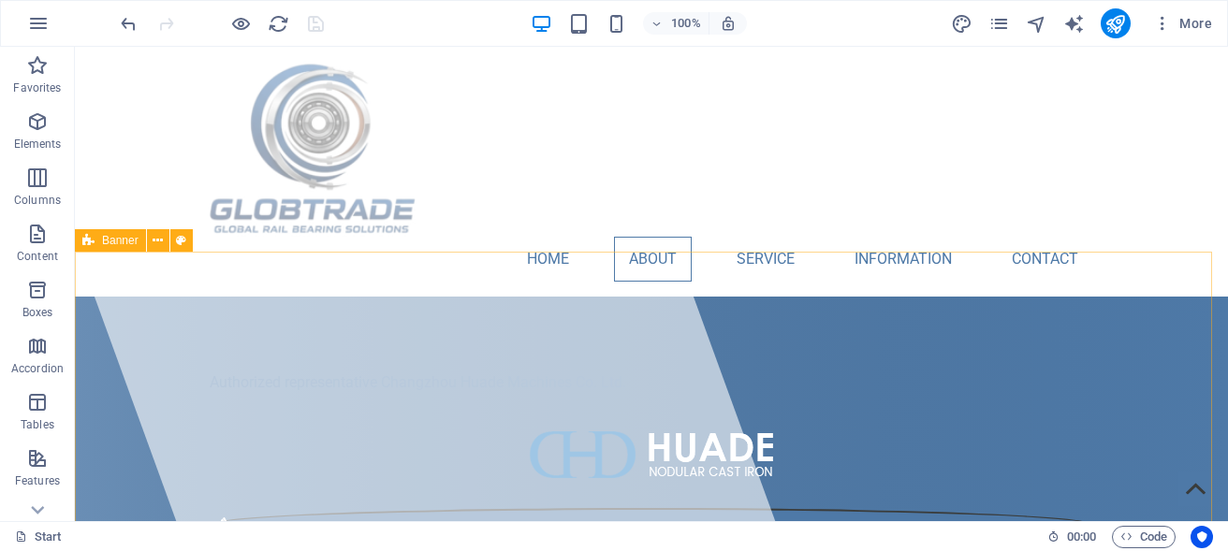
click at [122, 240] on span "Banner" at bounding box center [120, 240] width 37 height 11
select select "vh"
select select "banner"
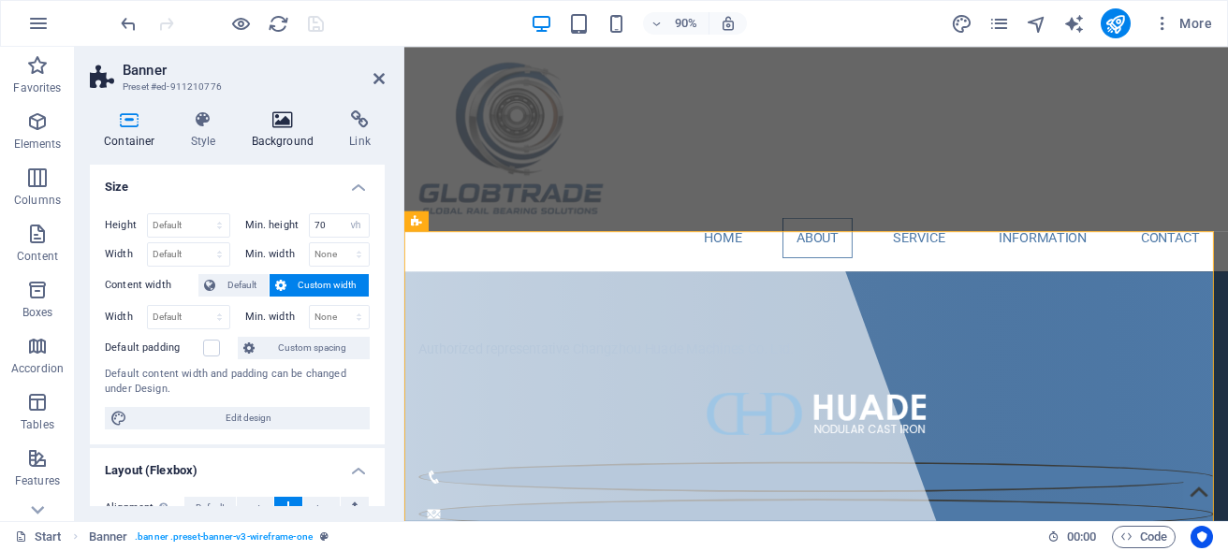
click at [307, 138] on h4 "Background" at bounding box center [287, 129] width 98 height 39
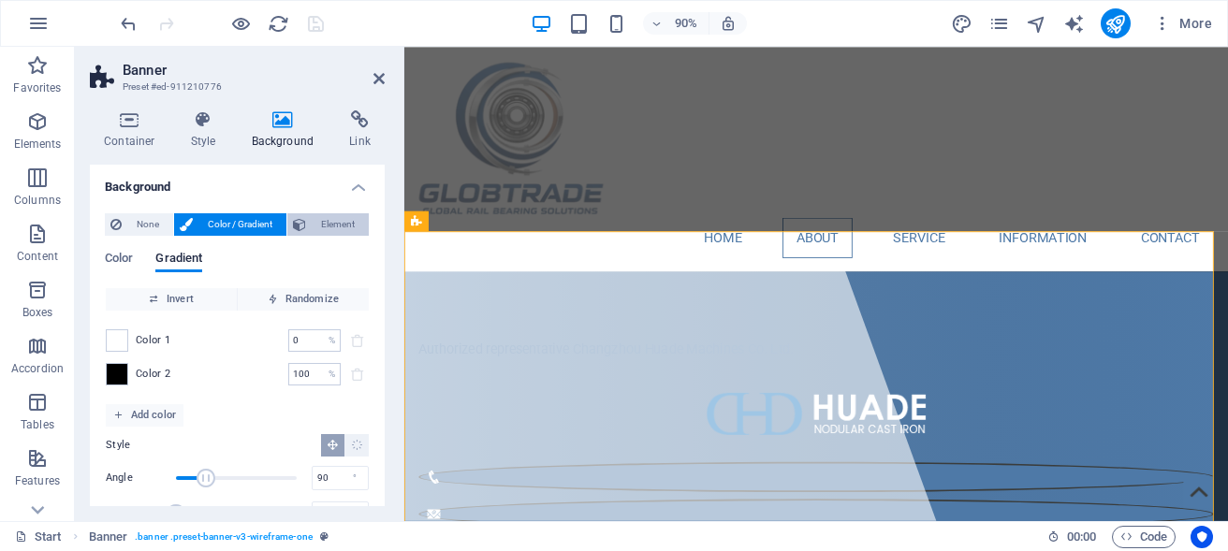
click at [331, 222] on span "Element" at bounding box center [337, 224] width 51 height 22
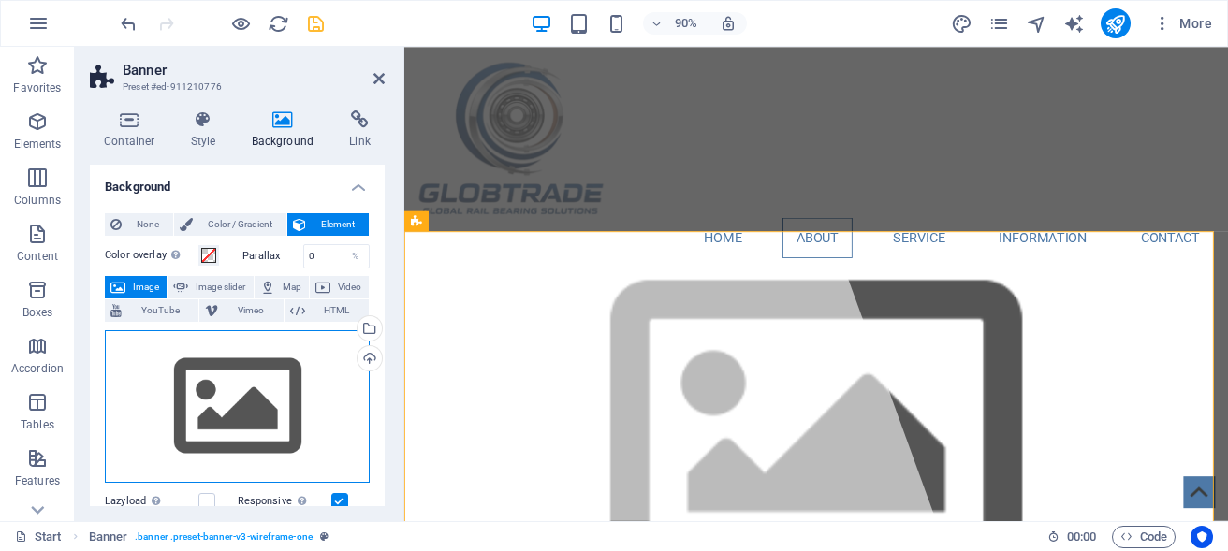
click at [252, 390] on div "Drag files here, click to choose files or select files from Files or our free s…" at bounding box center [237, 408] width 265 height 154
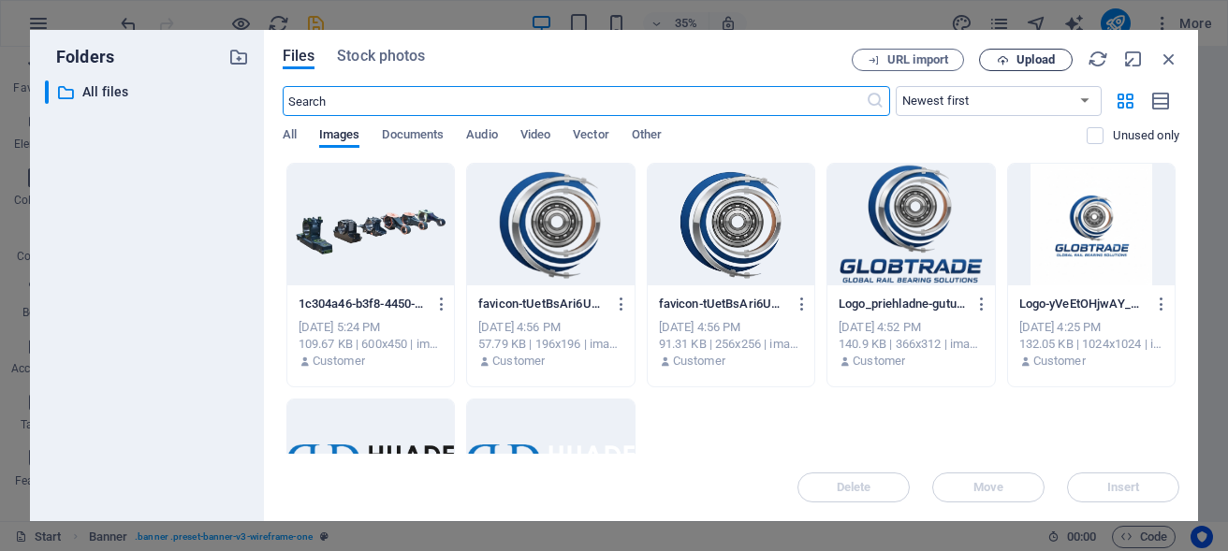
click at [1010, 56] on span "Upload" at bounding box center [1026, 60] width 77 height 12
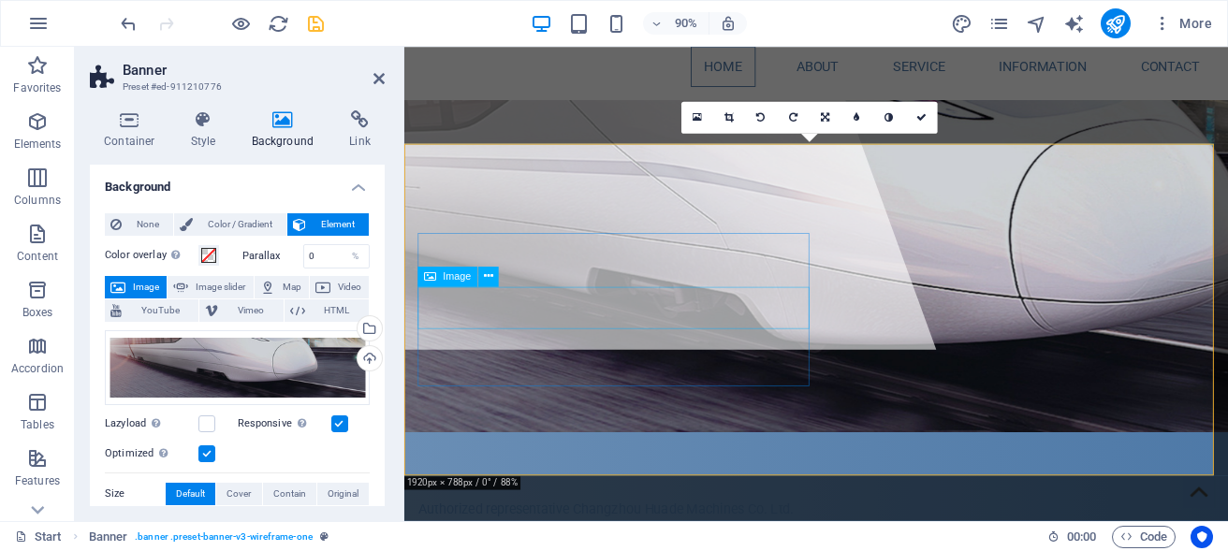
scroll to position [96, 0]
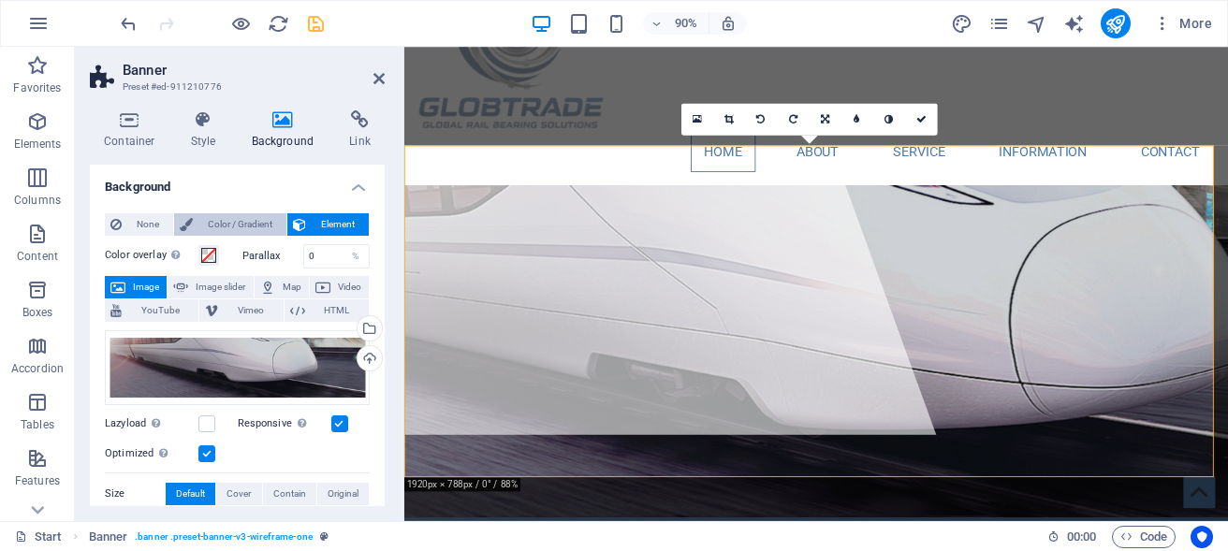
click at [213, 218] on span "Color / Gradient" at bounding box center [239, 224] width 82 height 22
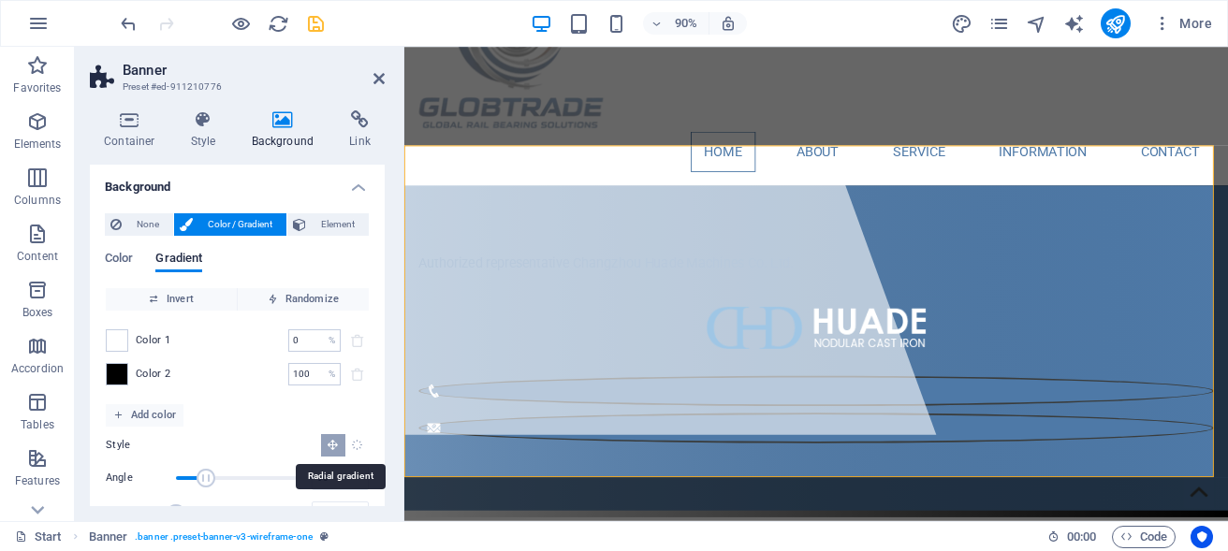
click at [351, 448] on icon "Radial gradient" at bounding box center [357, 445] width 12 height 12
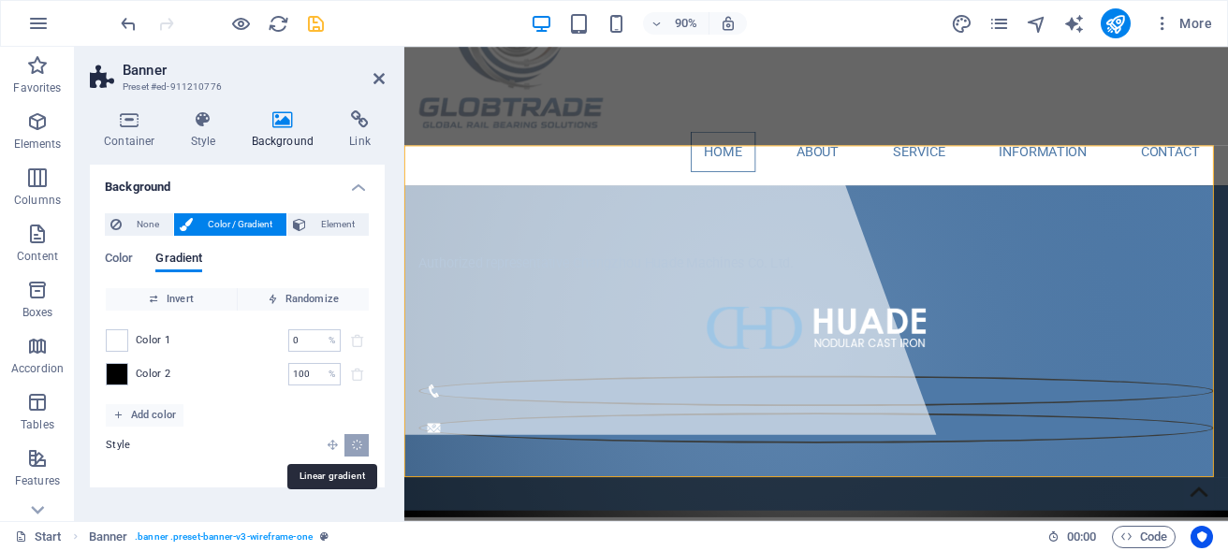
click at [328, 448] on icon "Linear gradient" at bounding box center [333, 445] width 12 height 12
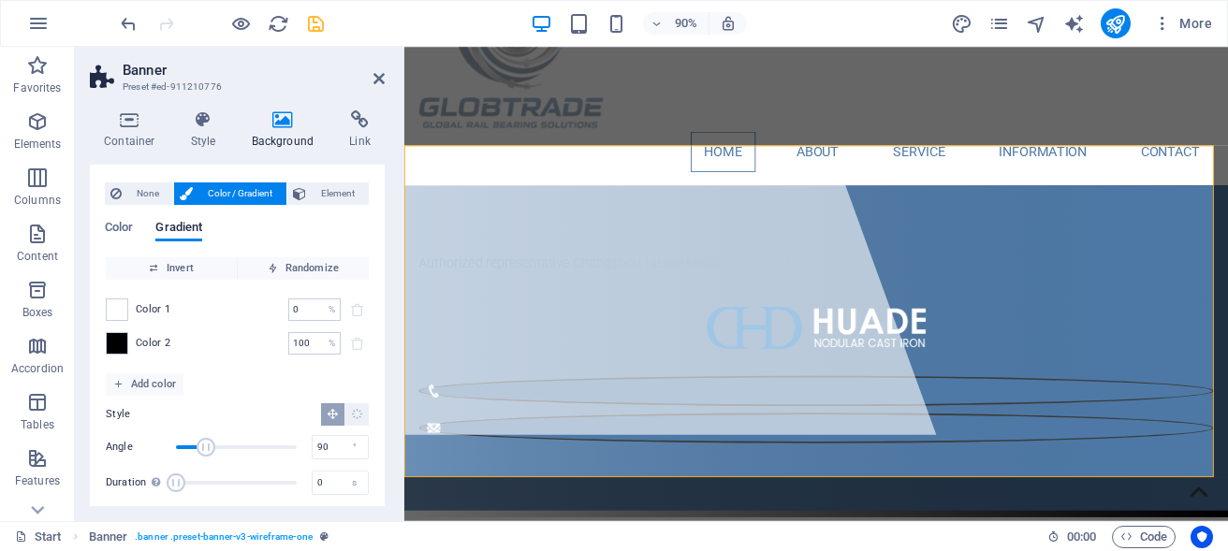
scroll to position [45, 0]
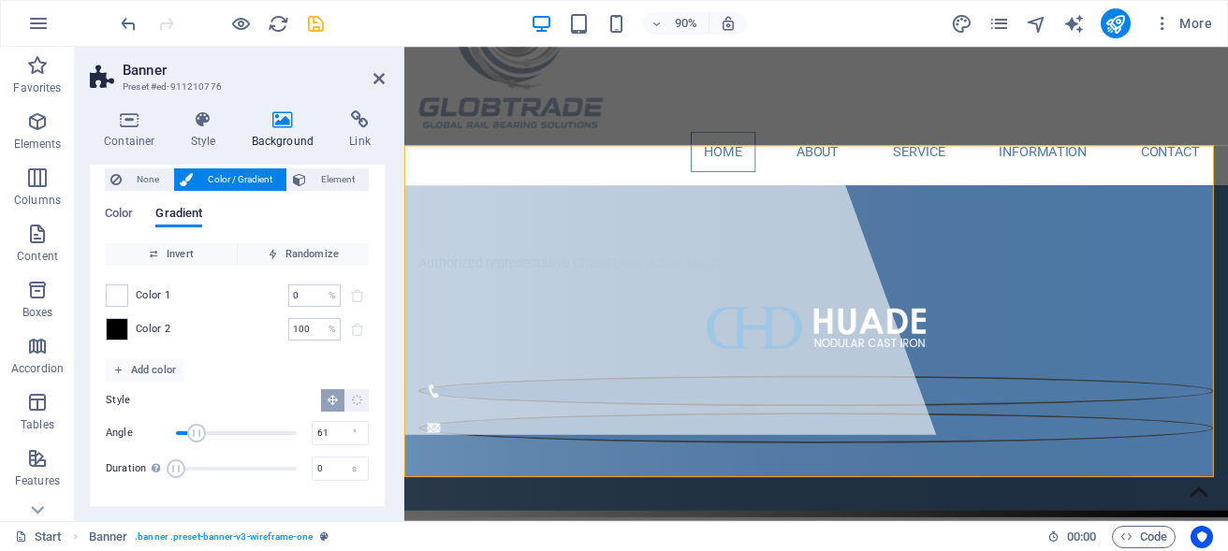
drag, startPoint x: 204, startPoint y: 436, endPoint x: 194, endPoint y: 437, distance: 10.3
click at [194, 437] on span "Angle" at bounding box center [196, 433] width 19 height 19
drag, startPoint x: 194, startPoint y: 437, endPoint x: 228, endPoint y: 441, distance: 34.8
click at [228, 441] on span "Angle" at bounding box center [237, 433] width 19 height 19
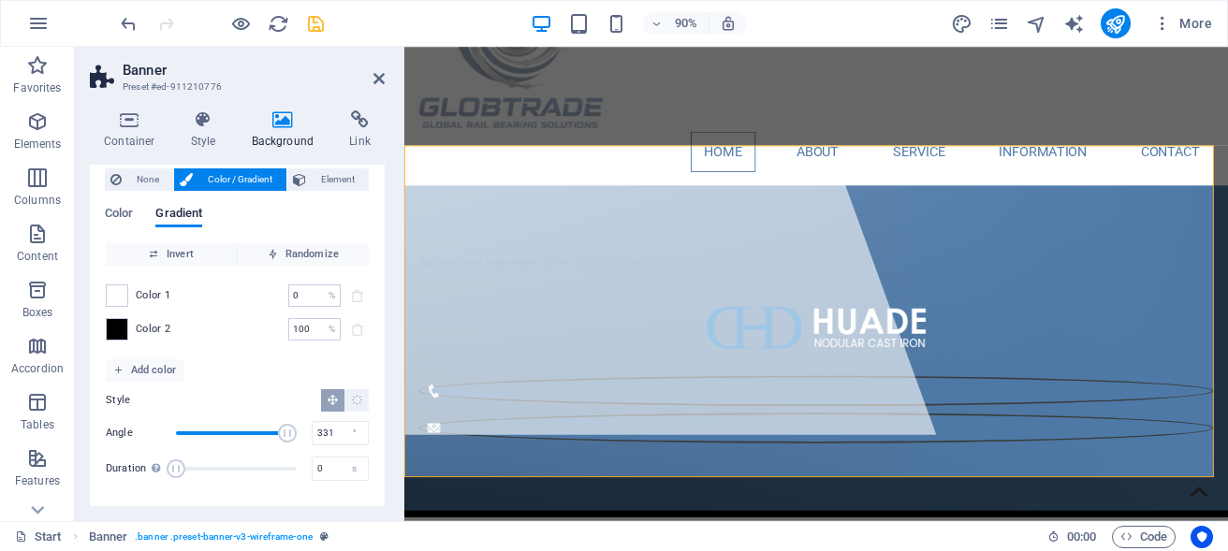
drag, startPoint x: 228, startPoint y: 438, endPoint x: 272, endPoint y: 432, distance: 44.5
click at [278, 432] on span "Angle" at bounding box center [287, 433] width 19 height 19
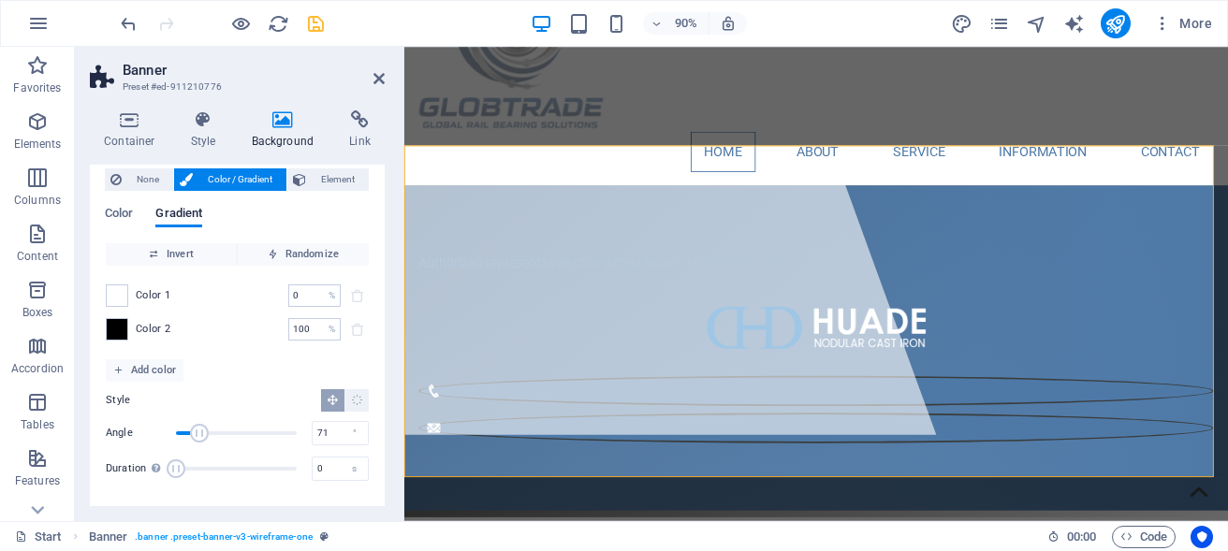
drag, startPoint x: 272, startPoint y: 432, endPoint x: 197, endPoint y: 432, distance: 75.8
click at [197, 432] on span "Angle" at bounding box center [199, 433] width 19 height 19
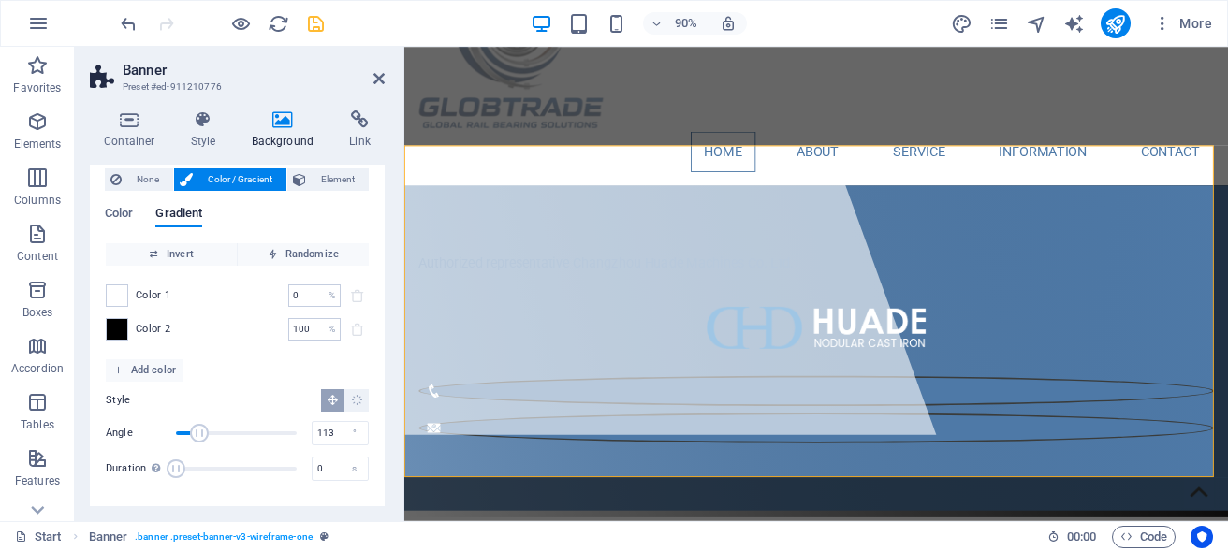
type input "116"
drag, startPoint x: 197, startPoint y: 432, endPoint x: 210, endPoint y: 430, distance: 13.2
click at [210, 430] on span "Angle" at bounding box center [215, 433] width 19 height 19
click at [124, 215] on span "Color" at bounding box center [119, 215] width 28 height 26
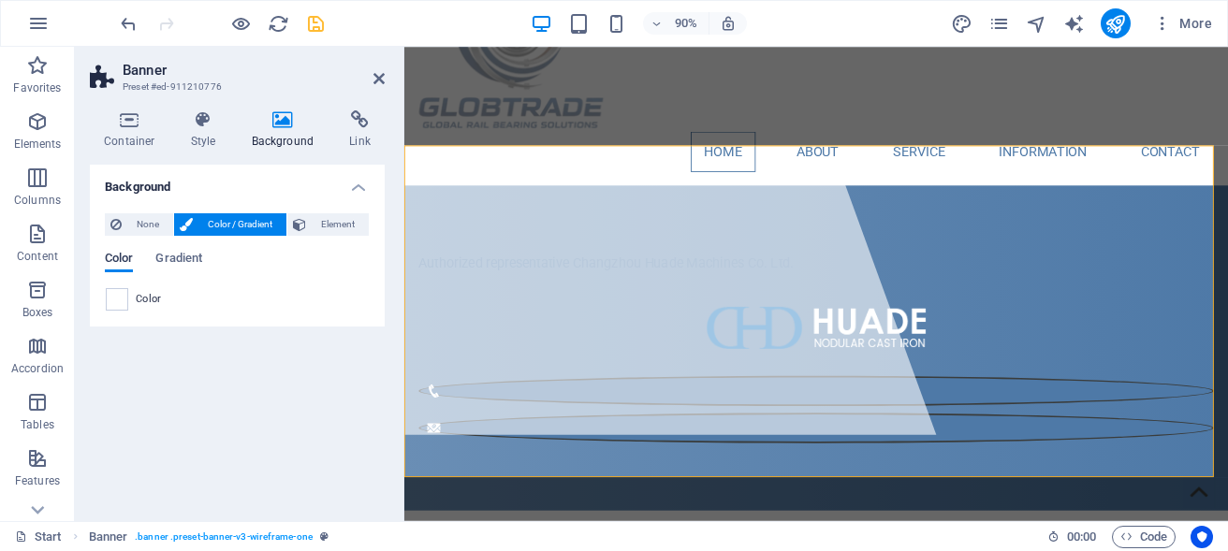
scroll to position [0, 0]
click at [189, 261] on span "Gradient" at bounding box center [178, 260] width 47 height 26
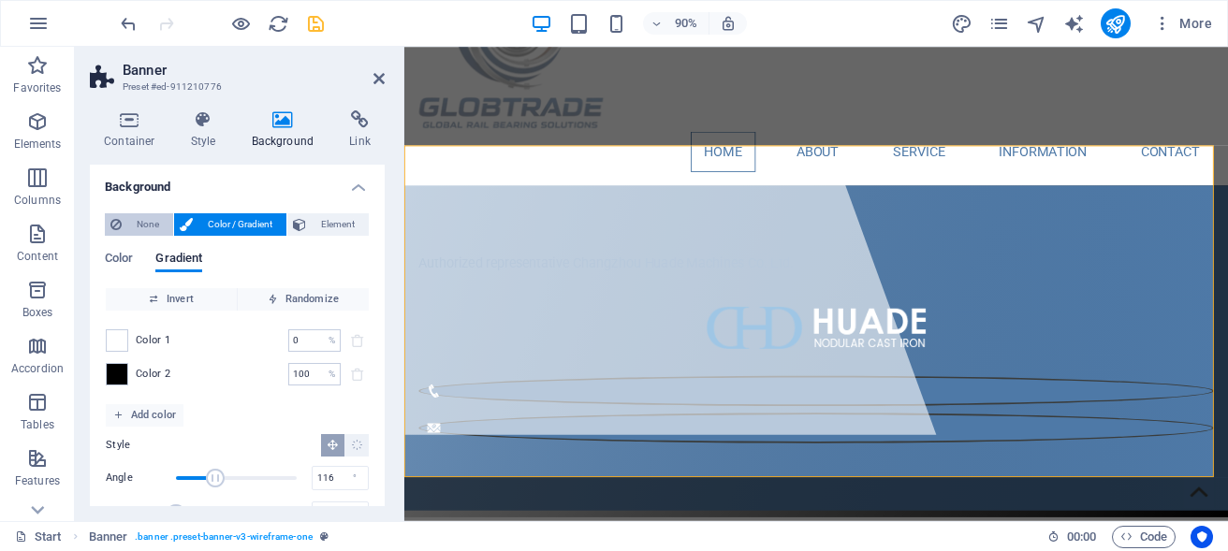
click at [132, 226] on span "None" at bounding box center [147, 224] width 40 height 22
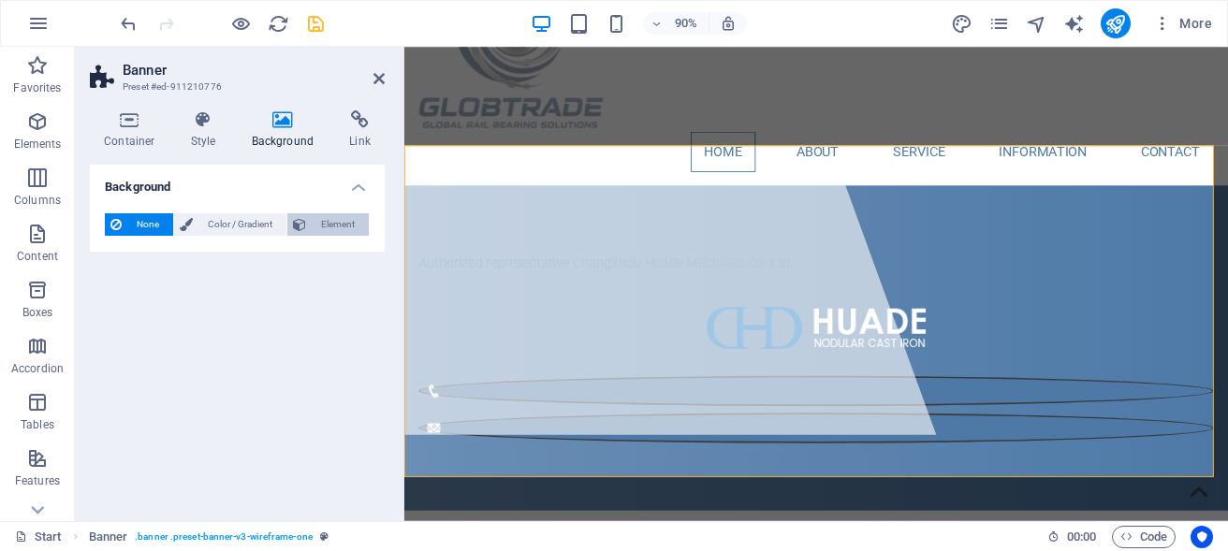
click at [335, 226] on span "Element" at bounding box center [337, 224] width 51 height 22
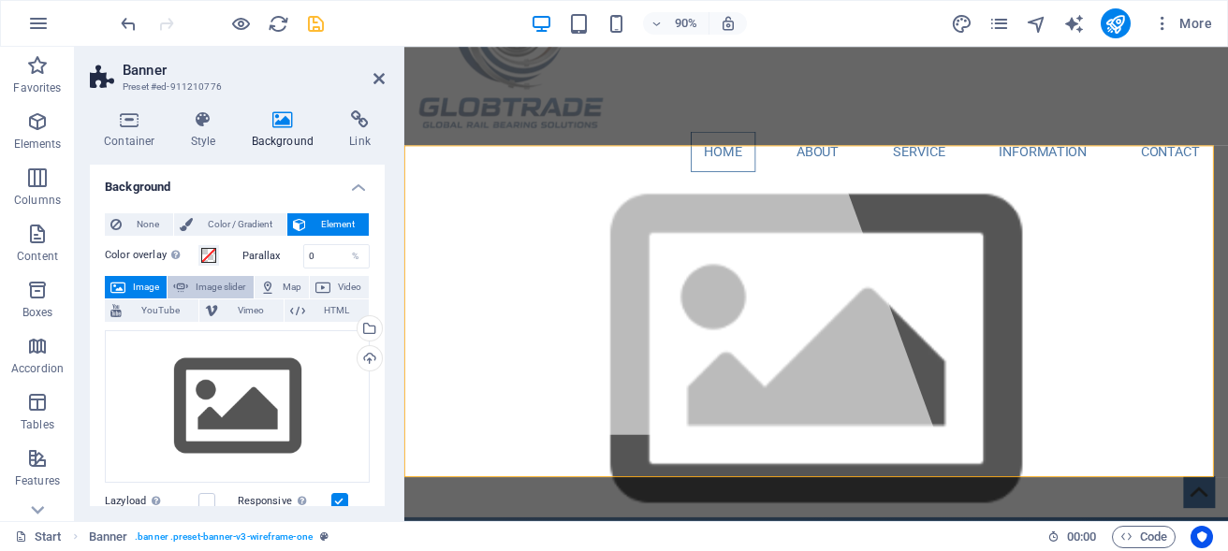
click at [240, 290] on span "Image slider" at bounding box center [220, 287] width 53 height 22
select select "ms"
select select "s"
select select "progressive"
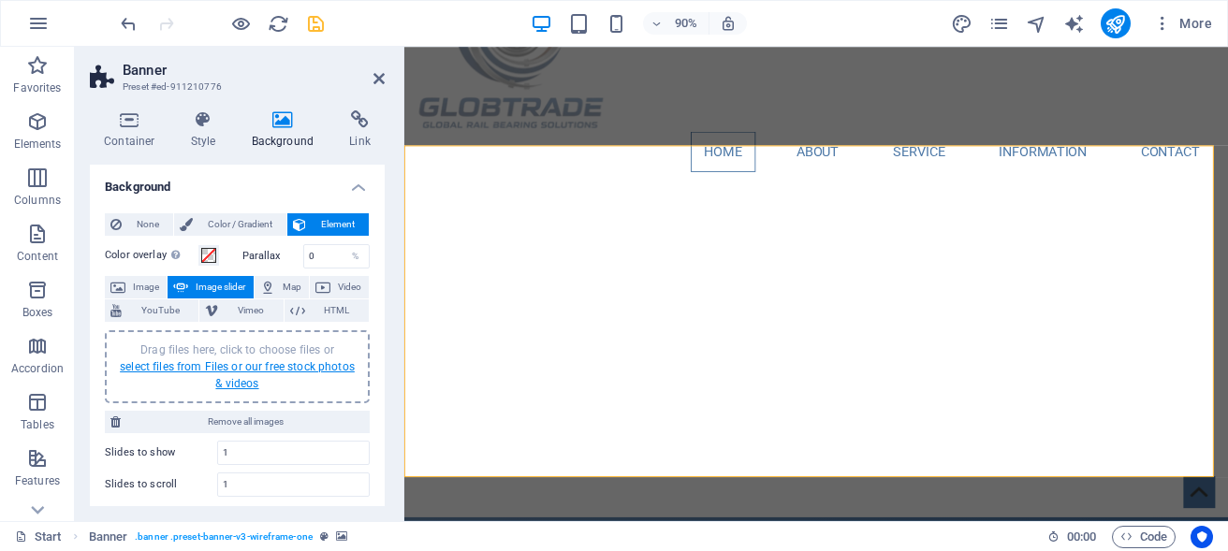
click at [227, 365] on link "select files from Files or our free stock photos & videos" at bounding box center [237, 375] width 235 height 30
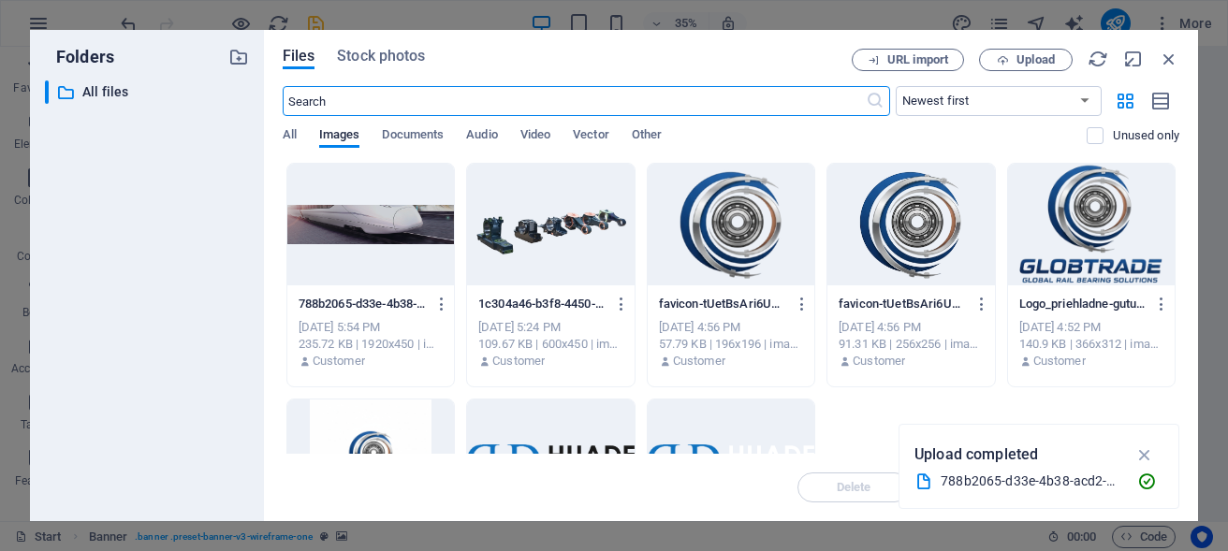
click at [454, 232] on div at bounding box center [370, 225] width 167 height 122
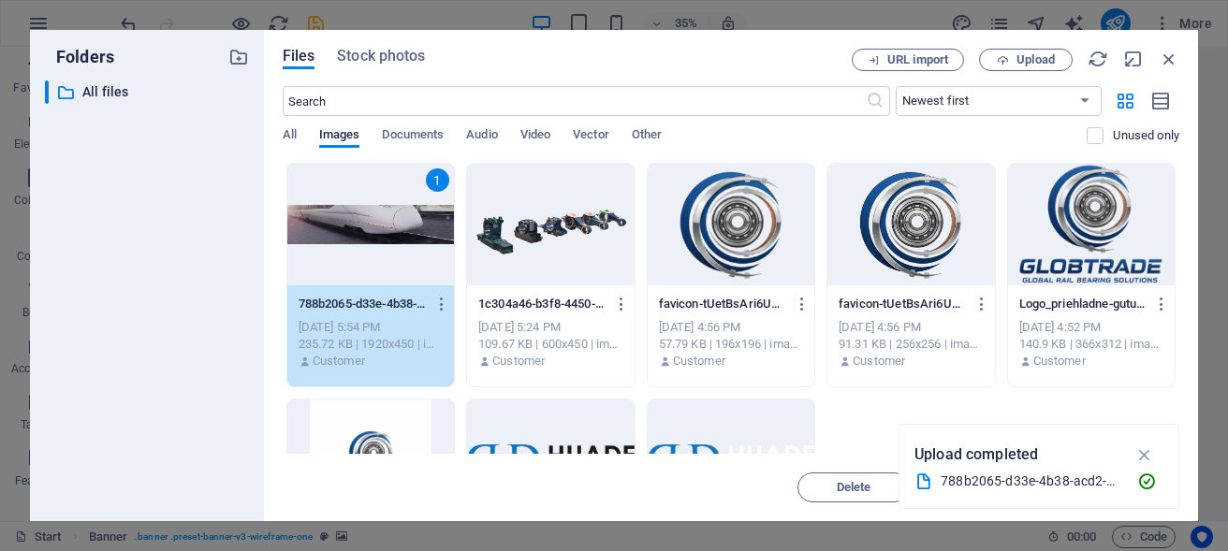
click at [454, 232] on div "1" at bounding box center [370, 225] width 167 height 122
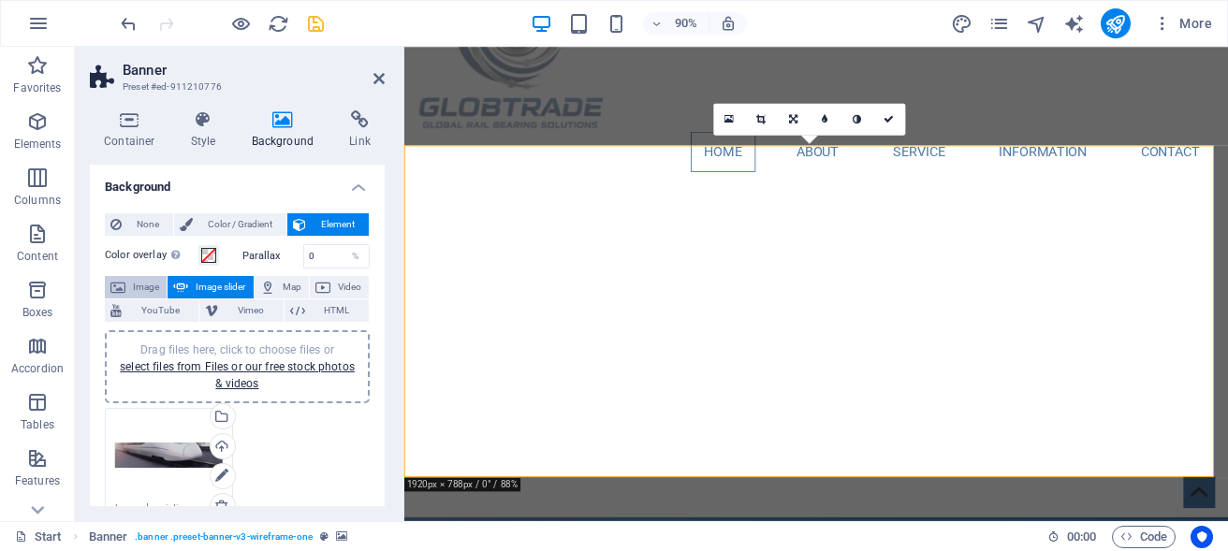
click at [133, 278] on span "Image" at bounding box center [146, 287] width 30 height 22
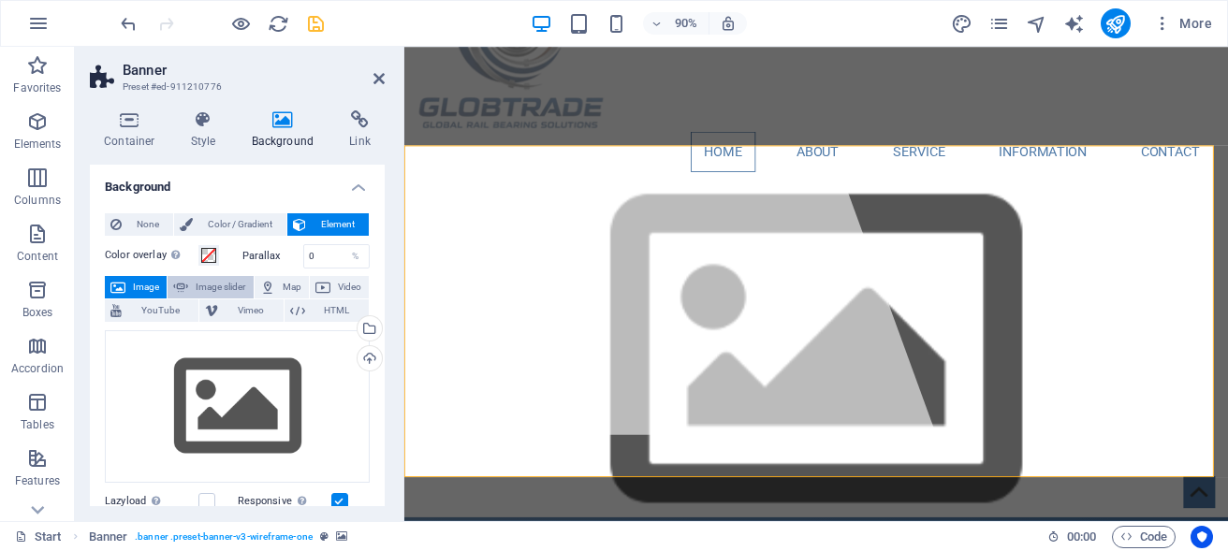
click at [247, 285] on span "Image slider" at bounding box center [220, 287] width 53 height 22
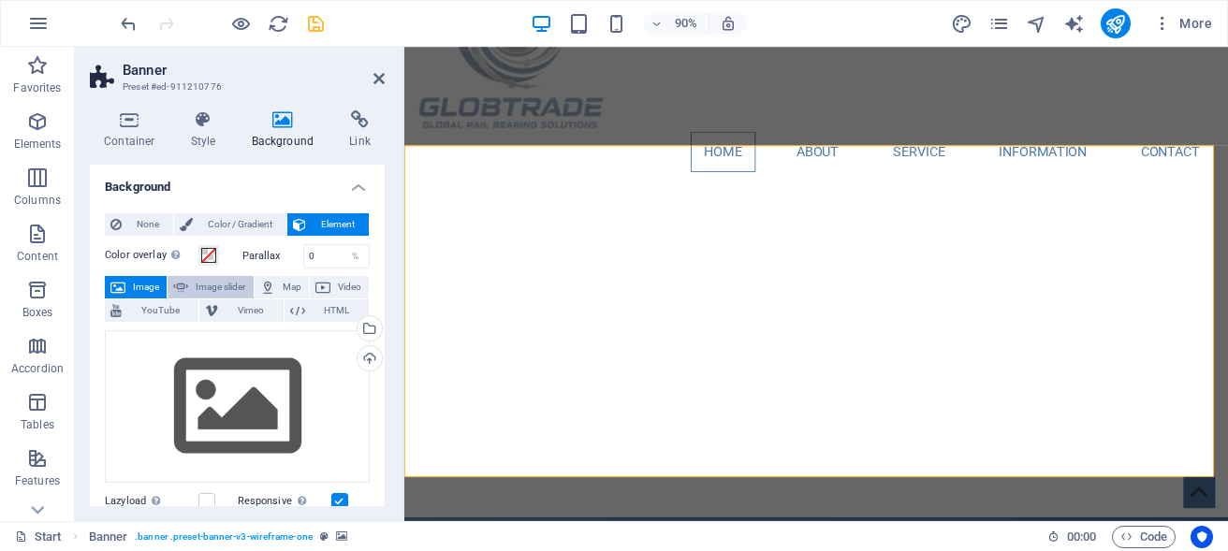
select select "ms"
select select "s"
select select "progressive"
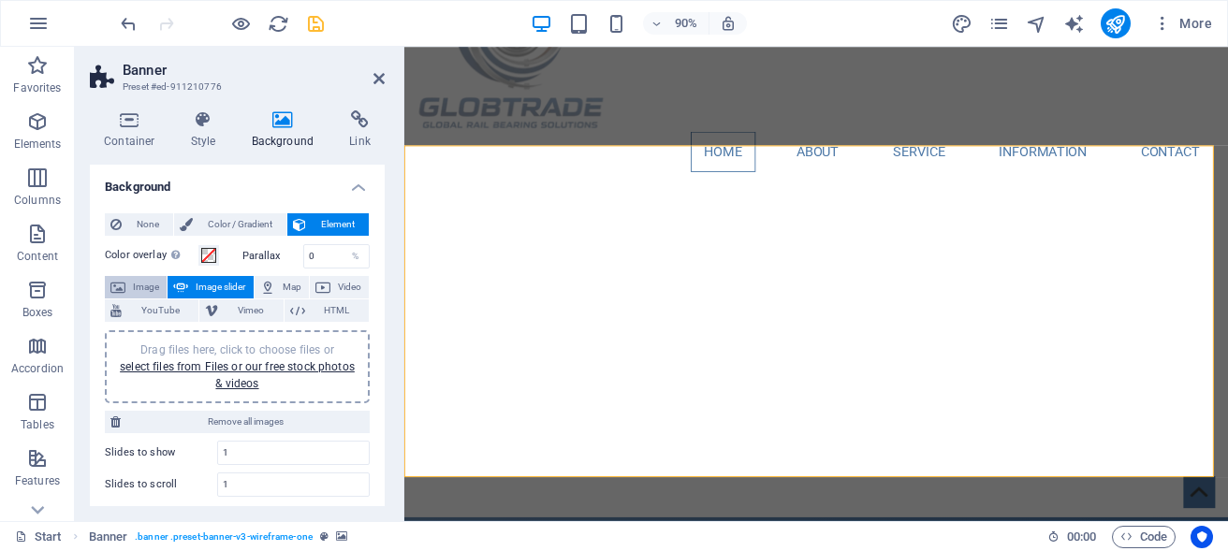
click at [146, 285] on span "Image" at bounding box center [146, 287] width 30 height 22
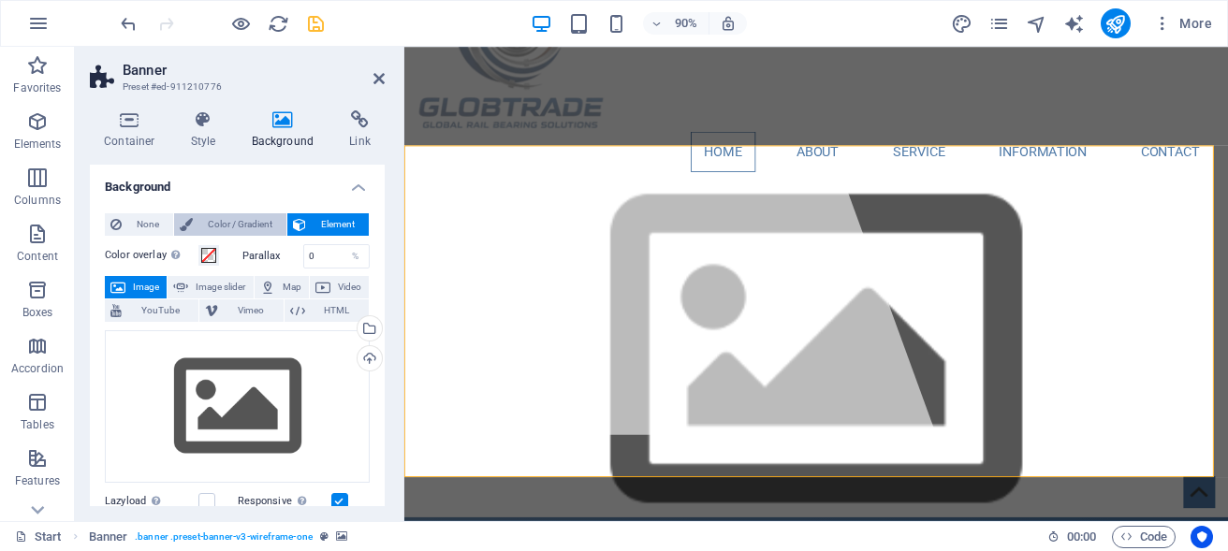
click at [243, 218] on span "Color / Gradient" at bounding box center [239, 224] width 82 height 22
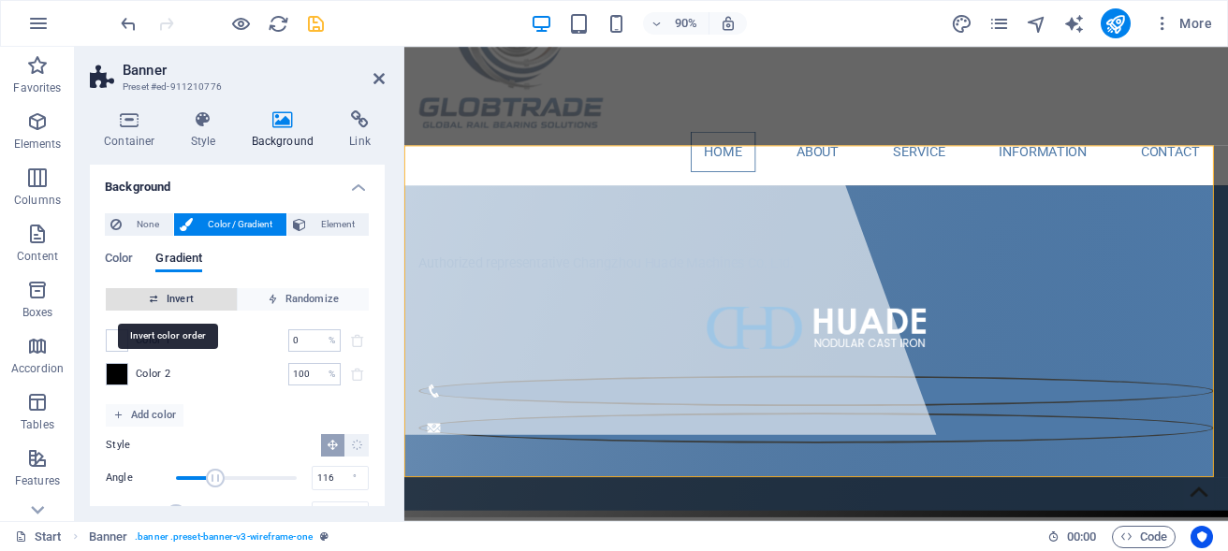
click at [152, 300] on icon "button" at bounding box center [154, 299] width 10 height 10
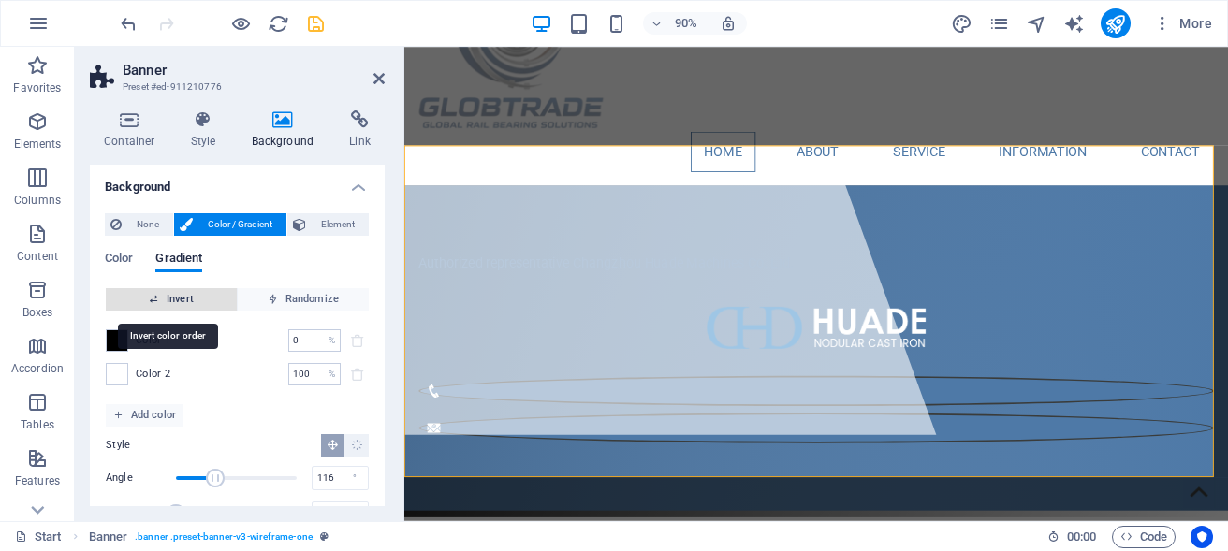
click at [152, 300] on icon "button" at bounding box center [154, 299] width 10 height 10
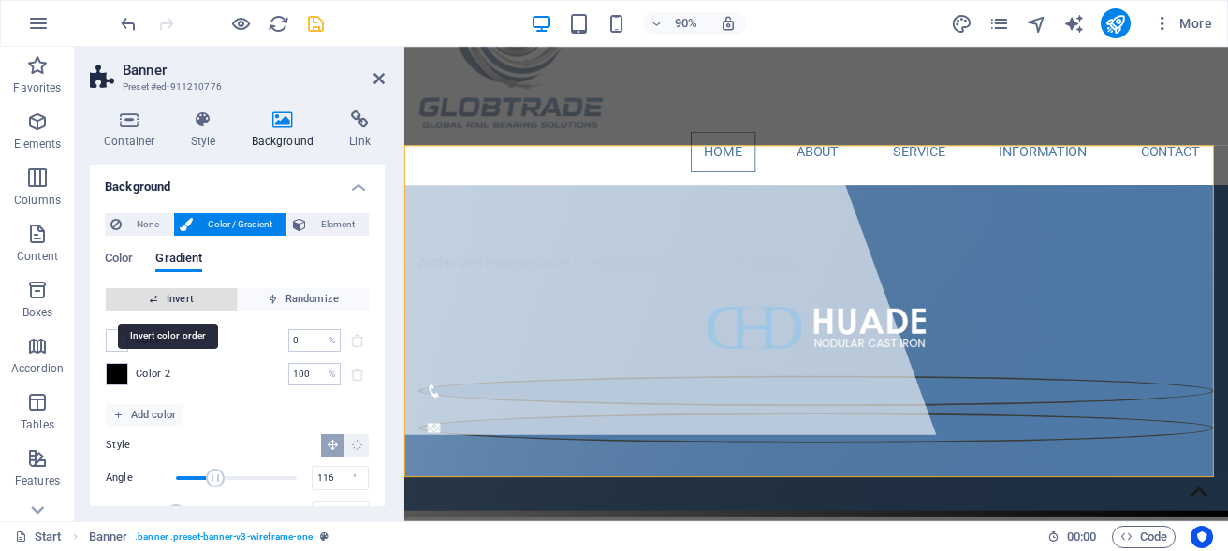
click at [152, 300] on icon "button" at bounding box center [154, 299] width 10 height 10
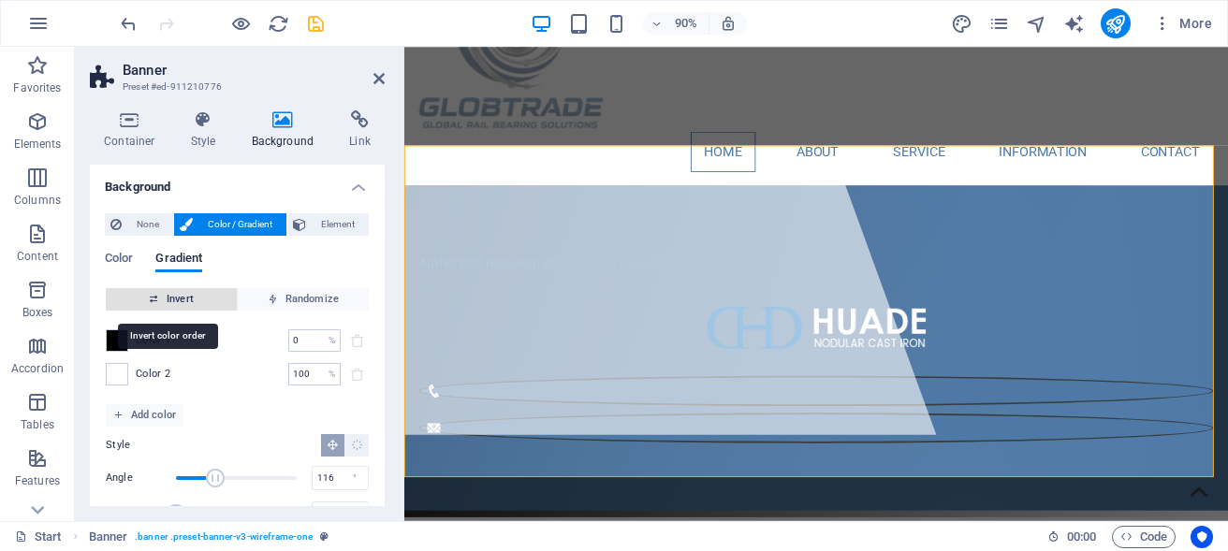
click at [152, 300] on icon "button" at bounding box center [154, 299] width 10 height 10
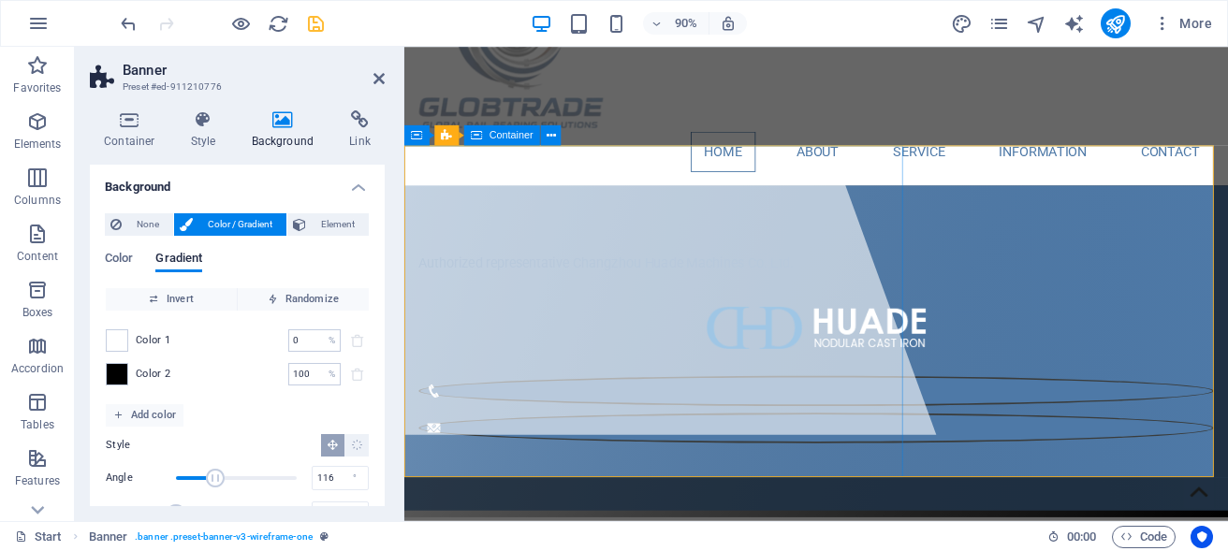
click at [541, 206] on div at bounding box center [600, 214] width 791 height 527
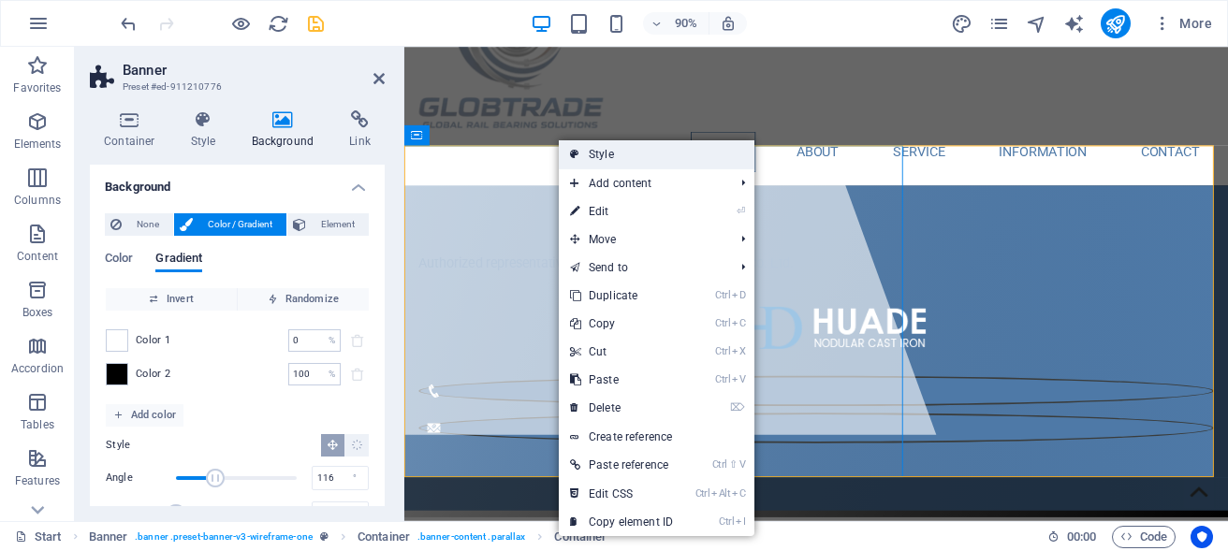
click at [574, 154] on icon at bounding box center [574, 154] width 9 height 28
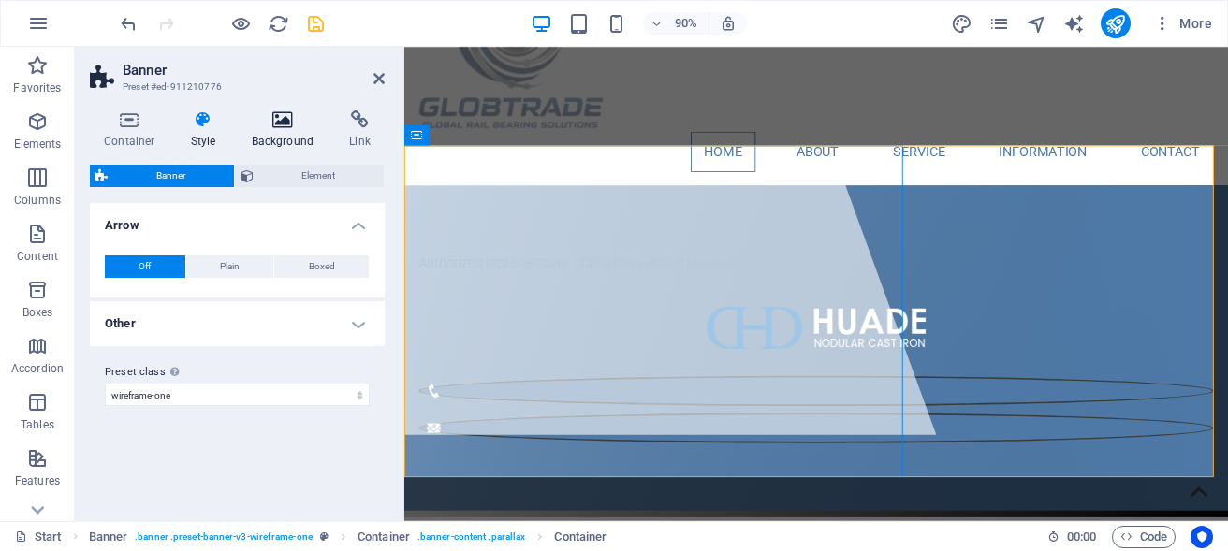
click at [308, 125] on icon at bounding box center [283, 119] width 91 height 19
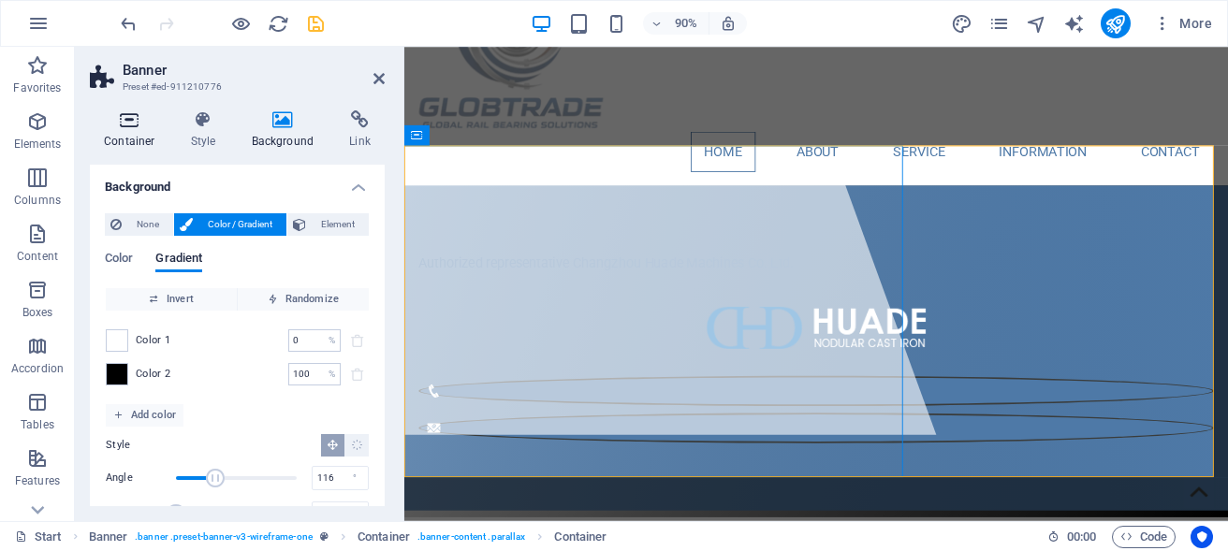
click at [122, 139] on h4 "Container" at bounding box center [133, 129] width 87 height 39
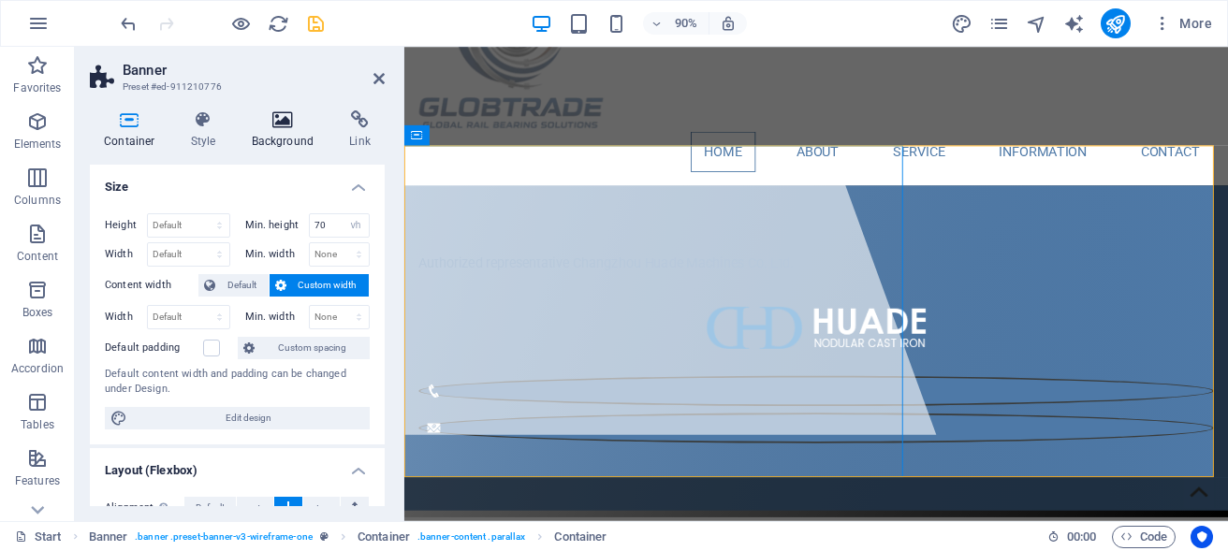
click at [284, 127] on icon at bounding box center [283, 119] width 91 height 19
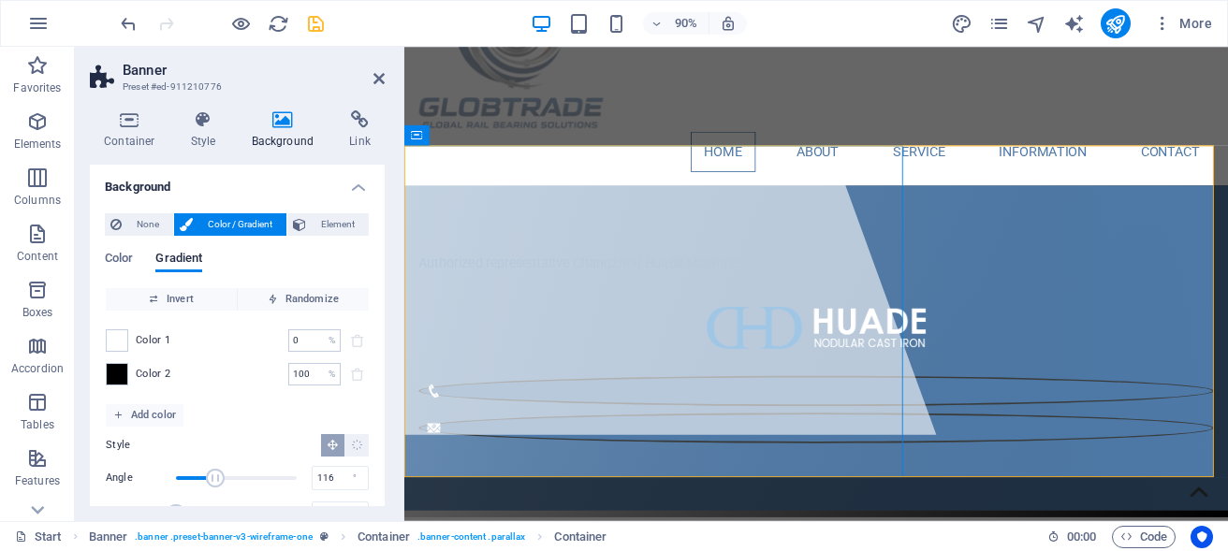
click at [318, 29] on icon "save" at bounding box center [316, 24] width 22 height 22
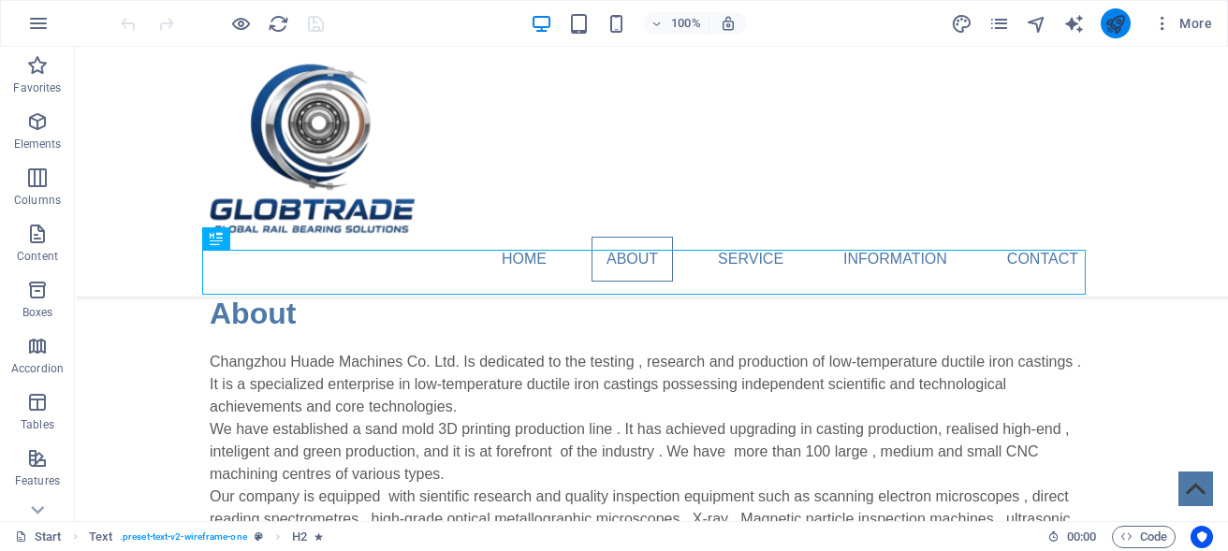
scroll to position [397, 0]
